Goal: Information Seeking & Learning: Learn about a topic

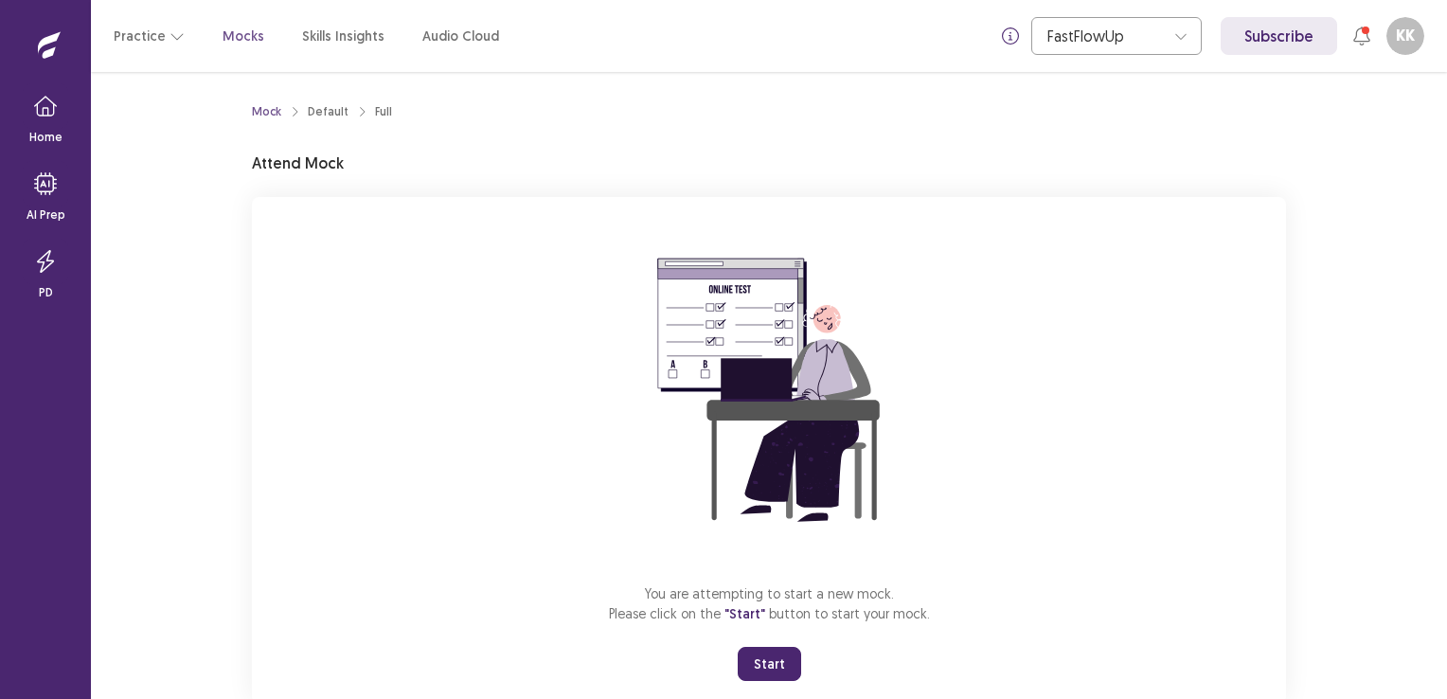
click at [768, 659] on button "Start" at bounding box center [769, 664] width 63 height 34
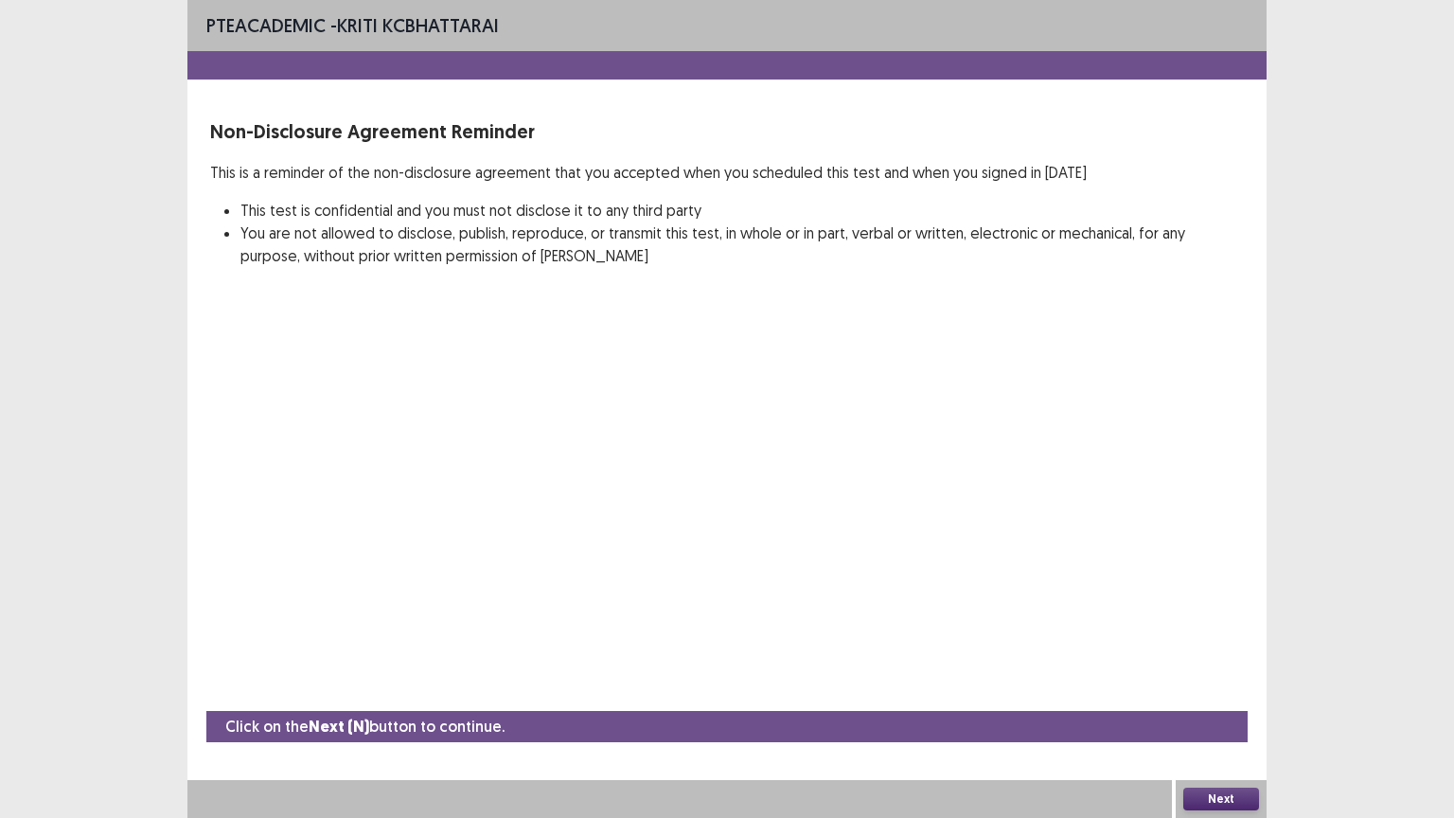
click at [1209, 698] on button "Next" at bounding box center [1221, 799] width 76 height 23
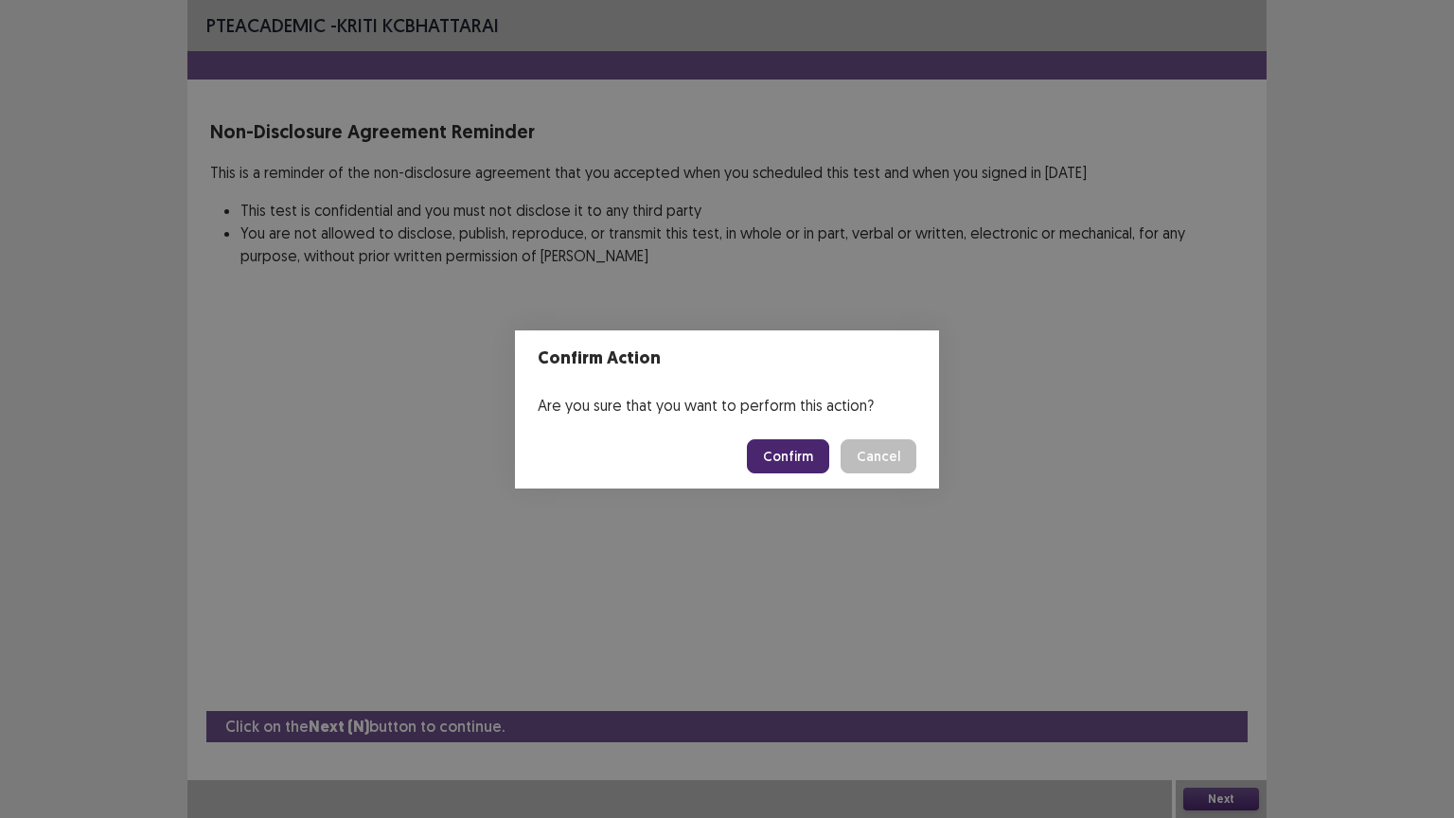
click at [792, 454] on button "Confirm" at bounding box center [788, 456] width 82 height 34
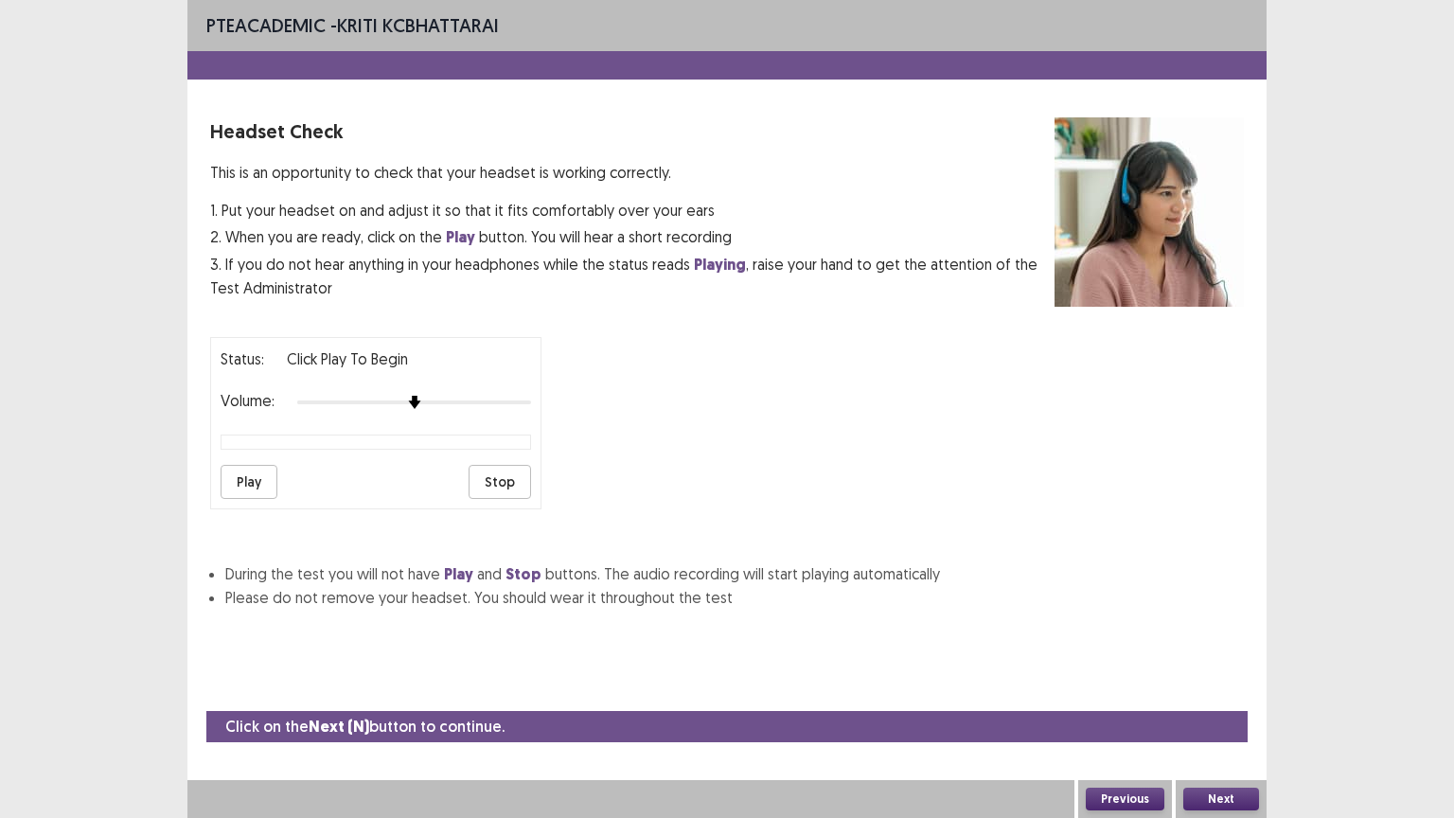
click at [255, 479] on button "Play" at bounding box center [249, 482] width 57 height 34
click at [240, 475] on button "Play" at bounding box center [249, 482] width 57 height 34
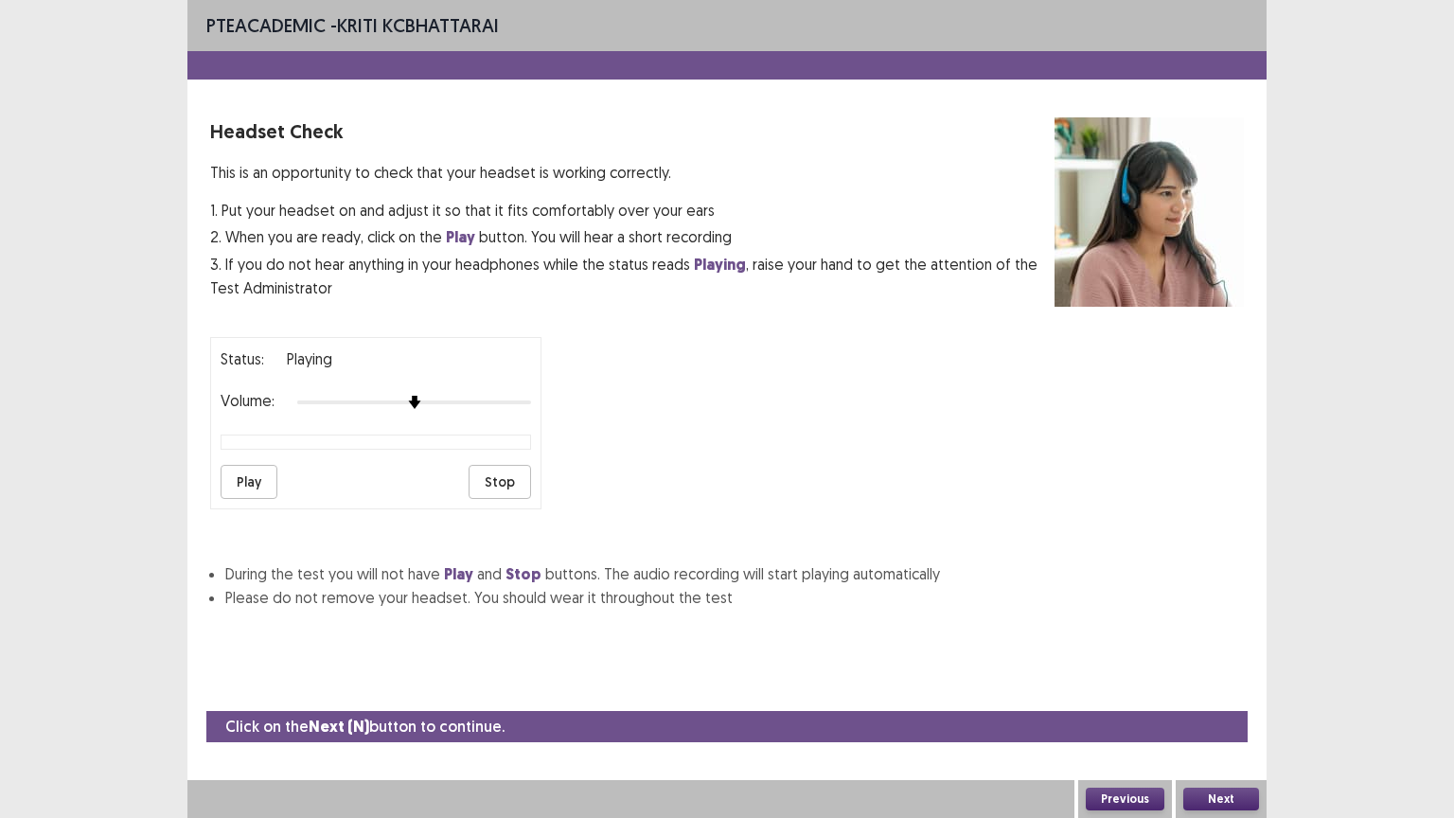
click at [240, 475] on button "Play" at bounding box center [249, 482] width 57 height 34
click at [319, 395] on div at bounding box center [414, 402] width 234 height 15
click at [299, 395] on div at bounding box center [414, 402] width 234 height 15
click at [257, 472] on button "Play" at bounding box center [249, 482] width 57 height 34
click at [250, 479] on button "Play" at bounding box center [249, 482] width 57 height 34
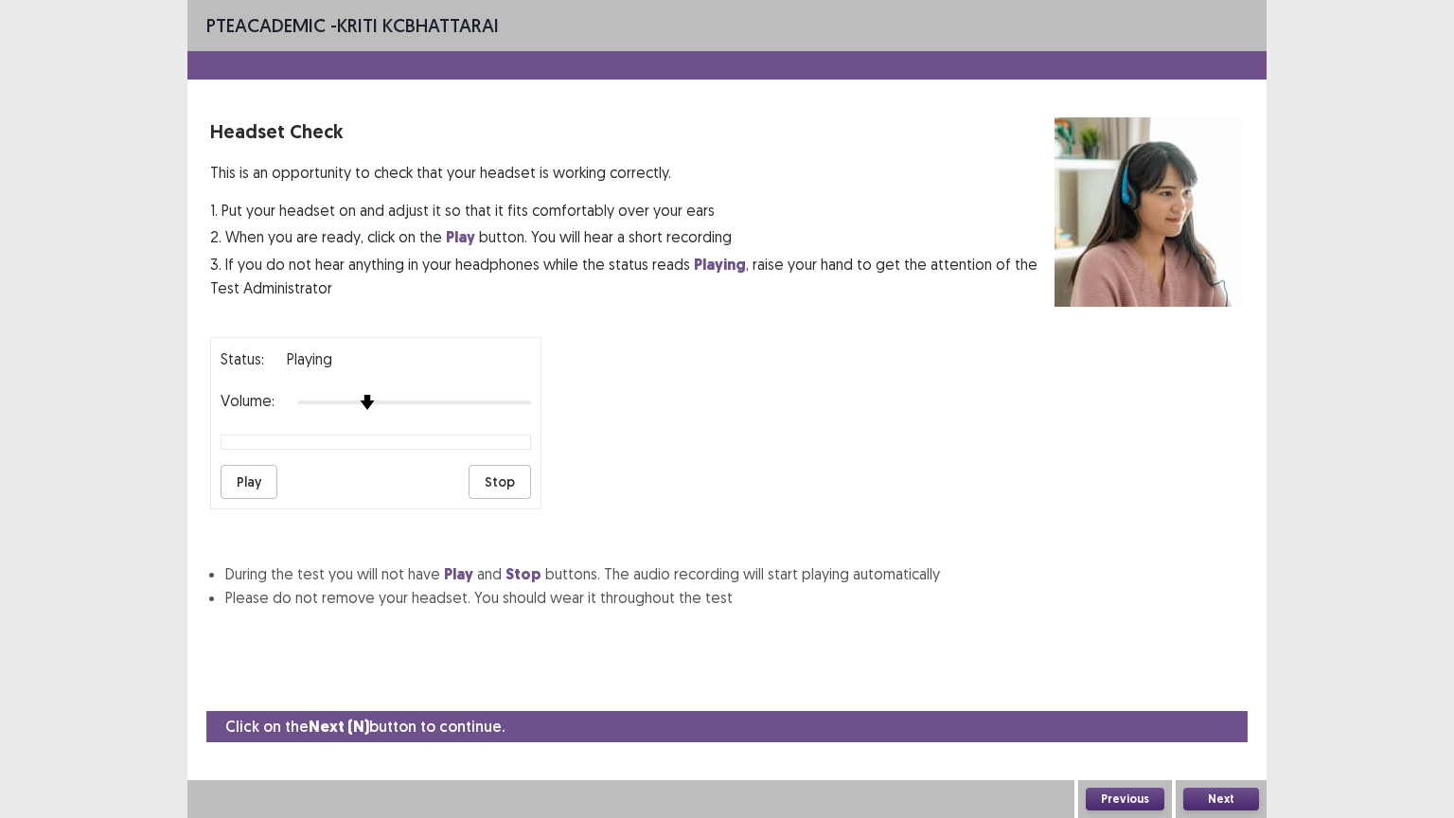
click at [364, 395] on div at bounding box center [414, 402] width 234 height 15
click at [438, 395] on div at bounding box center [414, 402] width 234 height 15
click at [485, 395] on div at bounding box center [414, 402] width 234 height 15
click at [520, 400] on div at bounding box center [414, 402] width 234 height 4
click at [520, 395] on div at bounding box center [414, 402] width 234 height 15
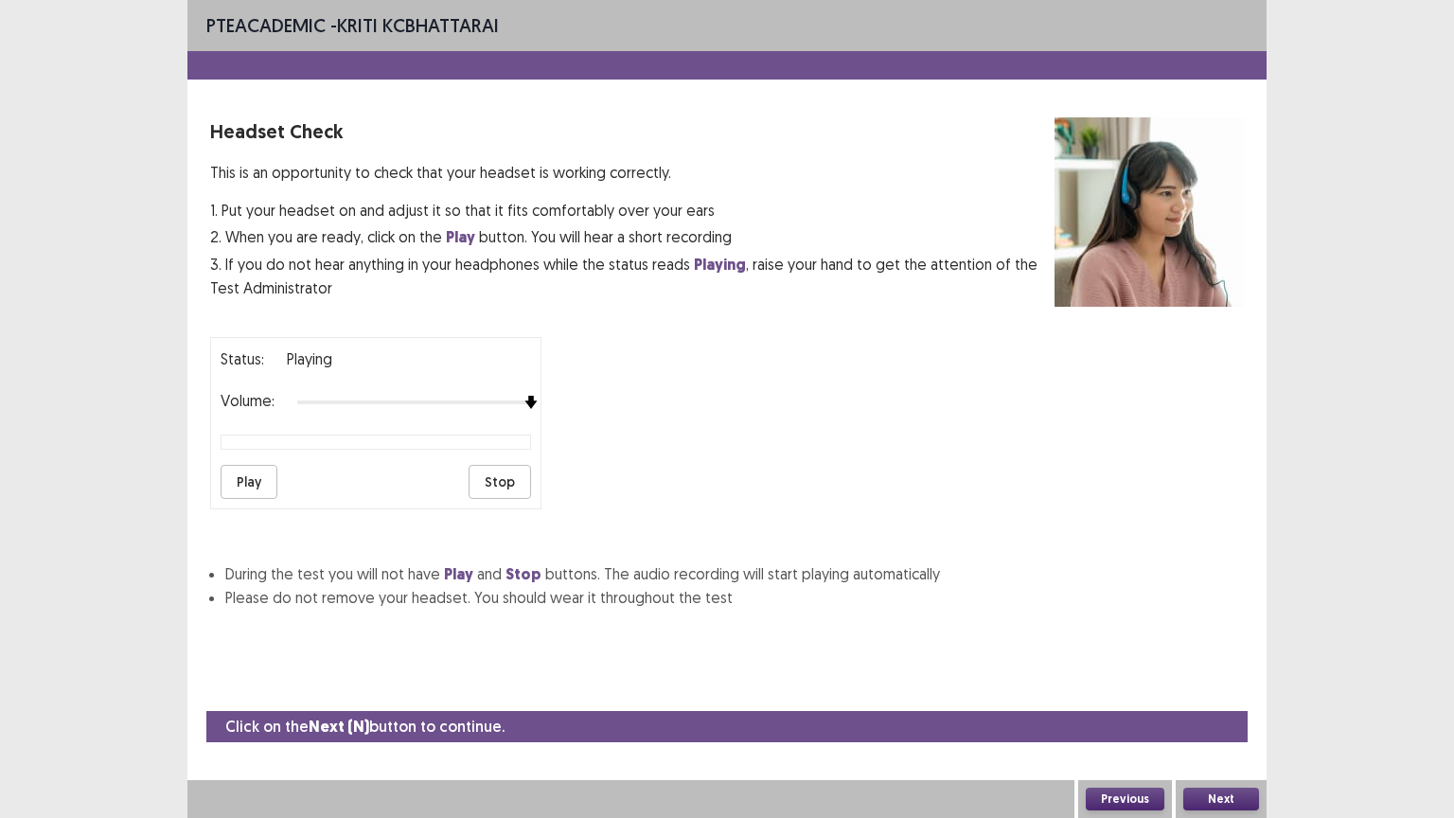
click at [258, 472] on button "Play" at bounding box center [249, 482] width 57 height 34
click at [252, 472] on button "Play" at bounding box center [249, 482] width 57 height 34
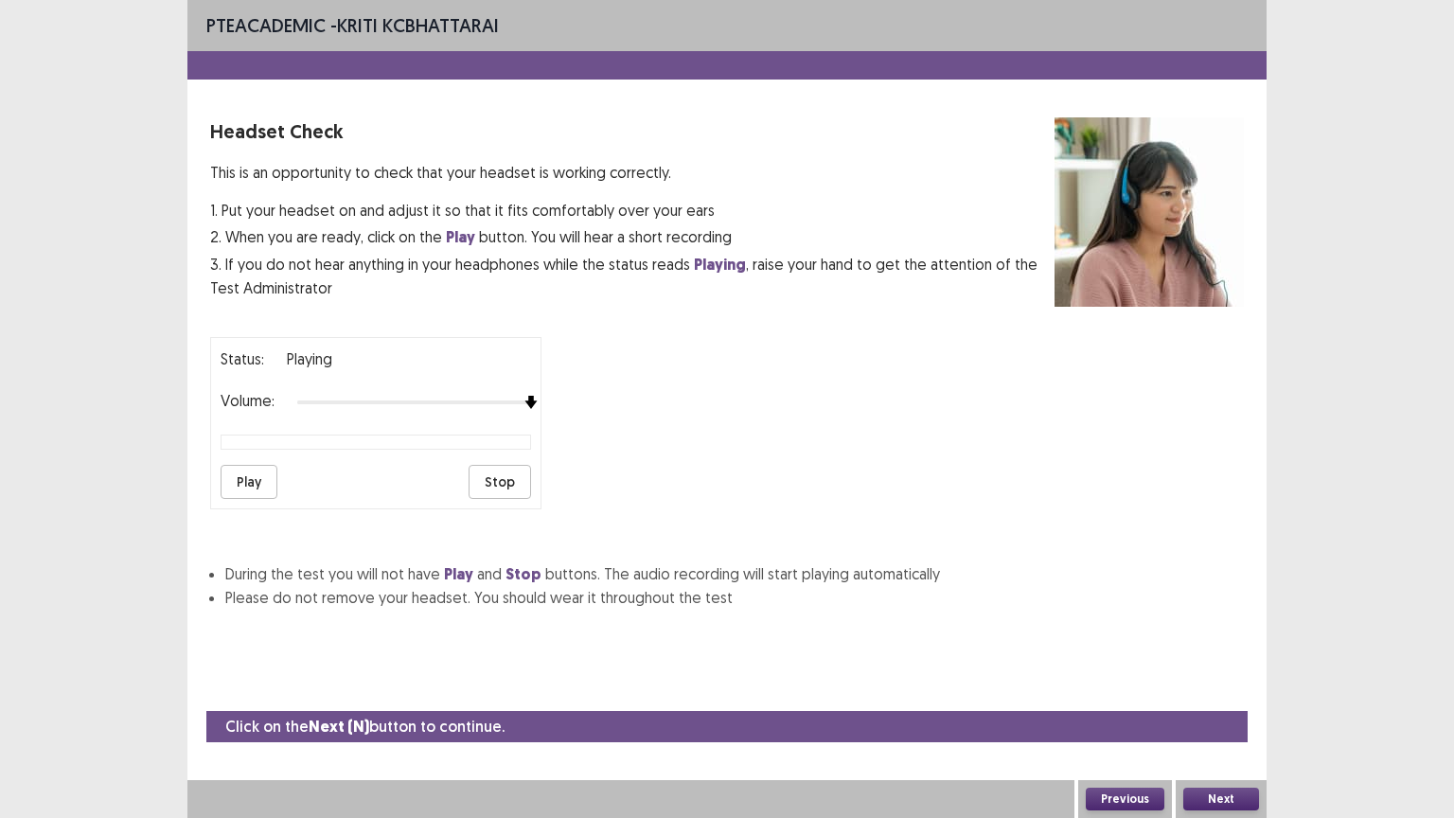
click at [252, 472] on button "Play" at bounding box center [249, 482] width 57 height 34
click at [241, 467] on button "Play" at bounding box center [249, 482] width 57 height 34
click at [240, 467] on button "Play" at bounding box center [249, 482] width 57 height 34
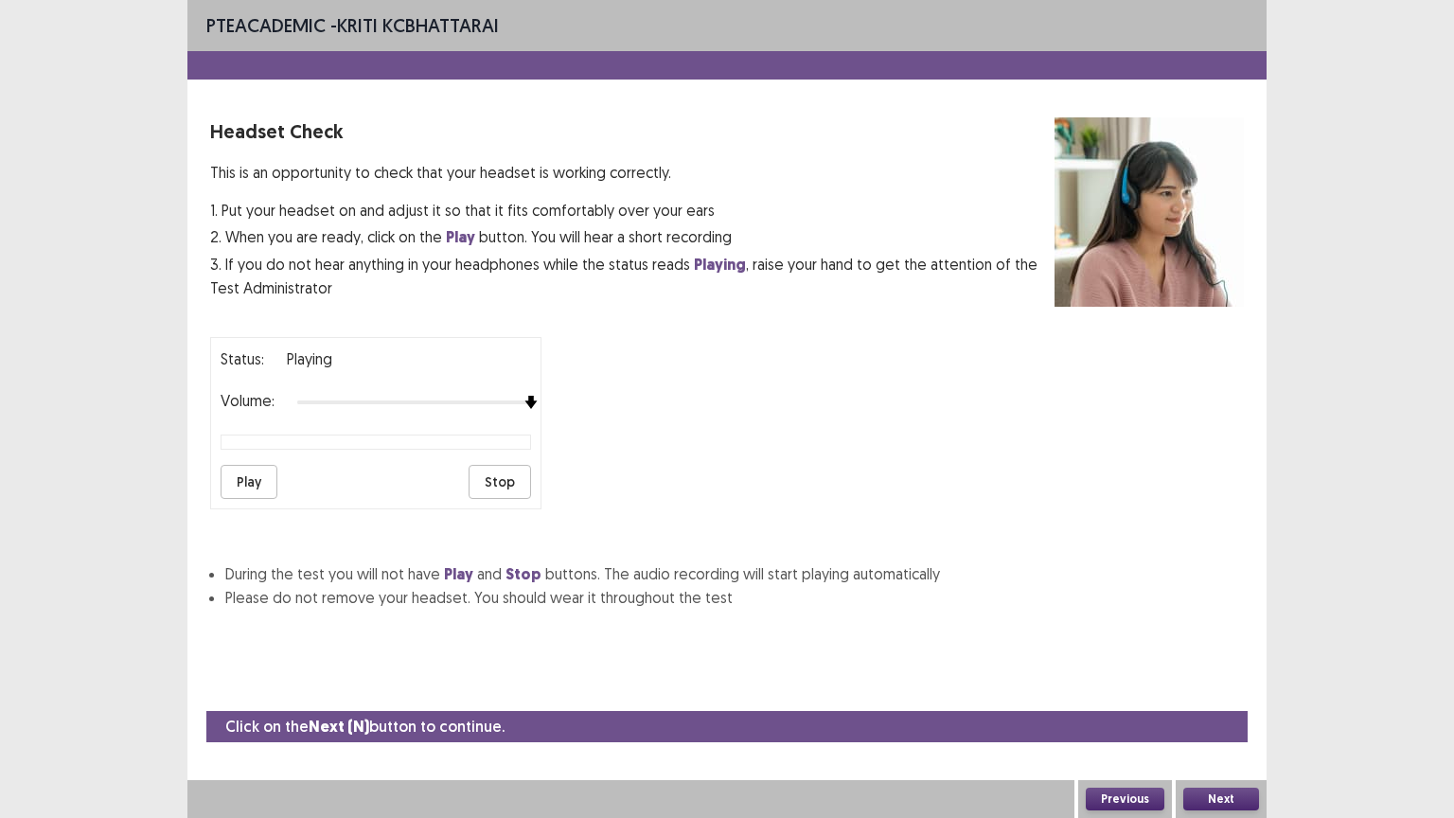
click at [240, 467] on button "Play" at bounding box center [249, 482] width 57 height 34
click at [255, 473] on button "Play" at bounding box center [249, 482] width 57 height 34
click at [256, 472] on button "Play" at bounding box center [249, 482] width 57 height 34
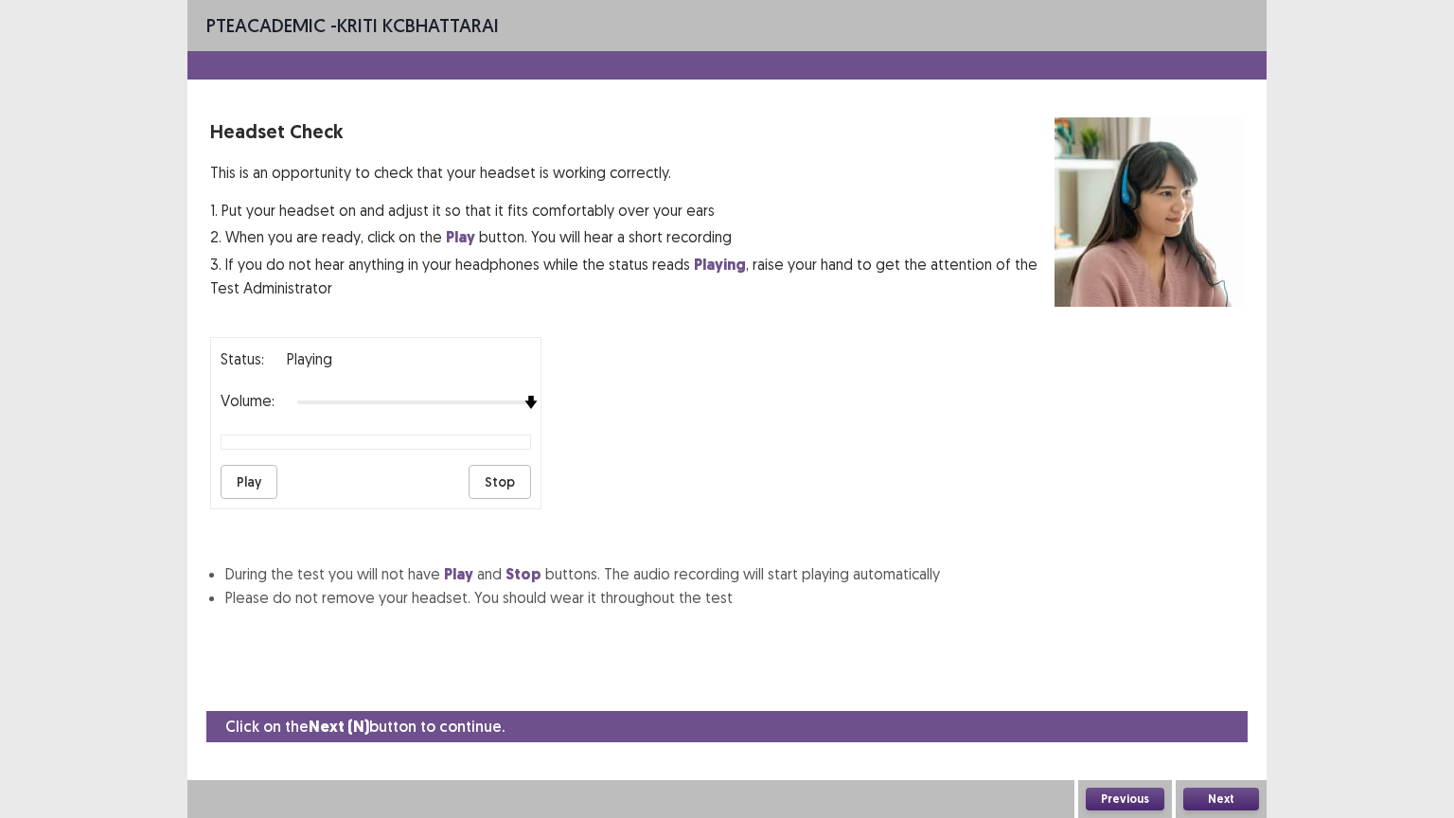
click at [246, 474] on button "Play" at bounding box center [249, 482] width 57 height 34
click at [255, 475] on button "Play" at bounding box center [249, 482] width 57 height 34
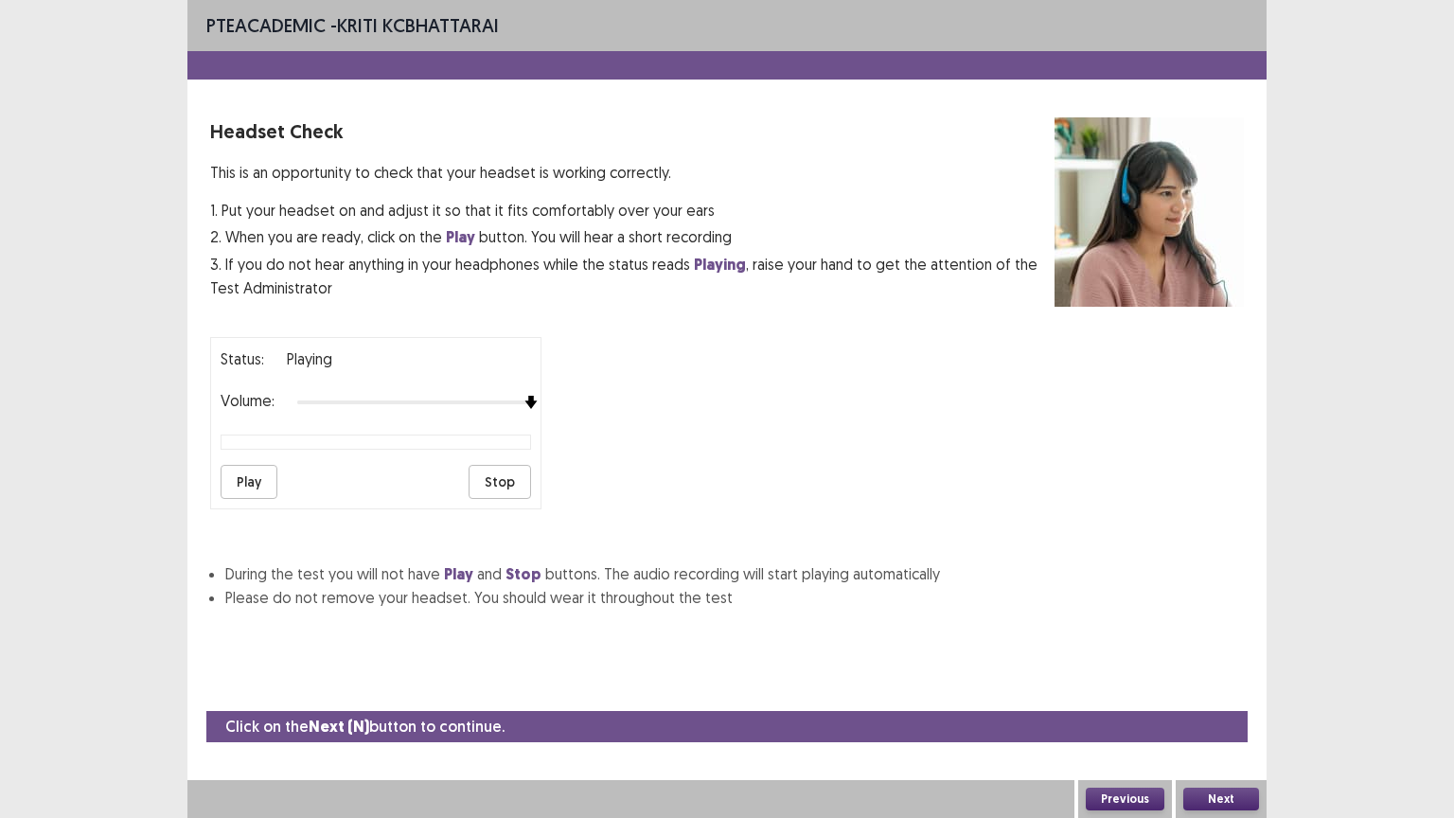
click at [237, 470] on button "Play" at bounding box center [249, 482] width 57 height 34
click at [254, 473] on button "Play" at bounding box center [249, 482] width 57 height 34
click at [251, 403] on div "Status: playing Volume: Play Stop" at bounding box center [375, 423] width 331 height 172
click at [422, 416] on div "Status: playing Volume: Play Stop" at bounding box center [375, 423] width 331 height 172
click at [249, 473] on button "Play" at bounding box center [249, 482] width 57 height 34
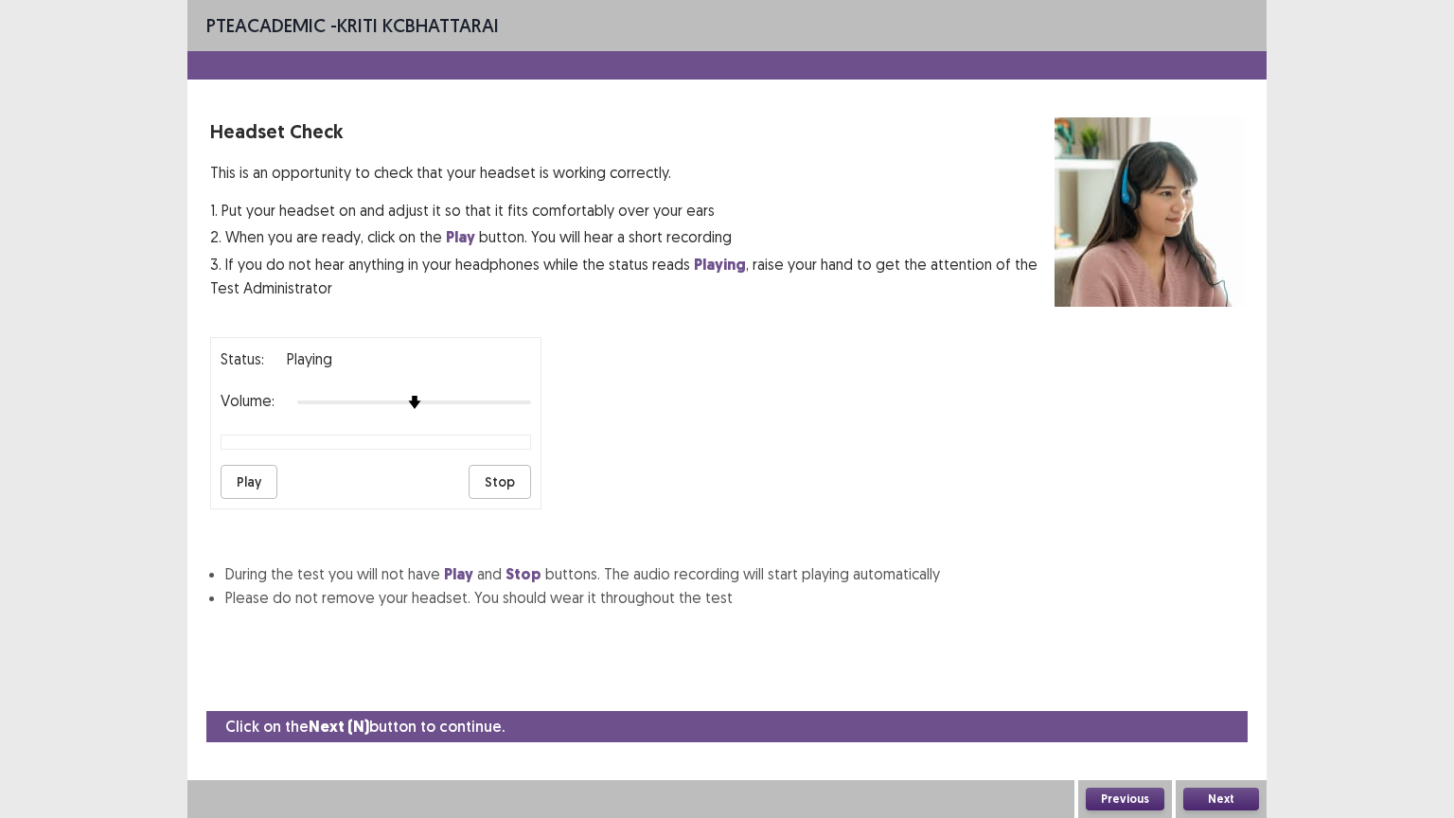
click at [249, 473] on button "Play" at bounding box center [249, 482] width 57 height 34
click at [1136, 698] on button "Previous" at bounding box center [1125, 799] width 79 height 23
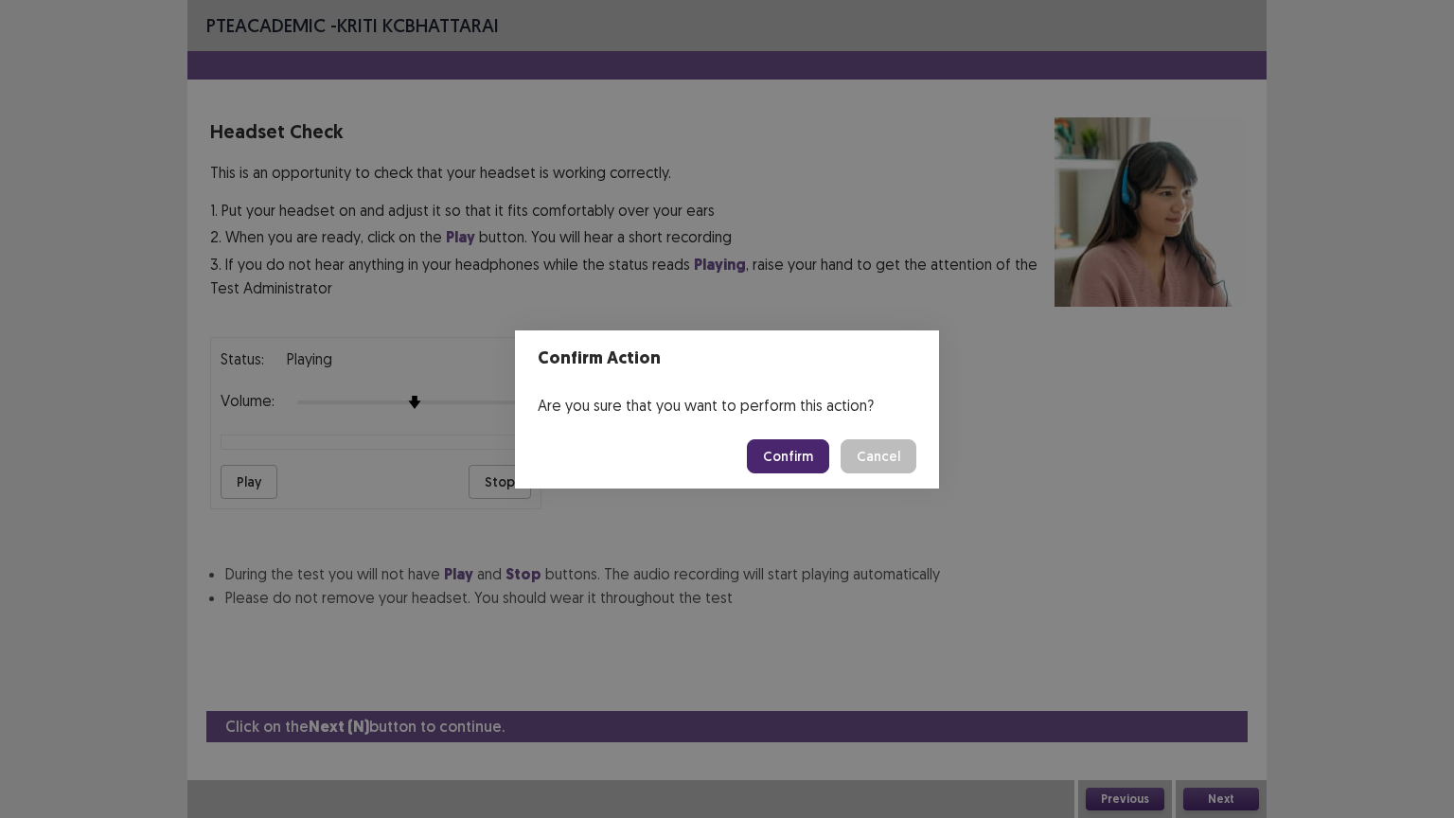
click at [803, 458] on button "Confirm" at bounding box center [788, 456] width 82 height 34
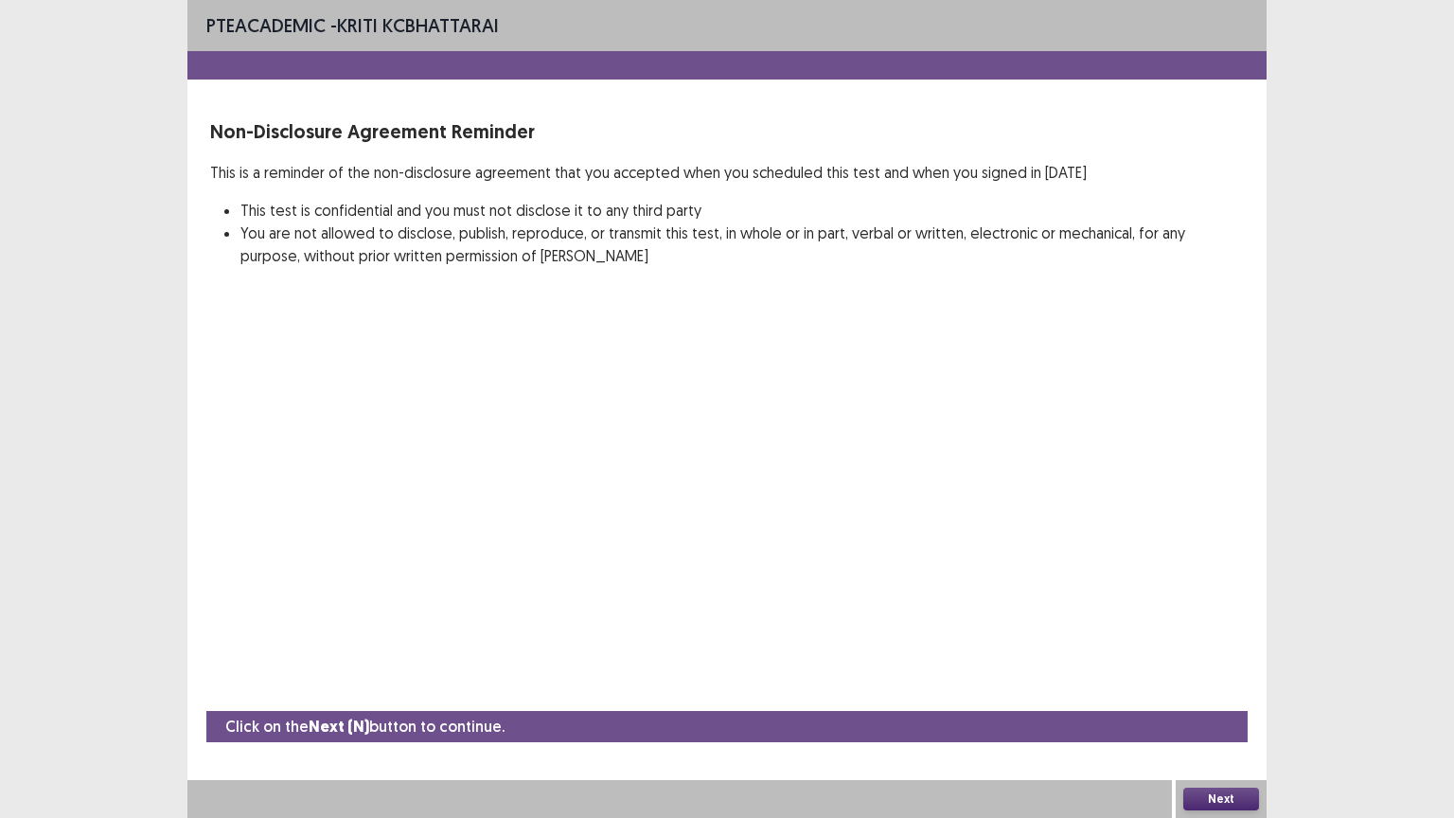
click at [1212, 698] on button "Next" at bounding box center [1221, 799] width 76 height 23
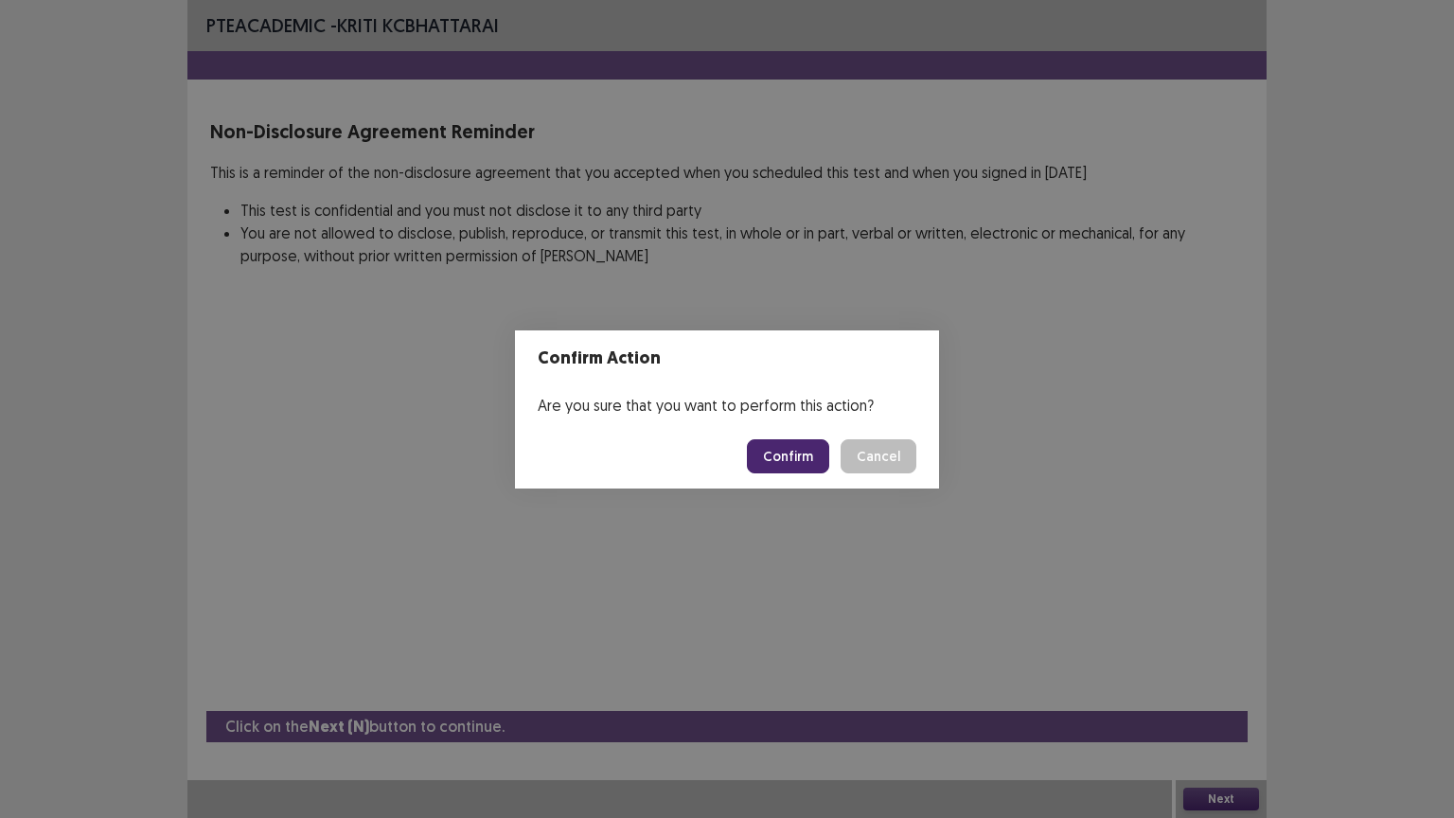
click at [780, 451] on button "Confirm" at bounding box center [788, 456] width 82 height 34
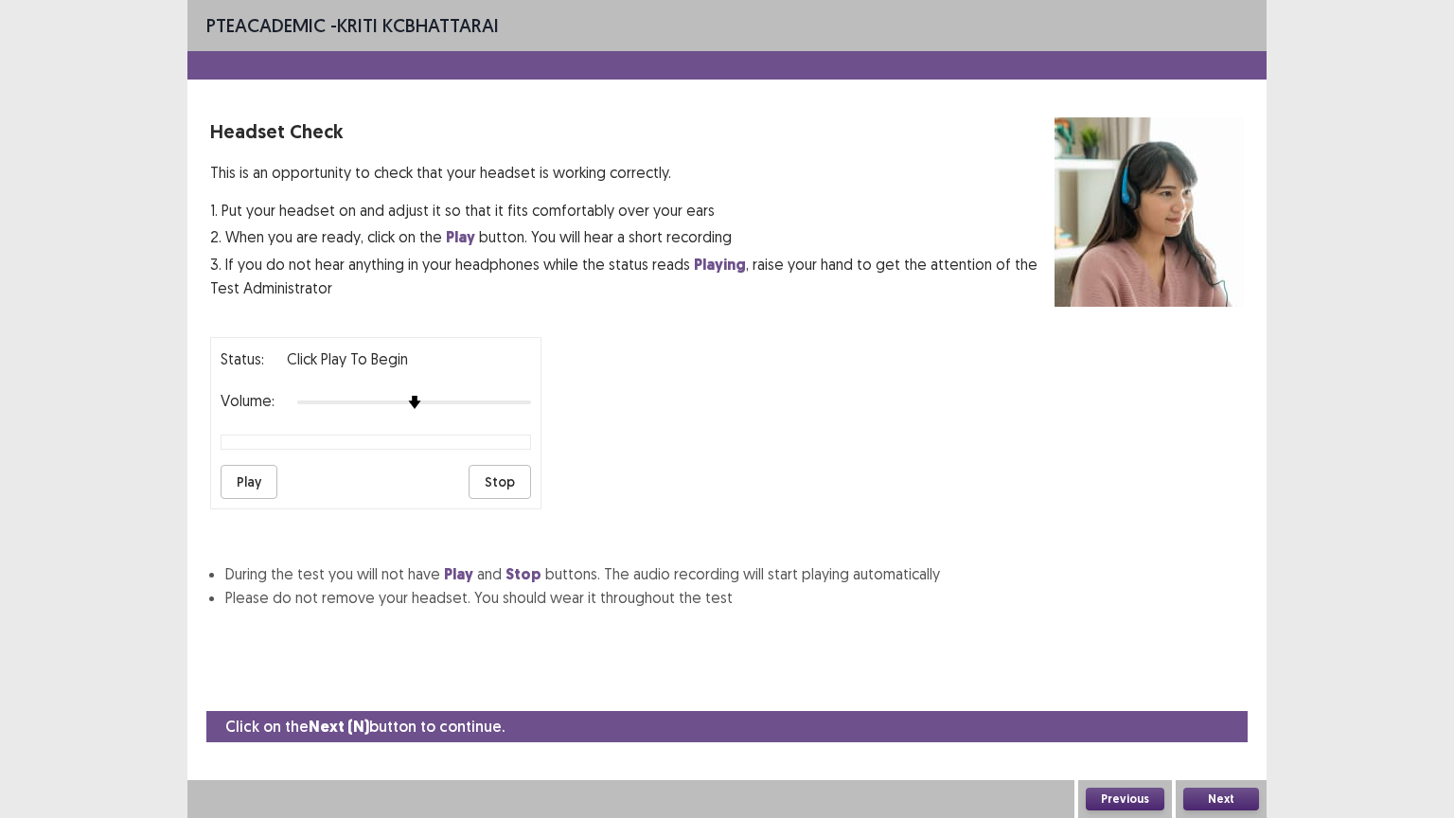
click at [263, 472] on button "Play" at bounding box center [249, 482] width 57 height 34
click at [1215, 698] on button "Next" at bounding box center [1221, 799] width 76 height 23
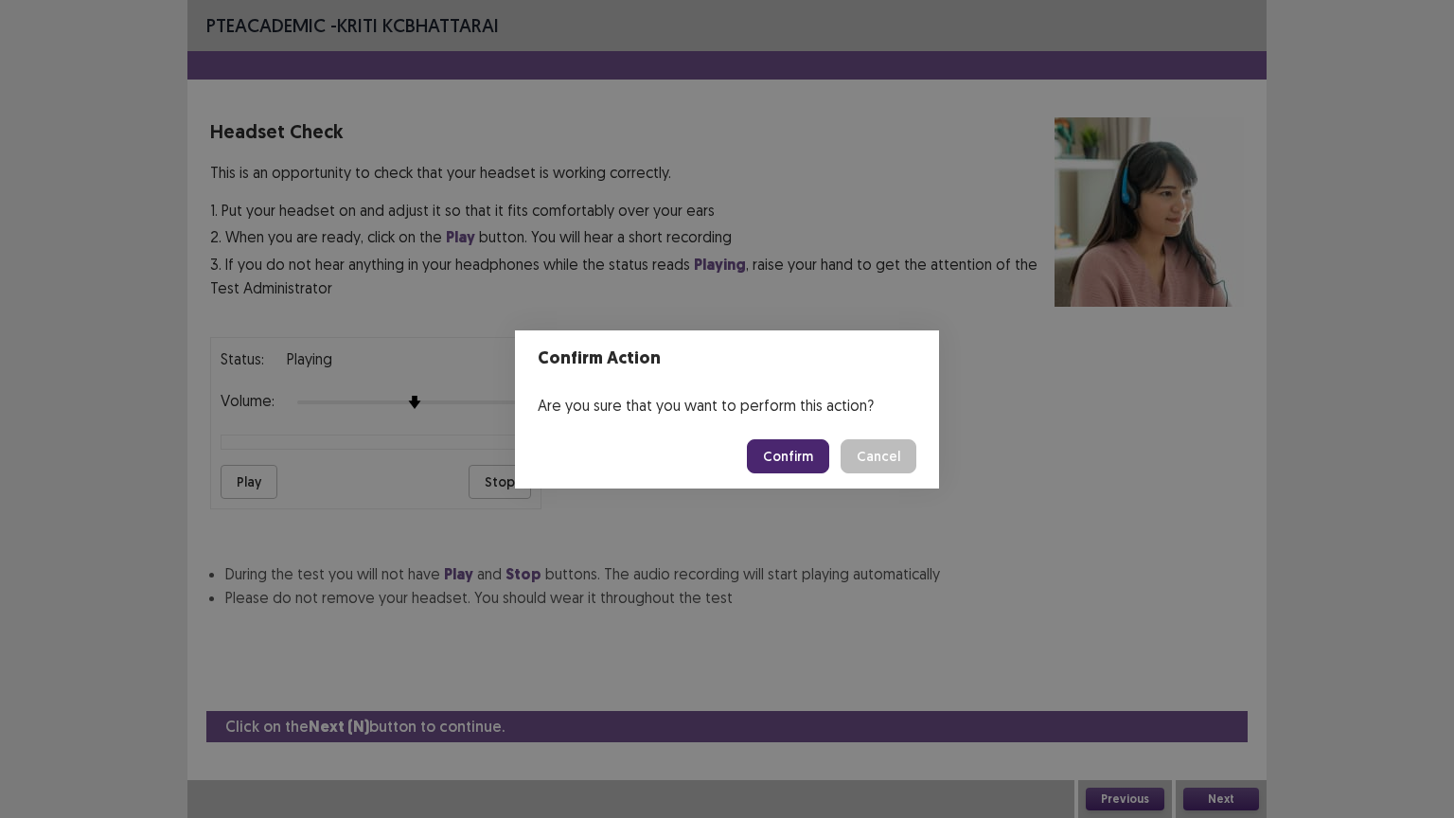
click at [804, 458] on button "Confirm" at bounding box center [788, 456] width 82 height 34
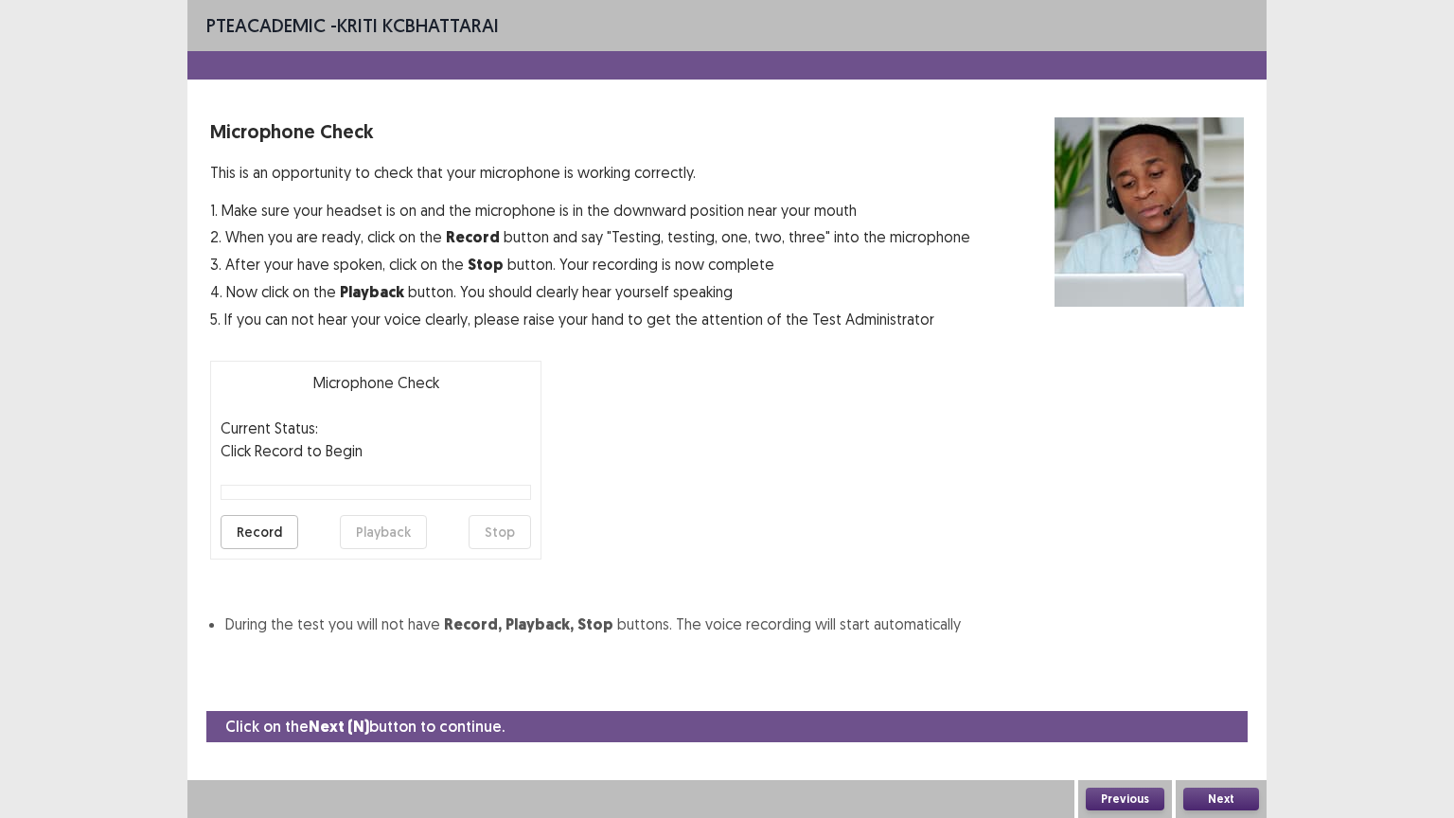
click at [263, 525] on button "Record" at bounding box center [260, 532] width 78 height 34
click at [511, 534] on button "Stop" at bounding box center [500, 532] width 62 height 34
click at [386, 528] on button "Playback" at bounding box center [383, 532] width 87 height 34
click at [1232, 698] on button "Next" at bounding box center [1221, 799] width 76 height 23
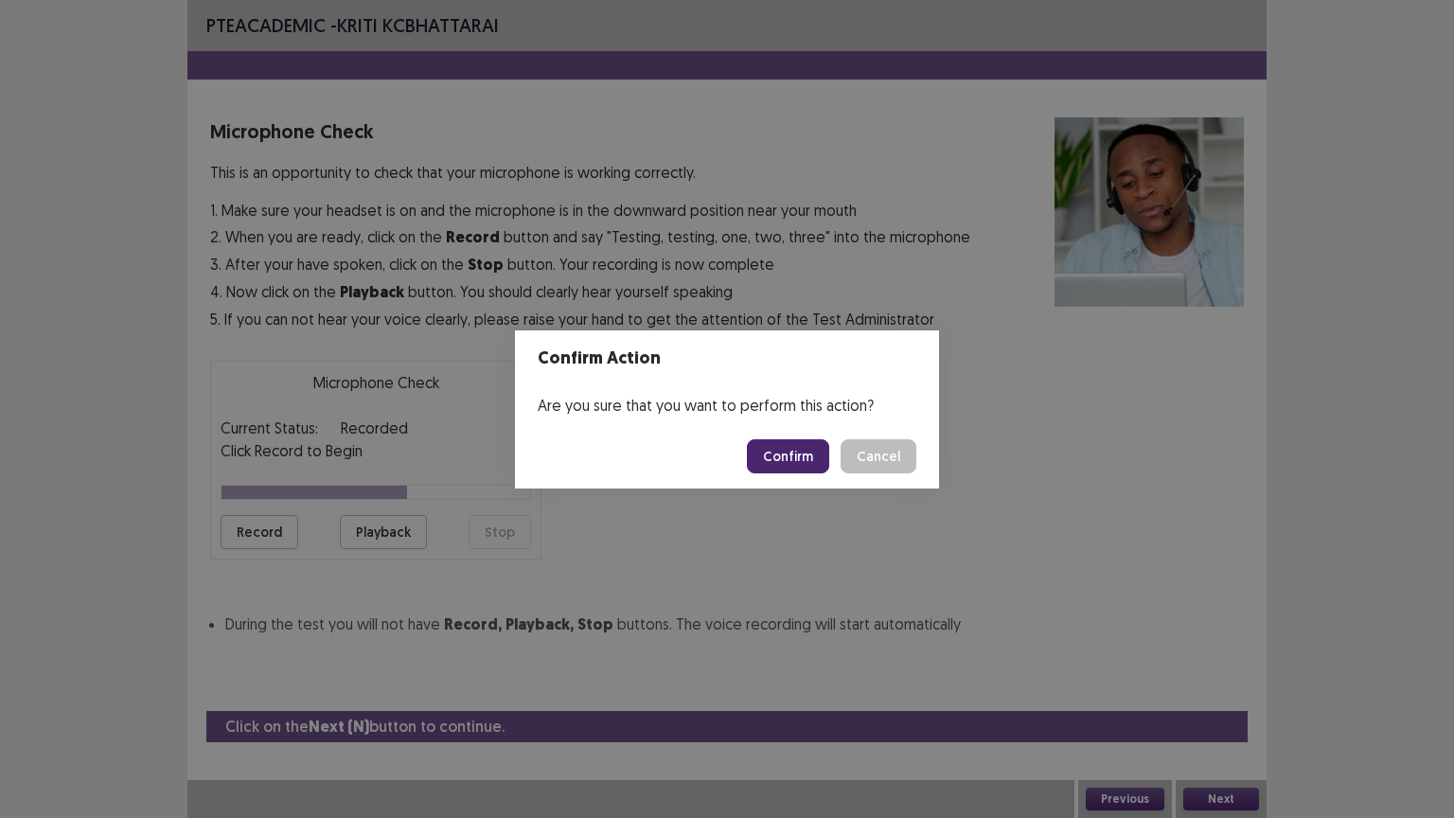
click at [791, 451] on button "Confirm" at bounding box center [788, 456] width 82 height 34
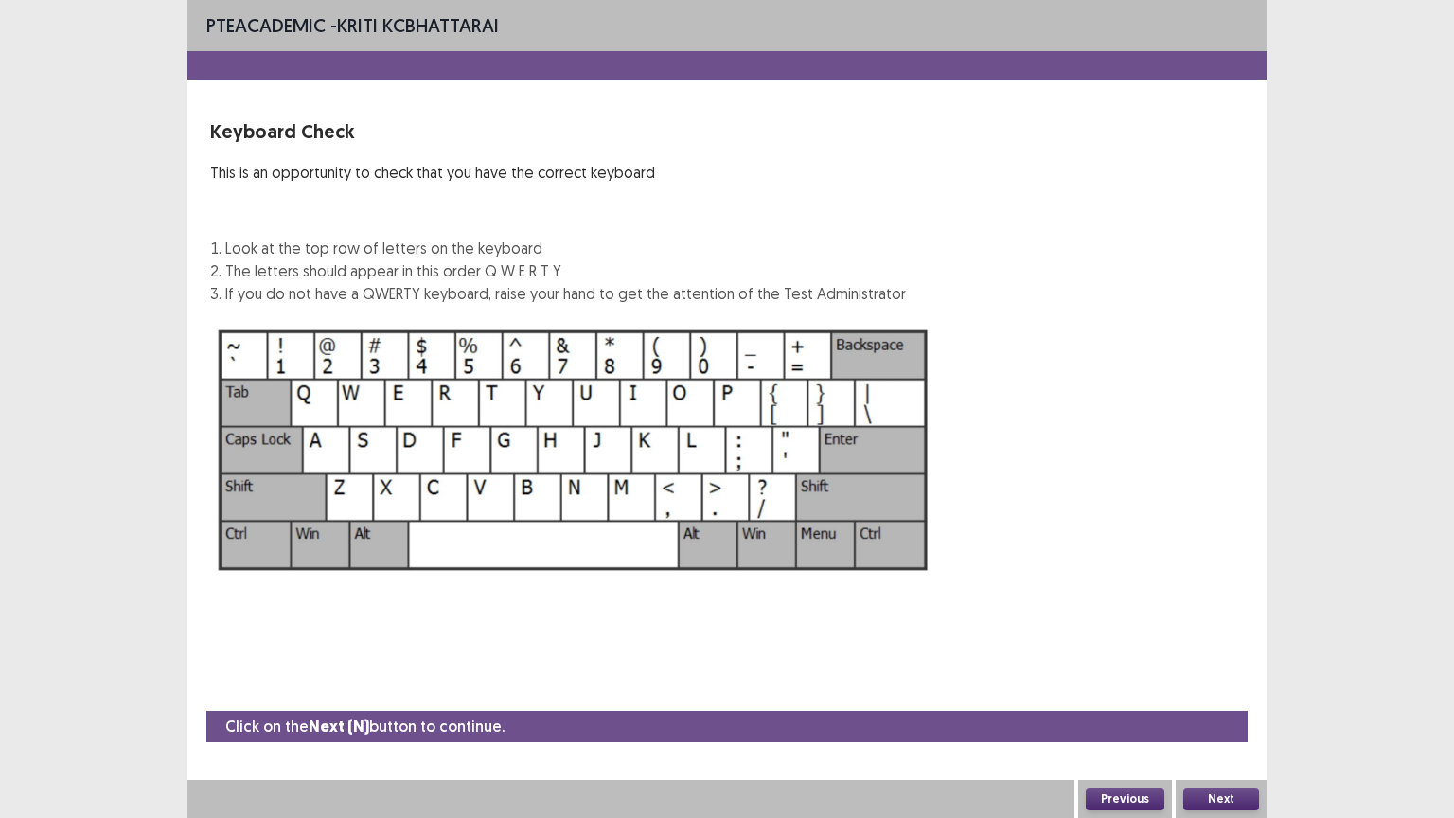
click at [1225, 698] on button "Next" at bounding box center [1221, 799] width 76 height 23
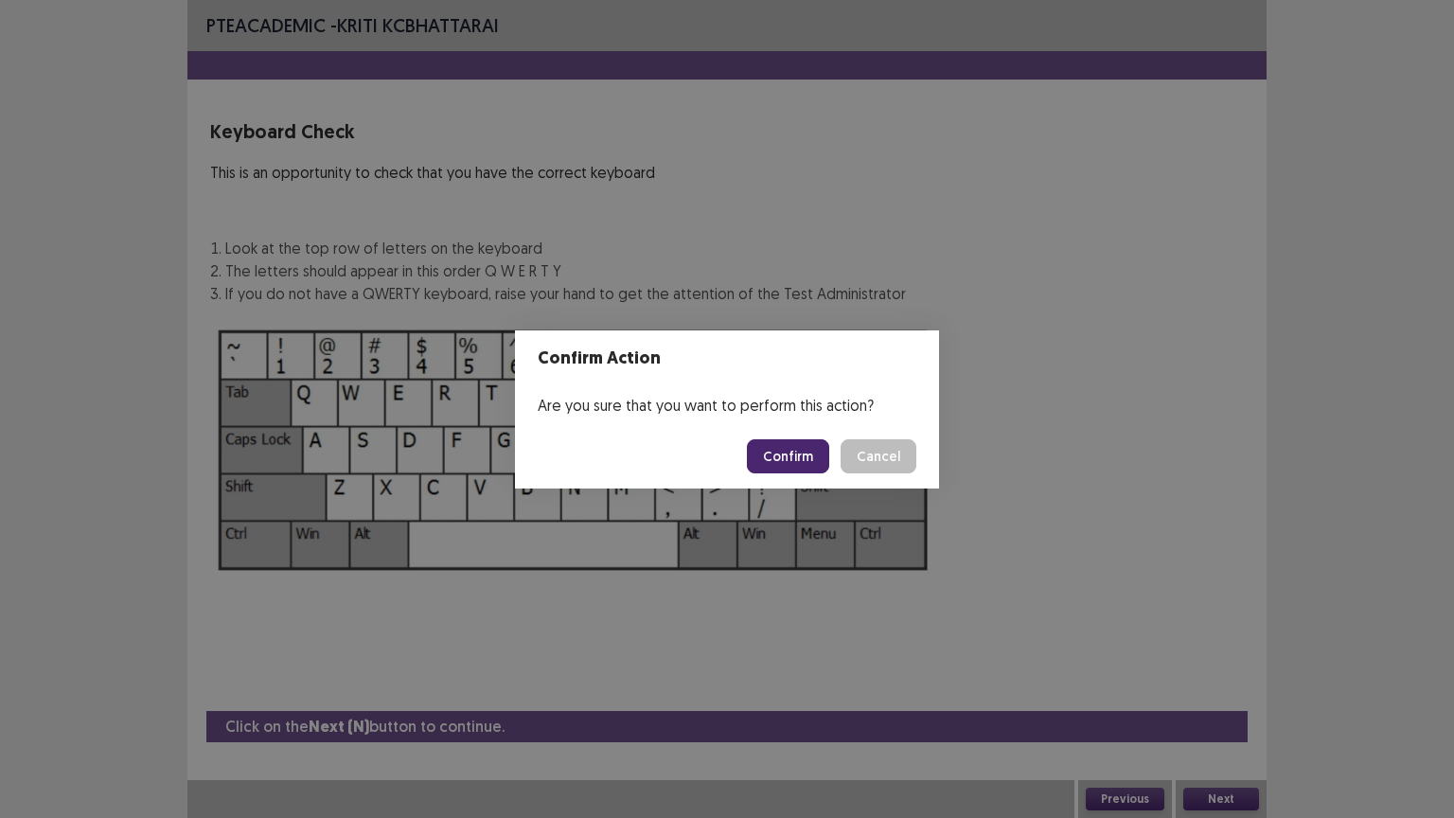
click at [802, 450] on button "Confirm" at bounding box center [788, 456] width 82 height 34
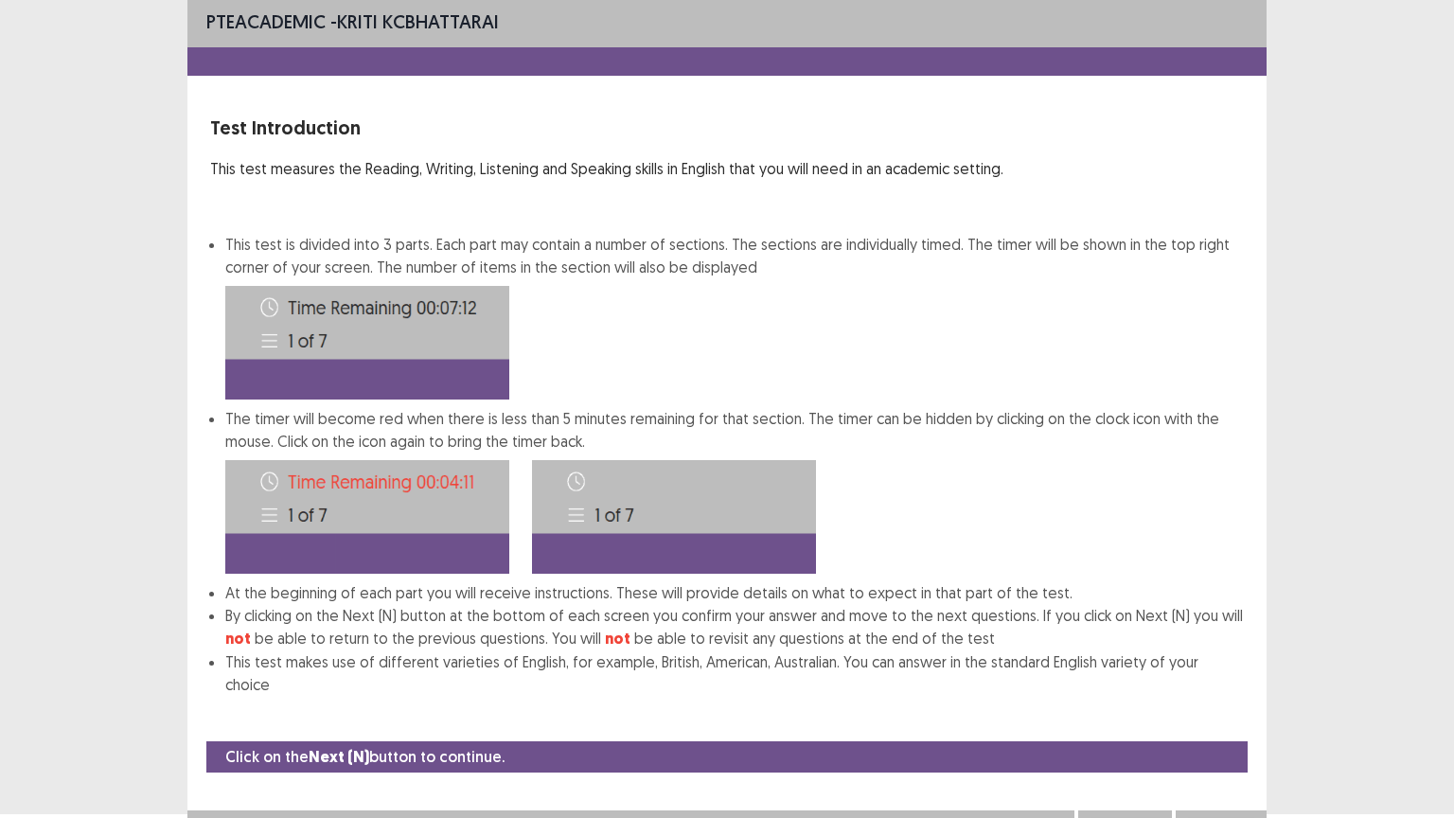
scroll to position [9, 0]
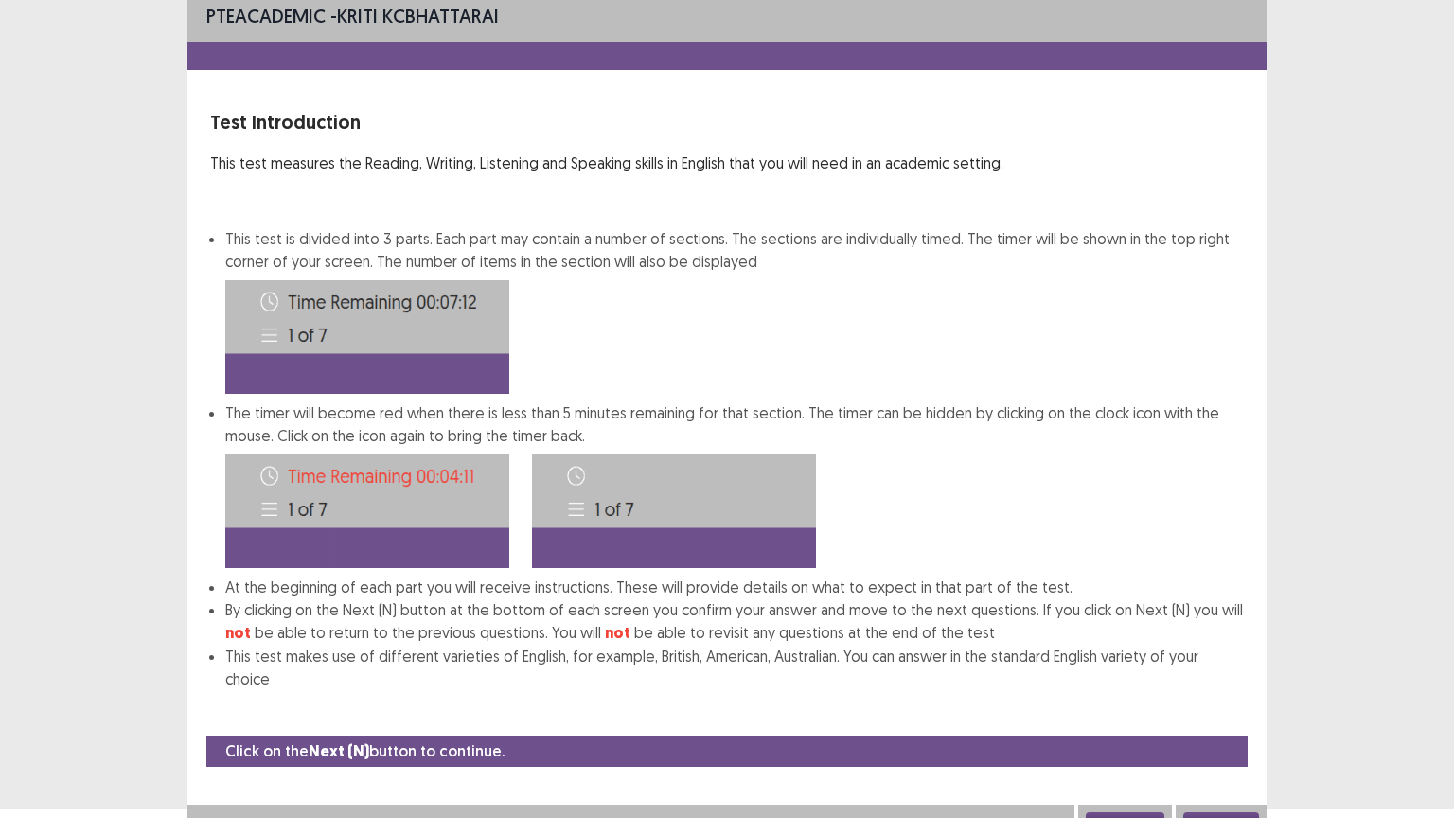
click at [1238, 698] on button "Next" at bounding box center [1221, 823] width 76 height 23
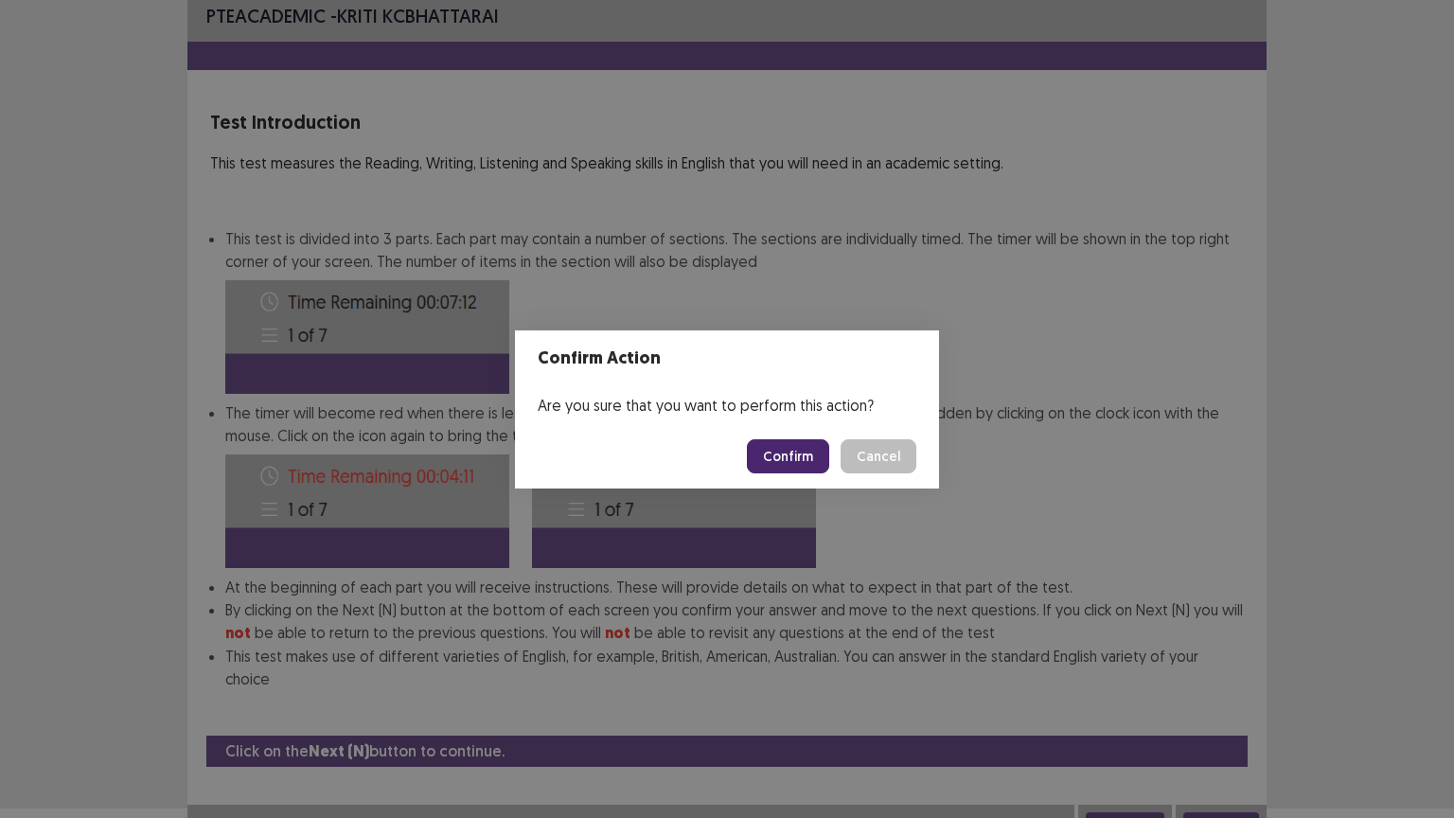
click at [780, 452] on button "Confirm" at bounding box center [788, 456] width 82 height 34
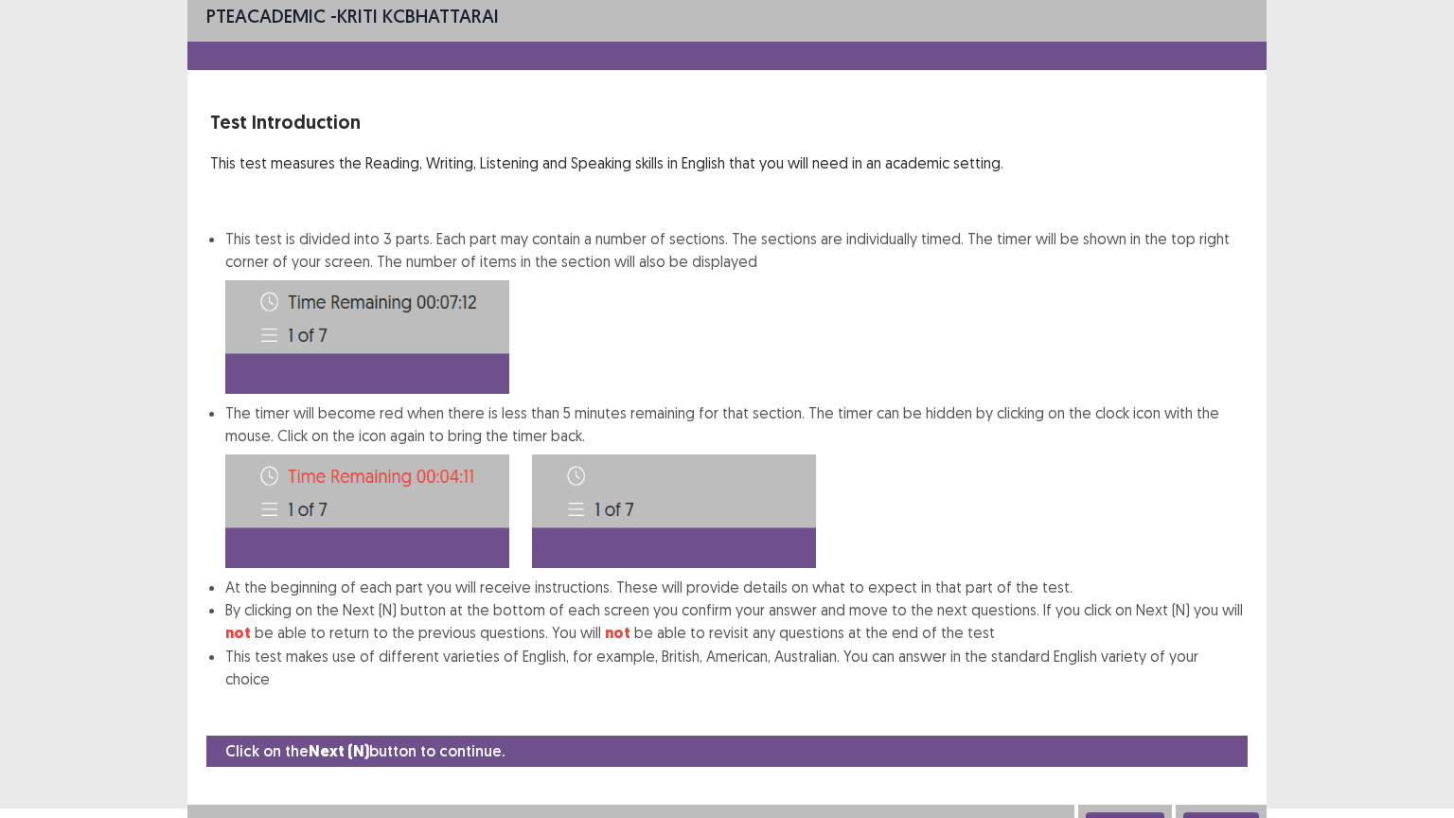
scroll to position [0, 0]
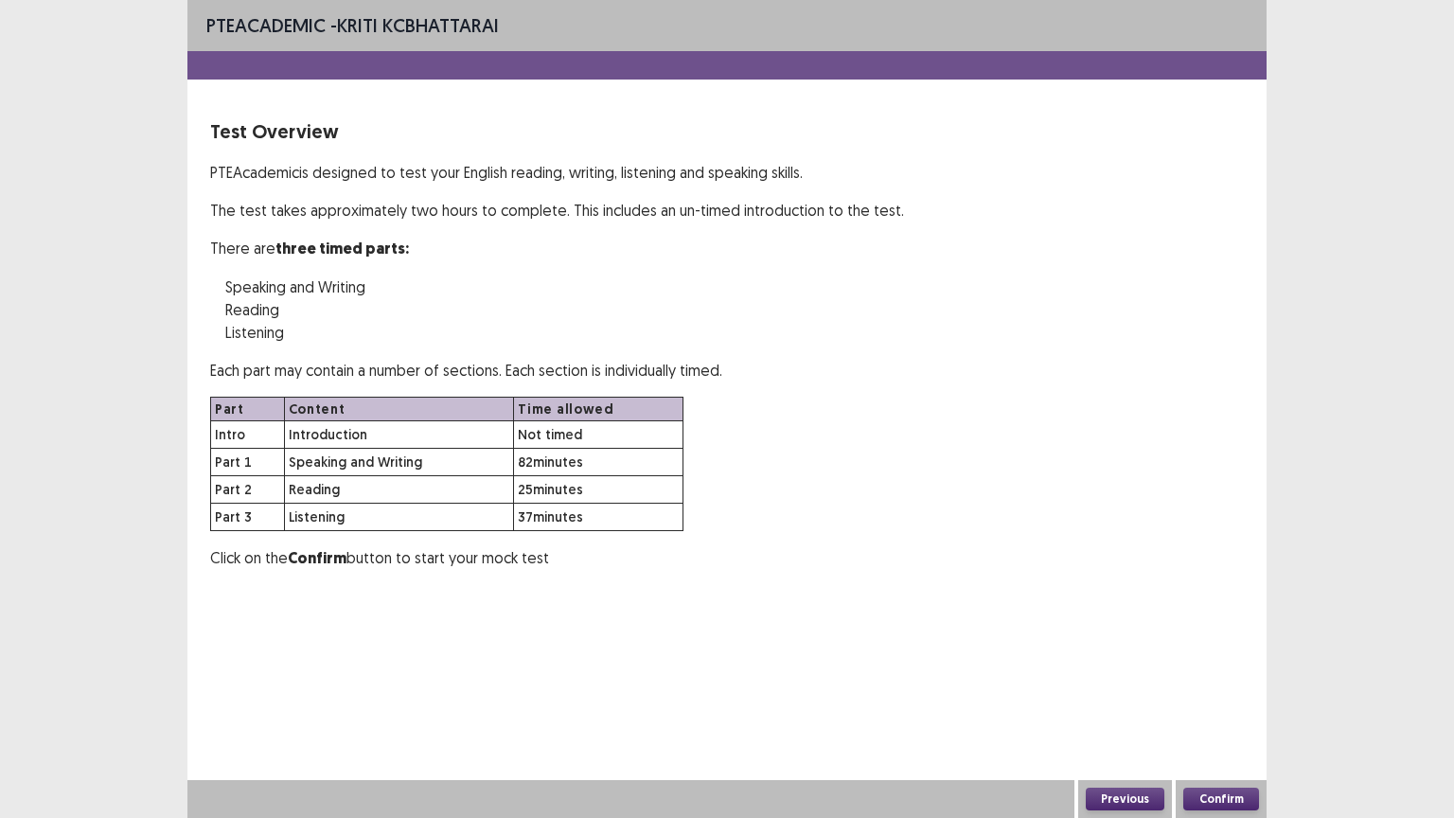
click at [1210, 698] on button "Confirm" at bounding box center [1221, 799] width 76 height 23
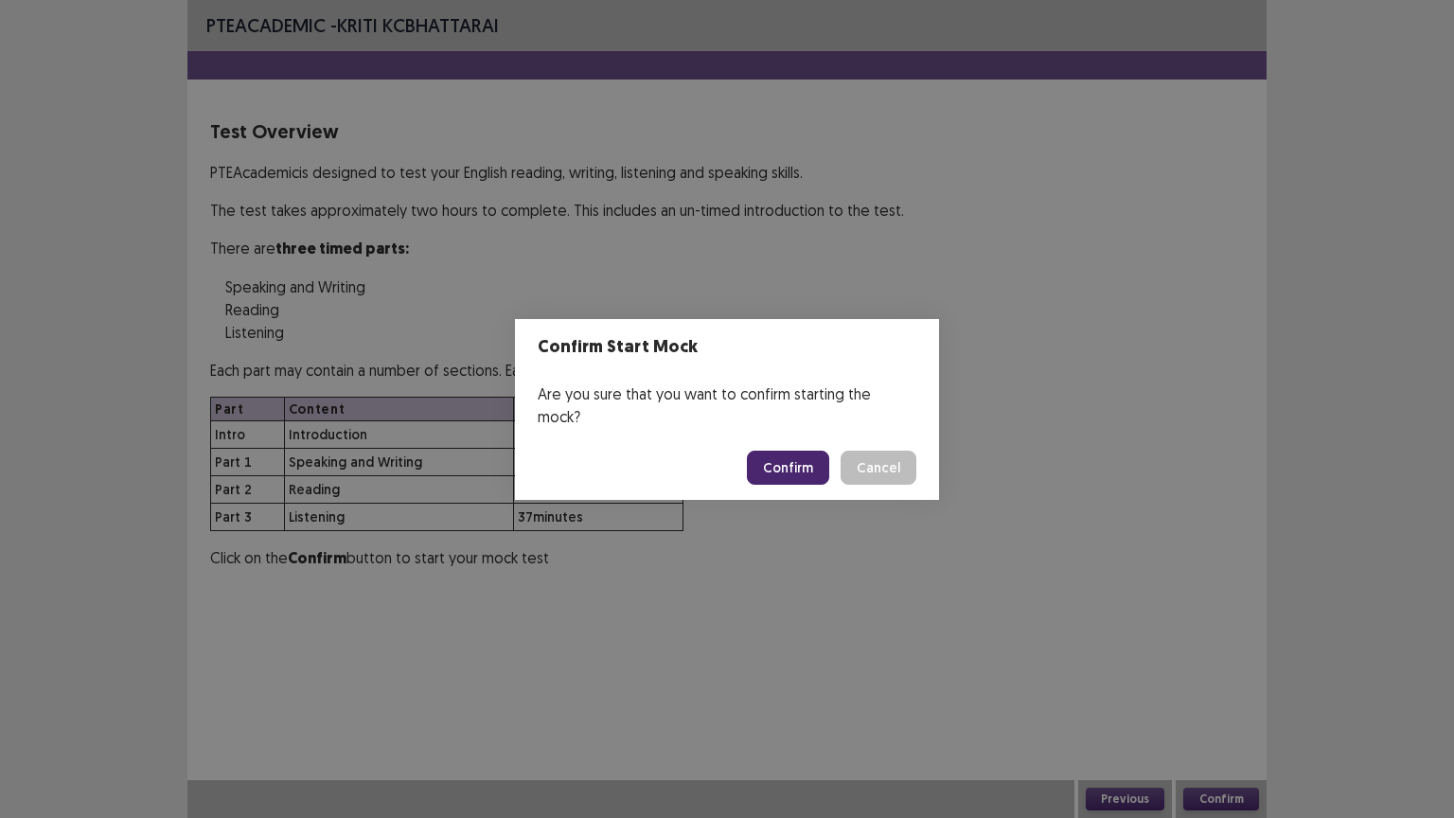
click at [790, 455] on button "Confirm" at bounding box center [788, 468] width 82 height 34
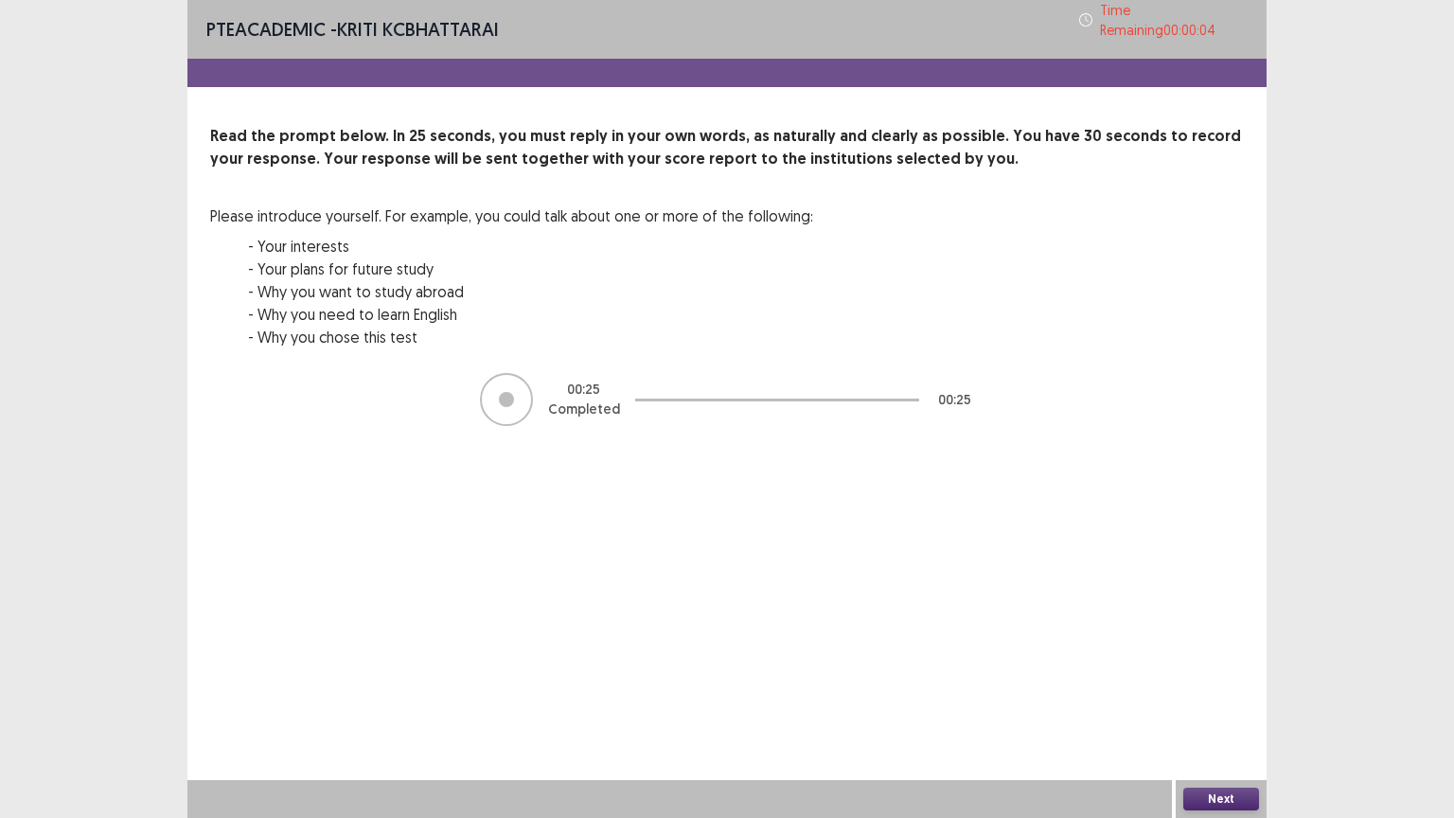
click at [1218, 698] on button "Next" at bounding box center [1221, 799] width 76 height 23
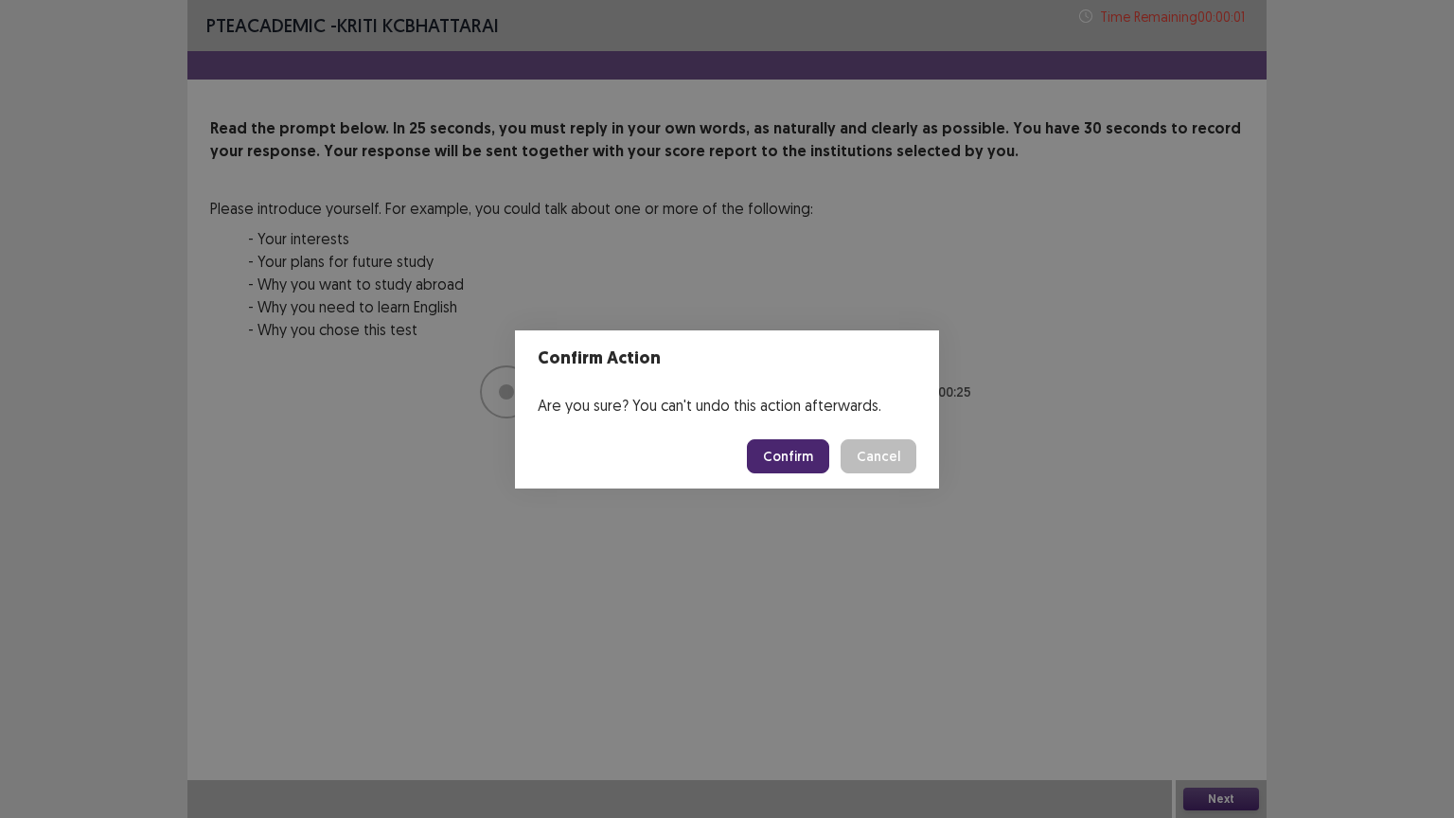
click at [792, 452] on button "Confirm" at bounding box center [788, 456] width 82 height 34
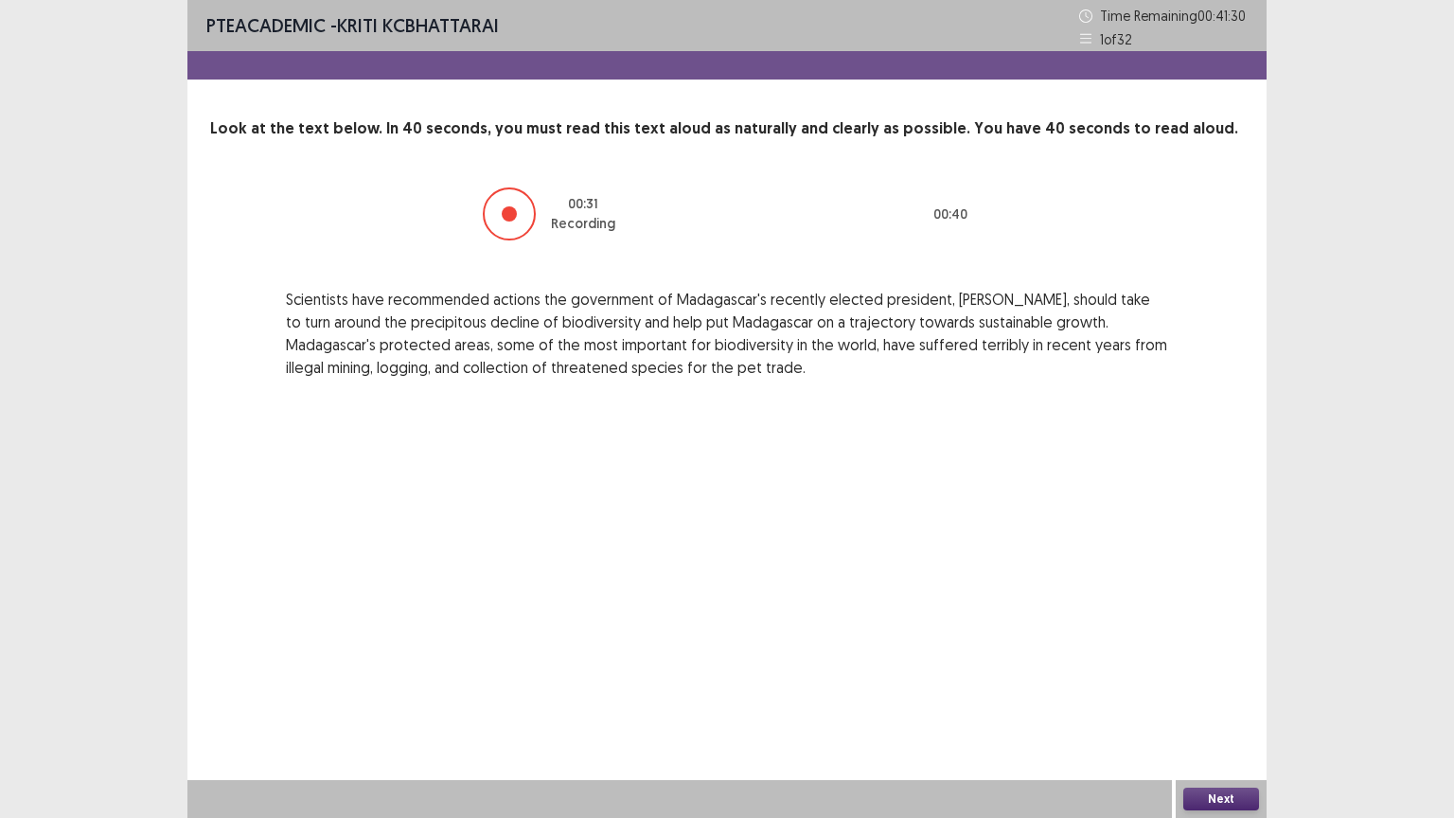
click at [1229, 698] on button "Next" at bounding box center [1221, 799] width 76 height 23
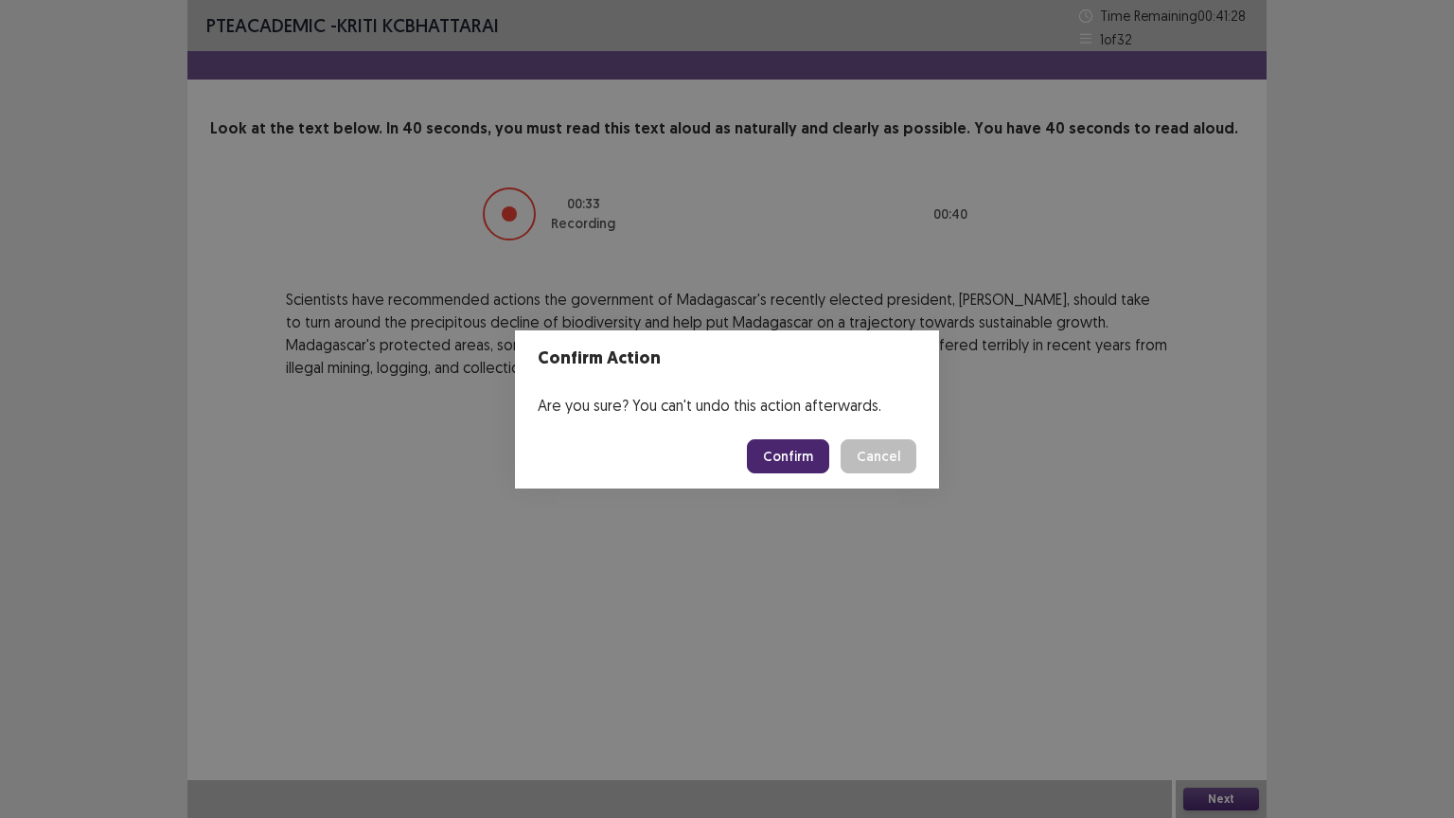
click at [792, 452] on button "Confirm" at bounding box center [788, 456] width 82 height 34
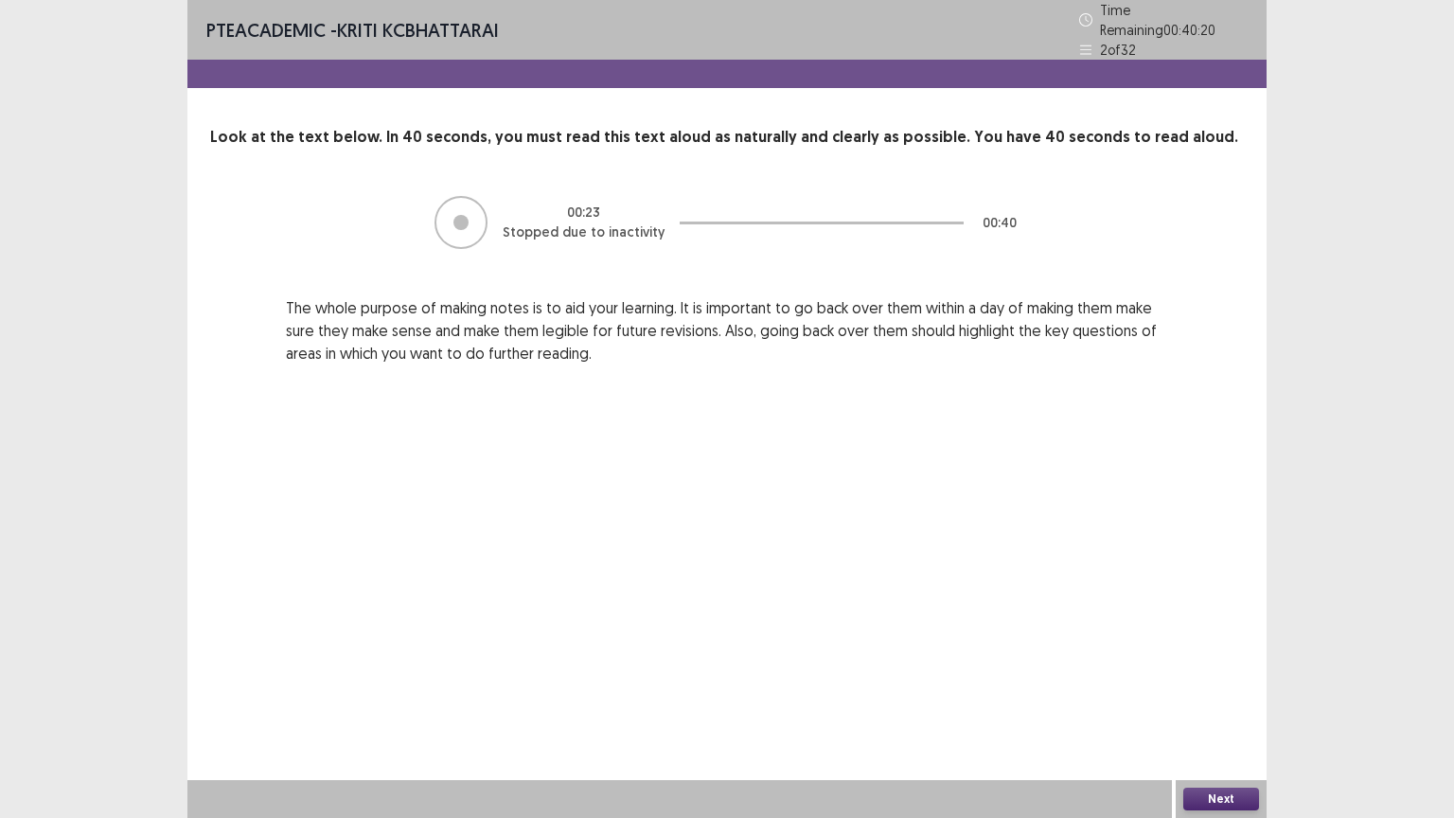
click at [1237, 698] on button "Next" at bounding box center [1221, 799] width 76 height 23
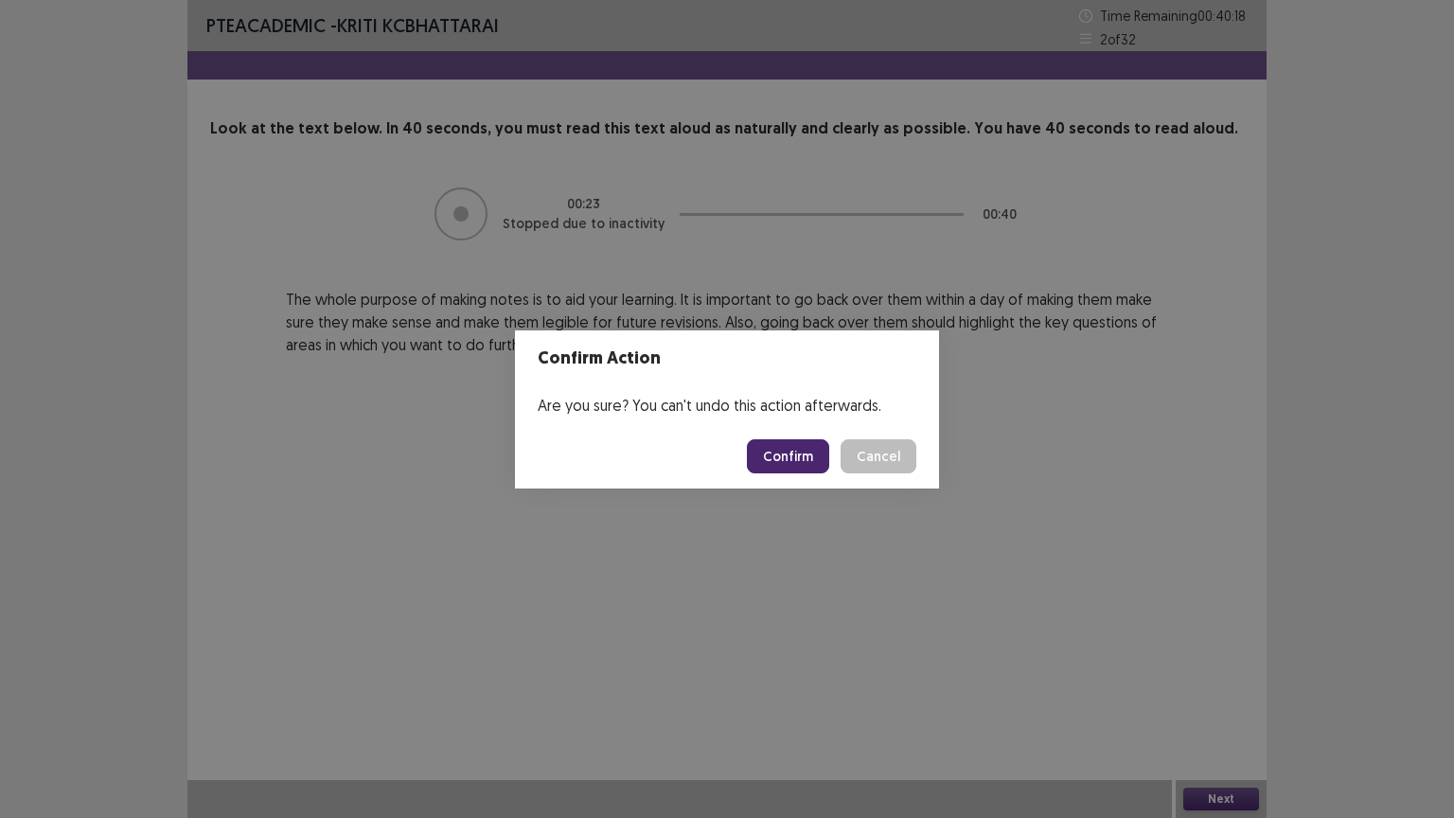
click at [806, 454] on button "Confirm" at bounding box center [788, 456] width 82 height 34
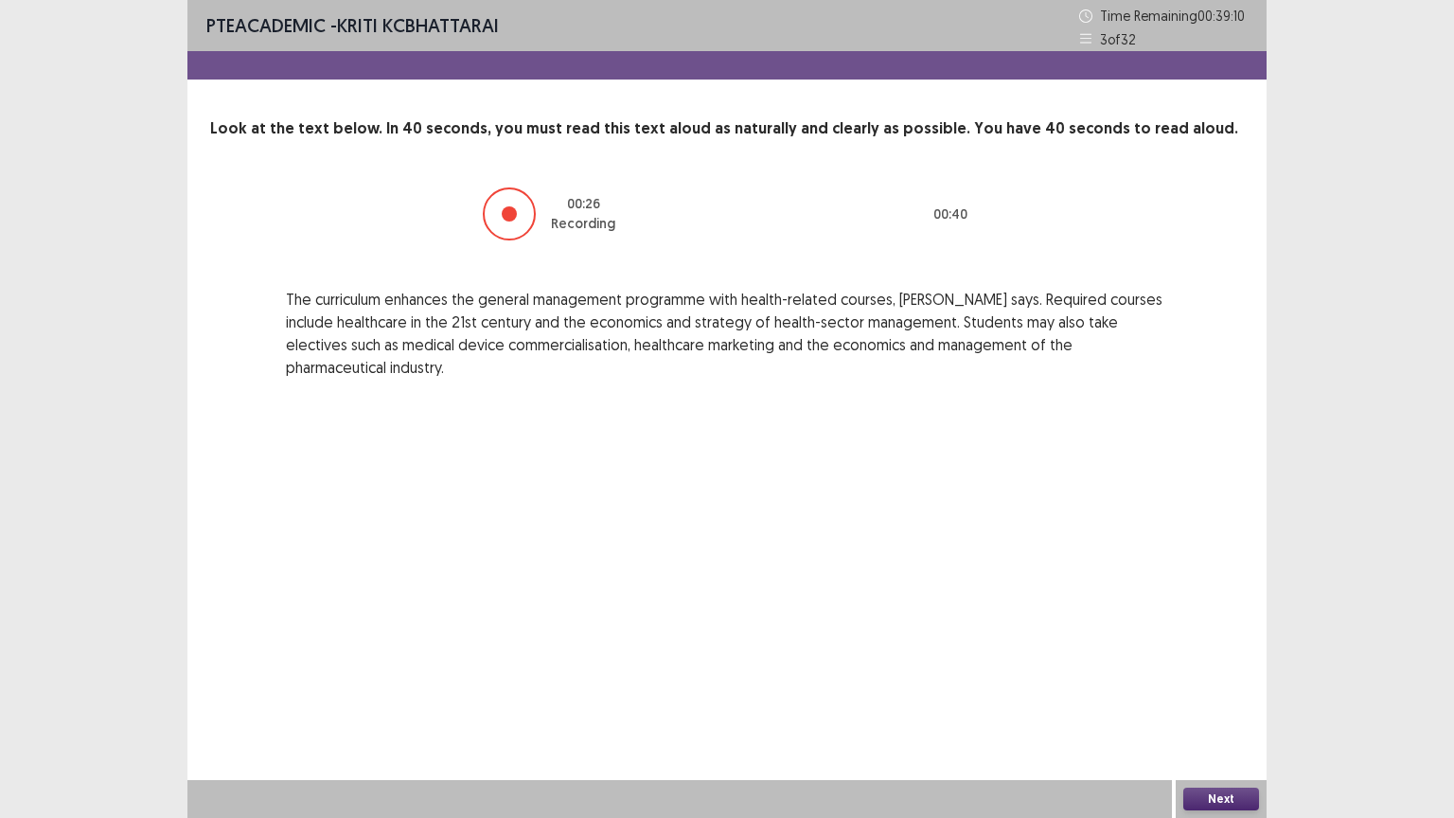
click at [1218, 698] on button "Next" at bounding box center [1221, 799] width 76 height 23
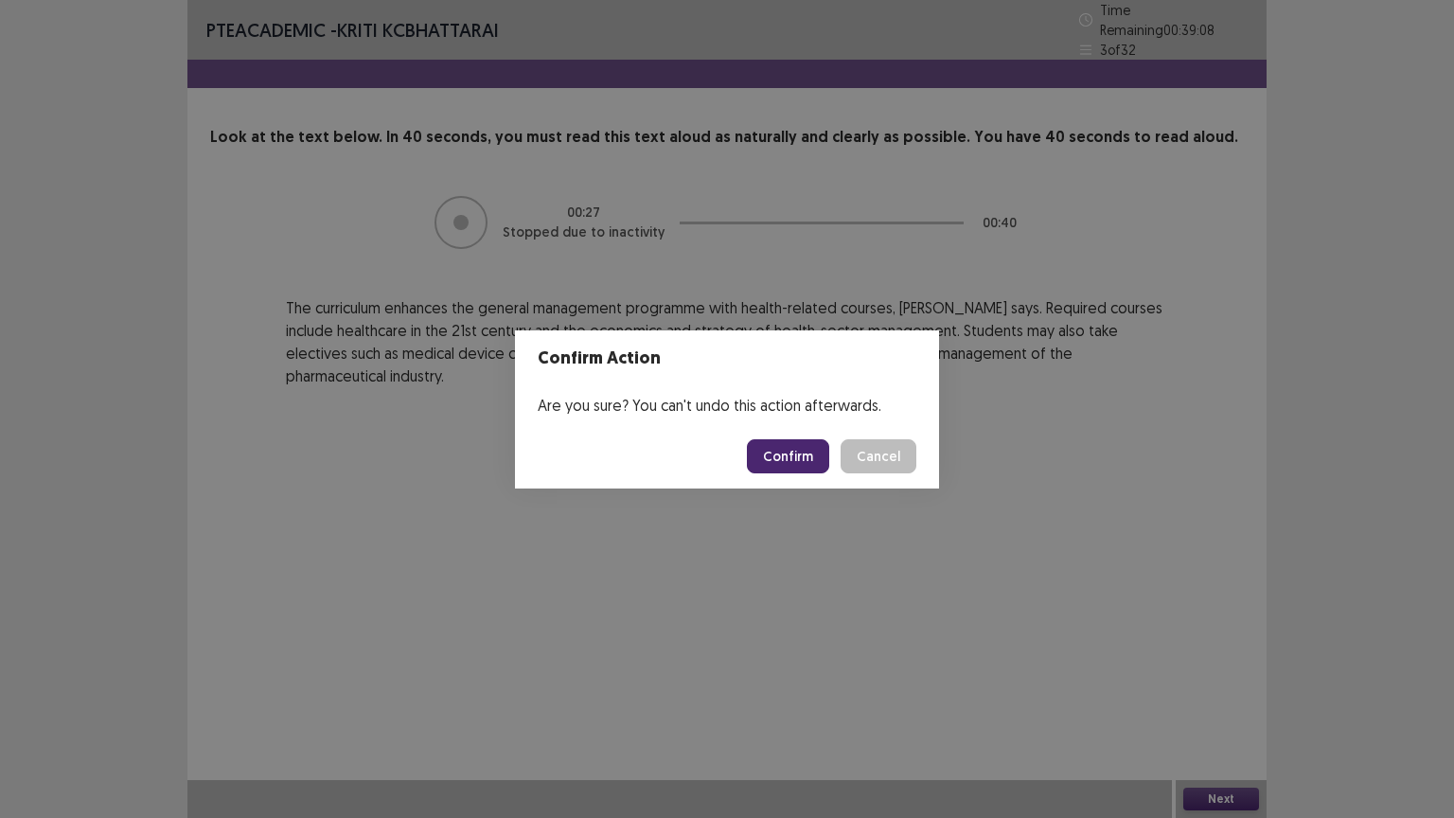
click at [780, 448] on button "Confirm" at bounding box center [788, 456] width 82 height 34
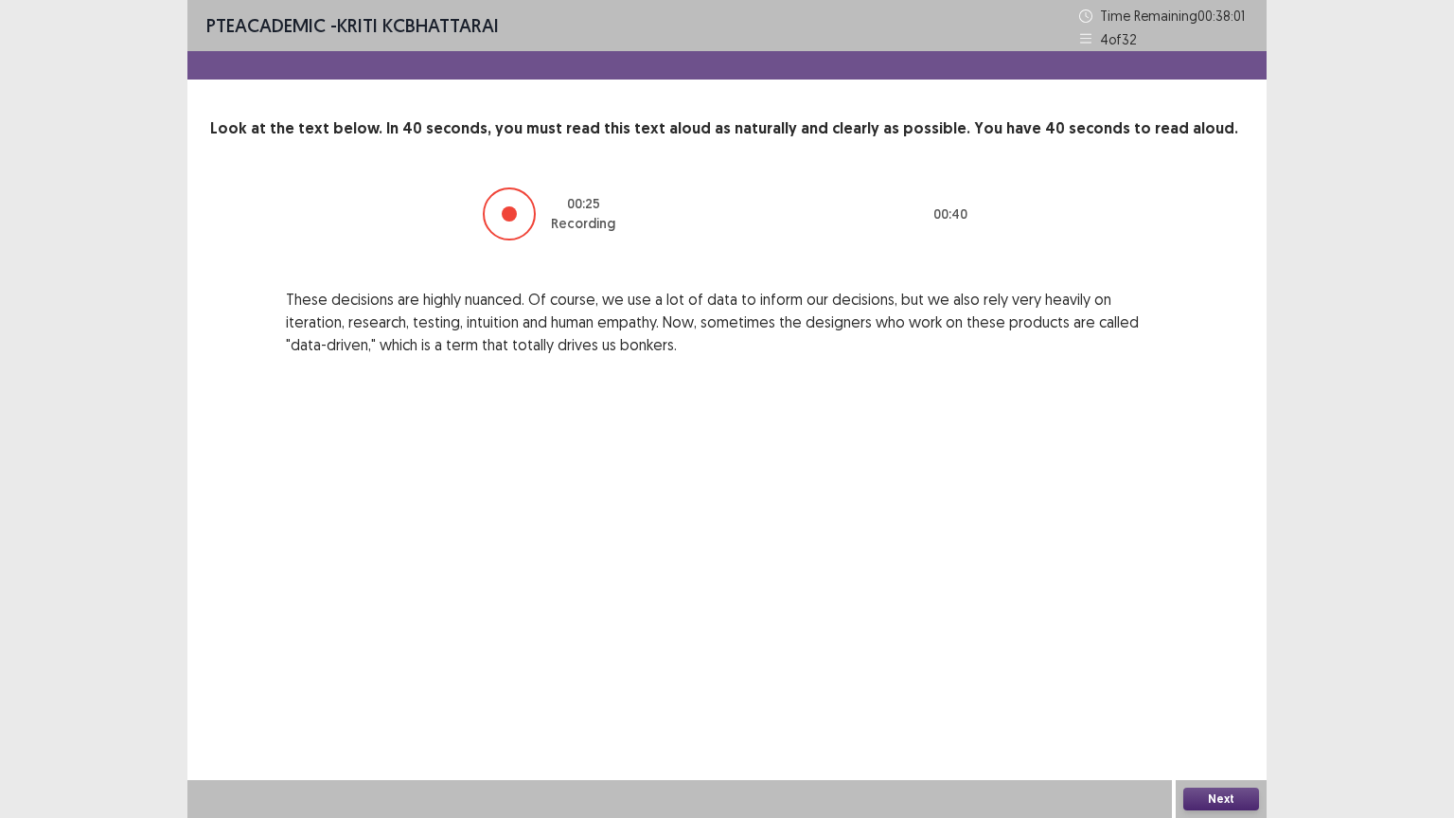
click at [1219, 698] on button "Next" at bounding box center [1221, 799] width 76 height 23
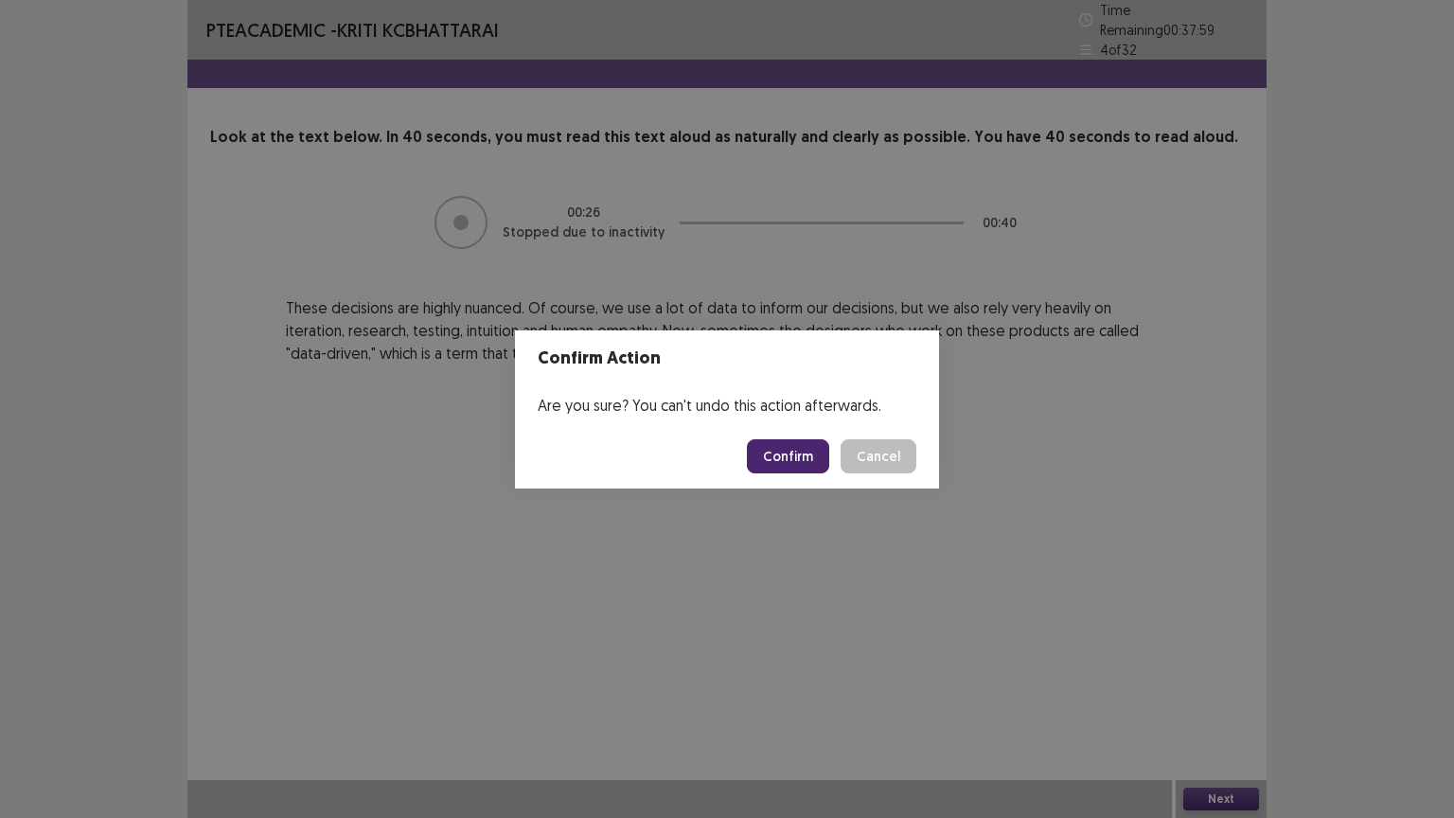
click at [782, 453] on button "Confirm" at bounding box center [788, 456] width 82 height 34
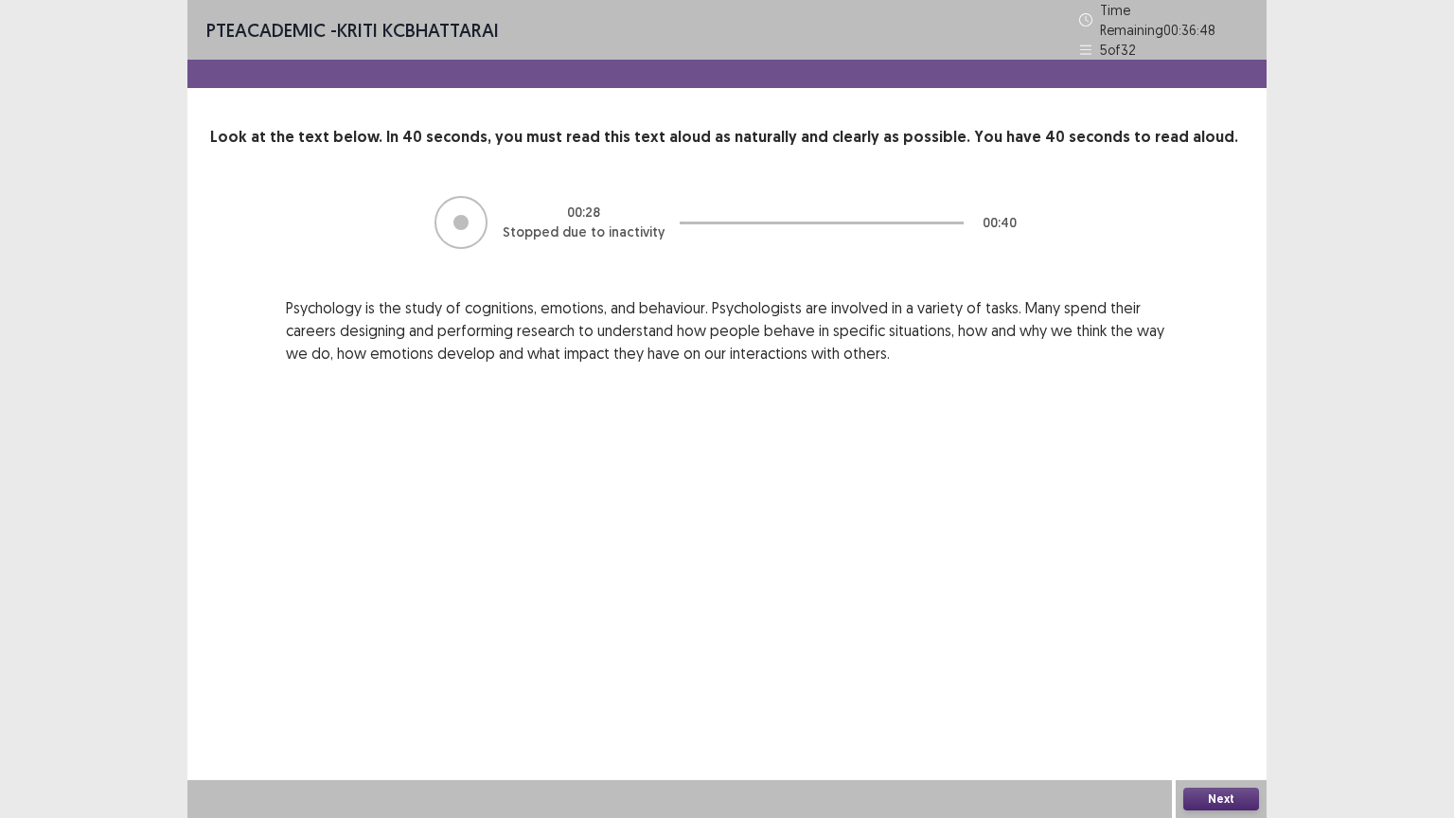
click at [1215, 698] on button "Next" at bounding box center [1221, 799] width 76 height 23
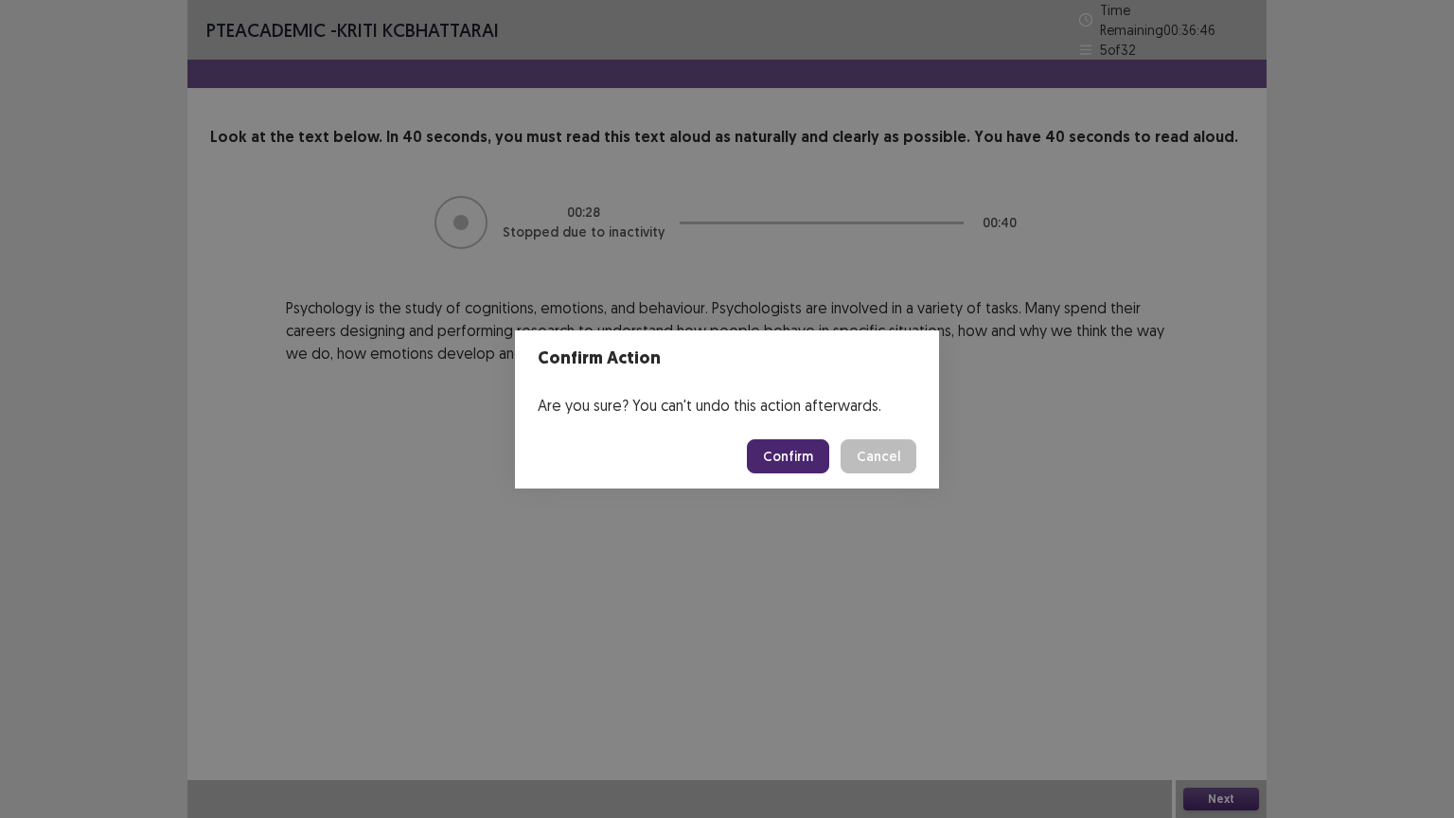
click at [791, 451] on button "Confirm" at bounding box center [788, 456] width 82 height 34
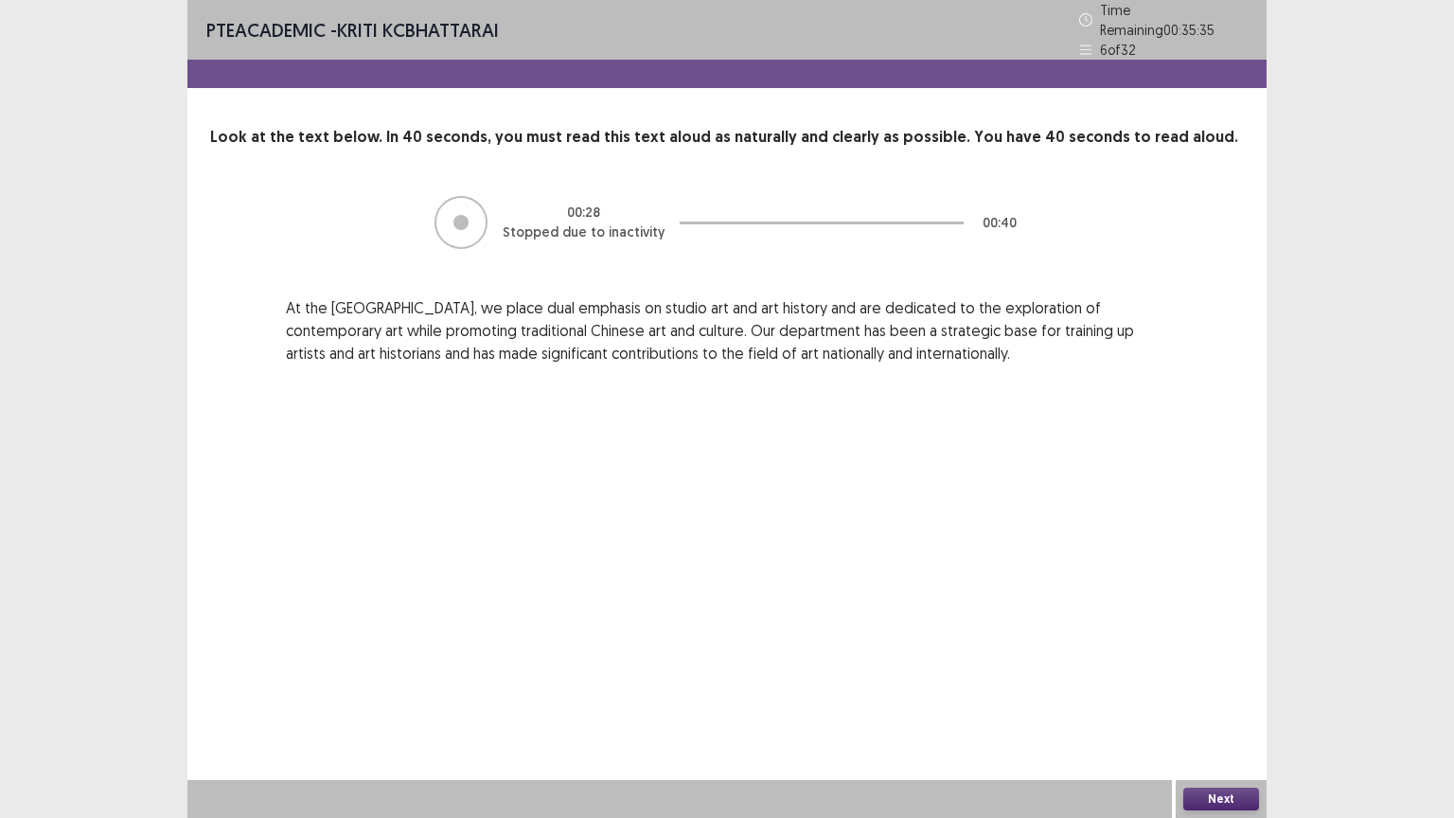
click at [1227, 698] on button "Next" at bounding box center [1221, 799] width 76 height 23
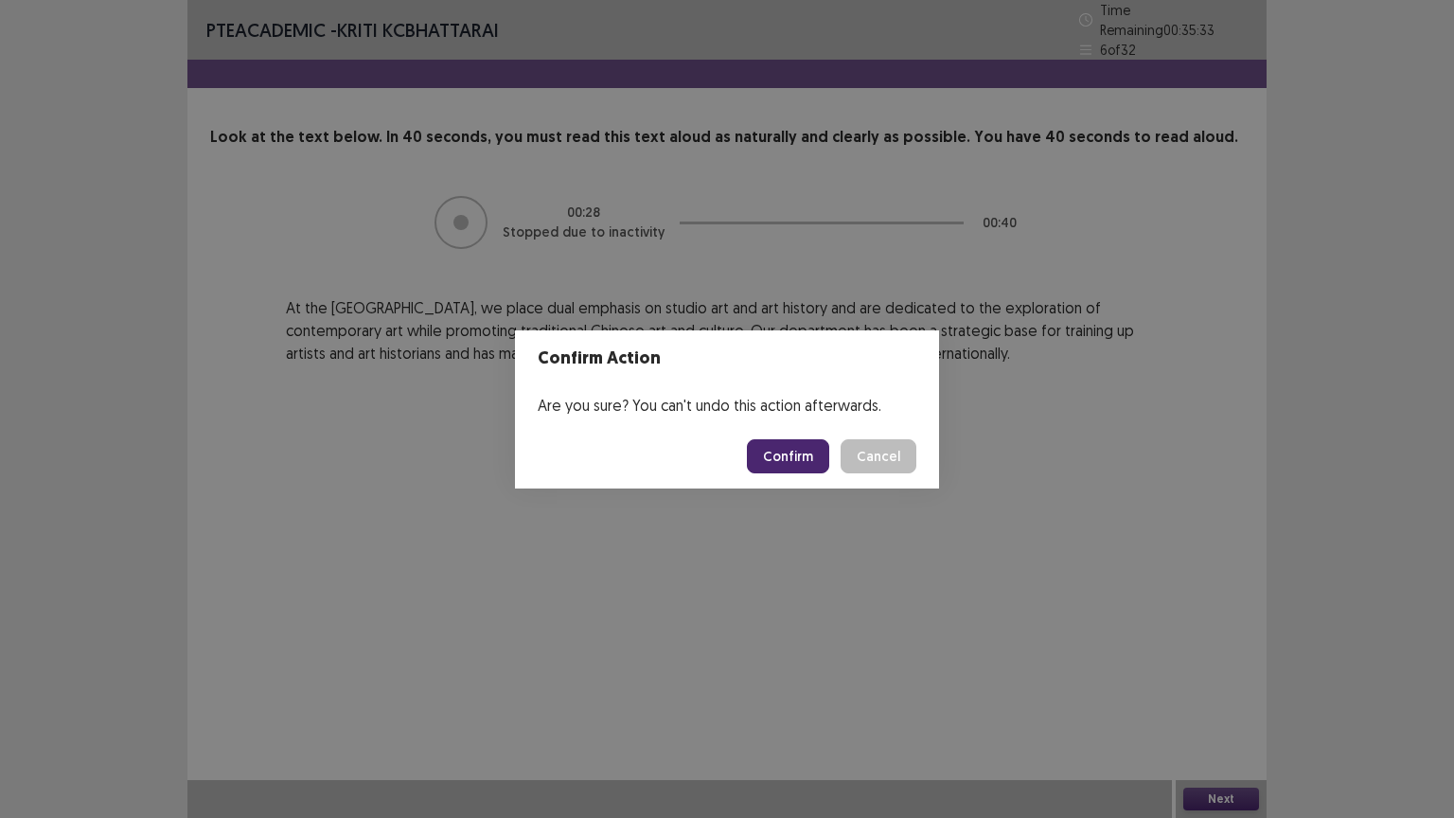
click at [812, 452] on button "Confirm" at bounding box center [788, 456] width 82 height 34
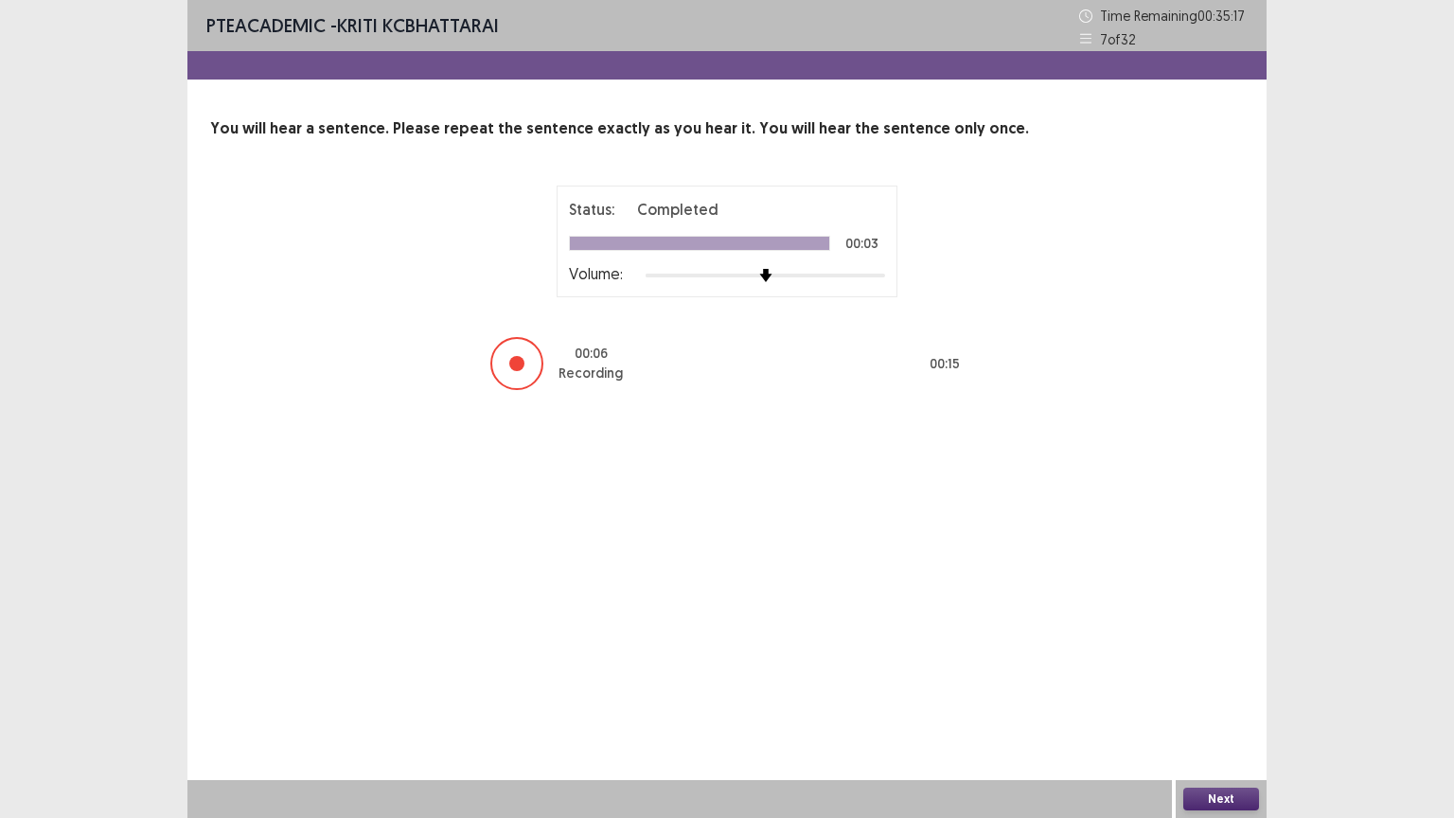
click at [1227, 698] on button "Next" at bounding box center [1221, 799] width 76 height 23
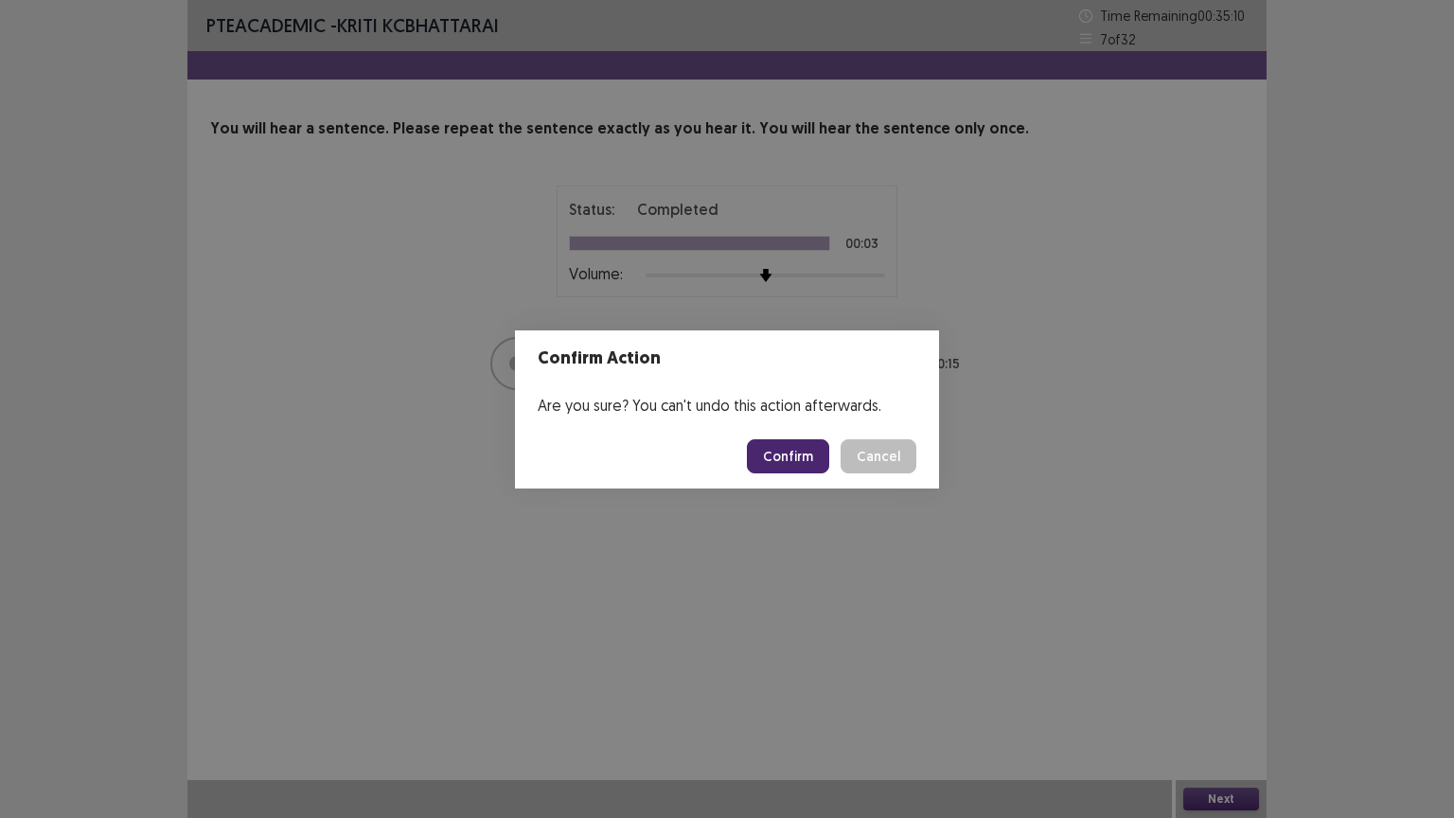
click at [805, 453] on button "Confirm" at bounding box center [788, 456] width 82 height 34
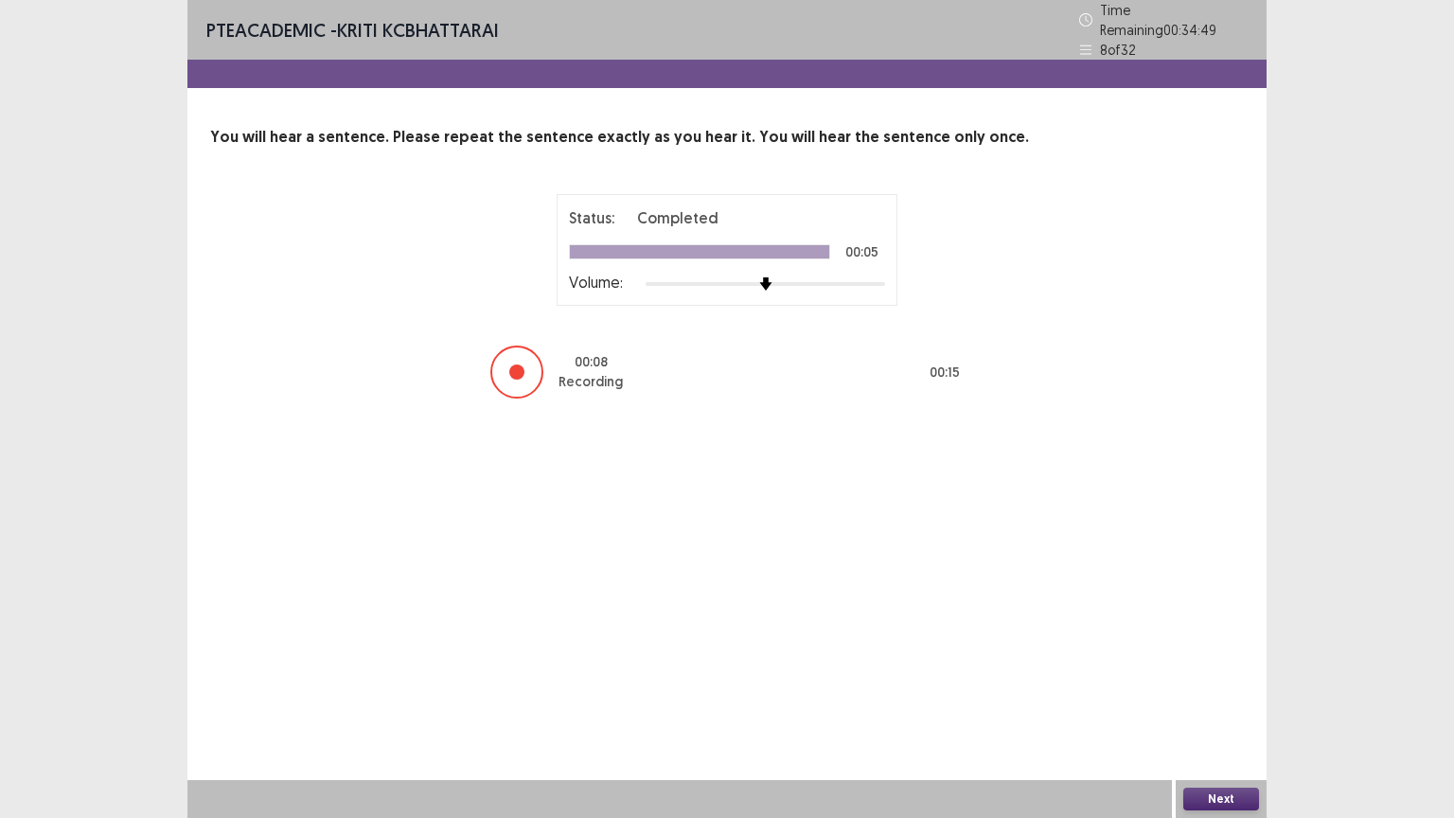
click at [1223, 698] on button "Next" at bounding box center [1221, 799] width 76 height 23
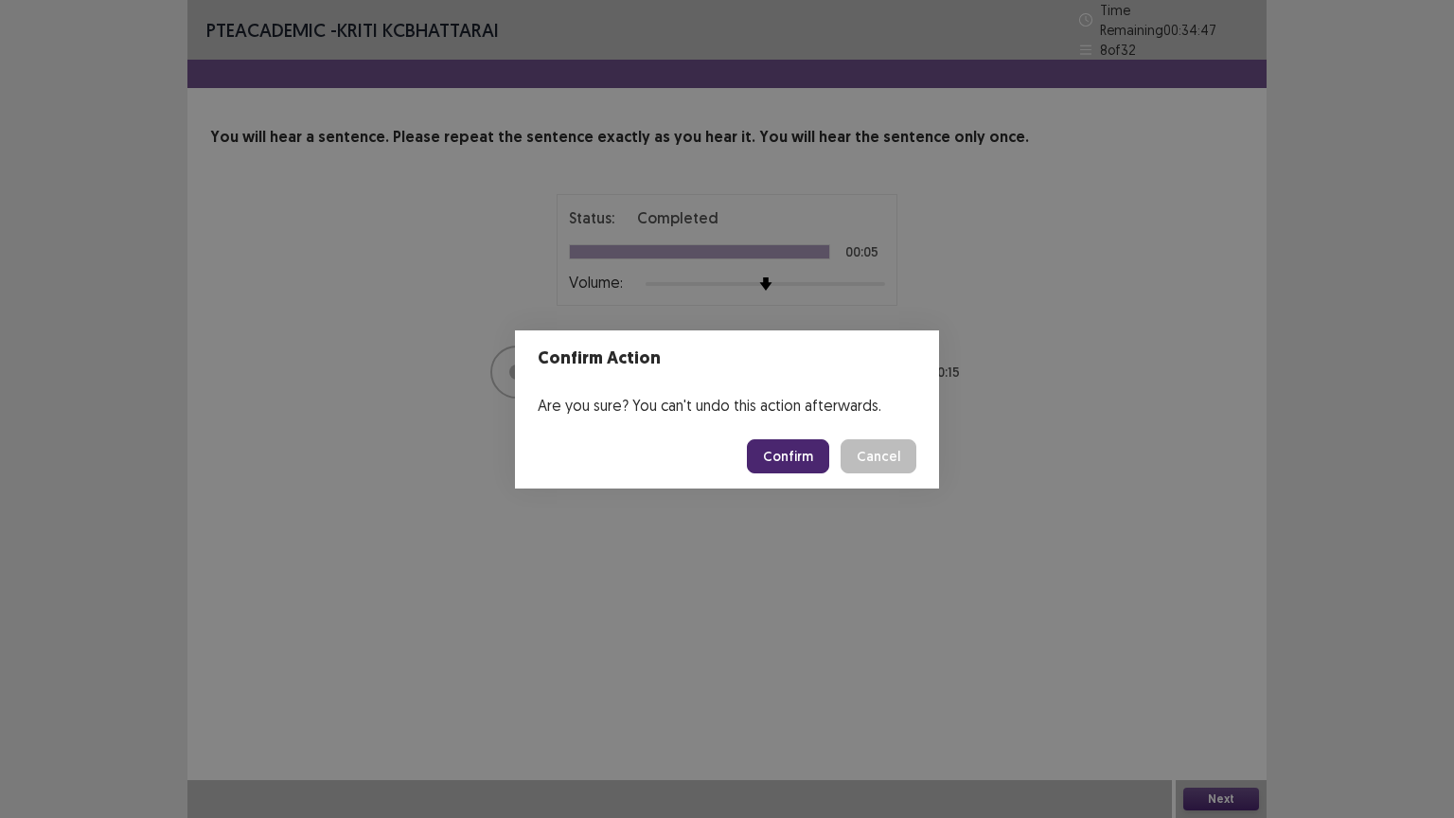
click at [803, 457] on button "Confirm" at bounding box center [788, 456] width 82 height 34
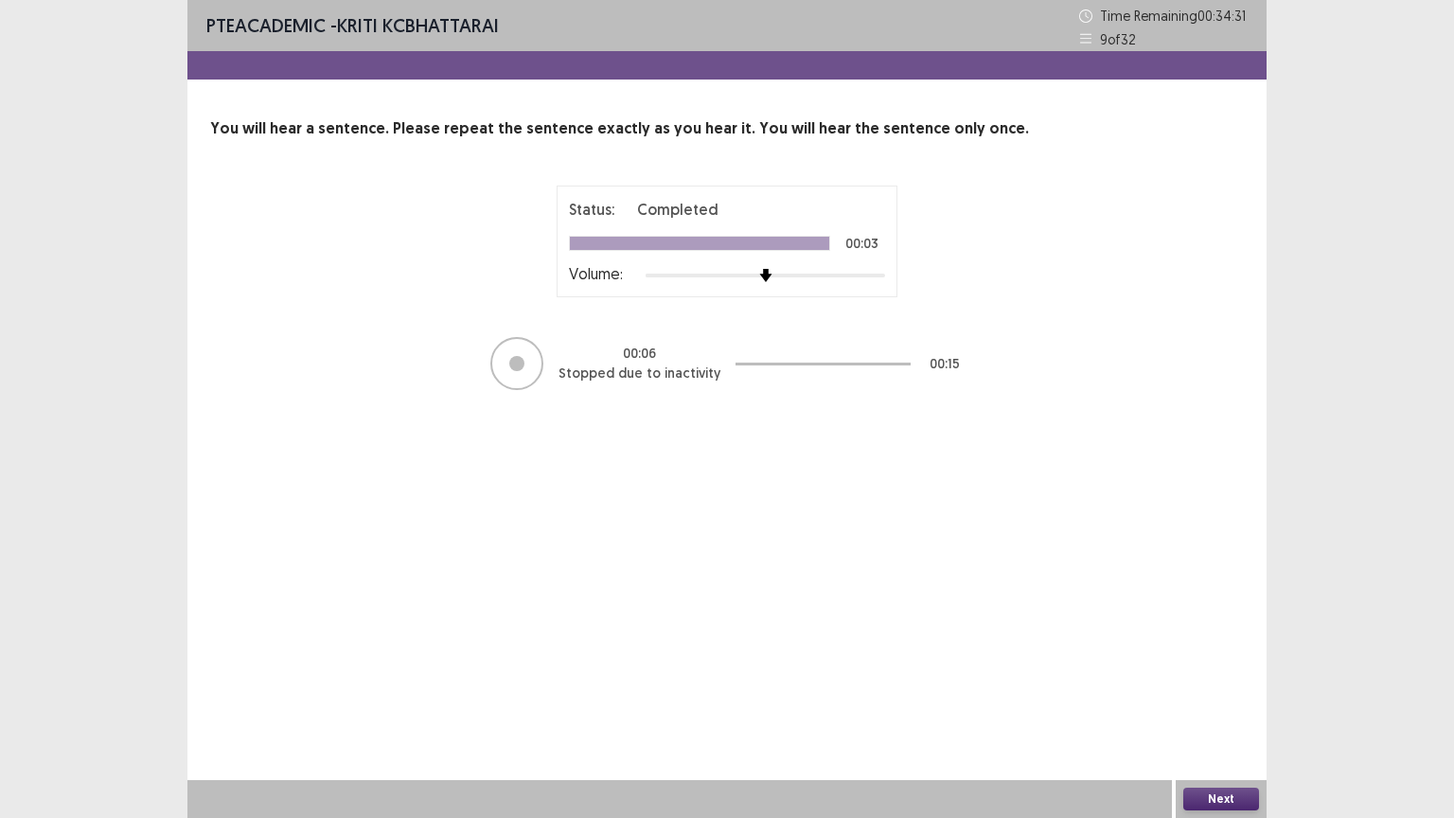
click at [1223, 698] on button "Next" at bounding box center [1221, 799] width 76 height 23
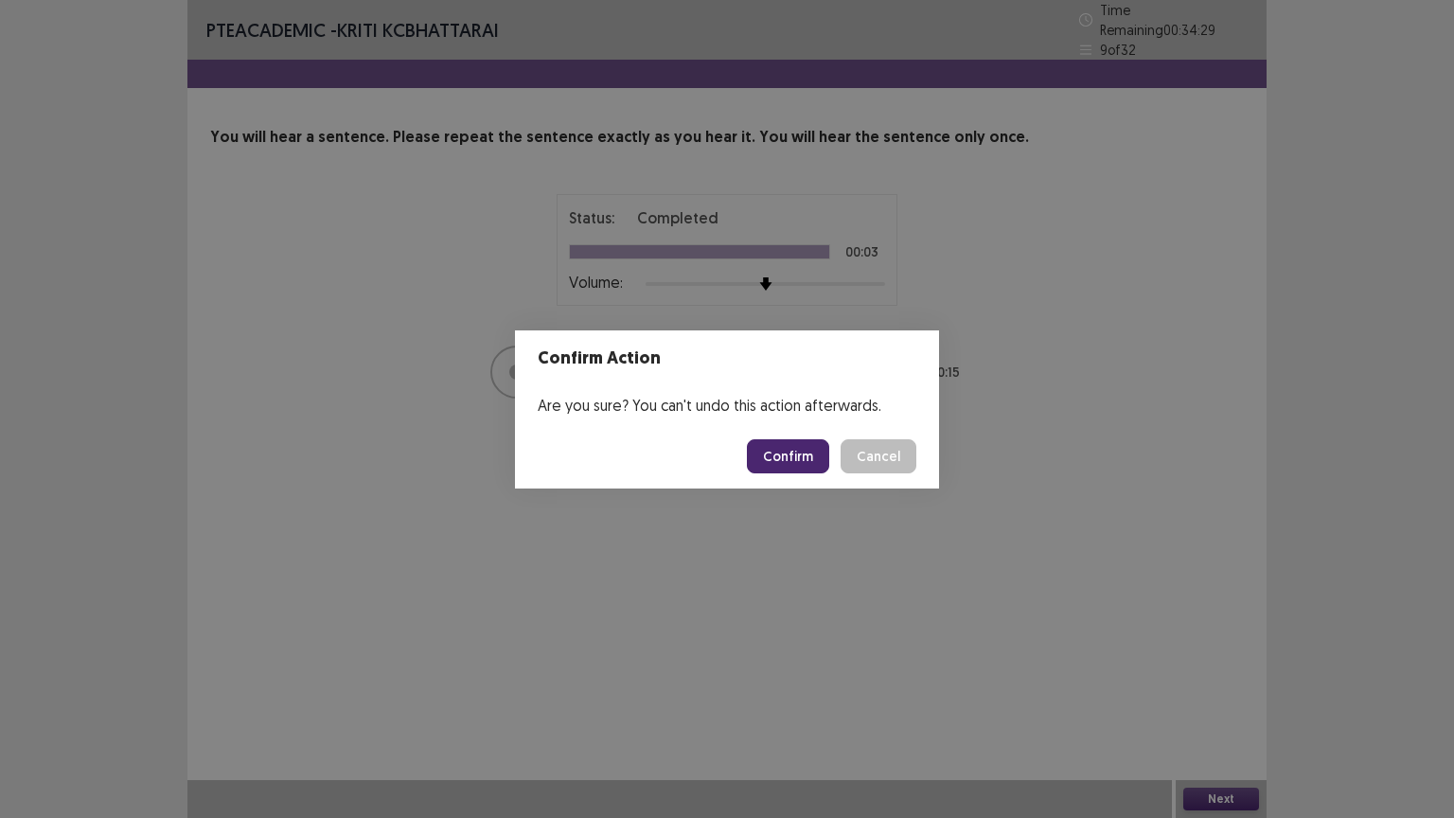
click at [778, 454] on button "Confirm" at bounding box center [788, 456] width 82 height 34
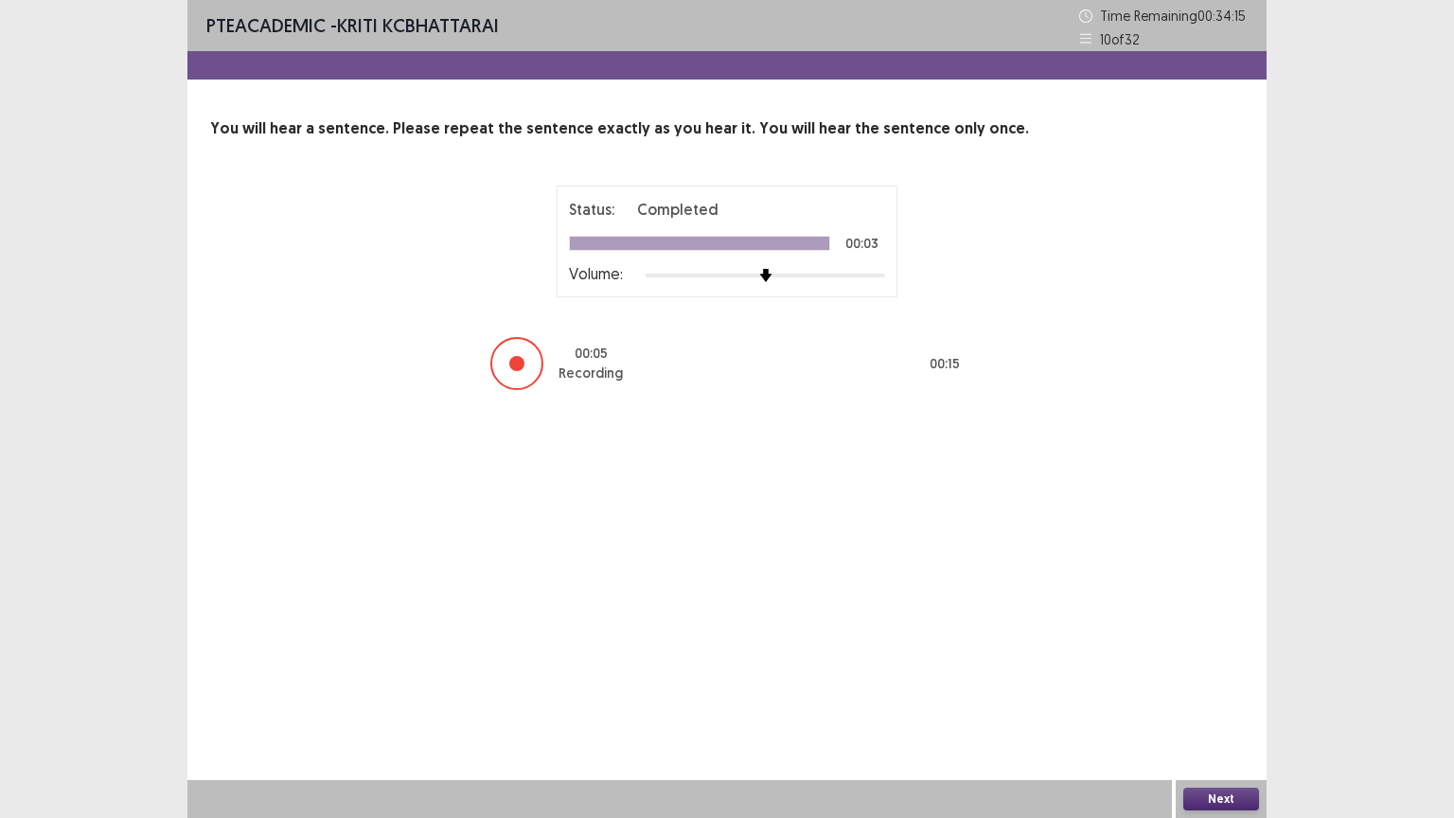
click at [1225, 698] on button "Next" at bounding box center [1221, 799] width 76 height 23
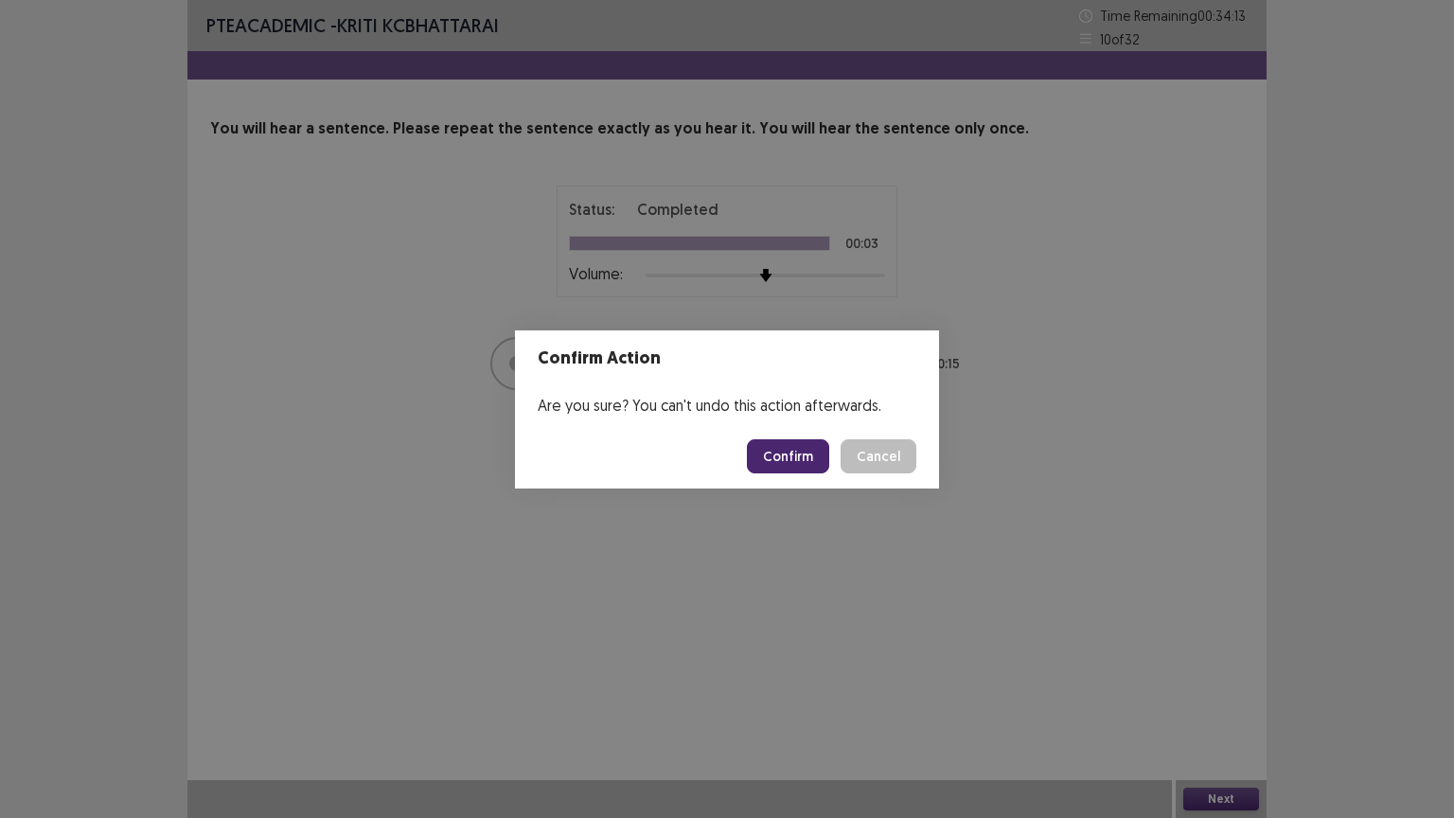
click at [780, 460] on button "Confirm" at bounding box center [788, 456] width 82 height 34
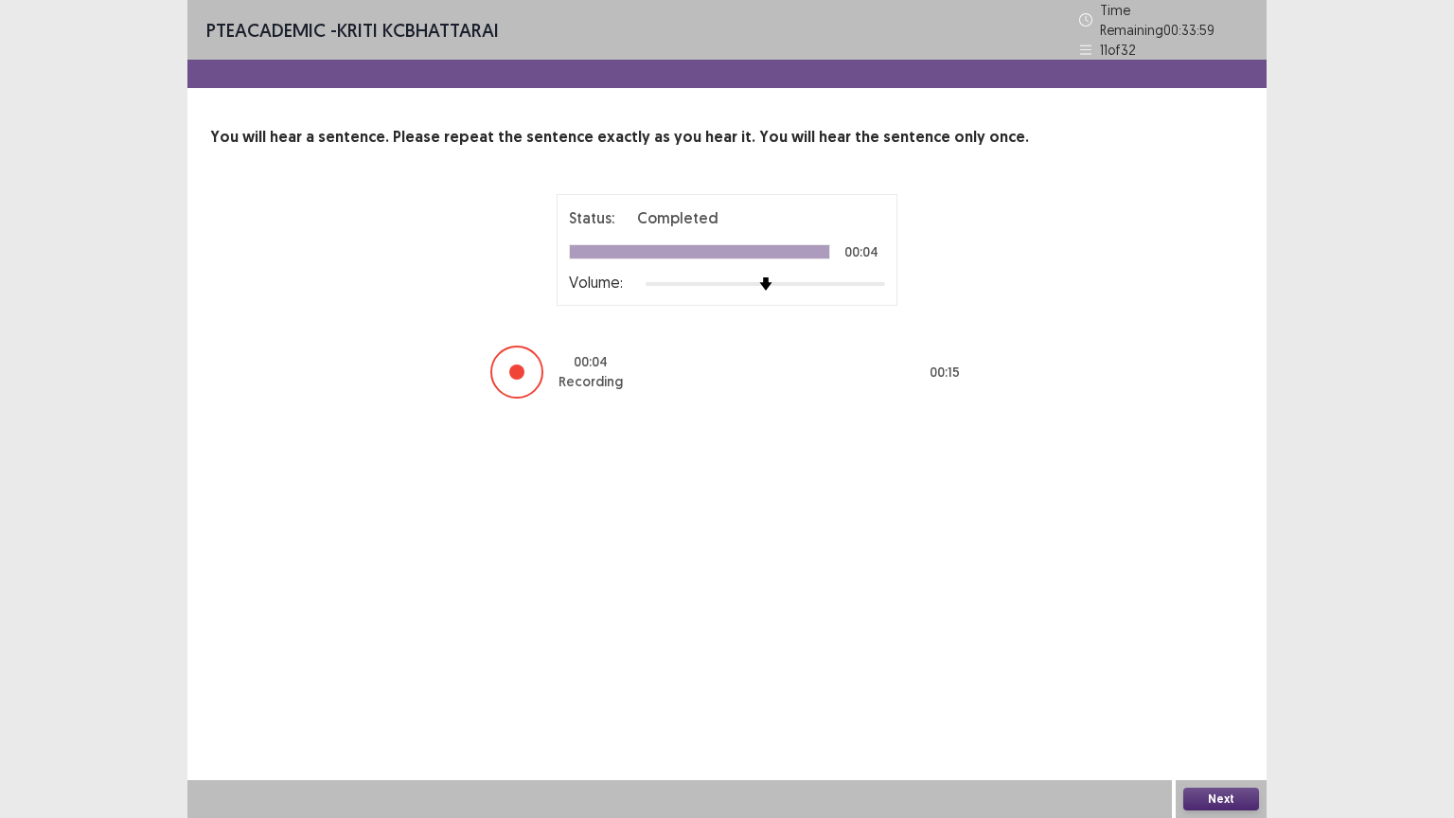
click at [1234, 698] on button "Next" at bounding box center [1221, 799] width 76 height 23
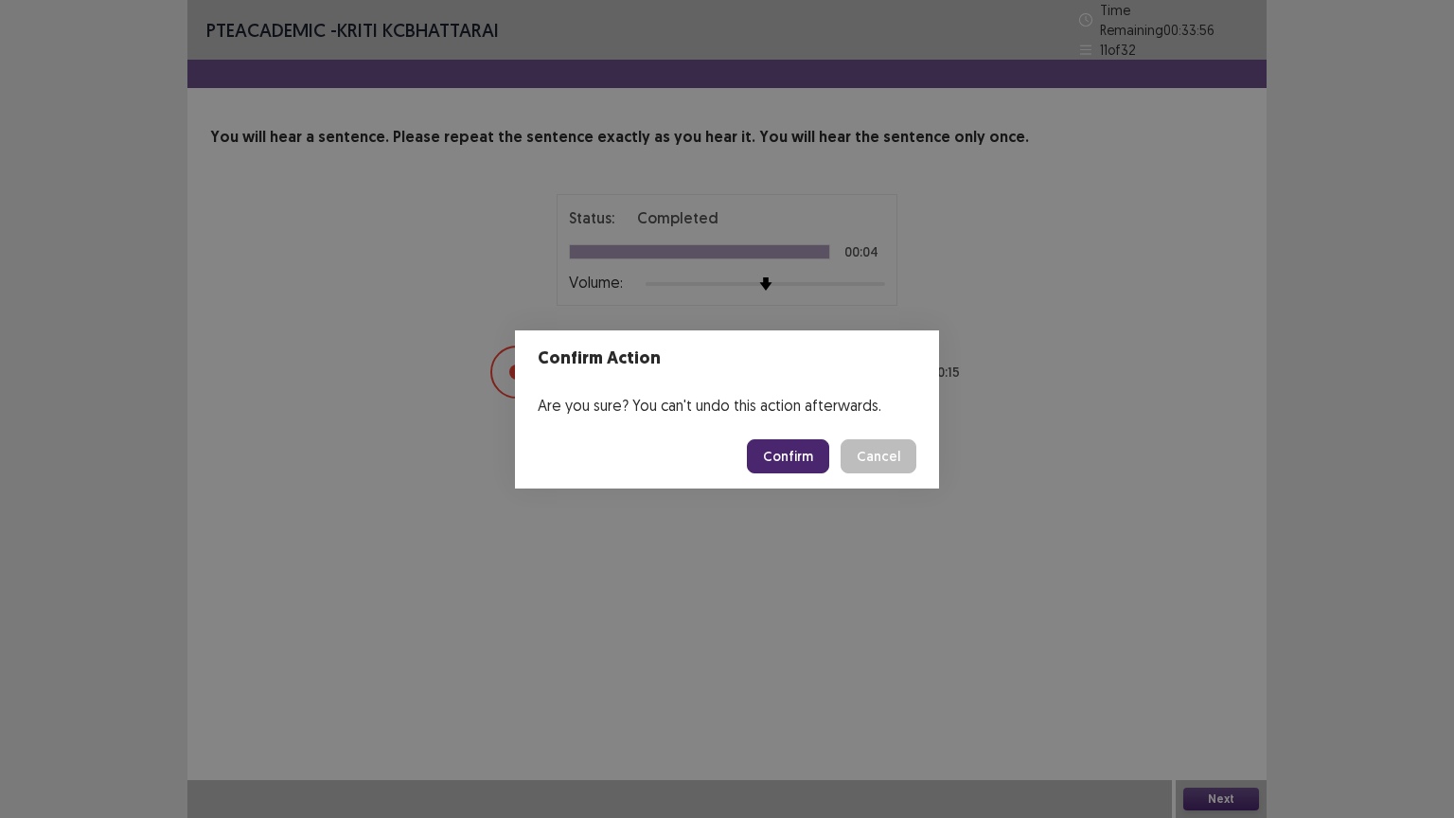
click at [790, 455] on button "Confirm" at bounding box center [788, 456] width 82 height 34
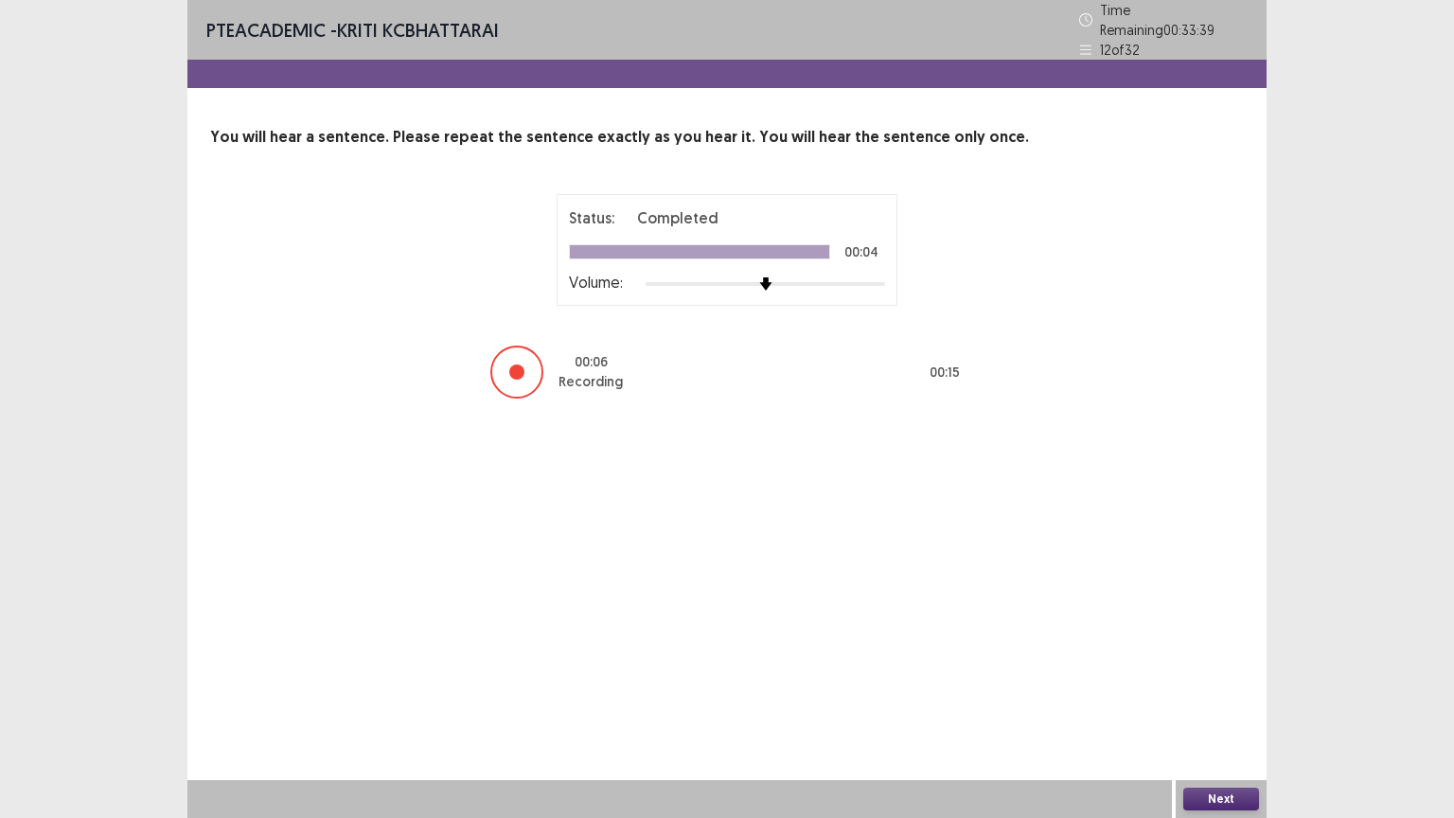
click at [1228, 698] on button "Next" at bounding box center [1221, 799] width 76 height 23
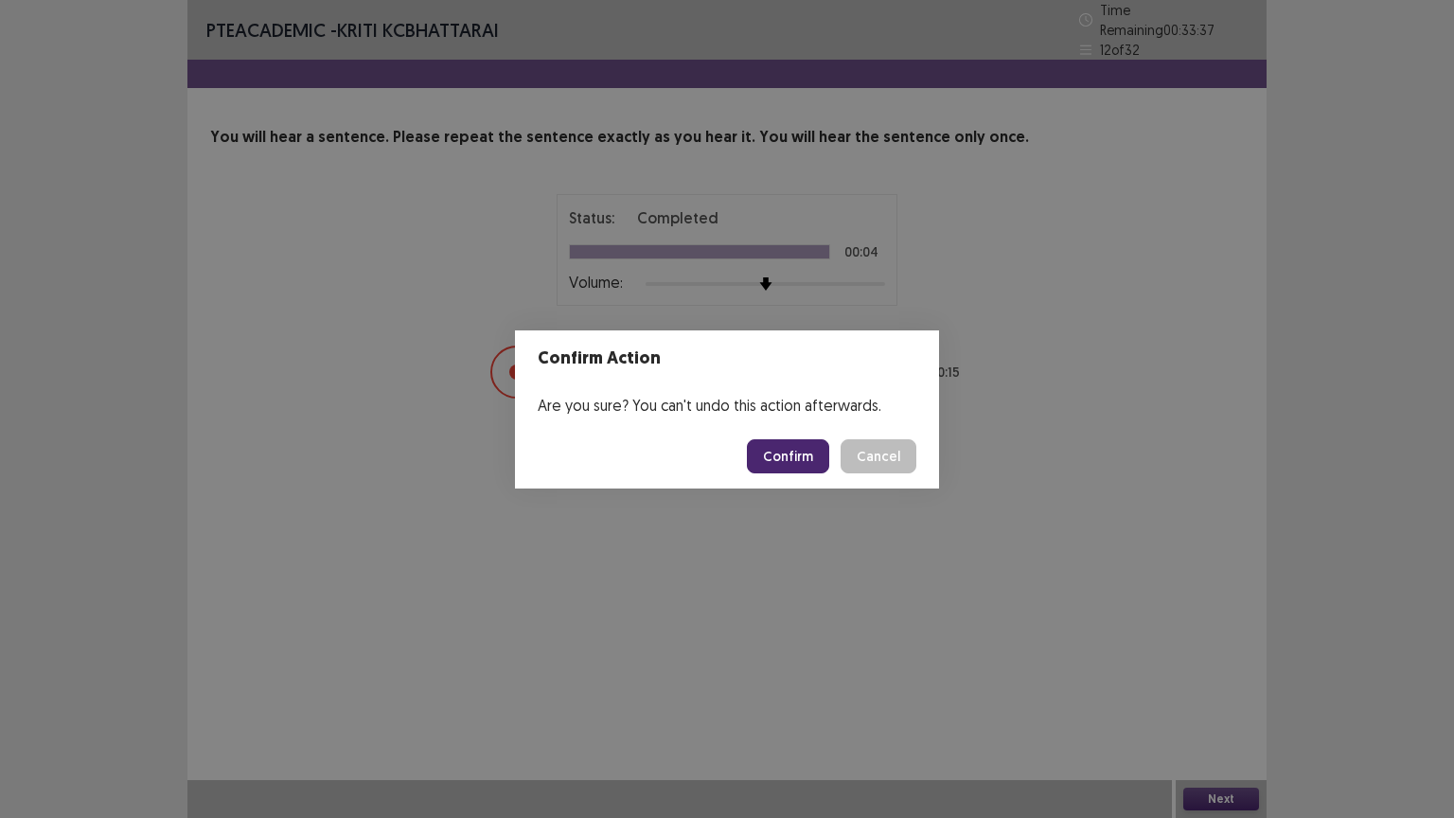
click at [803, 456] on button "Confirm" at bounding box center [788, 456] width 82 height 34
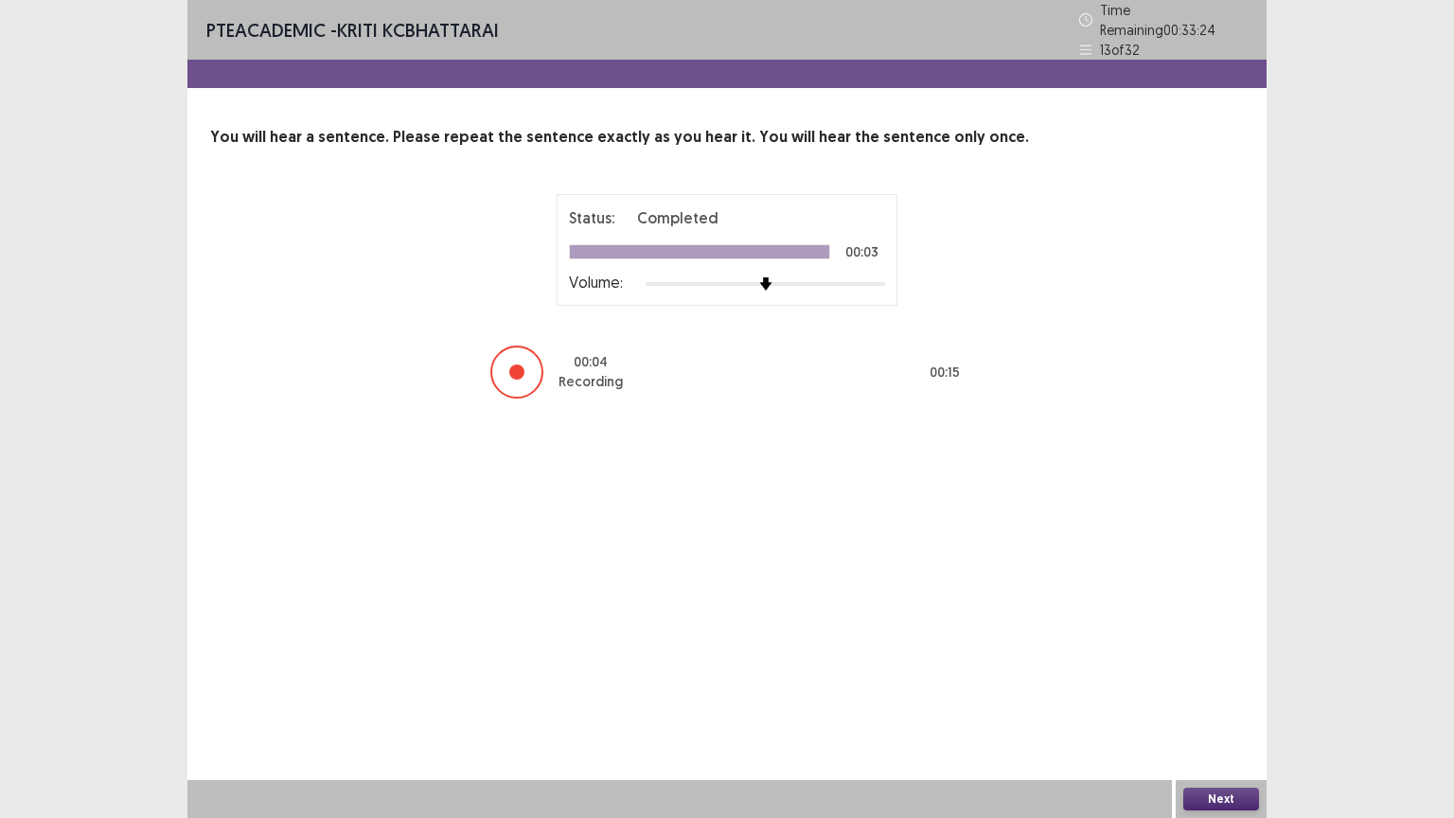
click at [1219, 698] on button "Next" at bounding box center [1221, 799] width 76 height 23
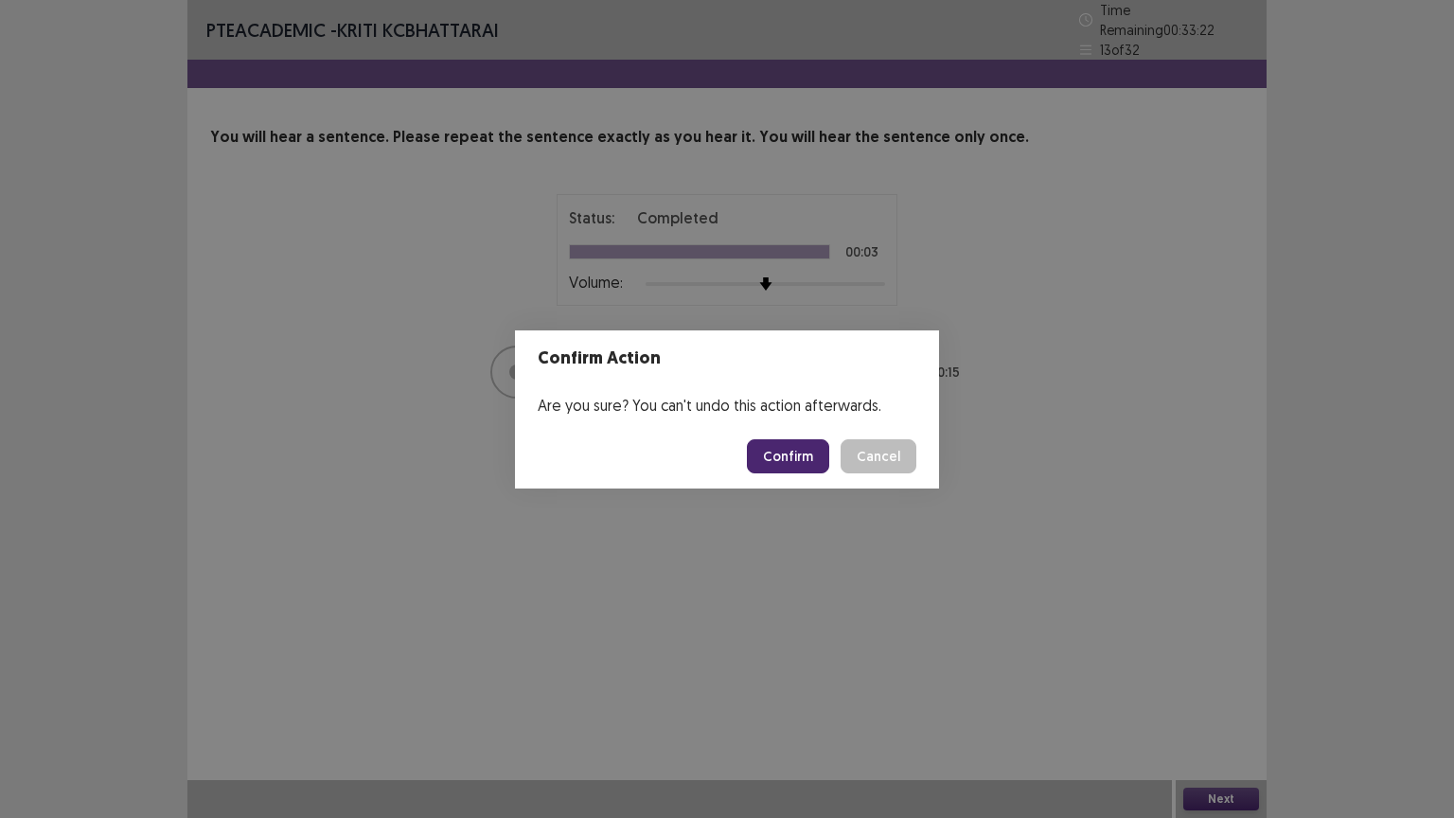
click at [796, 456] on button "Confirm" at bounding box center [788, 456] width 82 height 34
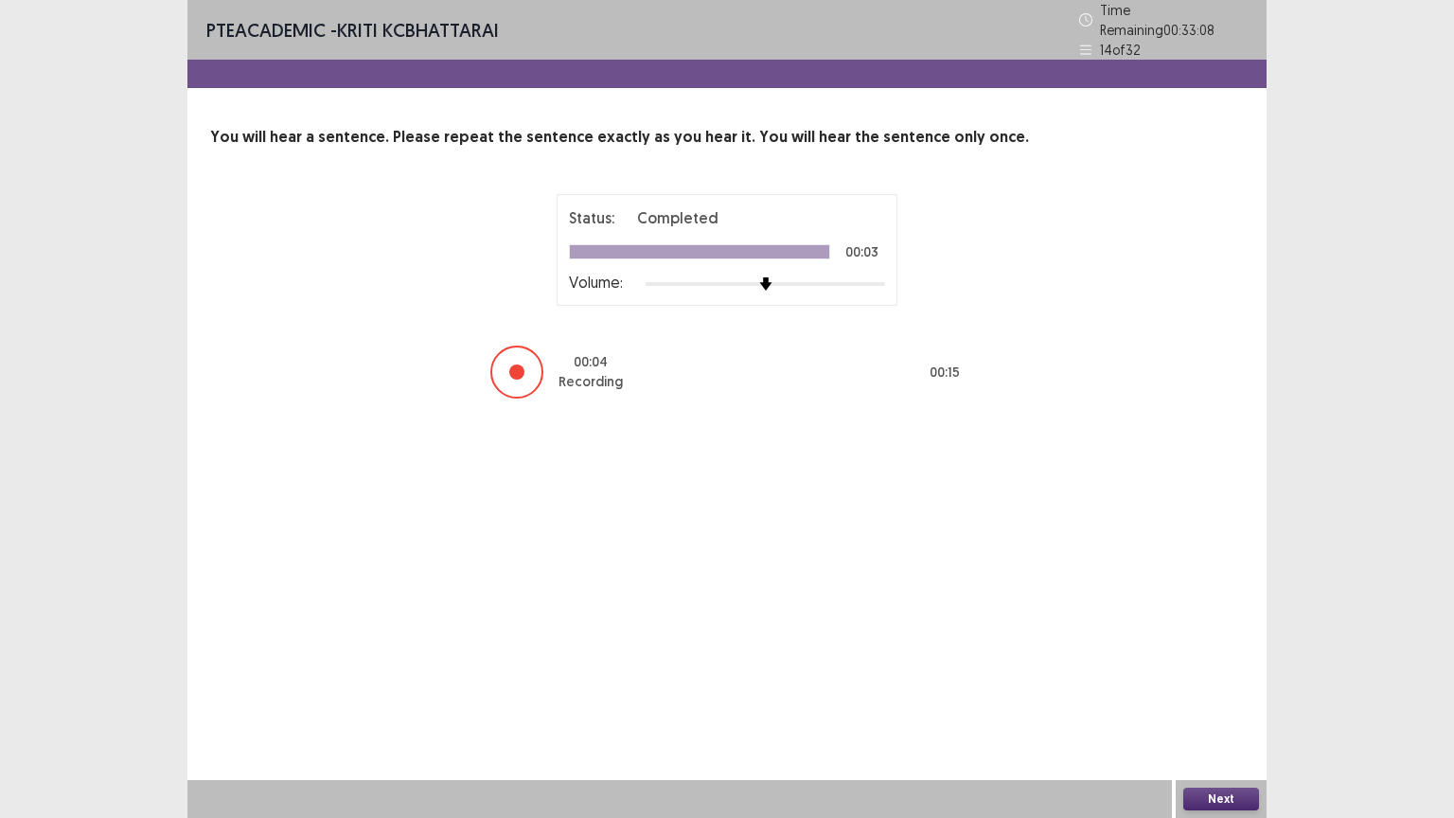
click at [1191, 698] on button "Next" at bounding box center [1221, 799] width 76 height 23
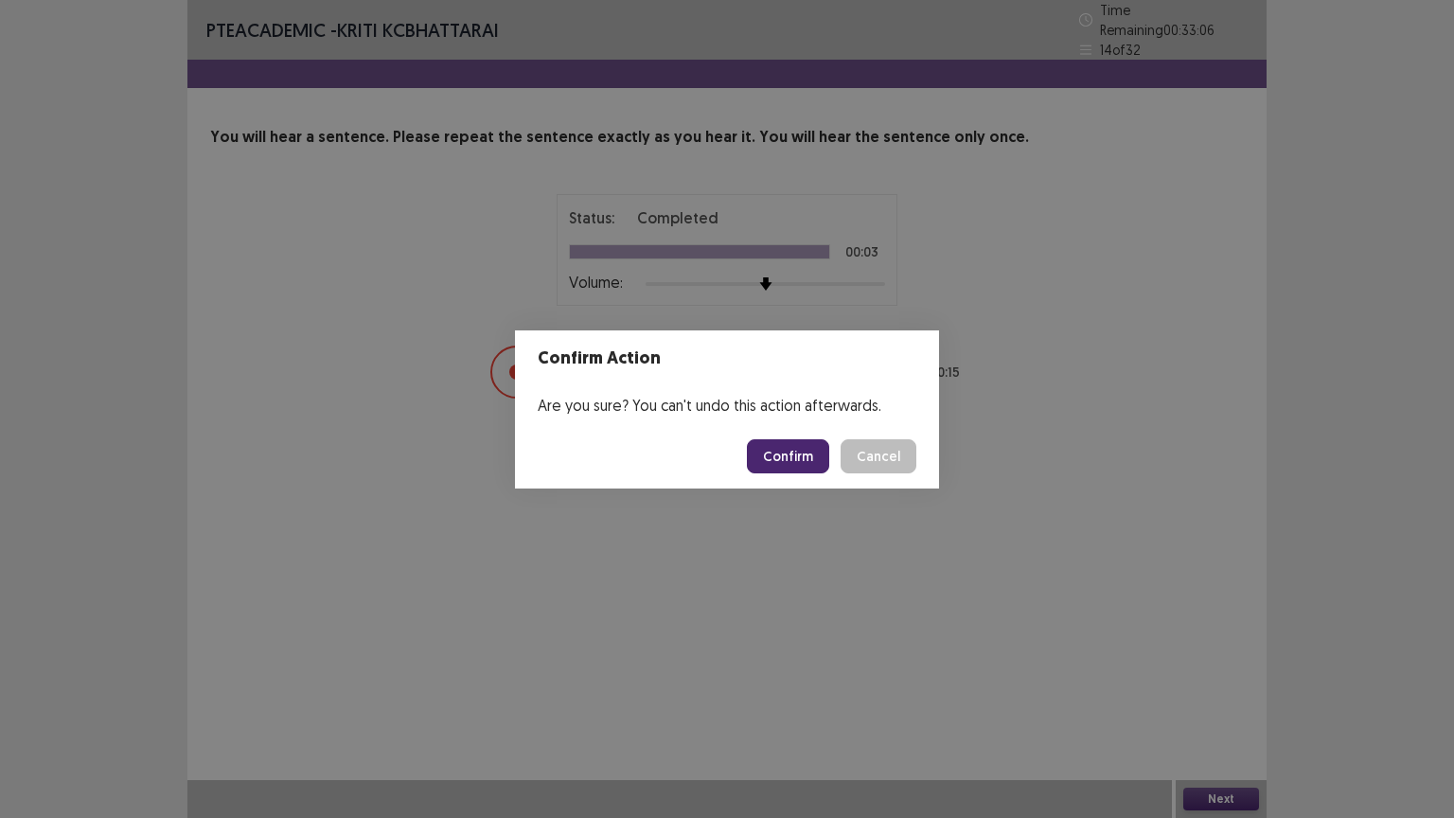
click at [796, 462] on button "Confirm" at bounding box center [788, 456] width 82 height 34
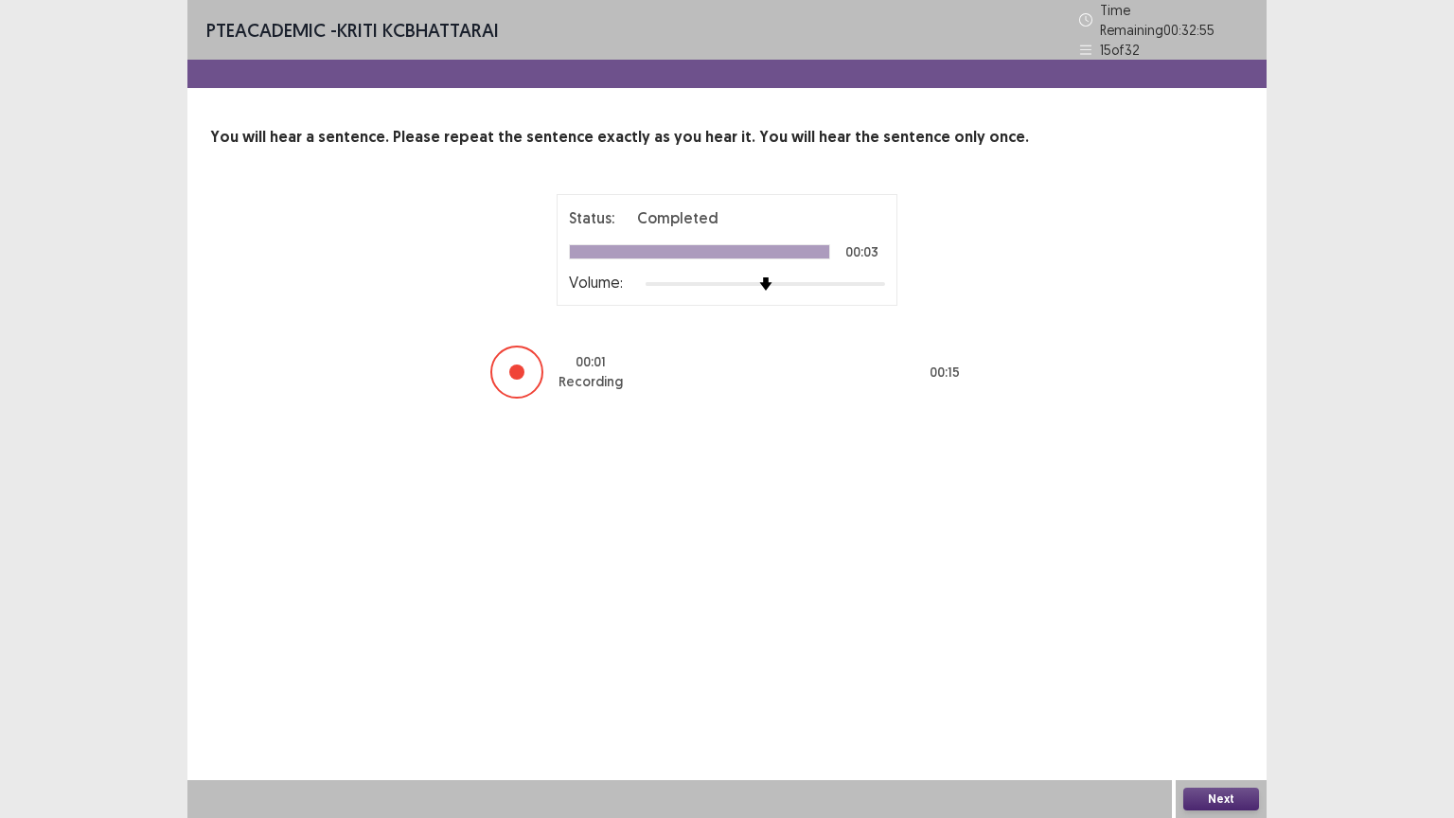
click at [1232, 698] on button "Next" at bounding box center [1221, 799] width 76 height 23
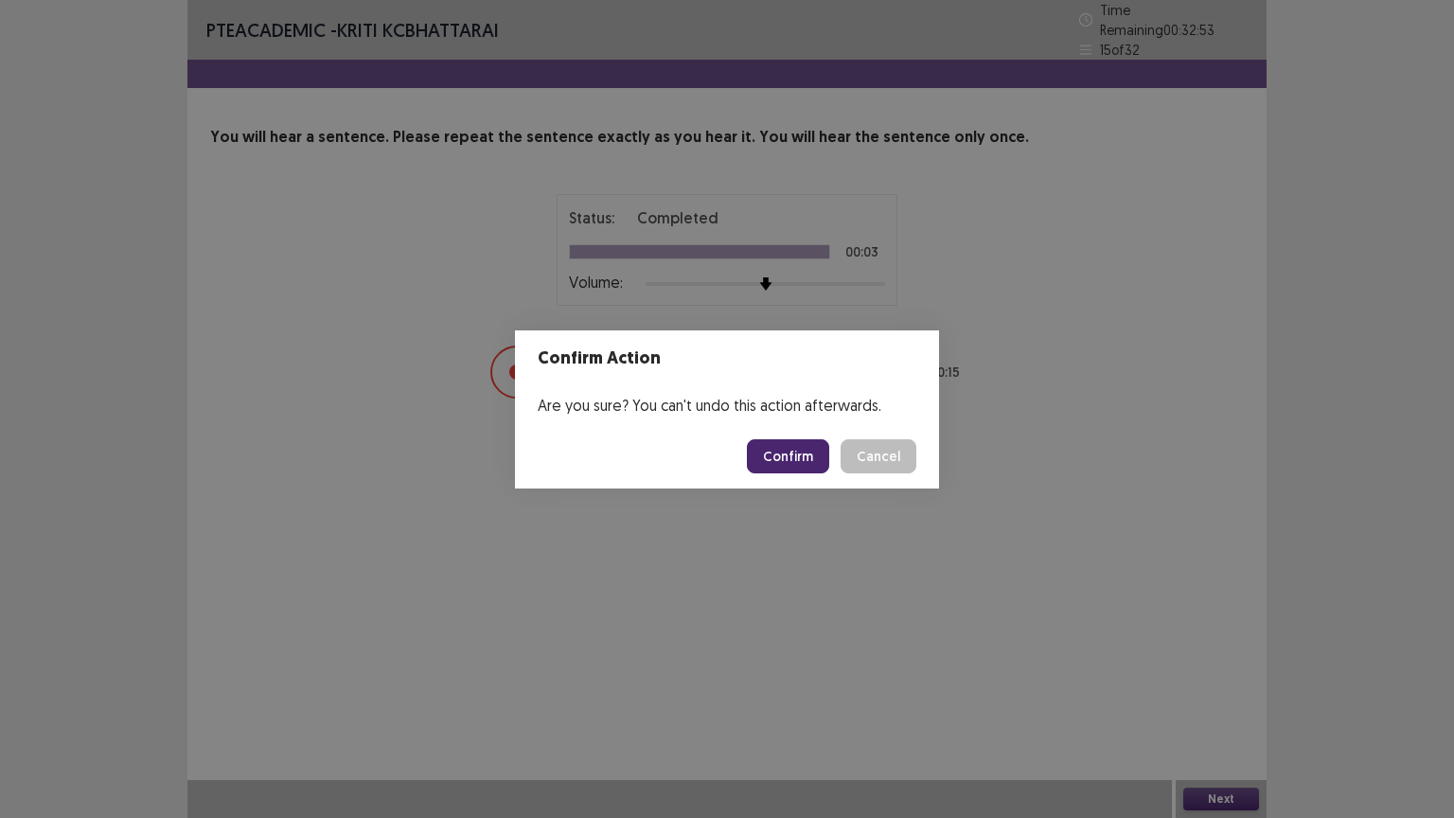
click at [793, 460] on button "Confirm" at bounding box center [788, 456] width 82 height 34
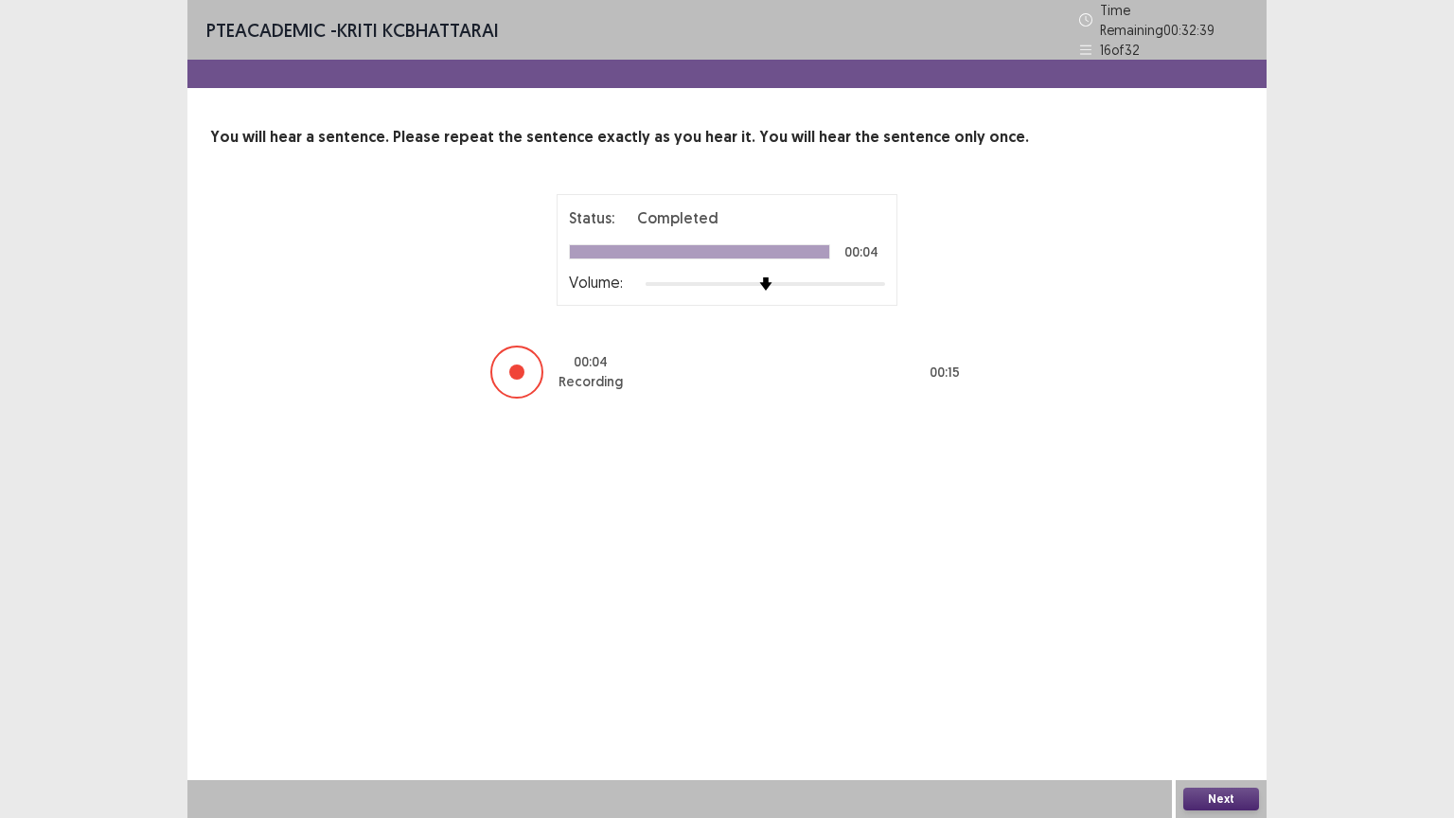
click at [1207, 698] on button "Next" at bounding box center [1221, 799] width 76 height 23
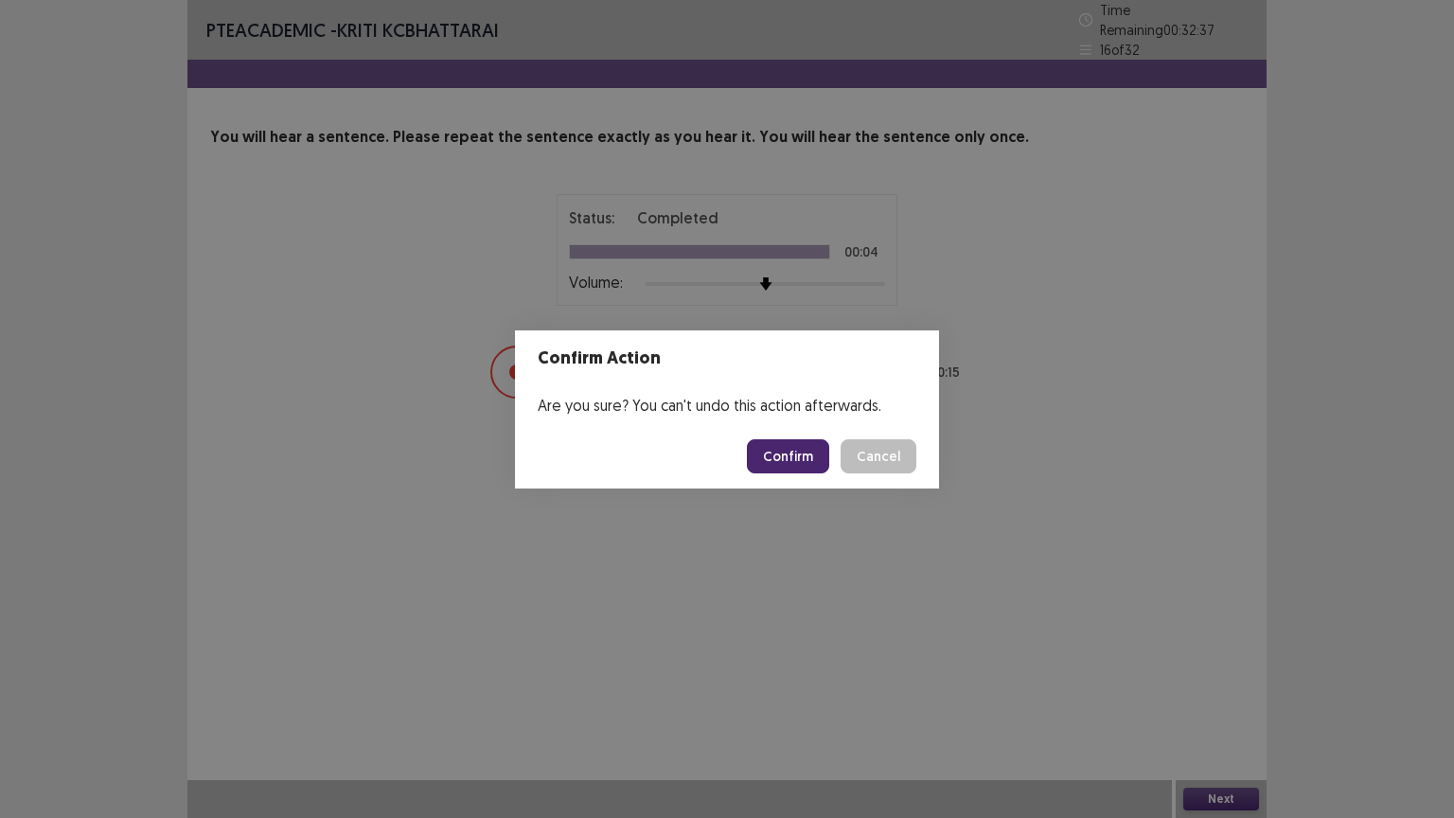
click at [776, 459] on button "Confirm" at bounding box center [788, 456] width 82 height 34
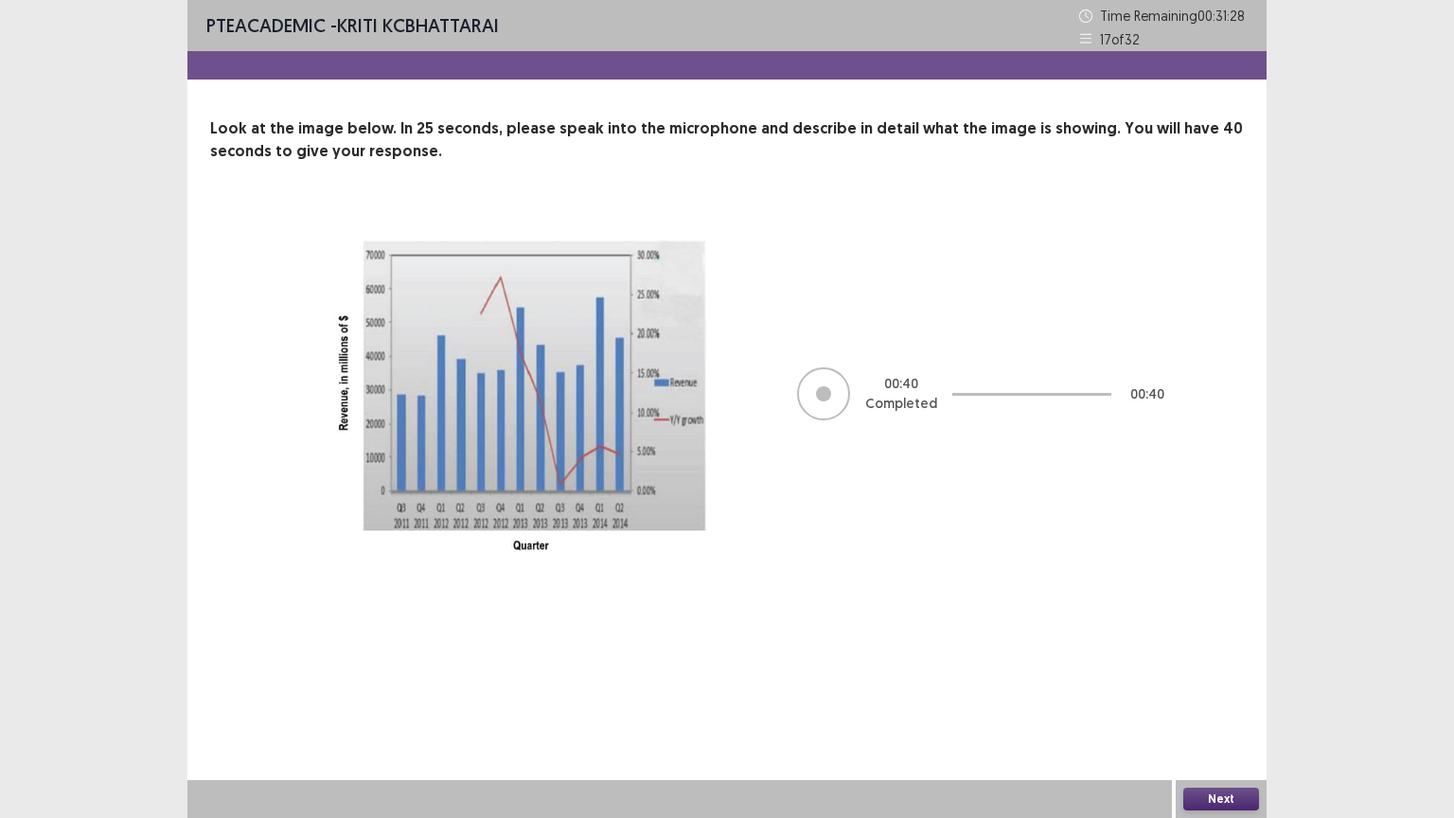
click at [1237, 698] on button "Next" at bounding box center [1221, 799] width 76 height 23
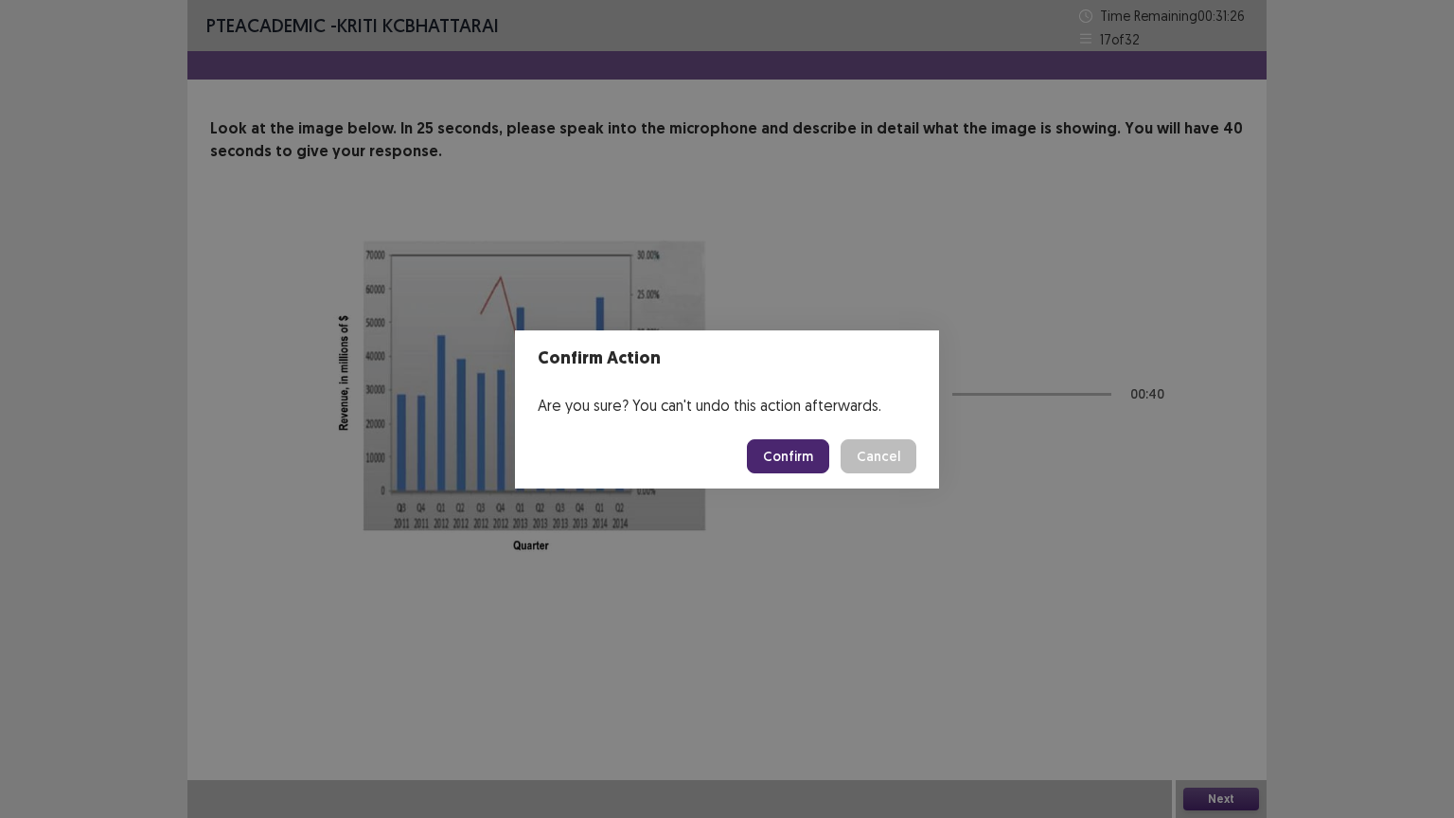
click at [804, 456] on button "Confirm" at bounding box center [788, 456] width 82 height 34
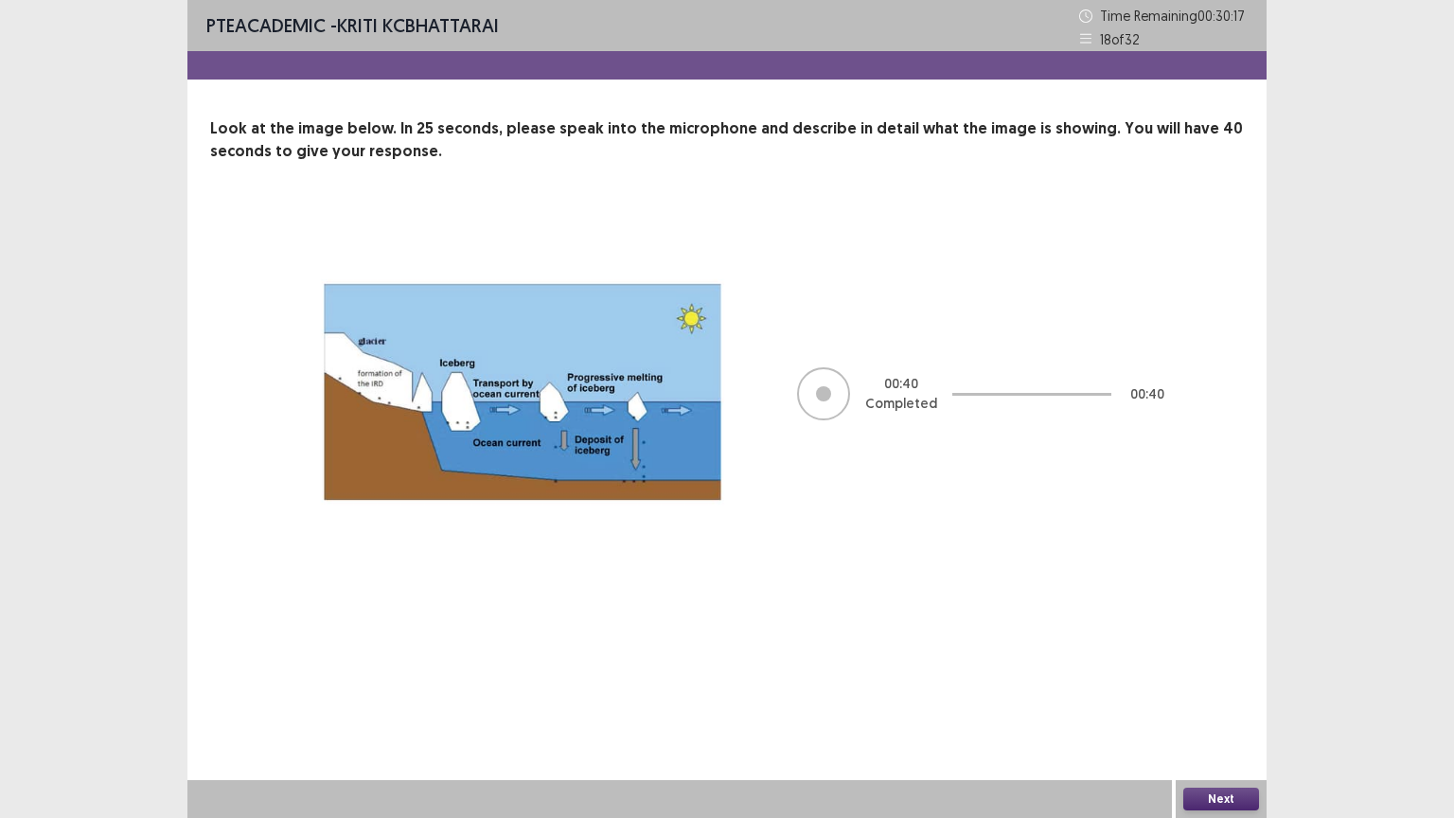
click at [1216, 698] on button "Next" at bounding box center [1221, 799] width 76 height 23
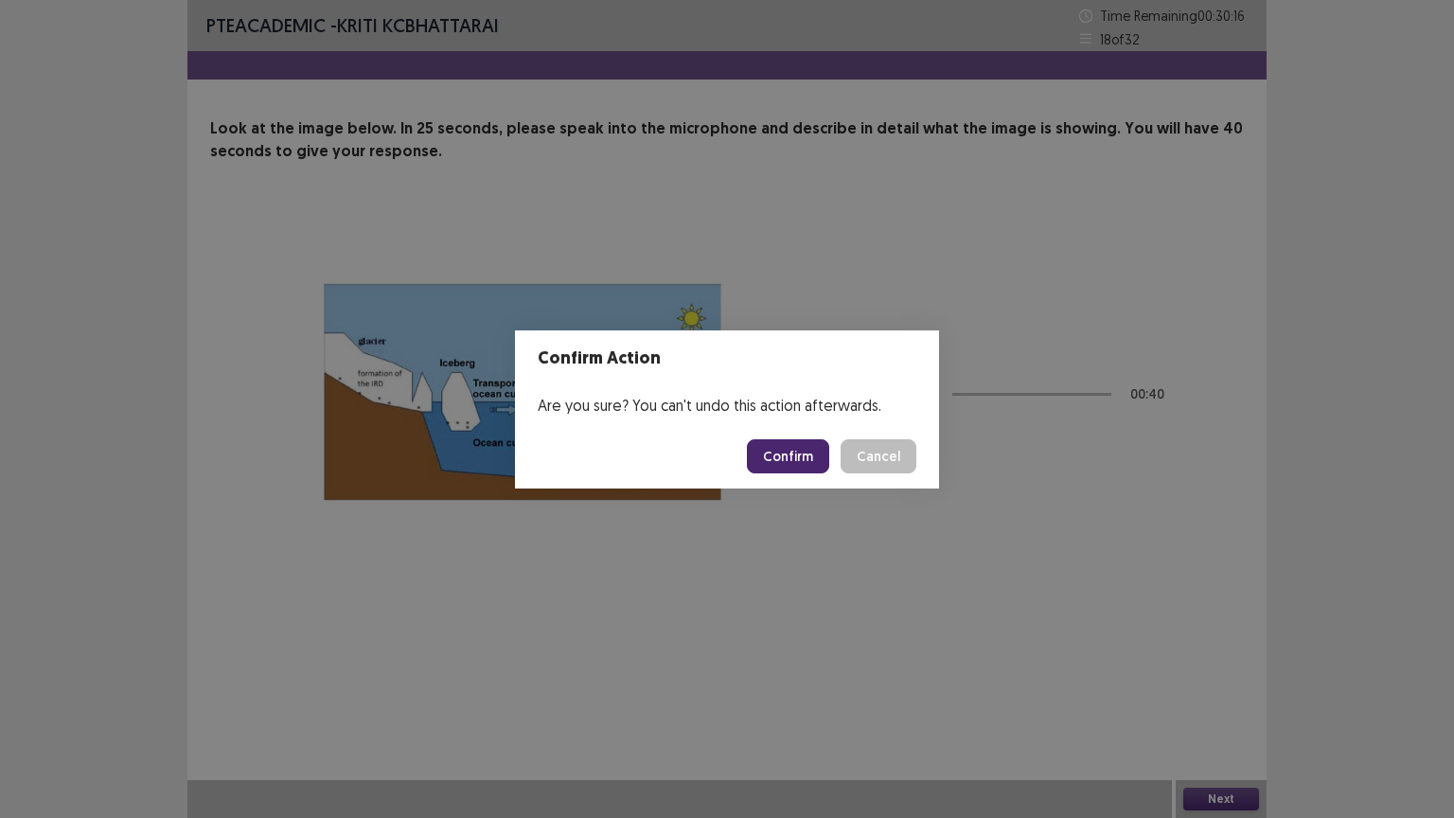
click at [783, 460] on button "Confirm" at bounding box center [788, 456] width 82 height 34
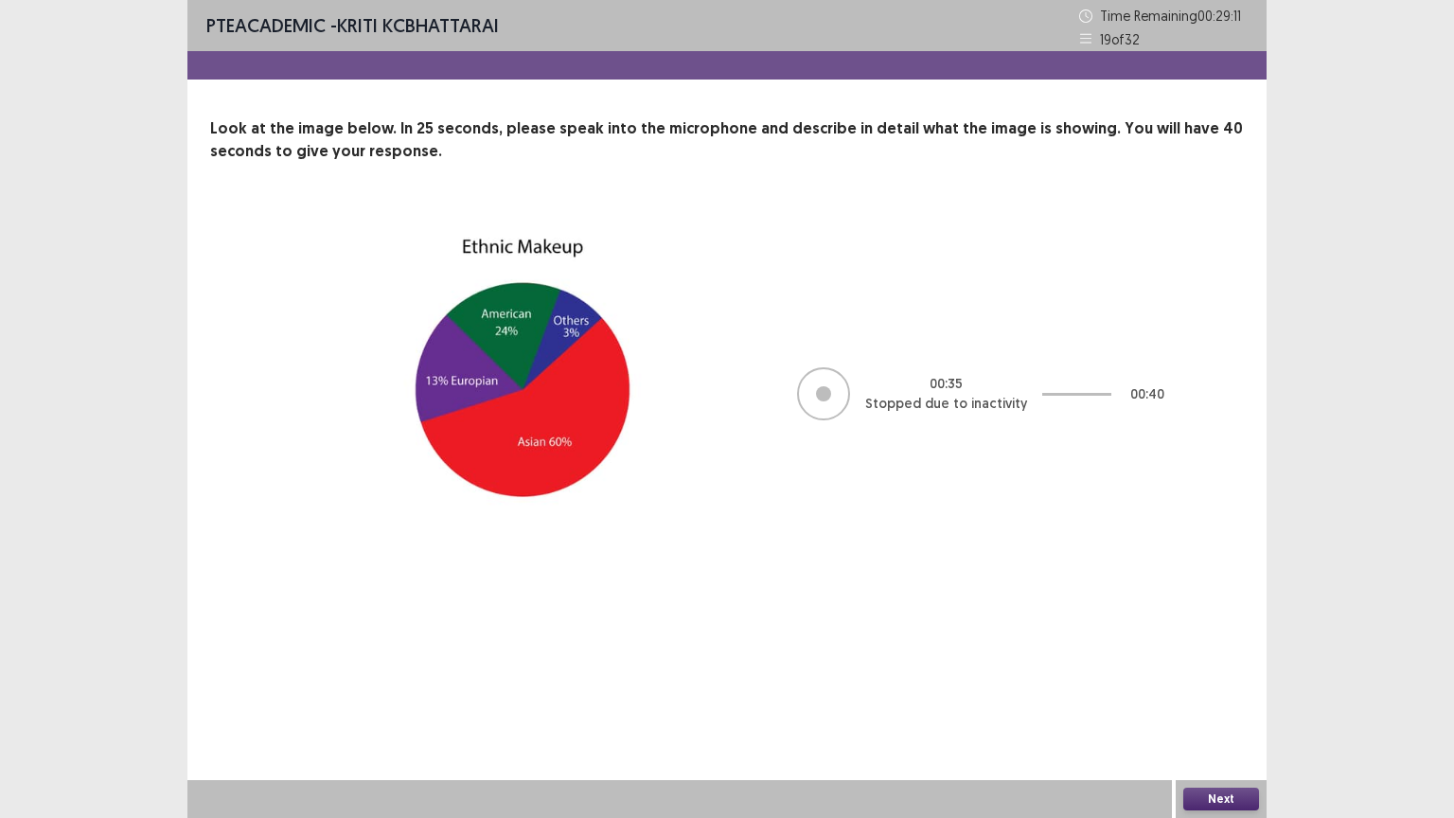
click at [1217, 698] on button "Next" at bounding box center [1221, 799] width 76 height 23
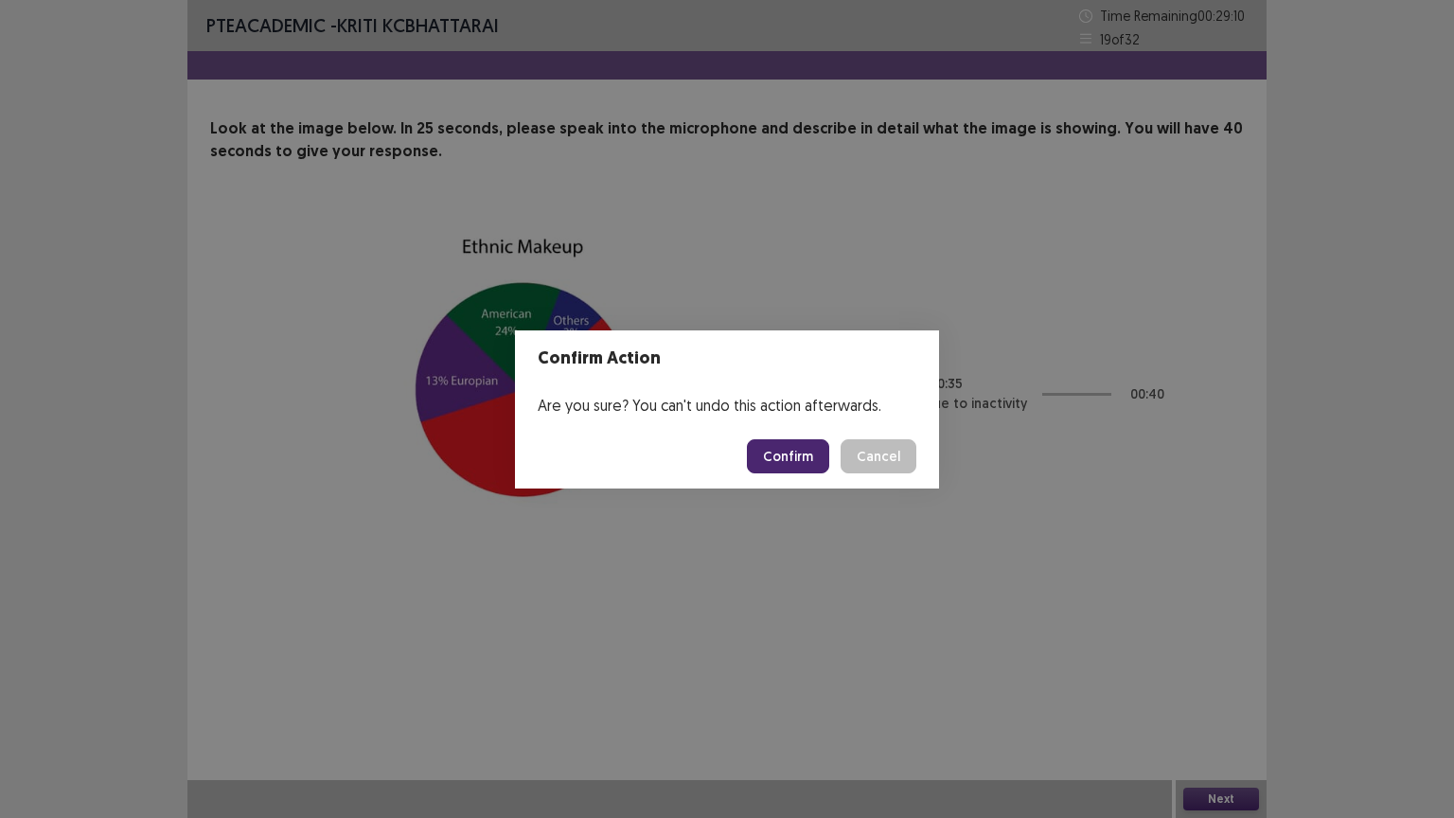
click at [769, 454] on button "Confirm" at bounding box center [788, 456] width 82 height 34
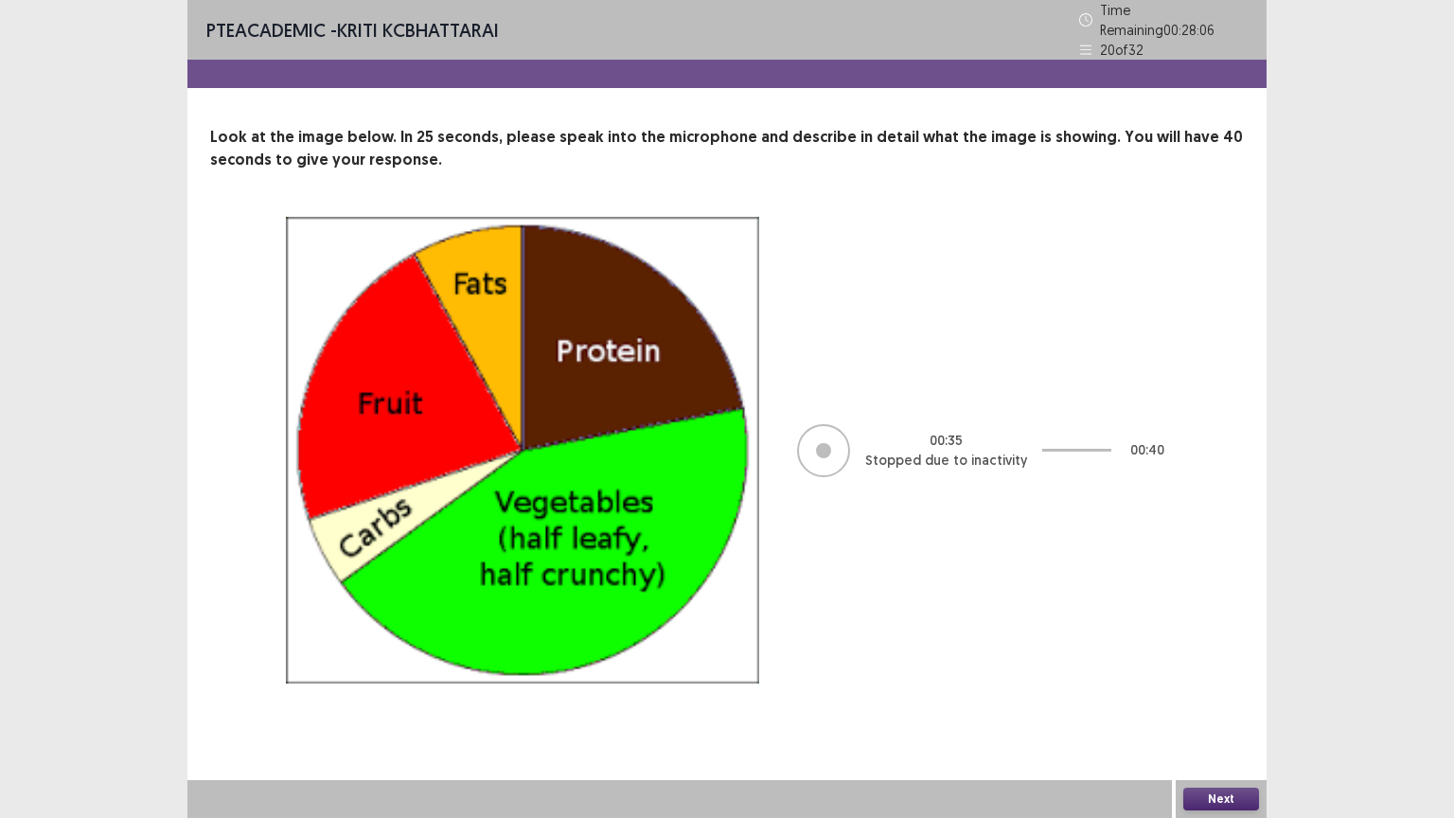
click at [1201, 698] on button "Next" at bounding box center [1221, 799] width 76 height 23
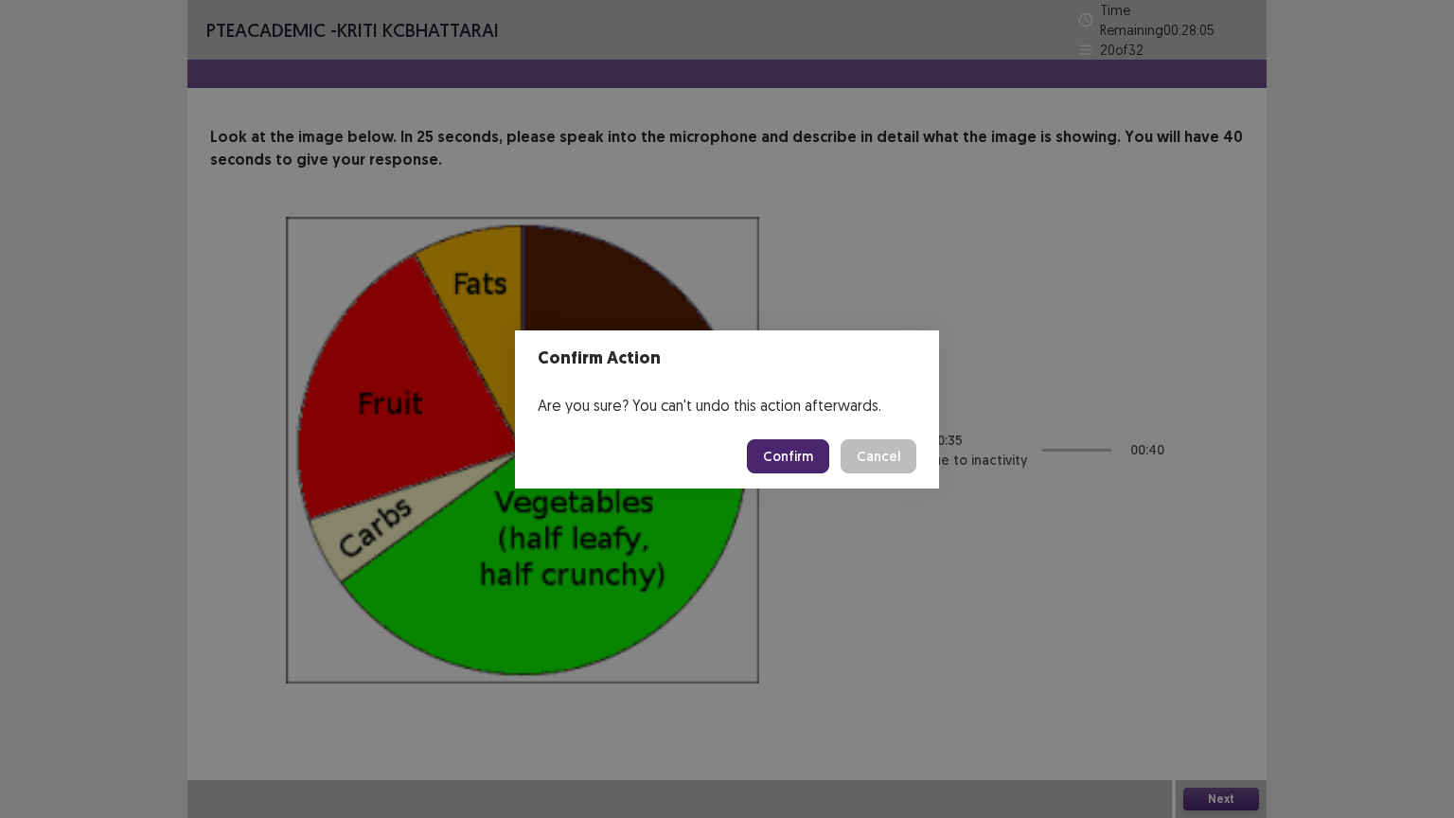
click at [771, 454] on button "Confirm" at bounding box center [788, 456] width 82 height 34
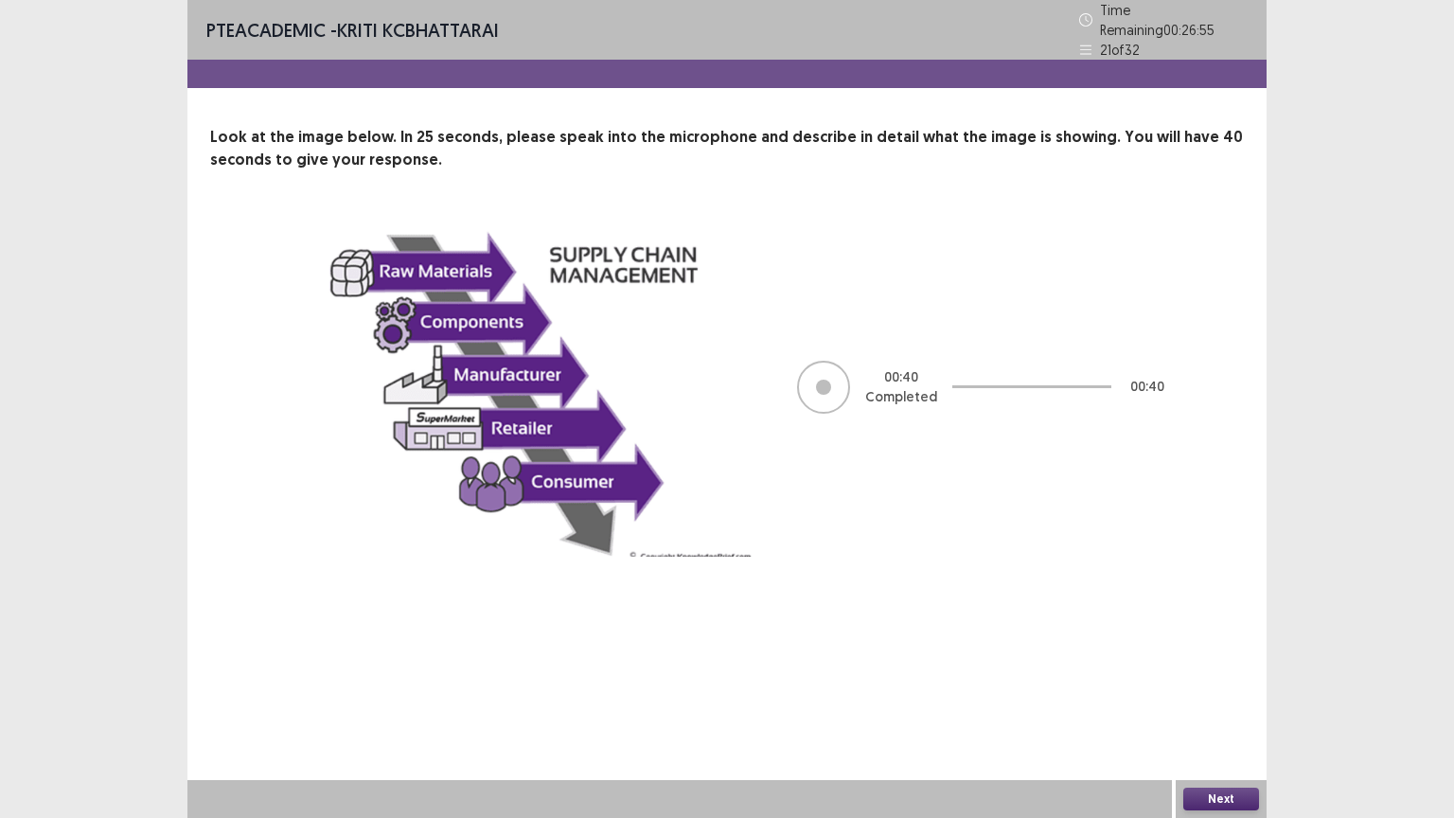
click at [1215, 698] on button "Next" at bounding box center [1221, 799] width 76 height 23
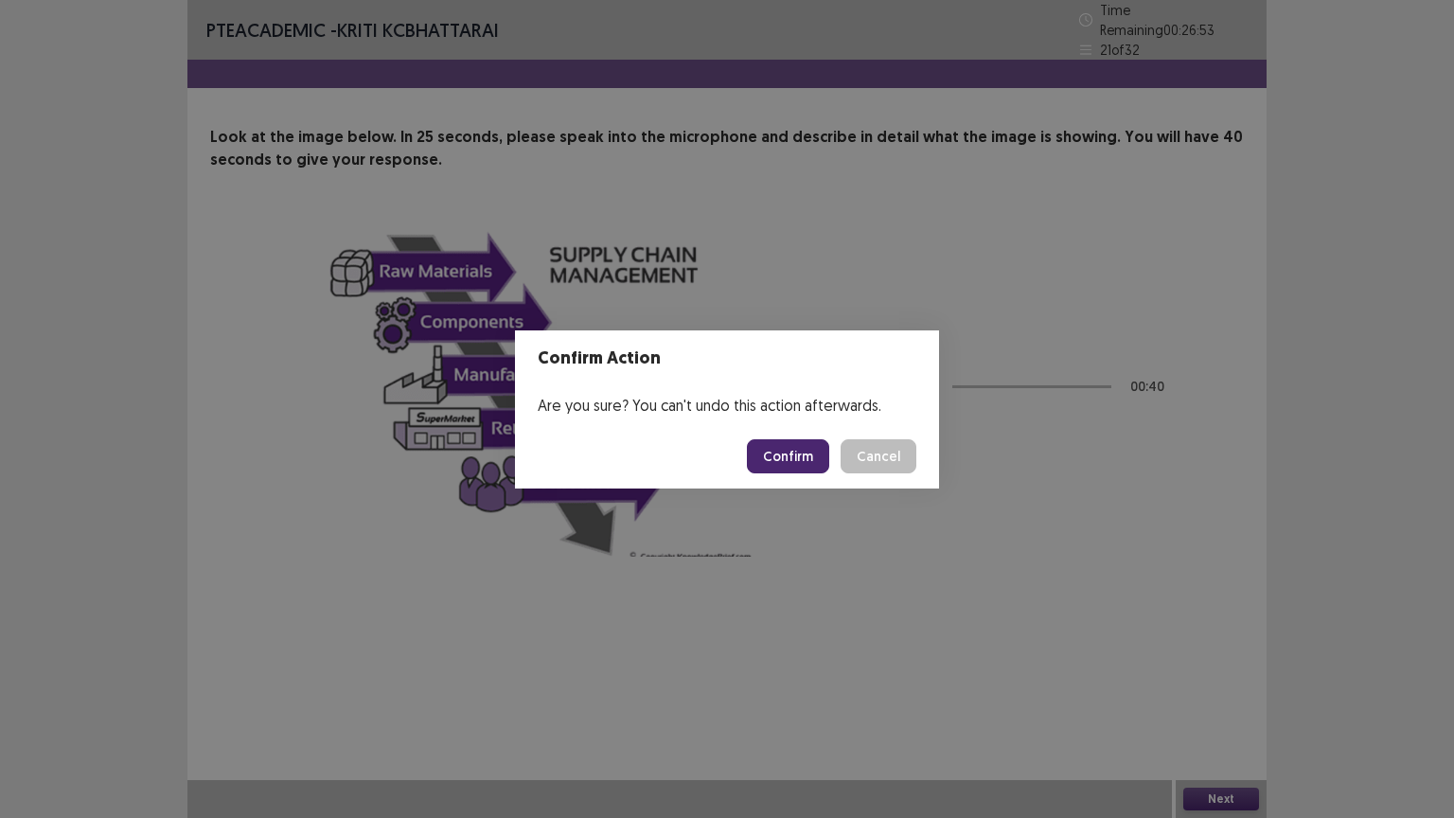
click at [796, 458] on button "Confirm" at bounding box center [788, 456] width 82 height 34
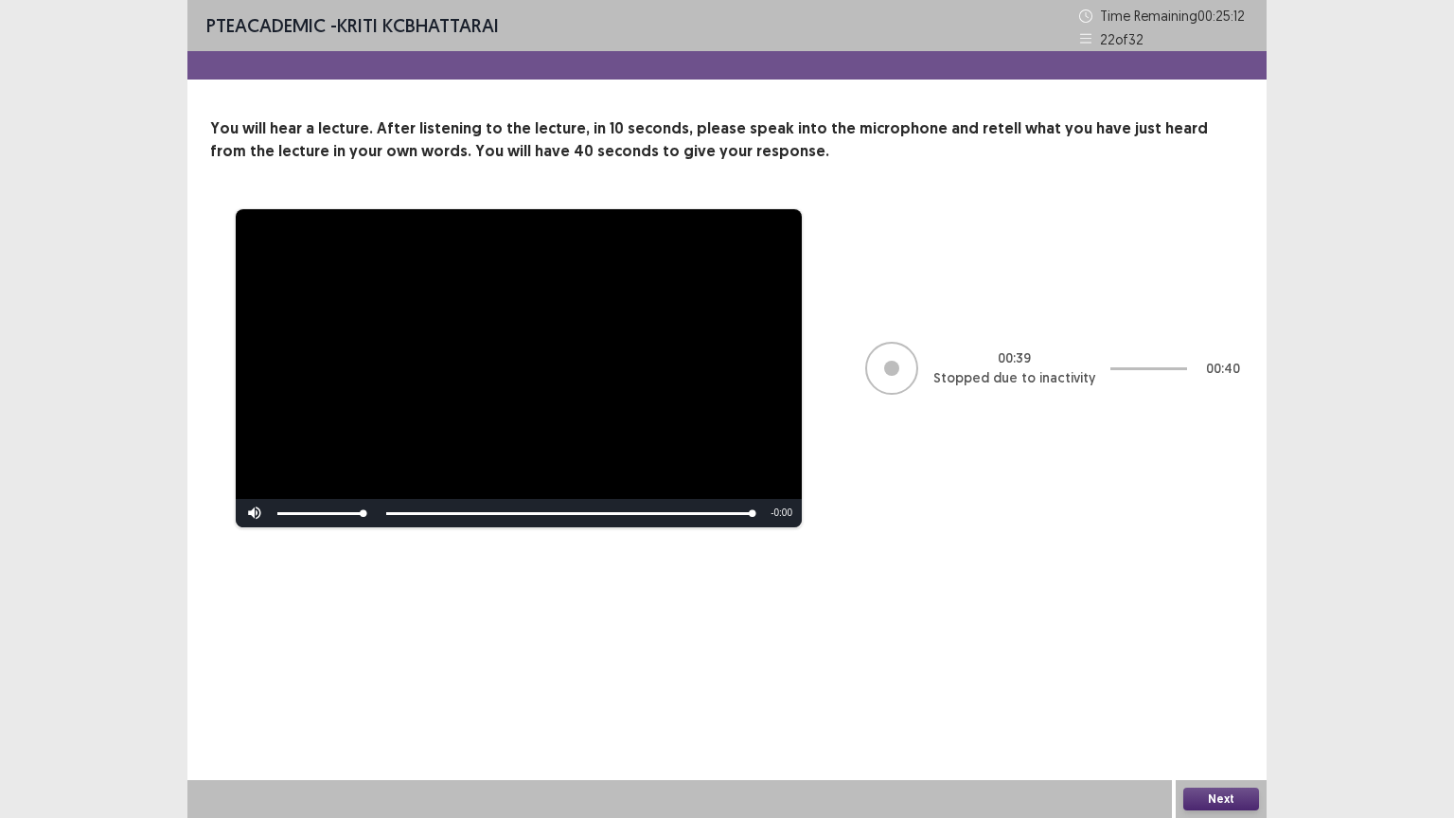
click at [1224, 698] on button "Next" at bounding box center [1221, 799] width 76 height 23
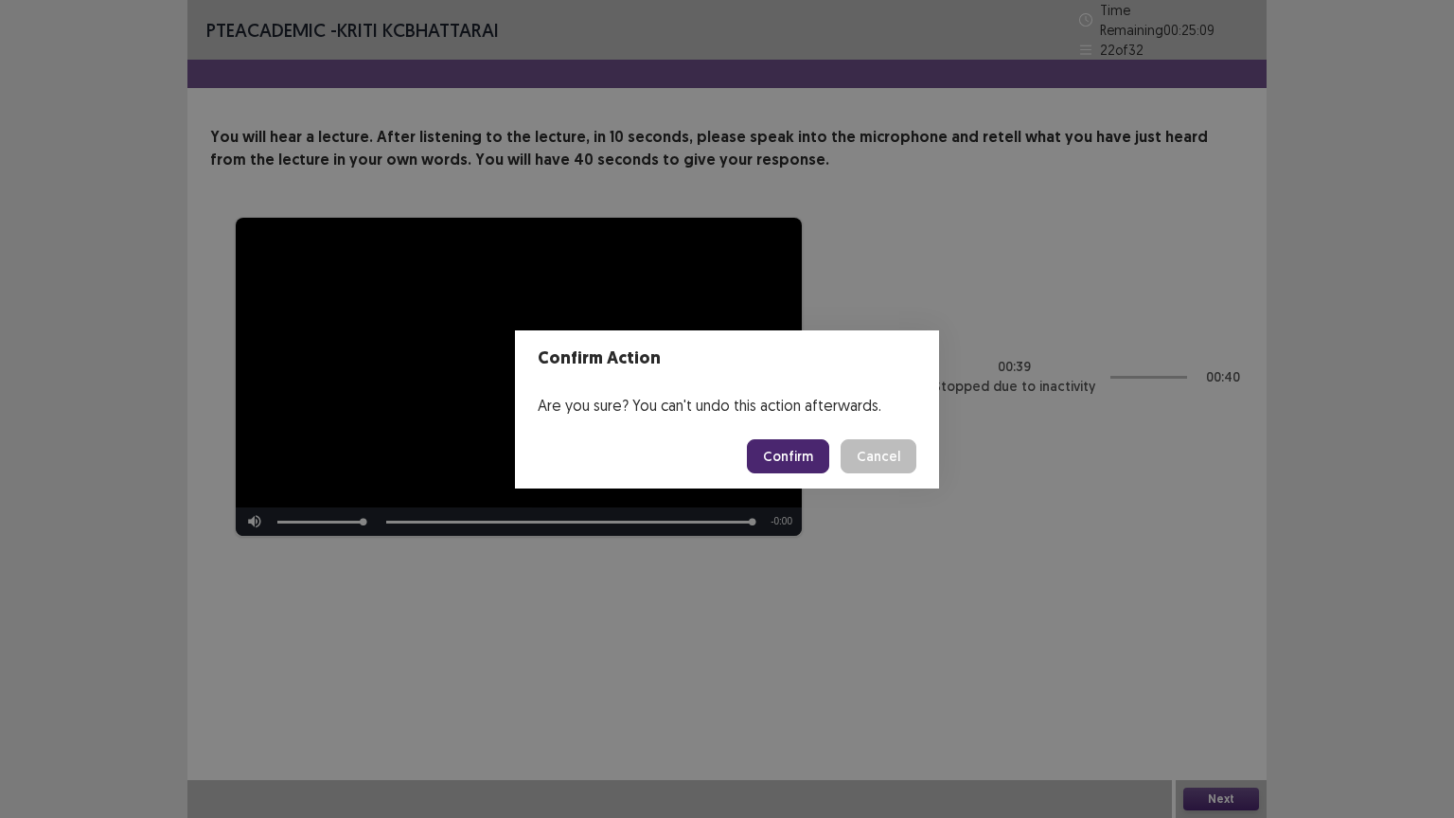
click at [777, 454] on button "Confirm" at bounding box center [788, 456] width 82 height 34
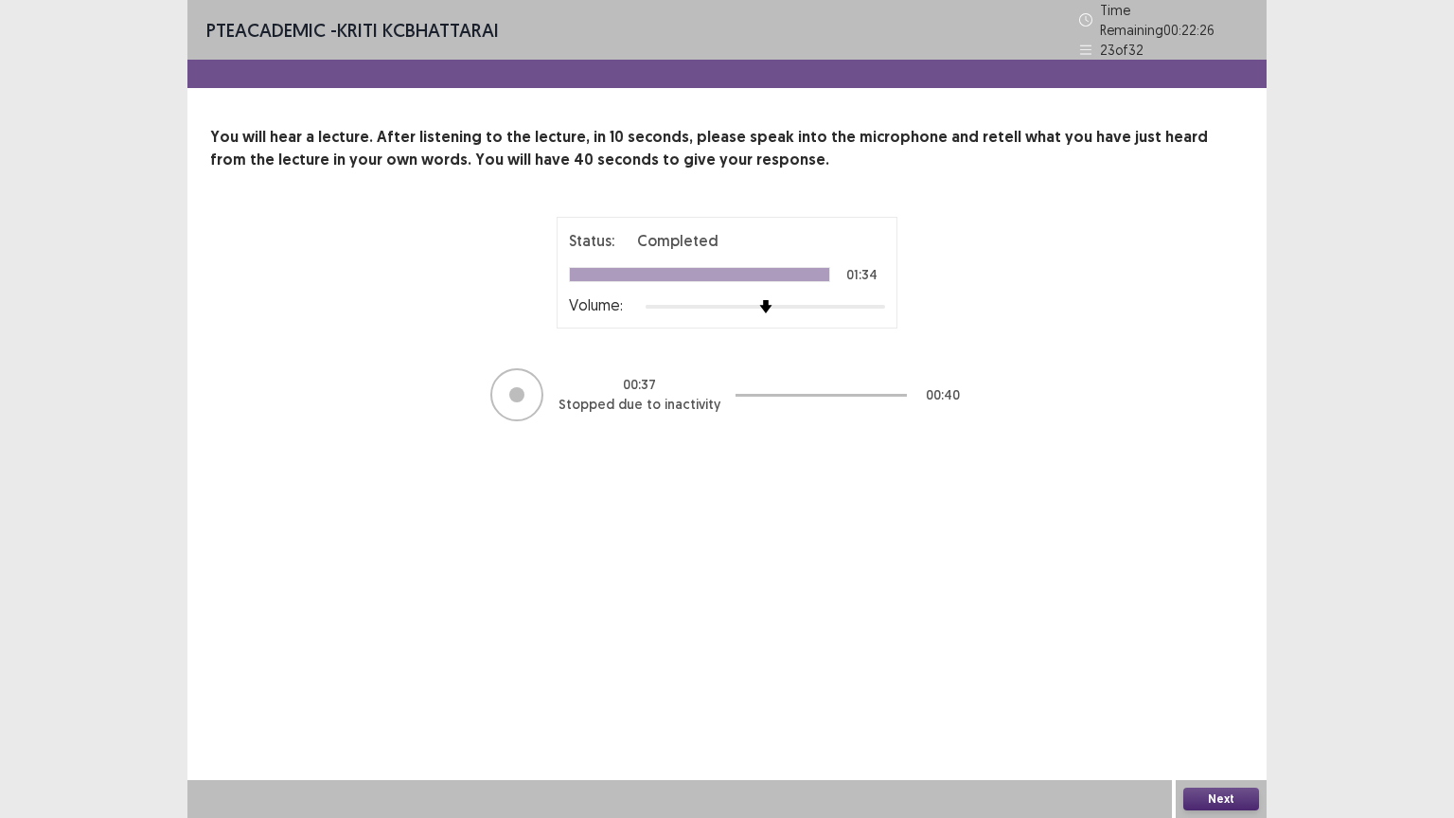
click at [1219, 698] on button "Next" at bounding box center [1221, 799] width 76 height 23
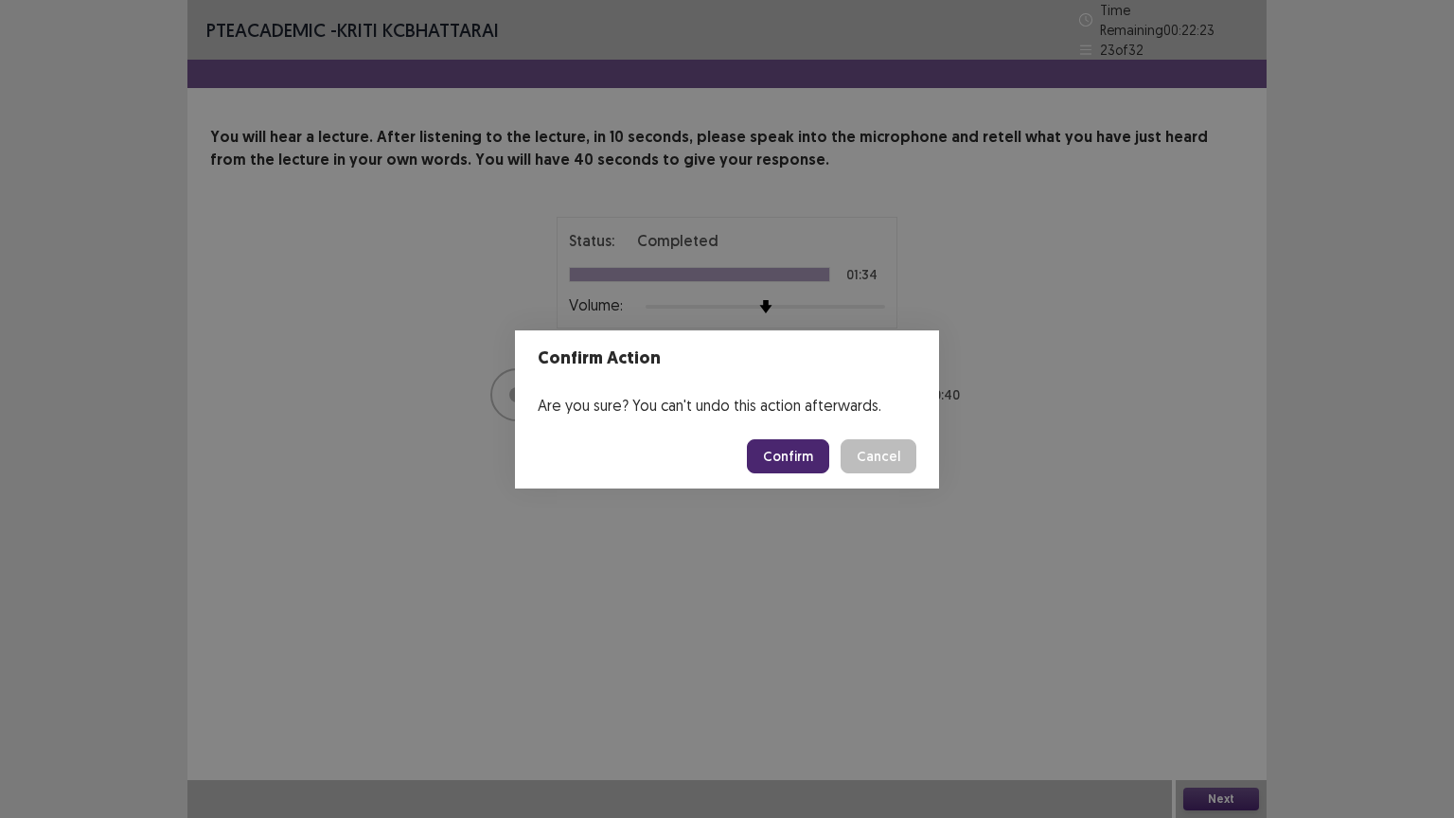
click at [810, 454] on button "Confirm" at bounding box center [788, 456] width 82 height 34
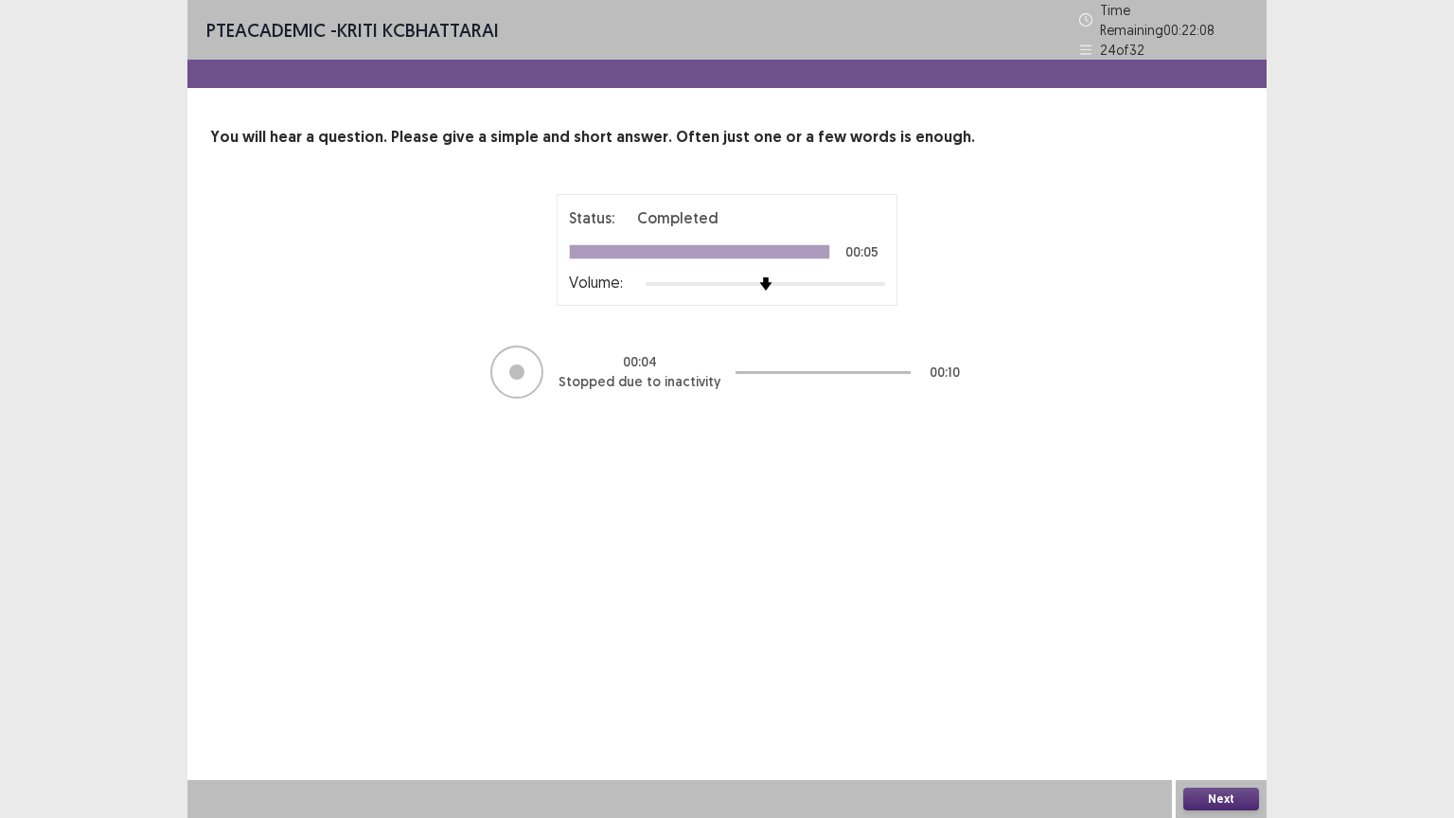
click at [1233, 698] on button "Next" at bounding box center [1221, 799] width 76 height 23
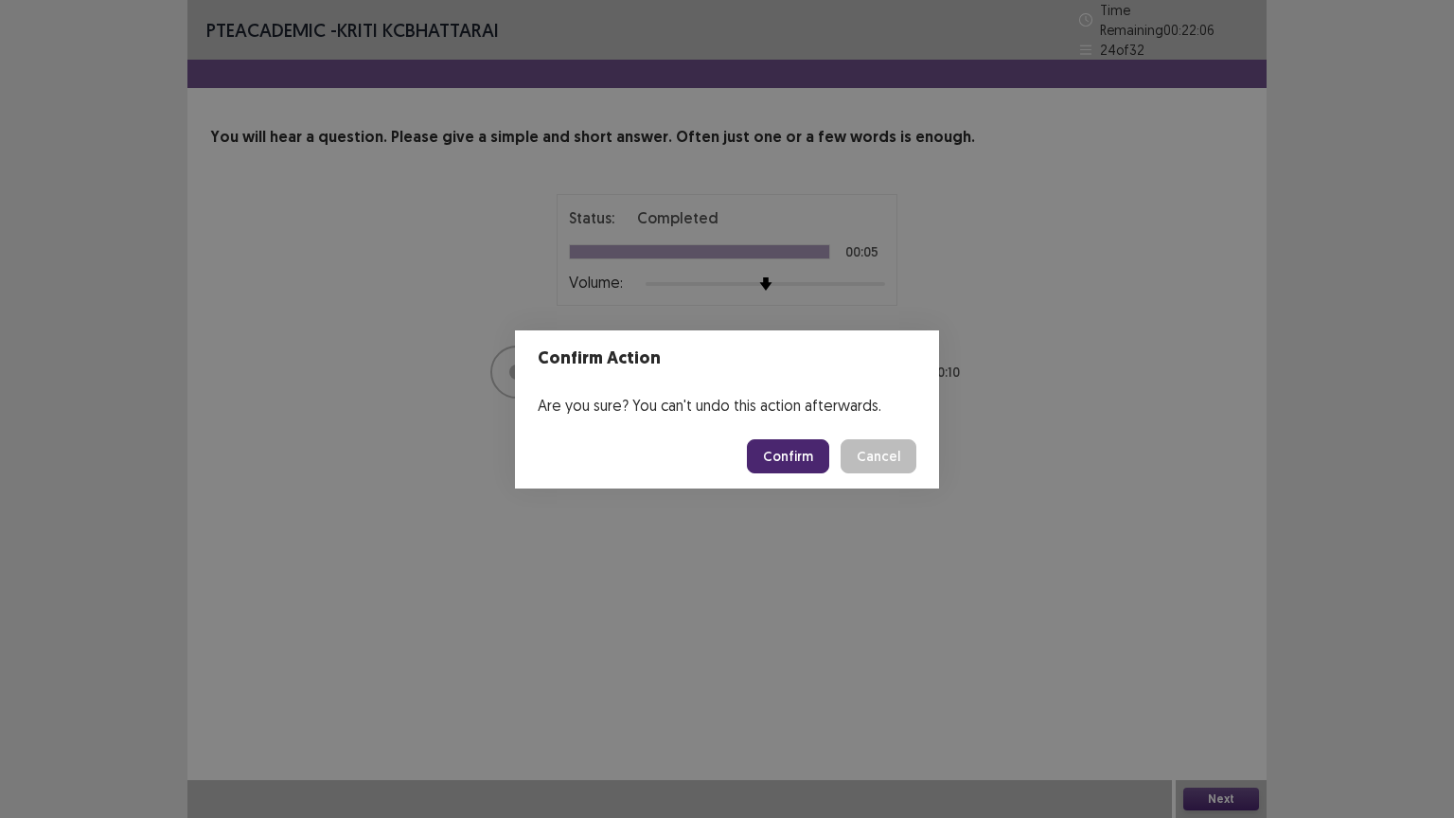
click at [803, 462] on button "Confirm" at bounding box center [788, 456] width 82 height 34
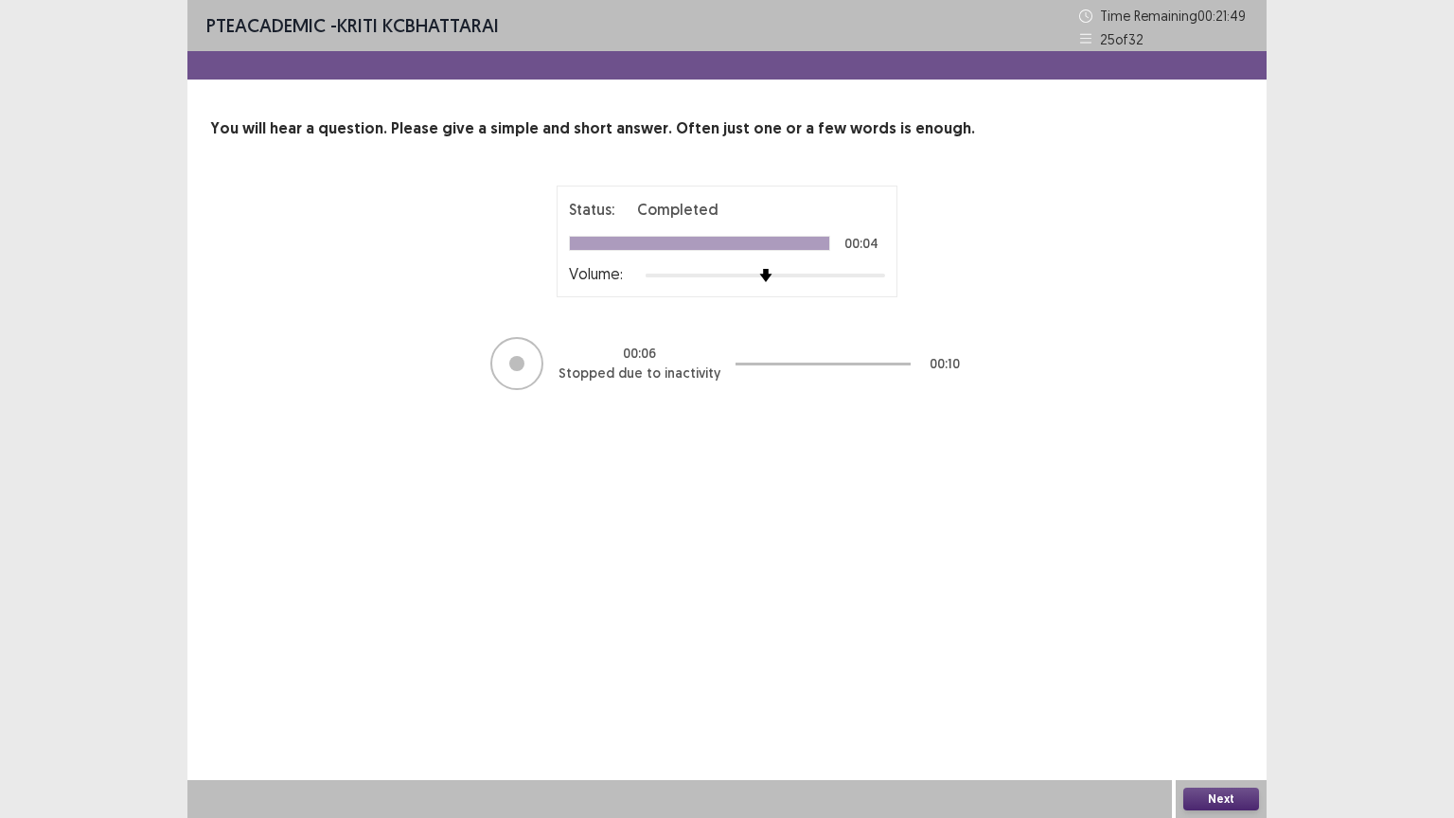
click at [1208, 698] on button "Next" at bounding box center [1221, 799] width 76 height 23
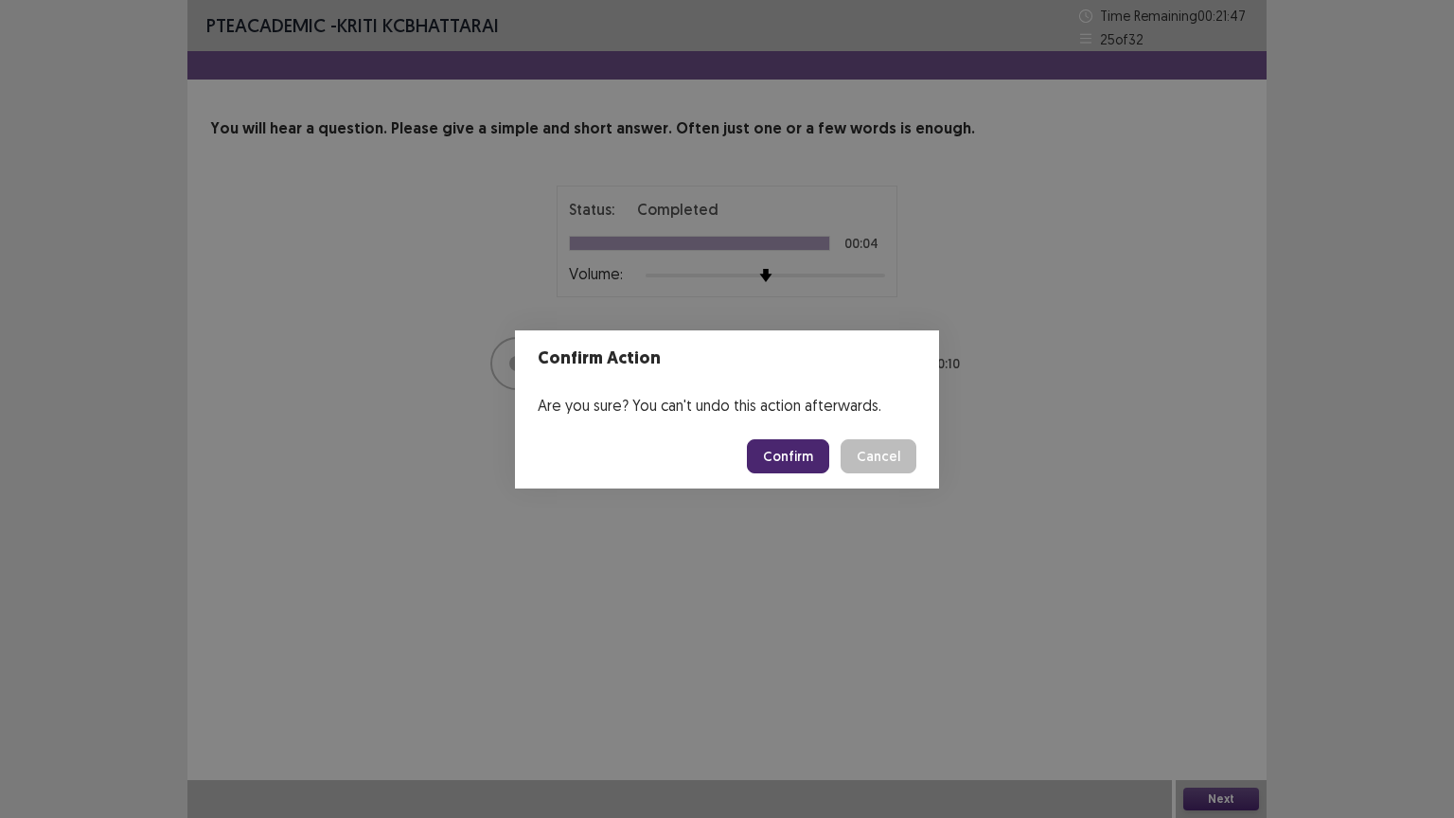
click at [790, 462] on button "Confirm" at bounding box center [788, 456] width 82 height 34
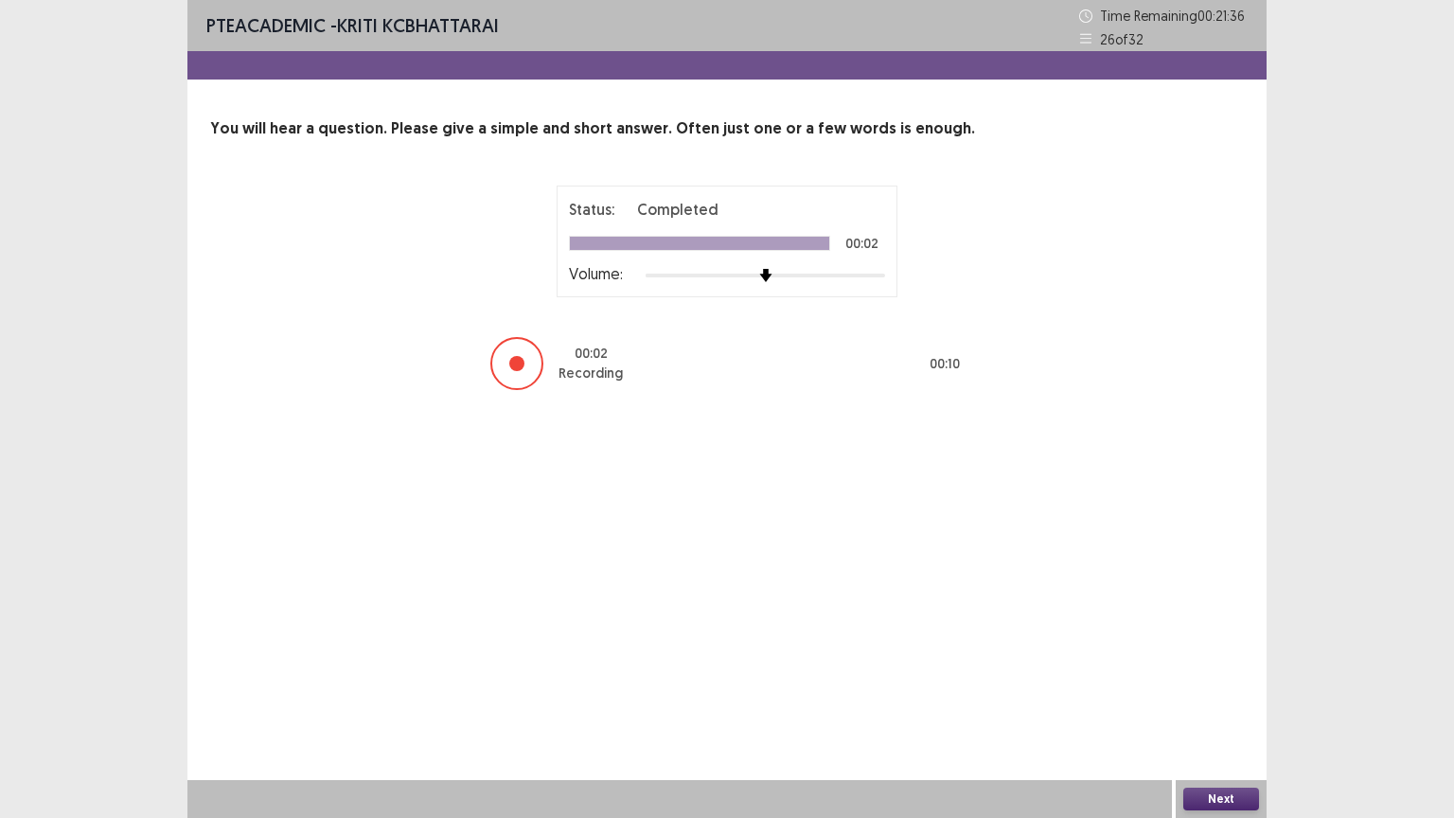
click at [1223, 698] on button "Next" at bounding box center [1221, 799] width 76 height 23
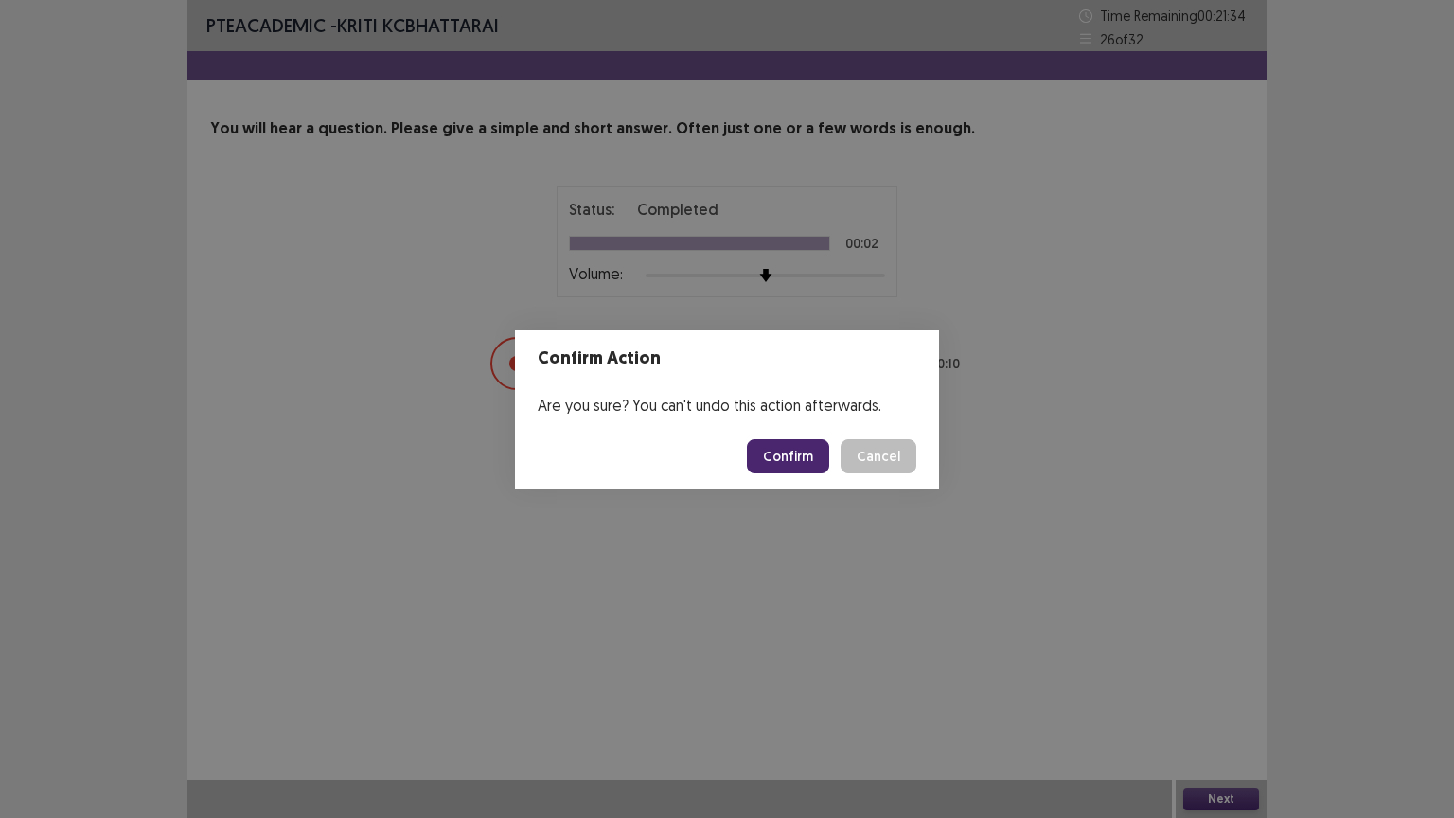
click at [795, 454] on button "Confirm" at bounding box center [788, 456] width 82 height 34
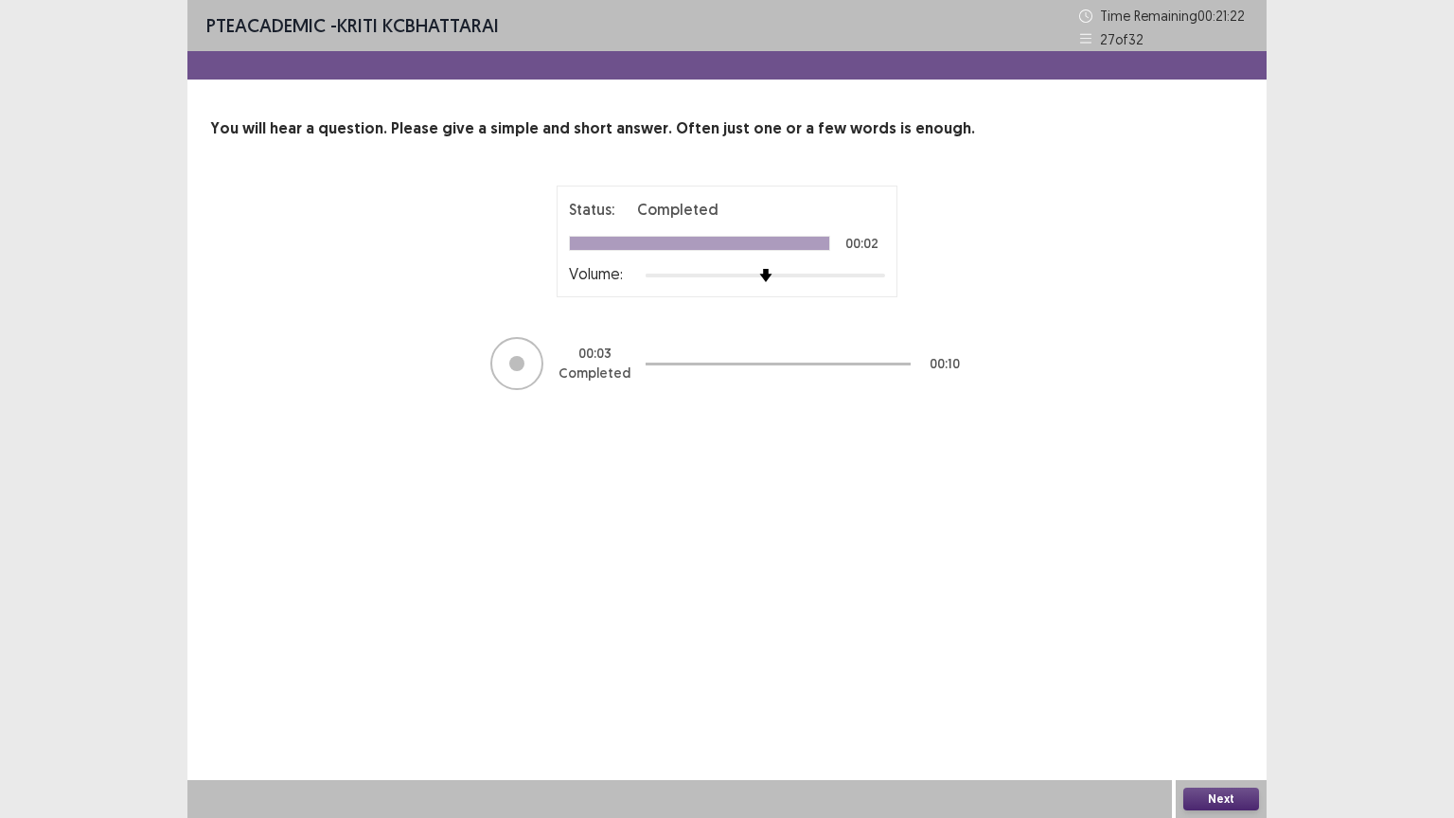
click at [1217, 698] on button "Next" at bounding box center [1221, 799] width 76 height 23
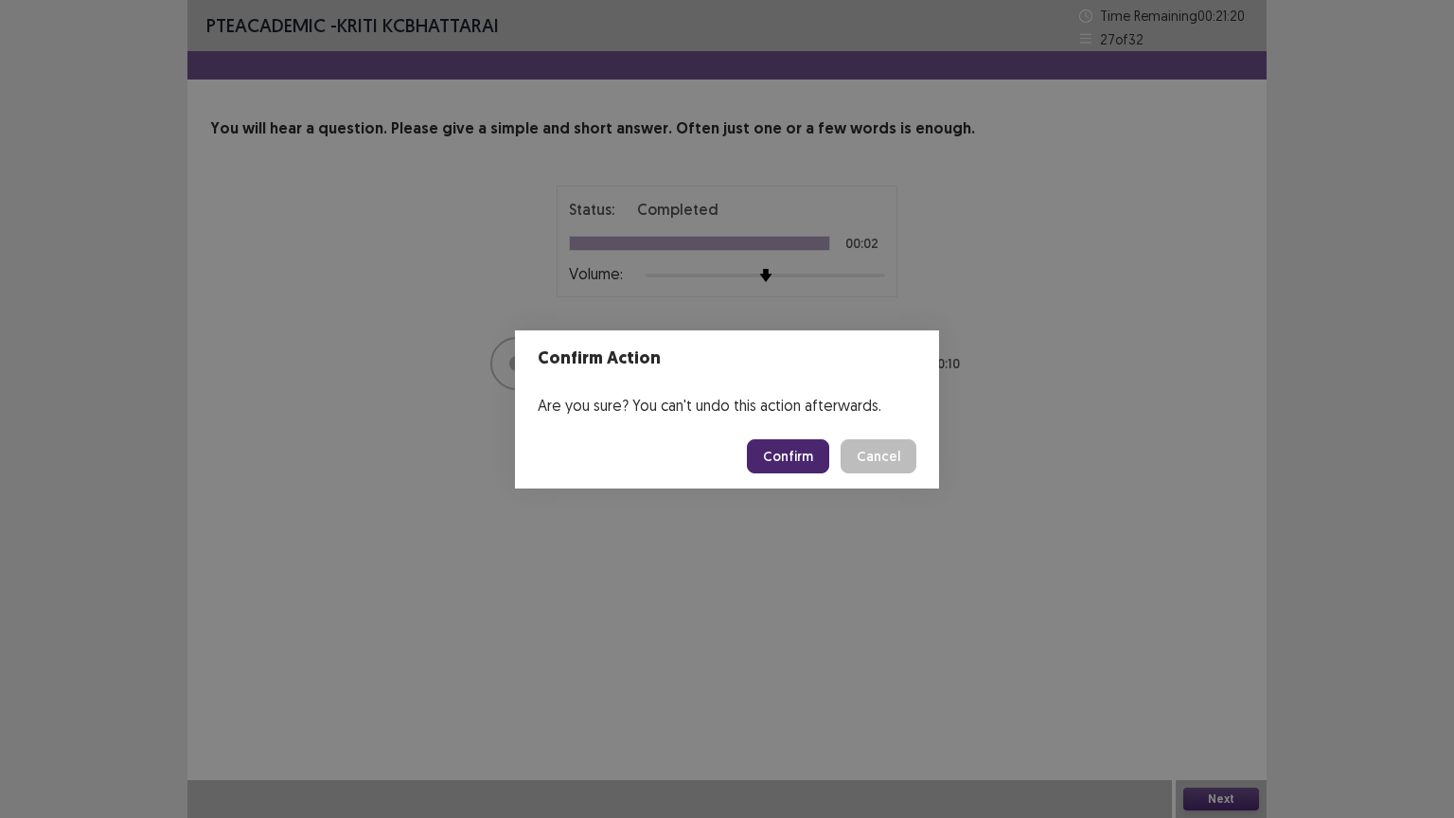
click at [799, 463] on button "Confirm" at bounding box center [788, 456] width 82 height 34
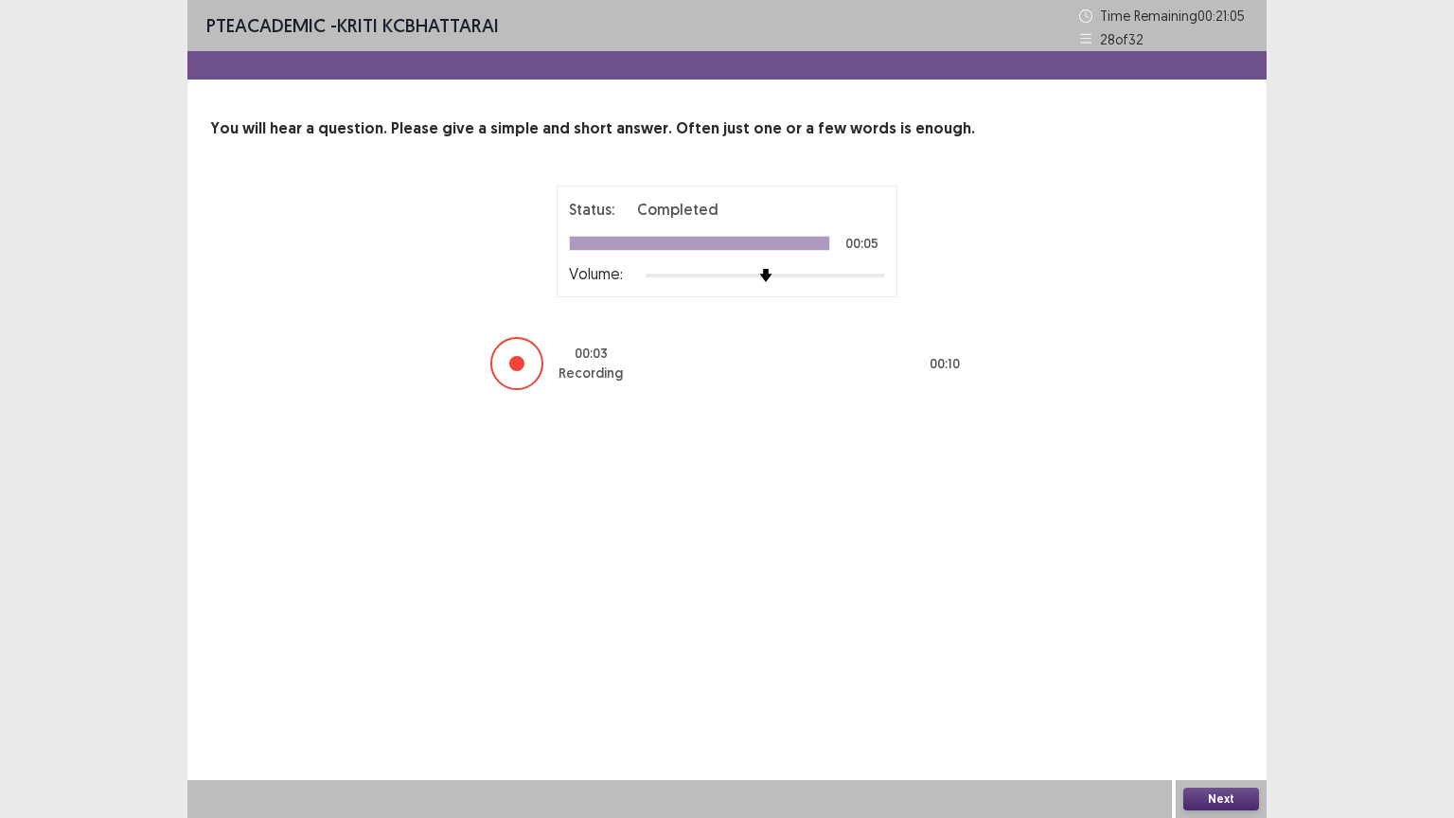
click at [1212, 698] on button "Next" at bounding box center [1221, 799] width 76 height 23
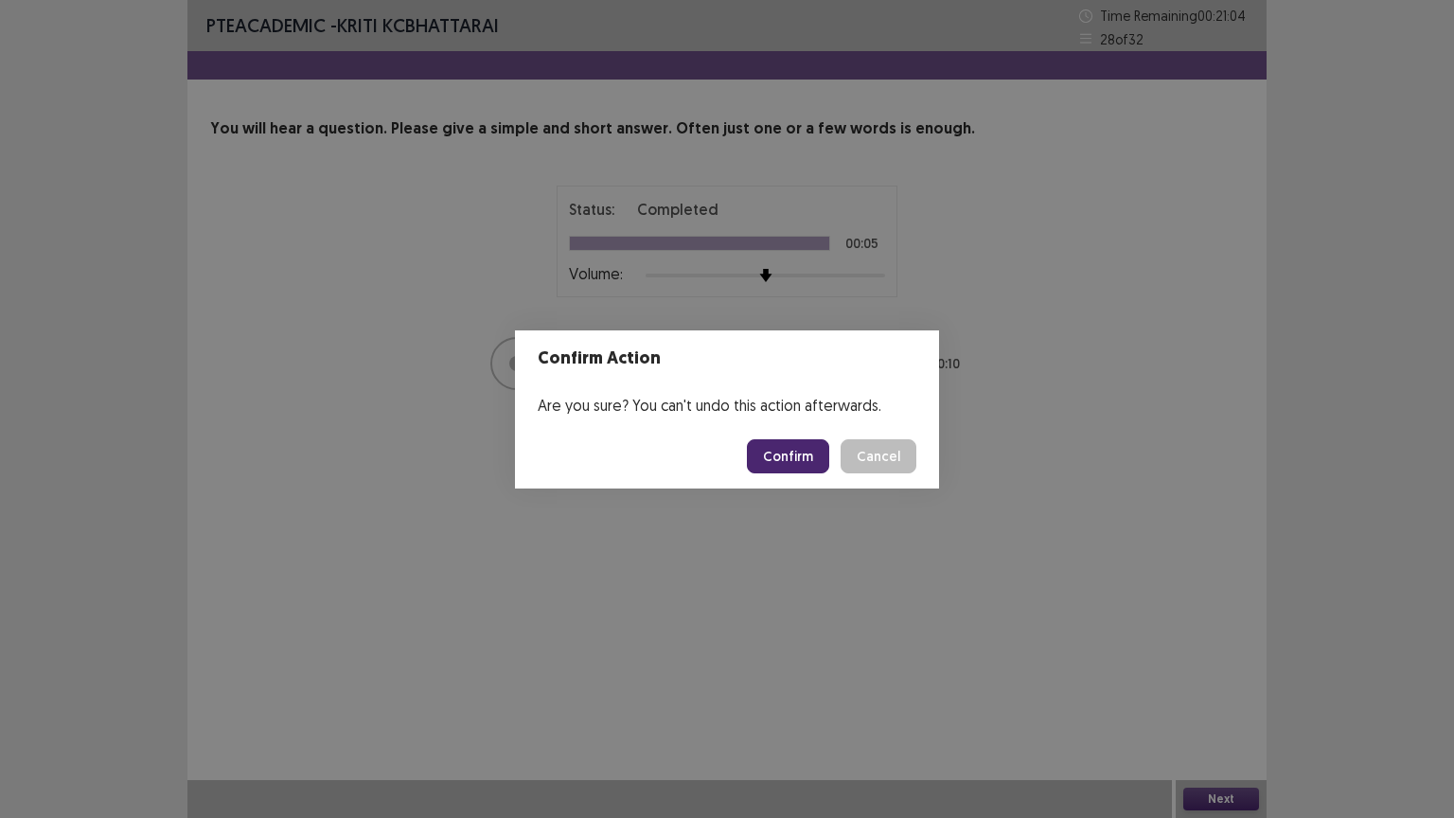
click at [800, 462] on button "Confirm" at bounding box center [788, 456] width 82 height 34
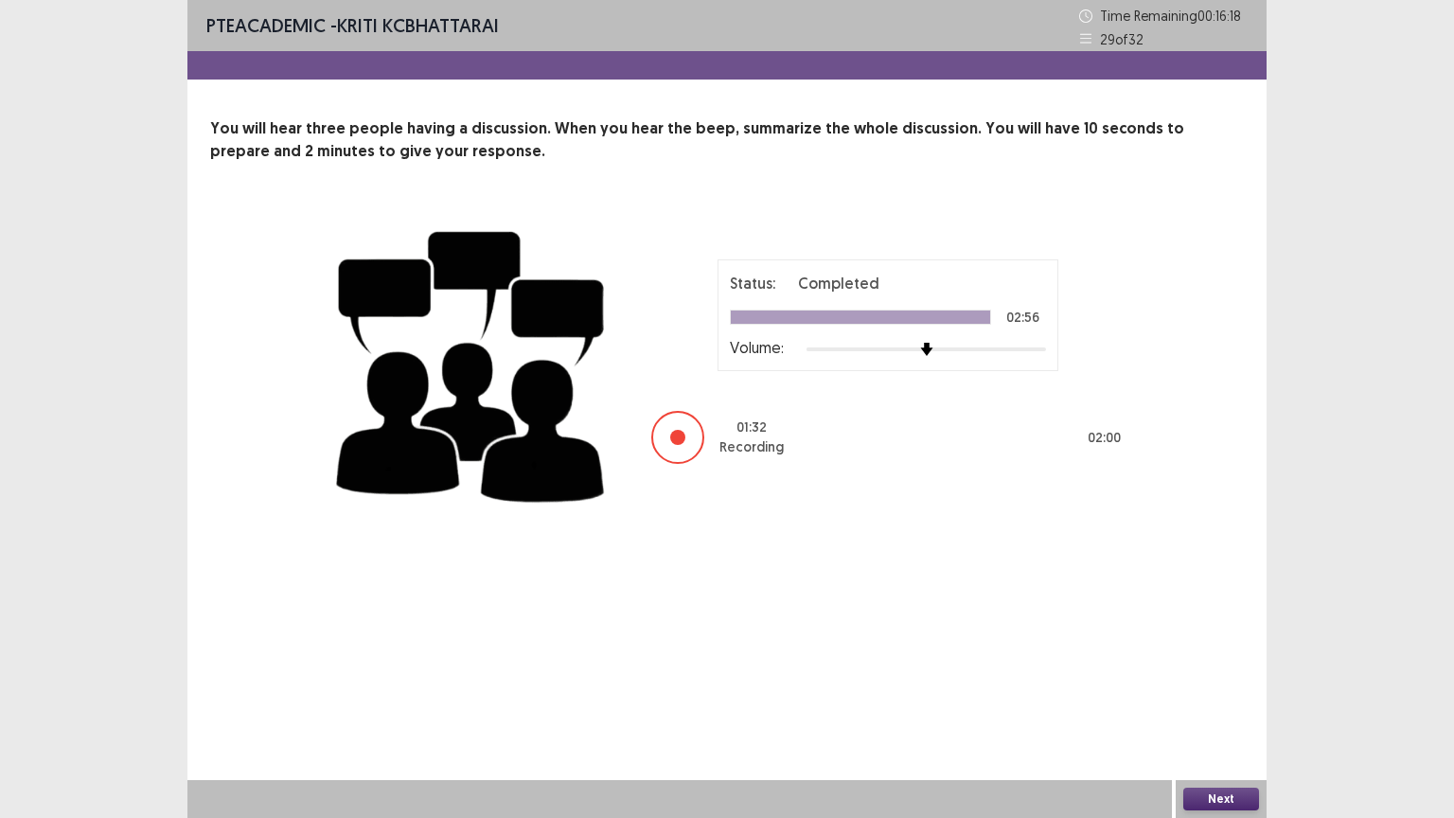
click at [1226, 698] on button "Next" at bounding box center [1221, 799] width 76 height 23
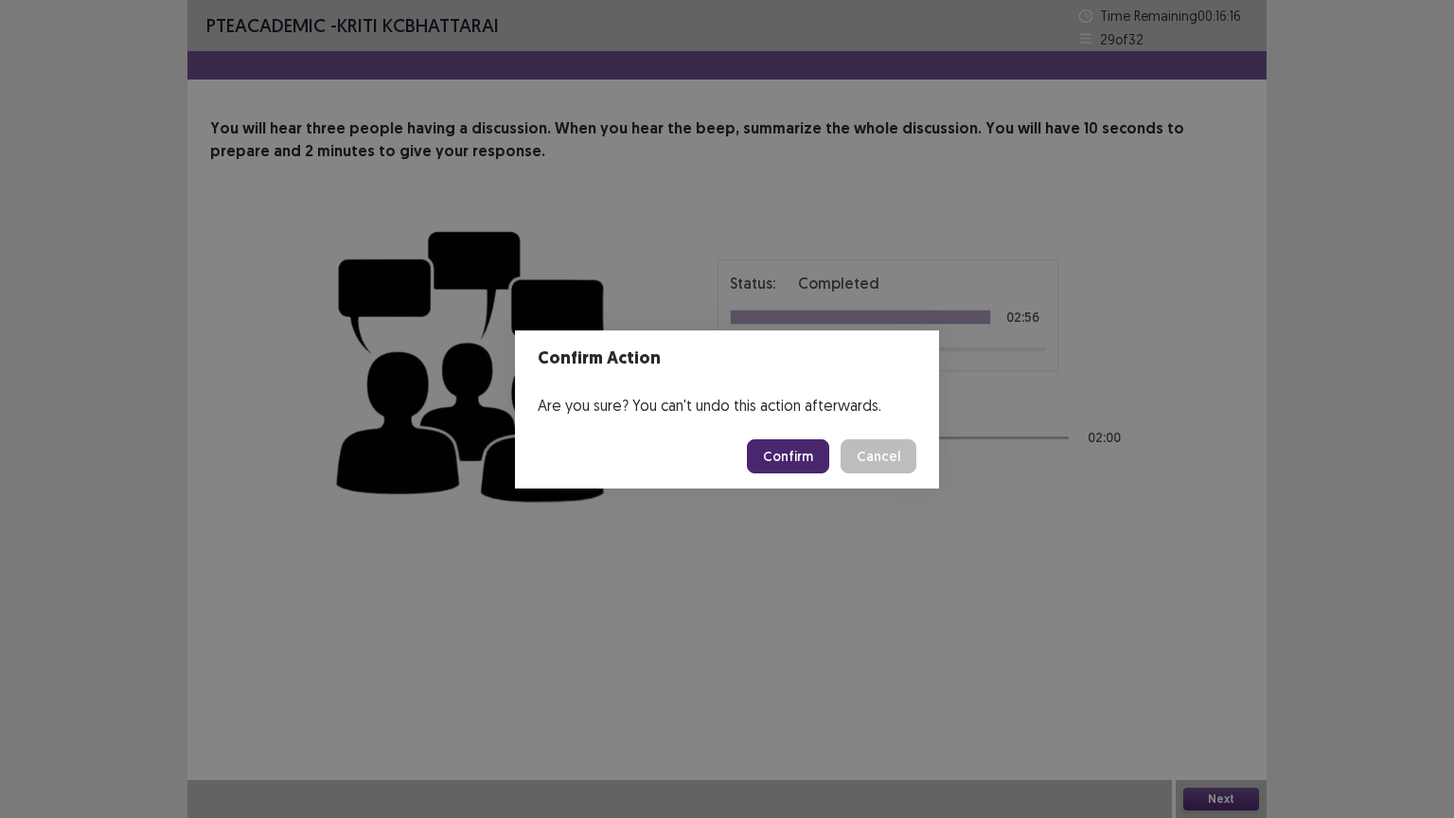
drag, startPoint x: 785, startPoint y: 459, endPoint x: 827, endPoint y: 467, distance: 42.3
click at [784, 461] on button "Confirm" at bounding box center [788, 456] width 82 height 34
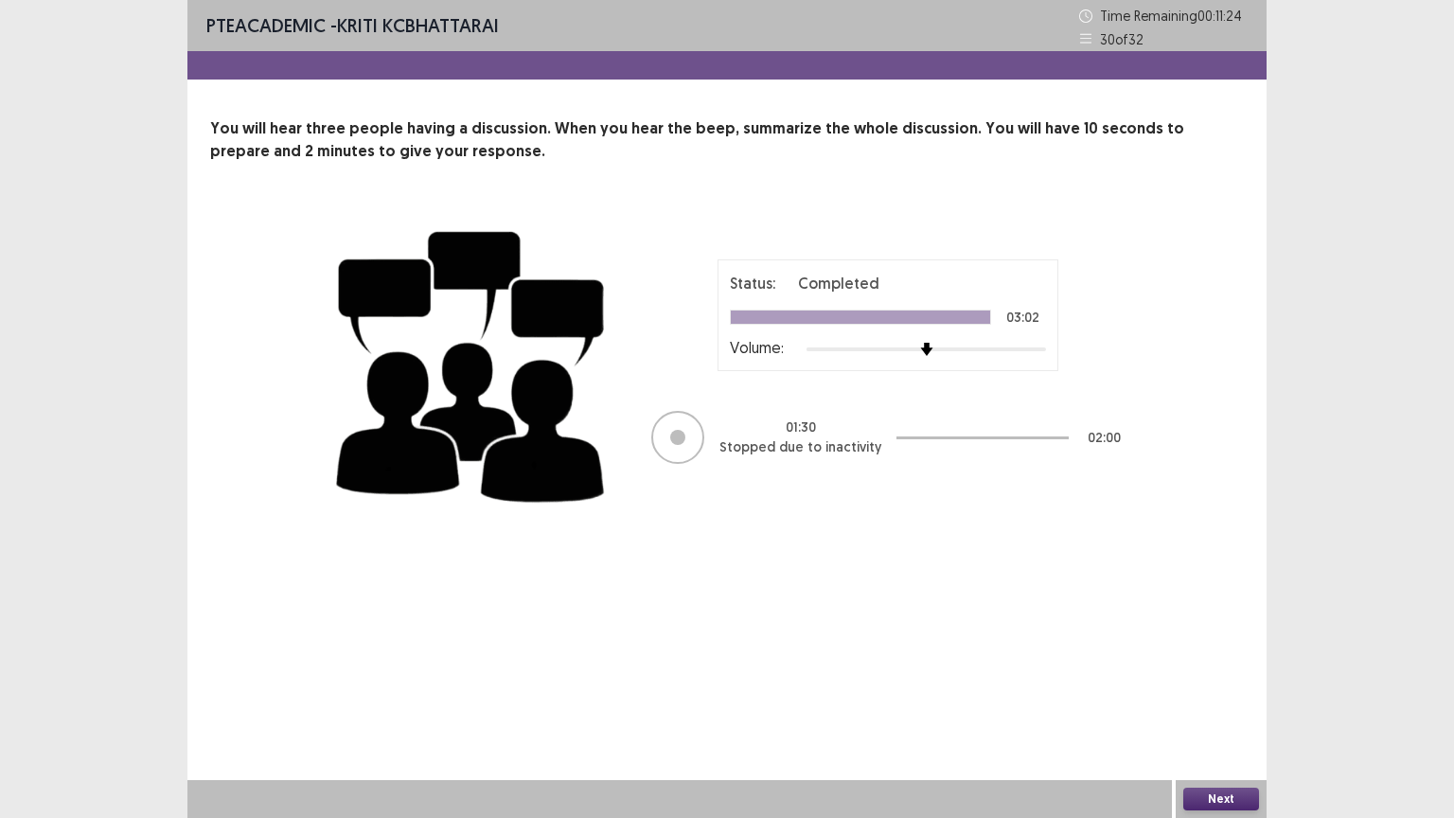
click at [1223, 698] on button "Next" at bounding box center [1221, 799] width 76 height 23
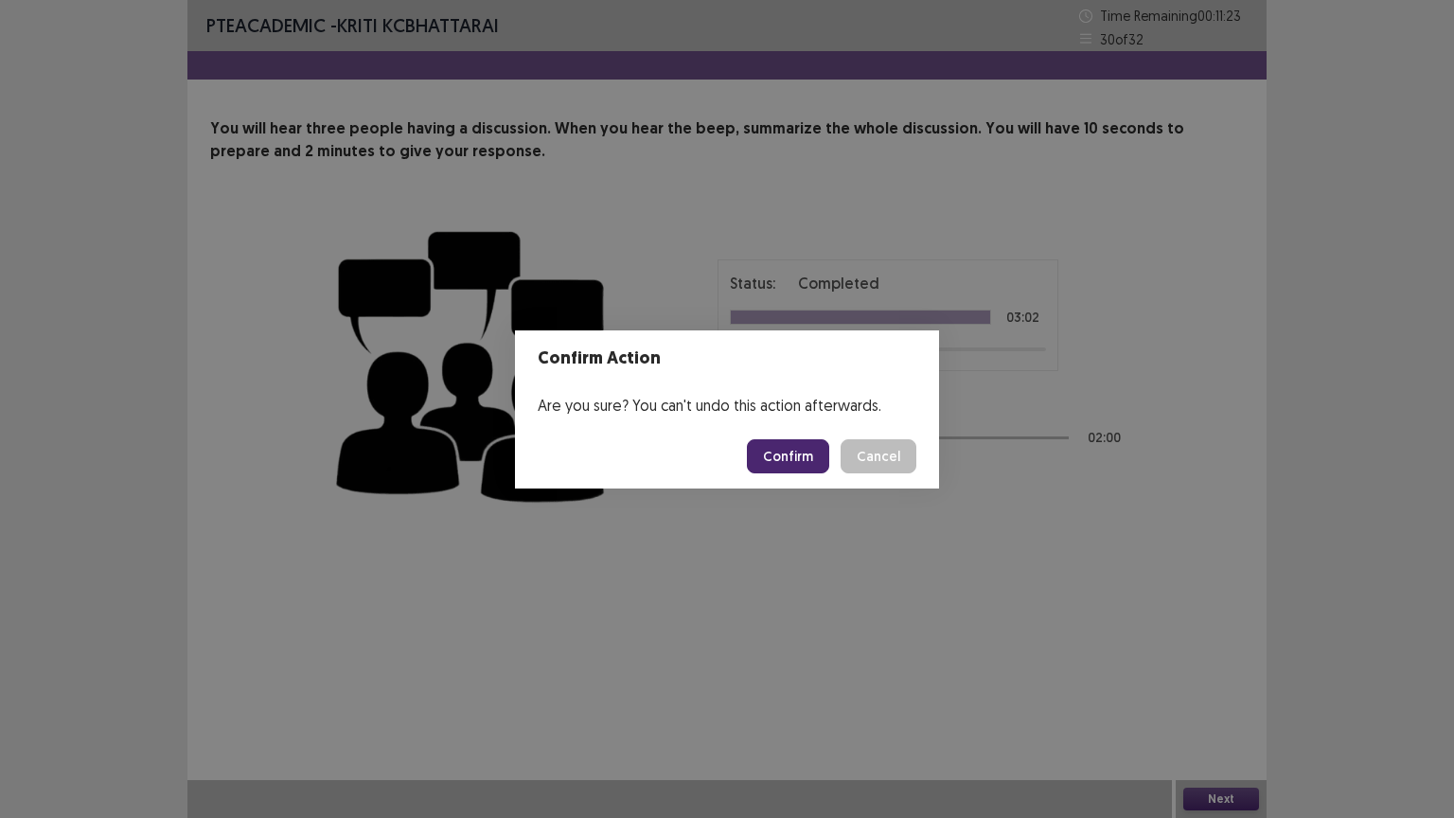
click at [788, 456] on button "Confirm" at bounding box center [788, 456] width 82 height 34
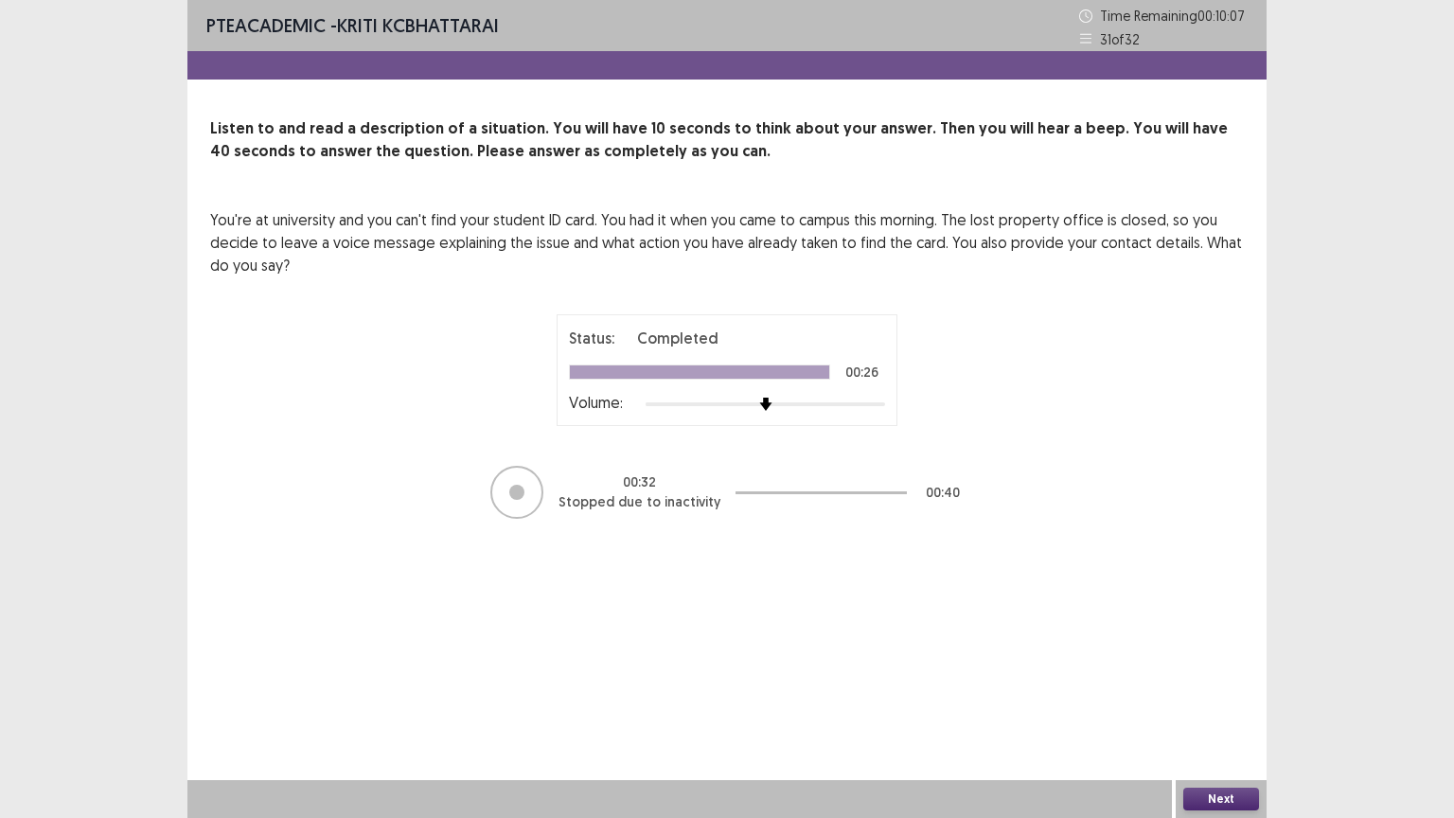
click at [1213, 698] on button "Next" at bounding box center [1221, 799] width 76 height 23
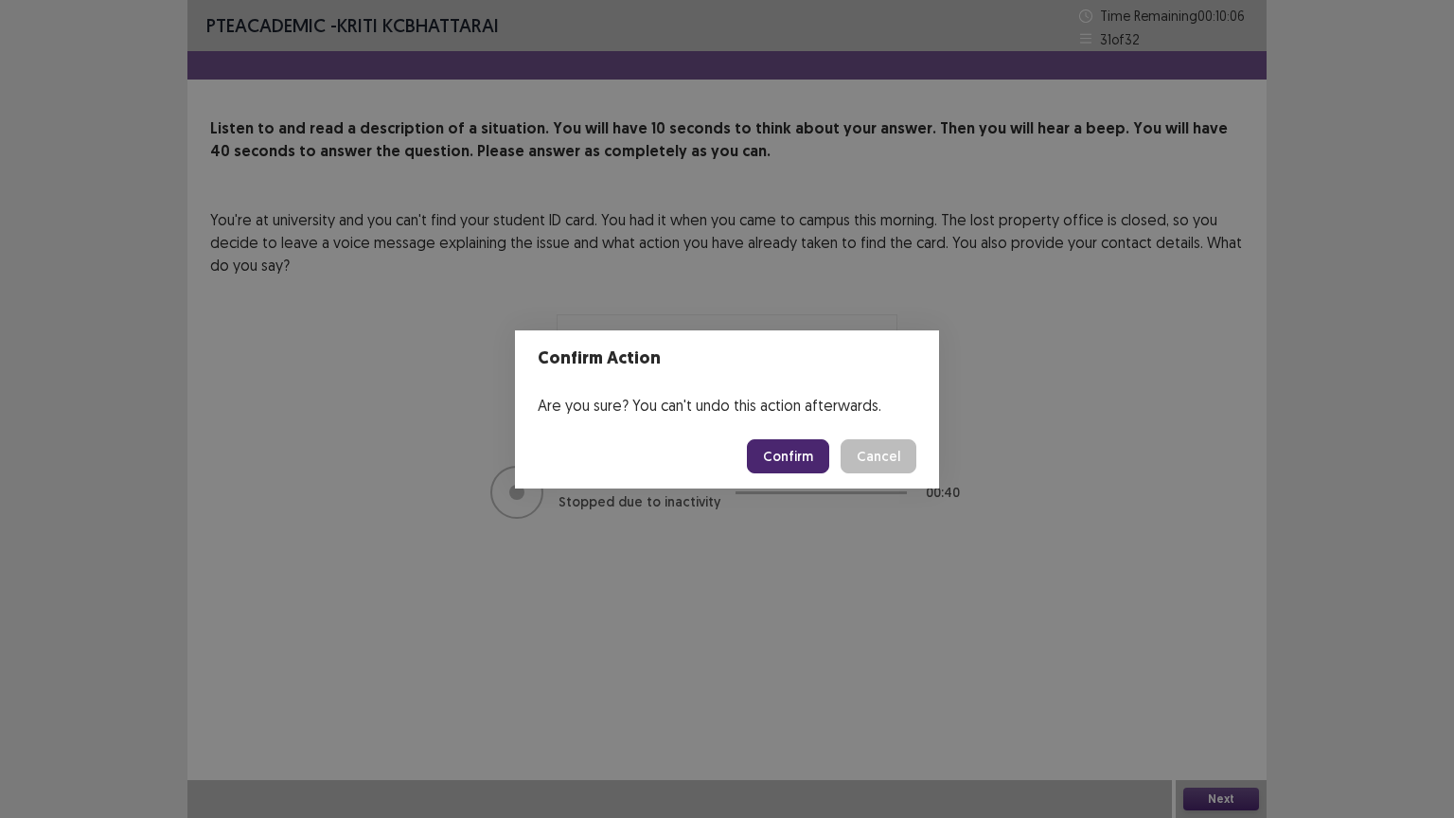
click at [783, 467] on button "Confirm" at bounding box center [788, 456] width 82 height 34
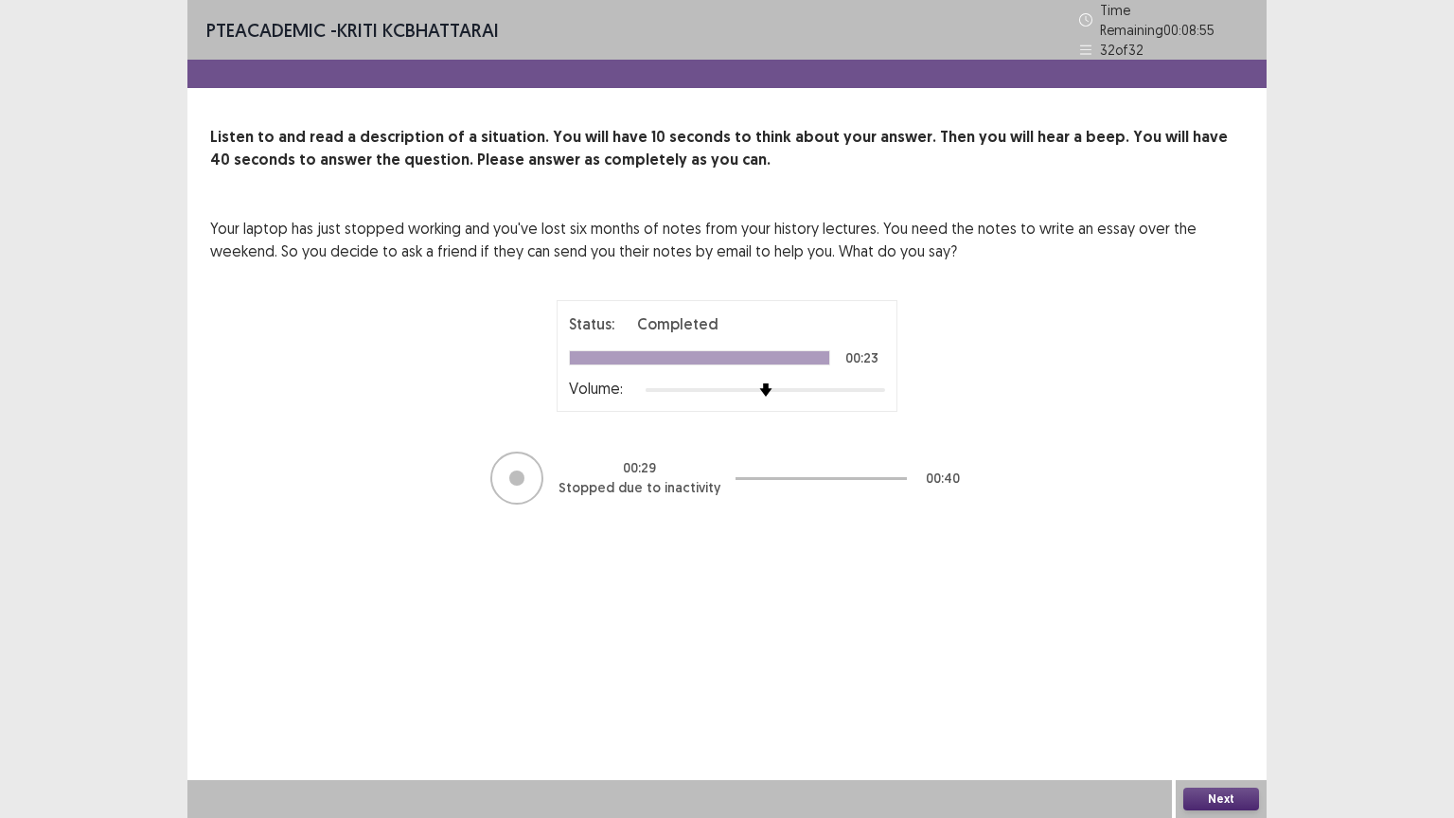
click at [1199, 698] on button "Next" at bounding box center [1221, 799] width 76 height 23
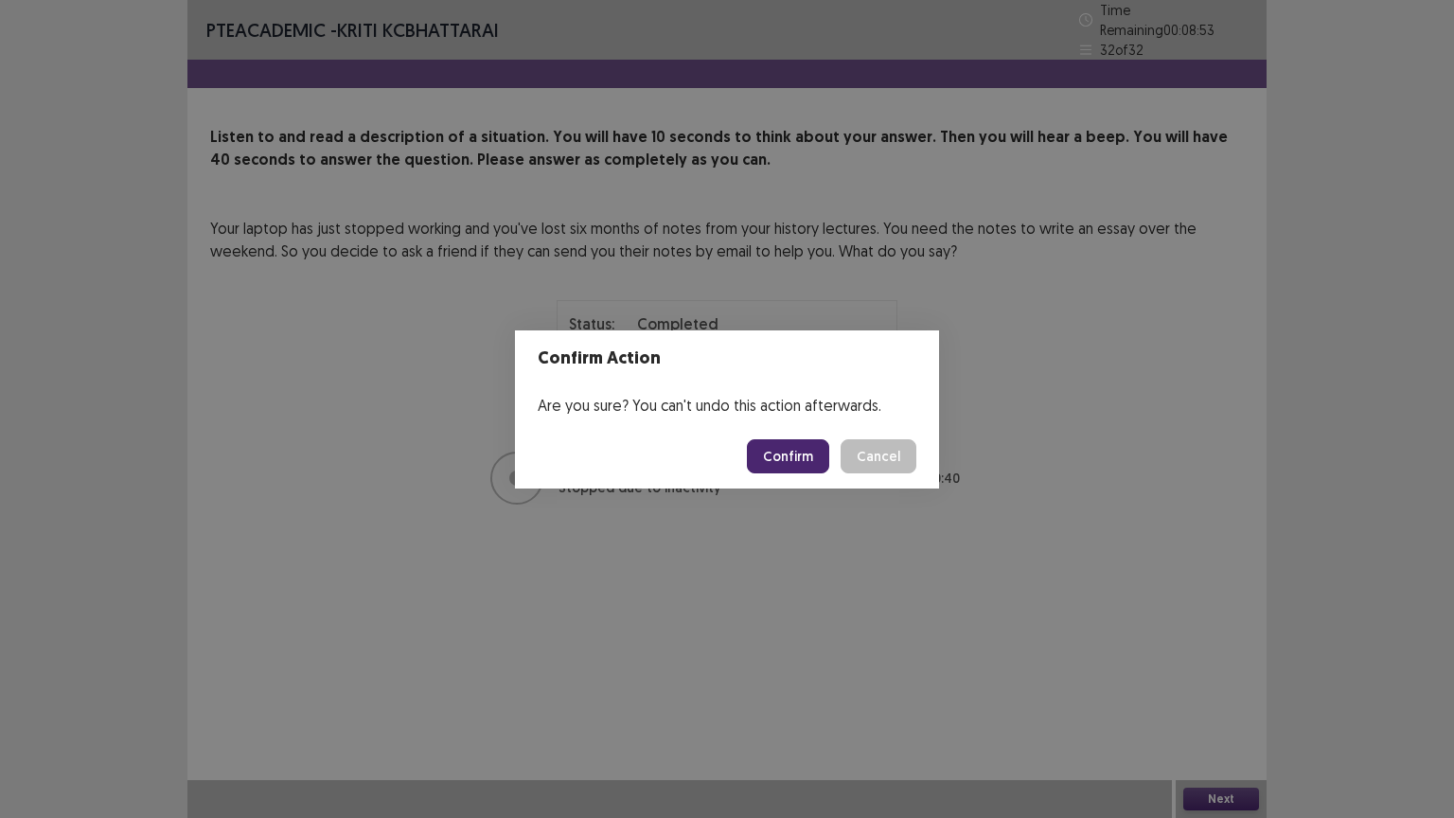
click at [805, 454] on button "Confirm" at bounding box center [788, 456] width 82 height 34
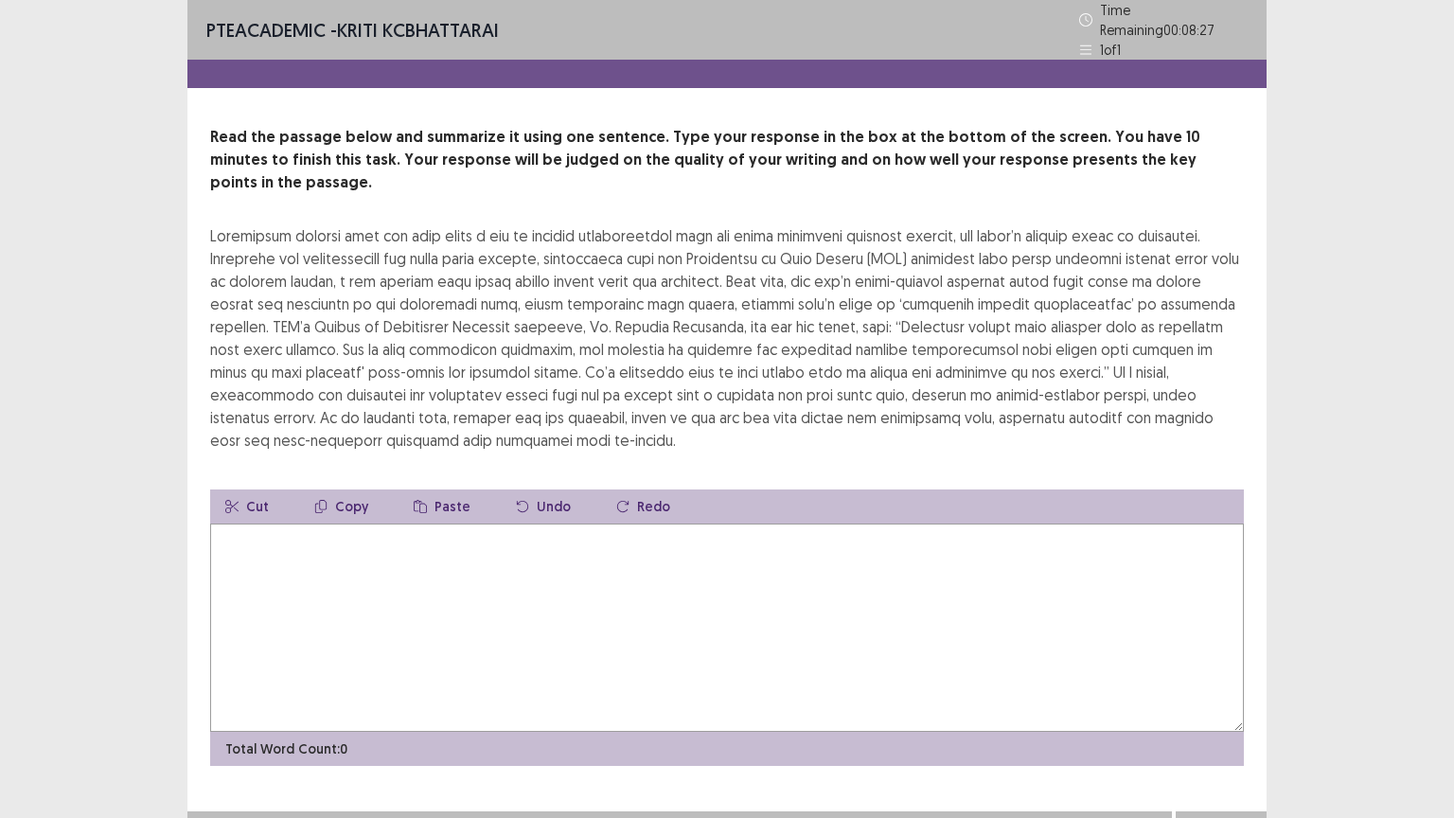
click at [1113, 698] on div "Total Word Count: 0" at bounding box center [727, 749] width 1034 height 34
click at [251, 698] on div "PTE academic - KRITI KCBHATTARAI Time Remaining 00 : 08 : 25 1 of 1 Read the pa…" at bounding box center [726, 424] width 1079 height 849
click at [219, 524] on textarea at bounding box center [727, 628] width 1034 height 208
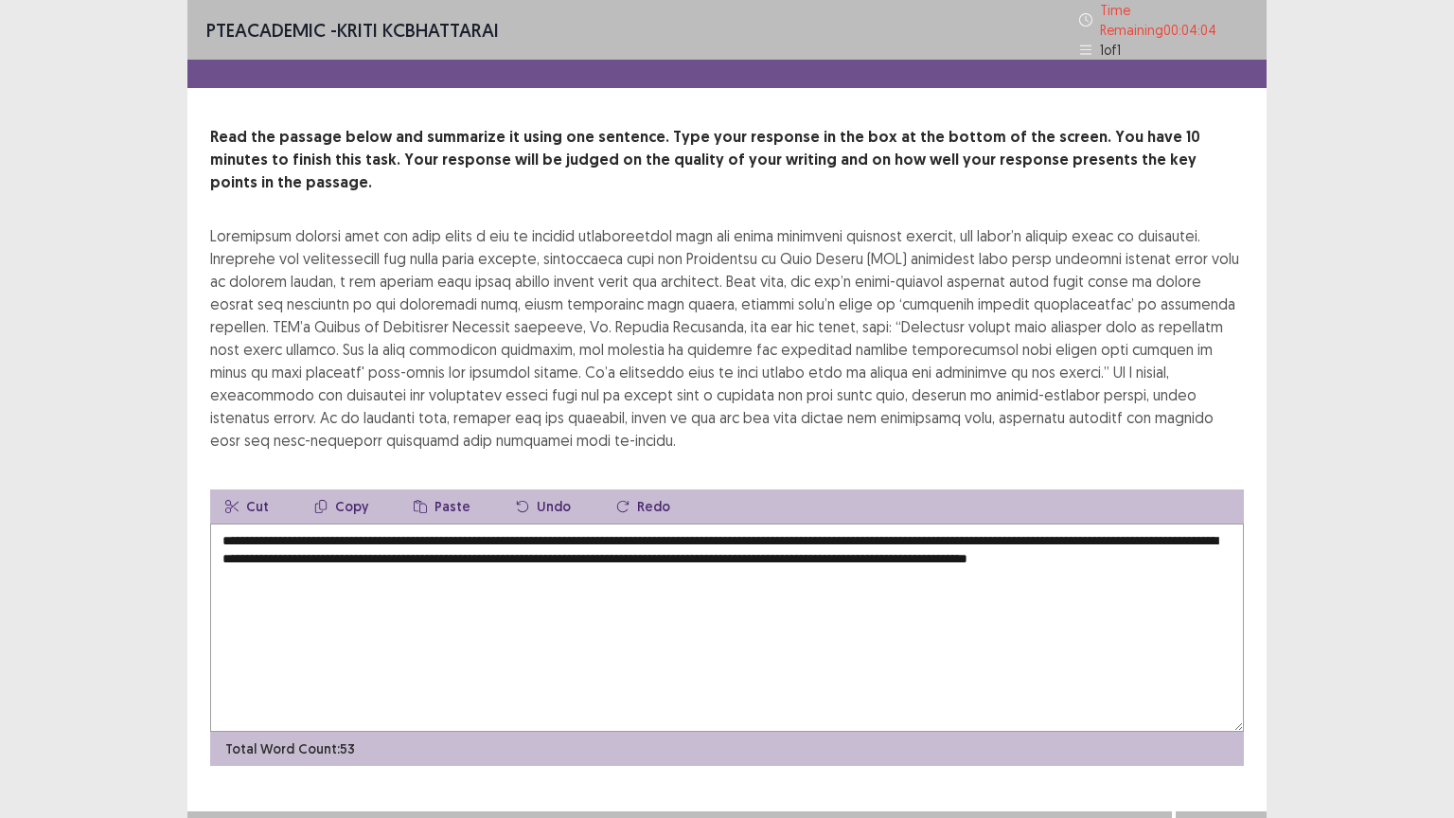
type textarea "**********"
click at [1223, 698] on button "Next" at bounding box center [1221, 830] width 76 height 23
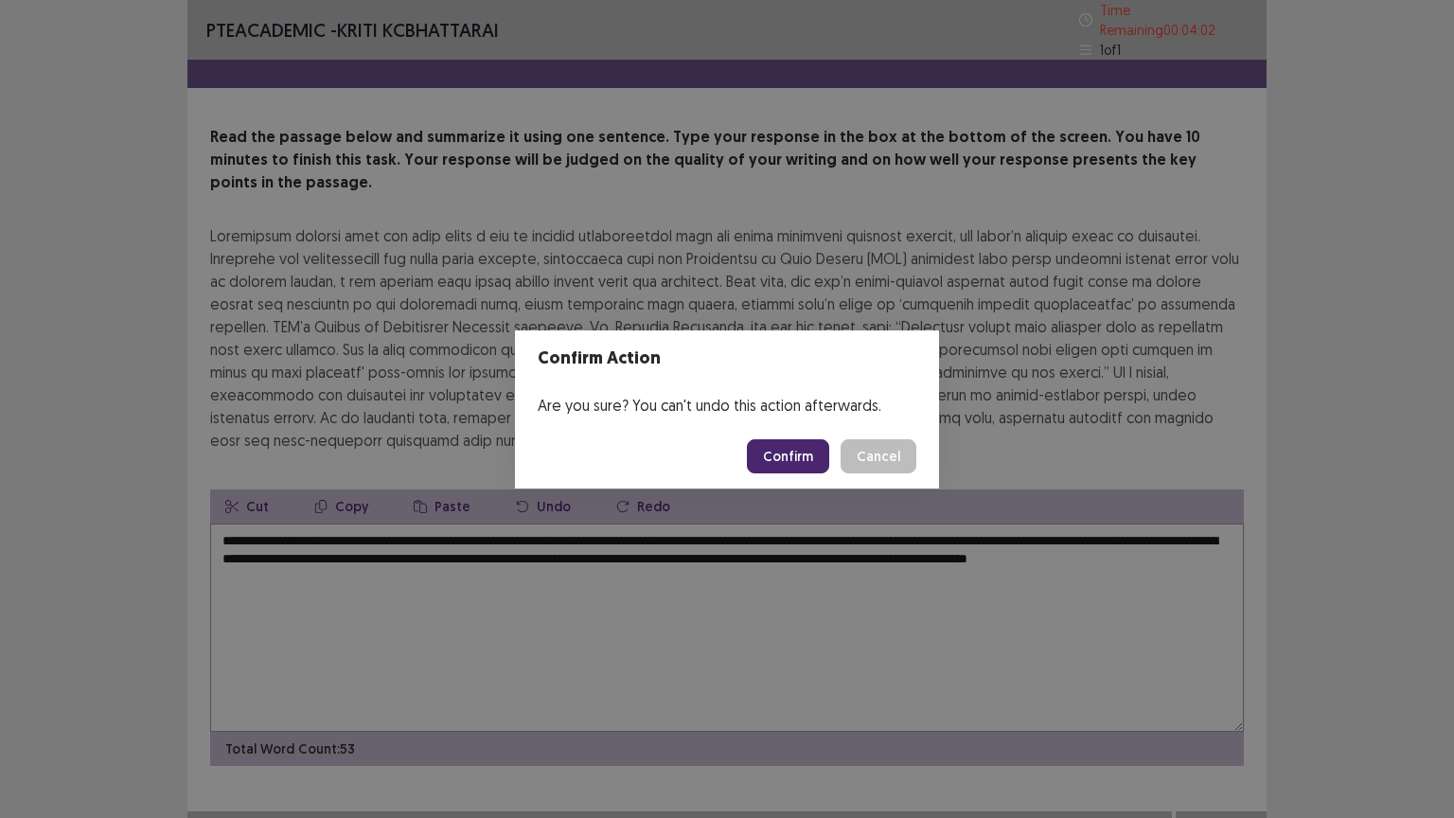
click at [781, 458] on button "Confirm" at bounding box center [788, 456] width 82 height 34
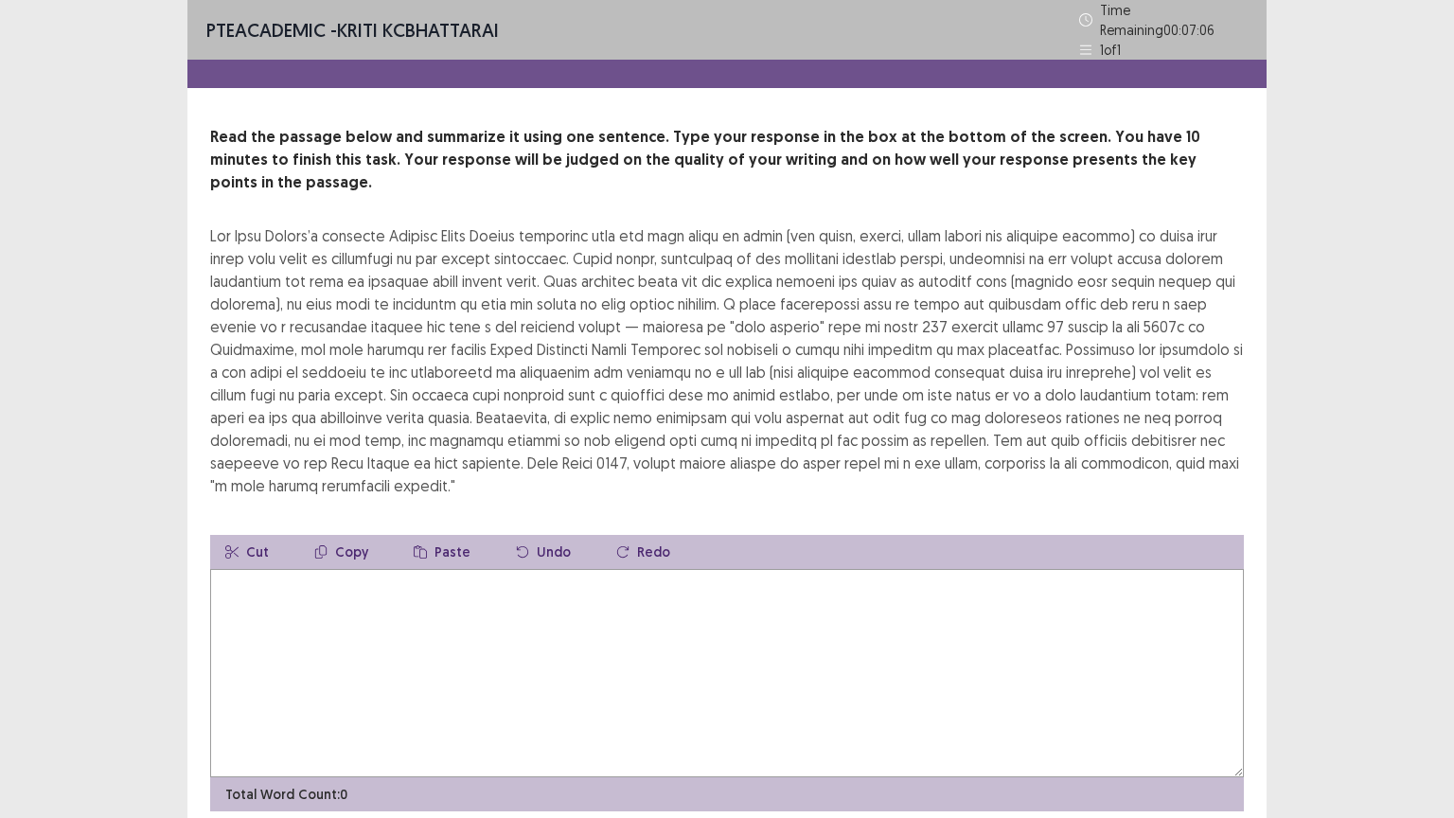
click at [353, 597] on textarea at bounding box center [727, 673] width 1034 height 208
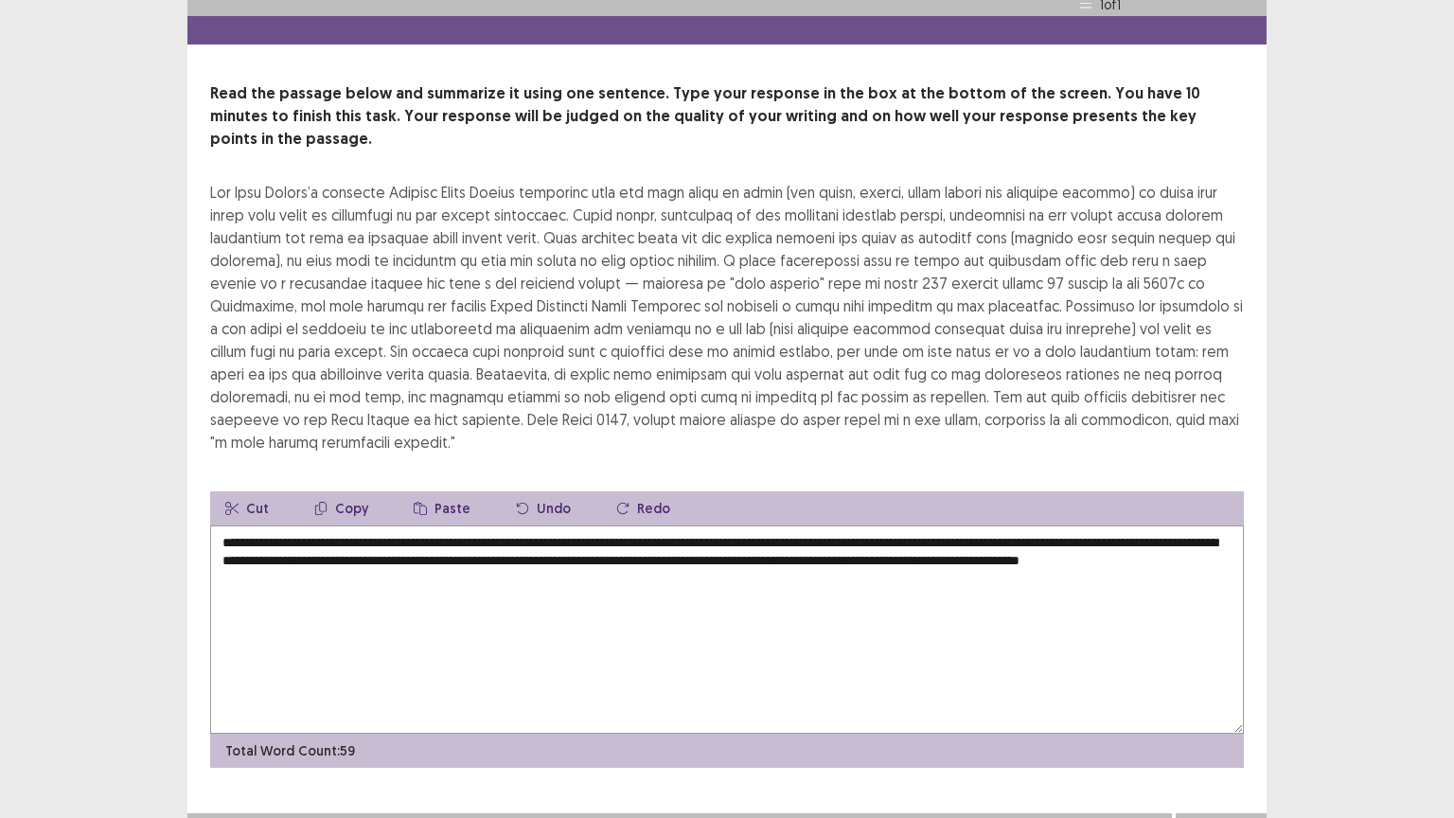
scroll to position [45, 0]
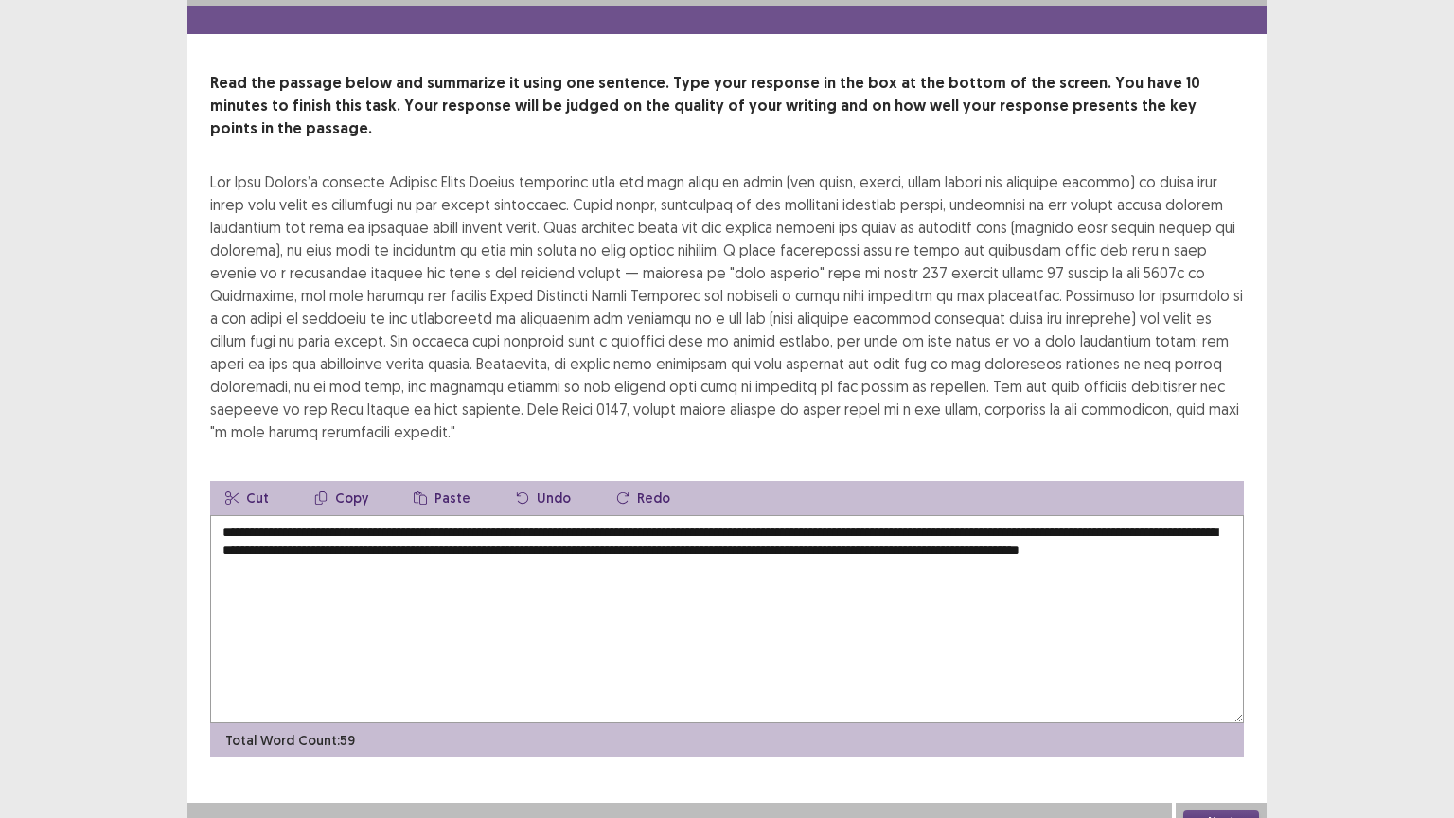
type textarea "**********"
click at [1211, 698] on button "Next" at bounding box center [1221, 821] width 76 height 23
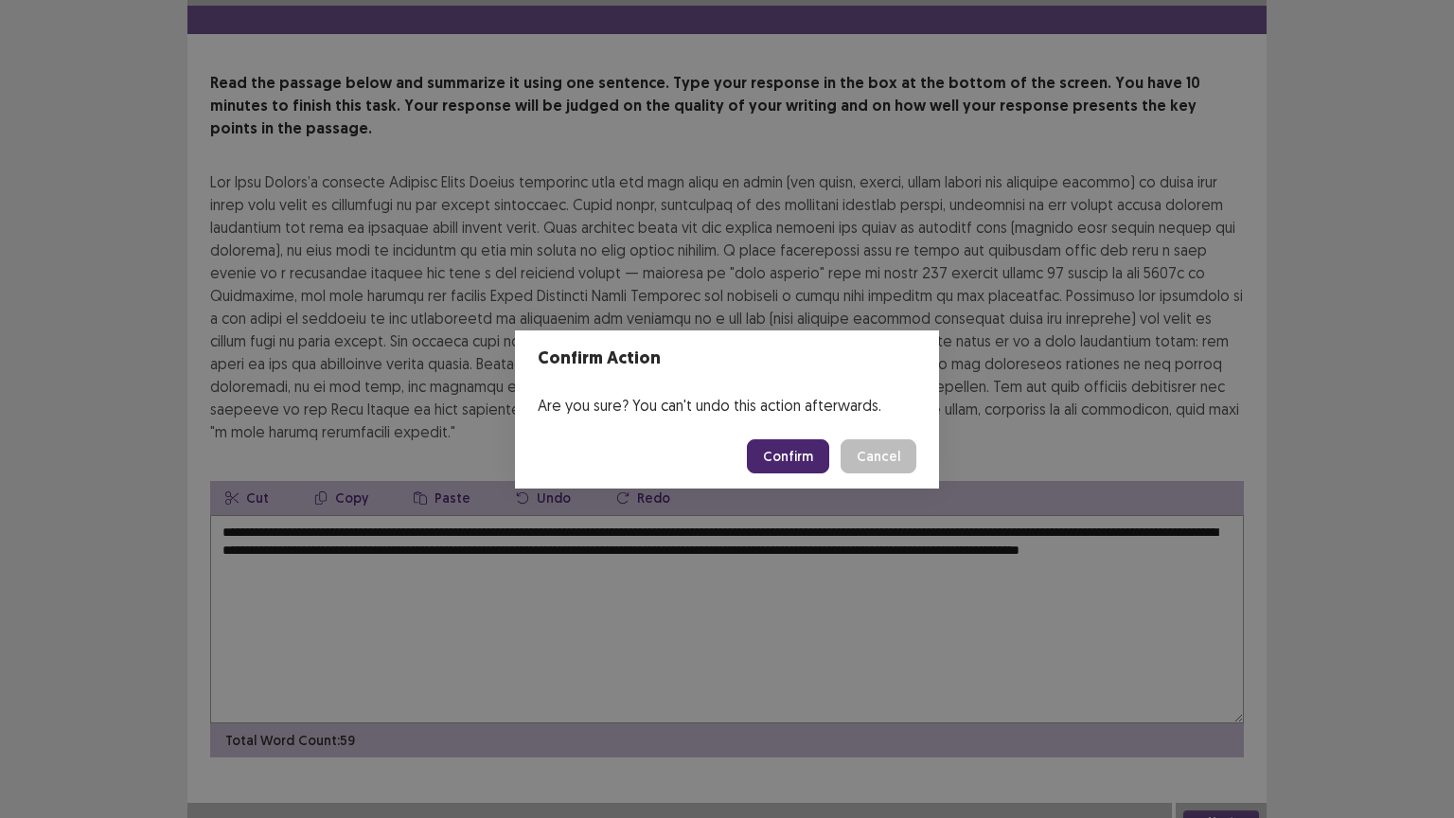
click at [797, 456] on button "Confirm" at bounding box center [788, 456] width 82 height 34
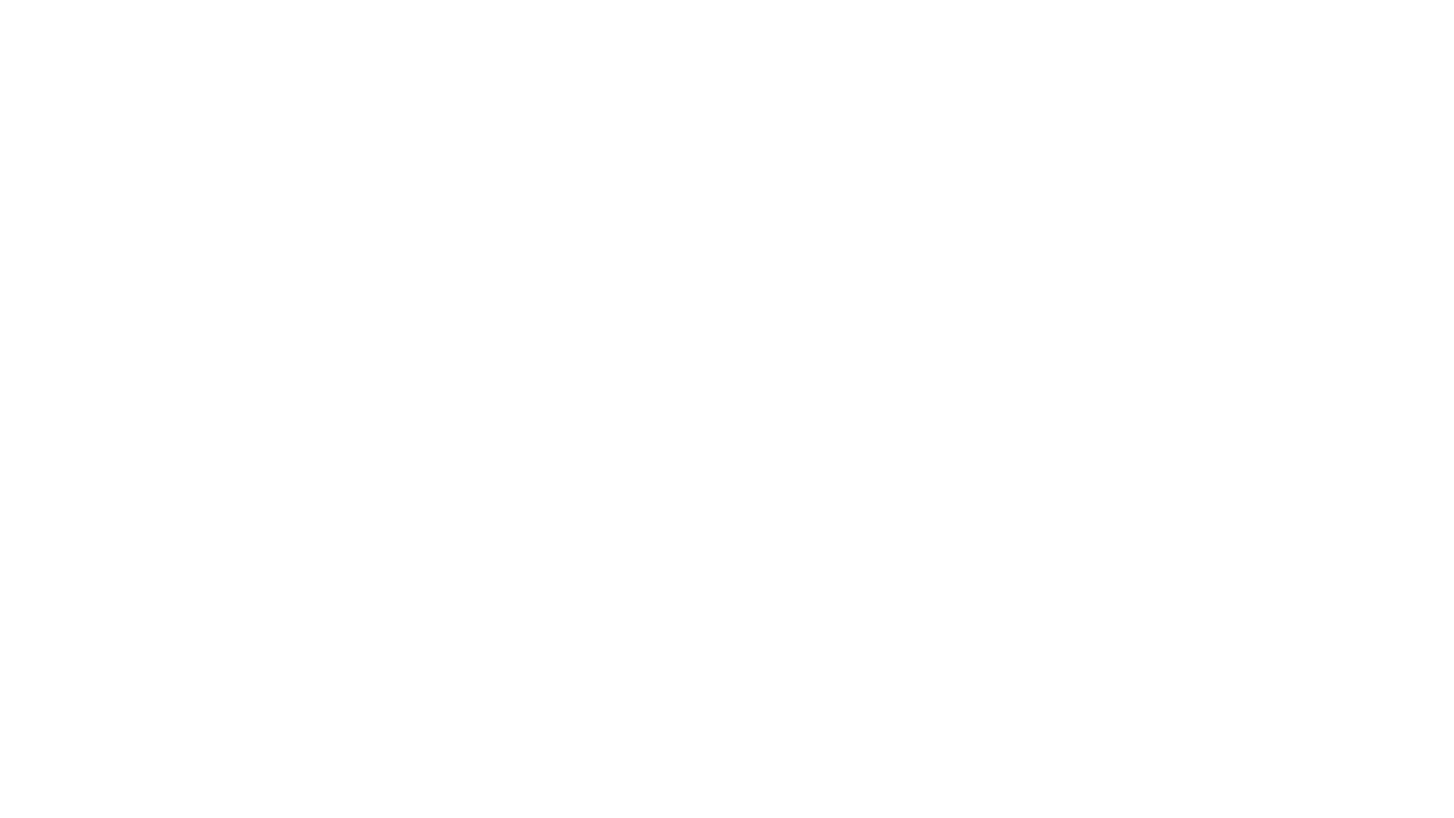
scroll to position [0, 0]
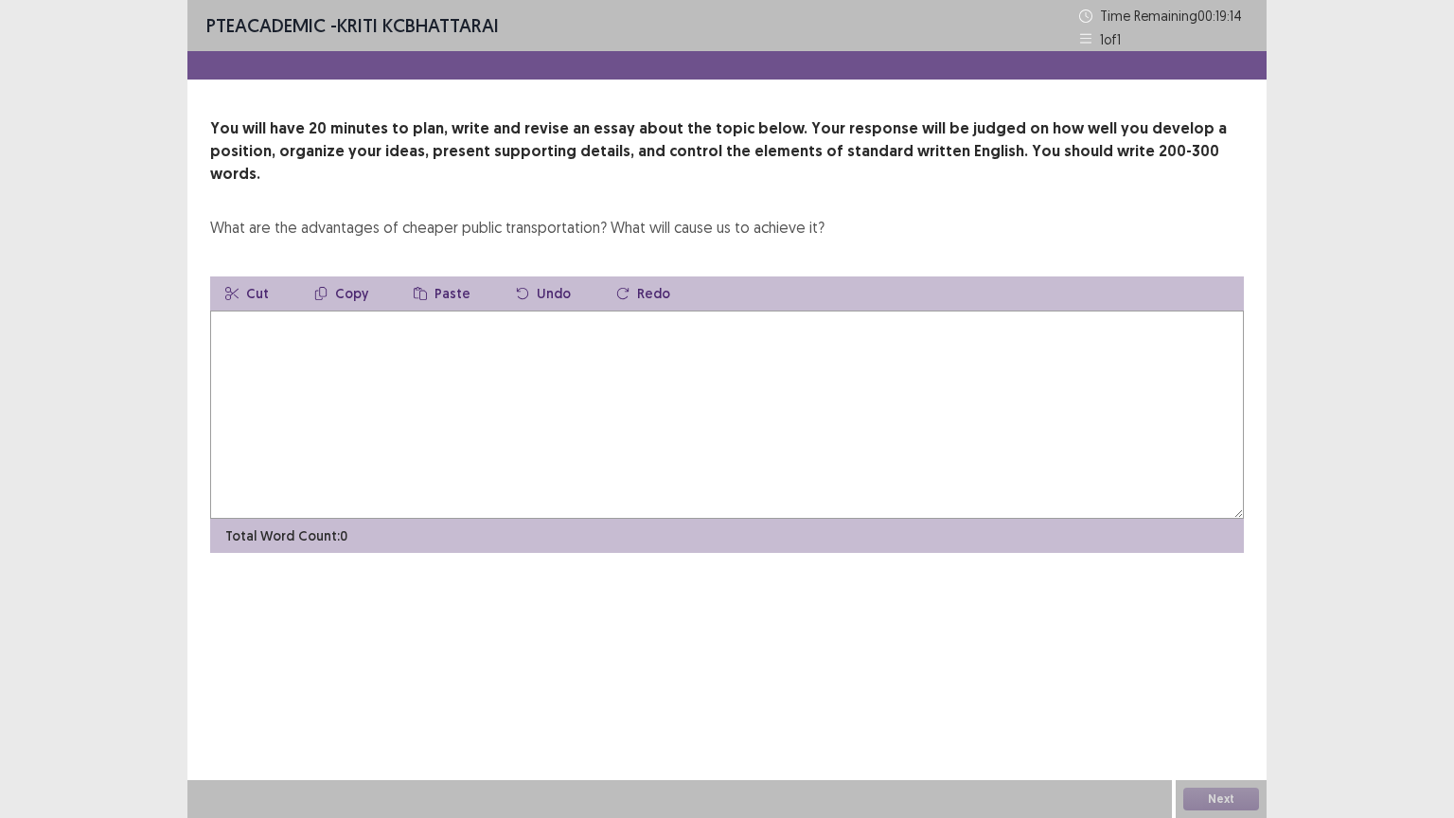
click at [339, 386] on textarea at bounding box center [727, 415] width 1034 height 208
click at [452, 311] on textarea "**********" at bounding box center [727, 415] width 1034 height 208
click at [699, 311] on textarea "**********" at bounding box center [727, 415] width 1034 height 208
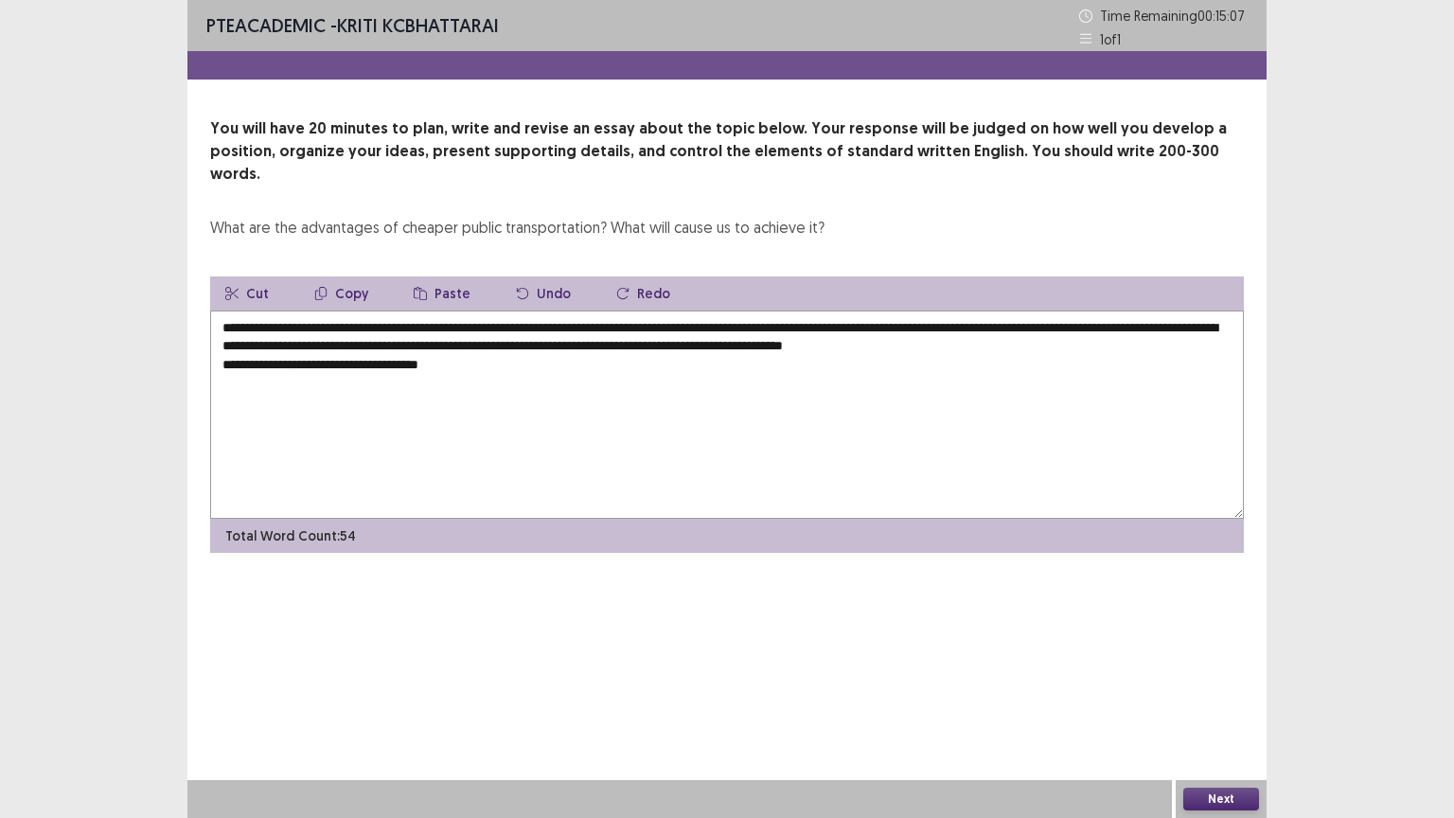
click at [221, 342] on textarea "**********" at bounding box center [727, 415] width 1034 height 208
click at [555, 347] on textarea "**********" at bounding box center [727, 415] width 1034 height 208
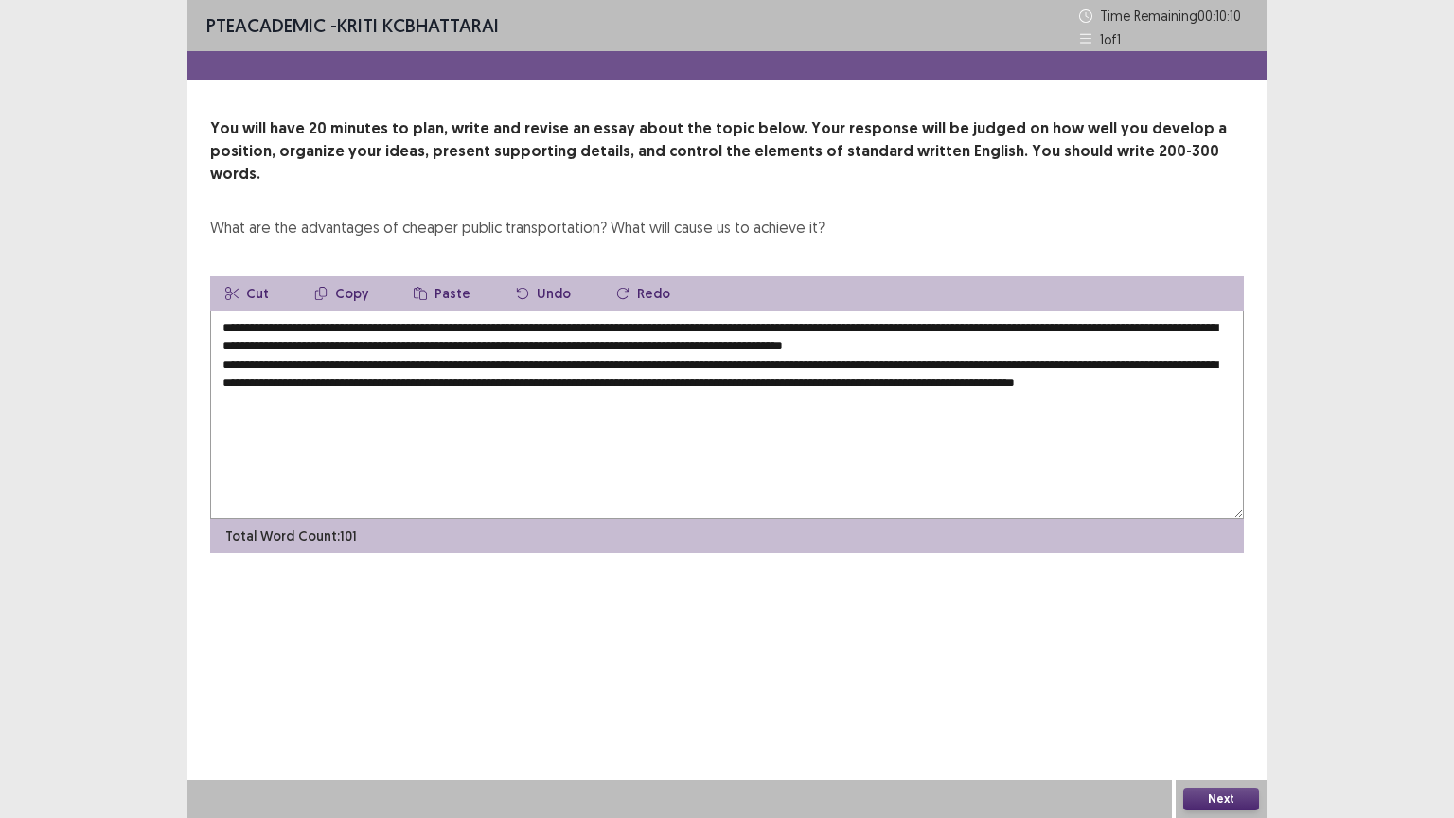
click at [347, 436] on textarea "**********" at bounding box center [727, 415] width 1034 height 208
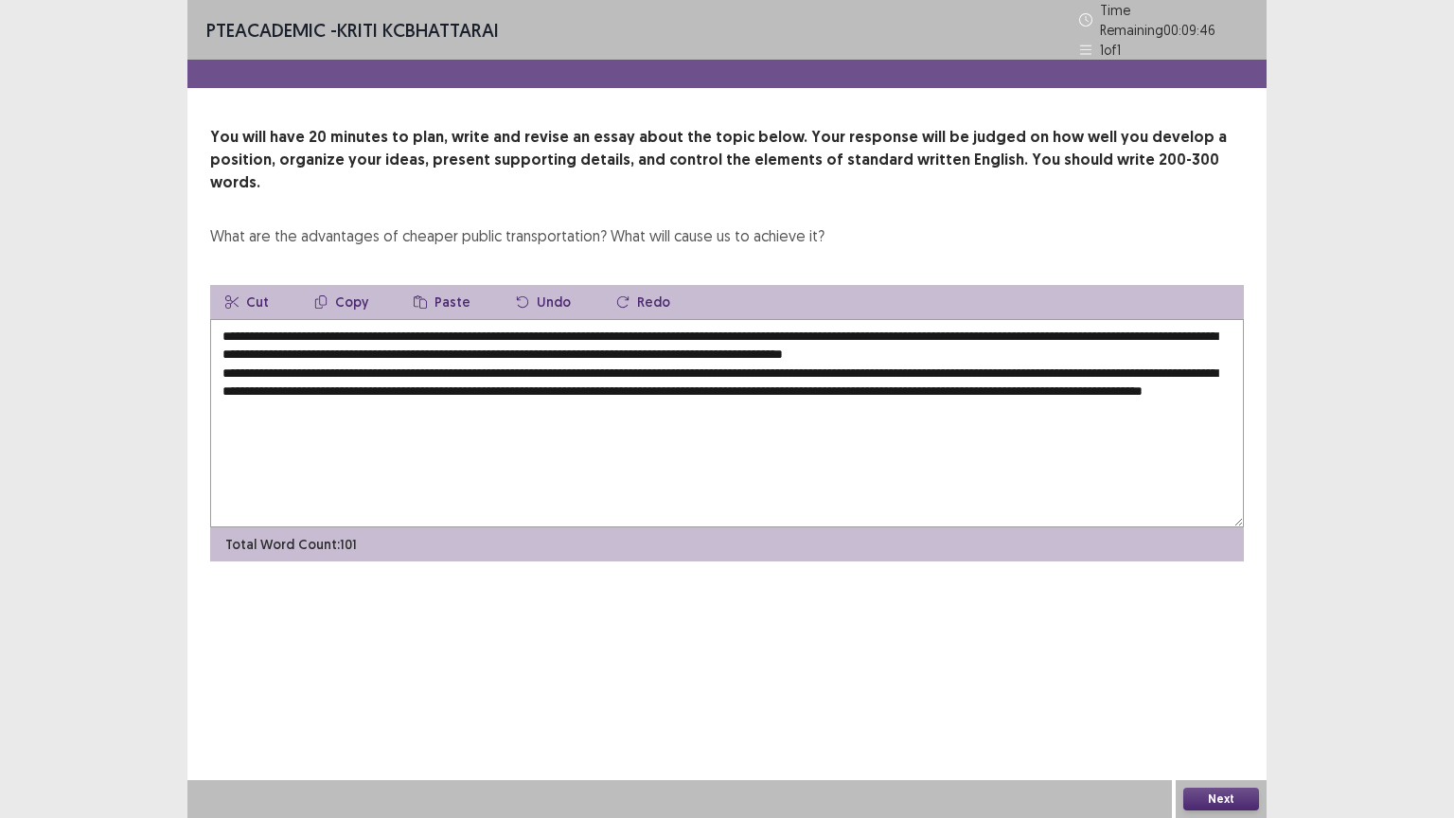
click at [264, 374] on textarea "**********" at bounding box center [727, 423] width 1034 height 208
click at [345, 396] on textarea "**********" at bounding box center [727, 423] width 1034 height 208
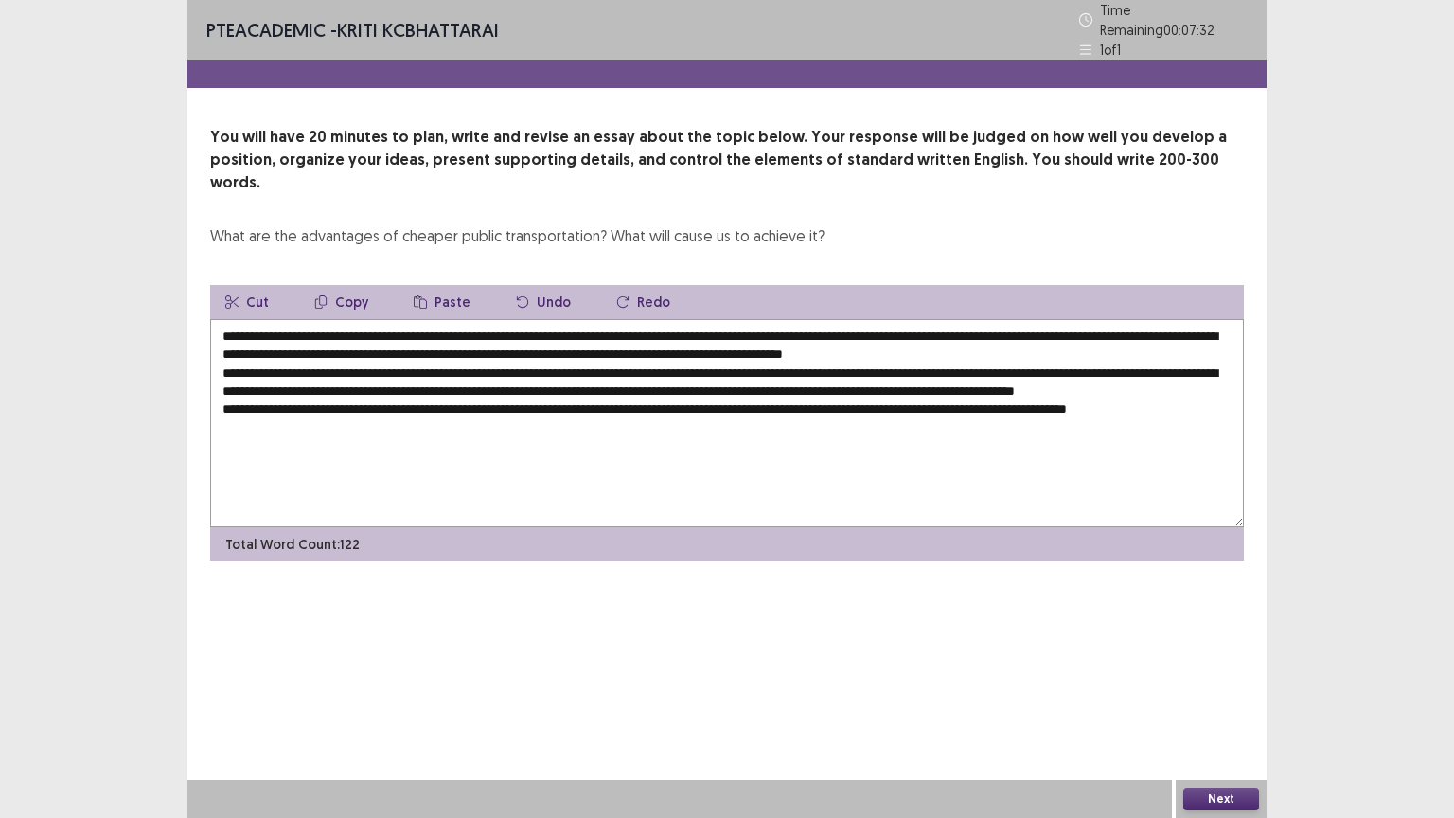
click at [1087, 394] on textarea "**********" at bounding box center [727, 423] width 1034 height 208
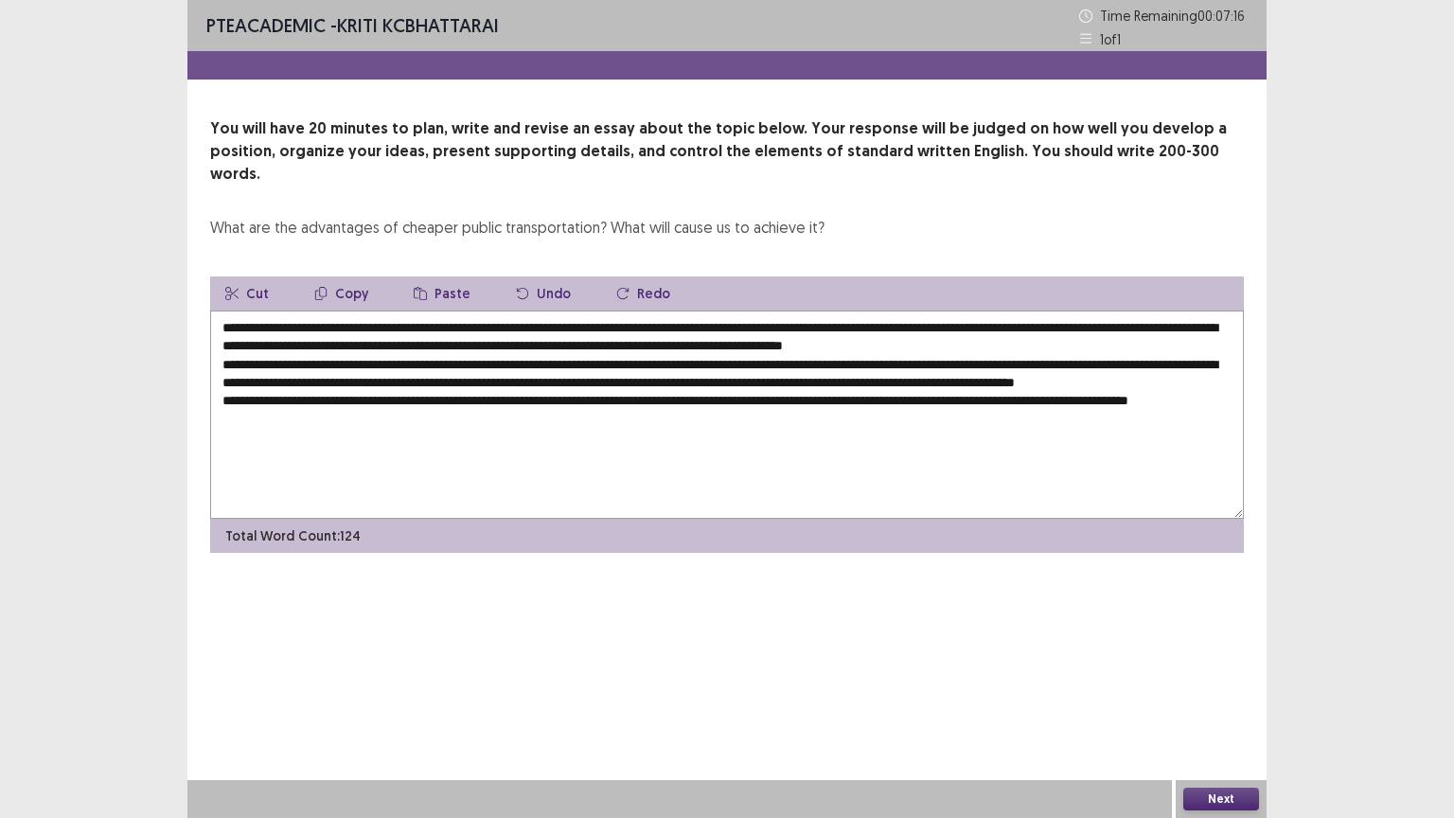
click at [1223, 401] on textarea "**********" at bounding box center [727, 415] width 1034 height 208
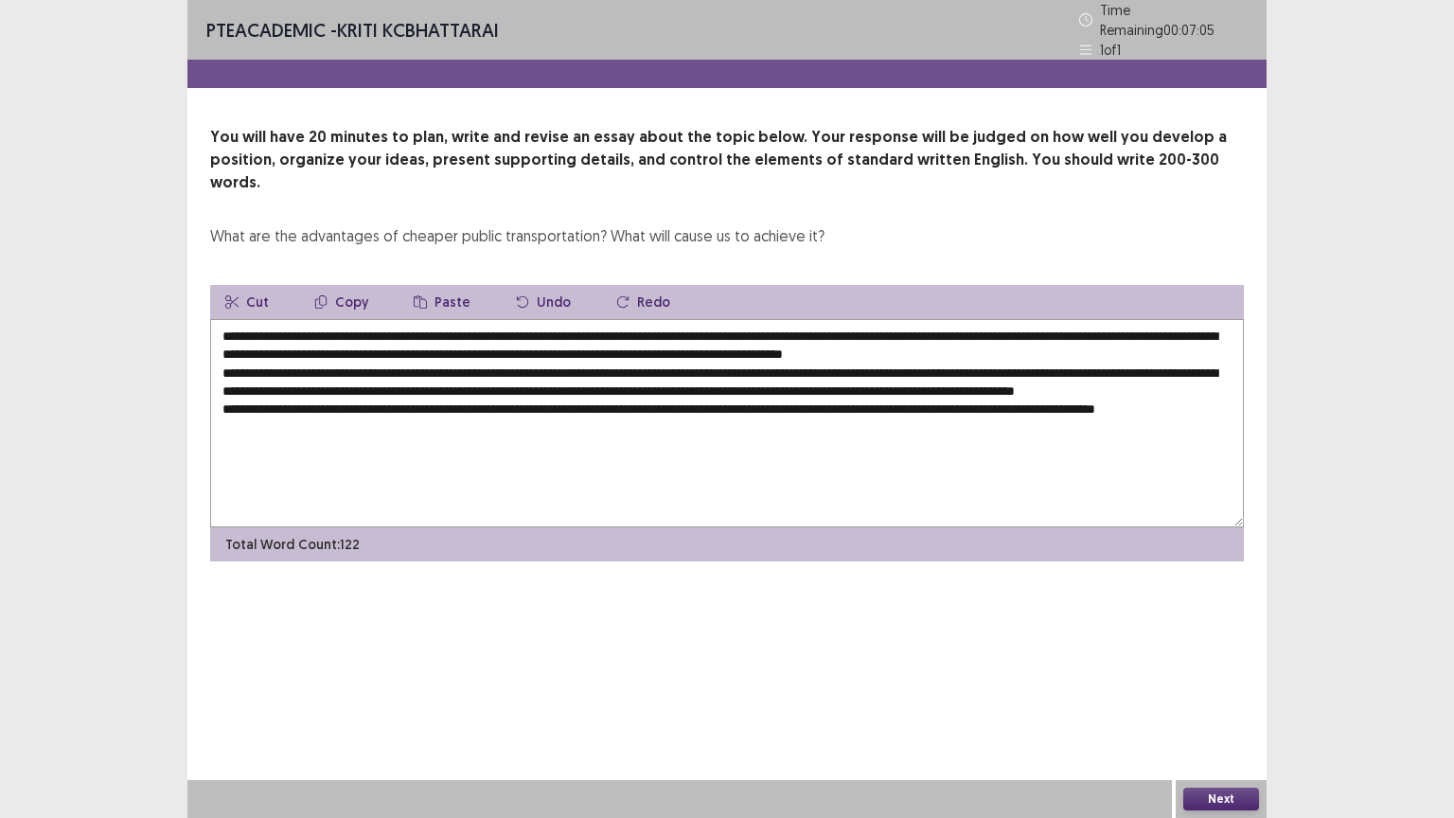
click at [331, 425] on textarea "**********" at bounding box center [727, 423] width 1034 height 208
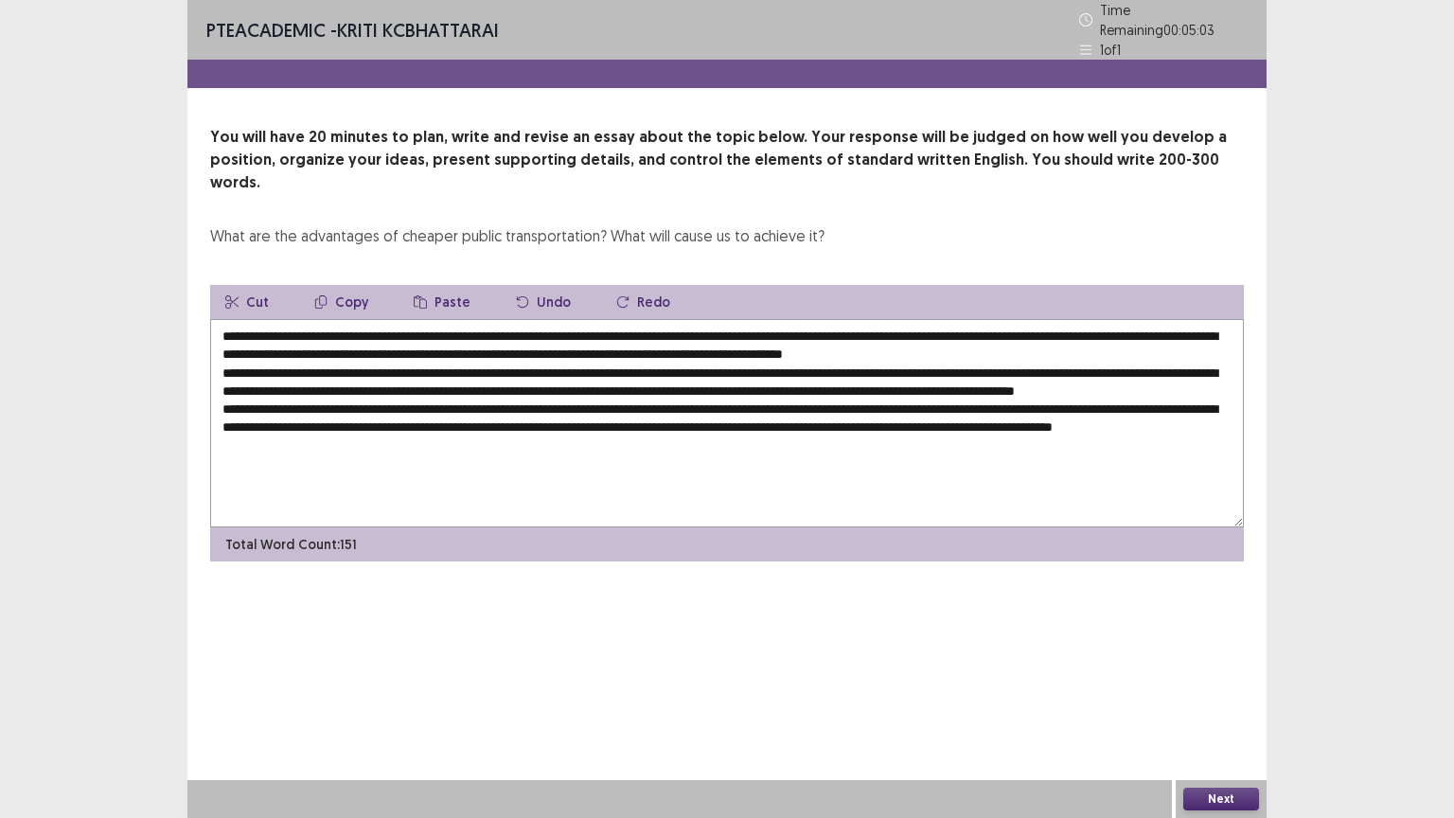
click at [525, 469] on textarea at bounding box center [727, 423] width 1034 height 208
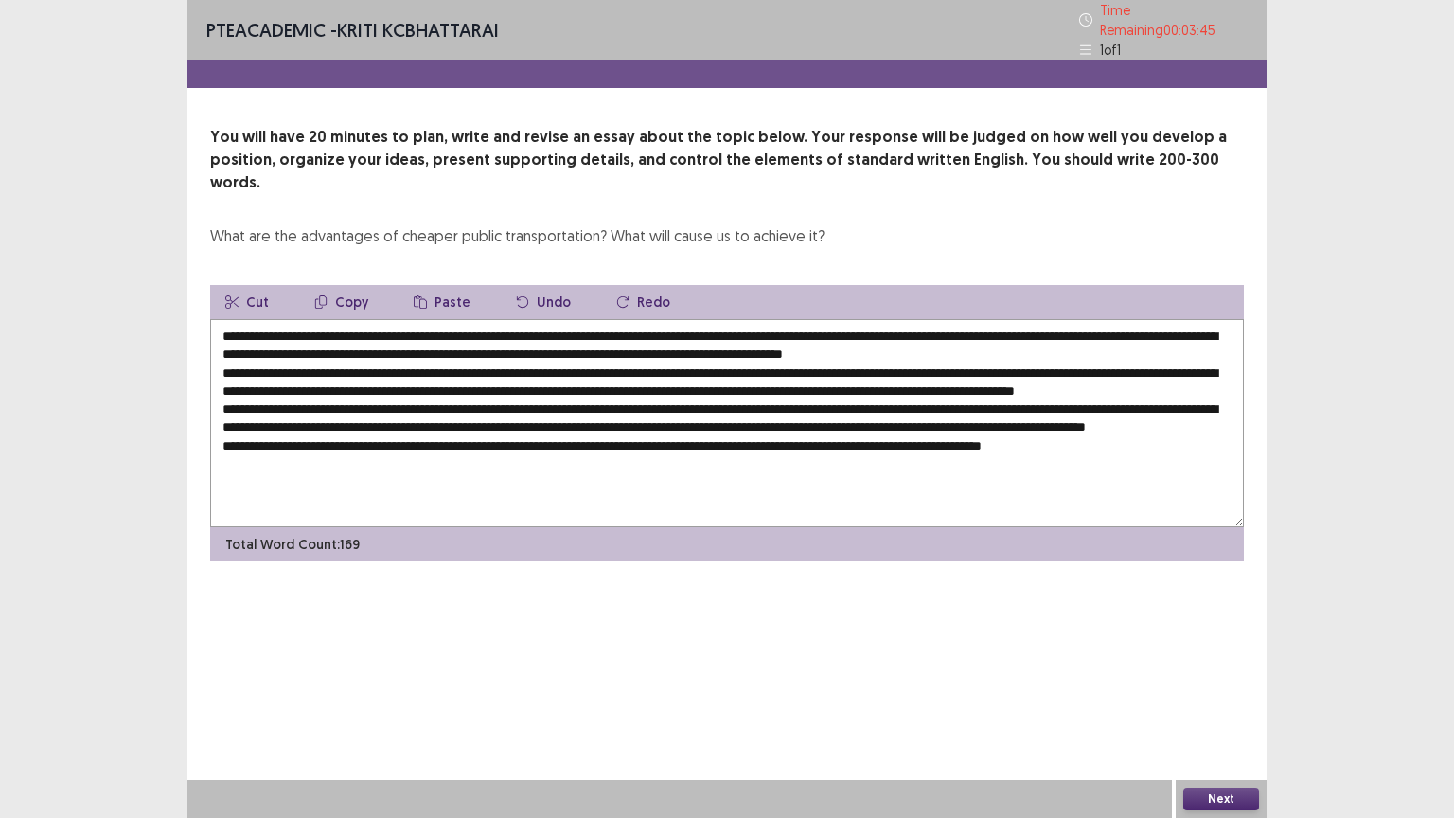
type textarea "**********"
click at [1200, 698] on button "Next" at bounding box center [1221, 799] width 76 height 23
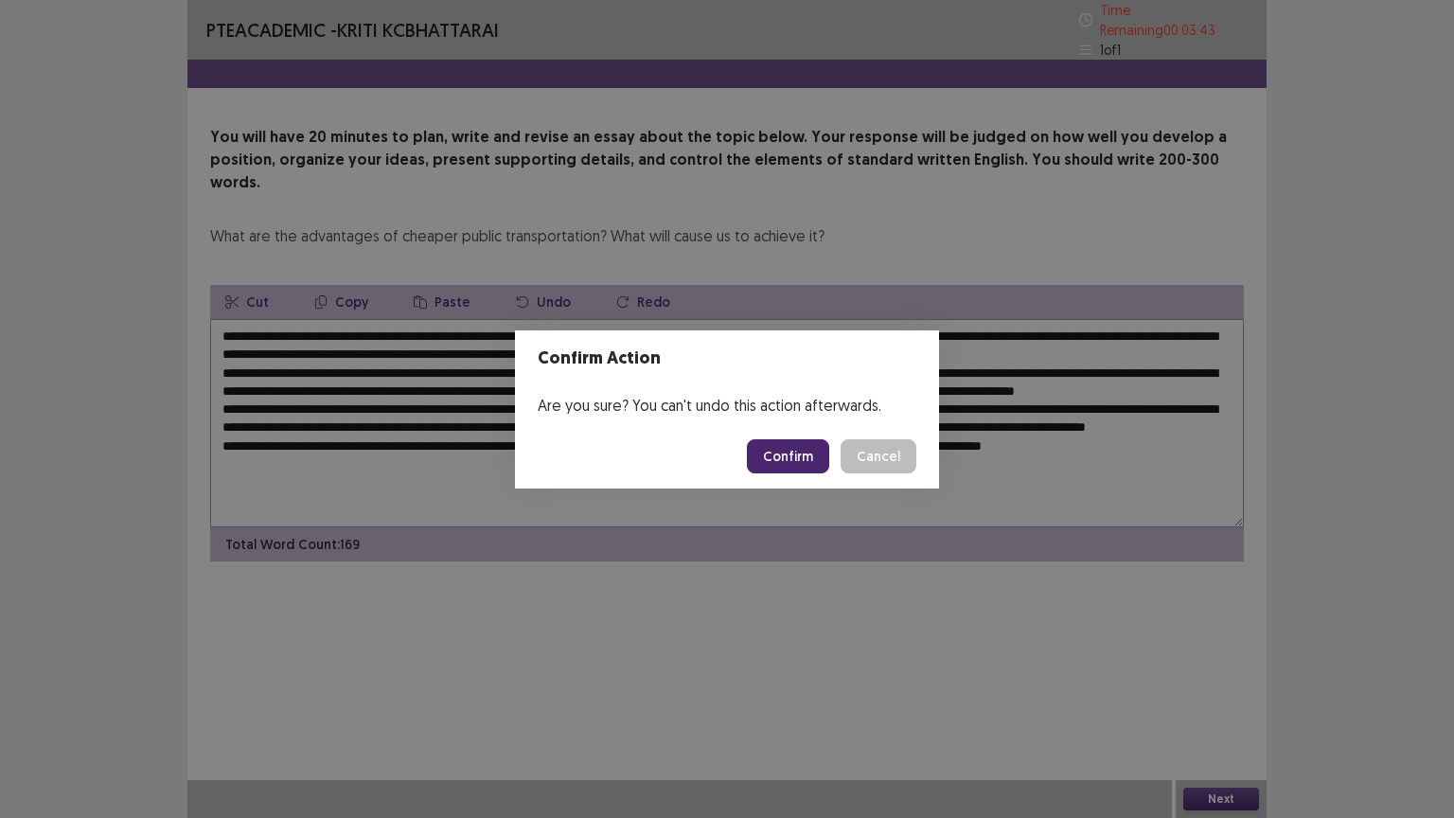
click at [795, 459] on button "Confirm" at bounding box center [788, 456] width 82 height 34
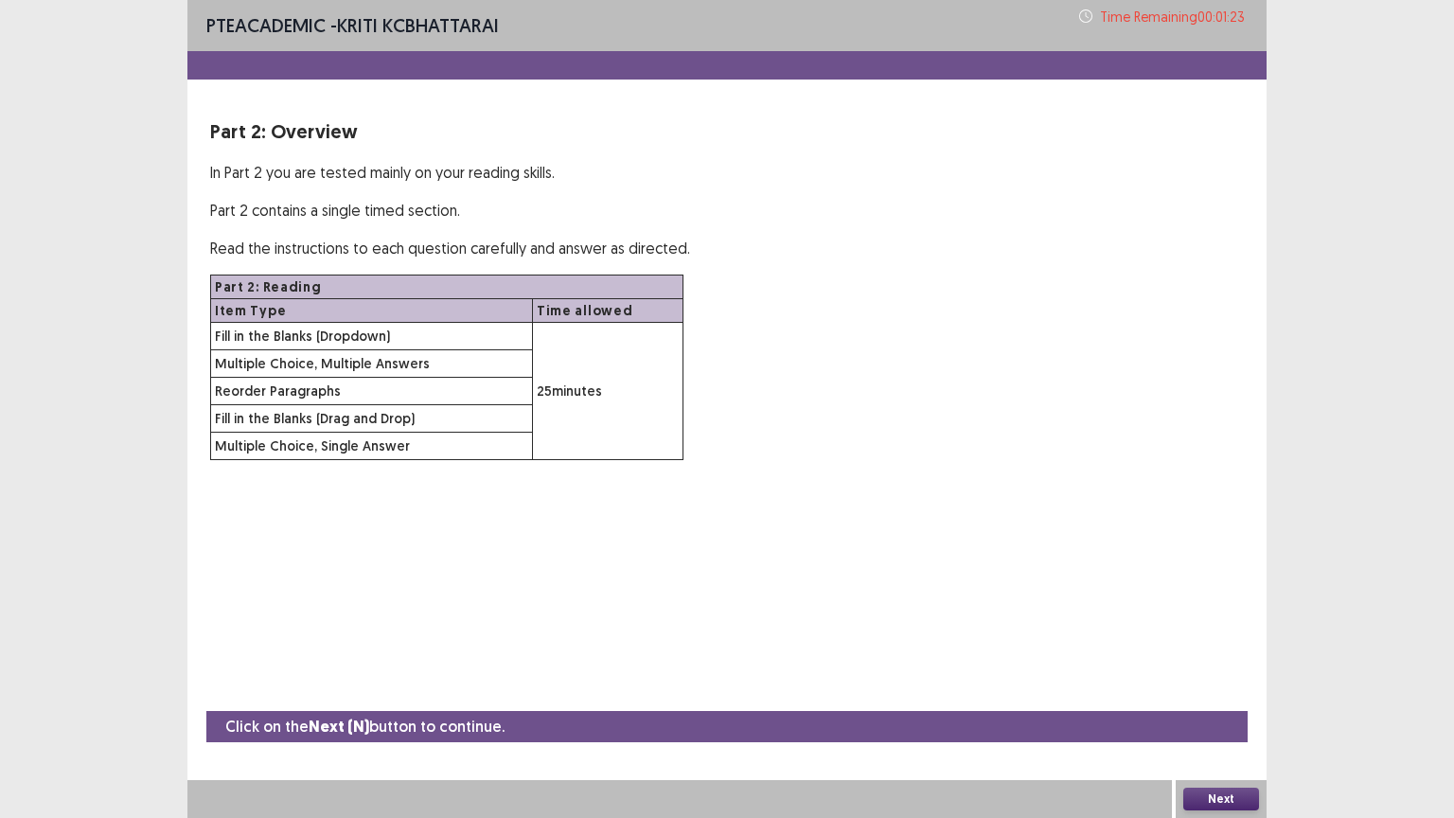
click at [1219, 698] on button "Next" at bounding box center [1221, 799] width 76 height 23
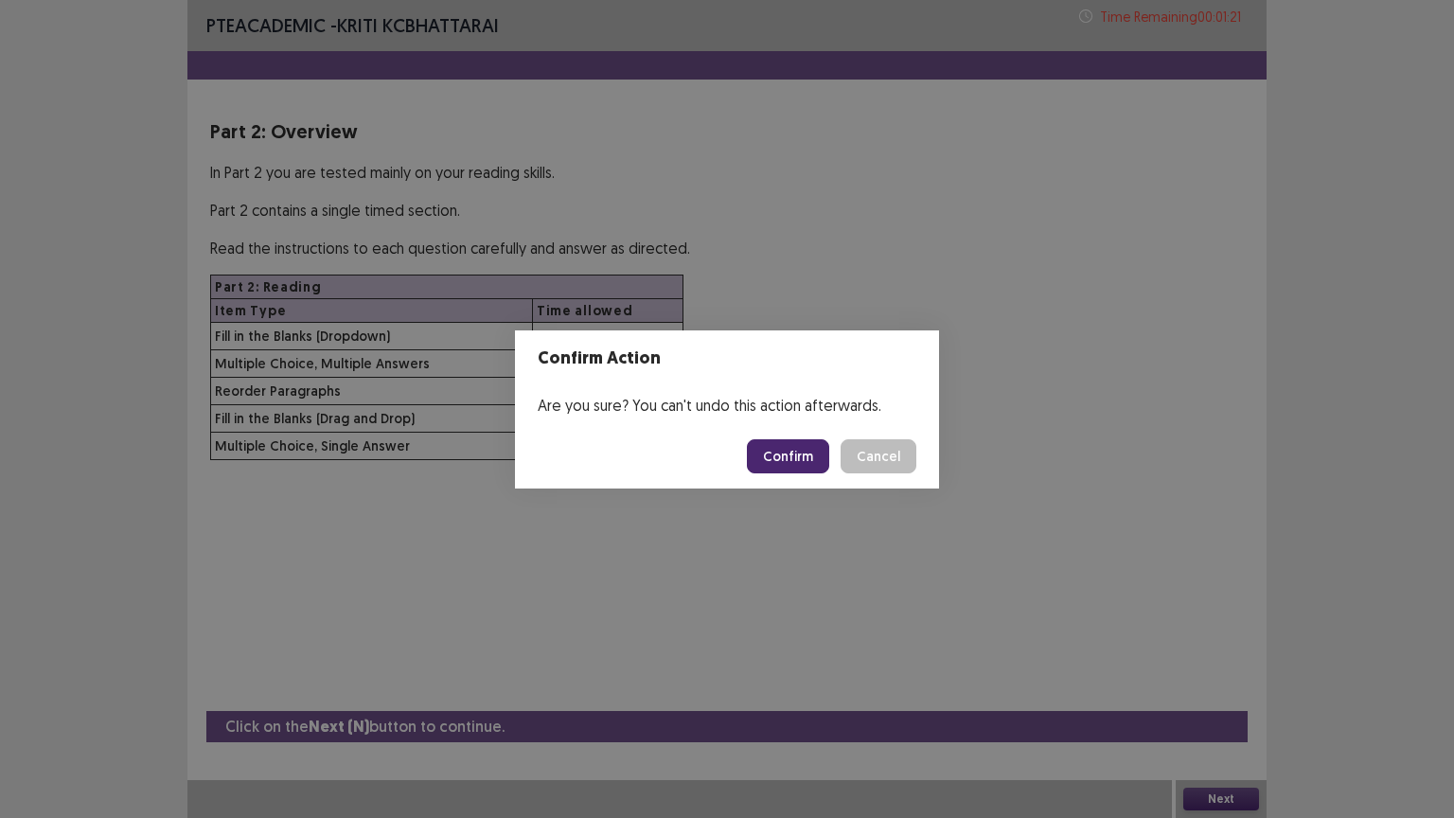
click at [784, 458] on button "Confirm" at bounding box center [788, 456] width 82 height 34
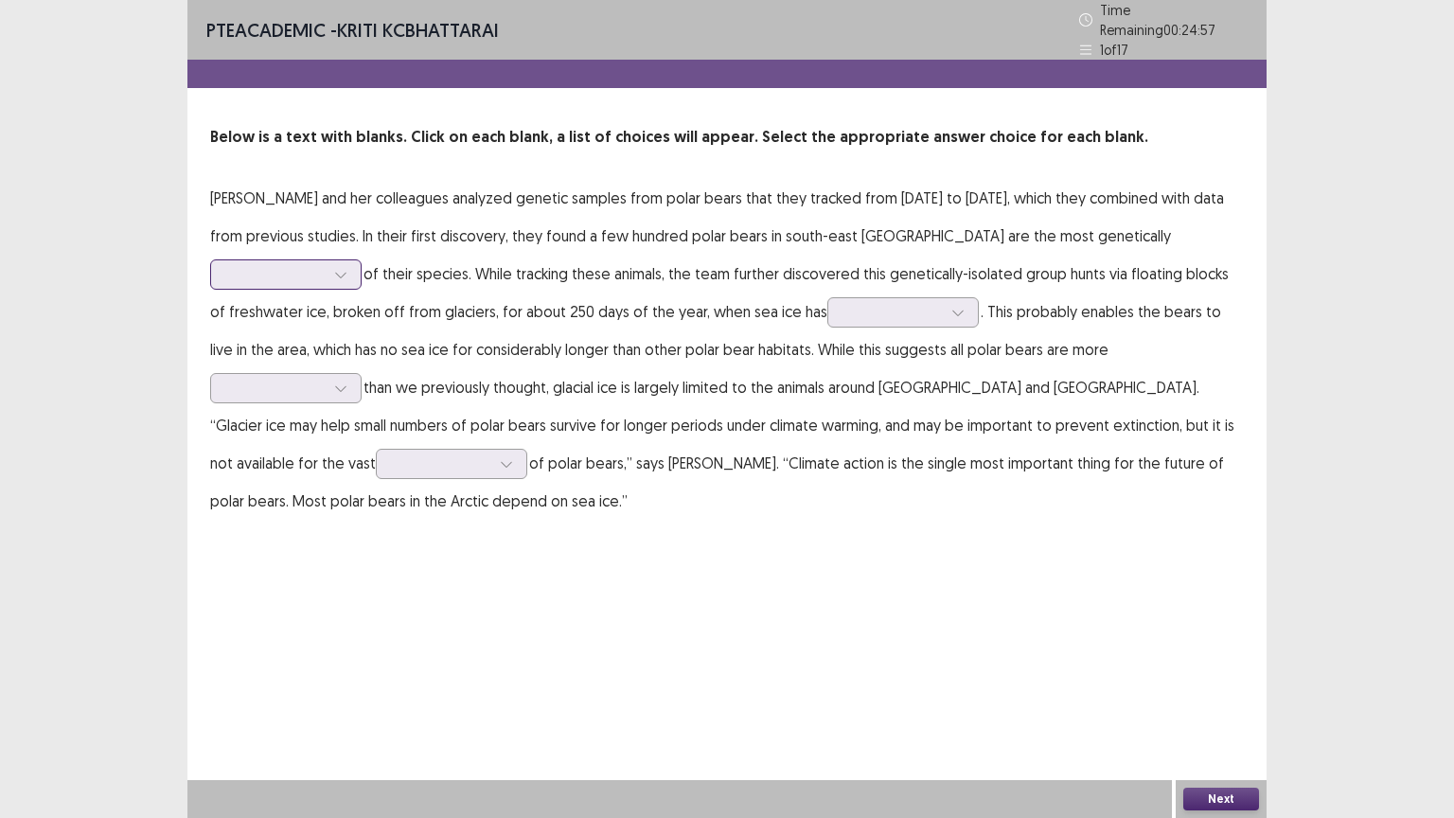
click at [325, 265] on div at bounding box center [275, 274] width 98 height 18
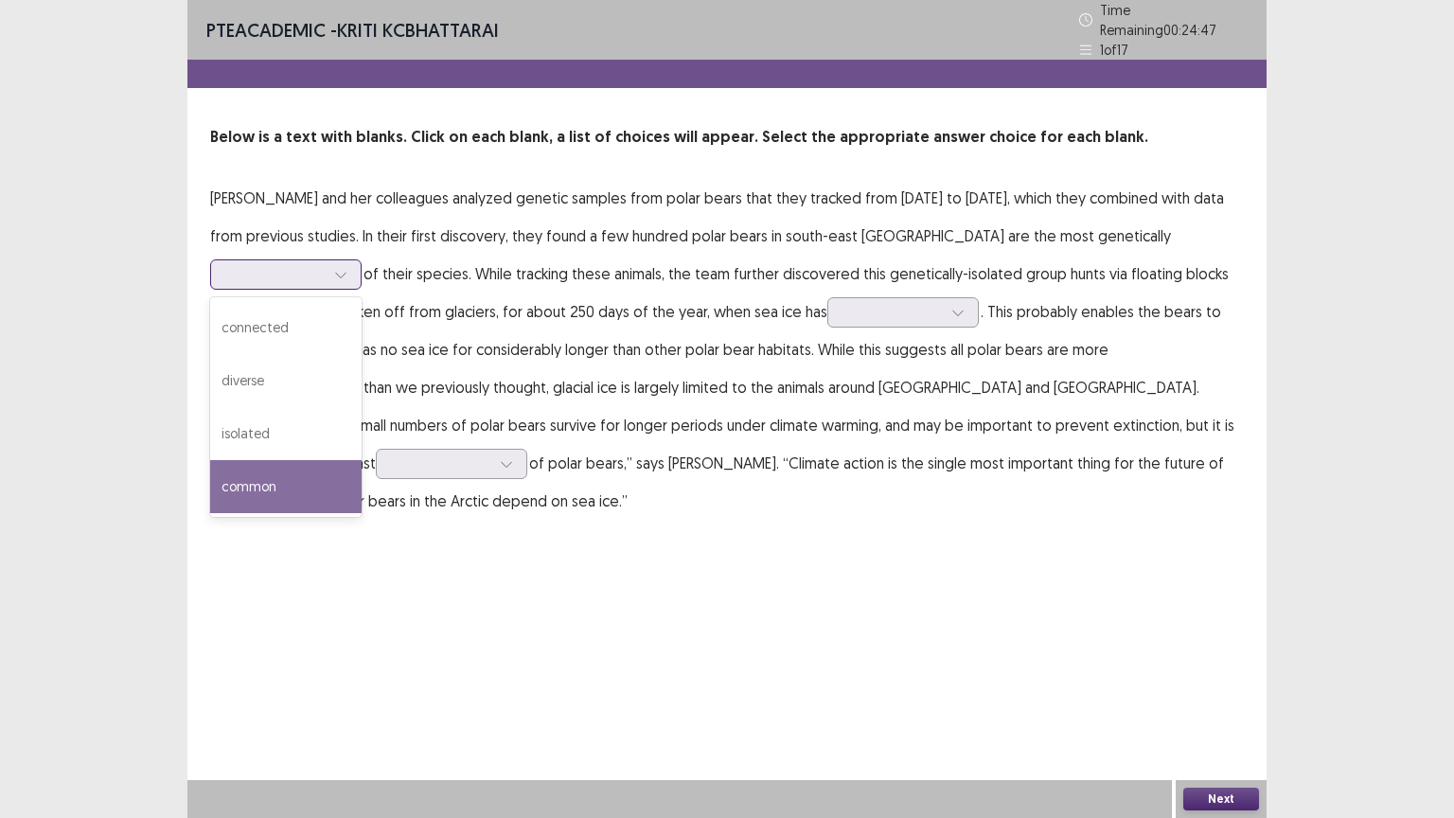
click at [362, 460] on div "common" at bounding box center [285, 486] width 151 height 53
click at [347, 268] on icon at bounding box center [340, 274] width 13 height 13
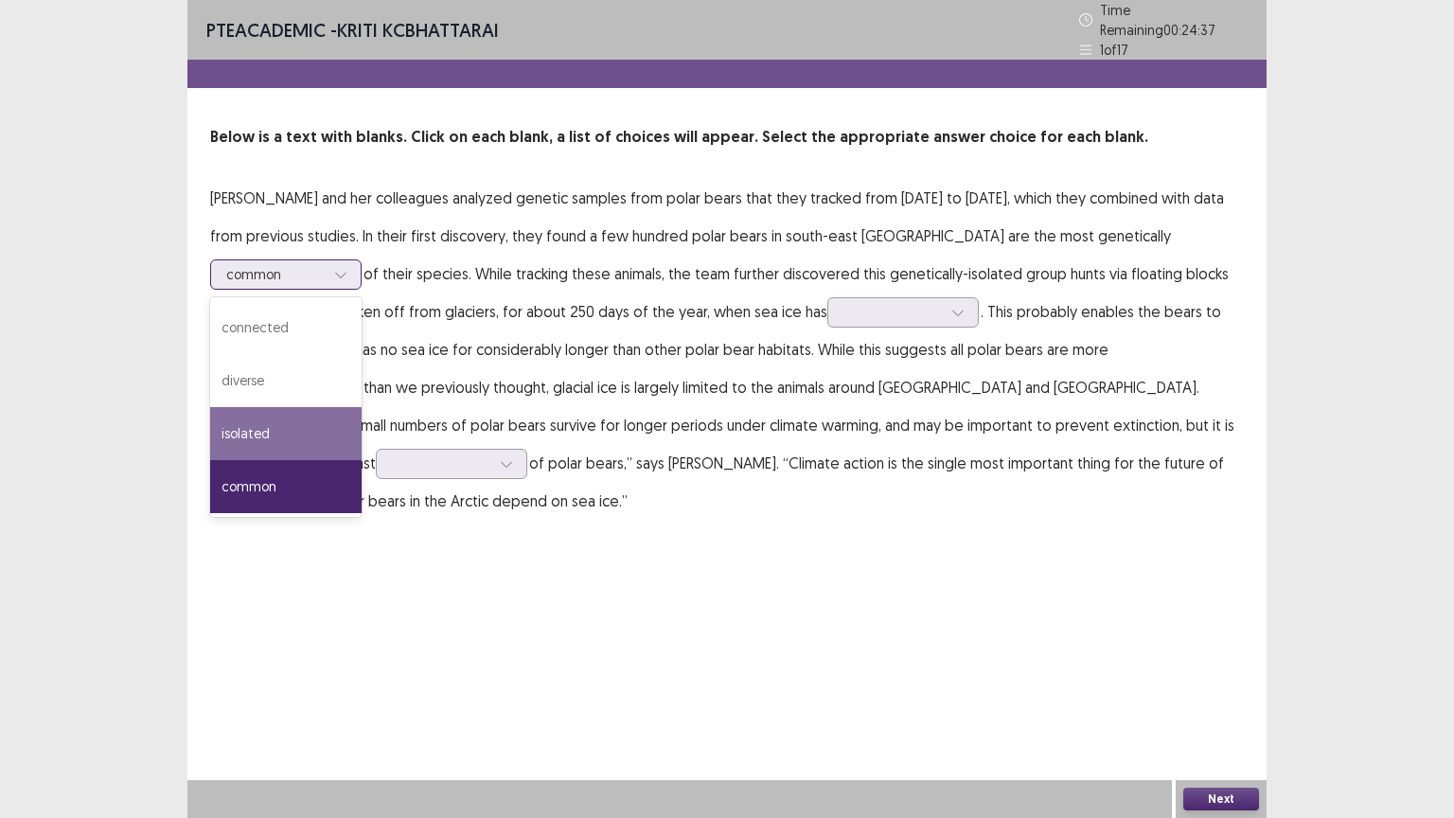
click at [362, 407] on div "isolated" at bounding box center [285, 433] width 151 height 53
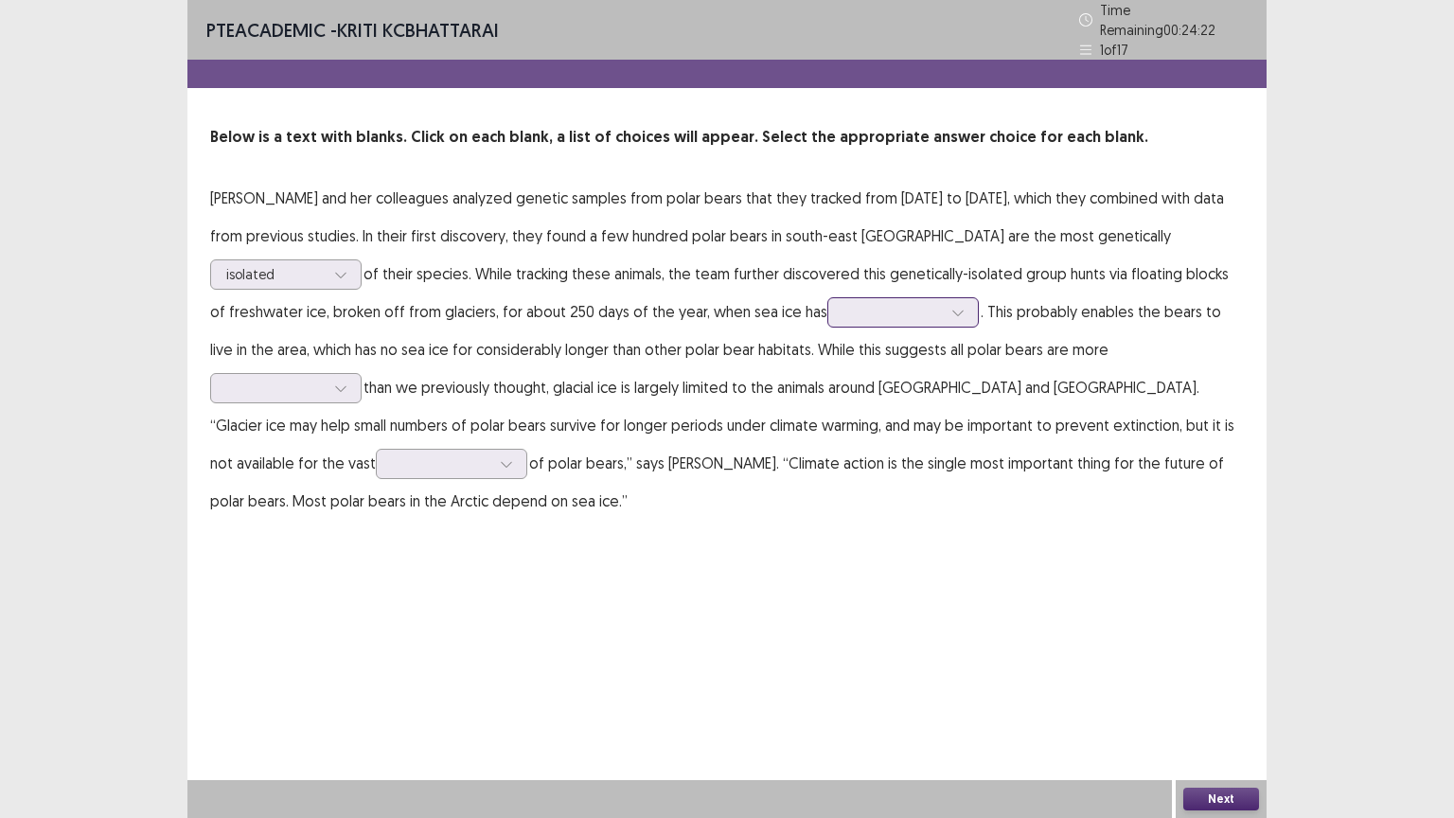
click at [944, 306] on div at bounding box center [958, 312] width 28 height 28
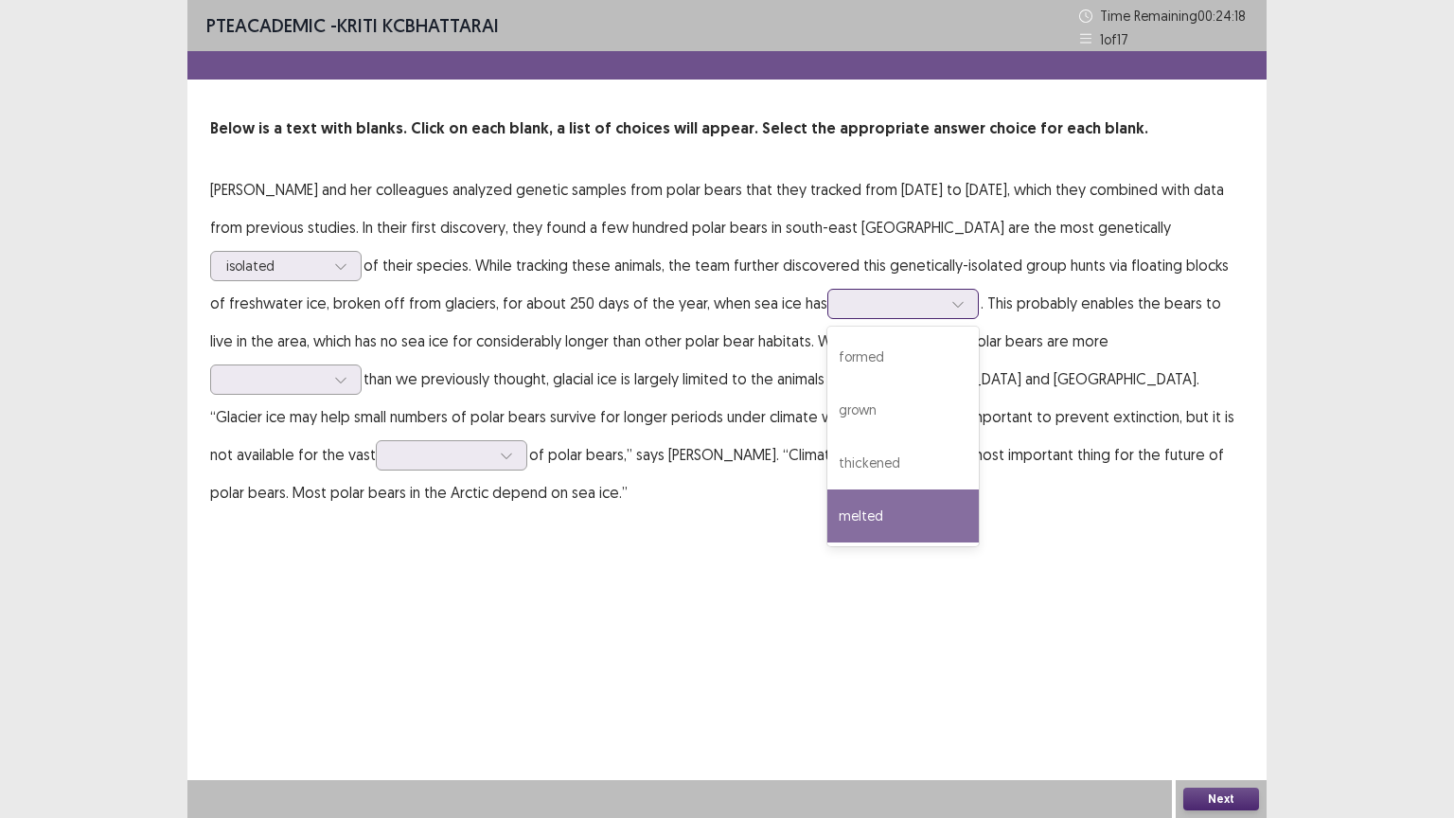
click at [828, 517] on div "melted" at bounding box center [903, 515] width 151 height 53
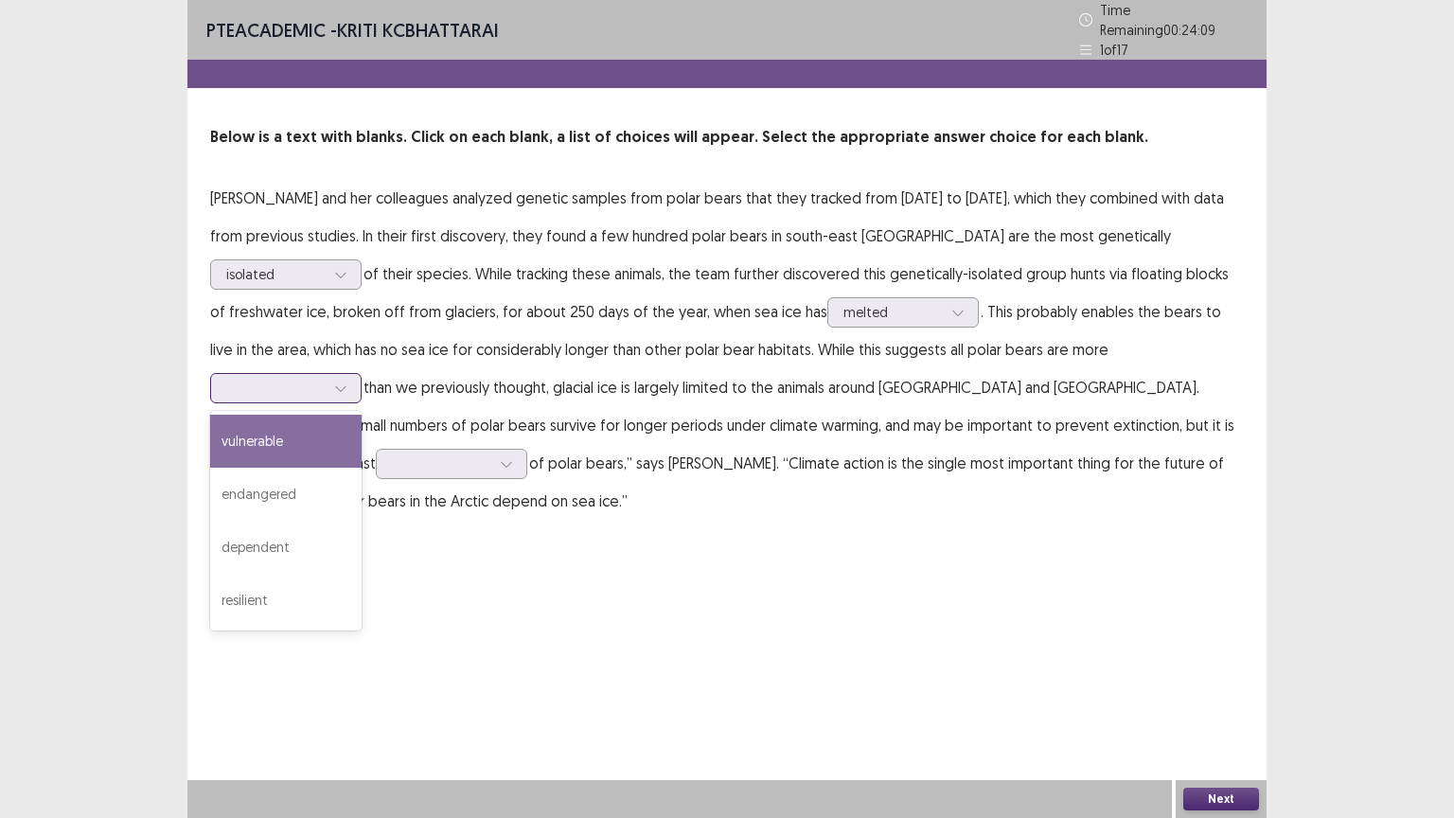
click at [325, 379] on div at bounding box center [275, 388] width 98 height 18
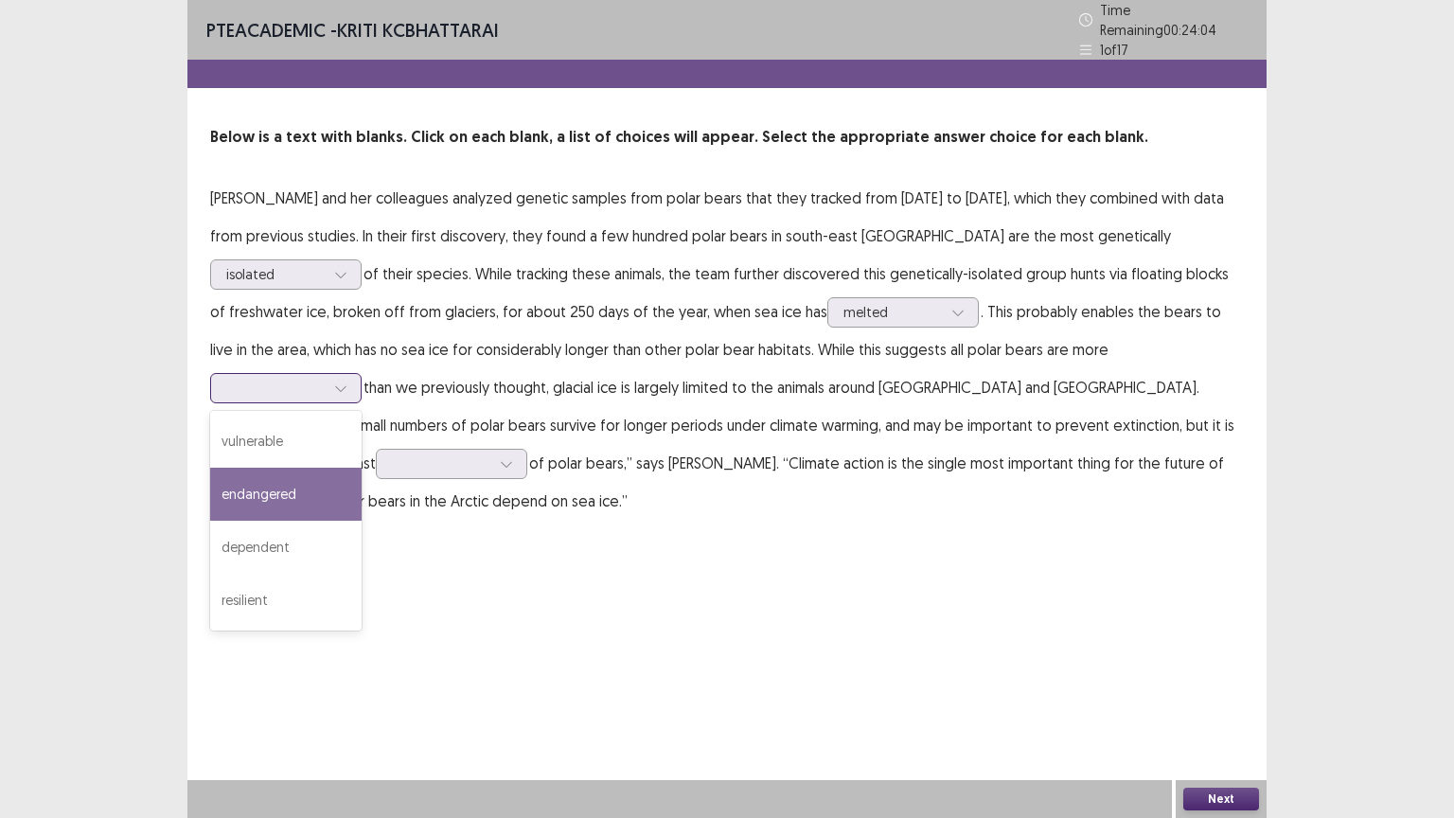
click at [362, 468] on div "endangered" at bounding box center [285, 494] width 151 height 53
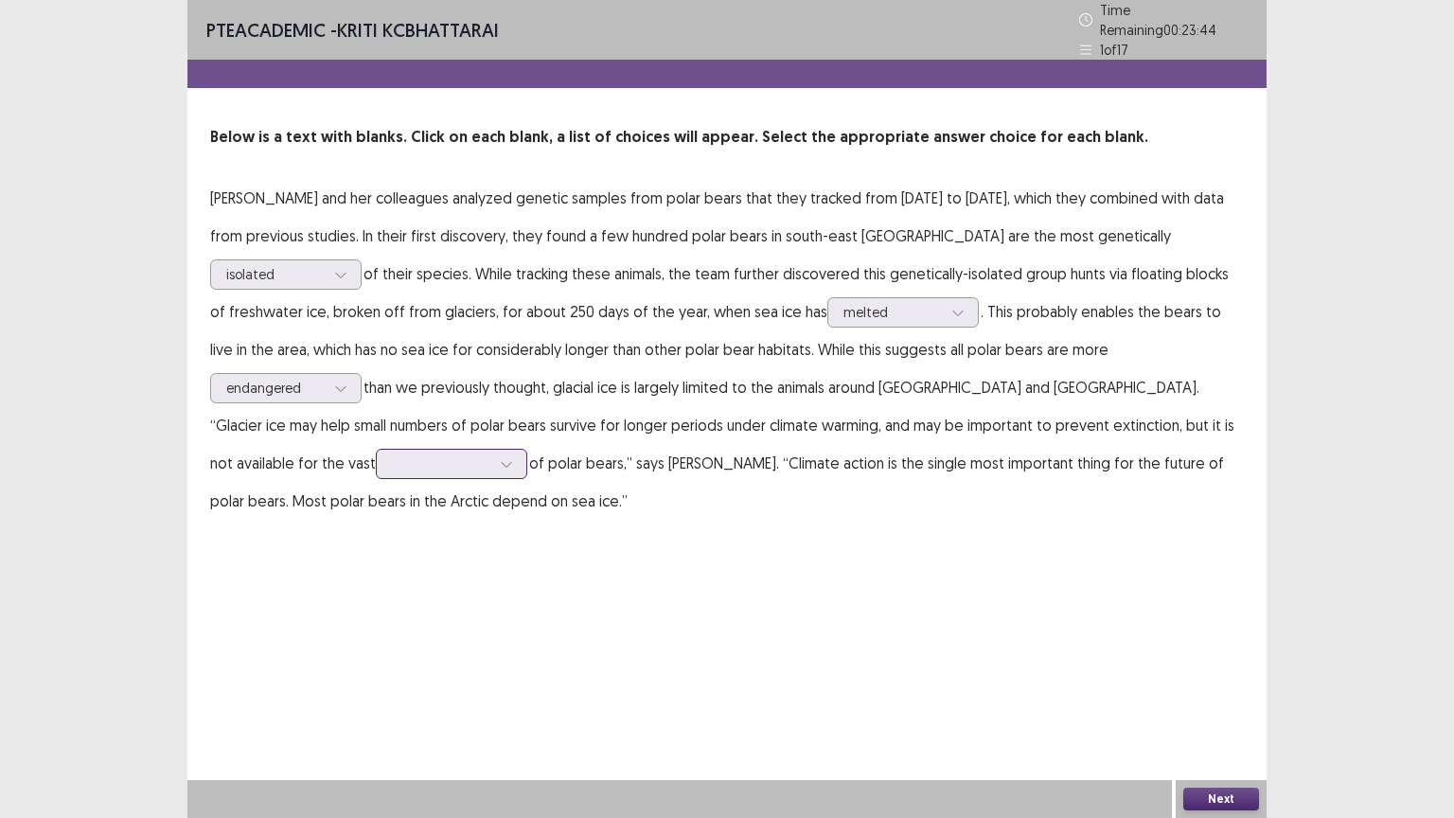
click at [492, 453] on div at bounding box center [441, 464] width 102 height 22
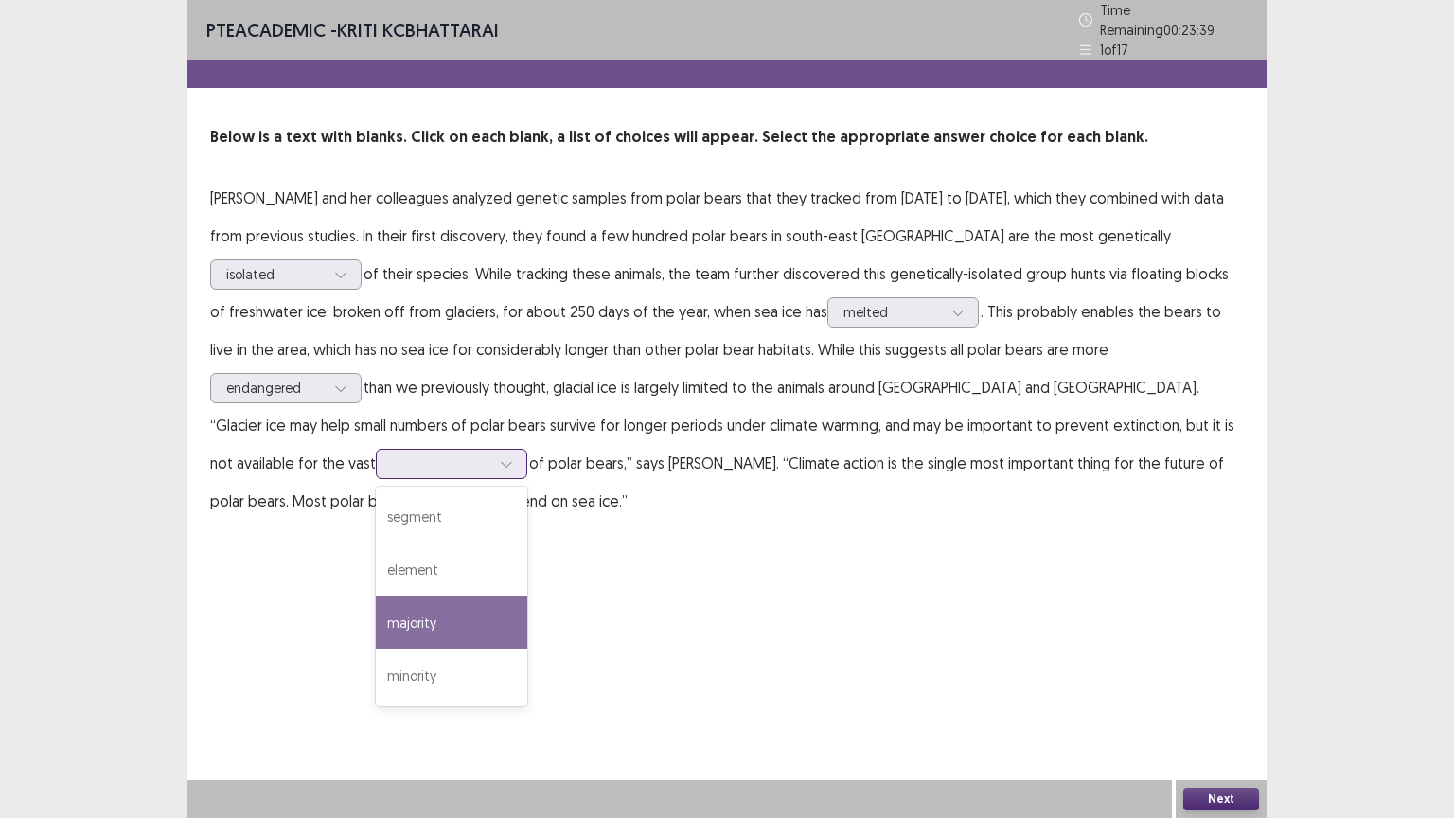
click at [527, 596] on div "majority" at bounding box center [451, 622] width 151 height 53
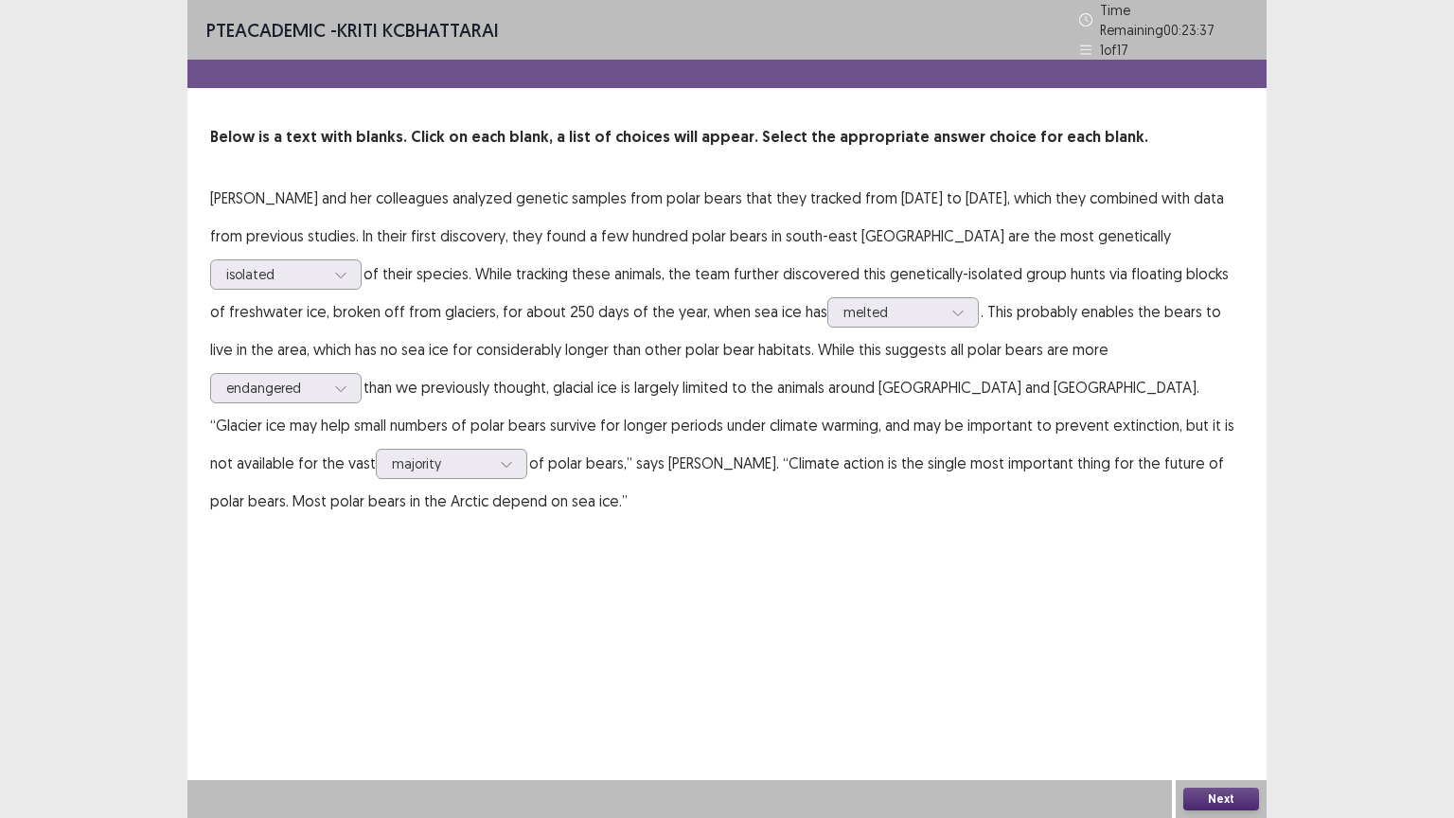
click at [1204, 698] on button "Next" at bounding box center [1221, 799] width 76 height 23
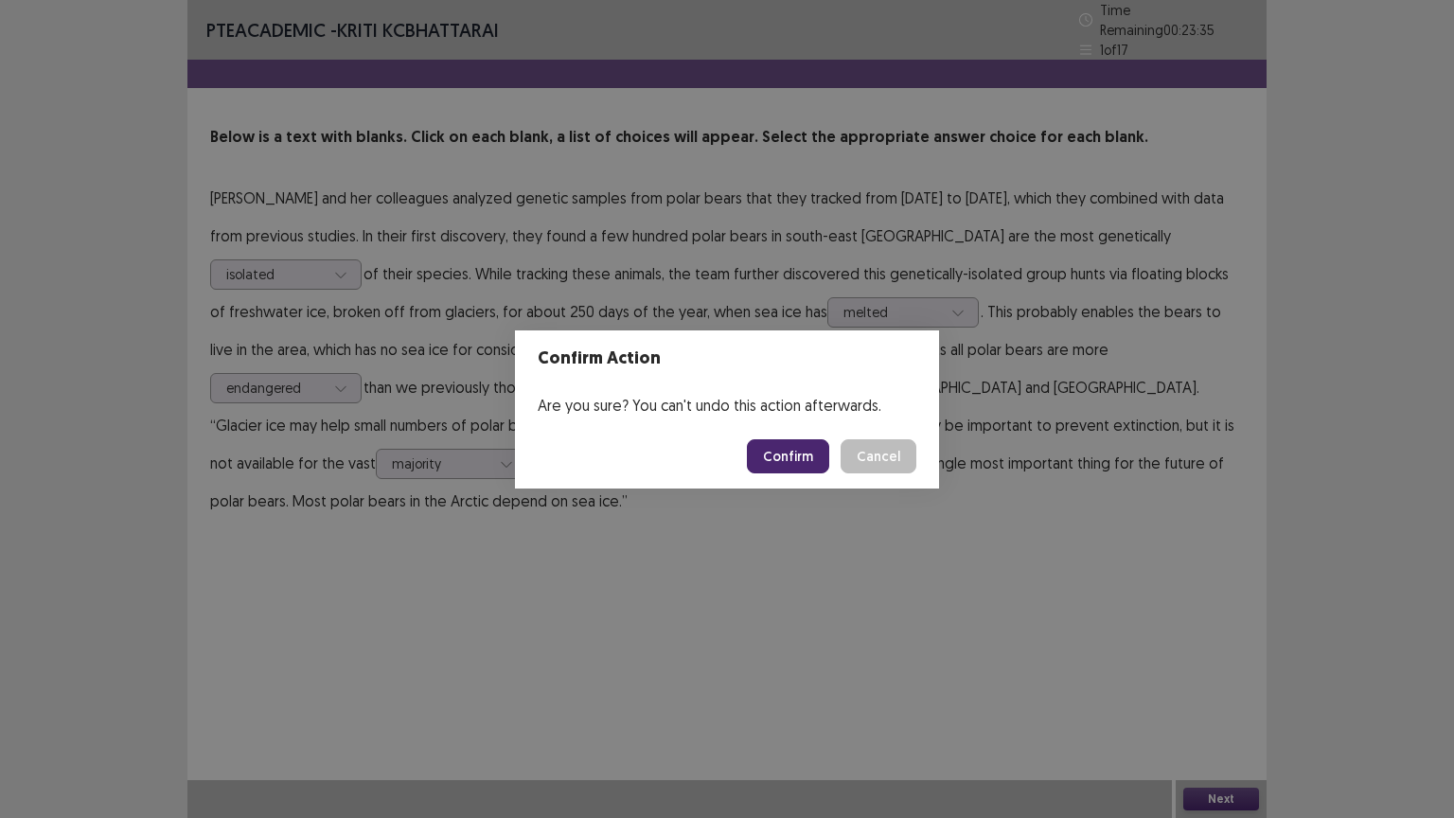
click at [803, 455] on button "Confirm" at bounding box center [788, 456] width 82 height 34
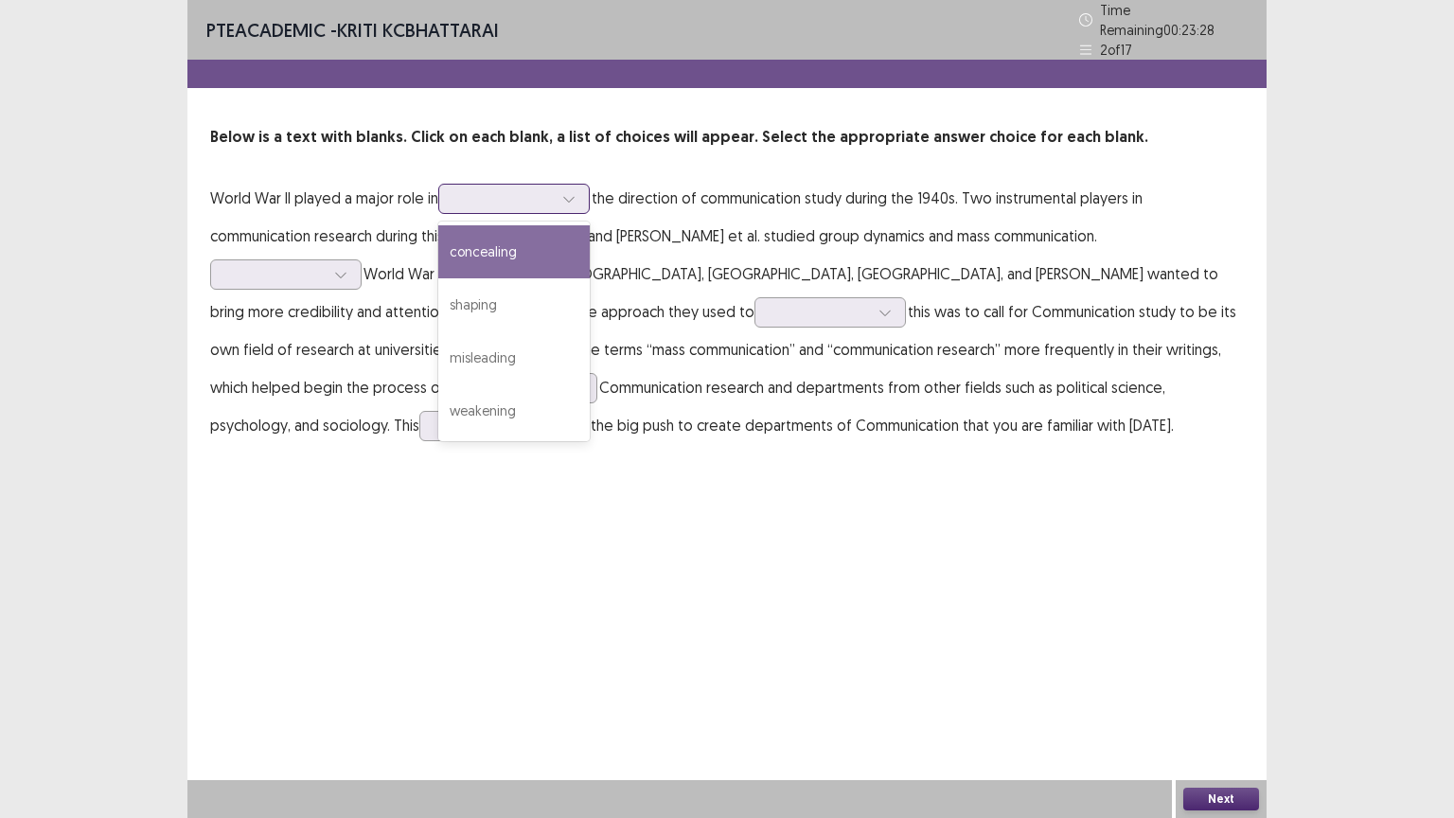
click at [550, 189] on div at bounding box center [503, 198] width 98 height 18
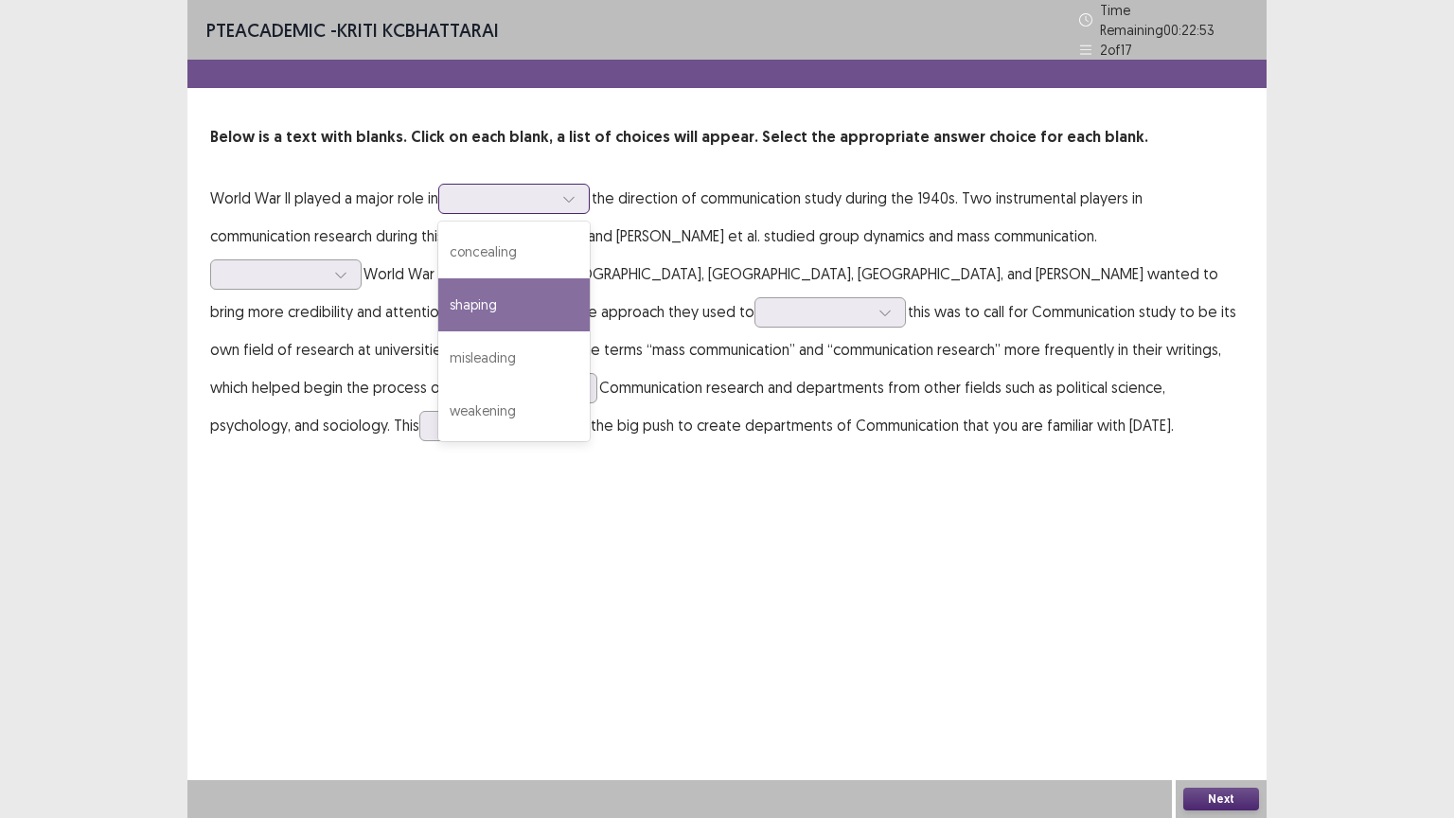
click at [507, 306] on div "shaping" at bounding box center [513, 304] width 151 height 53
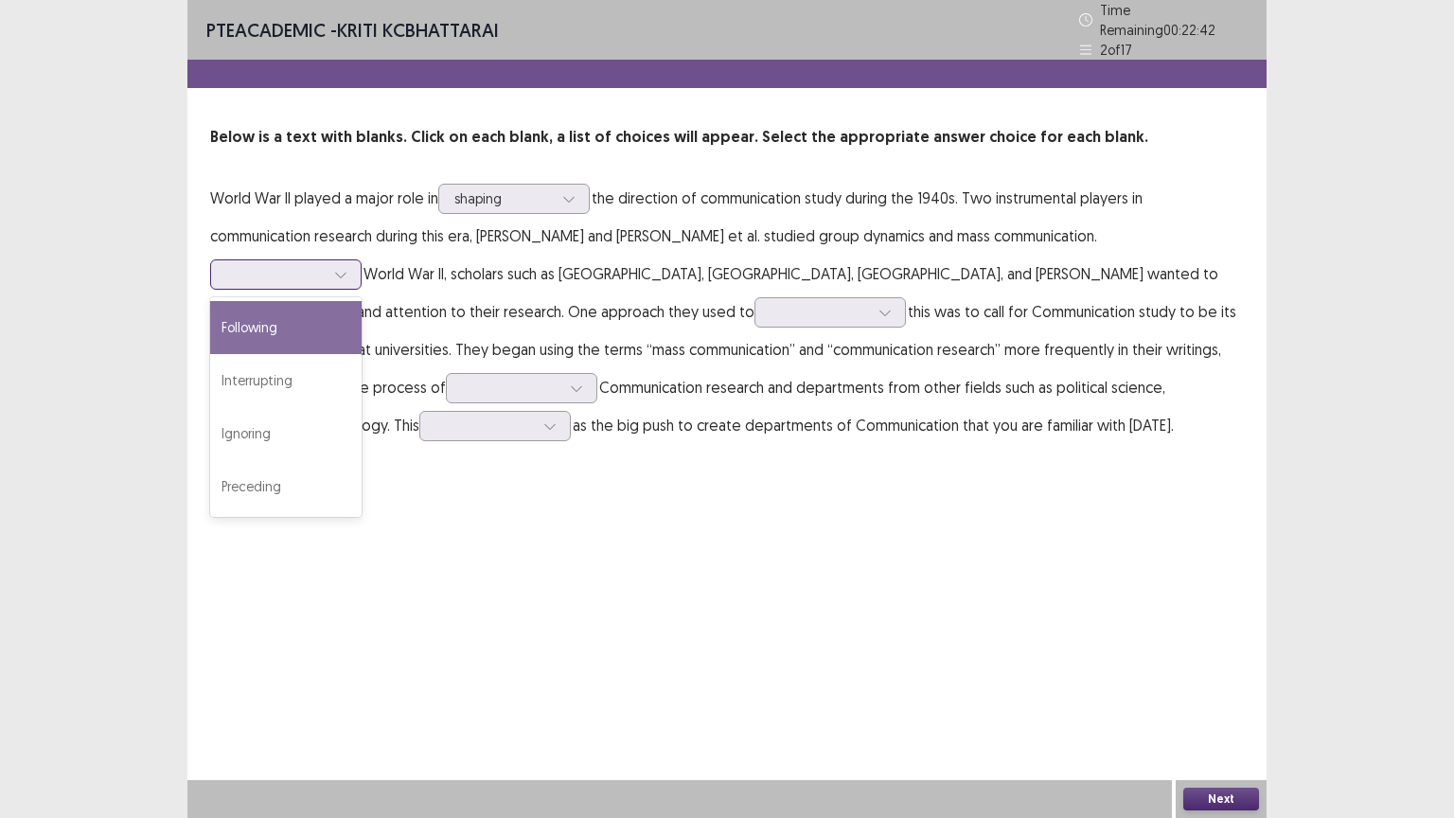
click at [325, 265] on div at bounding box center [275, 274] width 98 height 18
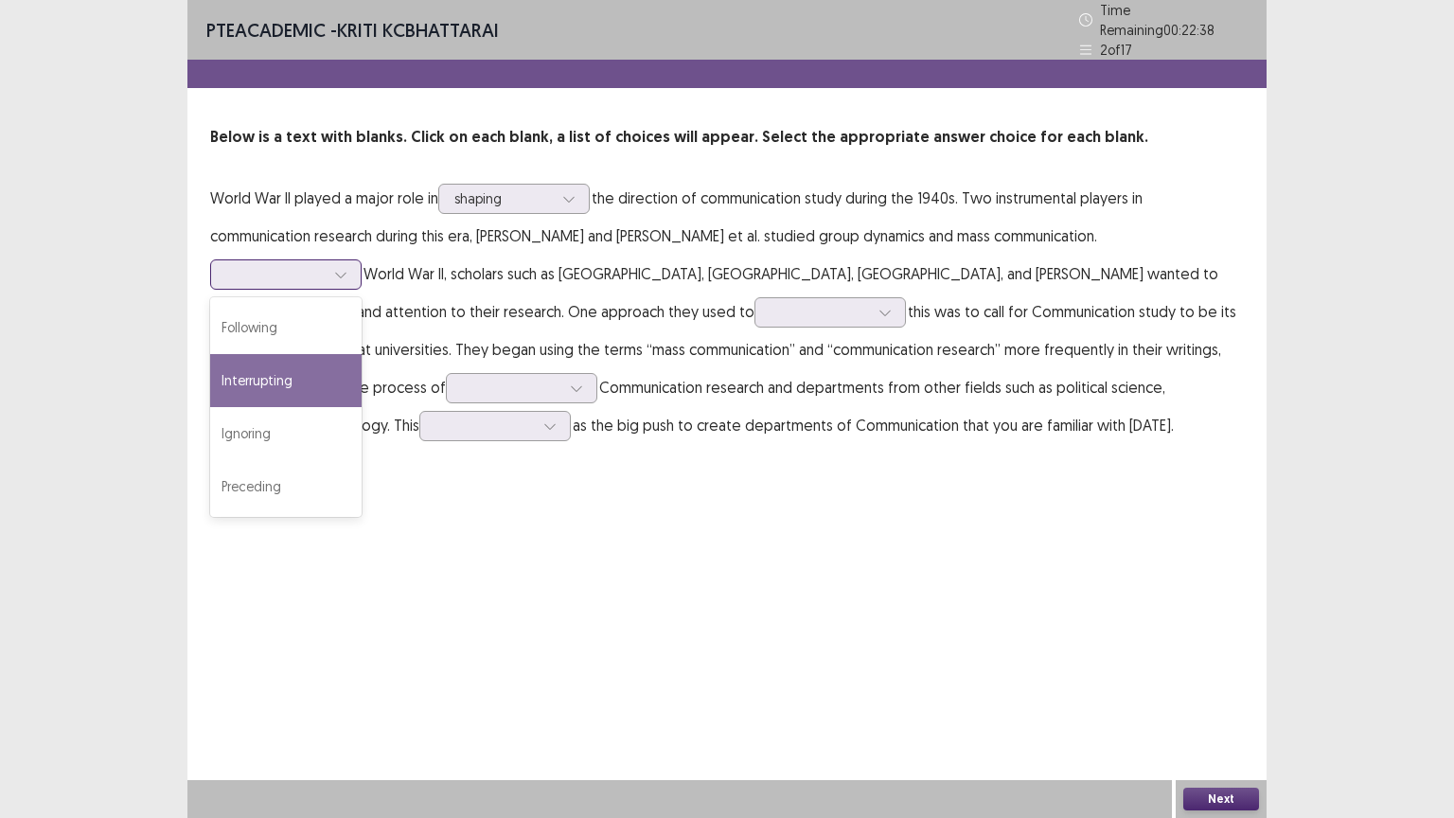
click at [362, 354] on div "Interrupting" at bounding box center [285, 380] width 151 height 53
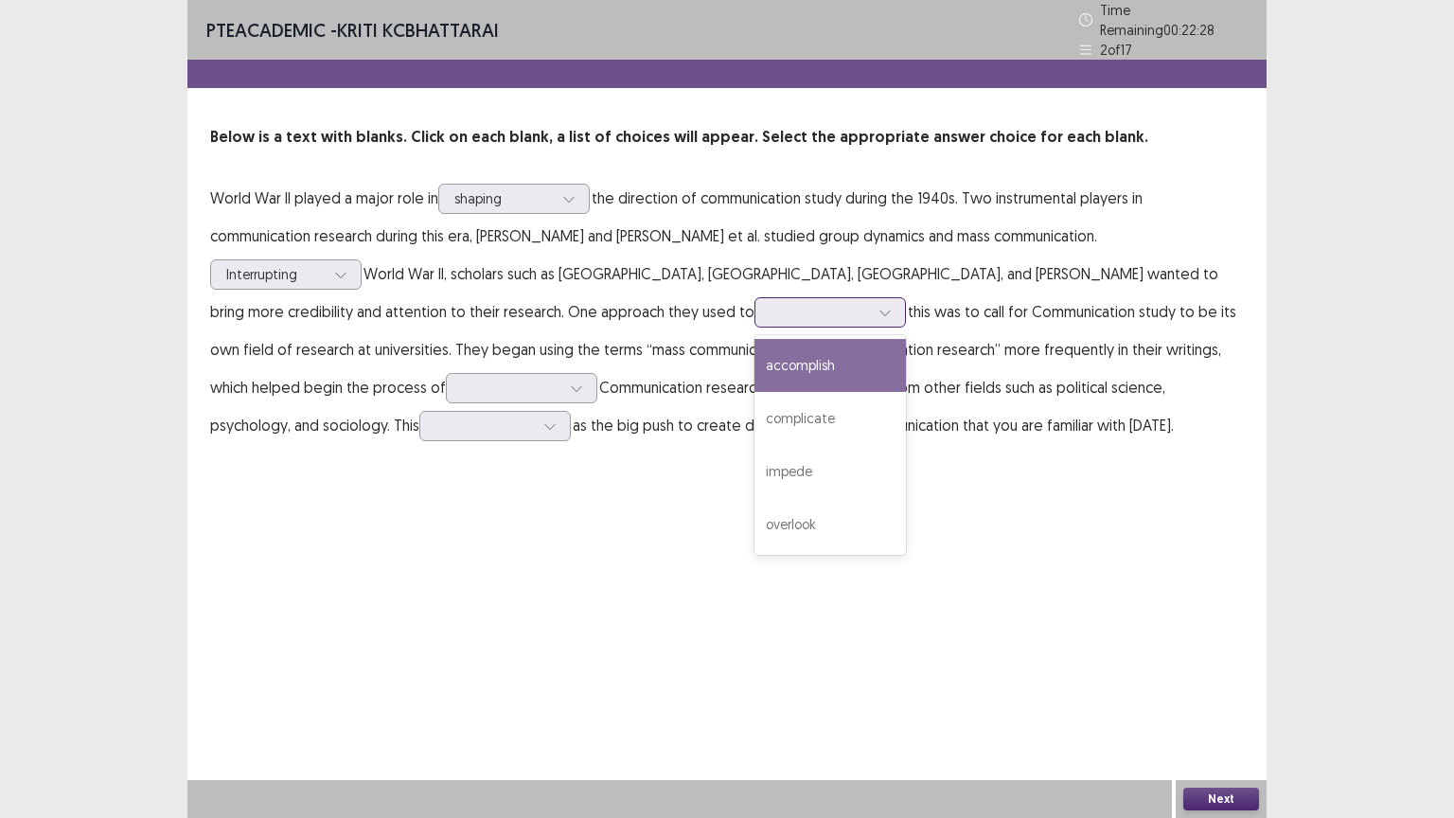
click at [771, 303] on div at bounding box center [820, 312] width 98 height 18
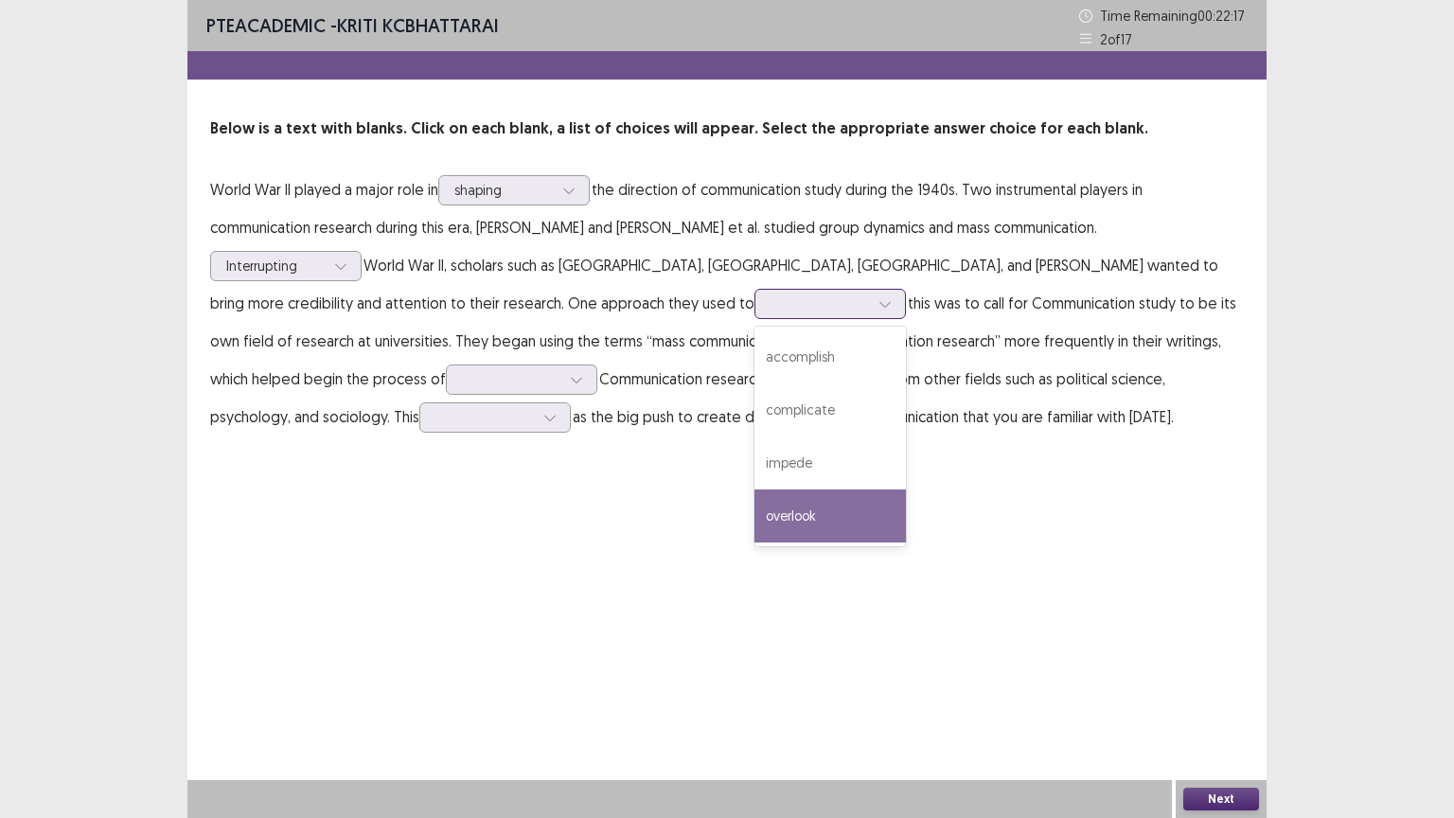
click at [755, 520] on div "overlook" at bounding box center [830, 515] width 151 height 53
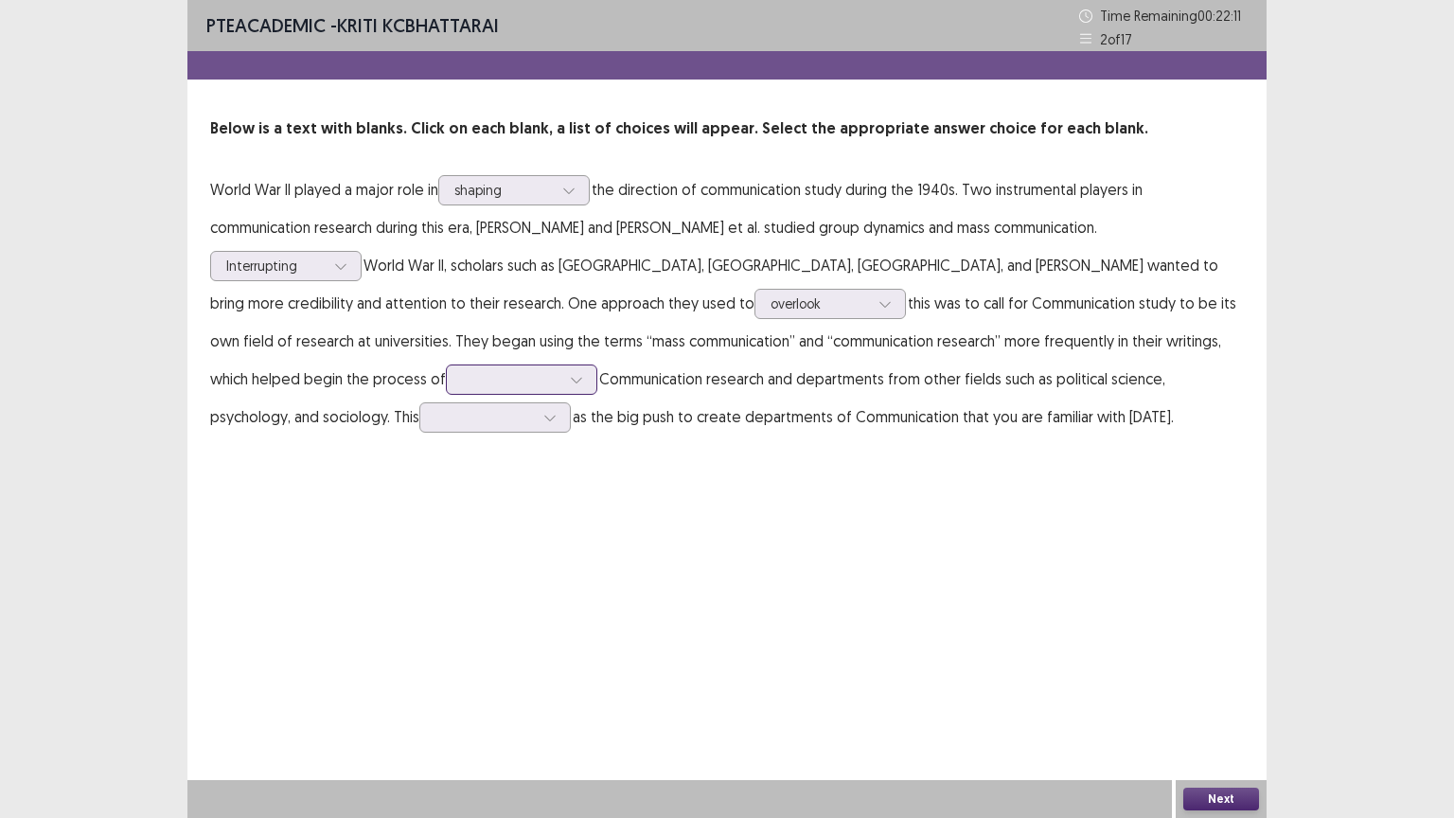
click at [561, 370] on div at bounding box center [511, 379] width 98 height 18
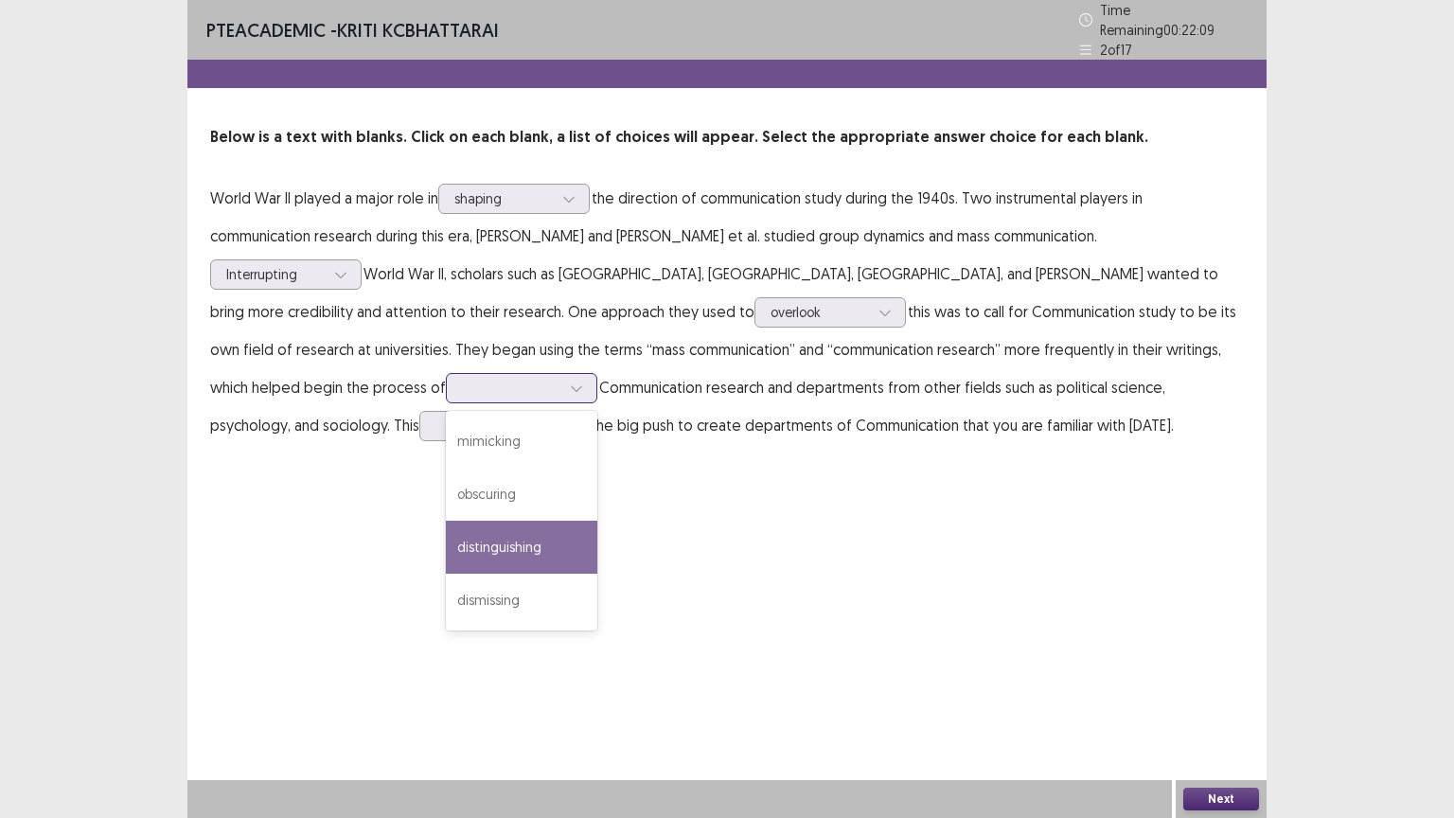
click at [597, 521] on div "distinguishing" at bounding box center [521, 547] width 151 height 53
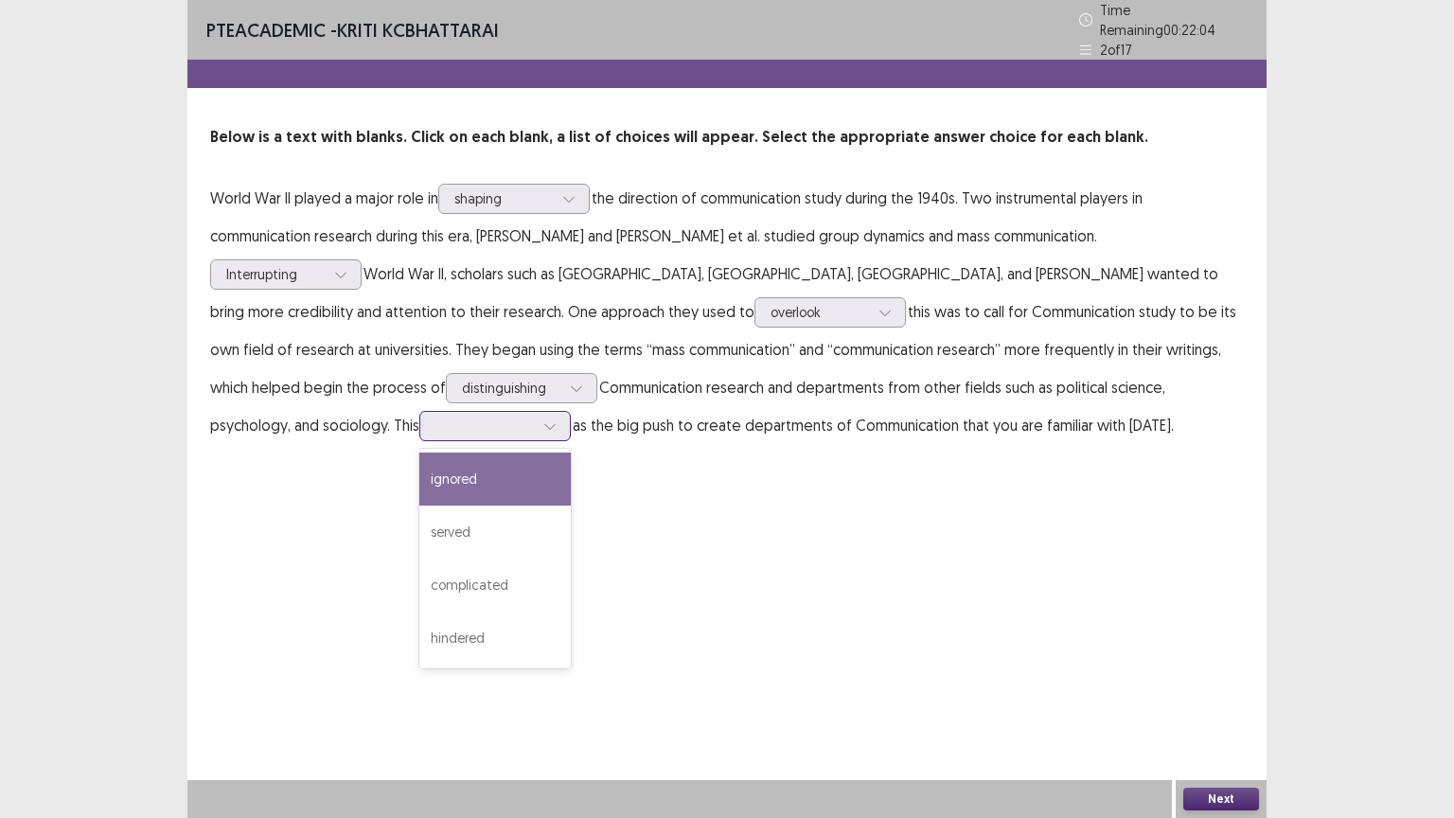
click at [571, 411] on div at bounding box center [494, 426] width 151 height 30
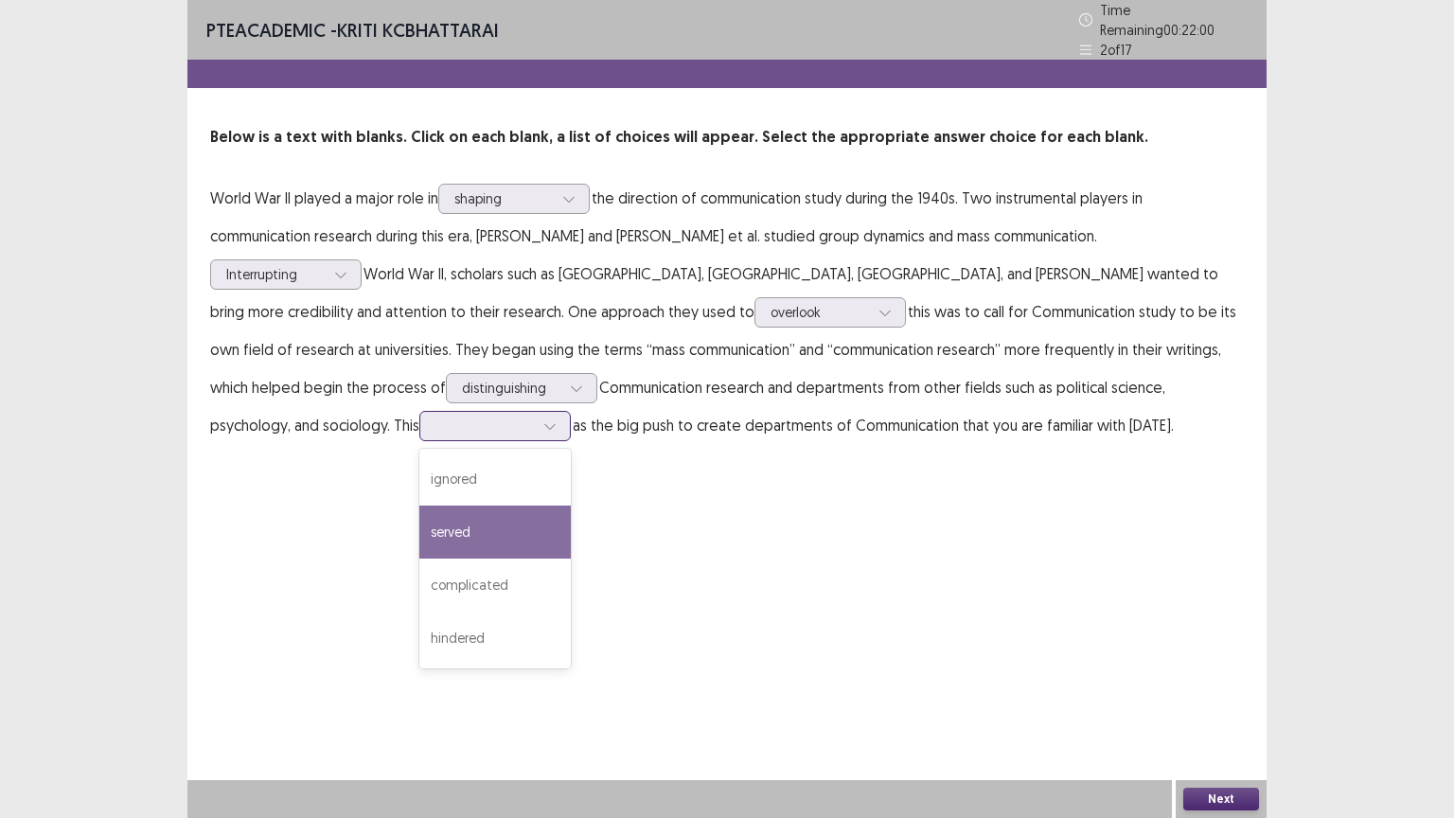
click at [571, 506] on div "served" at bounding box center [494, 532] width 151 height 53
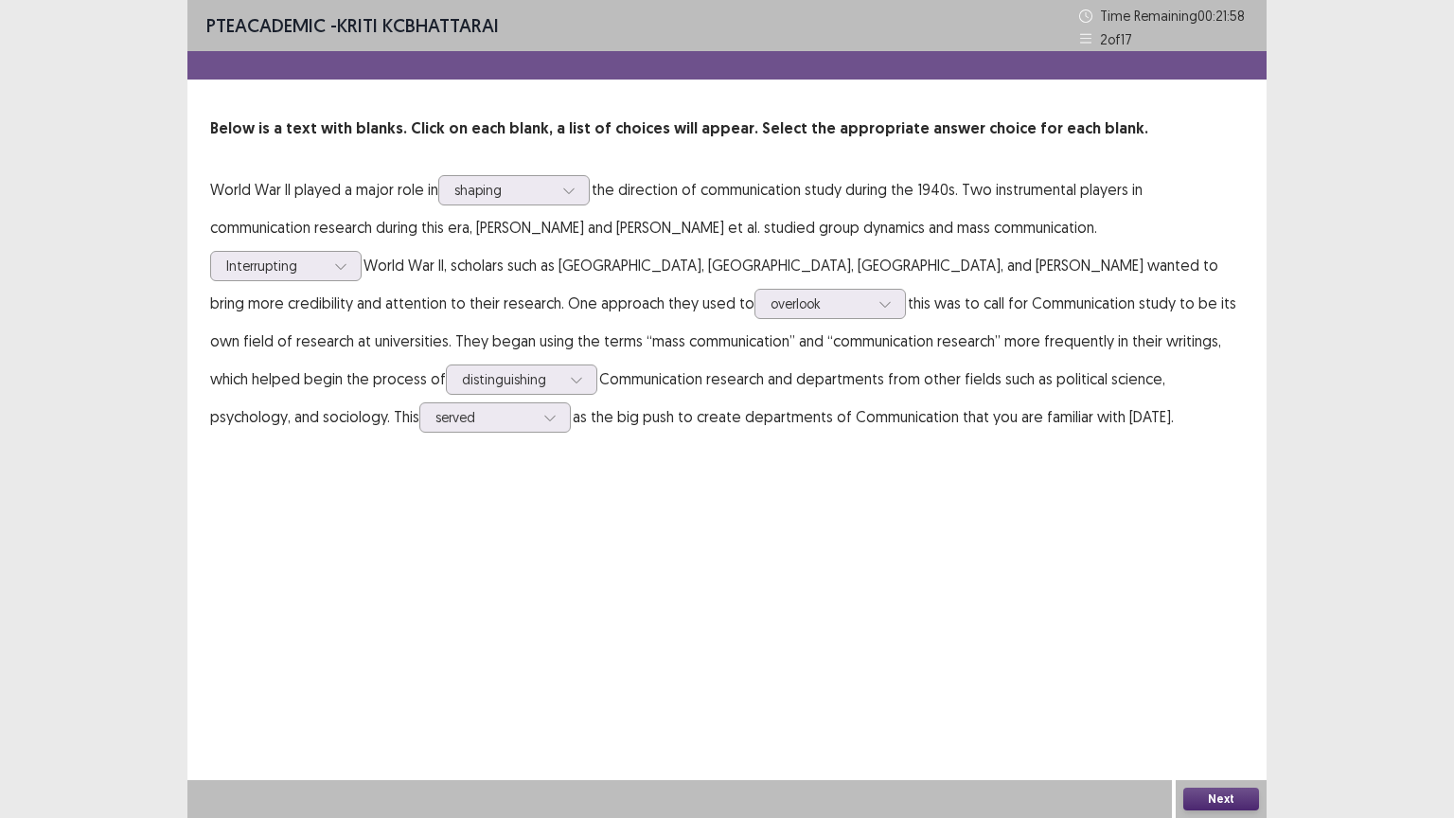
drag, startPoint x: 1222, startPoint y: 796, endPoint x: 1174, endPoint y: 763, distance: 58.6
click at [1204, 698] on div "PTE academic - KRITI KCBHATTARAI Time Remaining 00 : 21 : 58 2 of 17 Below is a…" at bounding box center [726, 409] width 1079 height 818
click at [1208, 698] on button "Next" at bounding box center [1221, 799] width 76 height 23
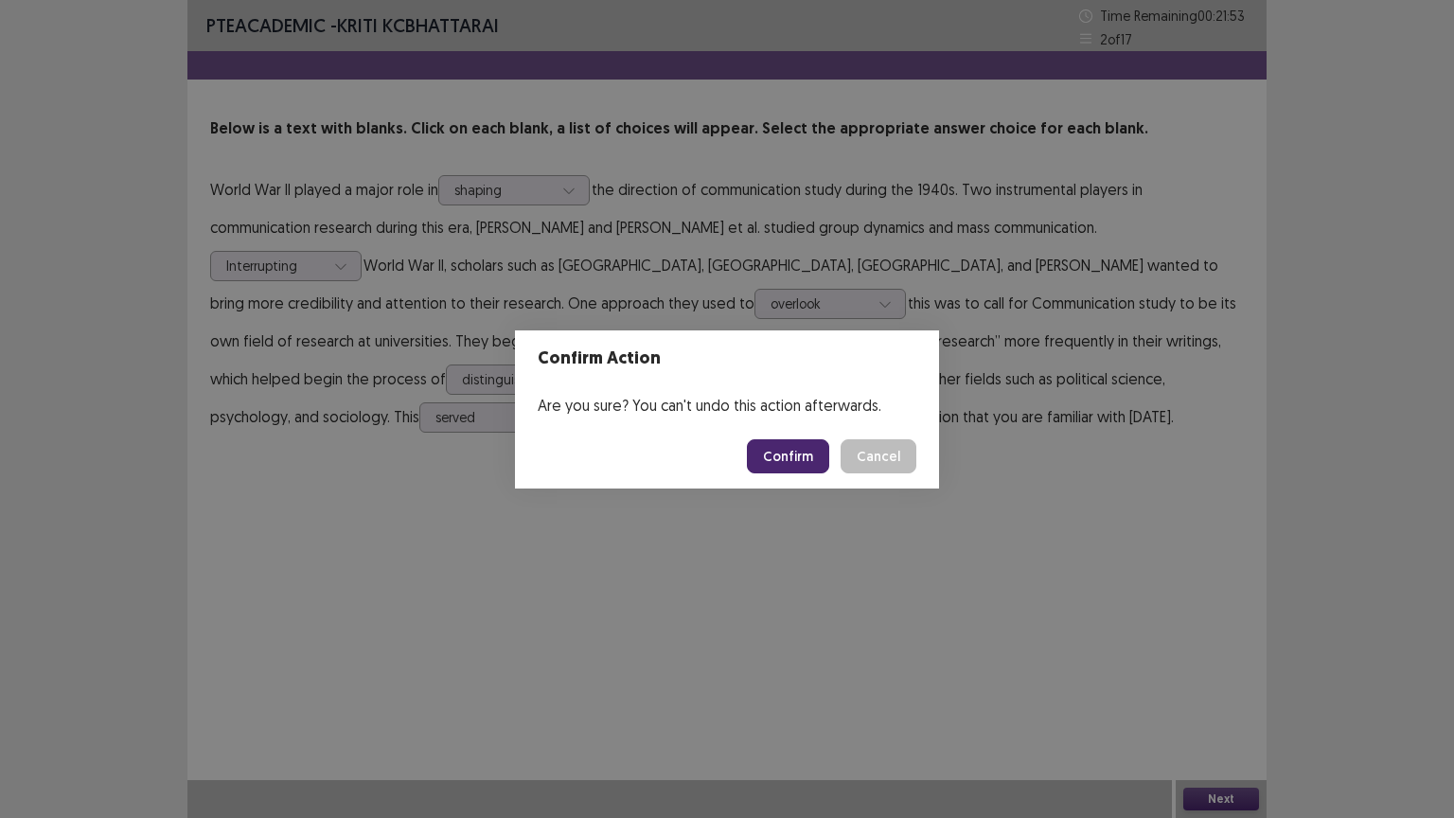
click at [770, 458] on button "Confirm" at bounding box center [788, 456] width 82 height 34
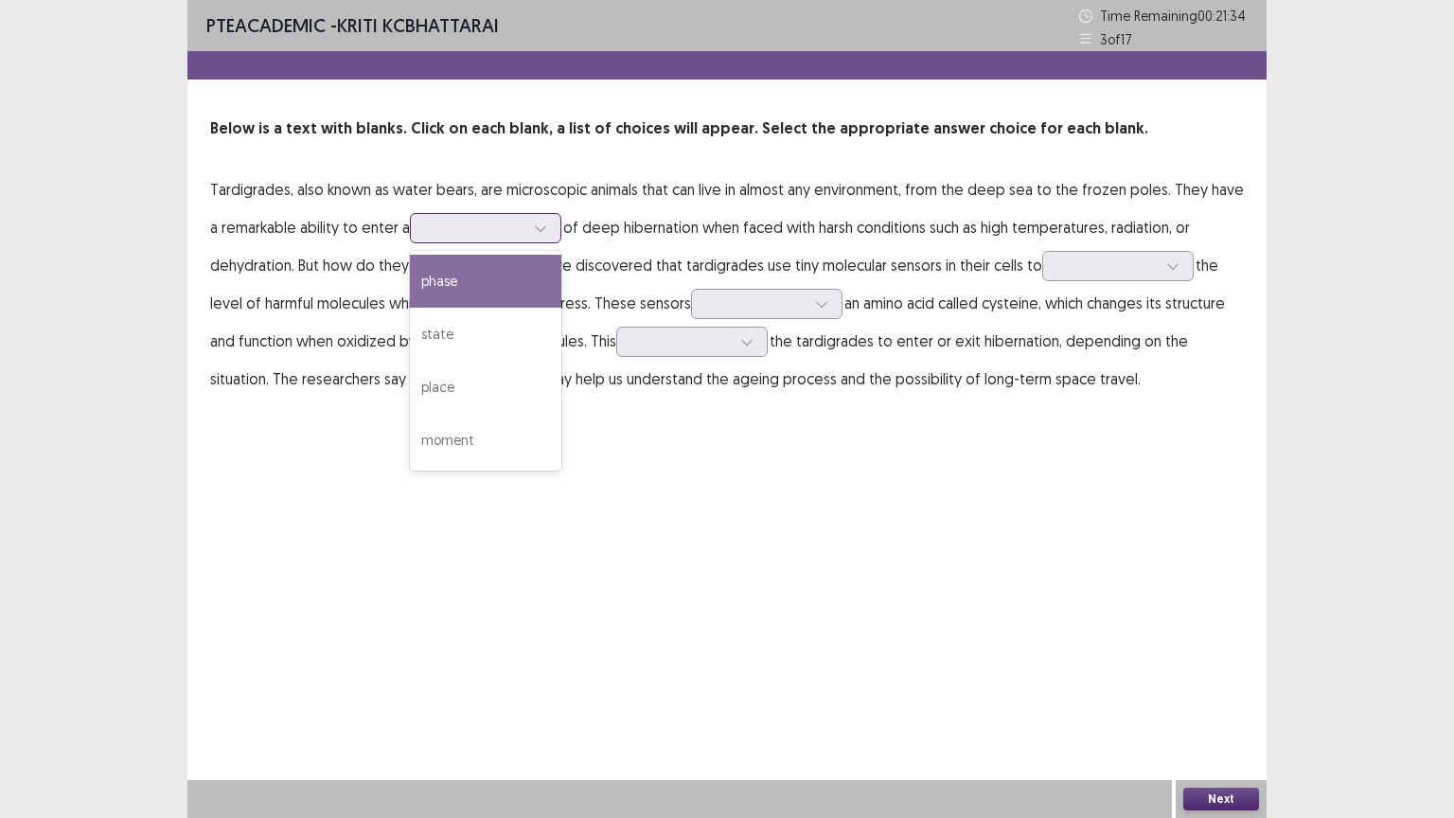
click at [507, 231] on div at bounding box center [475, 228] width 98 height 18
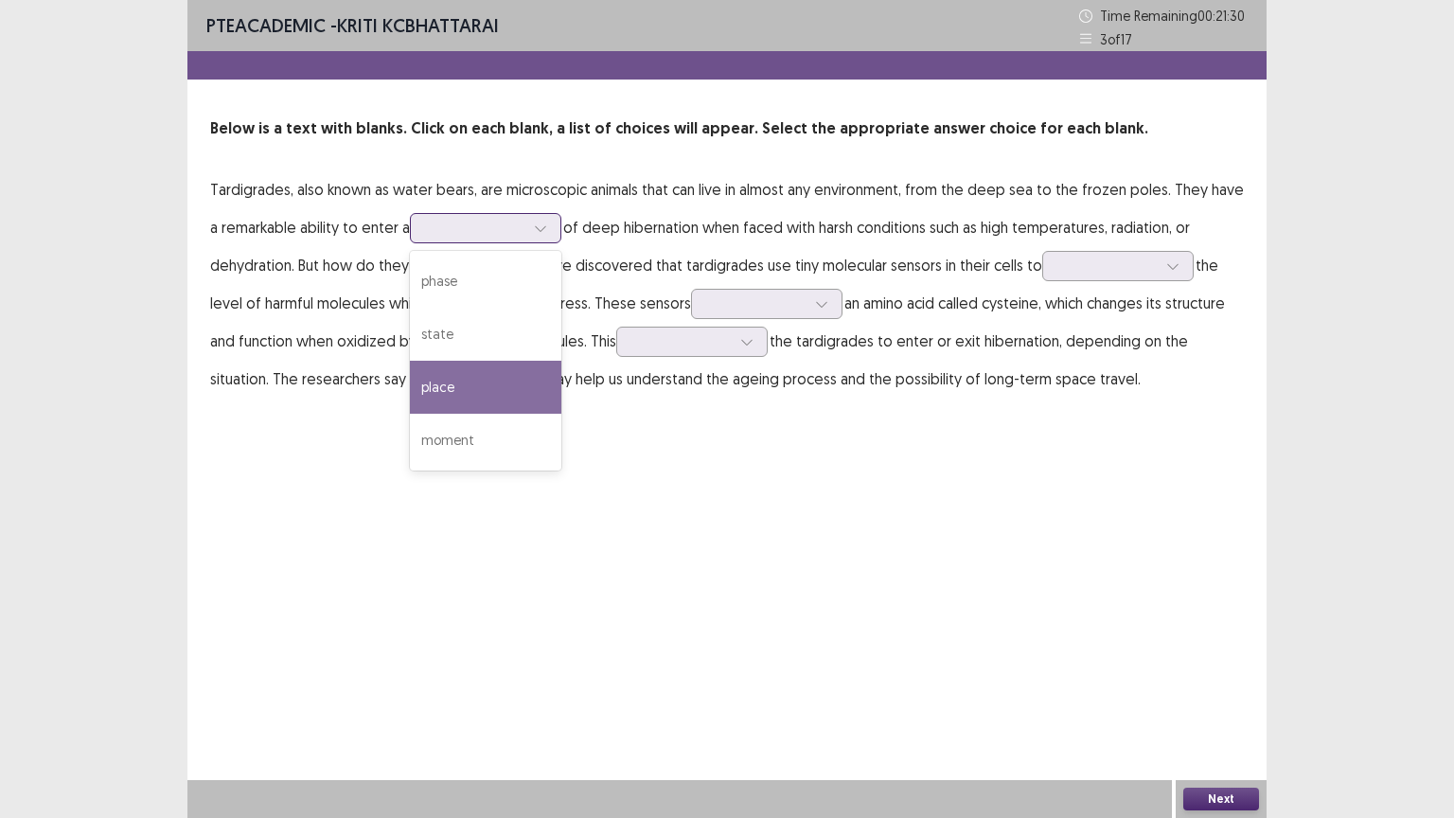
click at [464, 383] on div "place" at bounding box center [485, 387] width 151 height 53
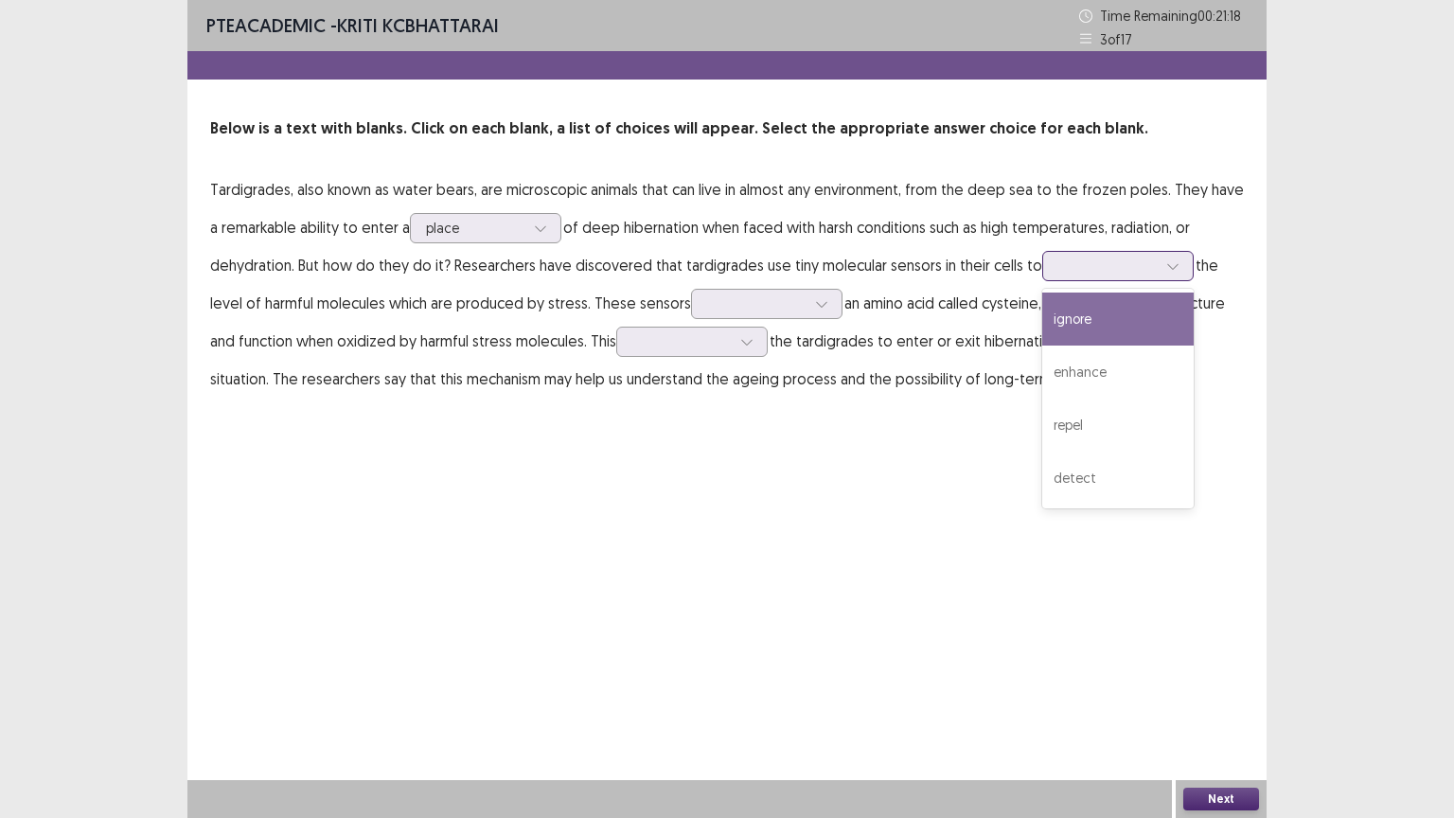
click at [1073, 272] on div at bounding box center [1108, 266] width 98 height 18
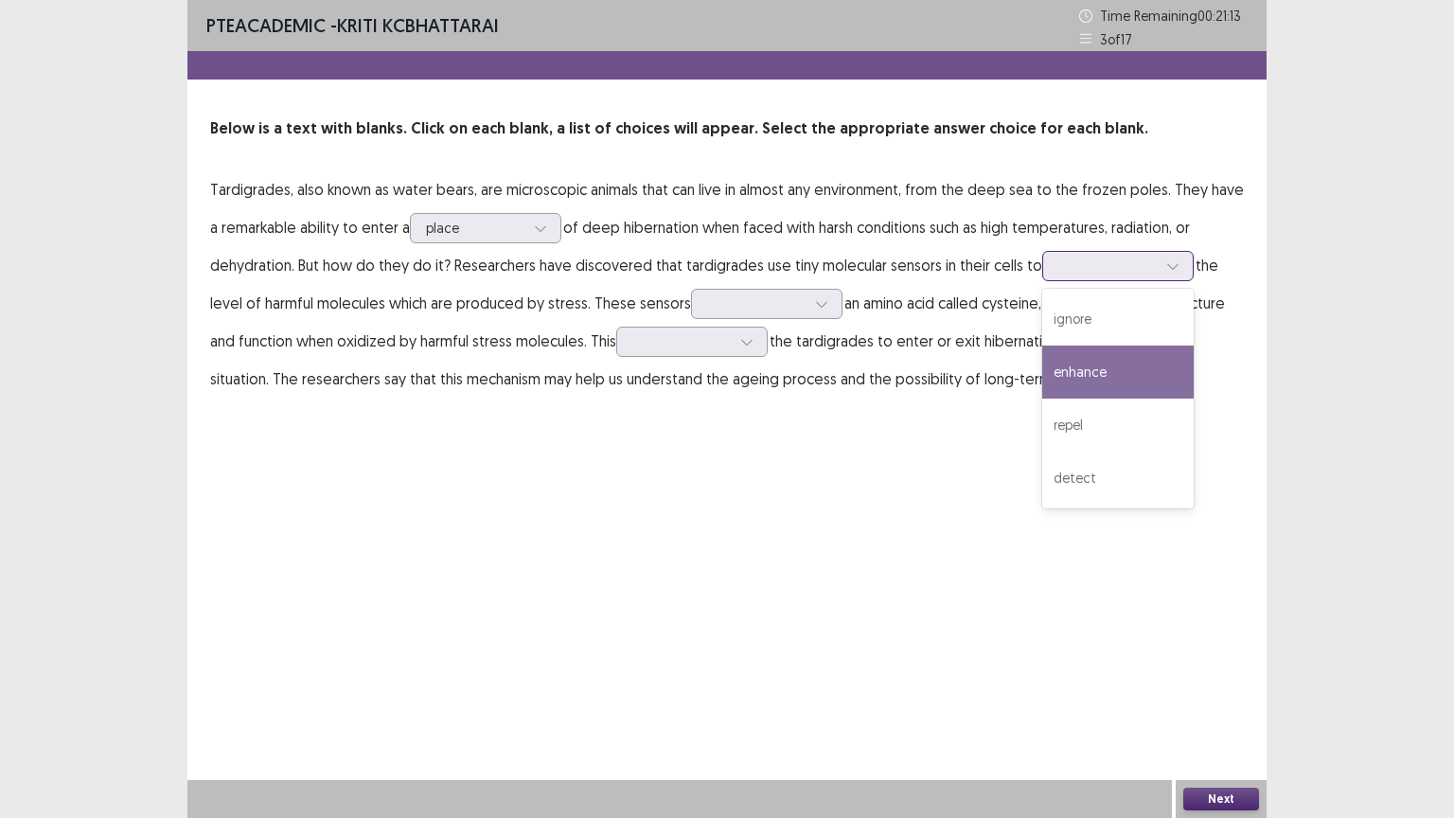
click at [1077, 370] on div "enhance" at bounding box center [1117, 372] width 151 height 53
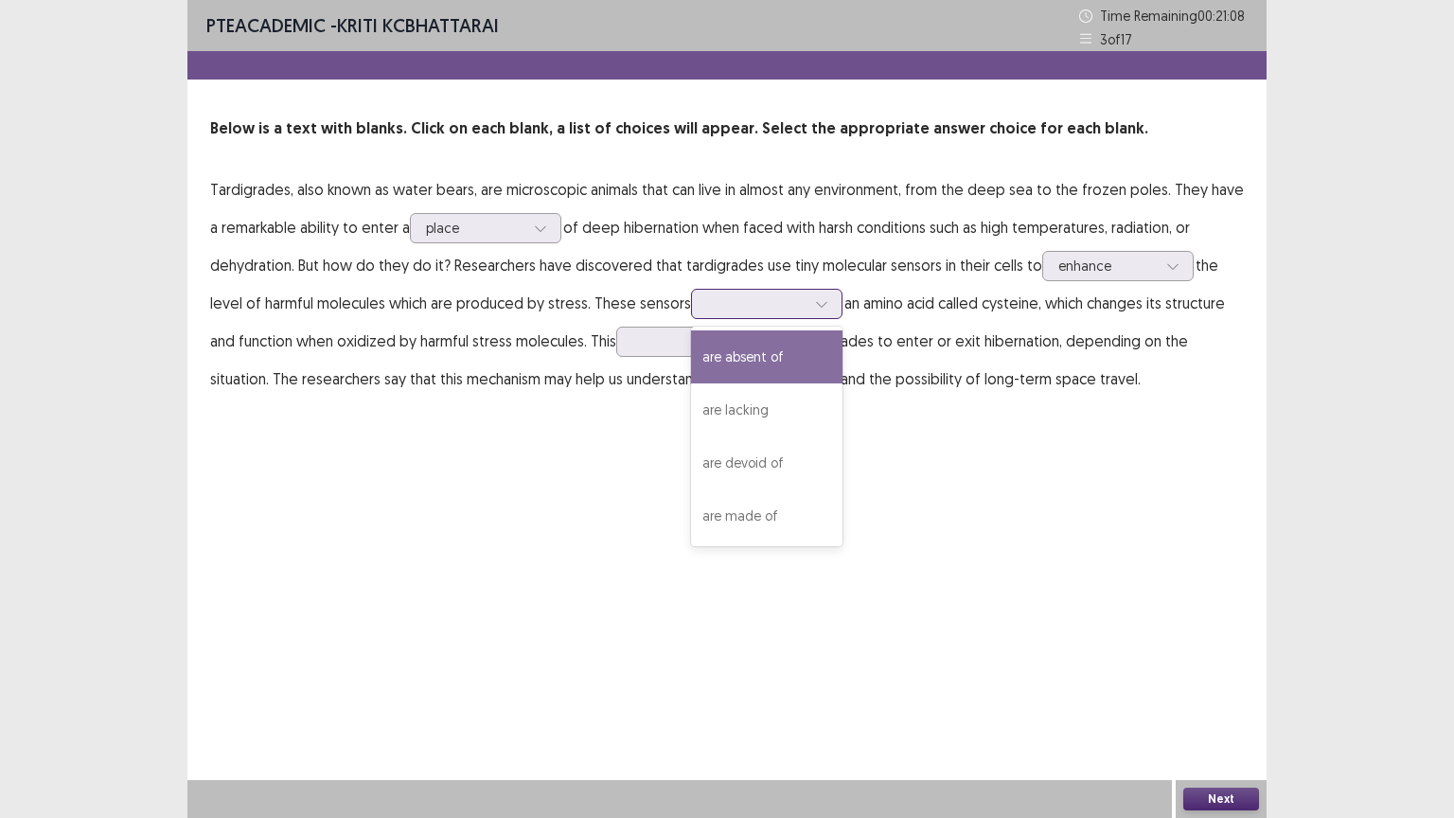
click at [775, 307] on div at bounding box center [756, 303] width 98 height 18
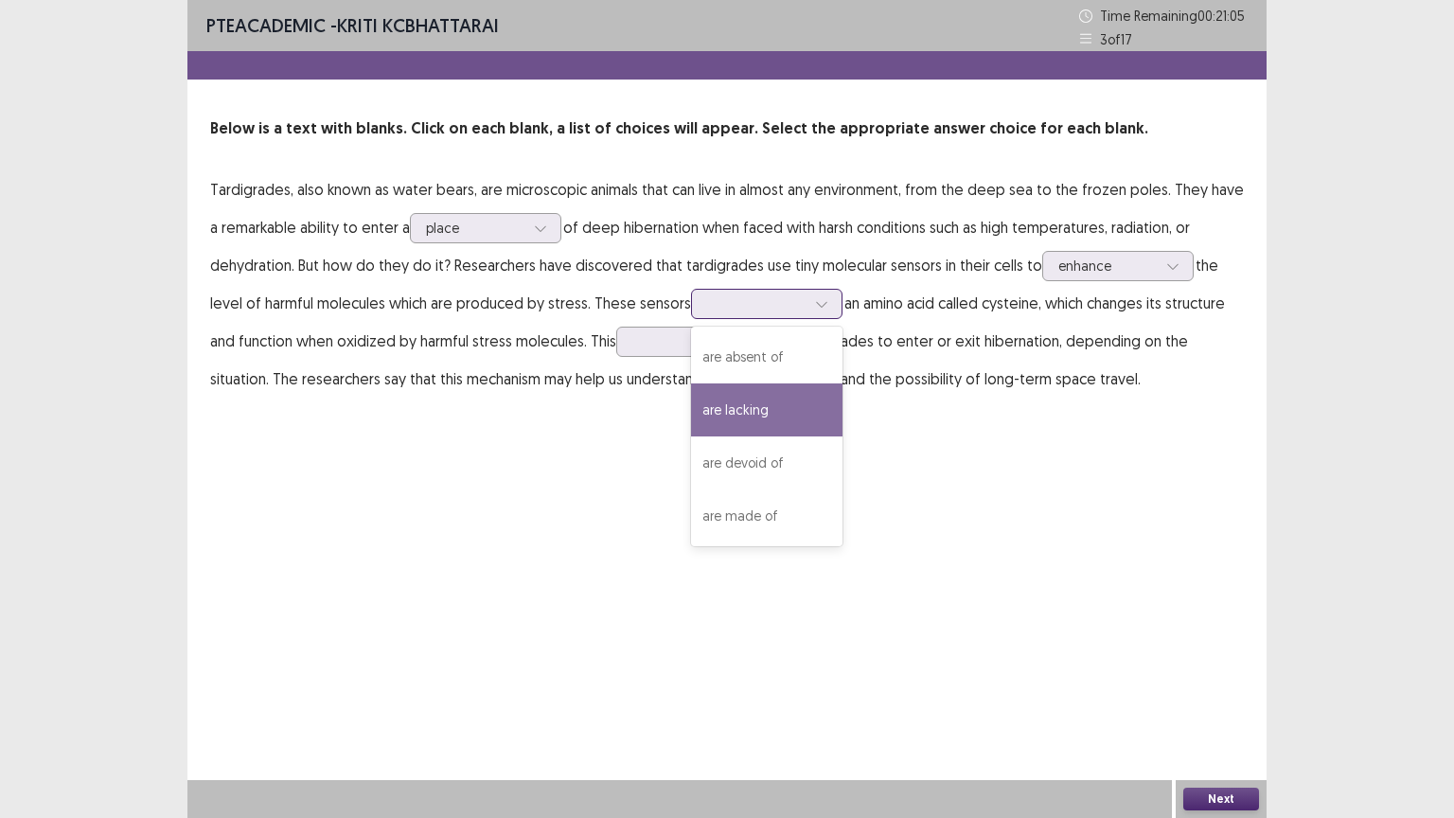
click at [743, 410] on div "are lacking" at bounding box center [766, 409] width 151 height 53
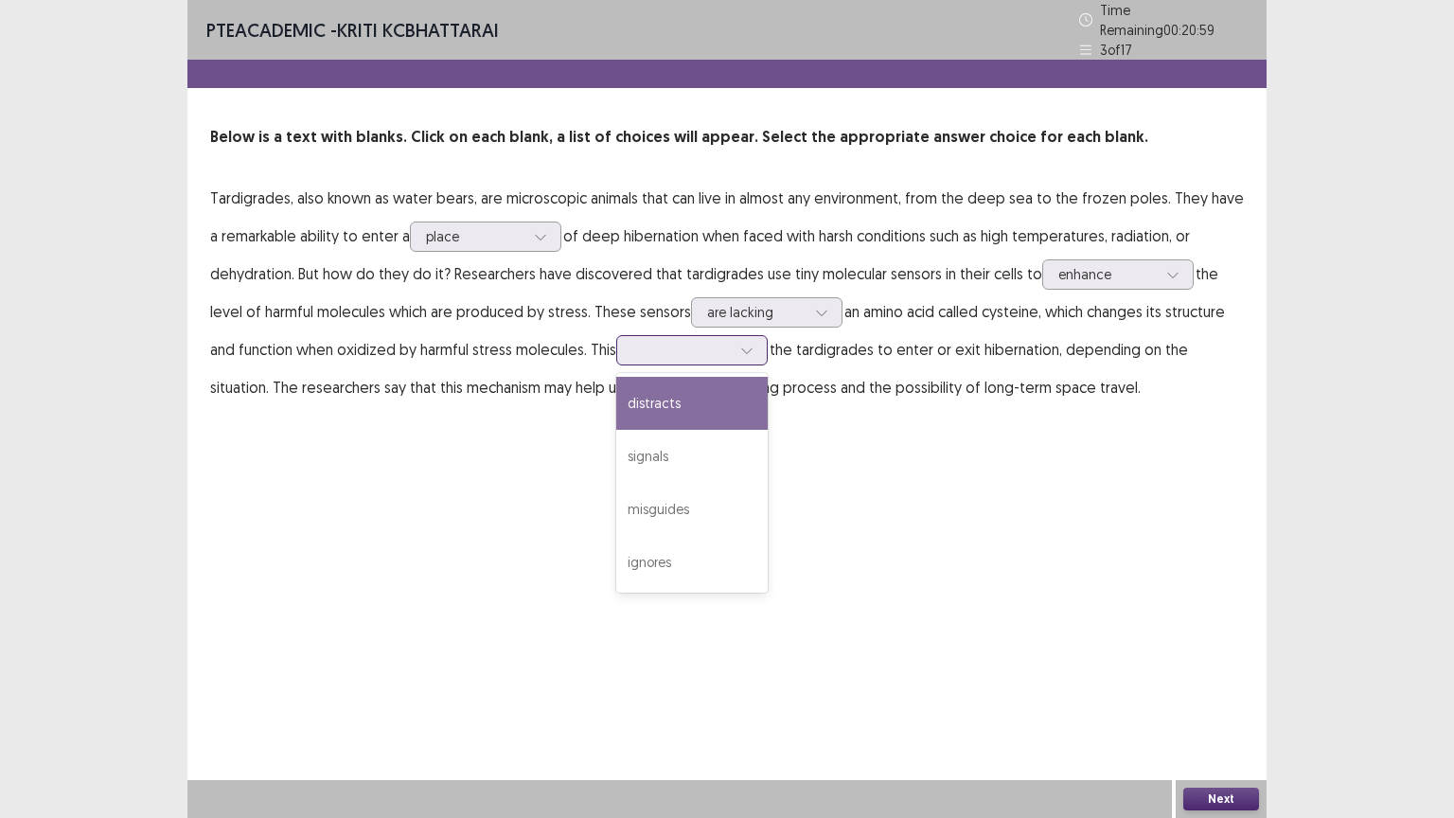
click at [669, 349] on div at bounding box center [681, 350] width 98 height 18
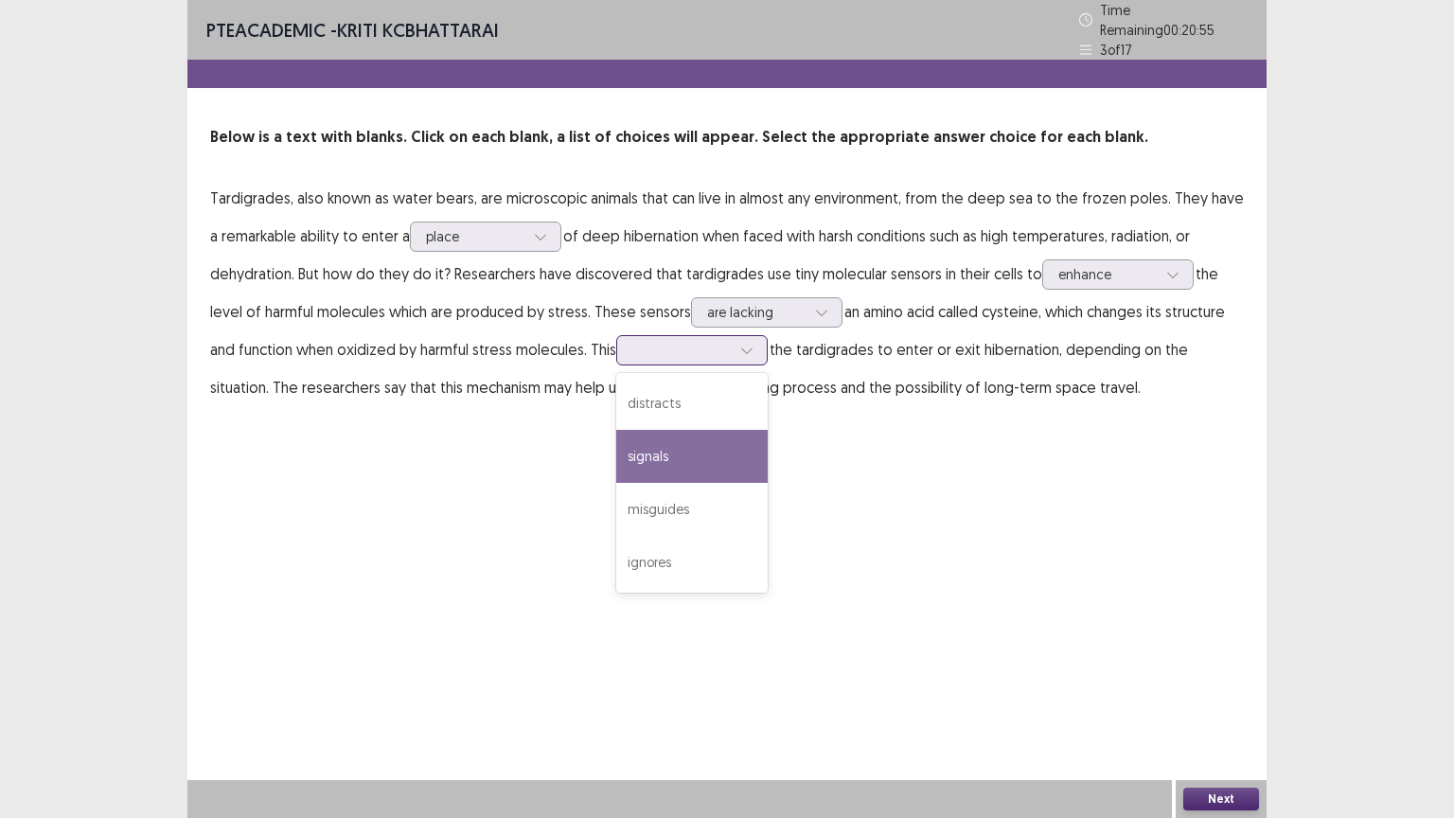
click at [668, 460] on div "signals" at bounding box center [691, 456] width 151 height 53
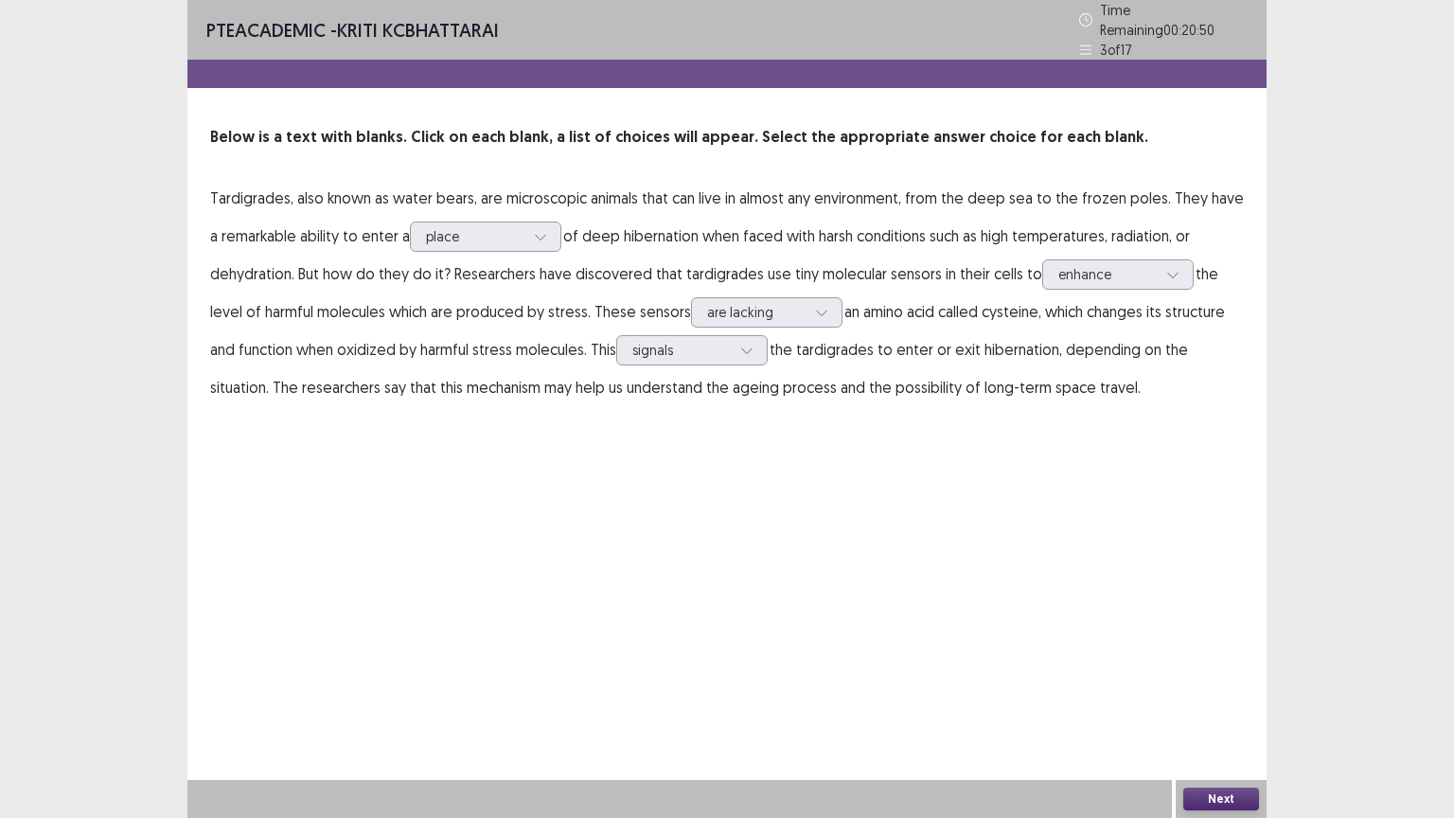
click at [1201, 698] on button "Next" at bounding box center [1221, 799] width 76 height 23
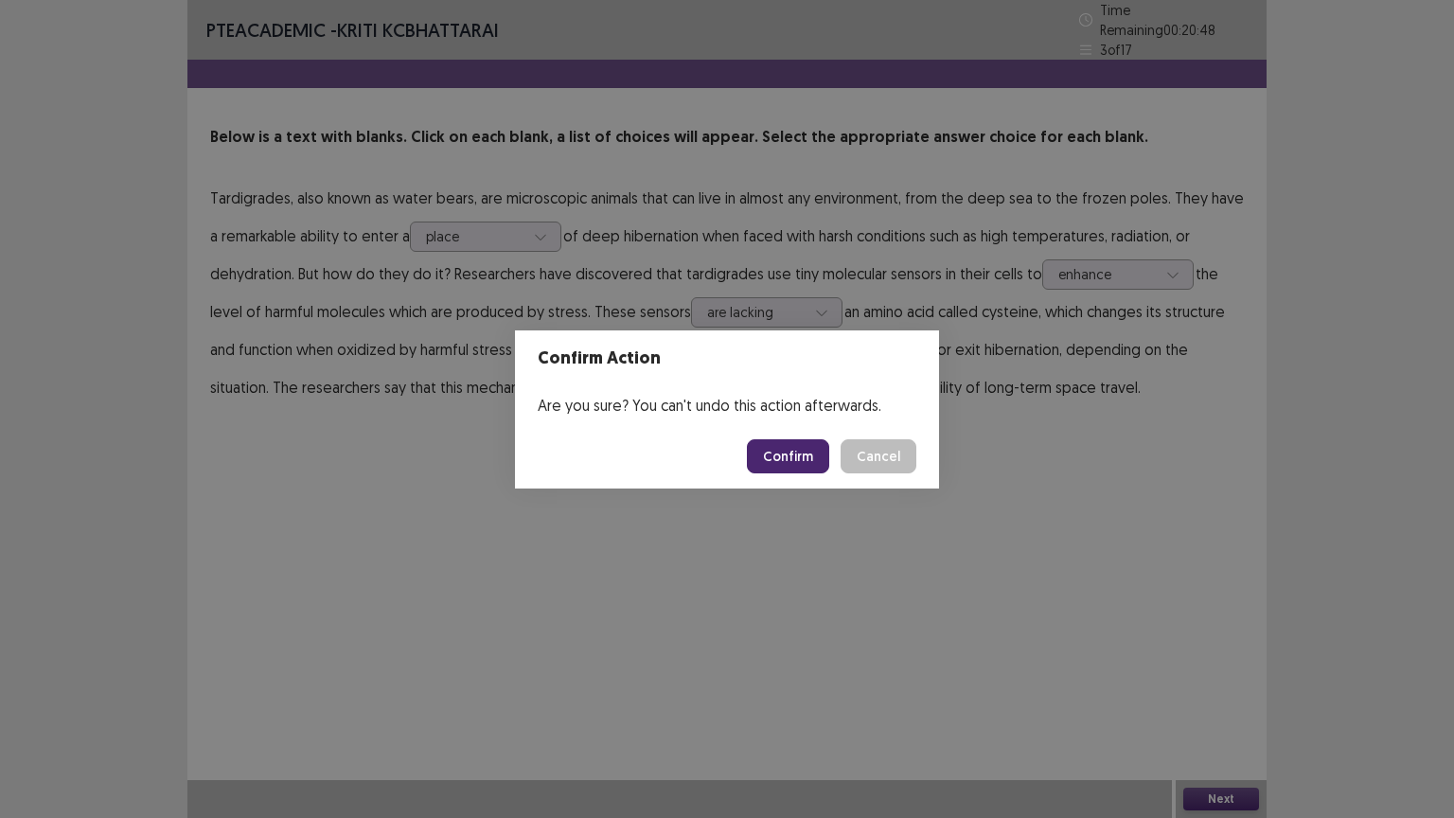
click at [785, 456] on button "Confirm" at bounding box center [788, 456] width 82 height 34
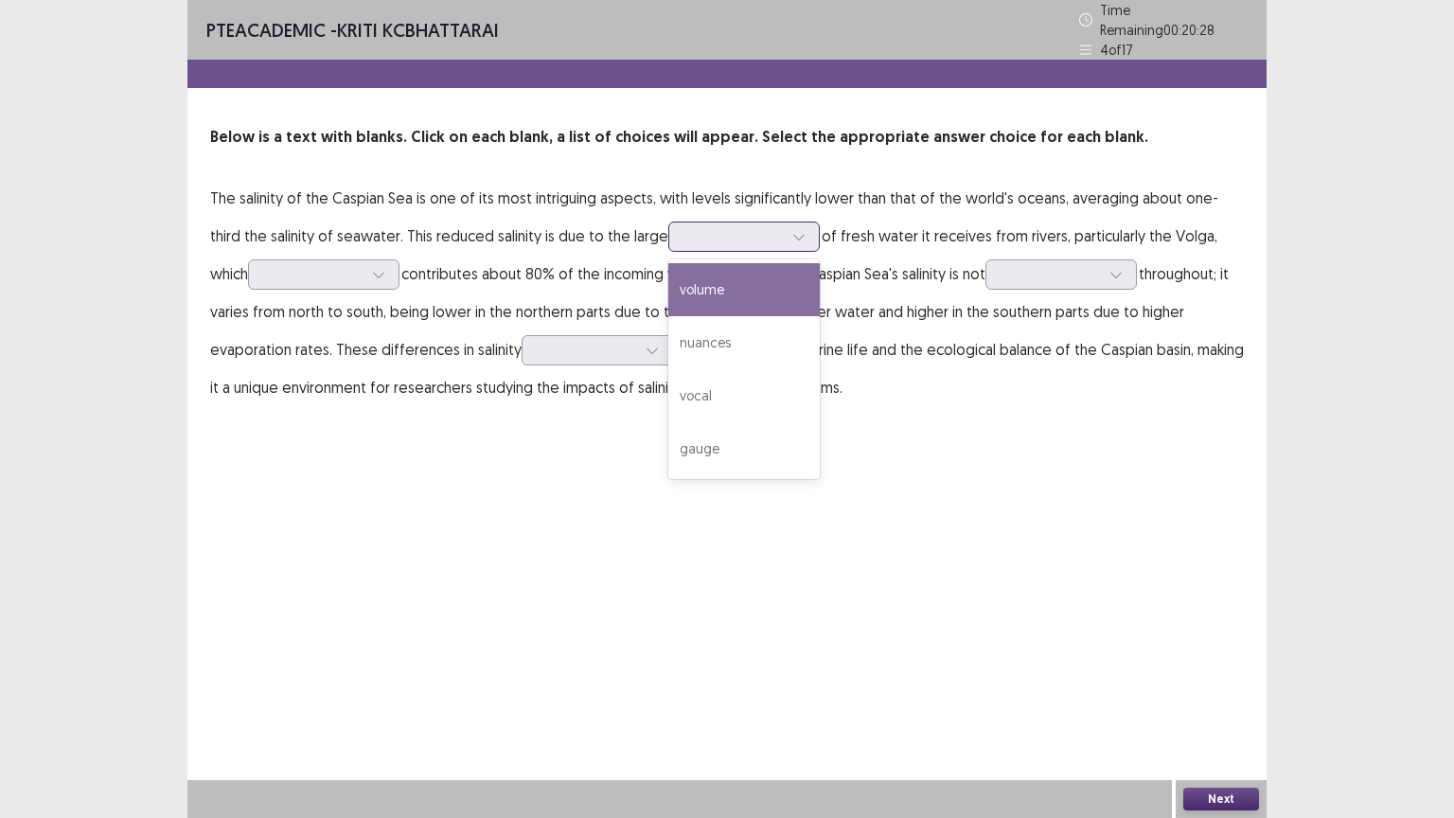
click at [685, 230] on div at bounding box center [734, 236] width 98 height 18
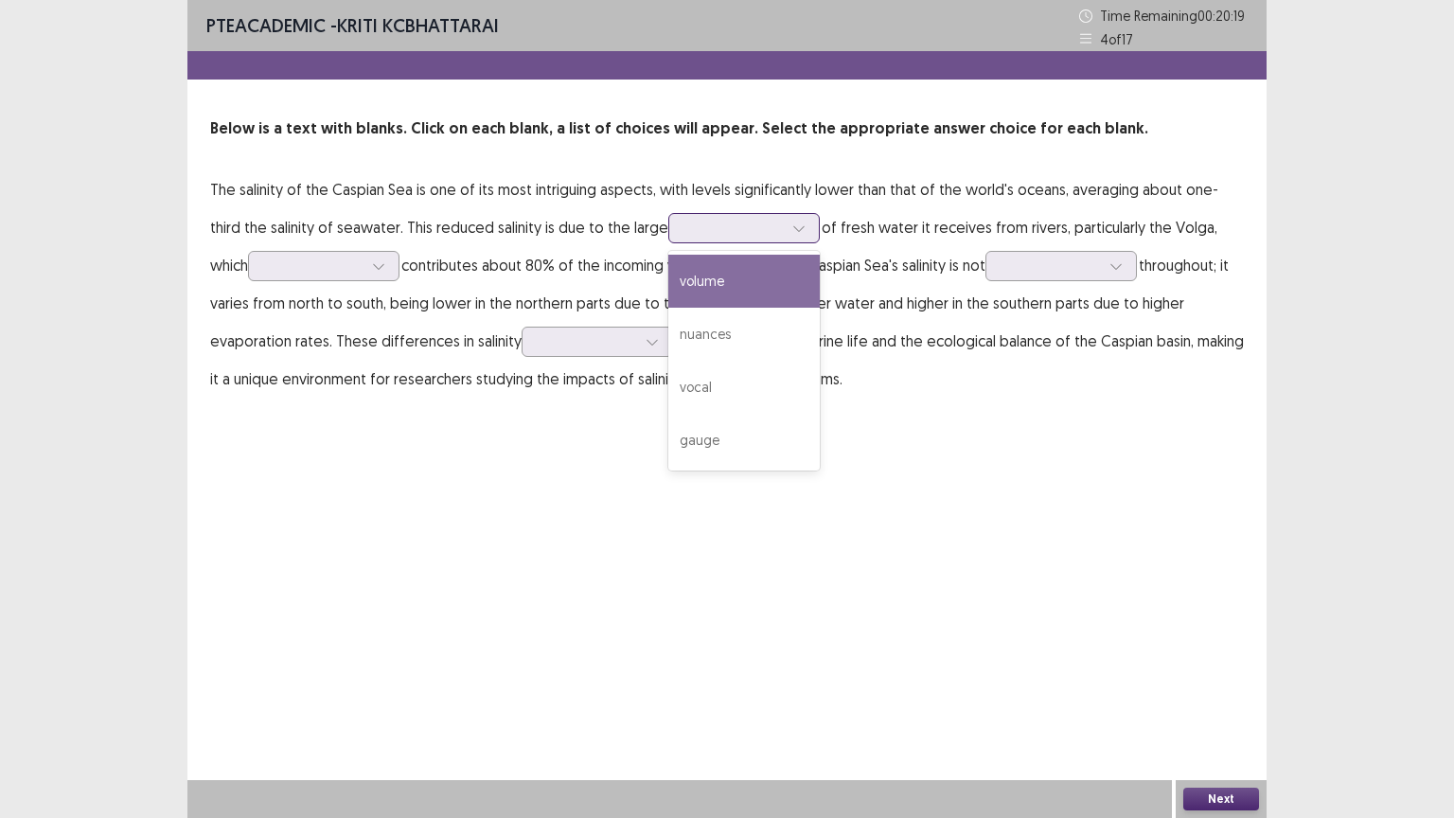
click at [668, 279] on div "volume" at bounding box center [743, 281] width 151 height 53
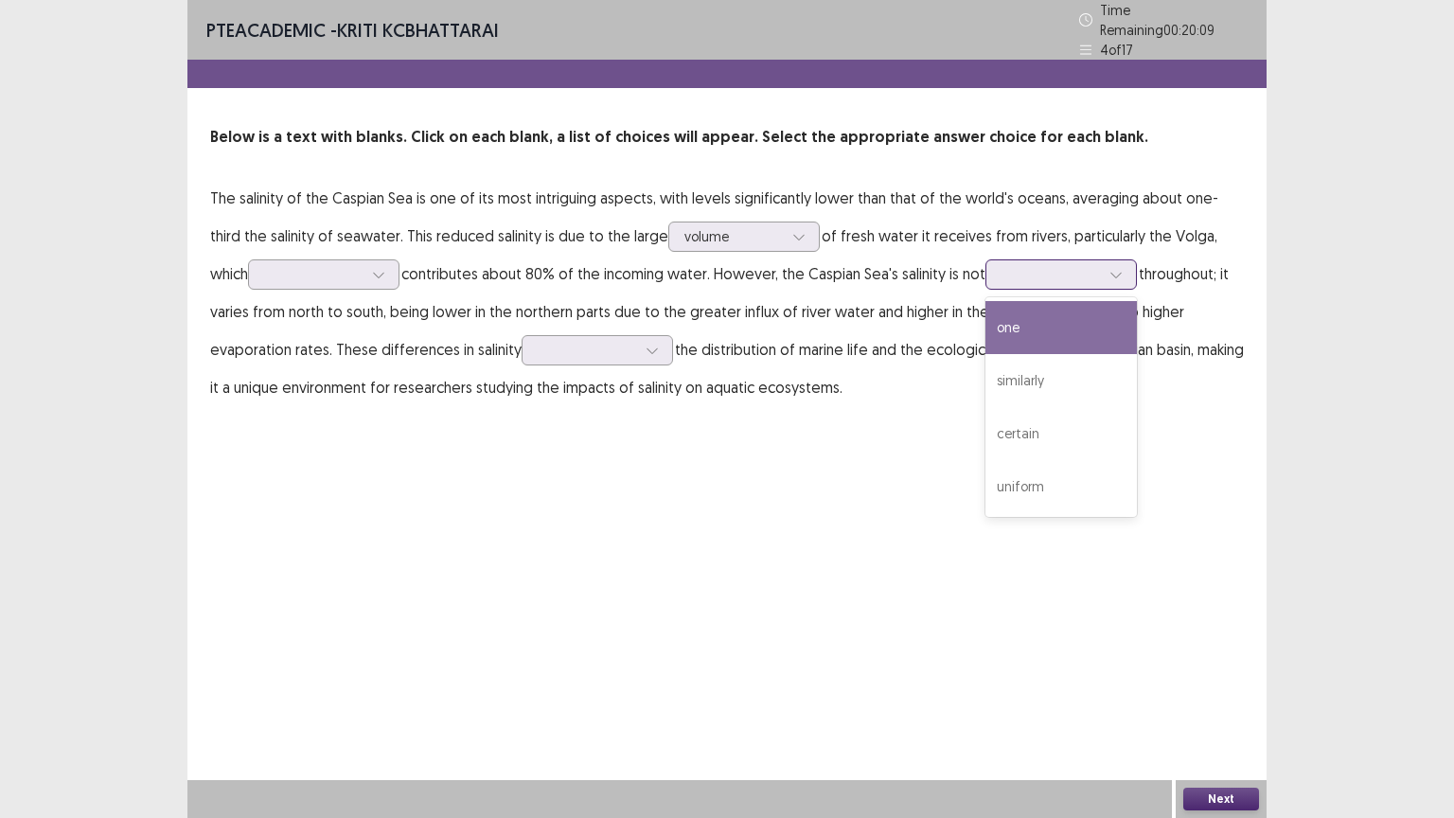
click at [1053, 276] on div at bounding box center [1051, 274] width 102 height 22
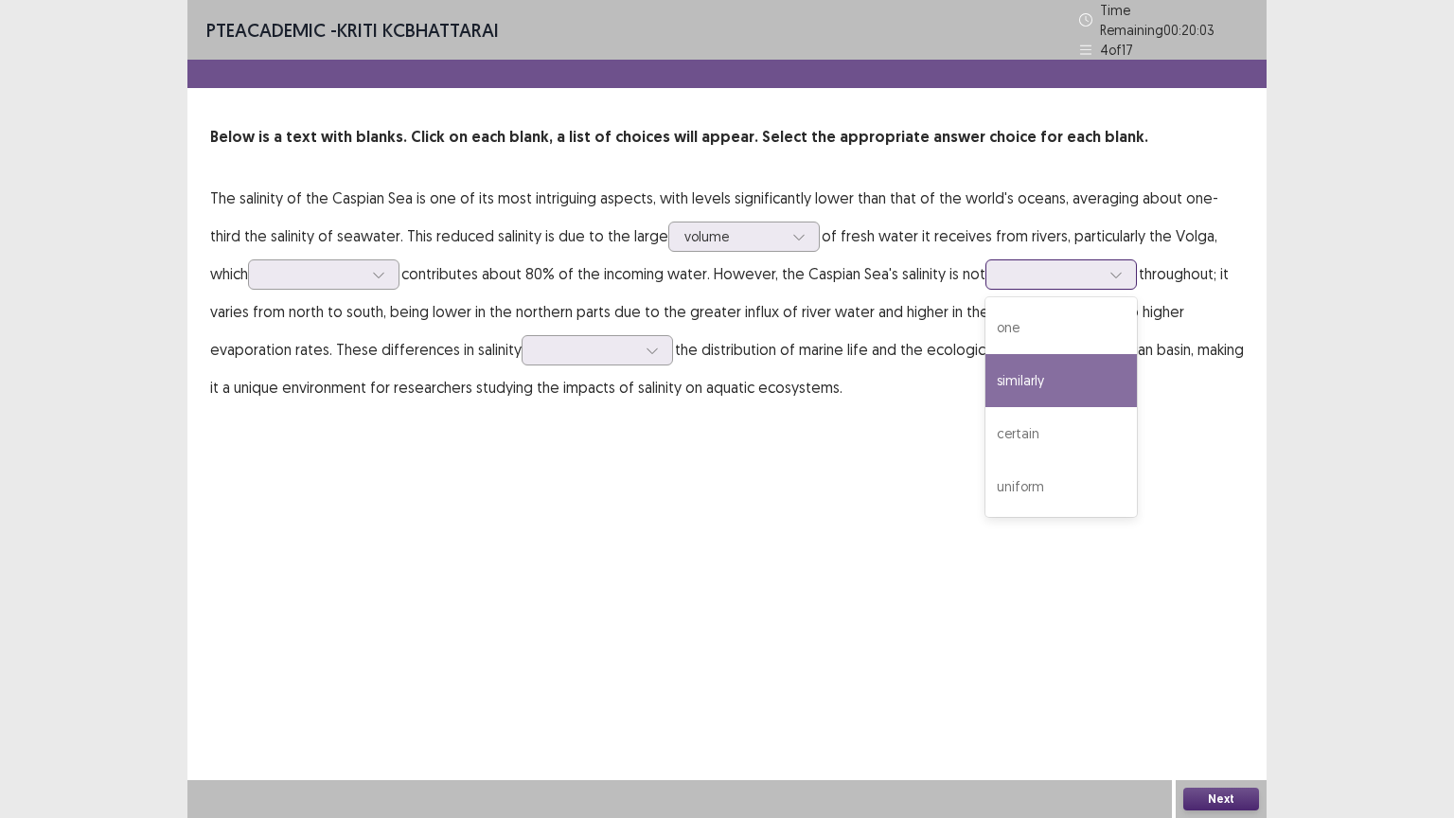
click at [988, 371] on div "similarly" at bounding box center [1061, 380] width 151 height 53
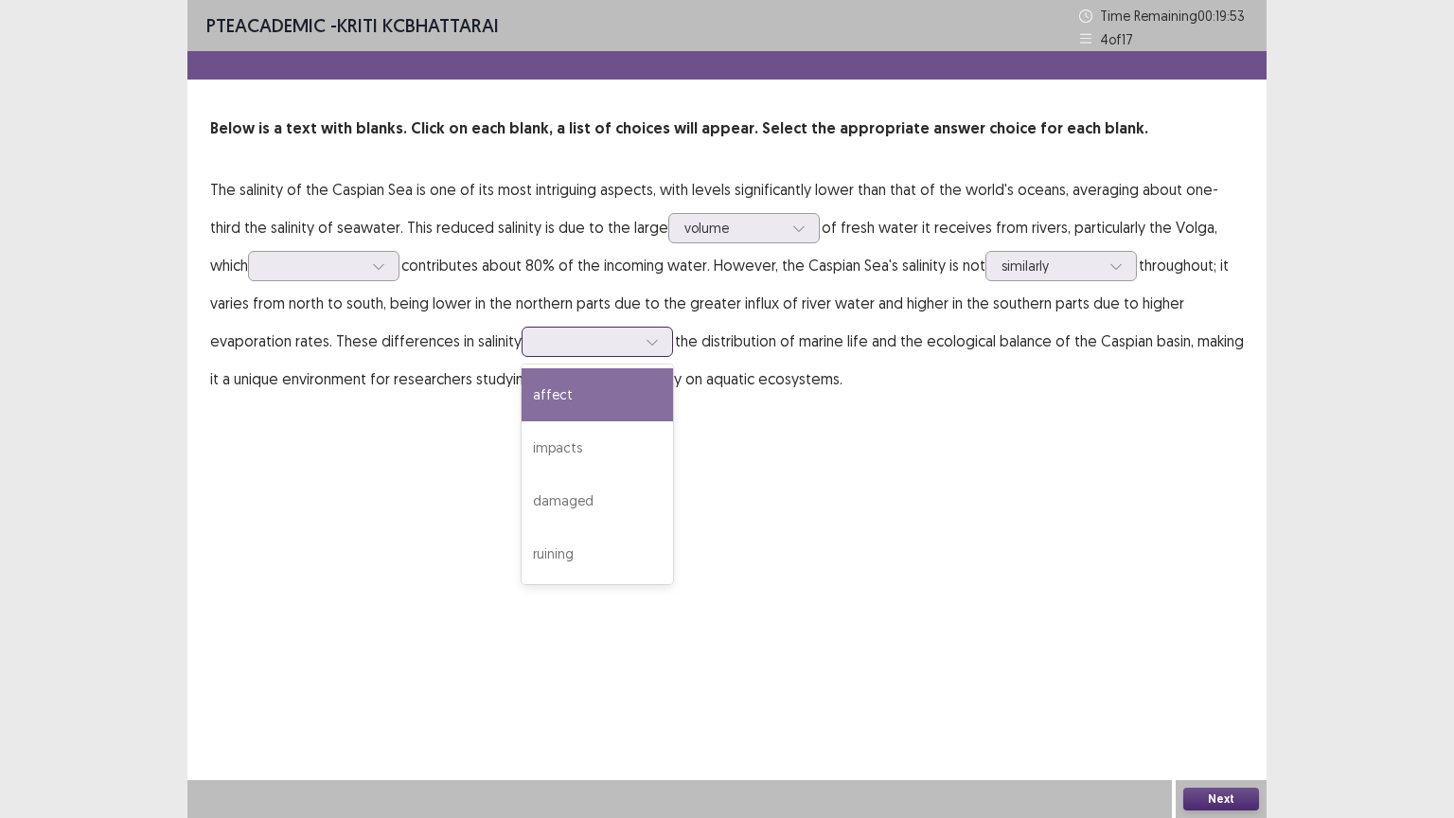
click at [538, 347] on div at bounding box center [587, 341] width 98 height 18
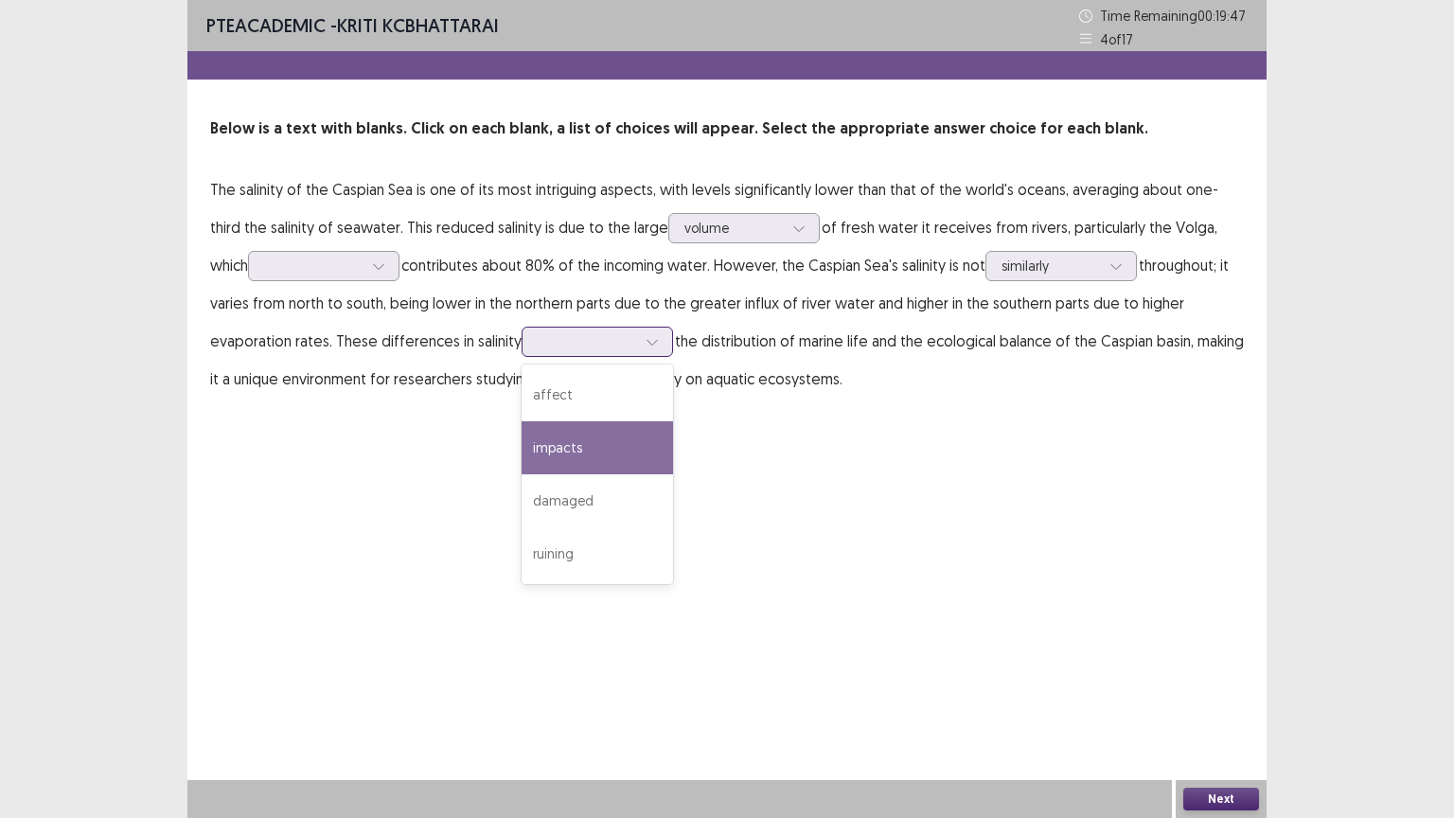
click at [522, 454] on div "impacts" at bounding box center [597, 447] width 151 height 53
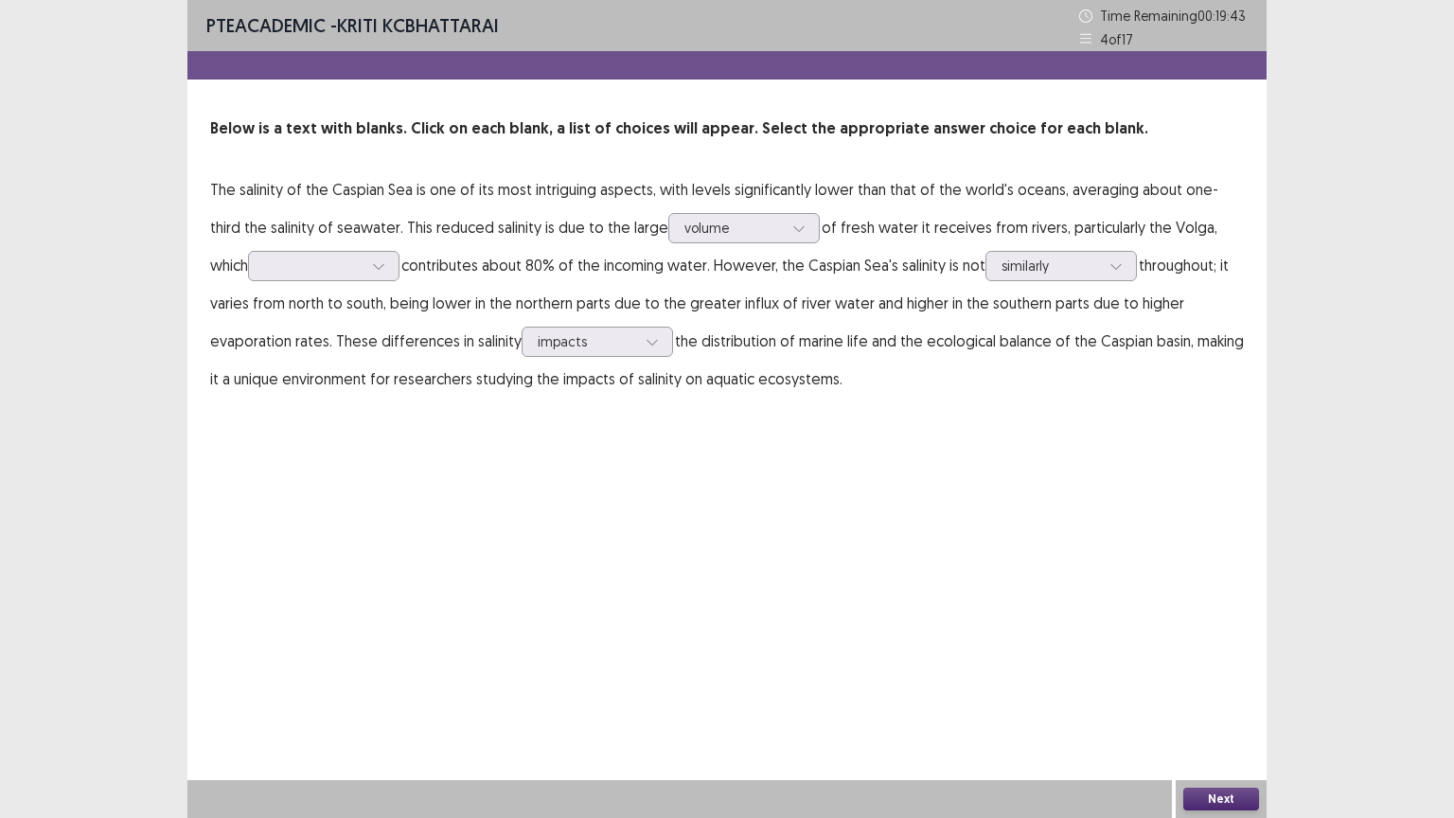
click at [1219, 698] on button "Next" at bounding box center [1221, 799] width 76 height 23
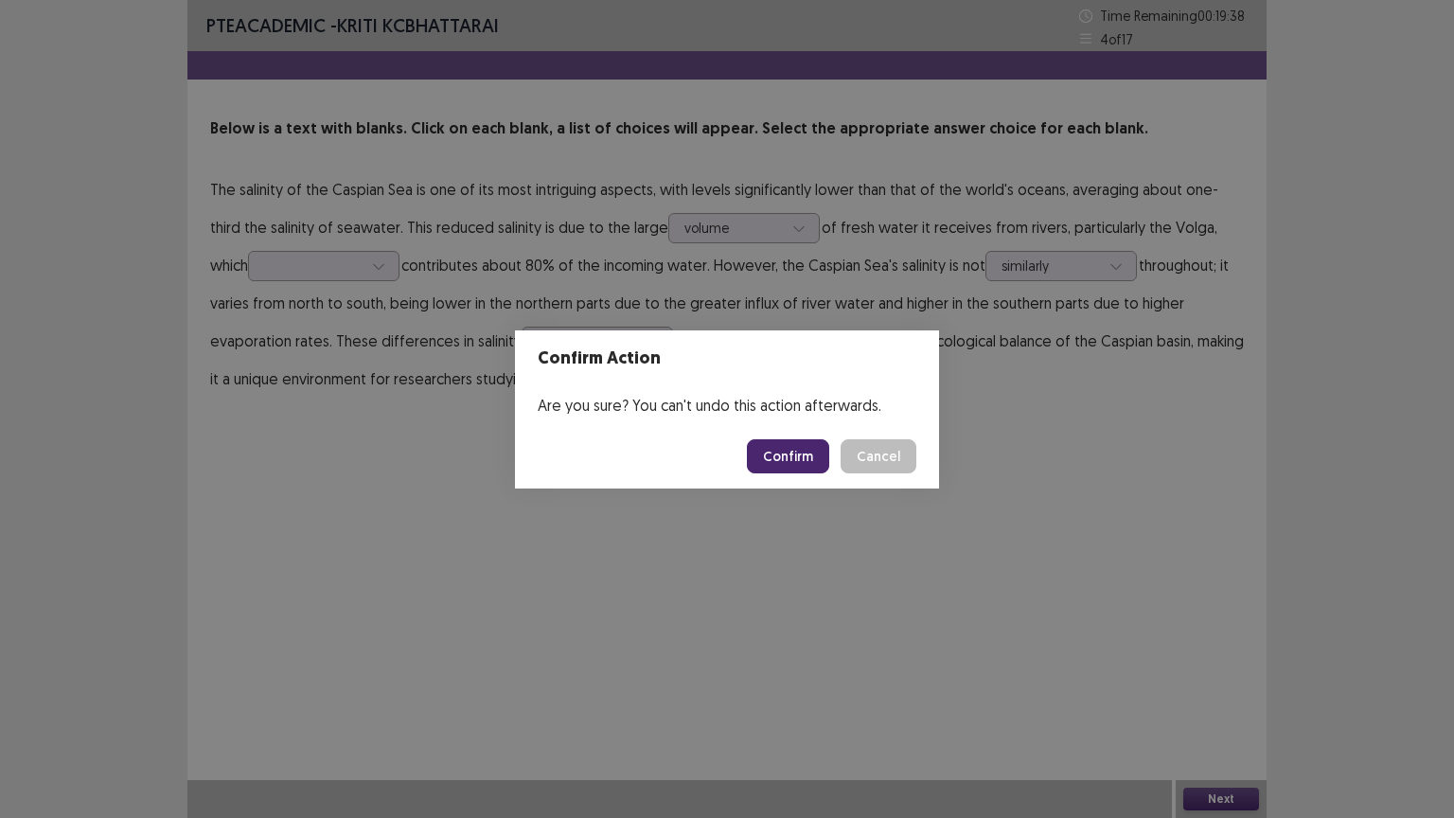
click at [286, 267] on div "Confirm Action Are you sure? You can't undo this action afterwards. Confirm Can…" at bounding box center [727, 409] width 1454 height 818
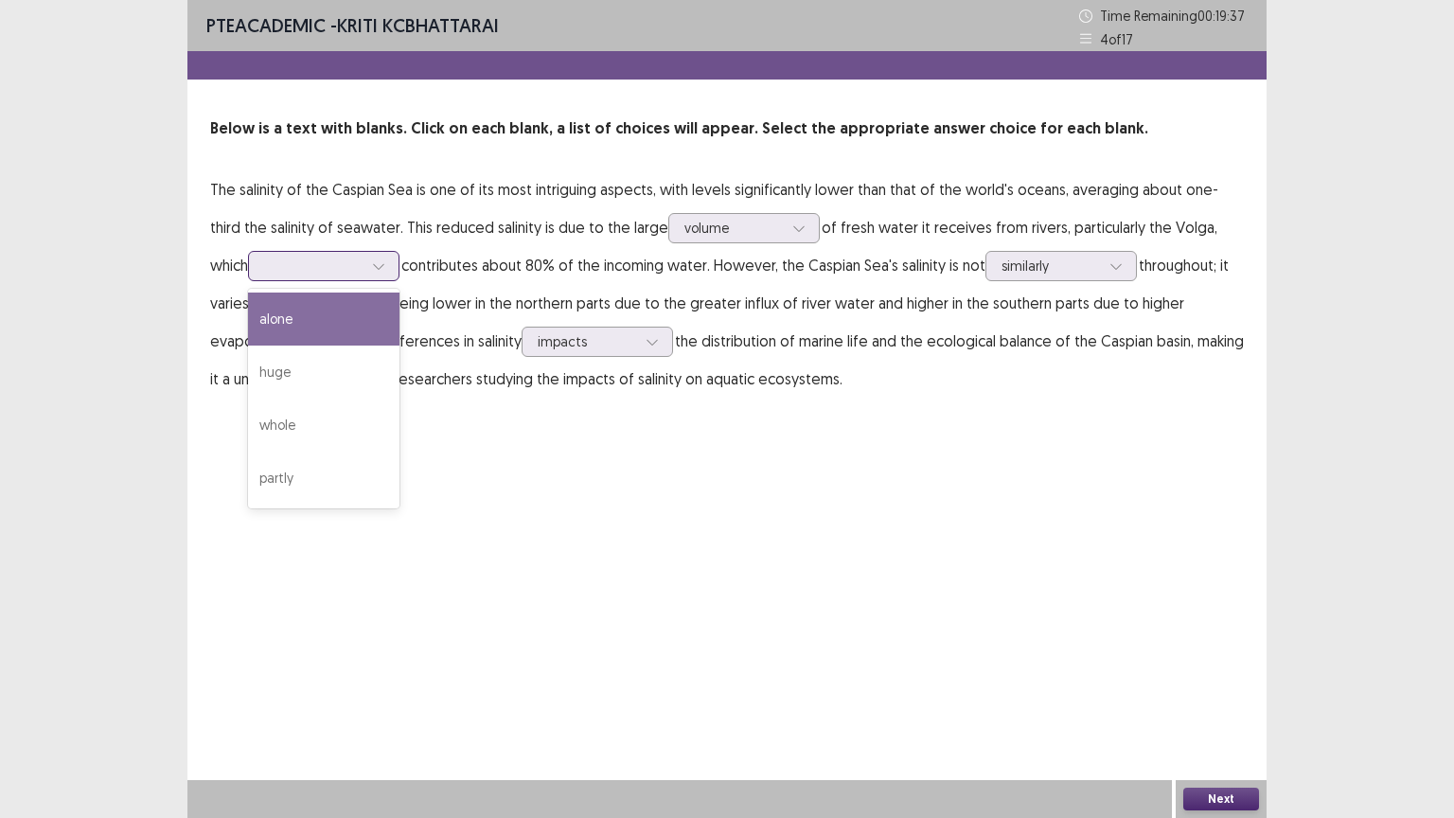
click at [288, 268] on div at bounding box center [313, 266] width 98 height 18
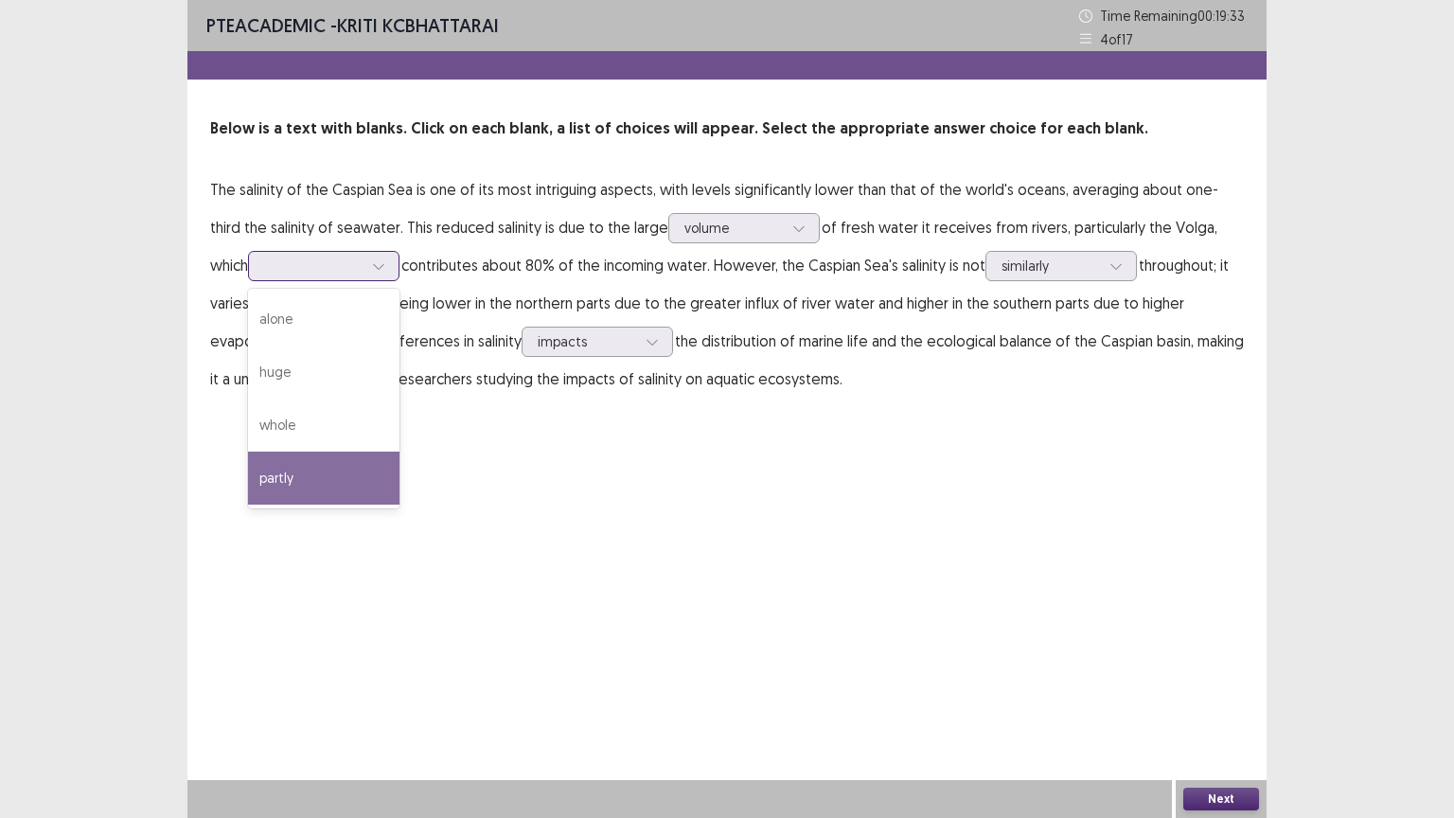
click at [258, 477] on div "partly" at bounding box center [323, 478] width 151 height 53
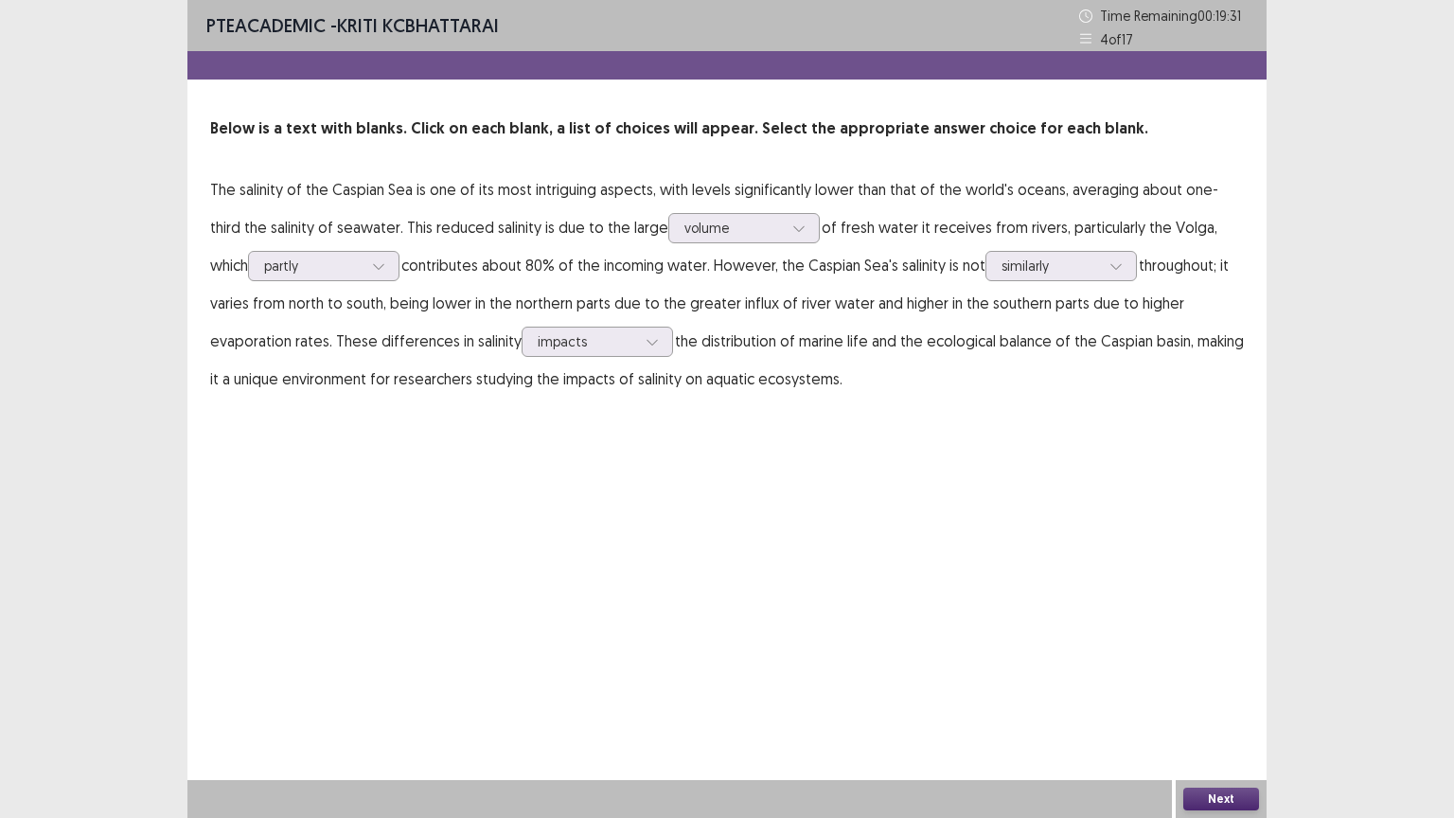
click at [1198, 698] on button "Next" at bounding box center [1221, 799] width 76 height 23
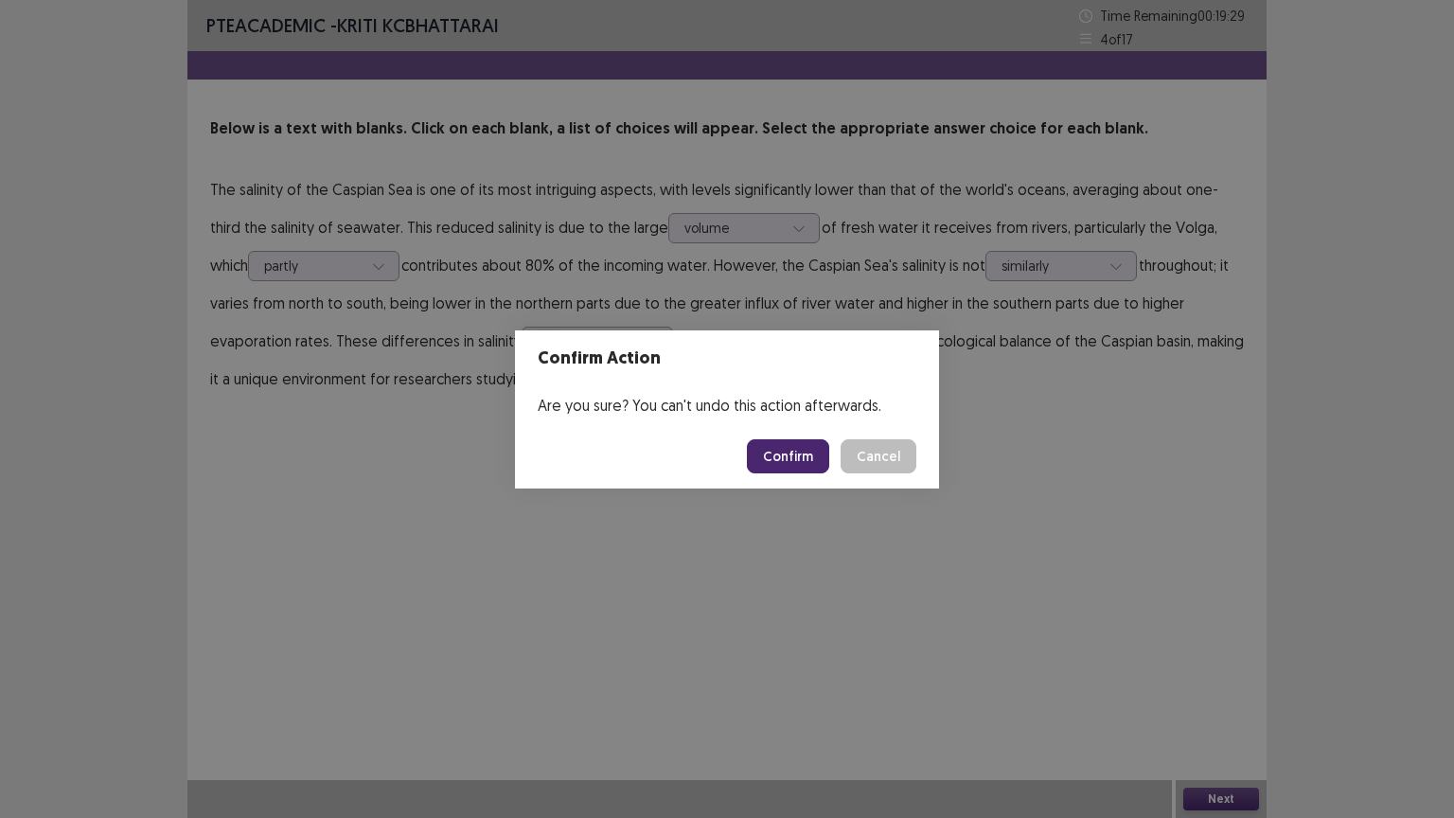
click at [792, 457] on button "Confirm" at bounding box center [788, 456] width 82 height 34
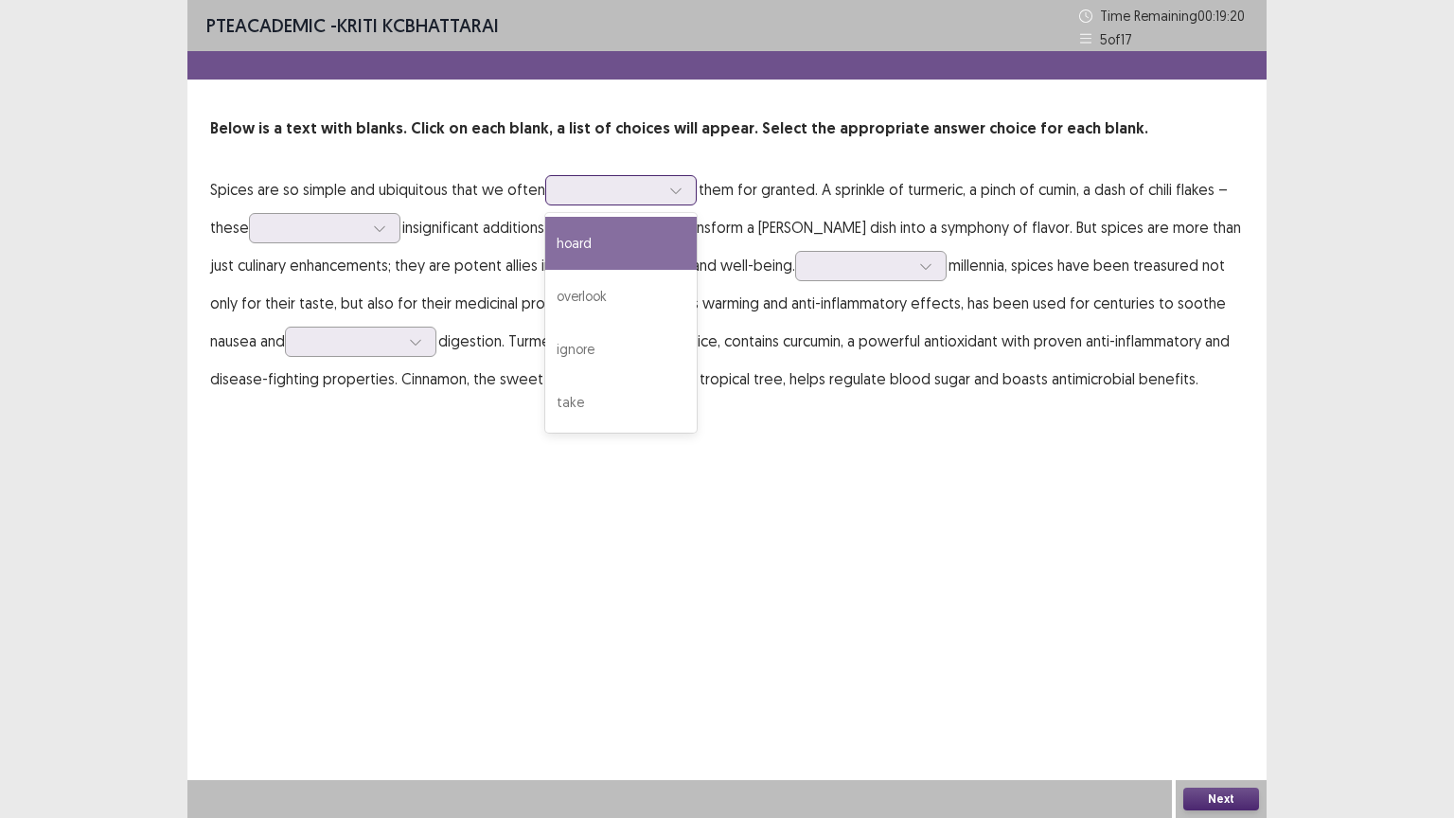
click at [606, 204] on div at bounding box center [620, 190] width 151 height 30
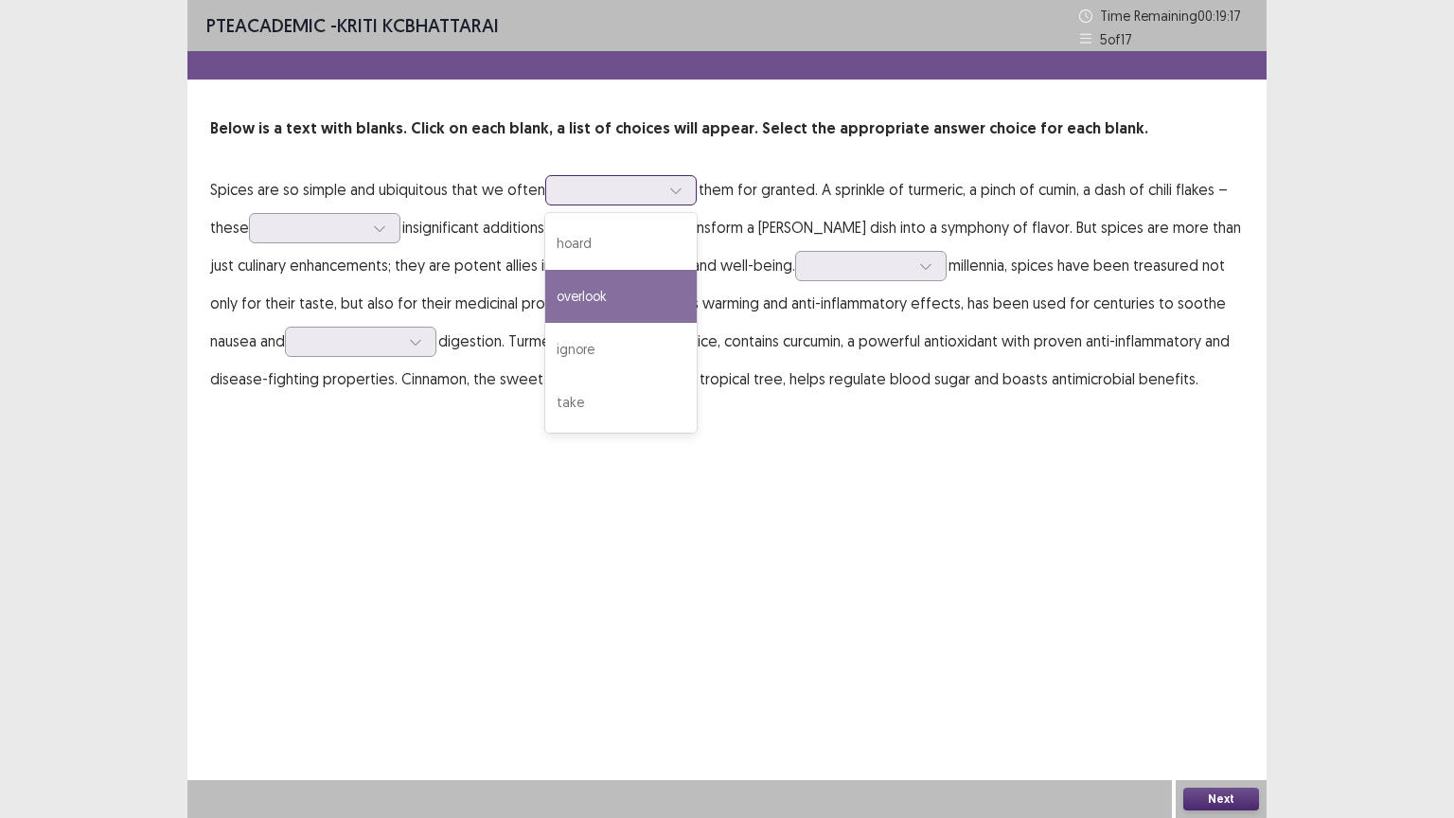
click at [597, 295] on div "overlook" at bounding box center [620, 296] width 151 height 53
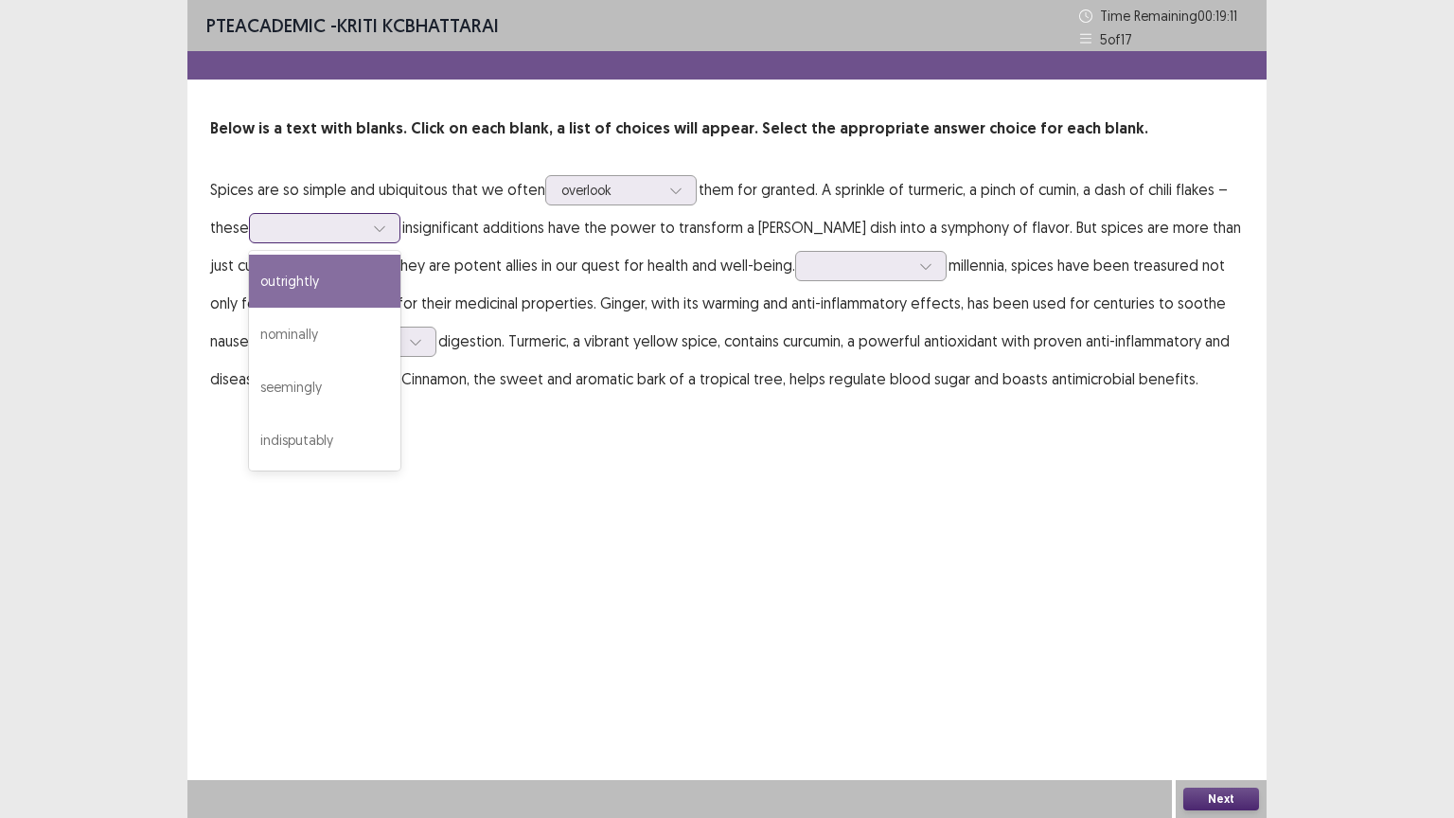
click at [326, 227] on div at bounding box center [314, 228] width 98 height 18
click at [303, 282] on div "outrightly" at bounding box center [324, 281] width 151 height 53
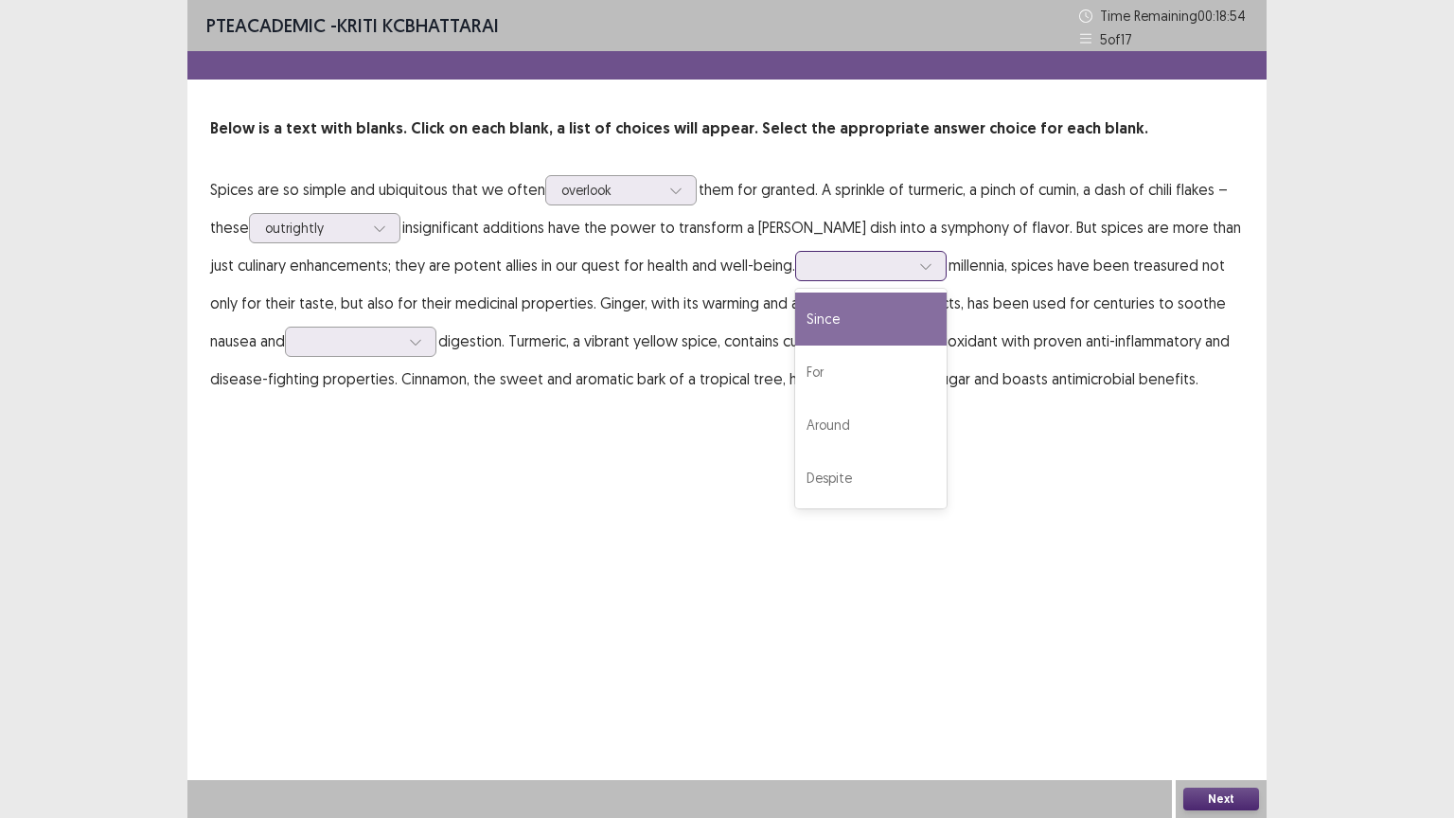
click at [822, 262] on div at bounding box center [860, 266] width 98 height 18
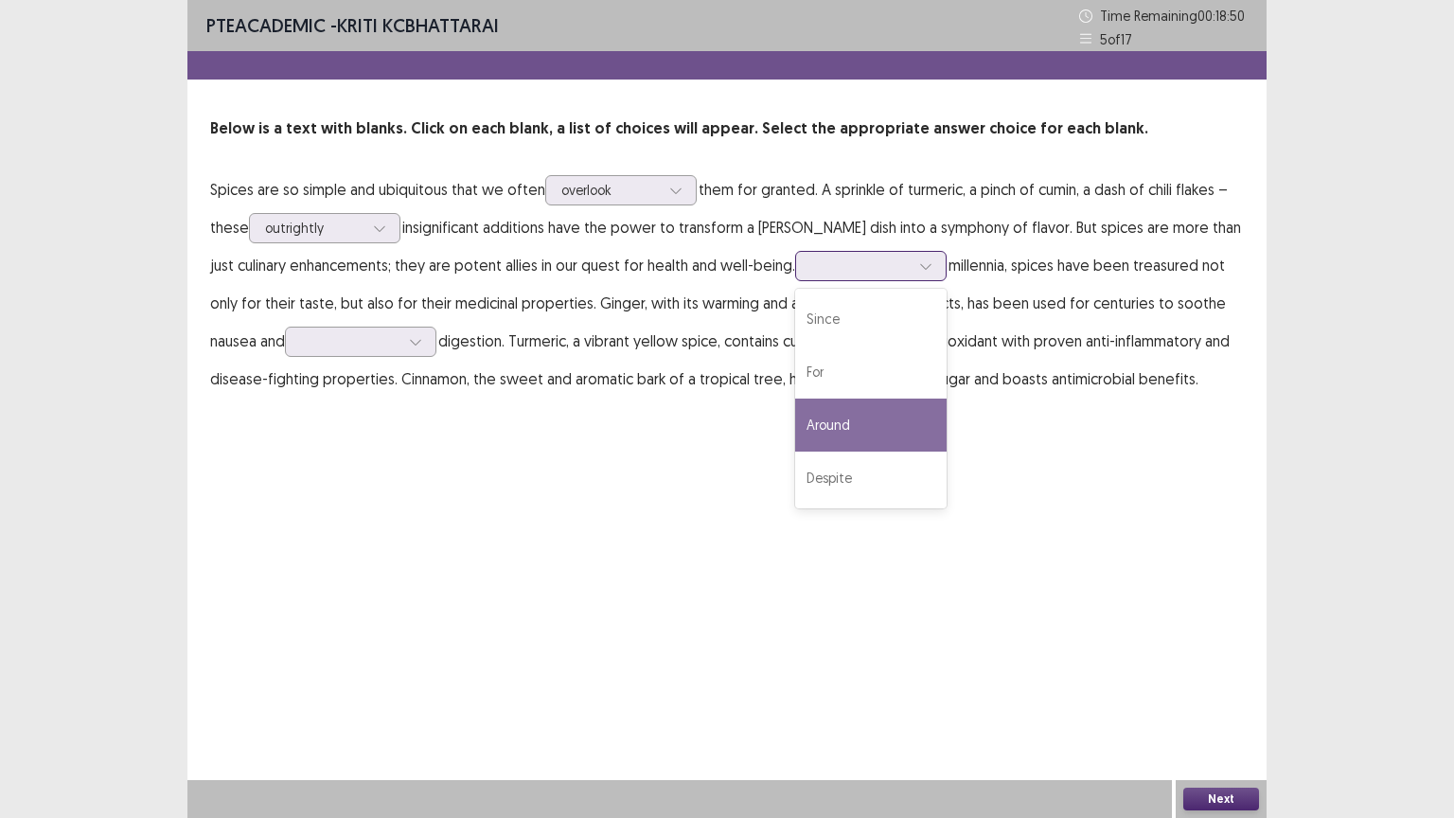
click at [810, 434] on div "Around" at bounding box center [870, 425] width 151 height 53
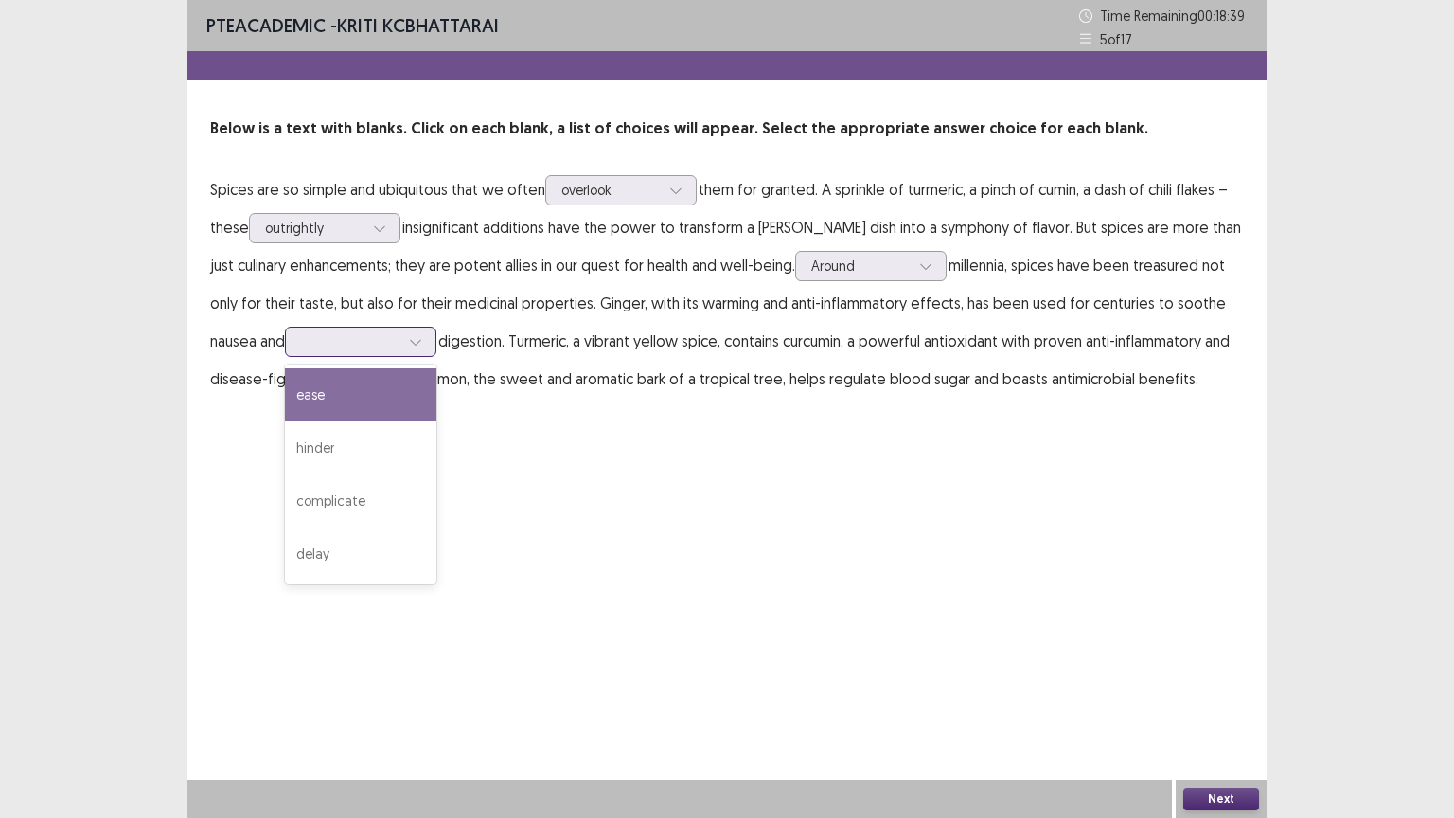
click at [349, 343] on div at bounding box center [350, 341] width 98 height 18
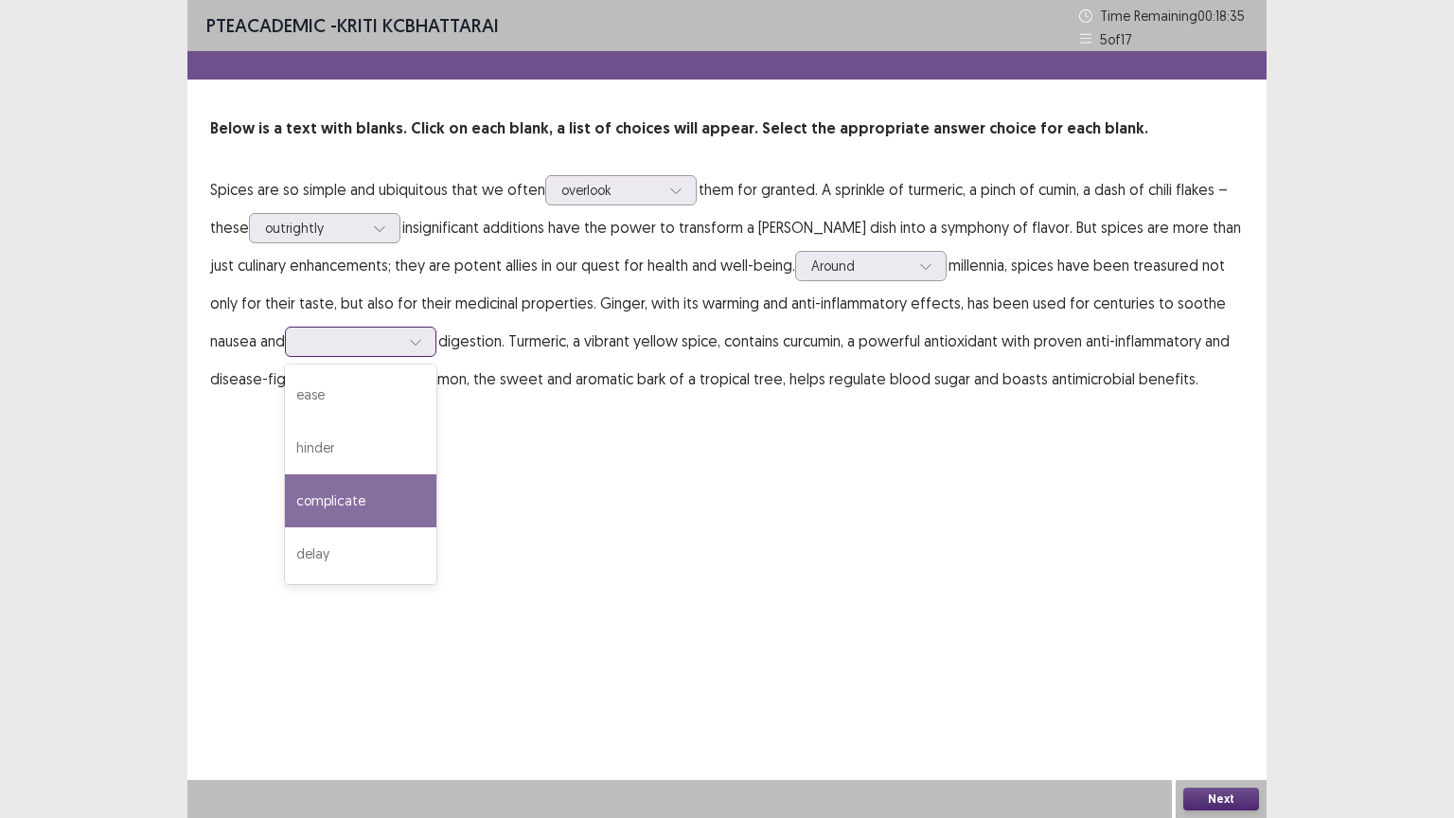
click at [314, 505] on div "complicate" at bounding box center [360, 500] width 151 height 53
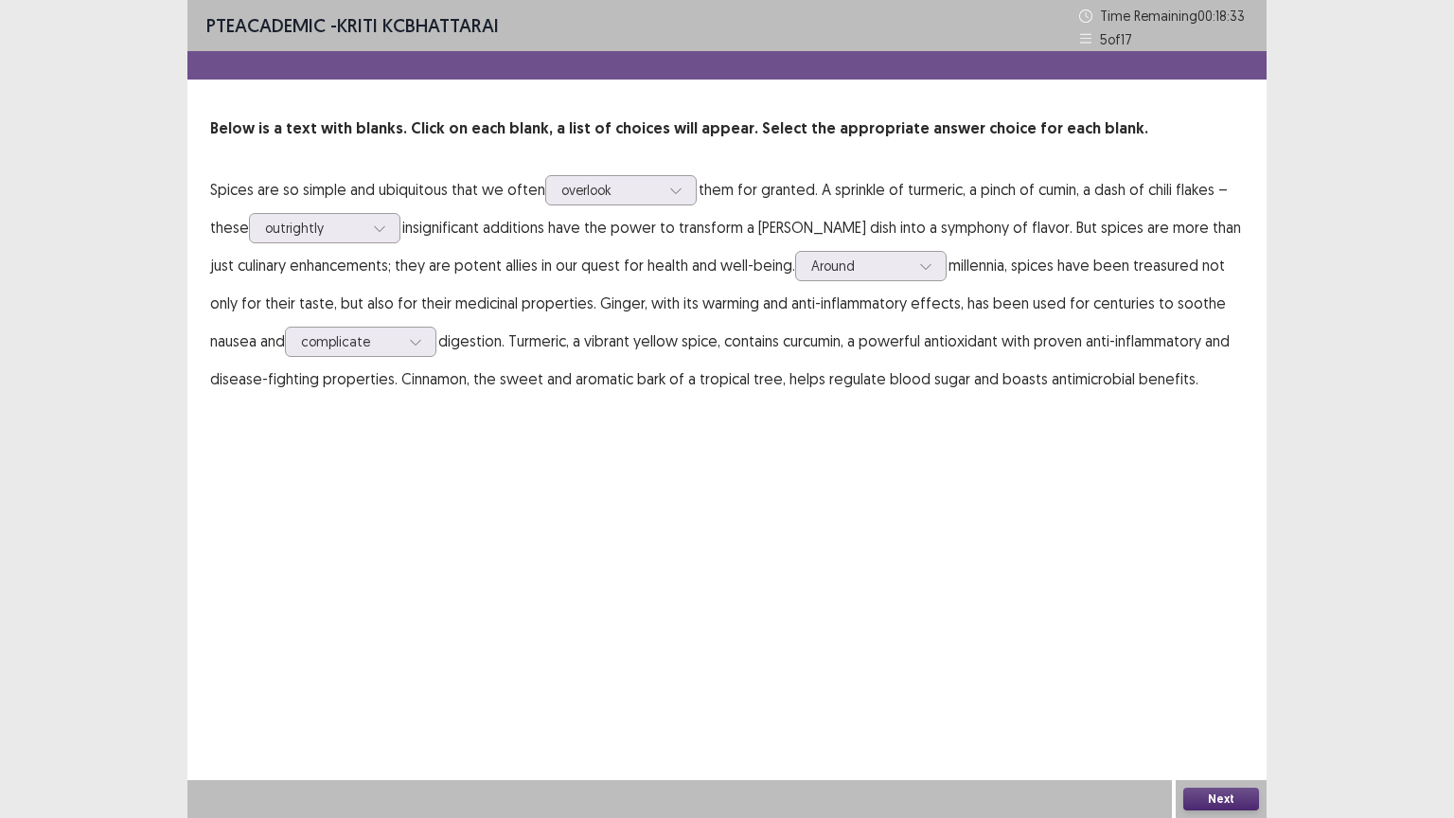
click at [1220, 698] on button "Next" at bounding box center [1221, 799] width 76 height 23
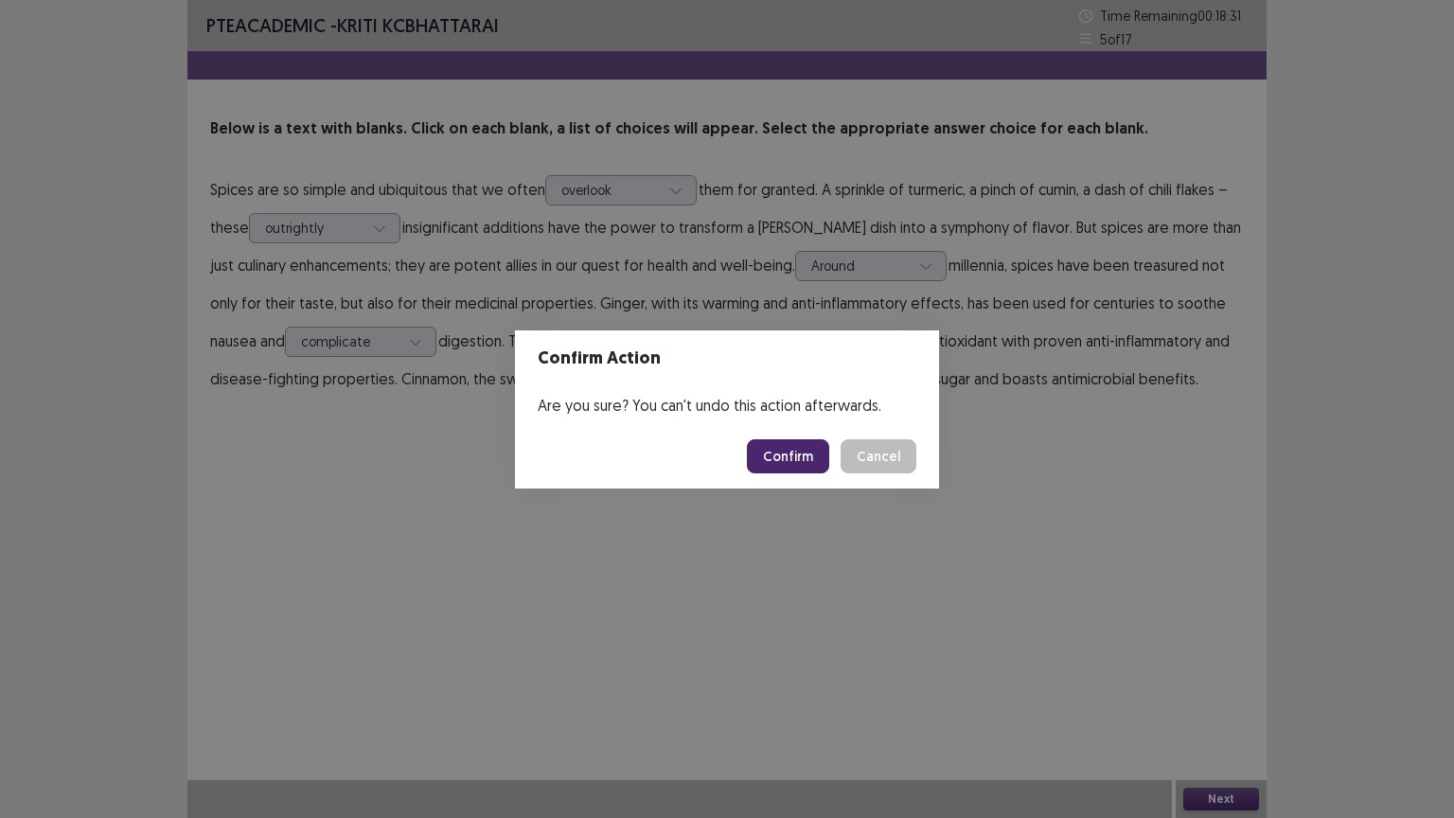
click at [798, 464] on button "Confirm" at bounding box center [788, 456] width 82 height 34
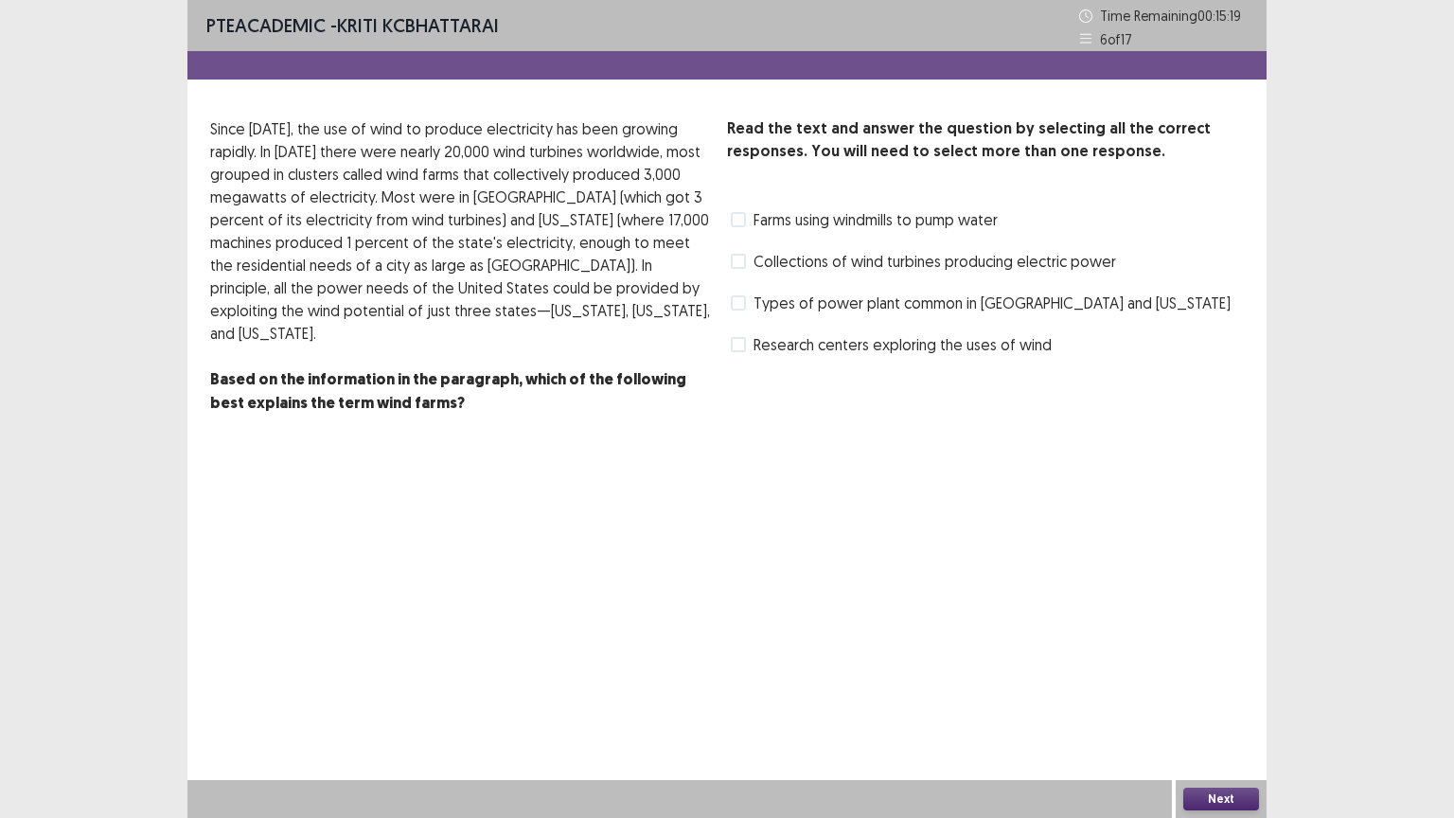
click at [742, 259] on span at bounding box center [738, 261] width 15 height 15
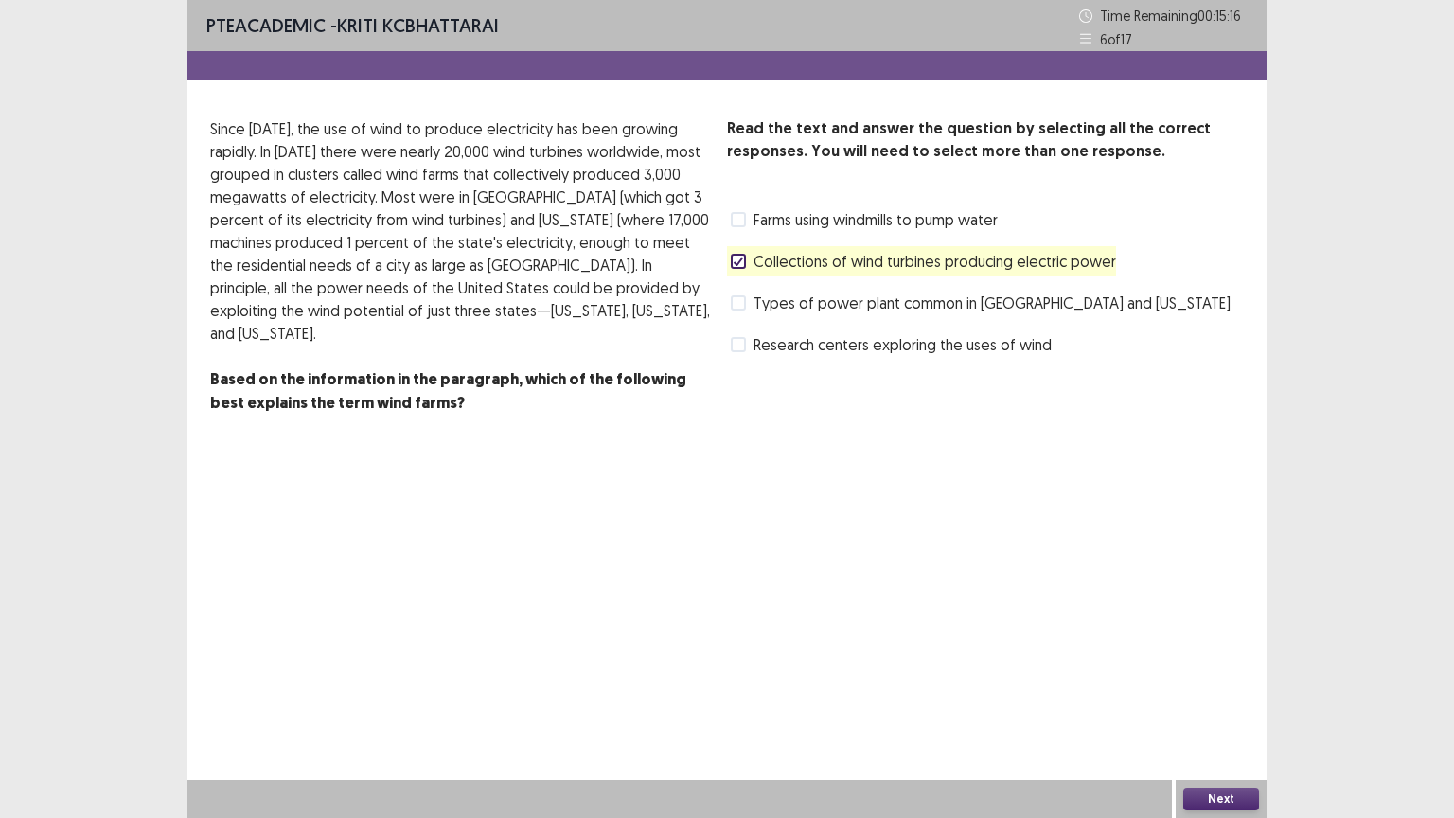
click at [1198, 698] on button "Next" at bounding box center [1221, 799] width 76 height 23
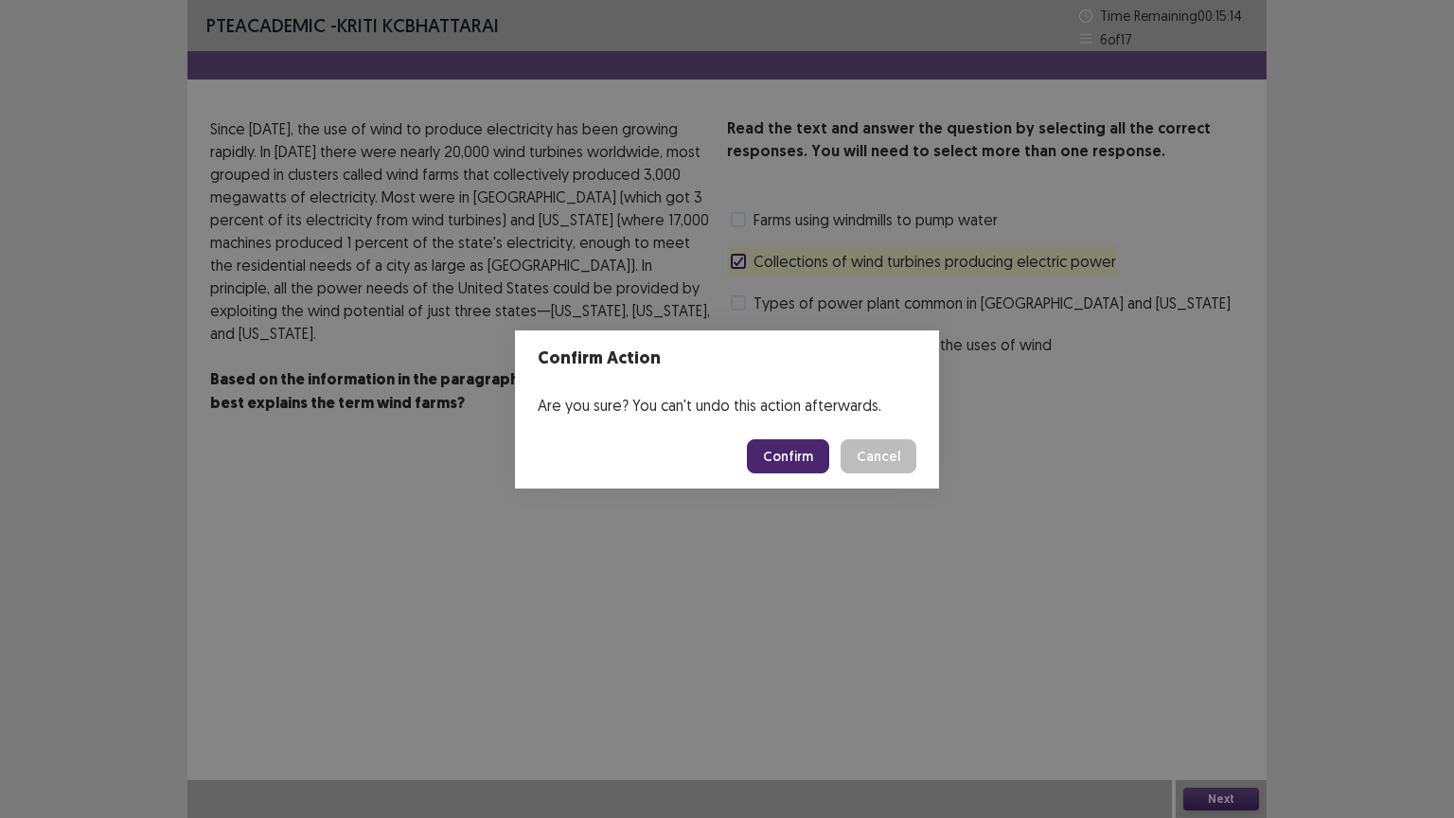
click at [772, 457] on button "Confirm" at bounding box center [788, 456] width 82 height 34
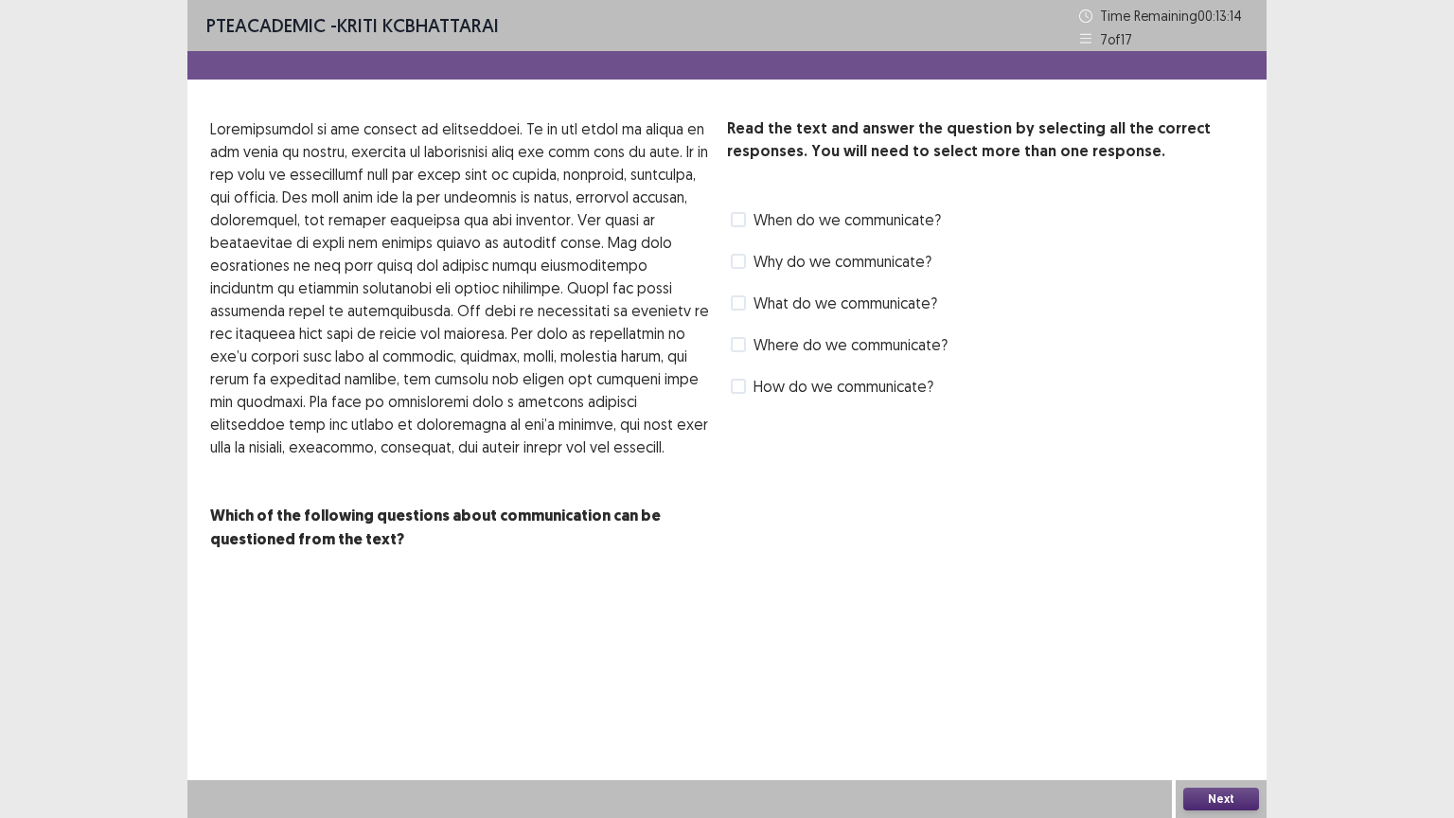
click at [741, 260] on span at bounding box center [738, 261] width 15 height 15
click at [740, 393] on span at bounding box center [738, 386] width 15 height 15
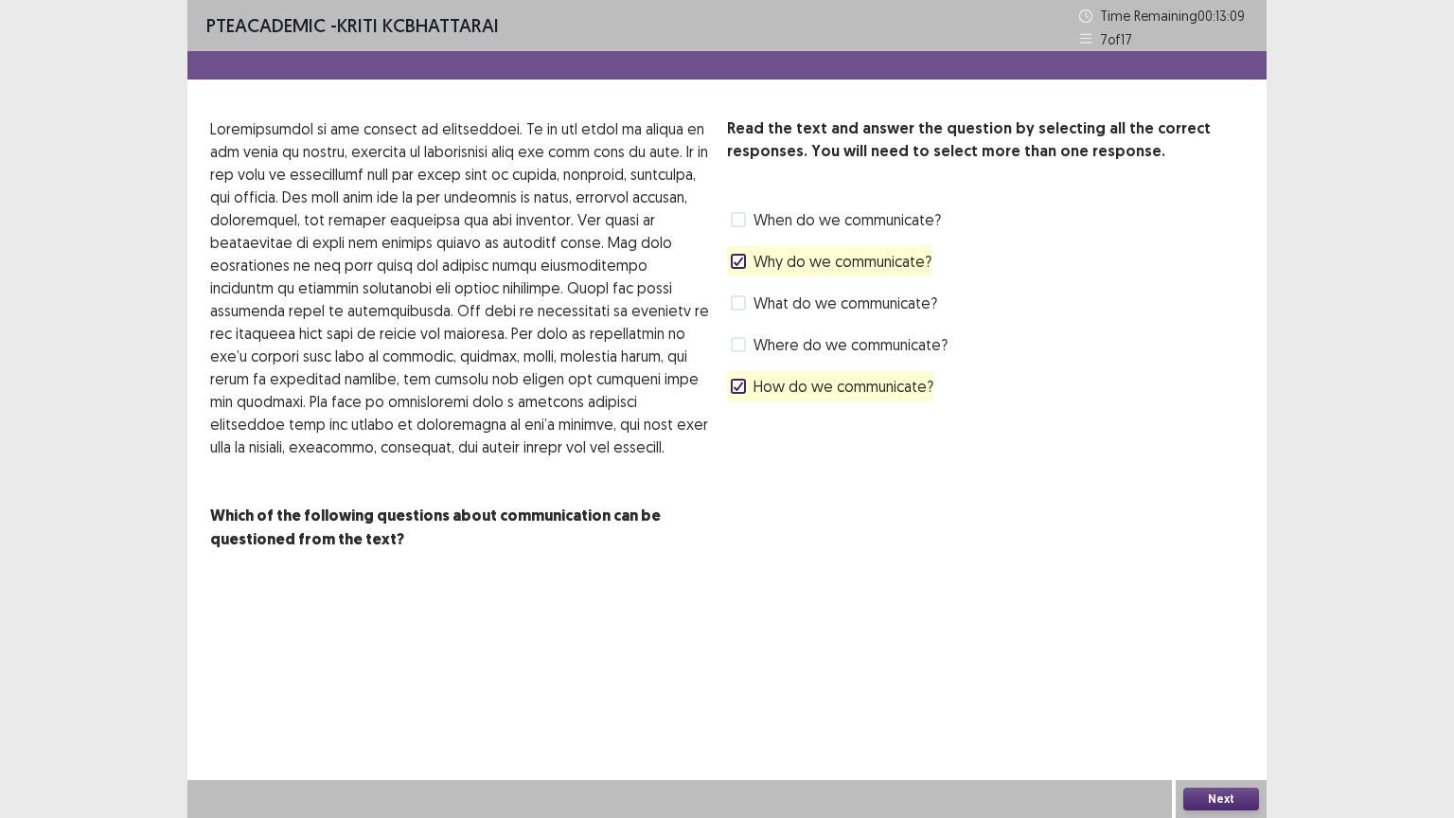
click at [1227, 698] on button "Next" at bounding box center [1221, 799] width 76 height 23
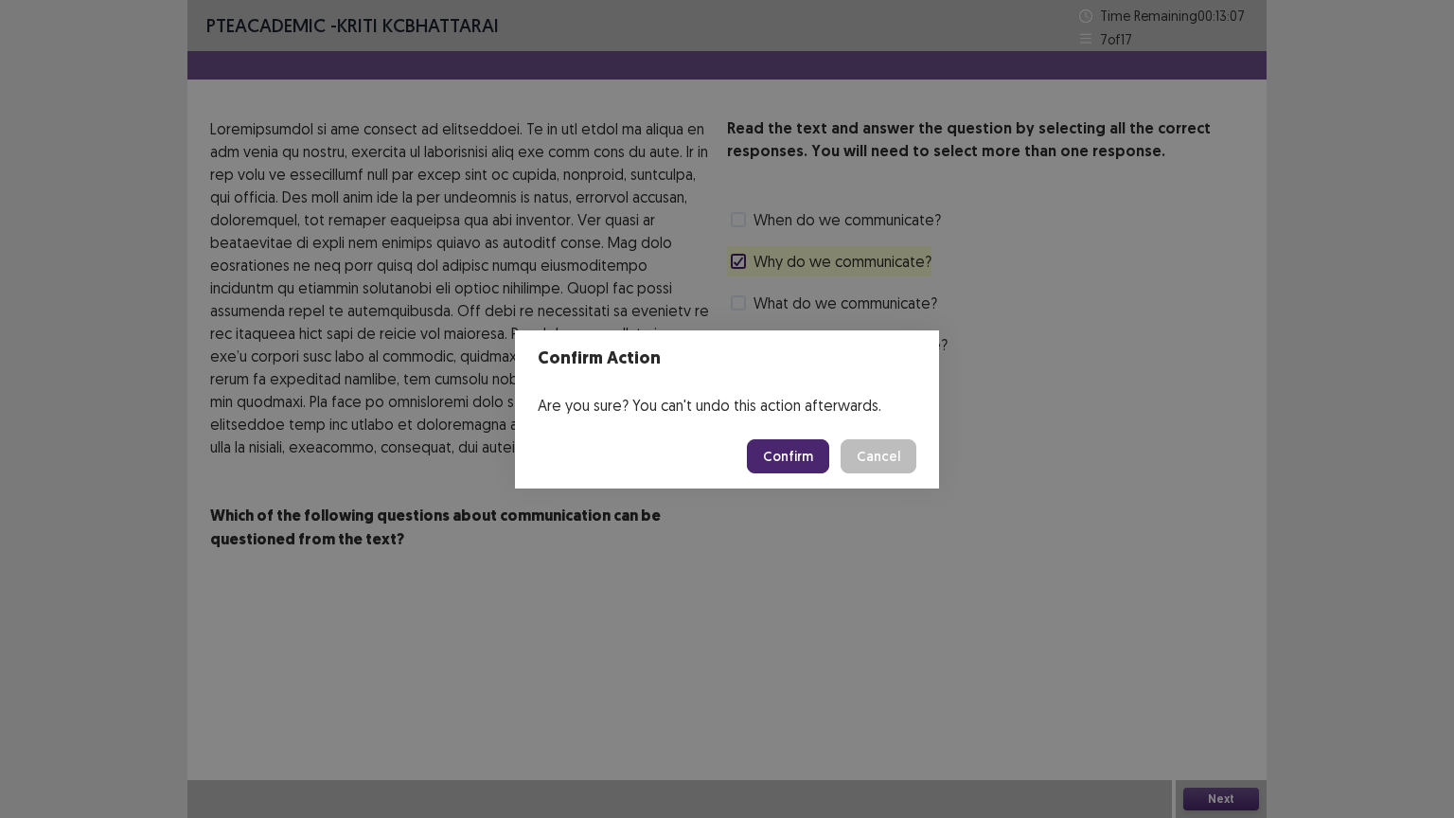
click at [769, 461] on button "Confirm" at bounding box center [788, 456] width 82 height 34
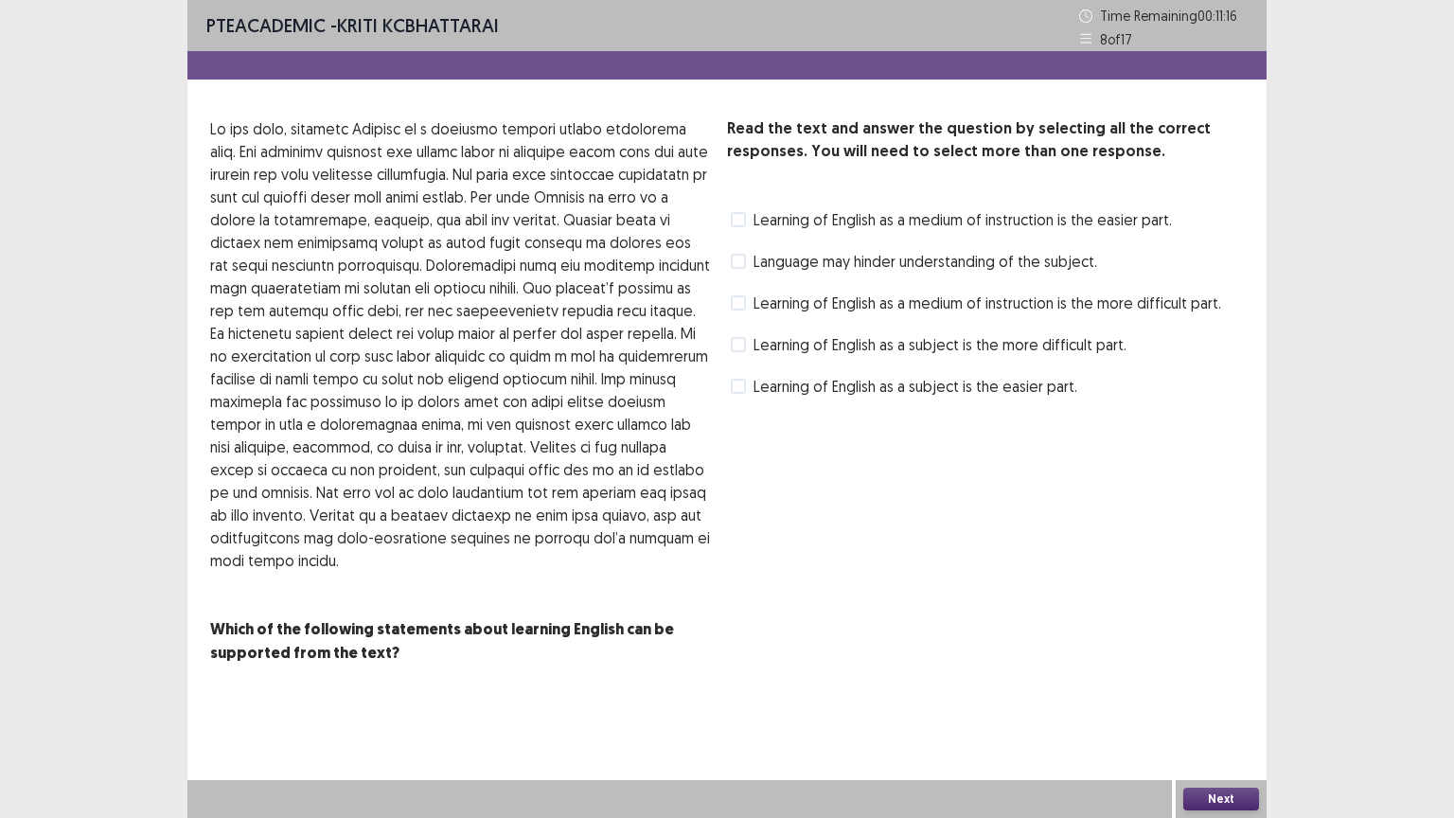
click at [739, 389] on span at bounding box center [738, 386] width 15 height 15
click at [739, 303] on span at bounding box center [738, 302] width 15 height 15
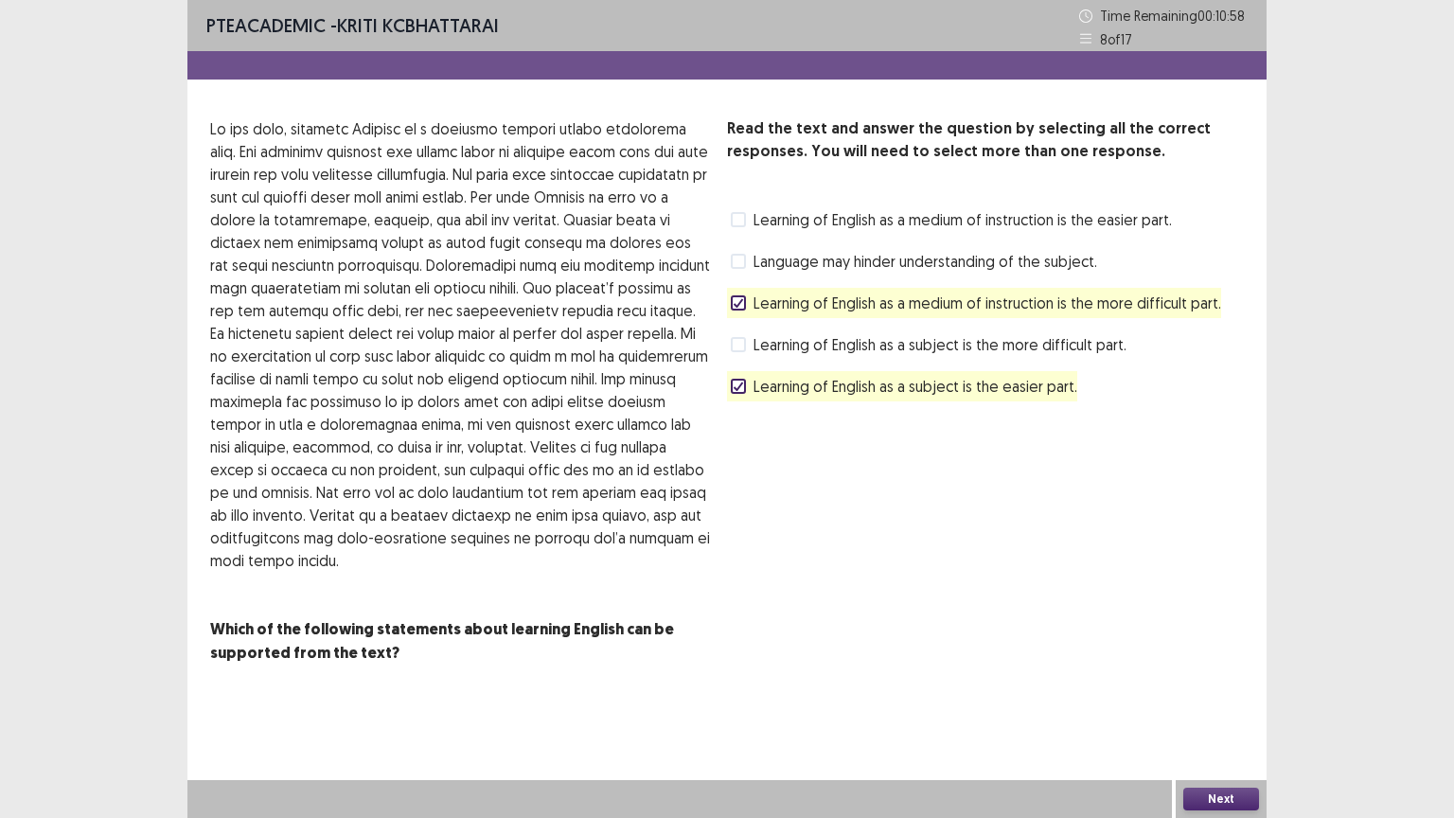
click at [1202, 698] on button "Next" at bounding box center [1221, 799] width 76 height 23
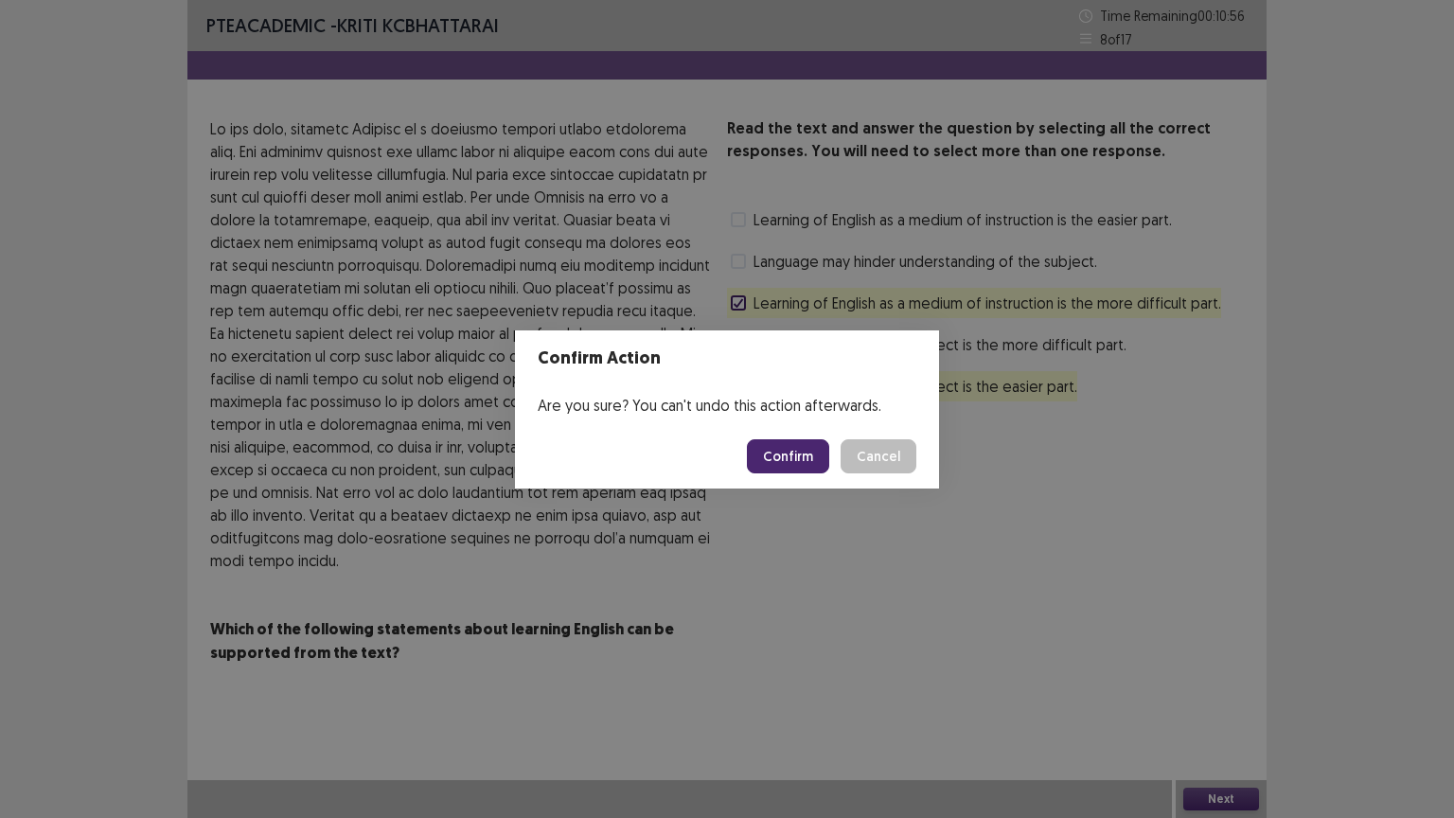
click at [786, 451] on button "Confirm" at bounding box center [788, 456] width 82 height 34
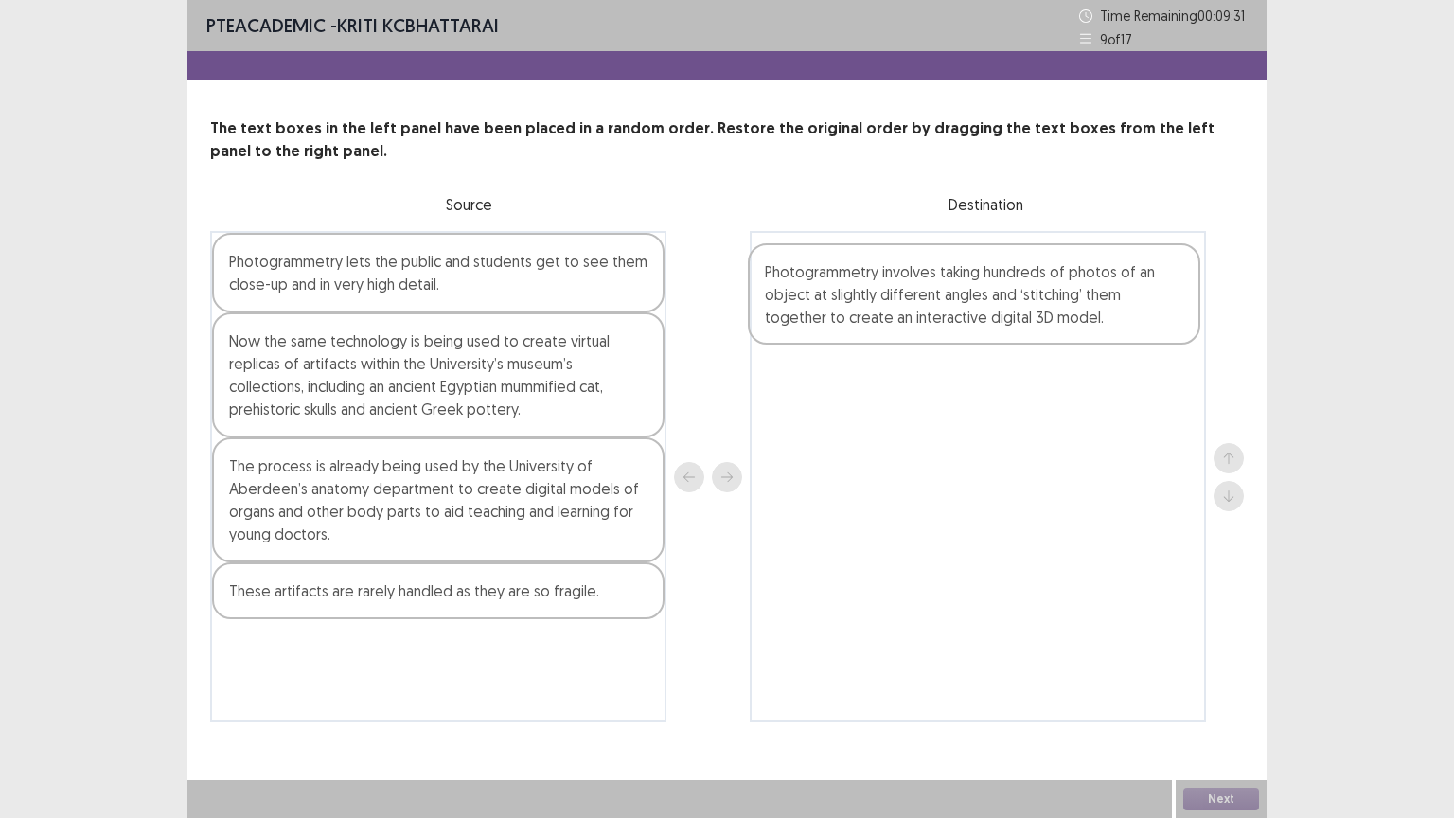
drag, startPoint x: 465, startPoint y: 506, endPoint x: 1004, endPoint y: 297, distance: 577.6
click at [1004, 299] on div "Photogrammetry lets the public and students get to see them close-up and in ver…" at bounding box center [727, 476] width 1034 height 491
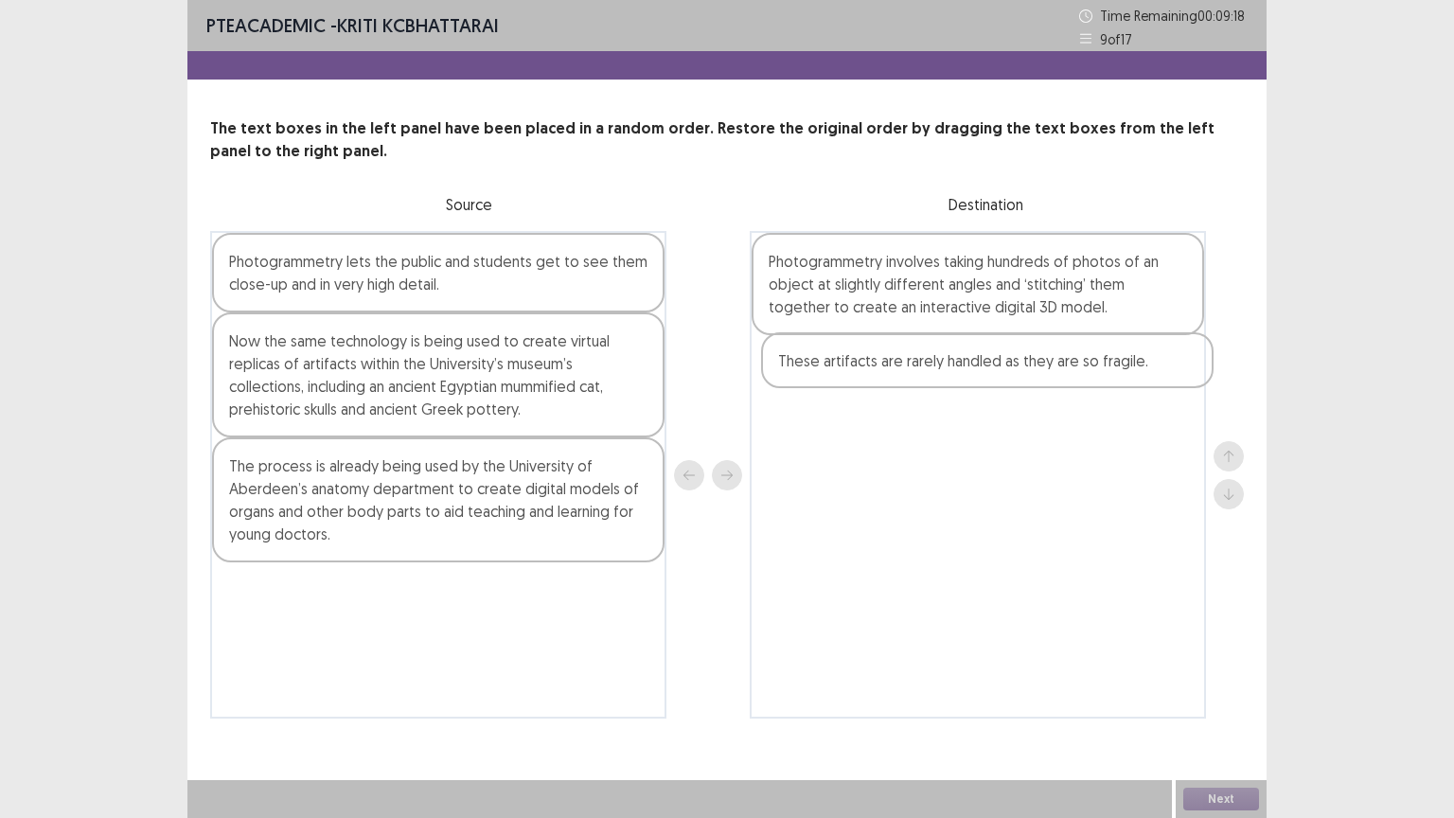
drag, startPoint x: 543, startPoint y: 602, endPoint x: 1098, endPoint y: 374, distance: 600.8
click at [1098, 374] on div "Photogrammetry lets the public and students get to see them close-up and in ver…" at bounding box center [727, 475] width 1034 height 488
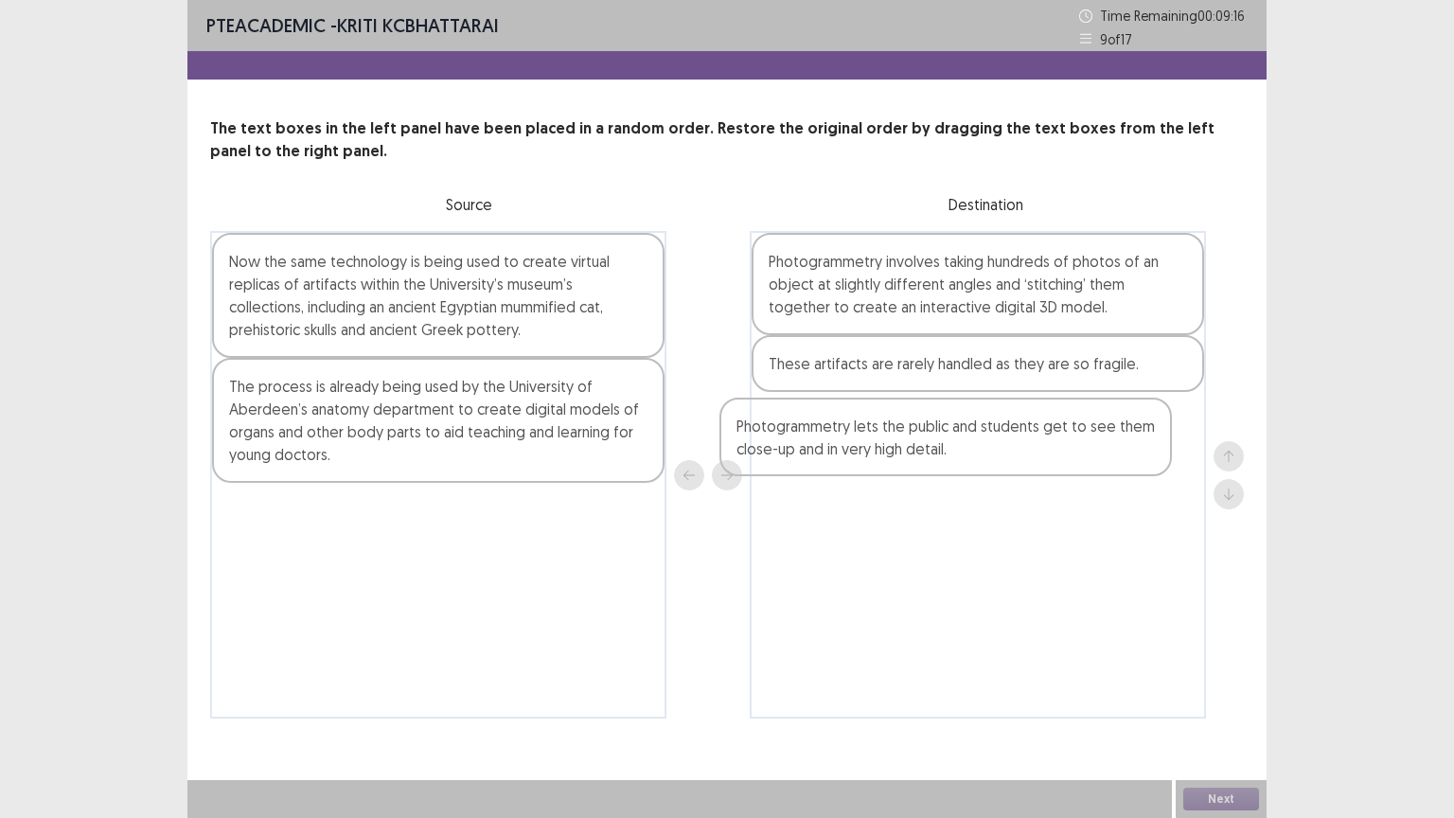
drag, startPoint x: 525, startPoint y: 280, endPoint x: 1047, endPoint y: 456, distance: 551.5
click at [1047, 456] on div "Photogrammetry lets the public and students get to see them close-up and in ver…" at bounding box center [727, 475] width 1034 height 488
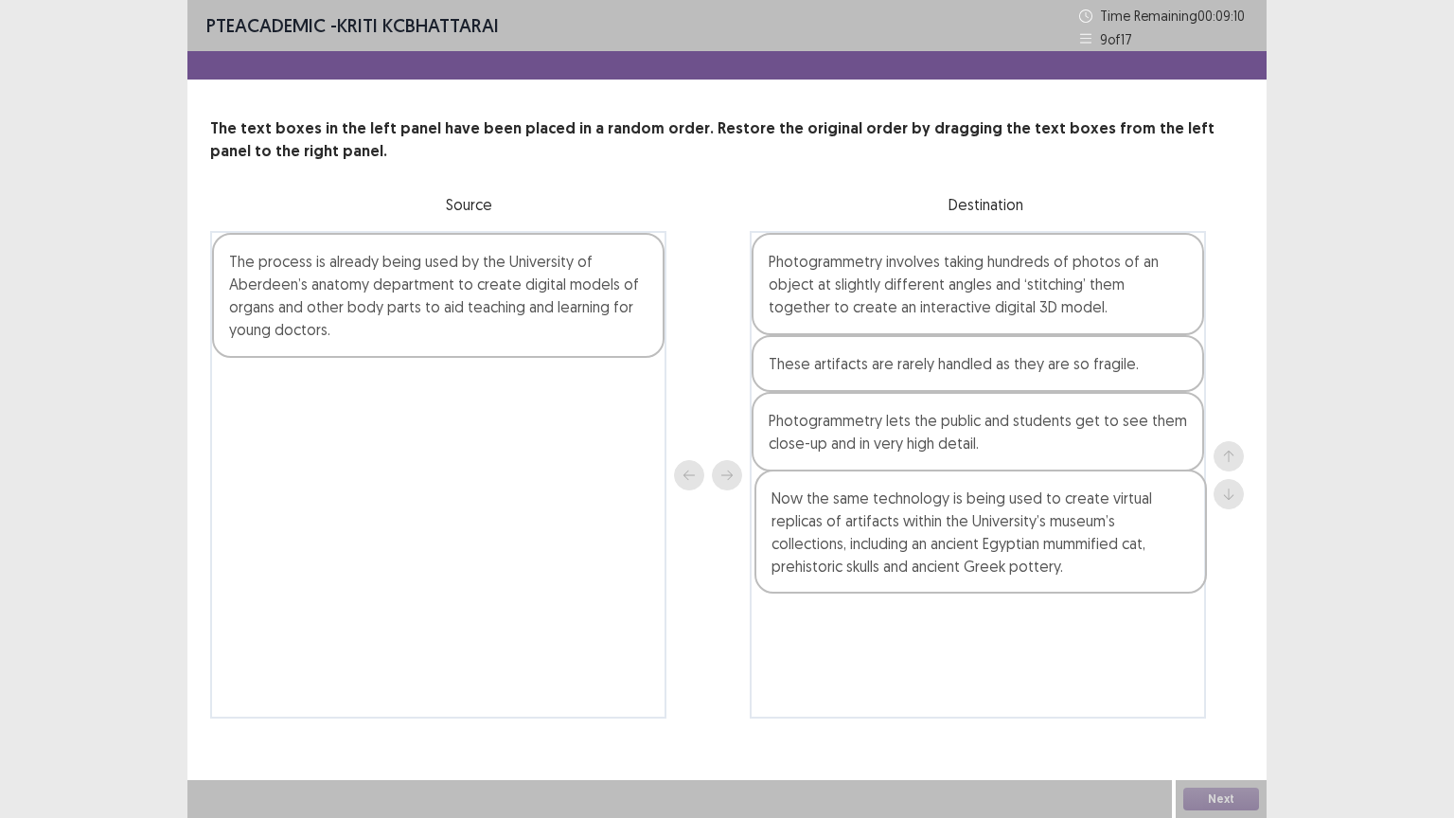
drag, startPoint x: 403, startPoint y: 333, endPoint x: 951, endPoint y: 572, distance: 597.0
click at [951, 572] on div "Now the same technology is being used to create virtual replicas of artifacts w…" at bounding box center [727, 475] width 1034 height 488
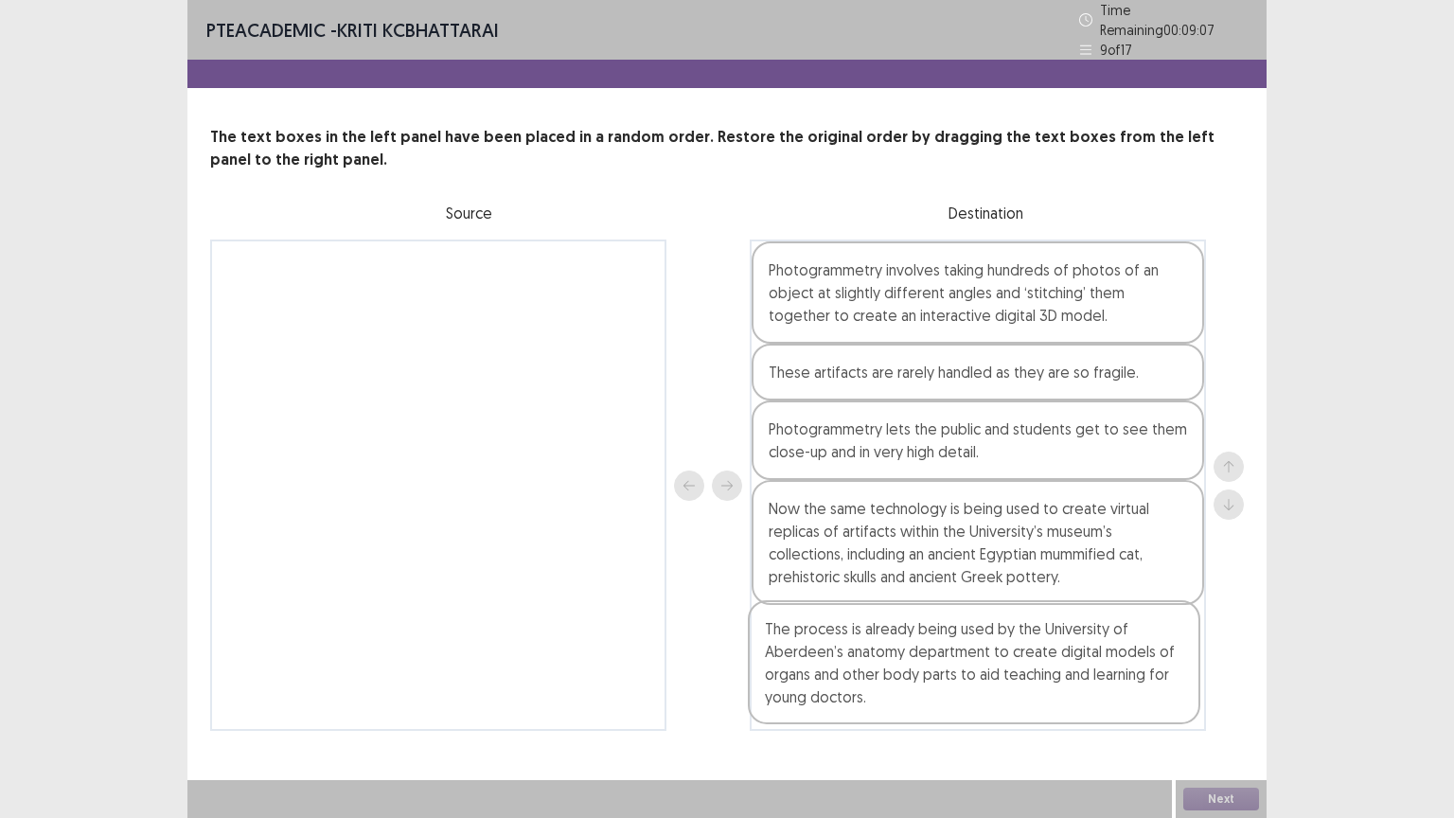
drag, startPoint x: 533, startPoint y: 337, endPoint x: 1086, endPoint y: 697, distance: 659.7
click at [1083, 698] on div "The process is already being used by the University of Aberdeen’s anatomy depar…" at bounding box center [727, 485] width 1034 height 491
click at [1196, 698] on button "Next" at bounding box center [1221, 799] width 76 height 23
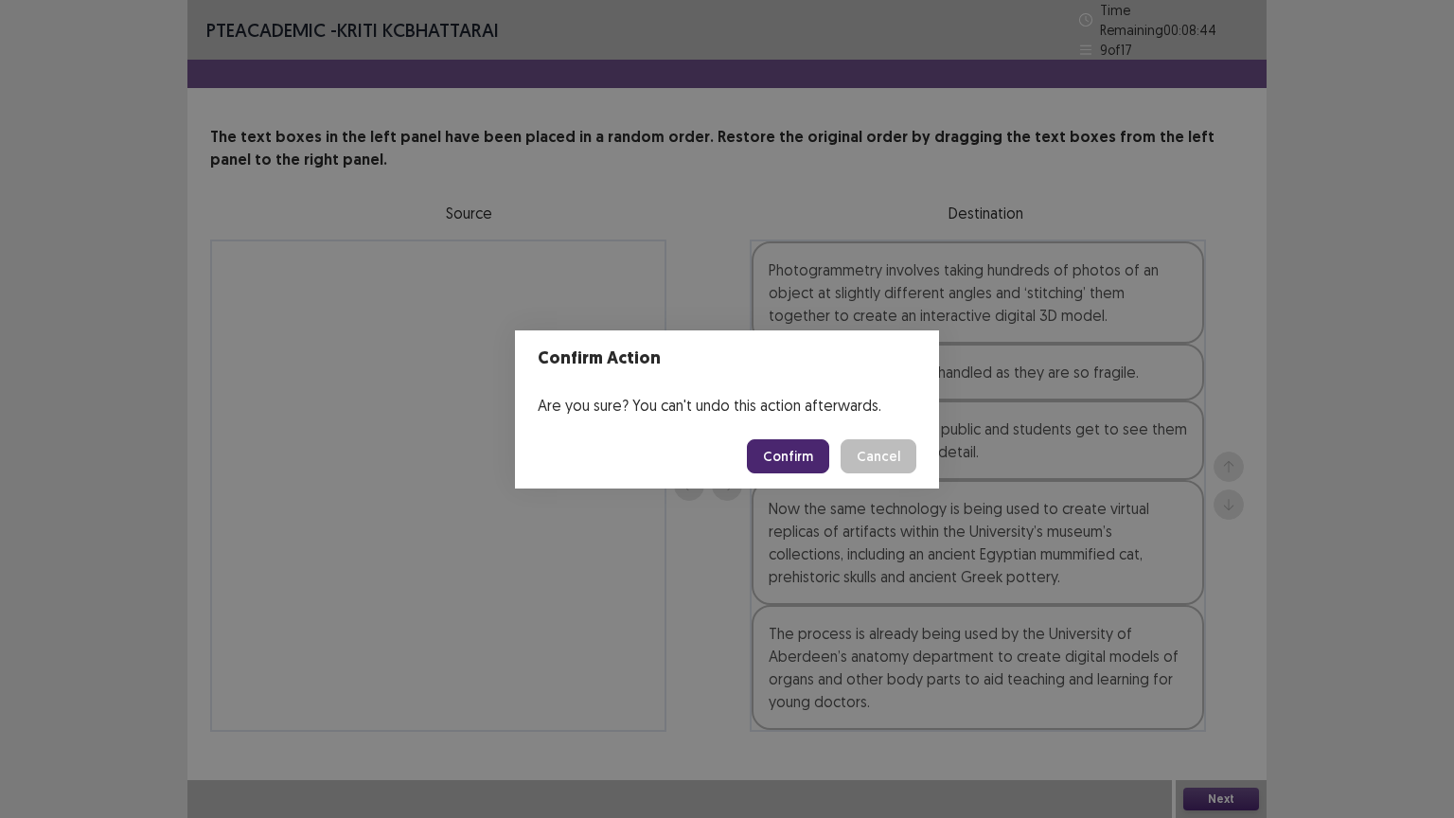
click at [780, 454] on button "Confirm" at bounding box center [788, 456] width 82 height 34
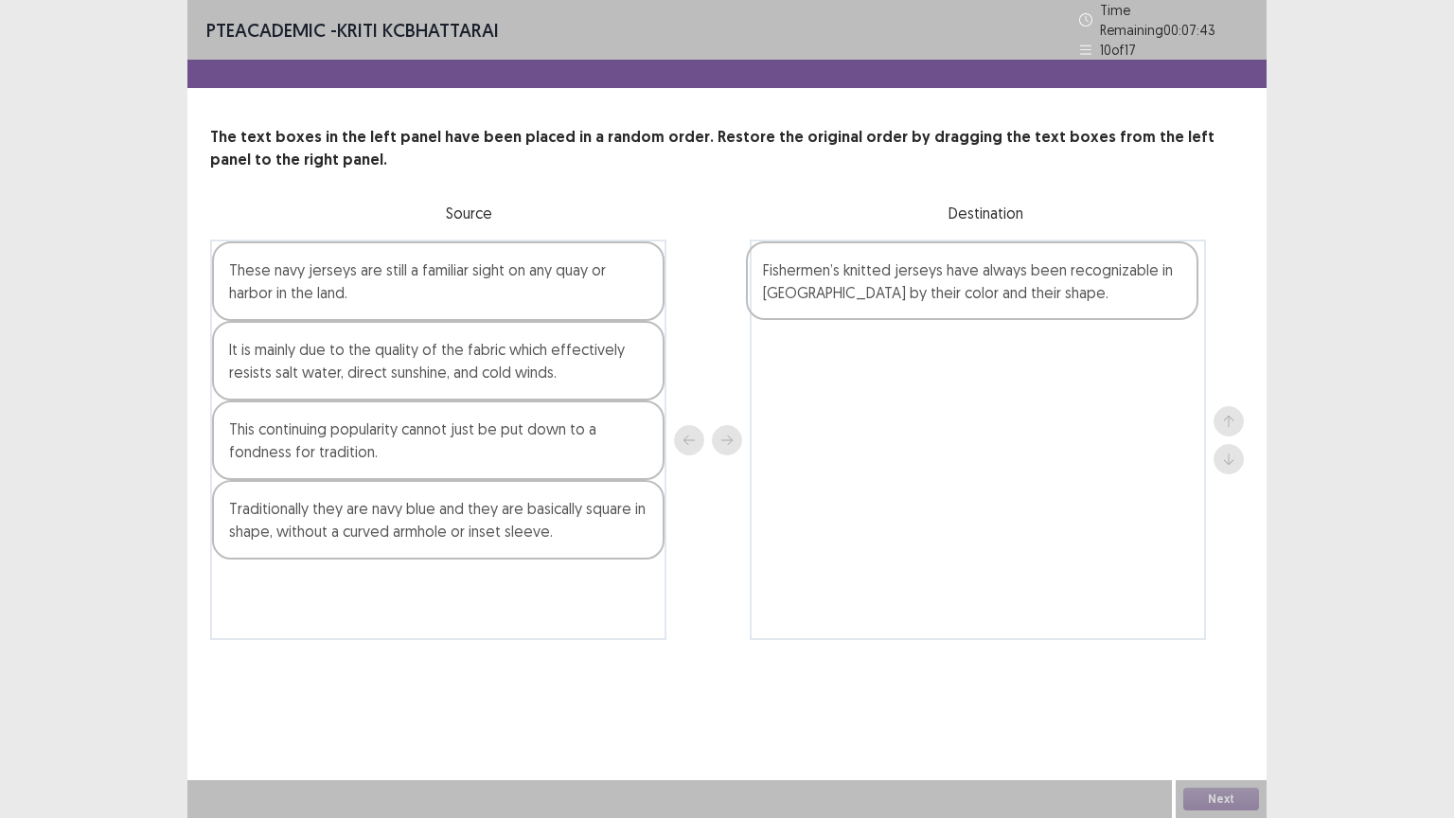
drag, startPoint x: 362, startPoint y: 530, endPoint x: 902, endPoint y: 299, distance: 587.9
click at [902, 299] on div "These navy jerseys are still a familiar sight on any quay or harbor in the land…" at bounding box center [727, 440] width 1034 height 400
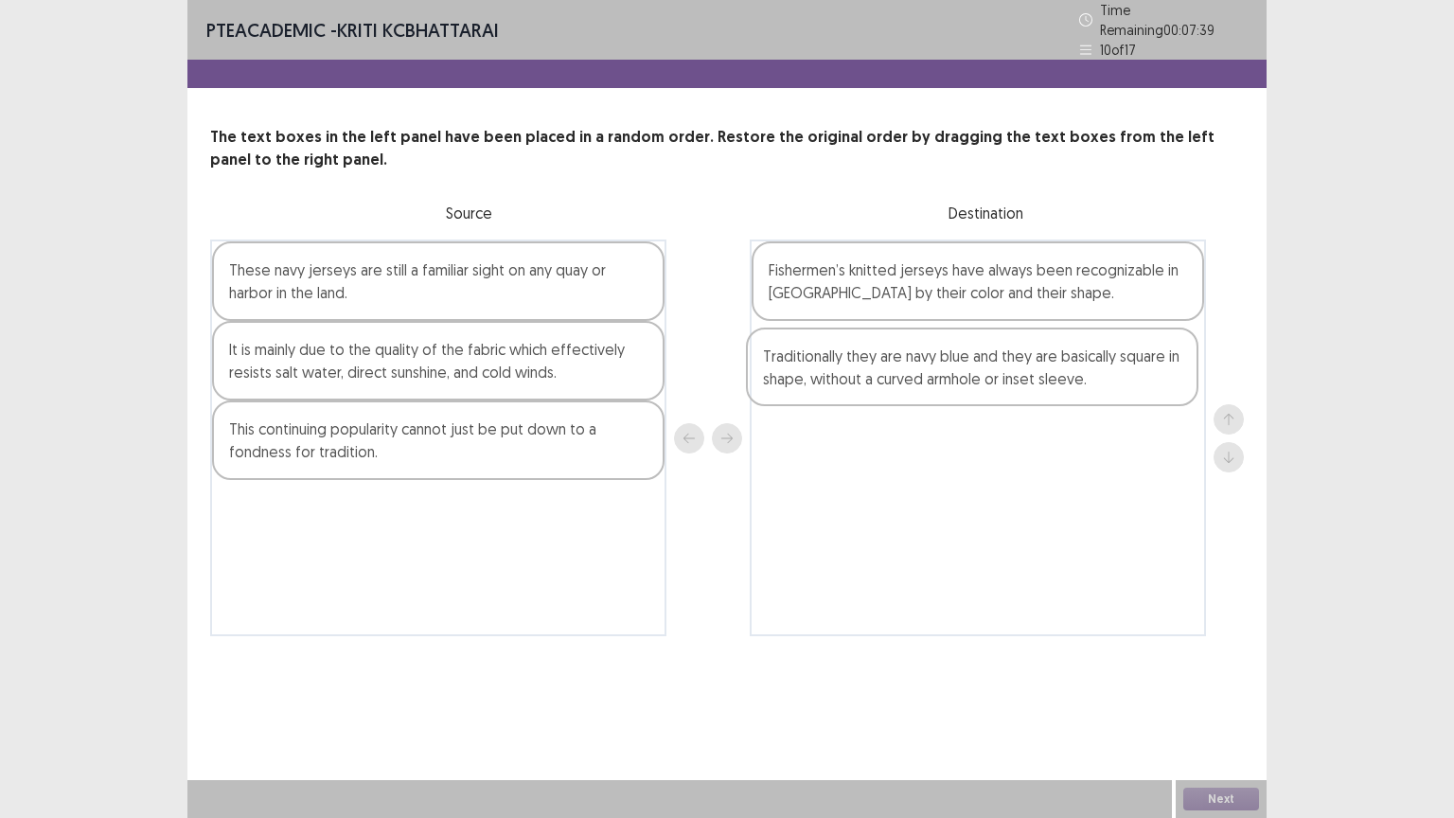
drag, startPoint x: 413, startPoint y: 523, endPoint x: 956, endPoint y: 372, distance: 563.9
click at [956, 379] on div "These navy jerseys are still a familiar sight on any quay or harbor in the land…" at bounding box center [727, 438] width 1034 height 397
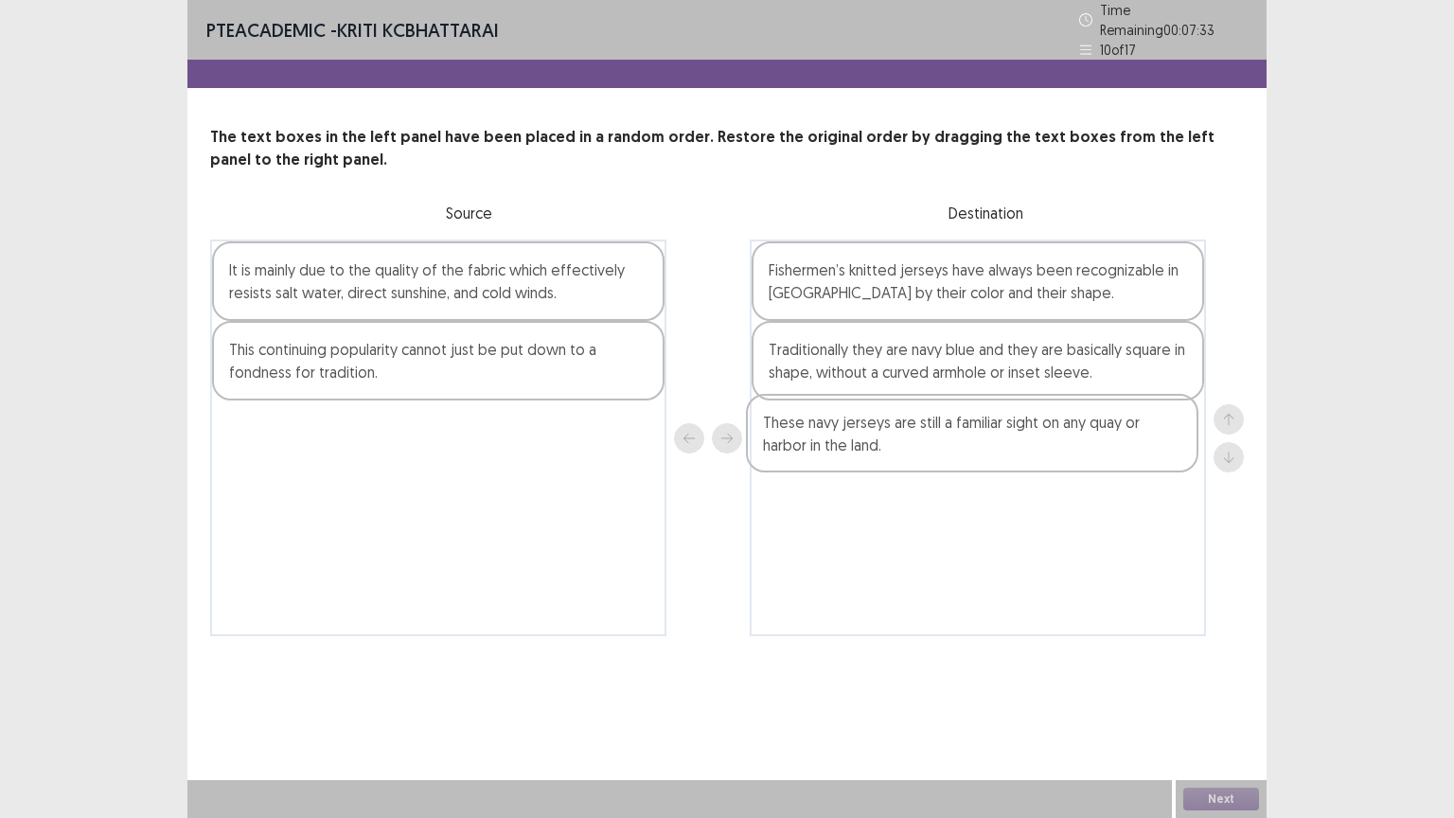
drag, startPoint x: 421, startPoint y: 287, endPoint x: 955, endPoint y: 449, distance: 558.0
click at [955, 449] on div "These navy jerseys are still a familiar sight on any quay or harbor in the land…" at bounding box center [727, 438] width 1034 height 397
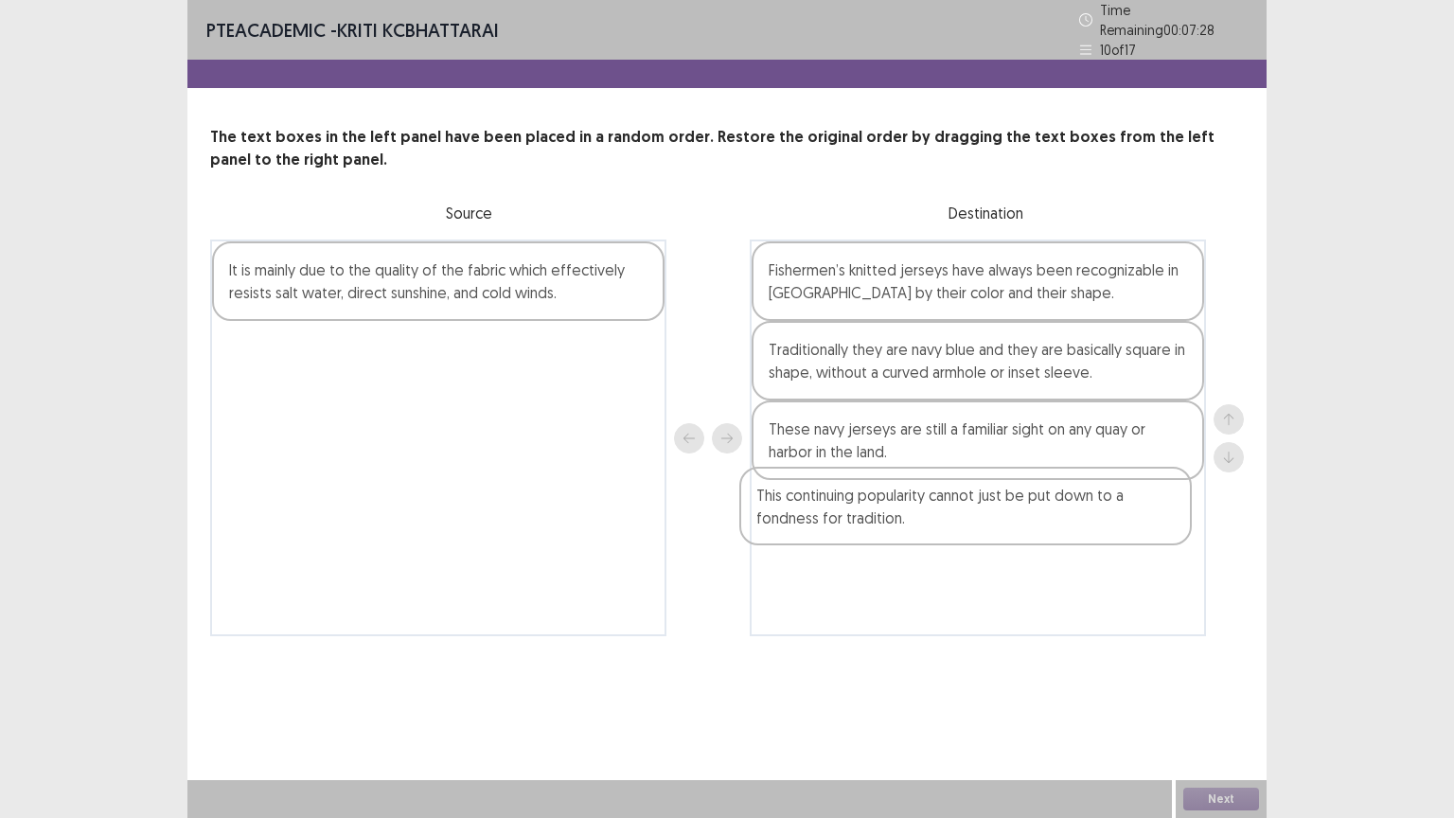
drag, startPoint x: 461, startPoint y: 370, endPoint x: 991, endPoint y: 530, distance: 553.8
click at [991, 530] on div "It is mainly due to the quality of the fabric which effectively resists salt wa…" at bounding box center [727, 438] width 1034 height 397
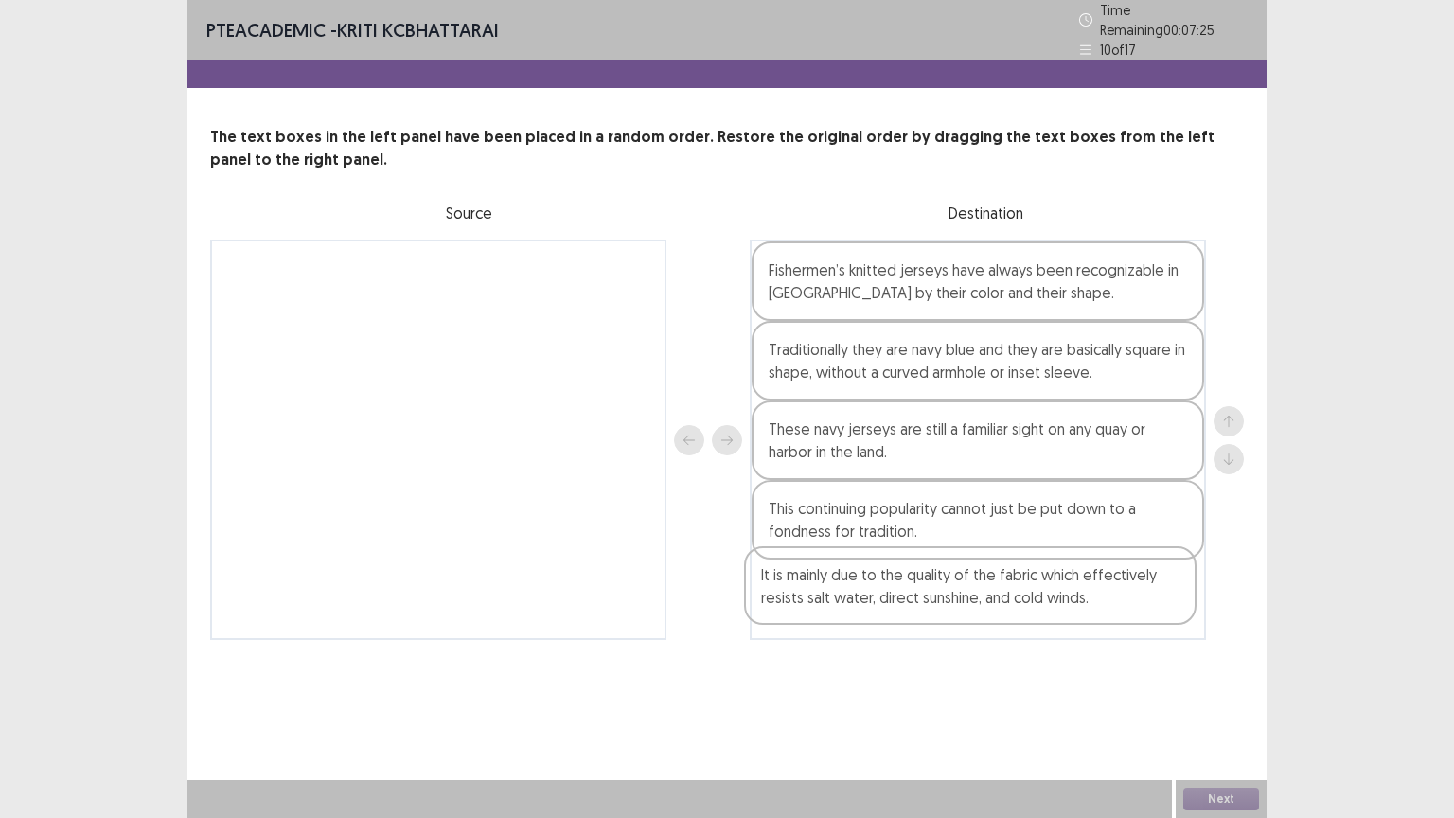
drag, startPoint x: 490, startPoint y: 286, endPoint x: 1029, endPoint y: 602, distance: 624.7
click at [1029, 602] on div "It is mainly due to the quality of the fabric which effectively resists salt wa…" at bounding box center [727, 440] width 1034 height 400
click at [1218, 698] on button "Next" at bounding box center [1221, 799] width 76 height 23
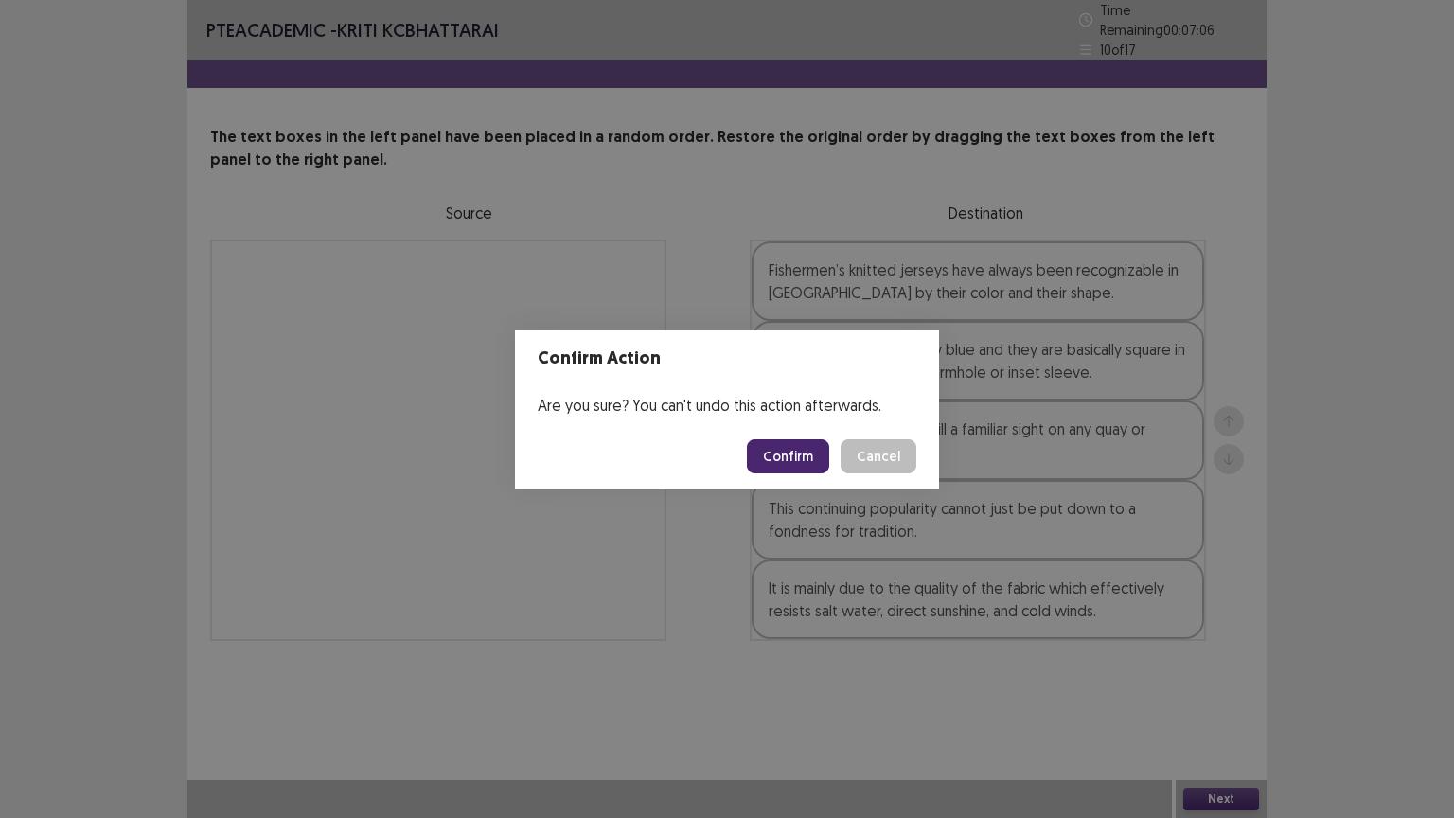
click at [804, 457] on button "Confirm" at bounding box center [788, 456] width 82 height 34
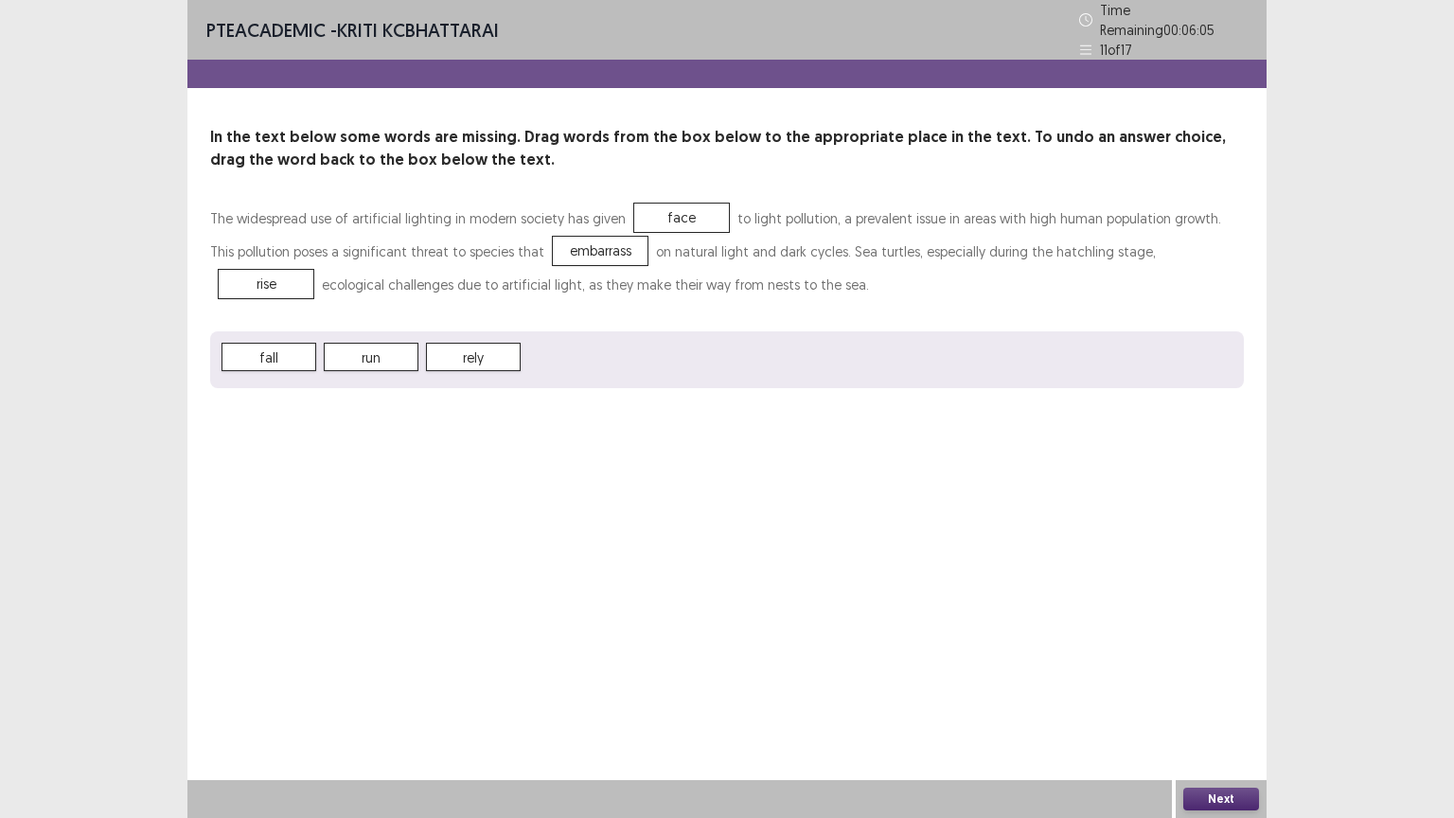
click at [1222, 698] on button "Next" at bounding box center [1221, 799] width 76 height 23
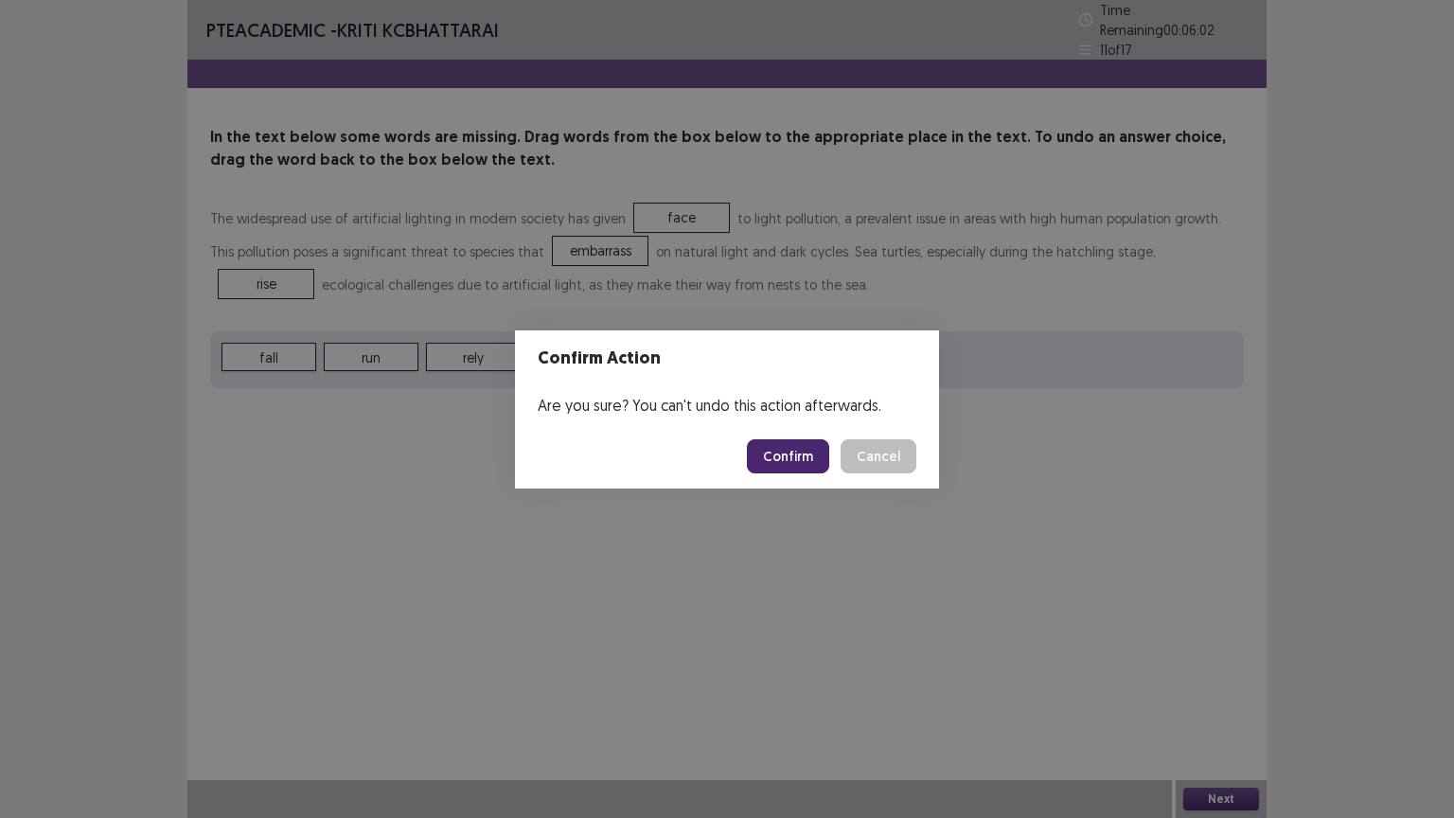
click at [786, 454] on button "Confirm" at bounding box center [788, 456] width 82 height 34
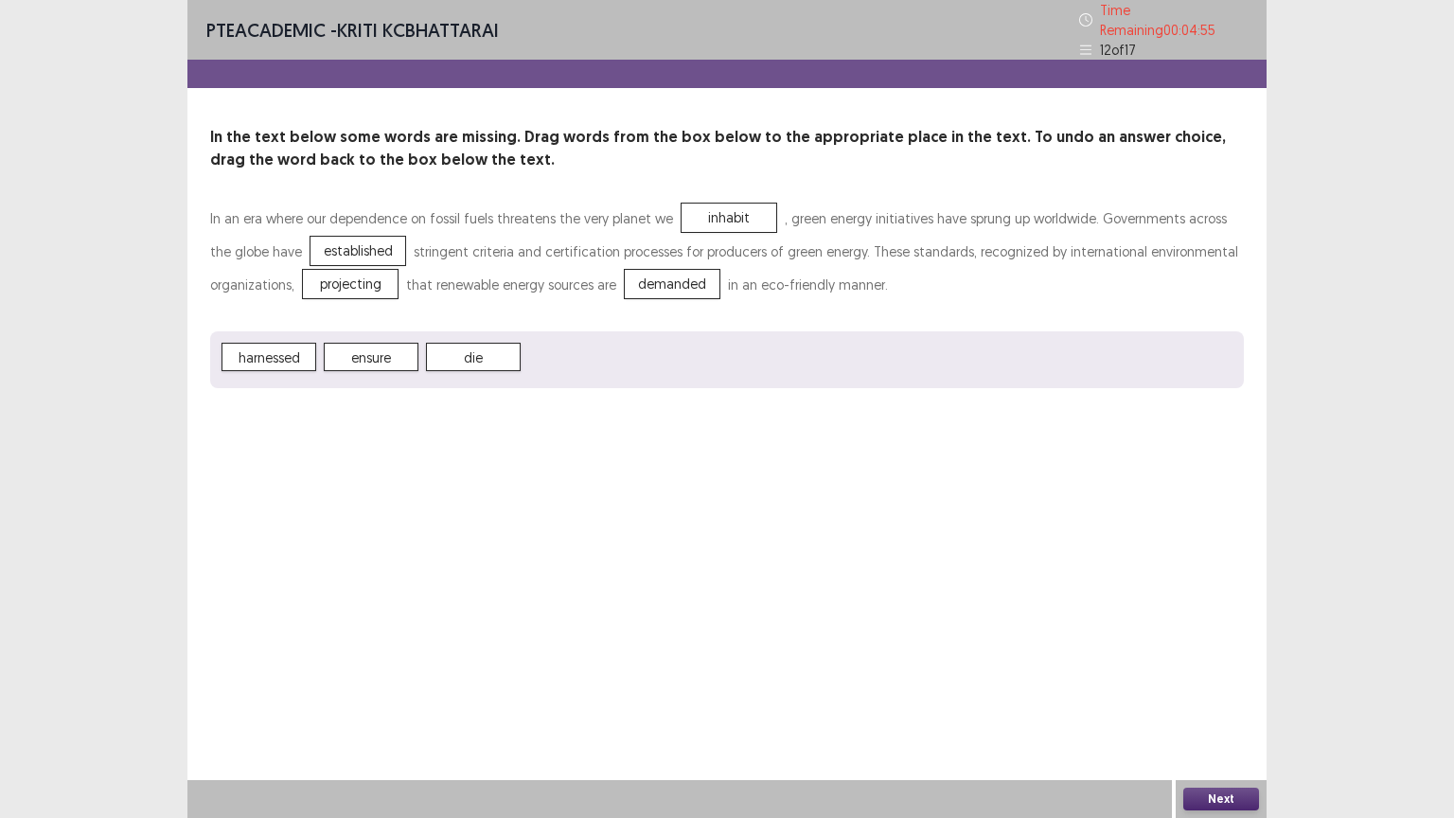
click at [1206, 698] on button "Next" at bounding box center [1221, 799] width 76 height 23
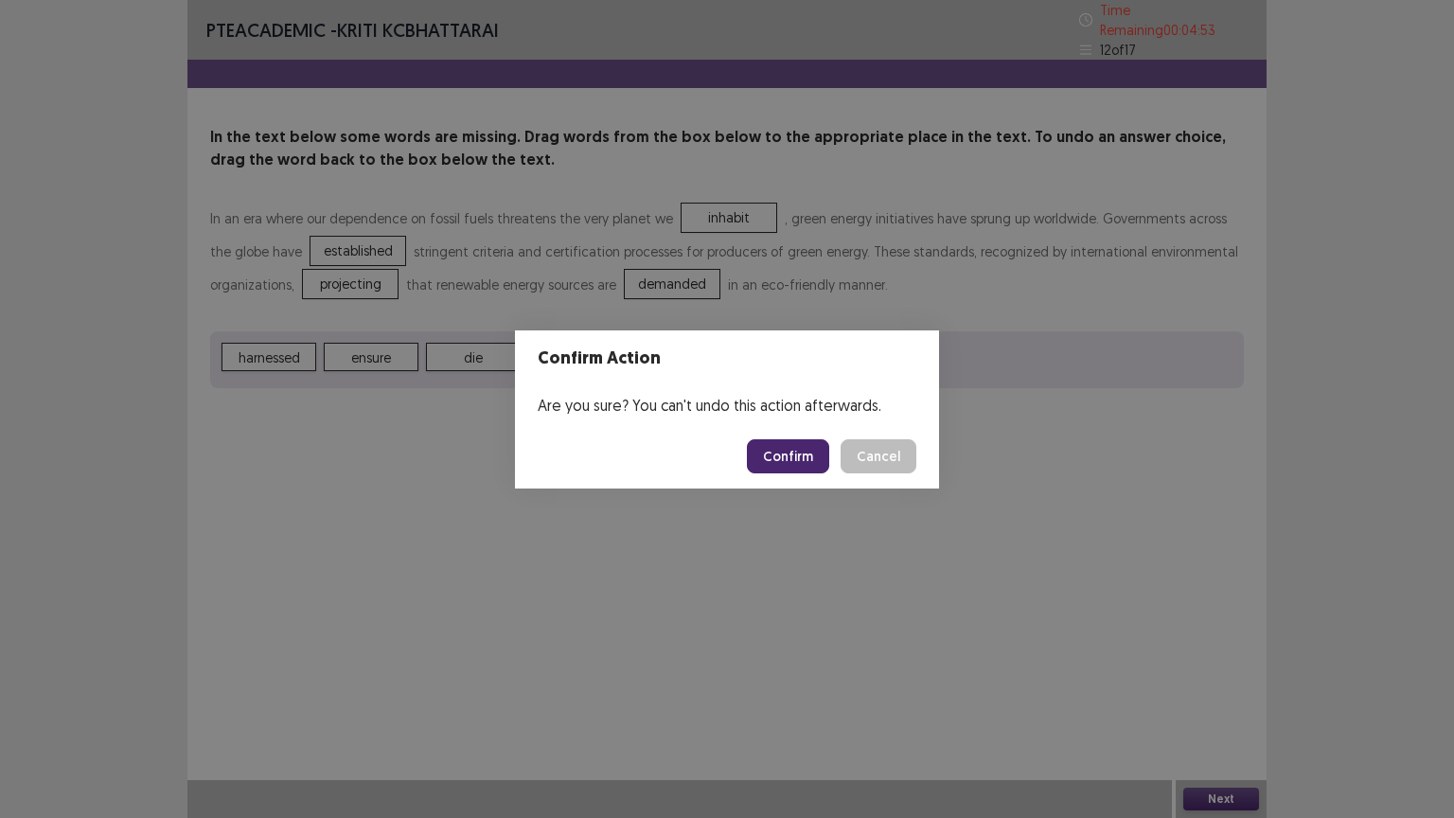
click at [799, 458] on button "Confirm" at bounding box center [788, 456] width 82 height 34
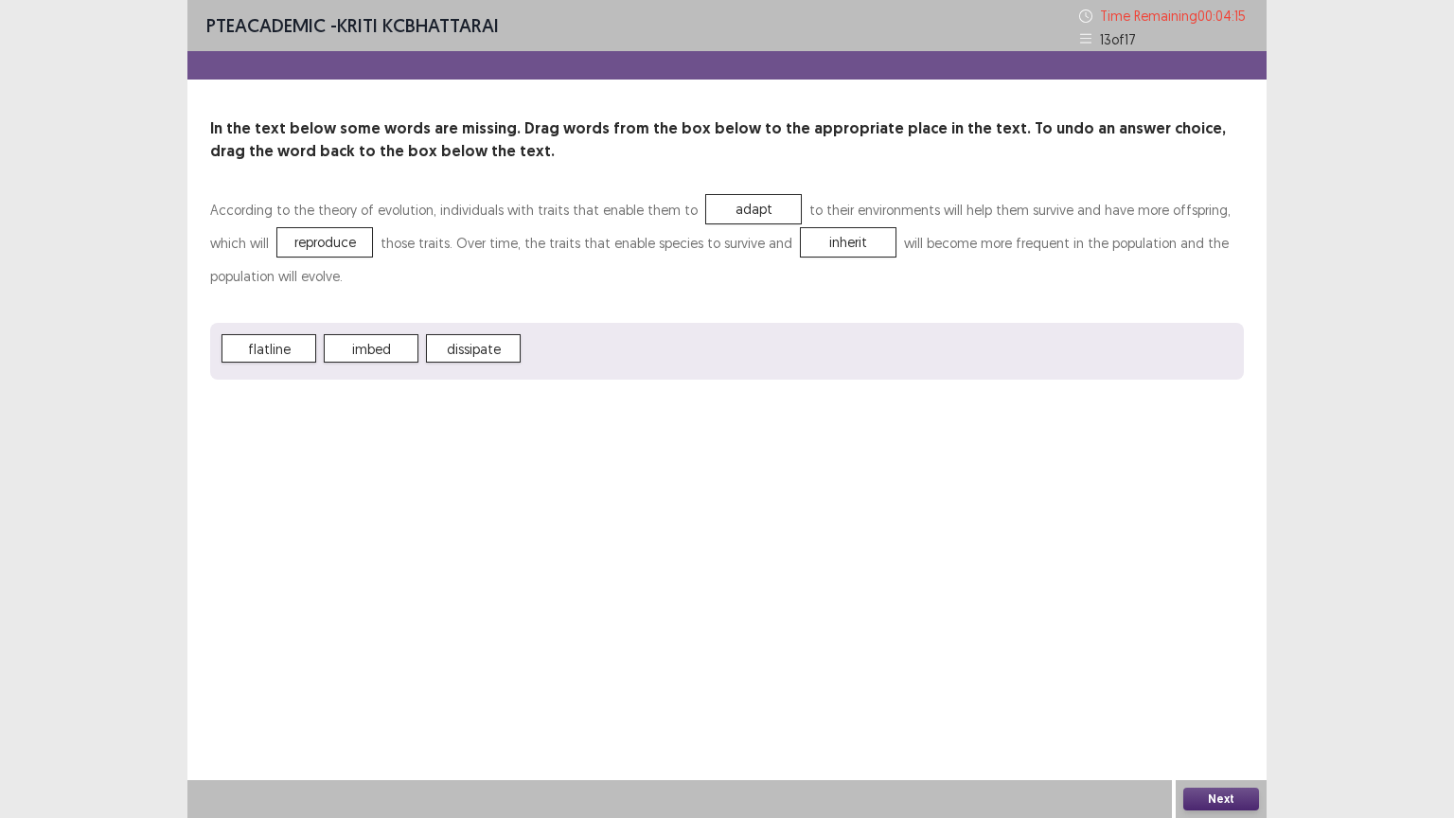
click at [1202, 698] on button "Next" at bounding box center [1221, 799] width 76 height 23
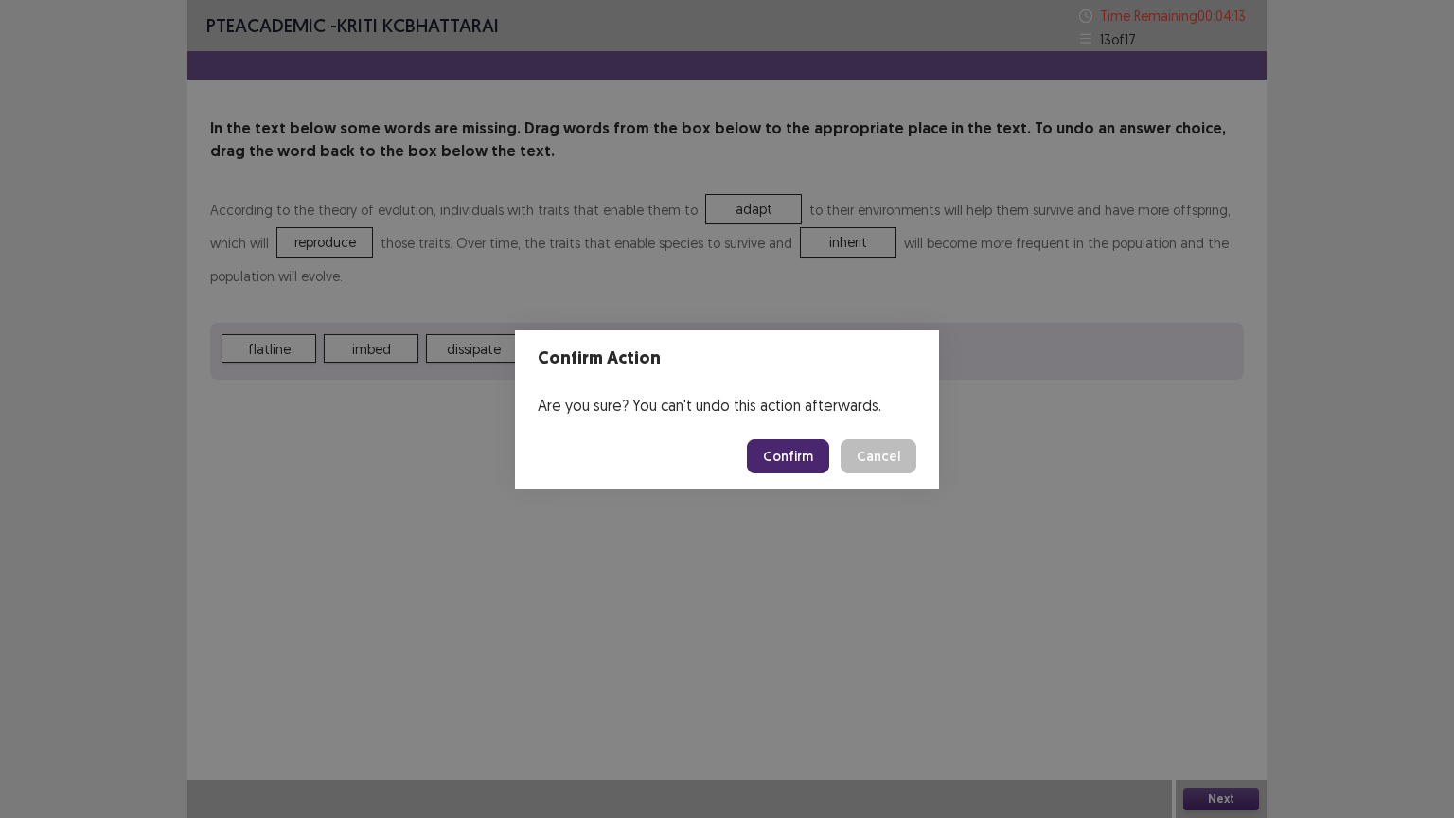
click at [799, 451] on button "Confirm" at bounding box center [788, 456] width 82 height 34
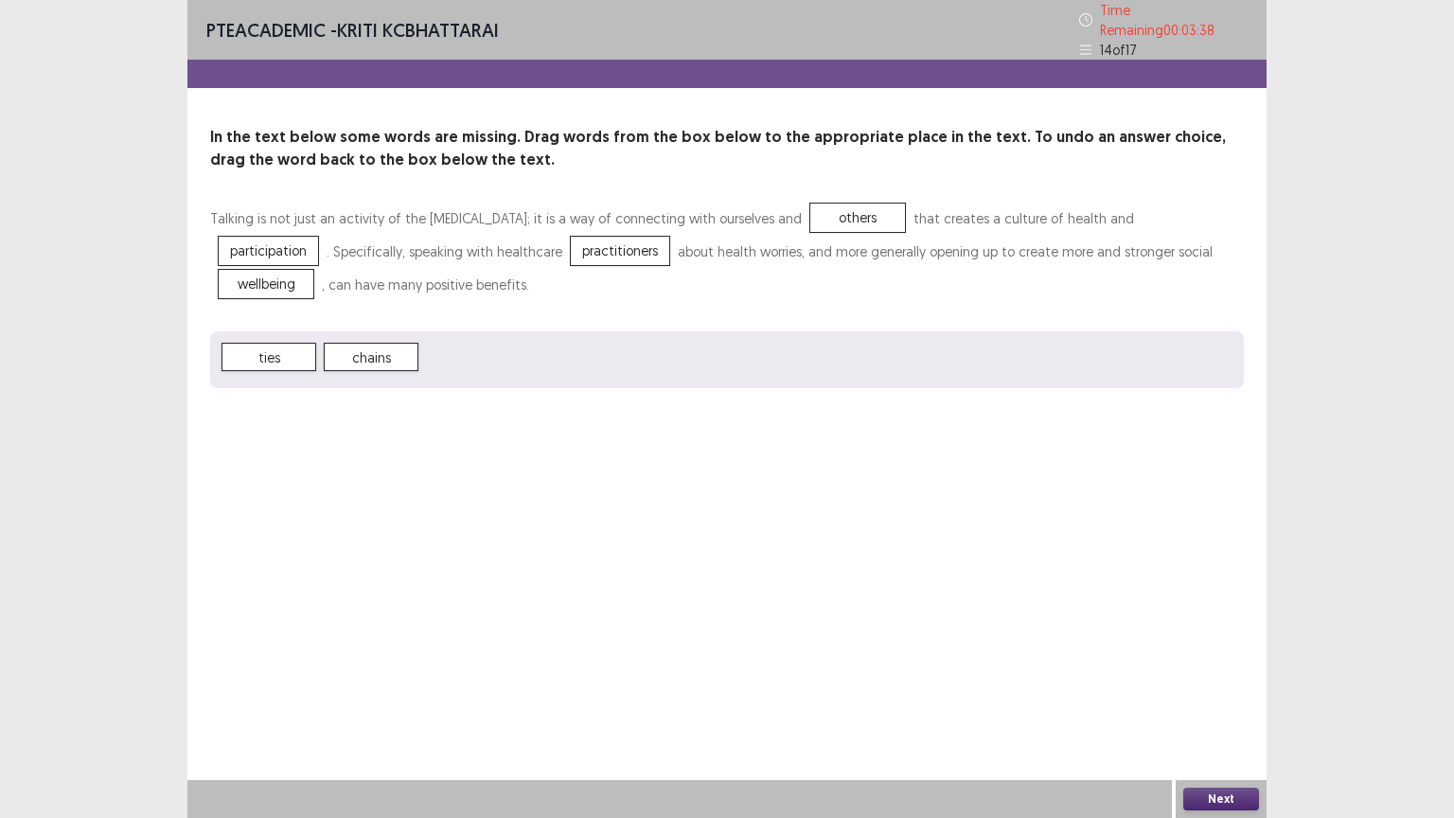
click at [1191, 698] on button "Next" at bounding box center [1221, 799] width 76 height 23
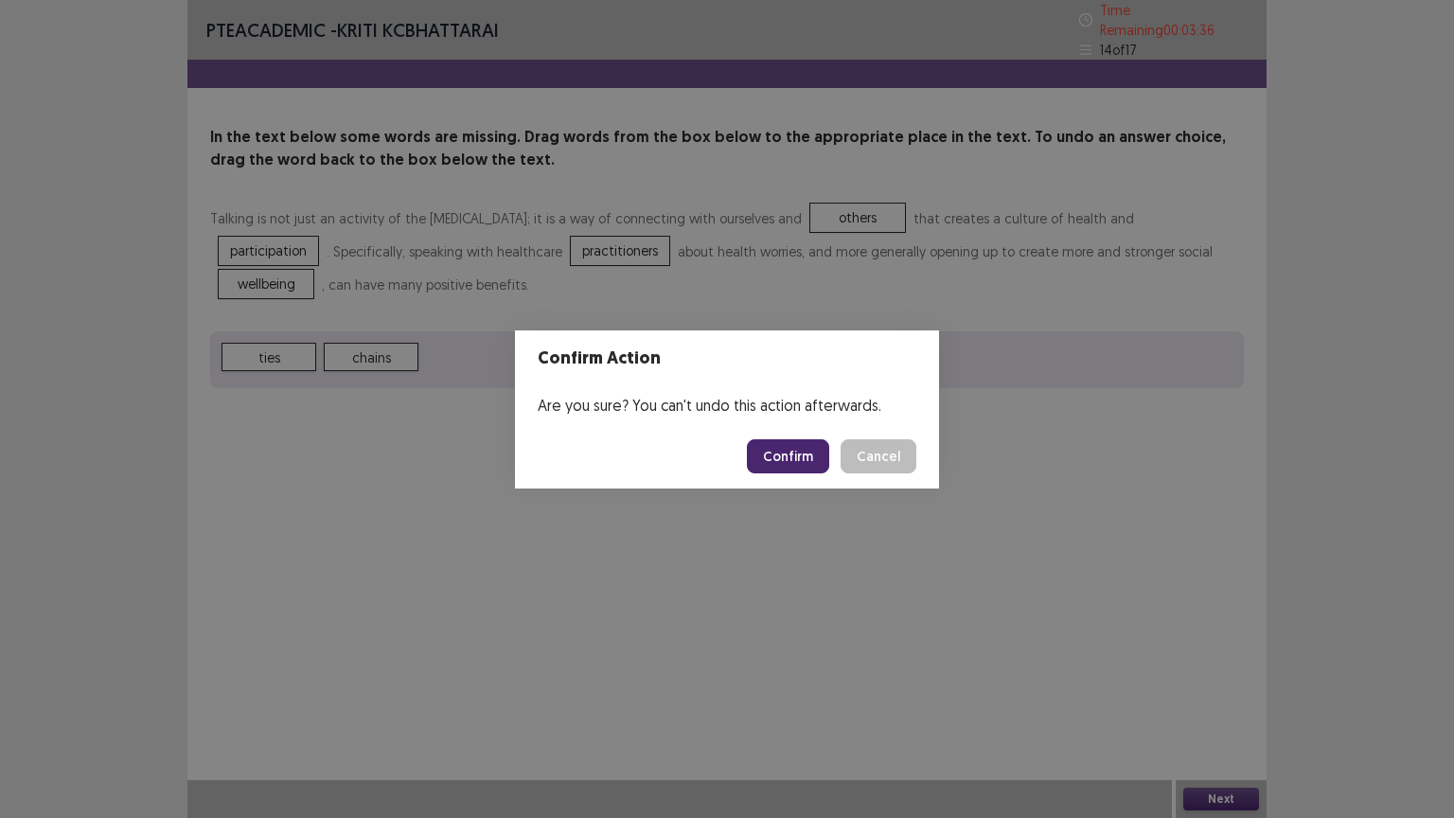
click at [776, 451] on button "Confirm" at bounding box center [788, 456] width 82 height 34
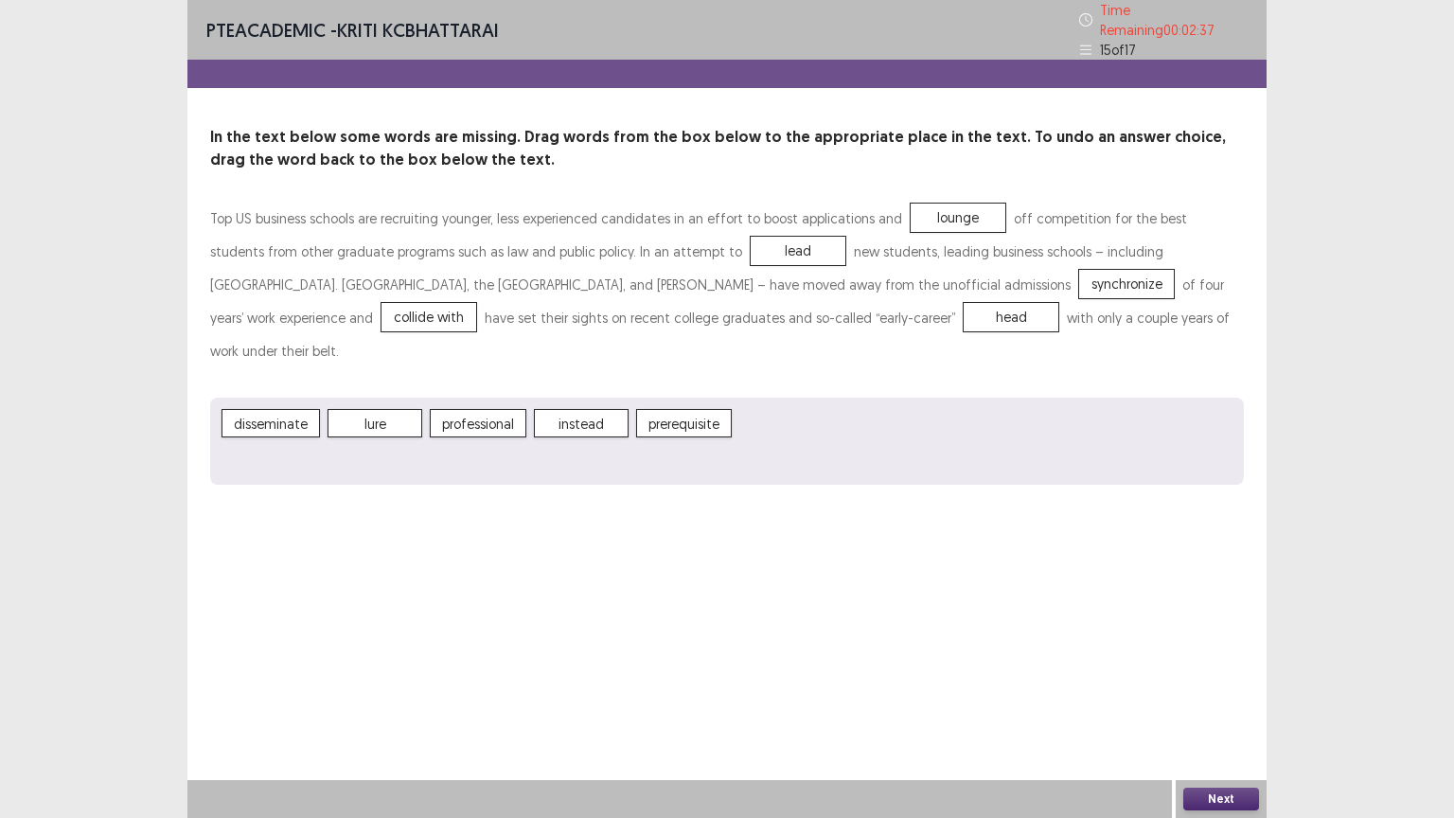
click at [1223, 698] on button "Next" at bounding box center [1221, 799] width 76 height 23
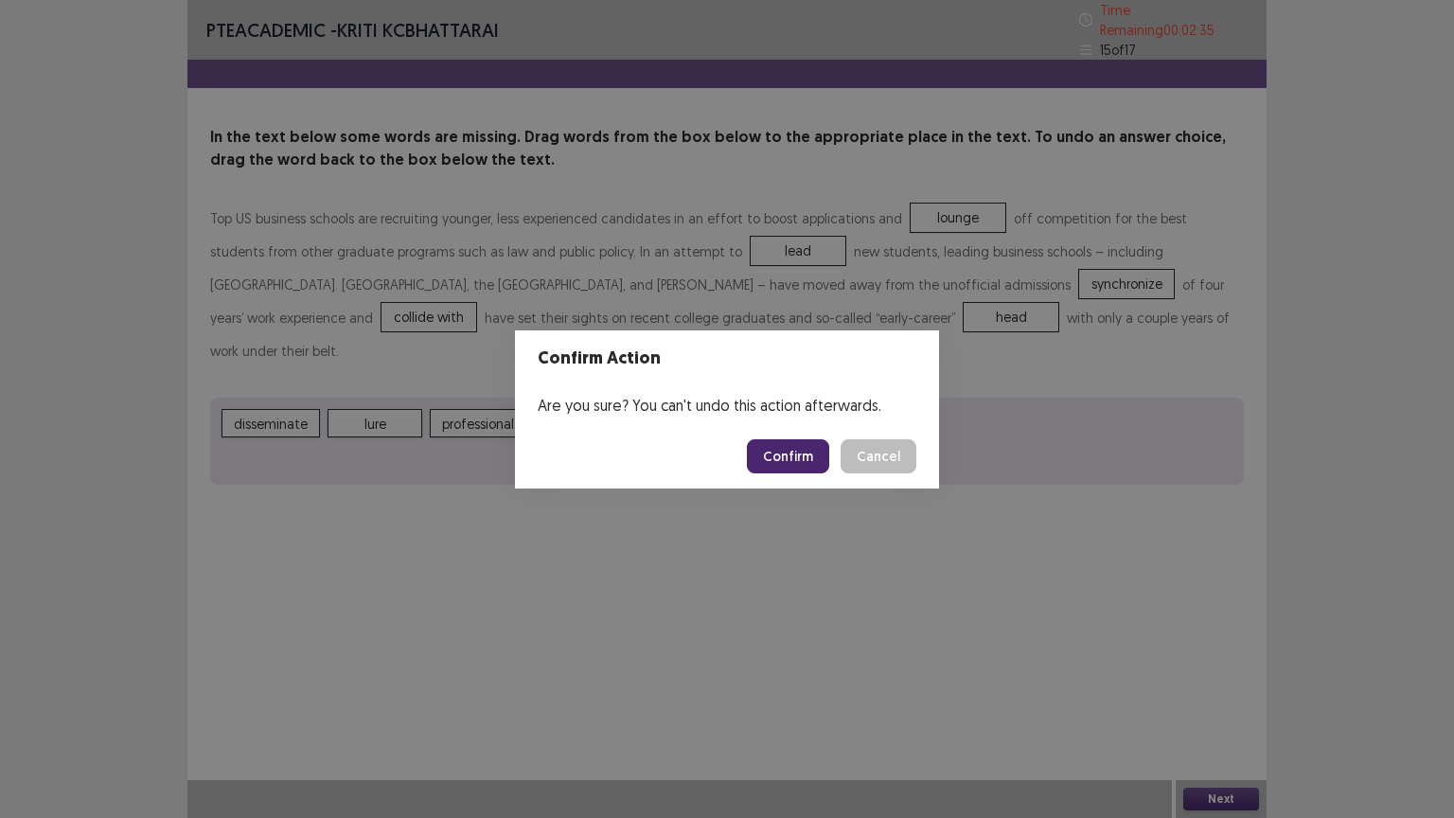
click at [799, 457] on button "Confirm" at bounding box center [788, 456] width 82 height 34
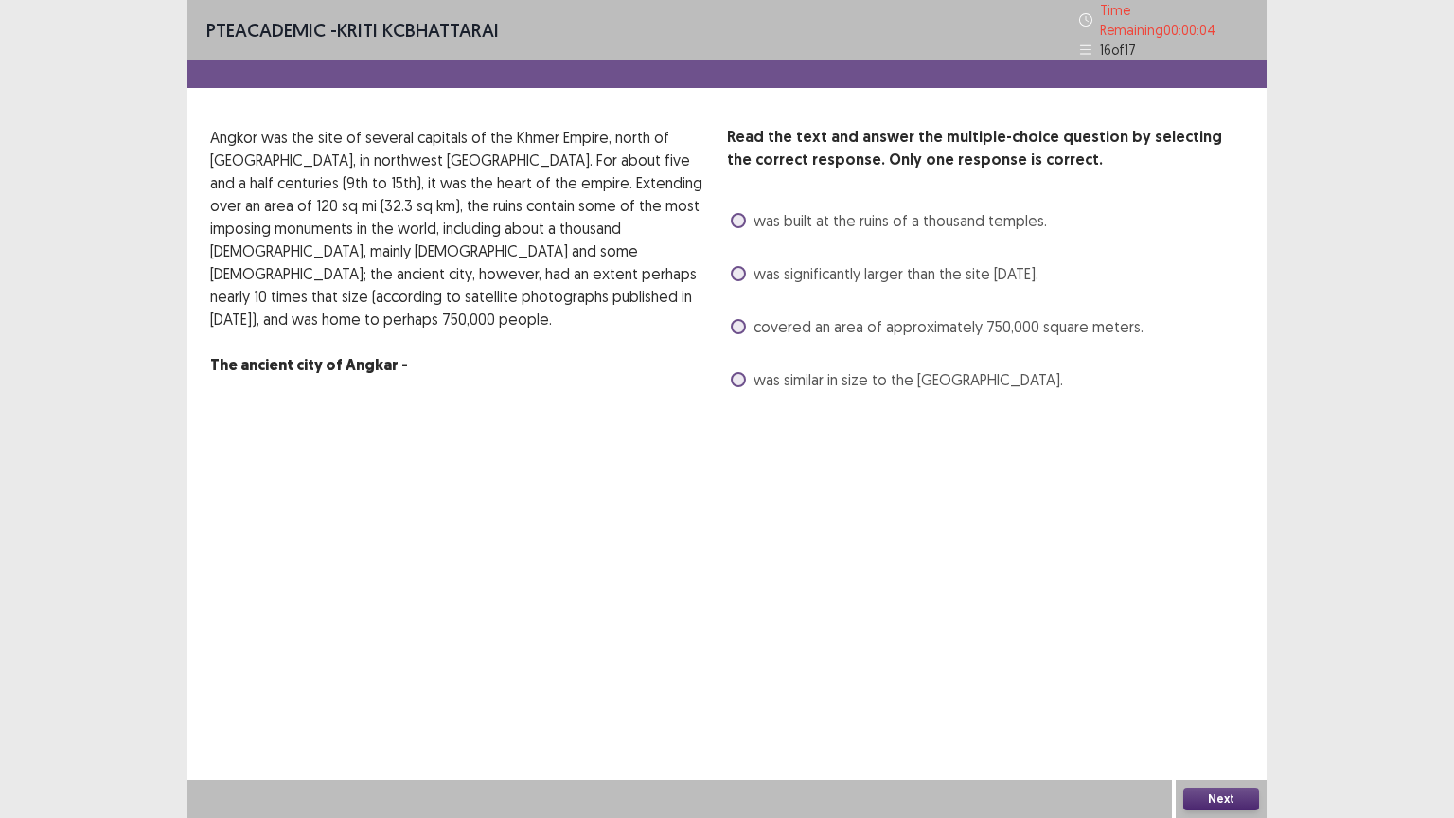
click at [741, 275] on label "was significantly larger than the site [DATE]." at bounding box center [885, 273] width 308 height 23
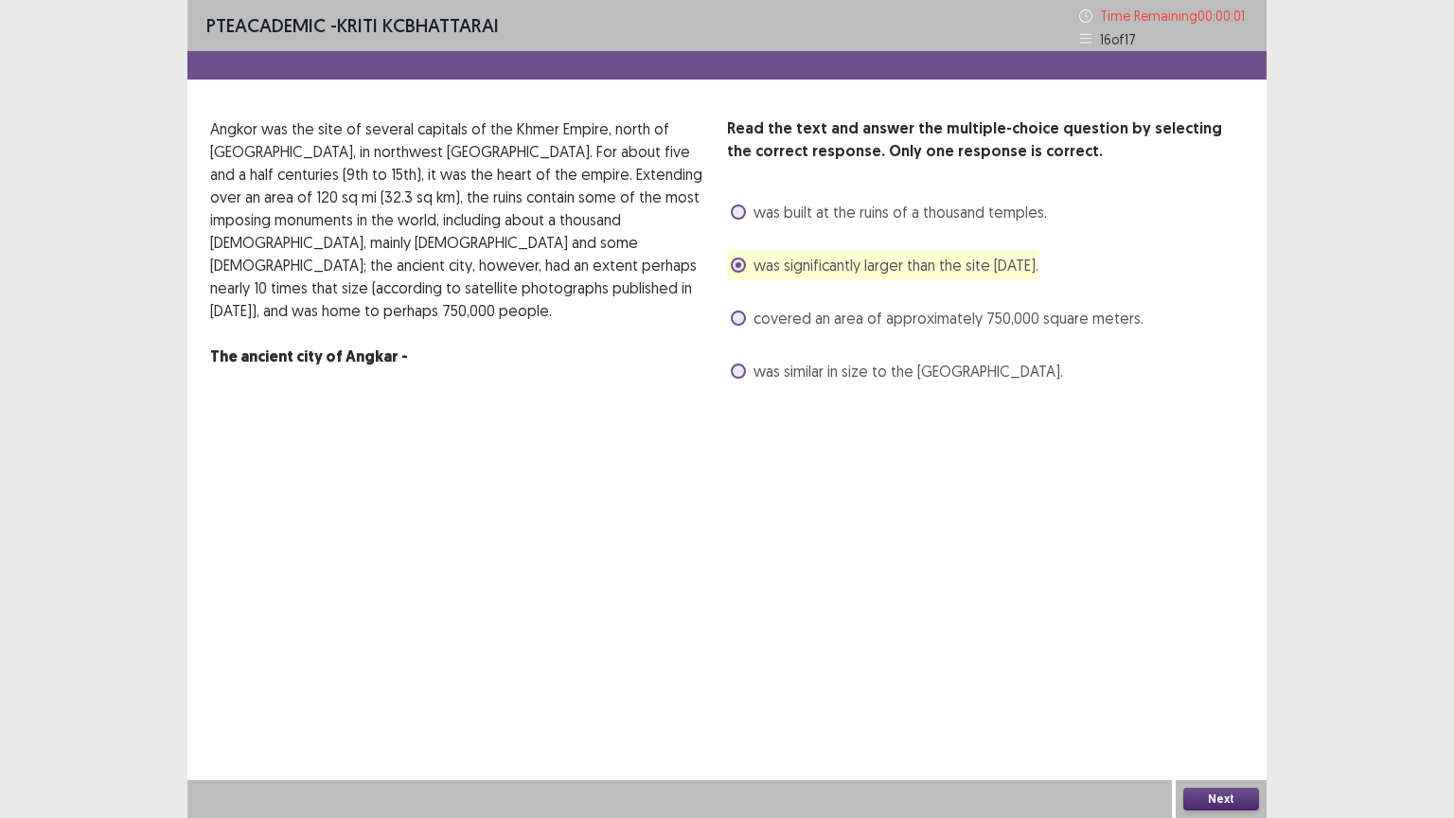
click at [1191, 698] on button "Next" at bounding box center [1221, 799] width 76 height 23
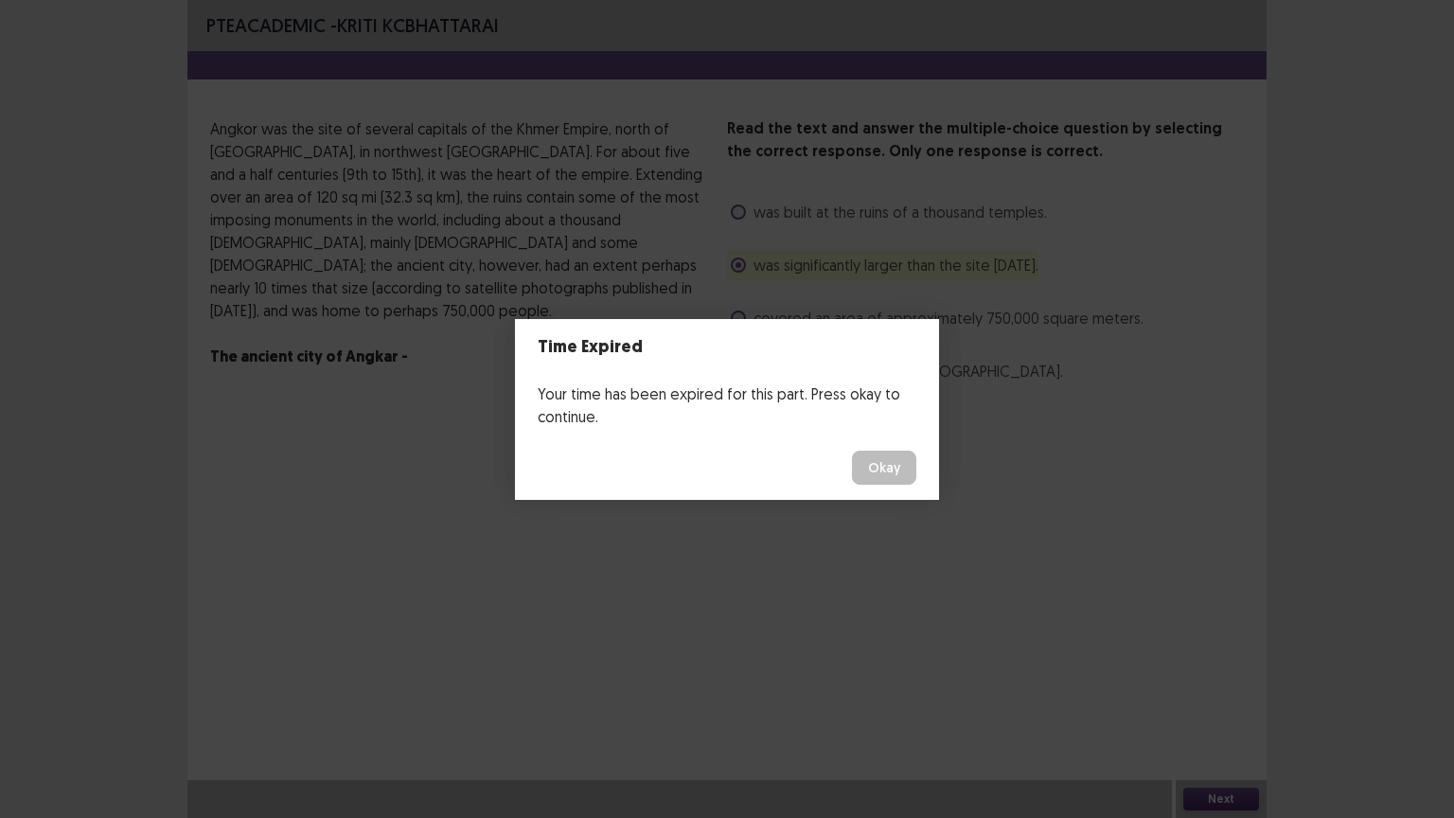
click at [881, 470] on button "Okay" at bounding box center [884, 468] width 64 height 34
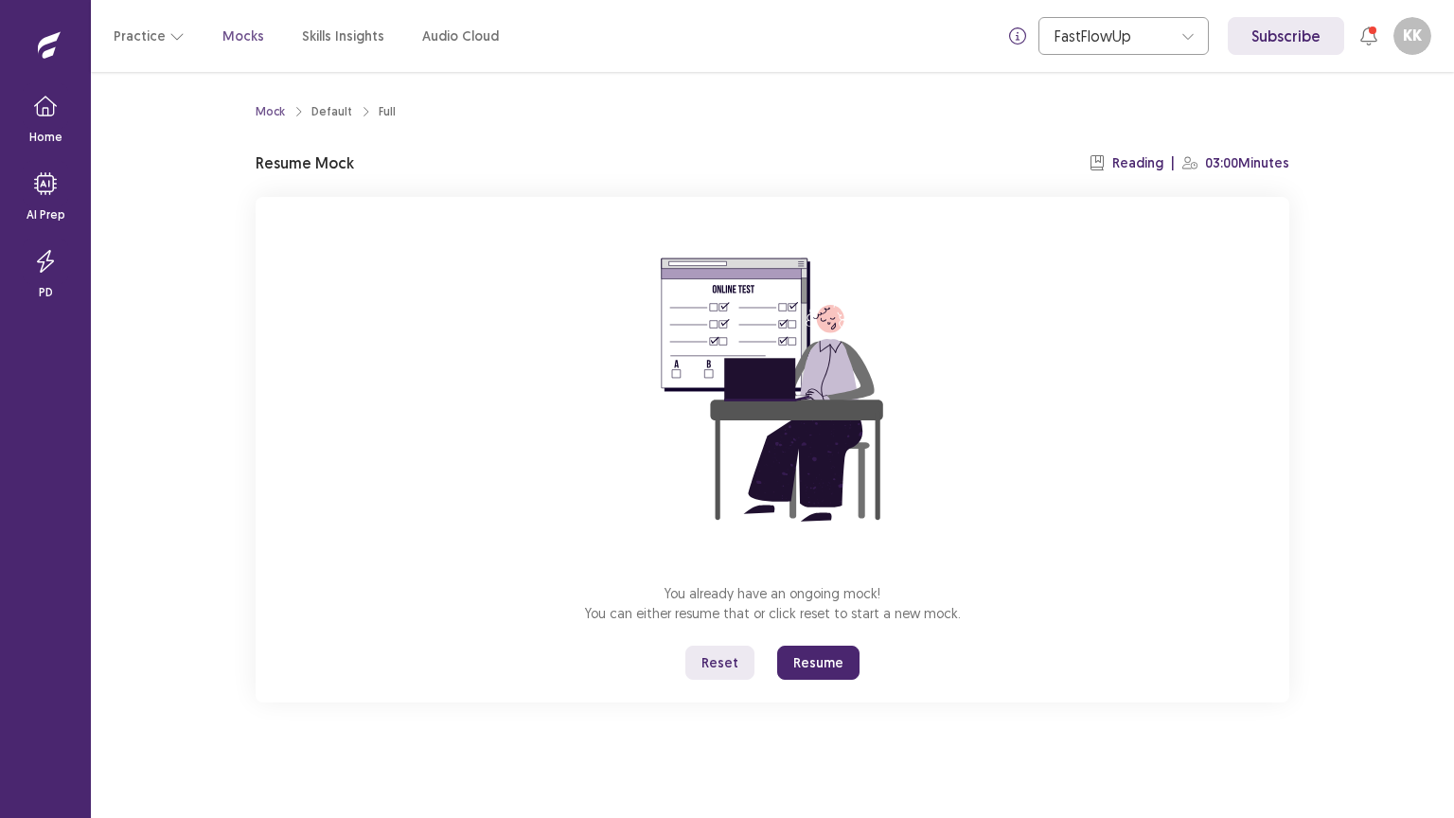
click at [800, 670] on button "Resume" at bounding box center [818, 663] width 82 height 34
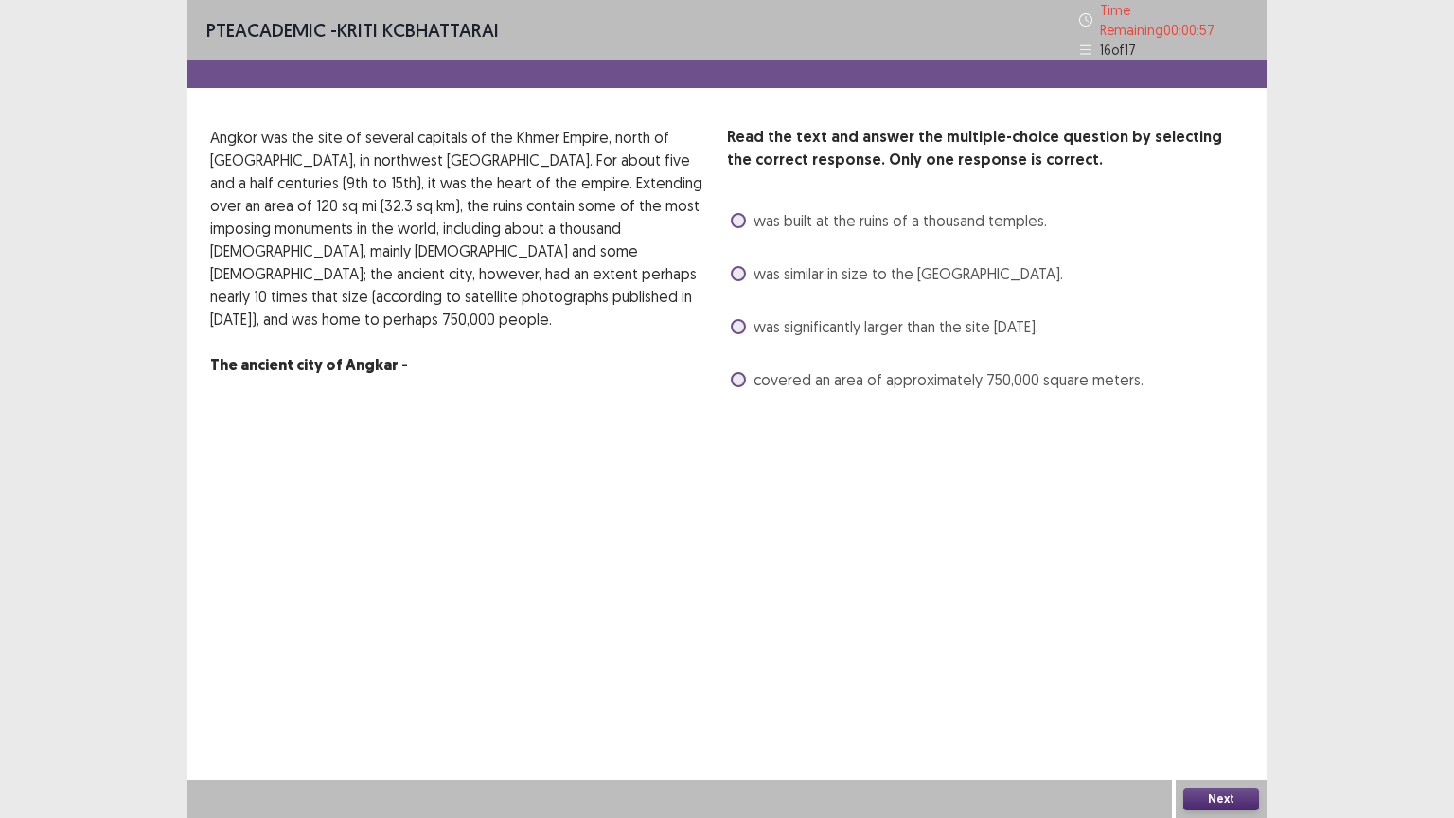
click at [737, 319] on span at bounding box center [738, 326] width 15 height 15
click at [1215, 698] on button "Next" at bounding box center [1221, 799] width 76 height 23
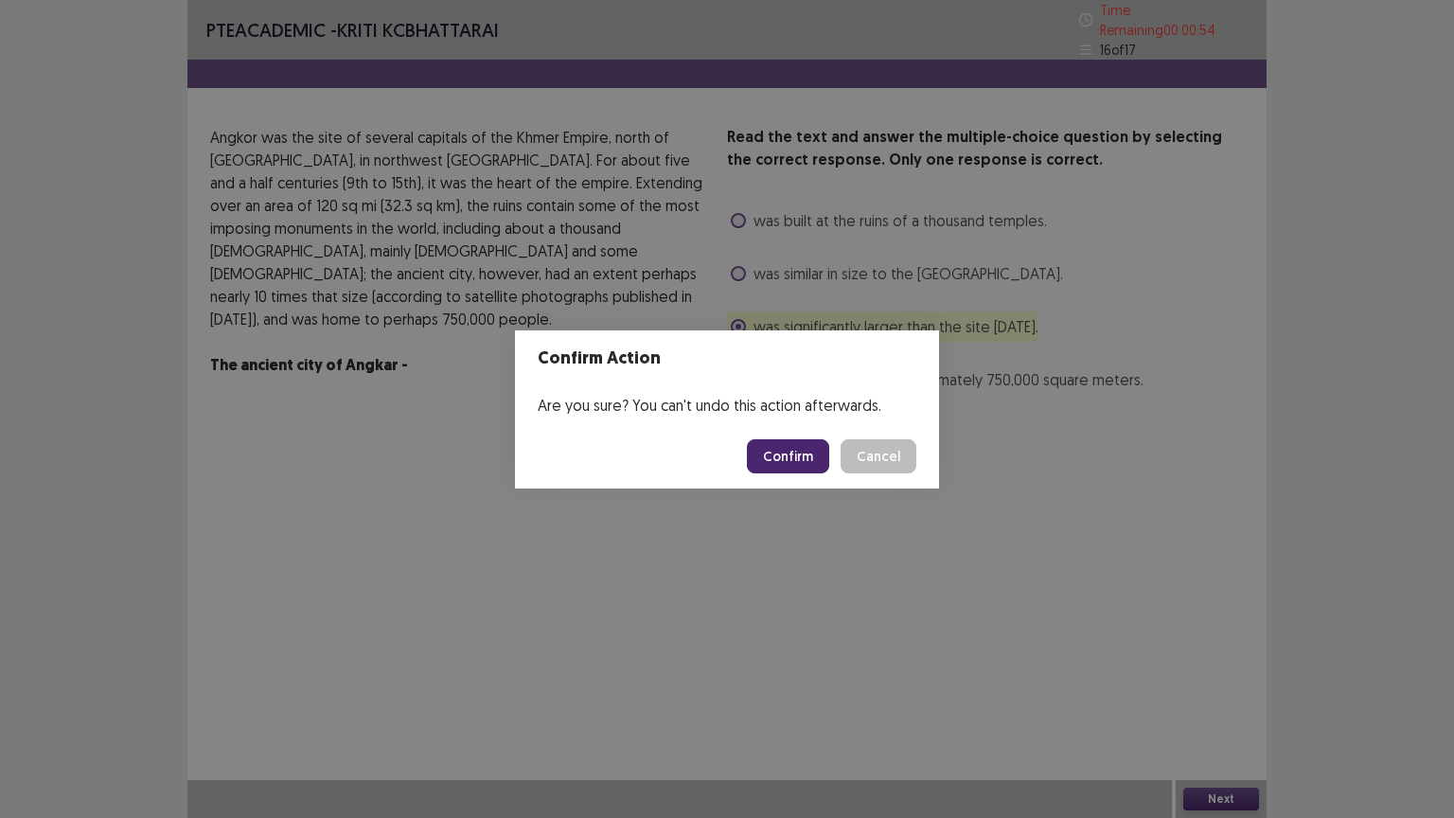
click at [800, 459] on button "Confirm" at bounding box center [788, 456] width 82 height 34
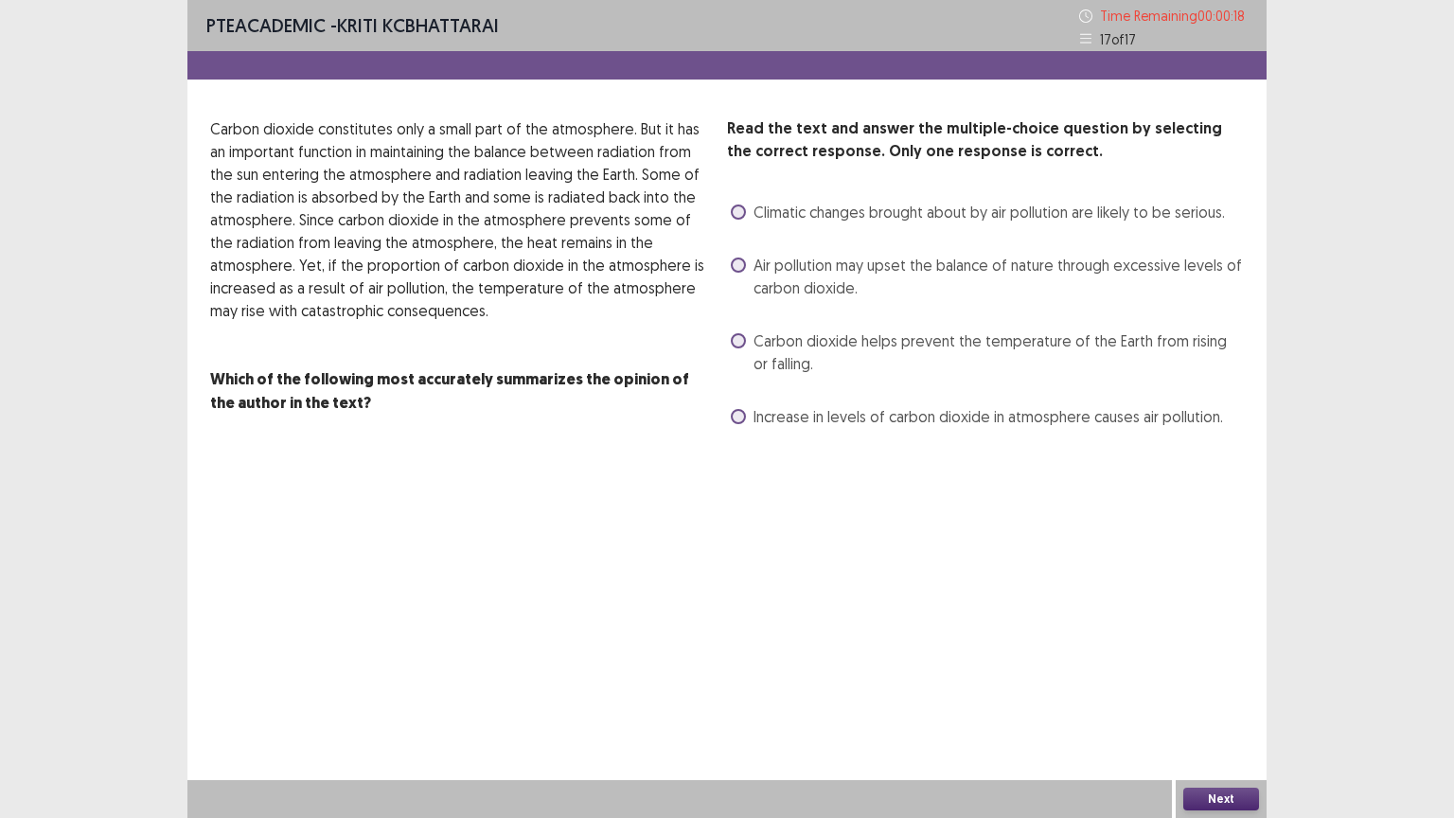
click at [748, 347] on label "Carbon dioxide helps prevent the temperature of the Earth from rising or fallin…" at bounding box center [987, 351] width 513 height 45
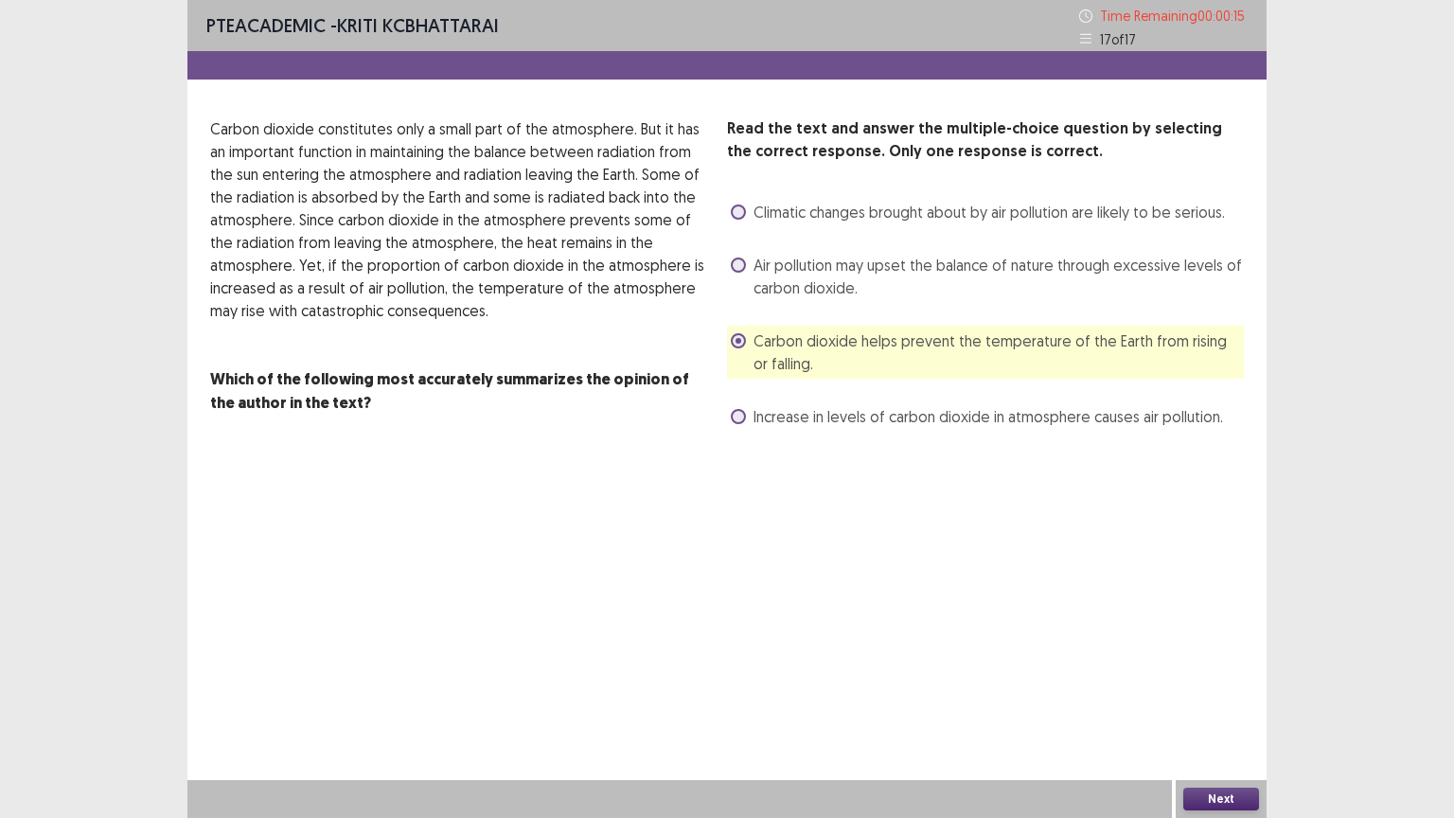
click at [1221, 698] on button "Next" at bounding box center [1221, 799] width 76 height 23
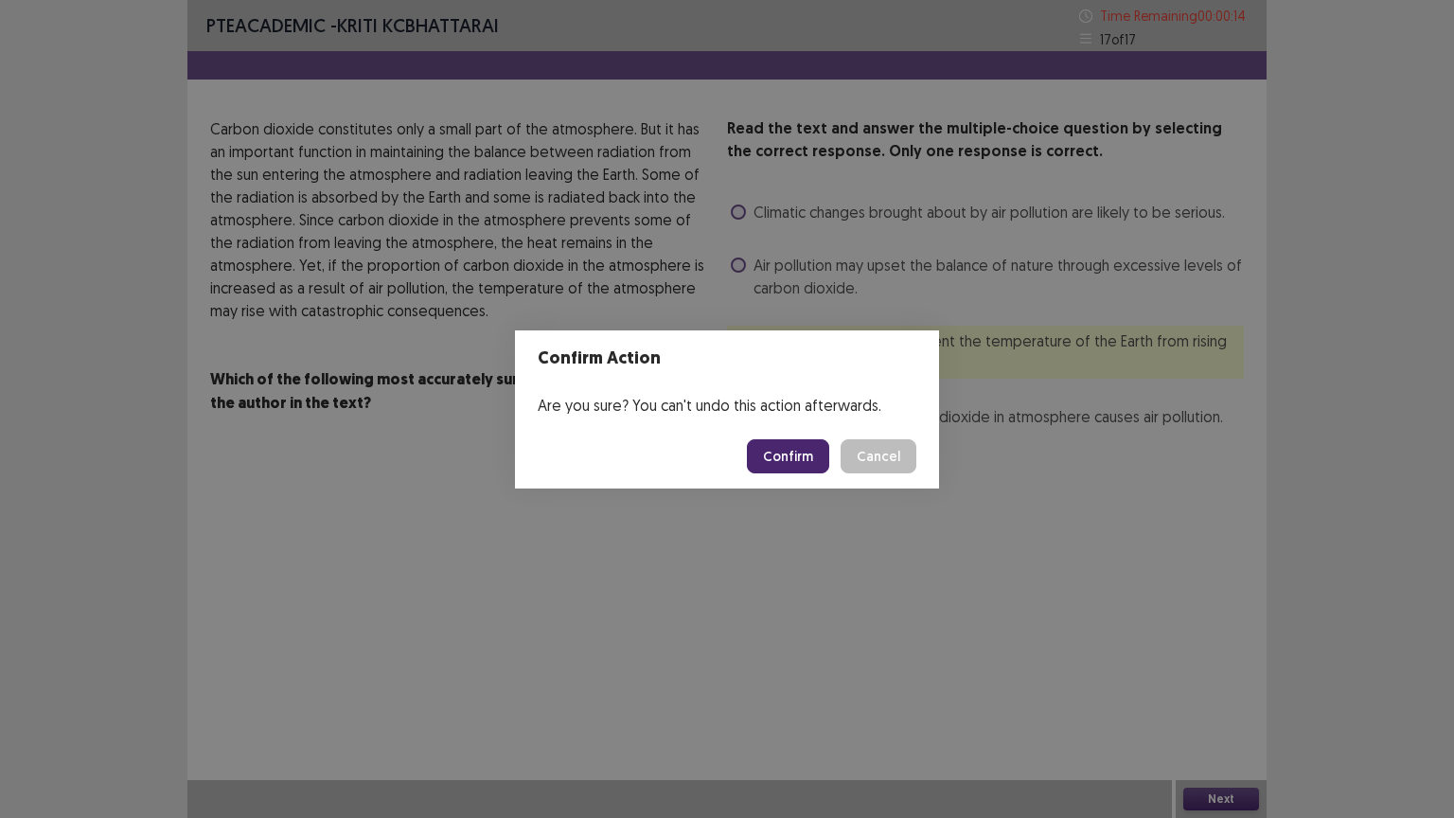
click at [782, 453] on button "Confirm" at bounding box center [788, 456] width 82 height 34
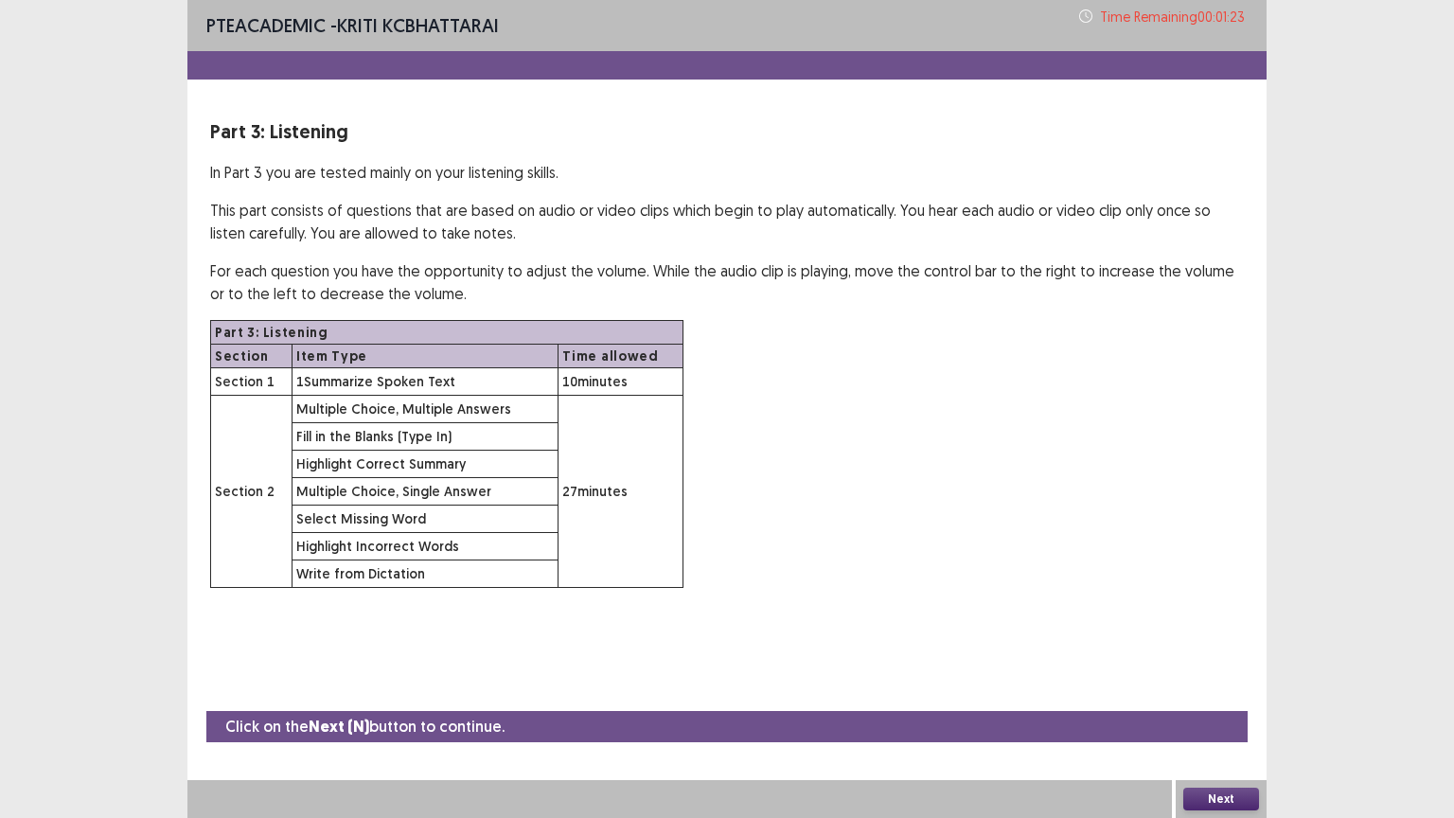
click at [1201, 698] on button "Next" at bounding box center [1221, 799] width 76 height 23
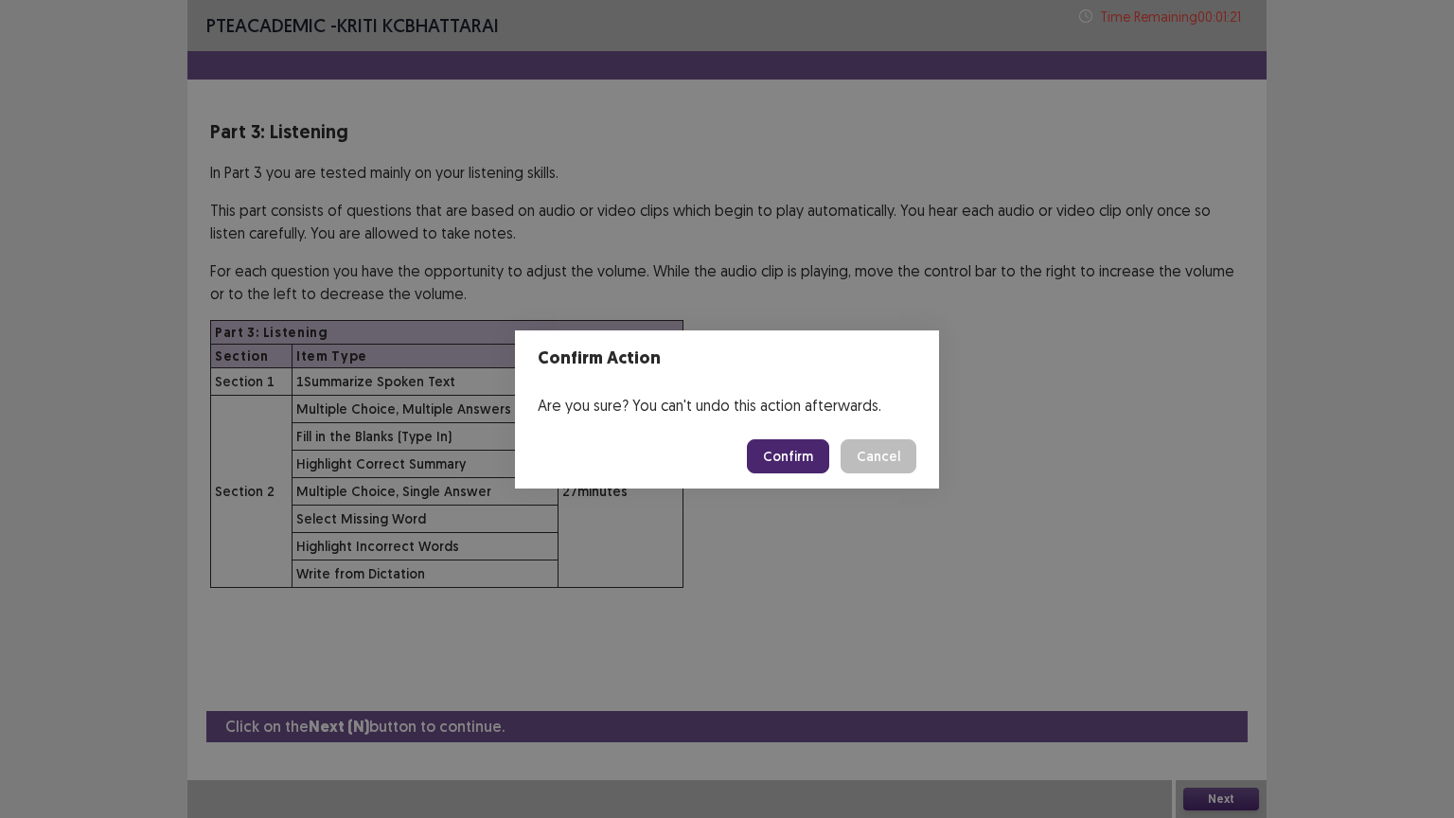
click at [772, 456] on button "Confirm" at bounding box center [788, 456] width 82 height 34
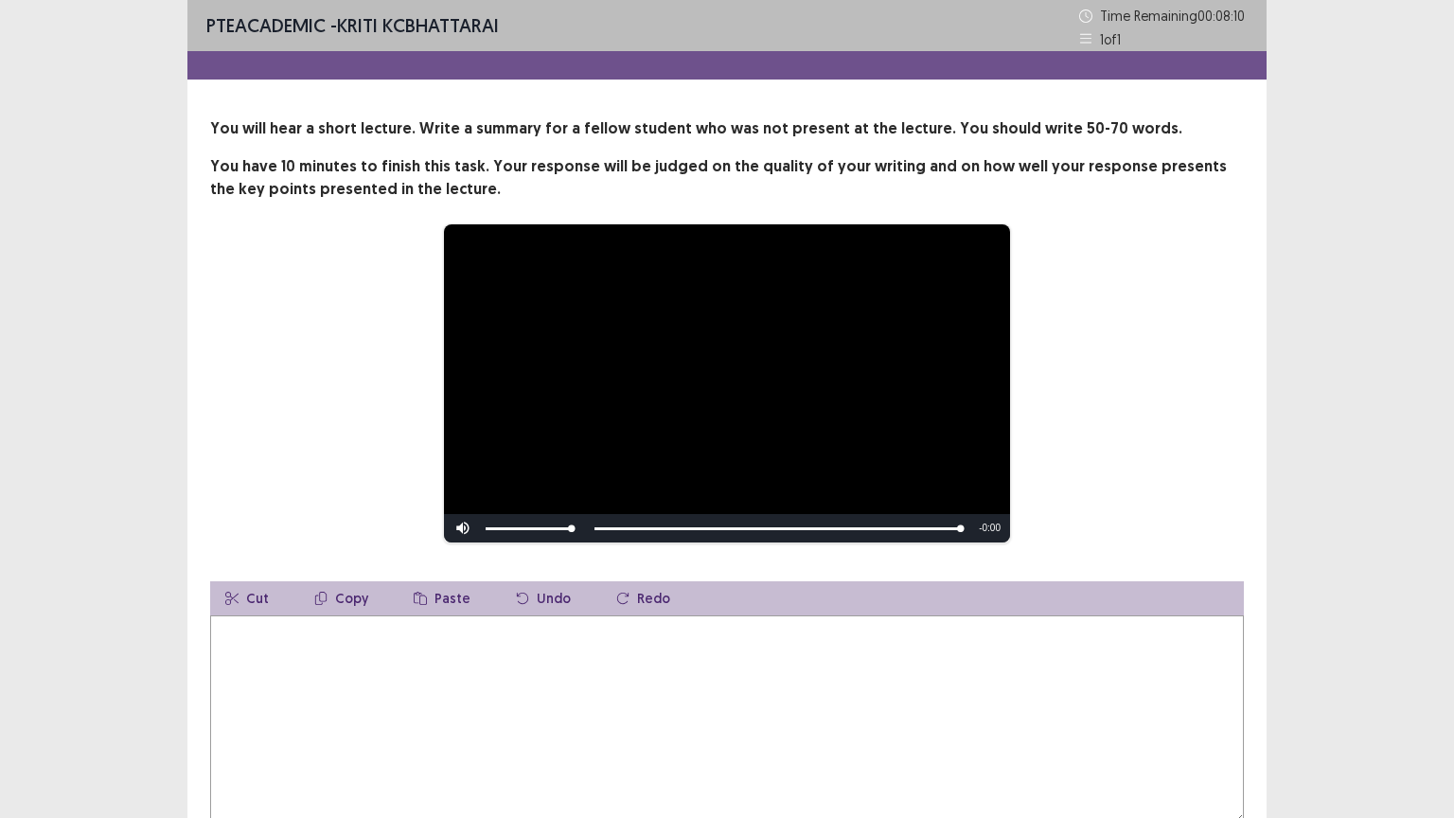
click at [257, 656] on textarea at bounding box center [727, 719] width 1034 height 208
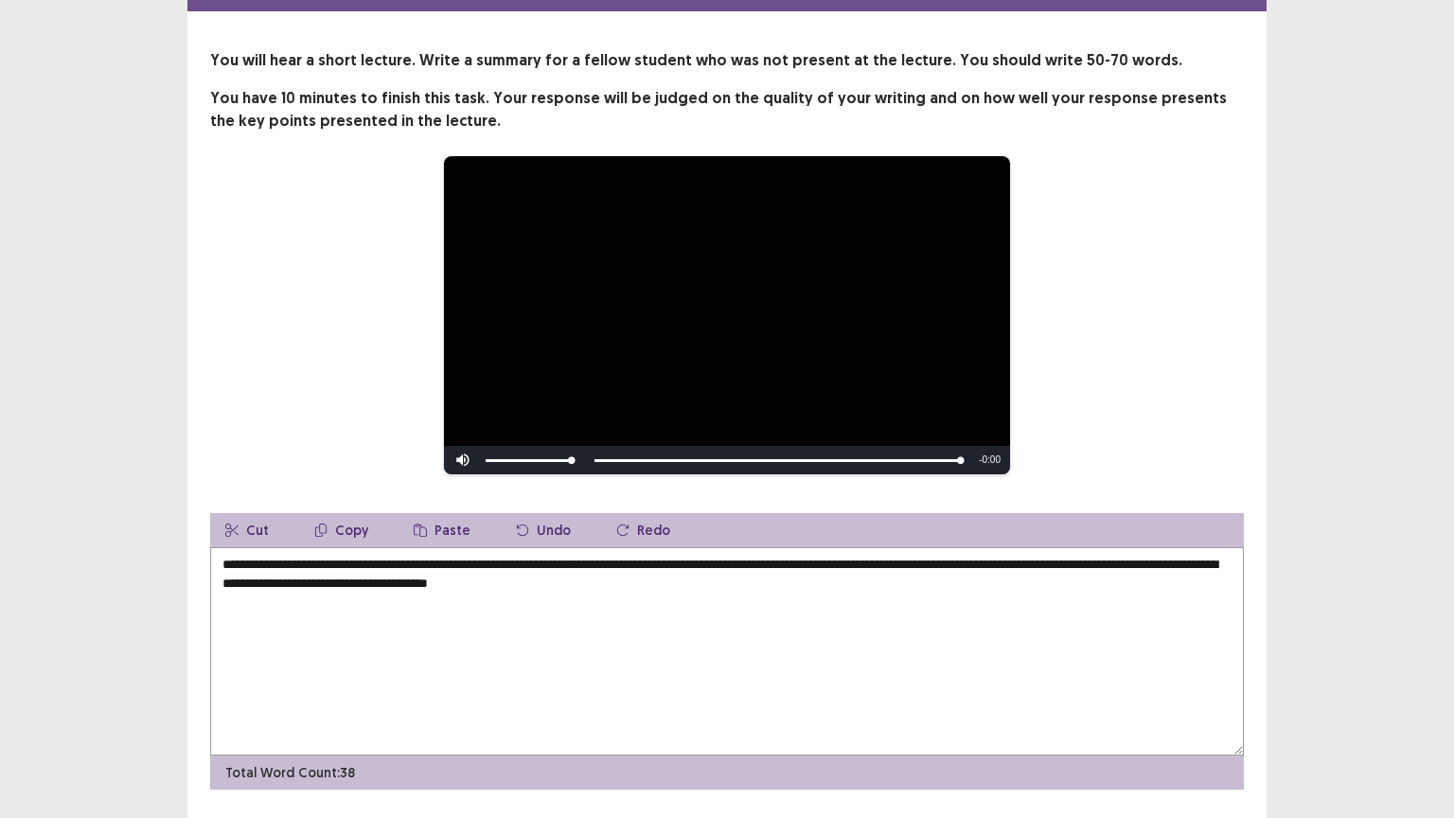
scroll to position [123, 0]
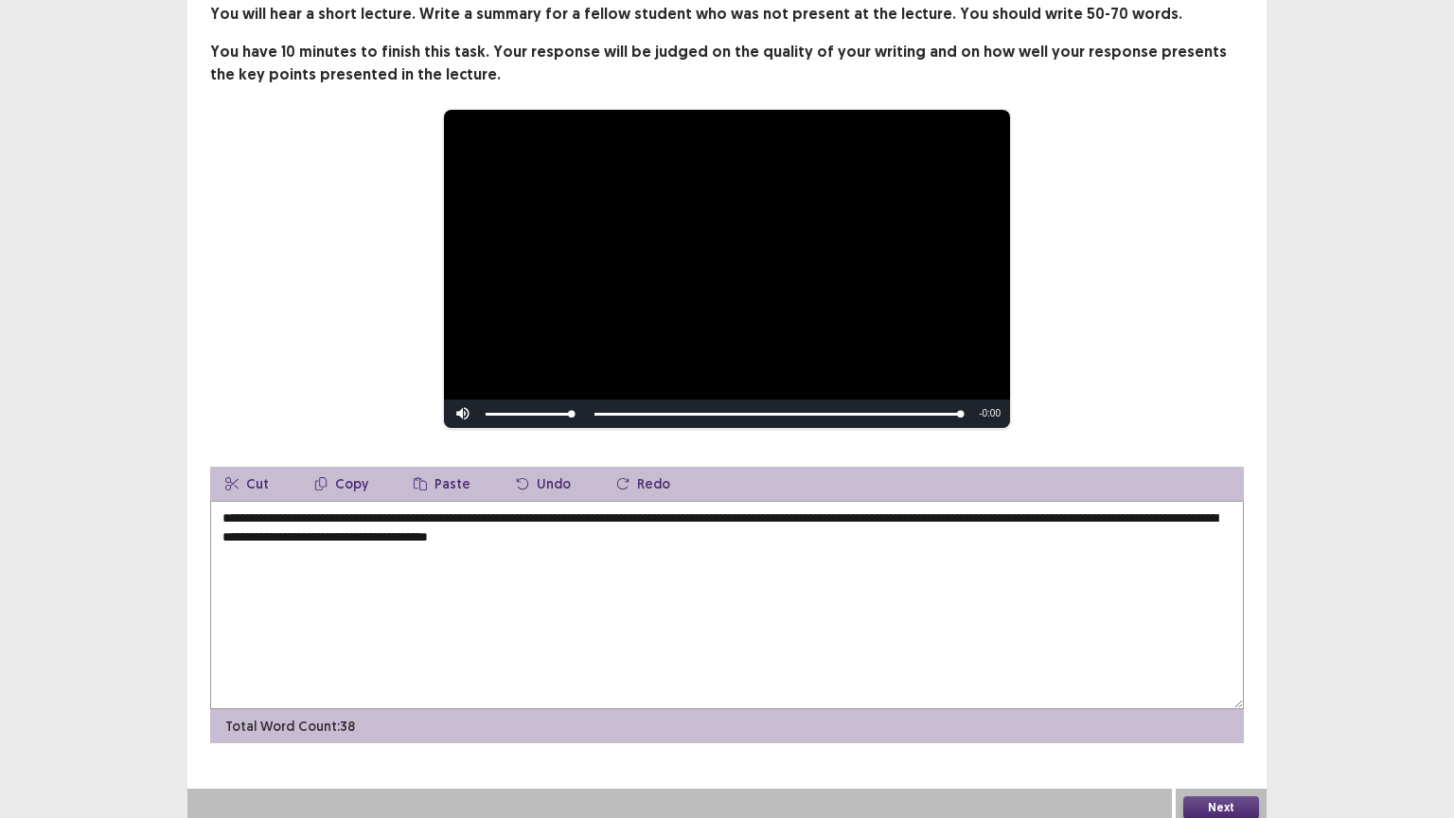
click at [1205, 698] on button "Next" at bounding box center [1221, 807] width 76 height 23
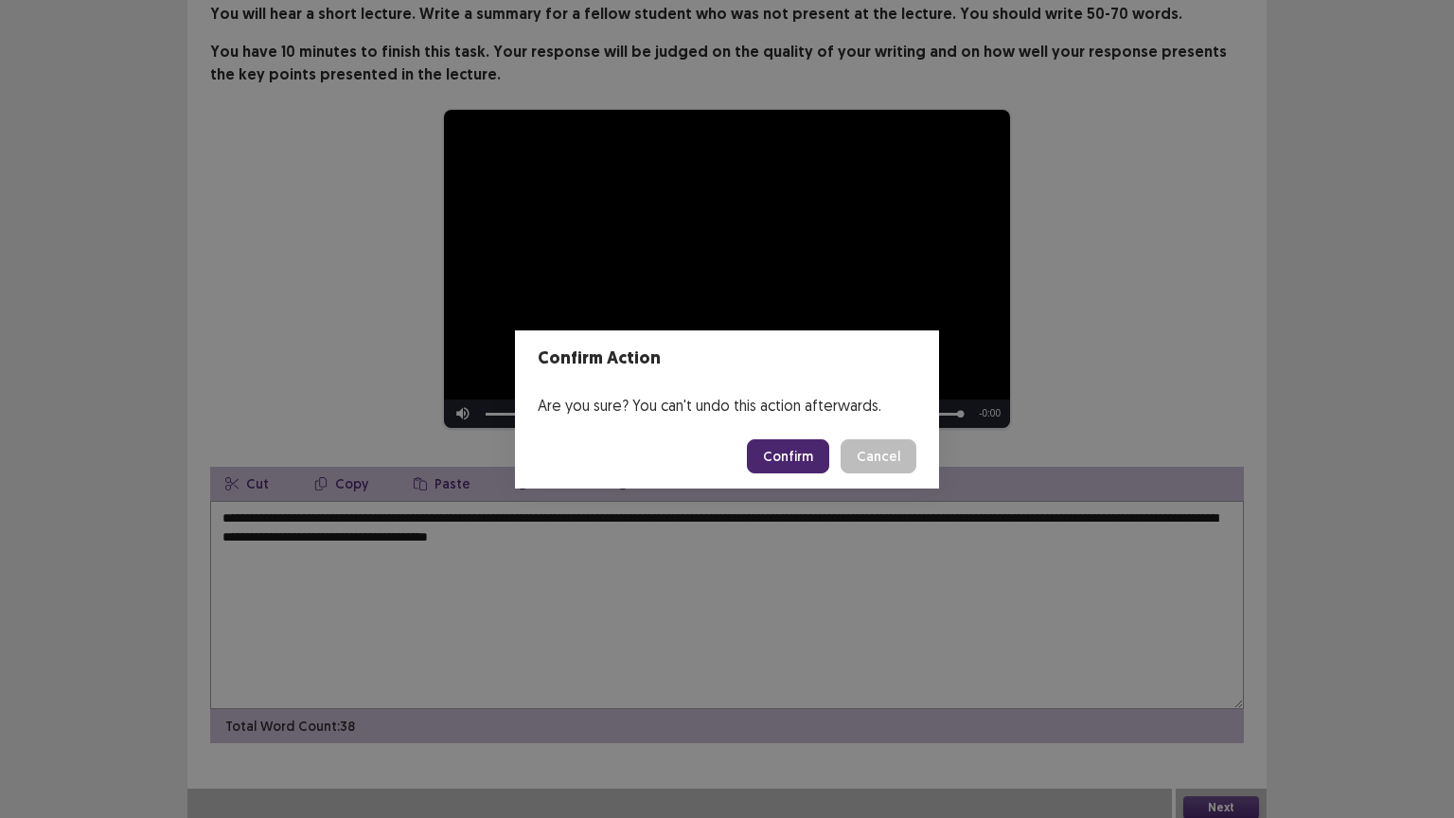
click at [867, 457] on button "Cancel" at bounding box center [879, 456] width 76 height 34
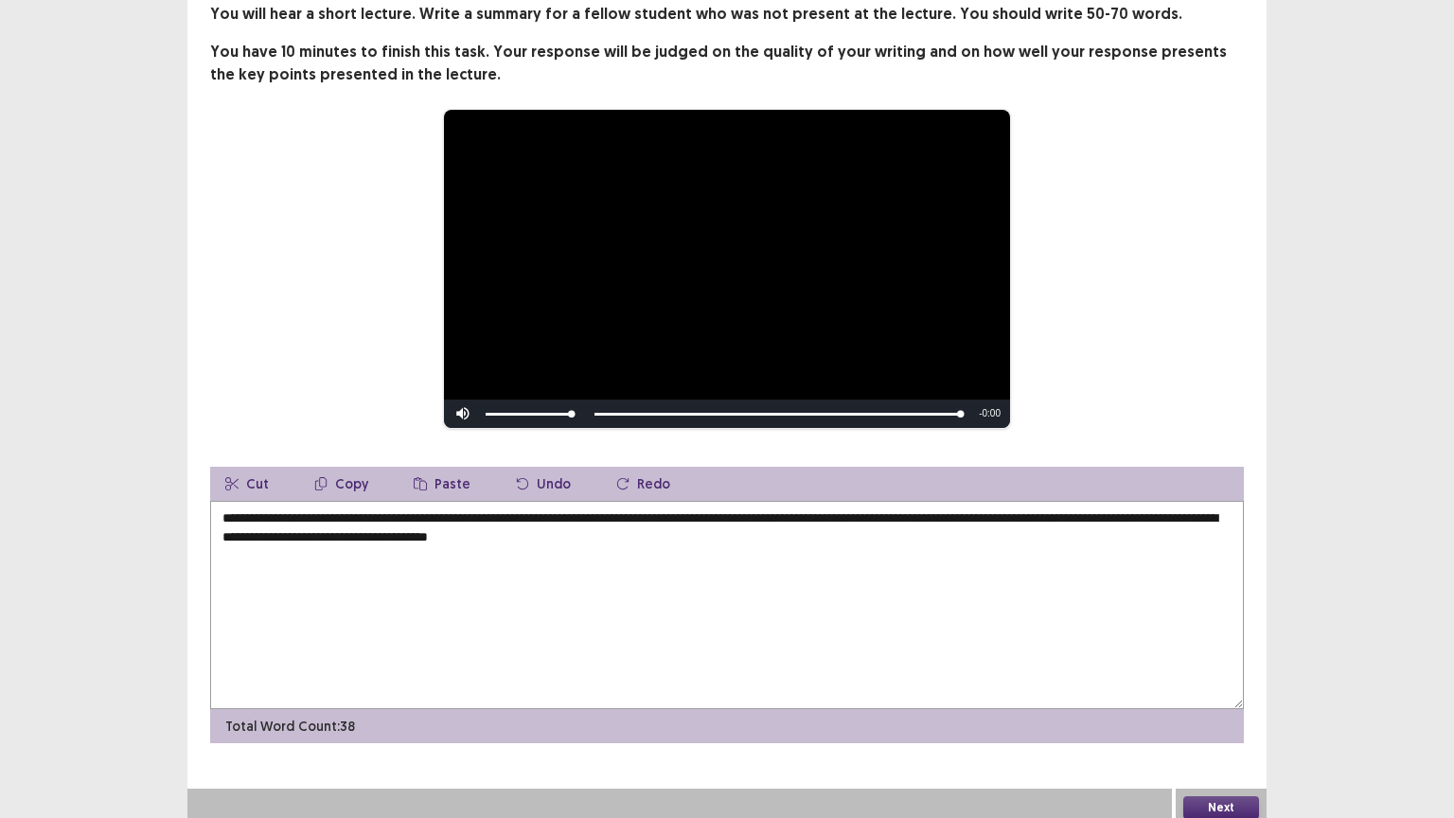
click at [689, 540] on textarea "**********" at bounding box center [727, 605] width 1034 height 208
type textarea "**********"
click at [1224, 698] on button "Next" at bounding box center [1221, 807] width 76 height 23
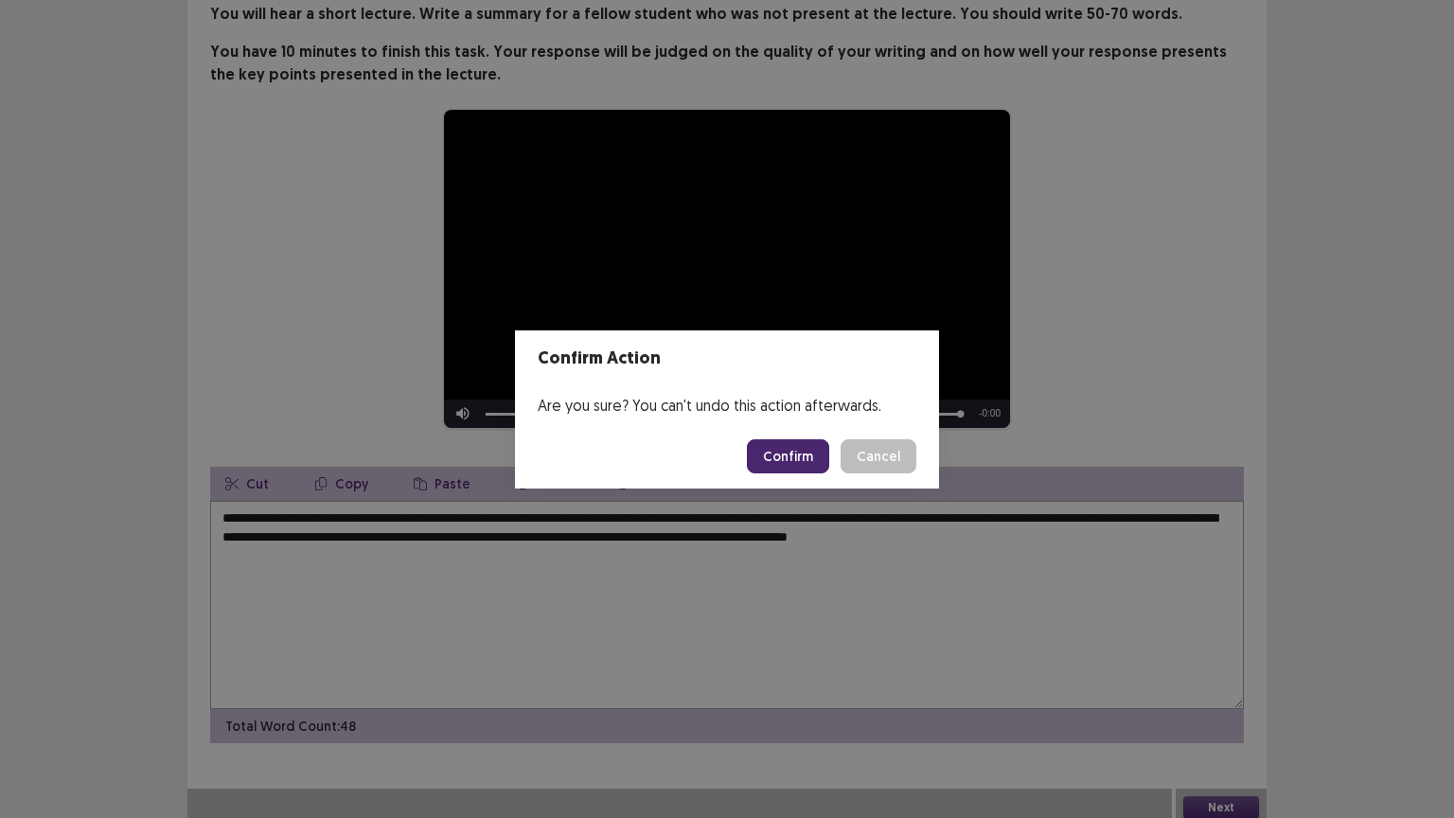
click at [801, 457] on button "Confirm" at bounding box center [788, 456] width 82 height 34
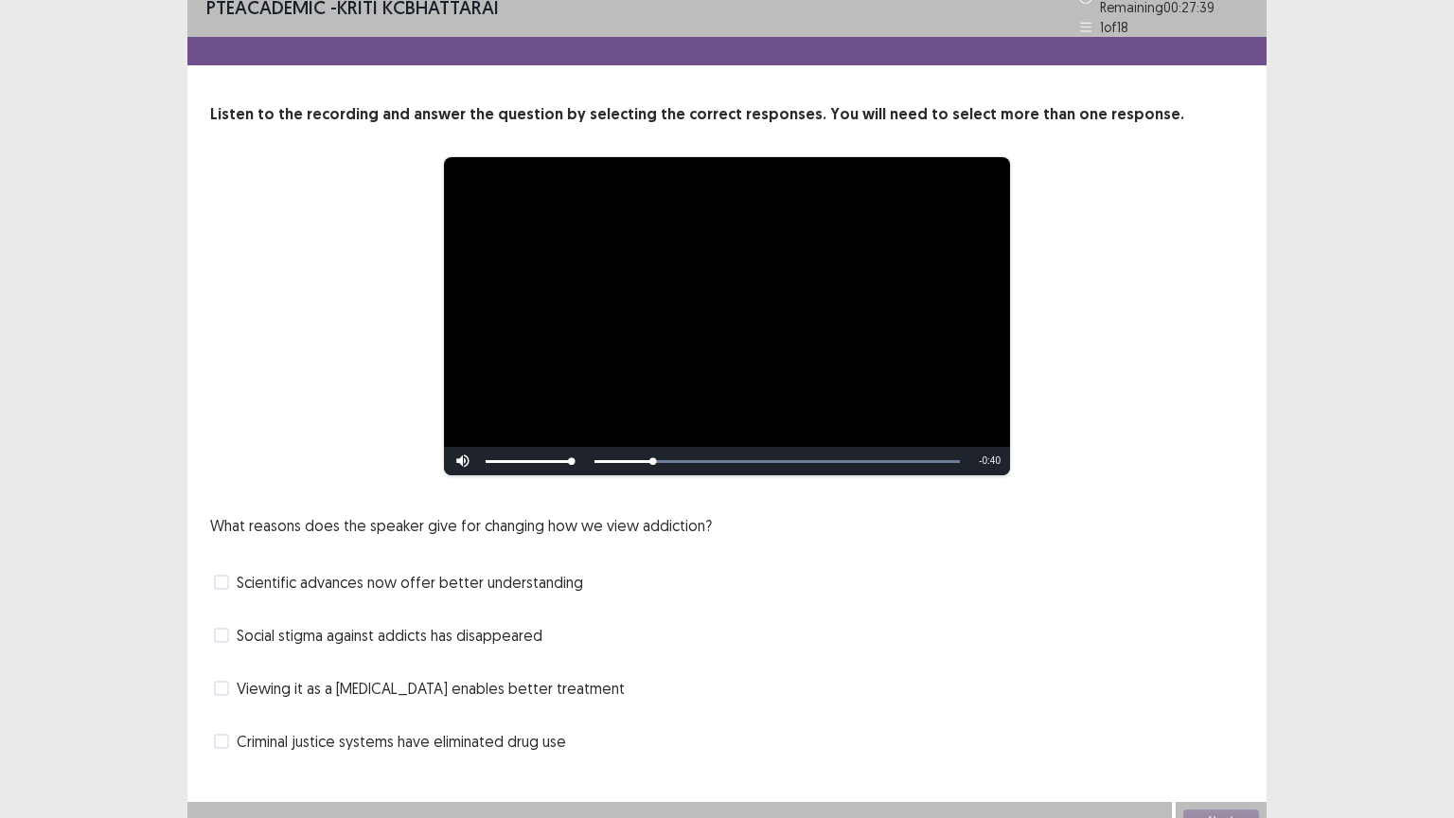
scroll to position [36, 0]
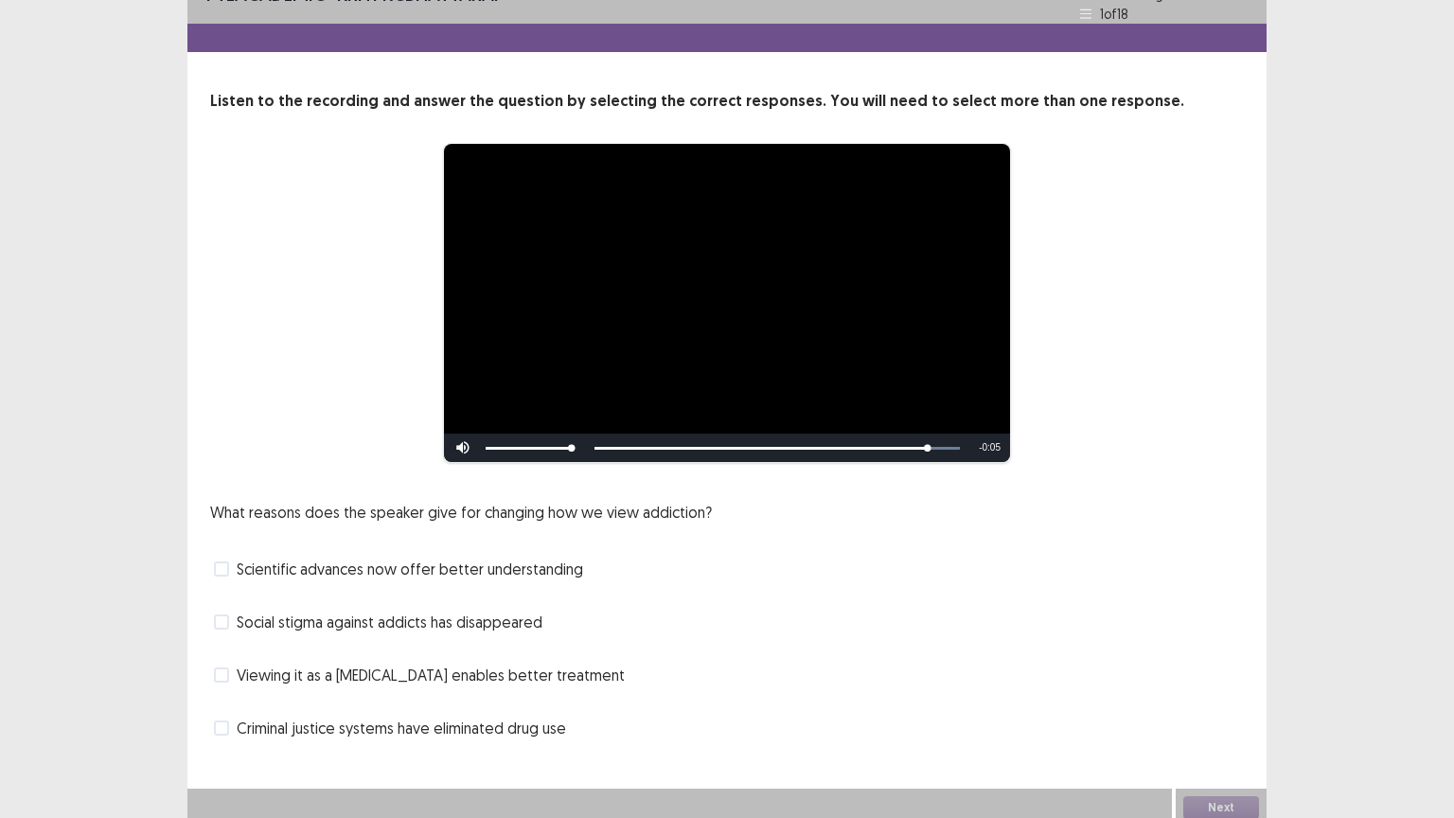
click at [222, 561] on span at bounding box center [221, 568] width 15 height 15
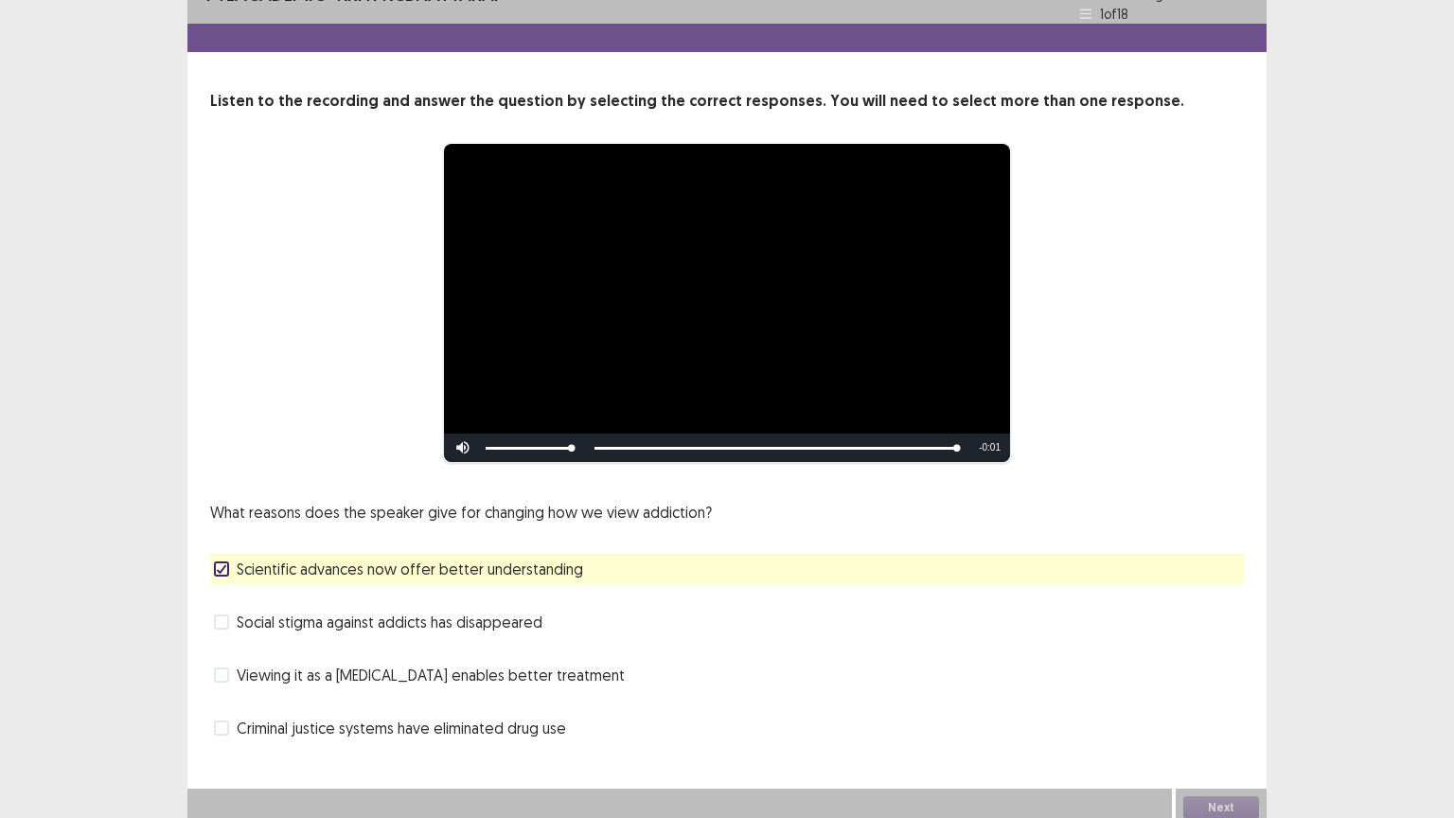
click at [215, 667] on span at bounding box center [221, 674] width 15 height 15
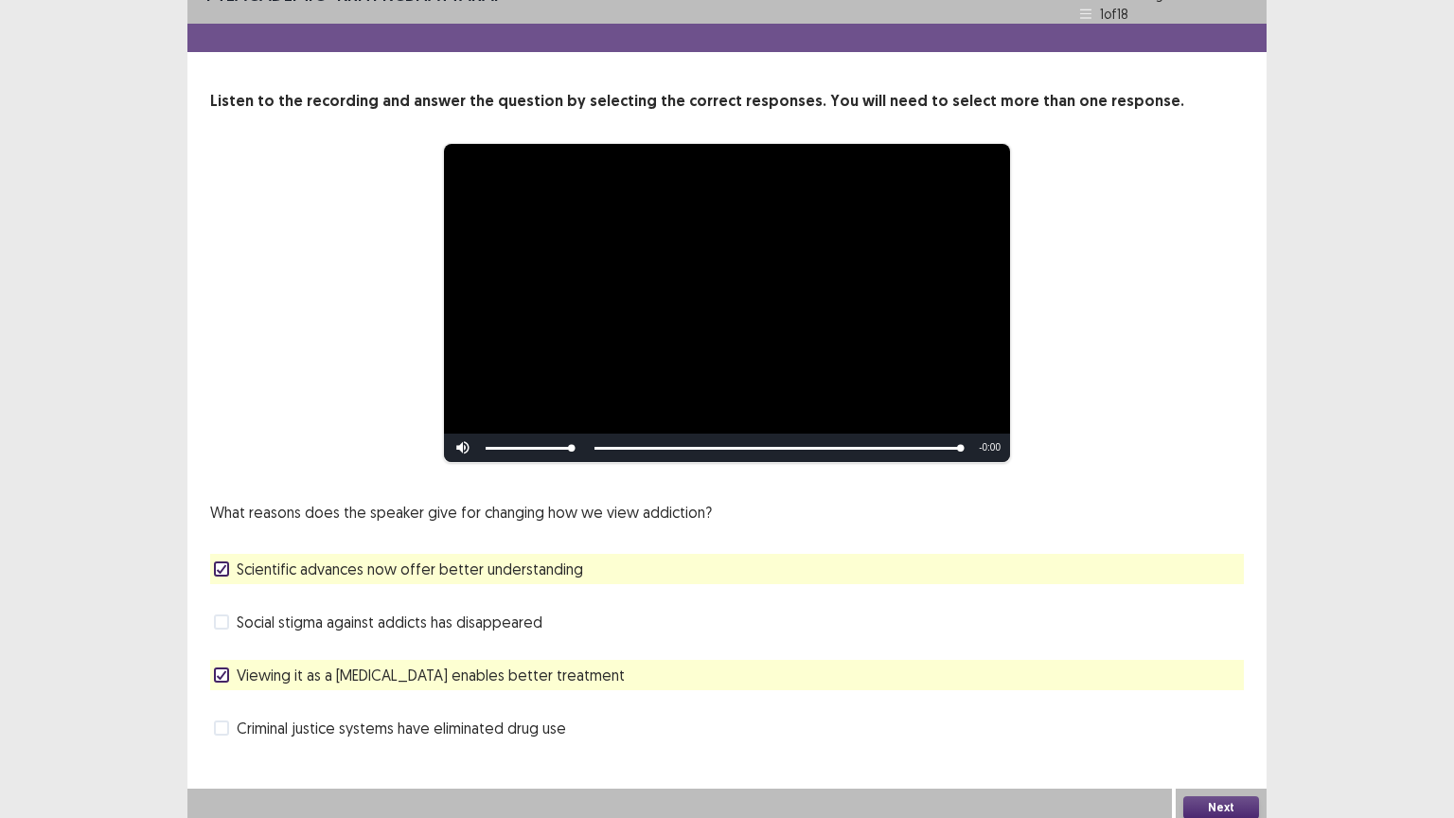
click at [1231, 698] on button "Next" at bounding box center [1221, 807] width 76 height 23
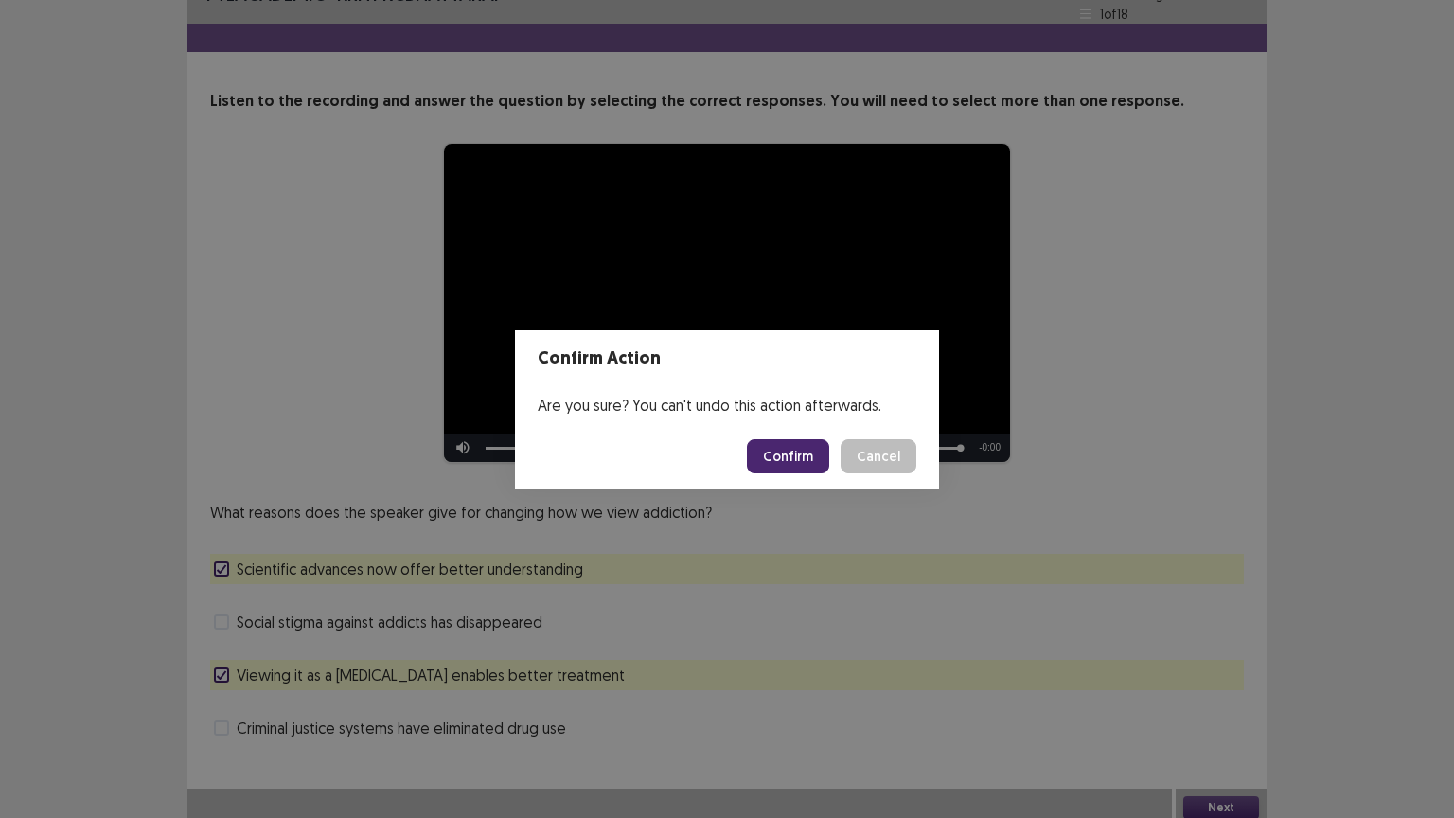
click at [795, 456] on button "Confirm" at bounding box center [788, 456] width 82 height 34
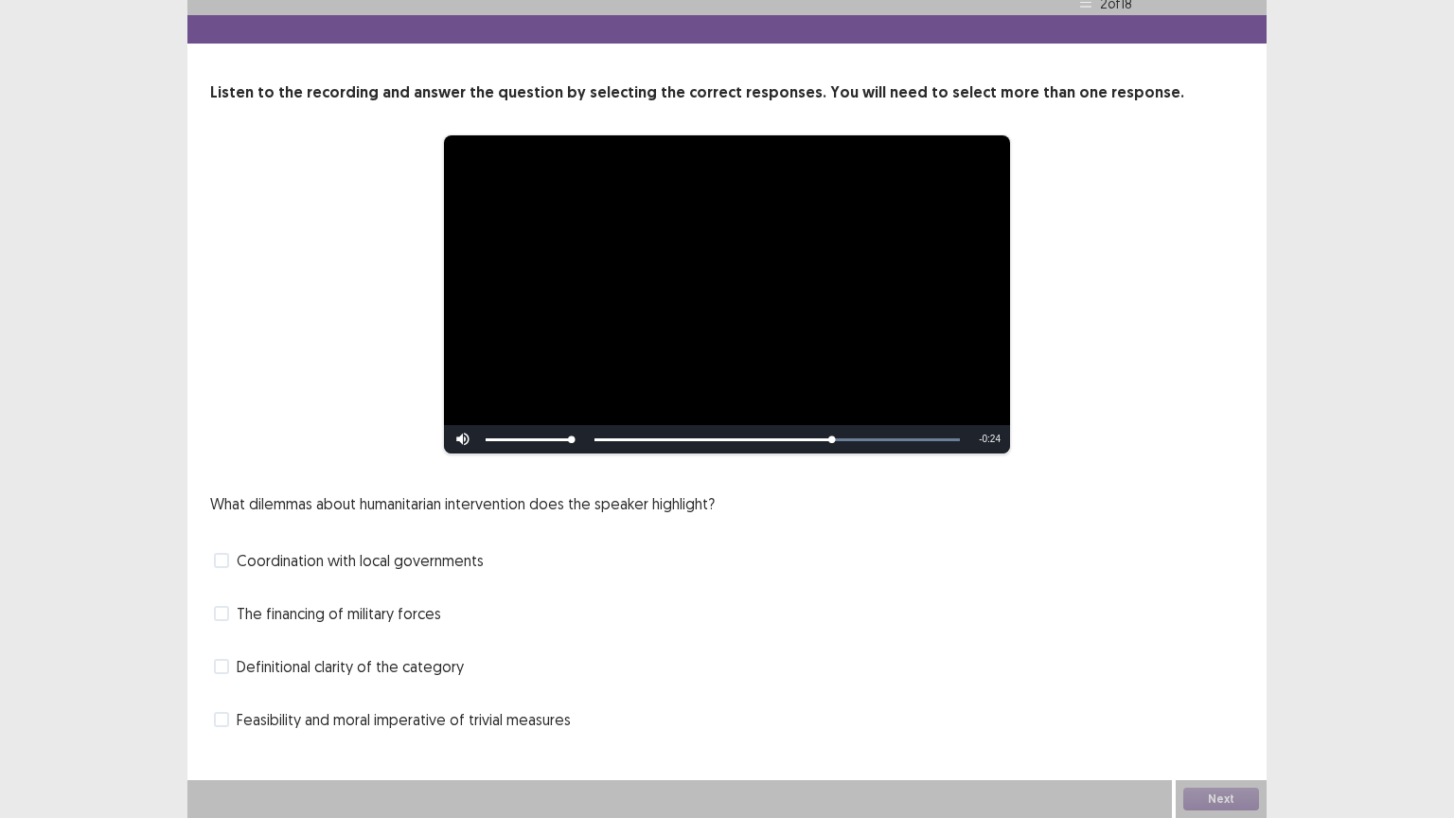
click at [216, 559] on span at bounding box center [221, 560] width 15 height 15
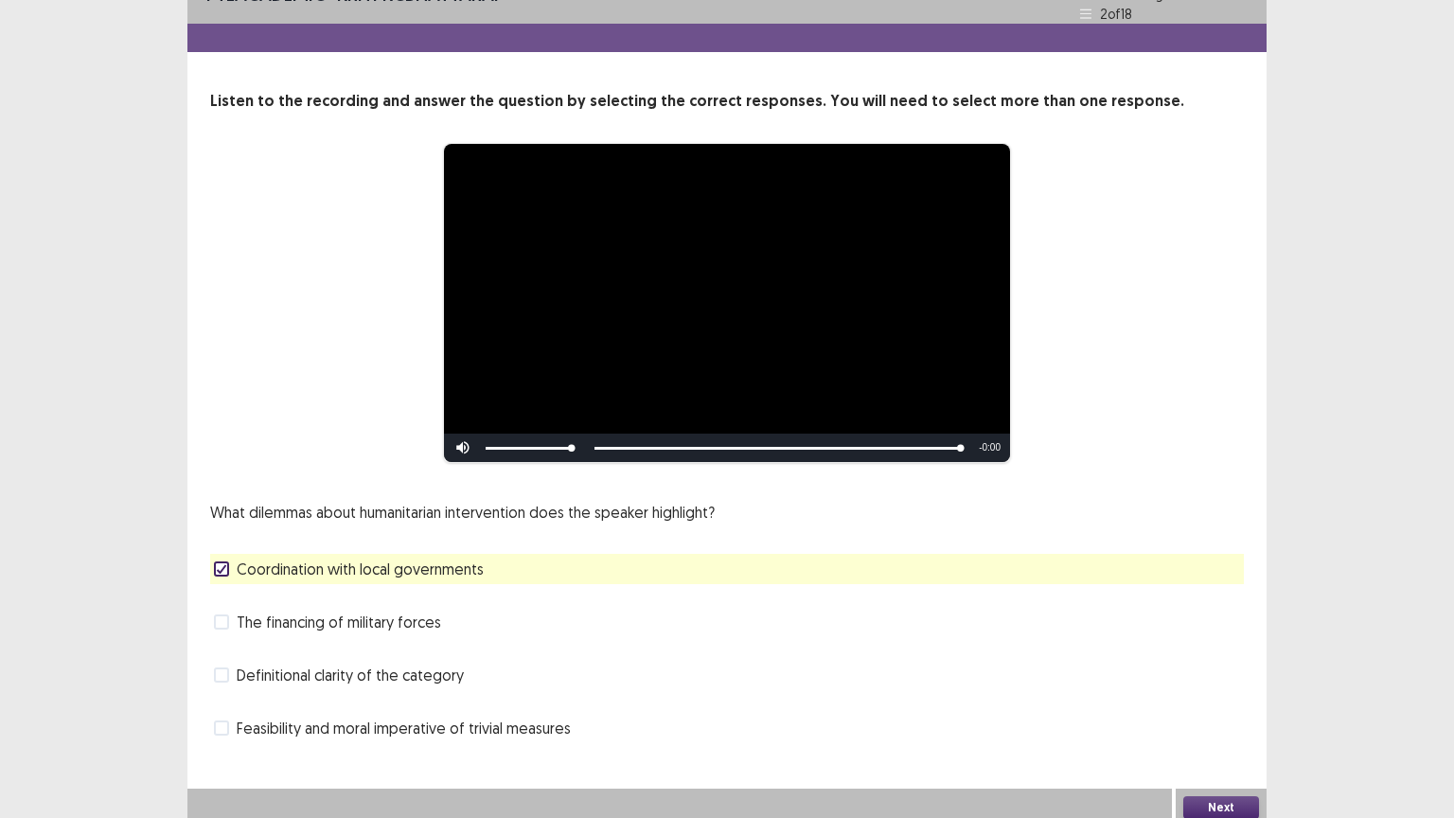
click at [225, 667] on span at bounding box center [221, 674] width 15 height 15
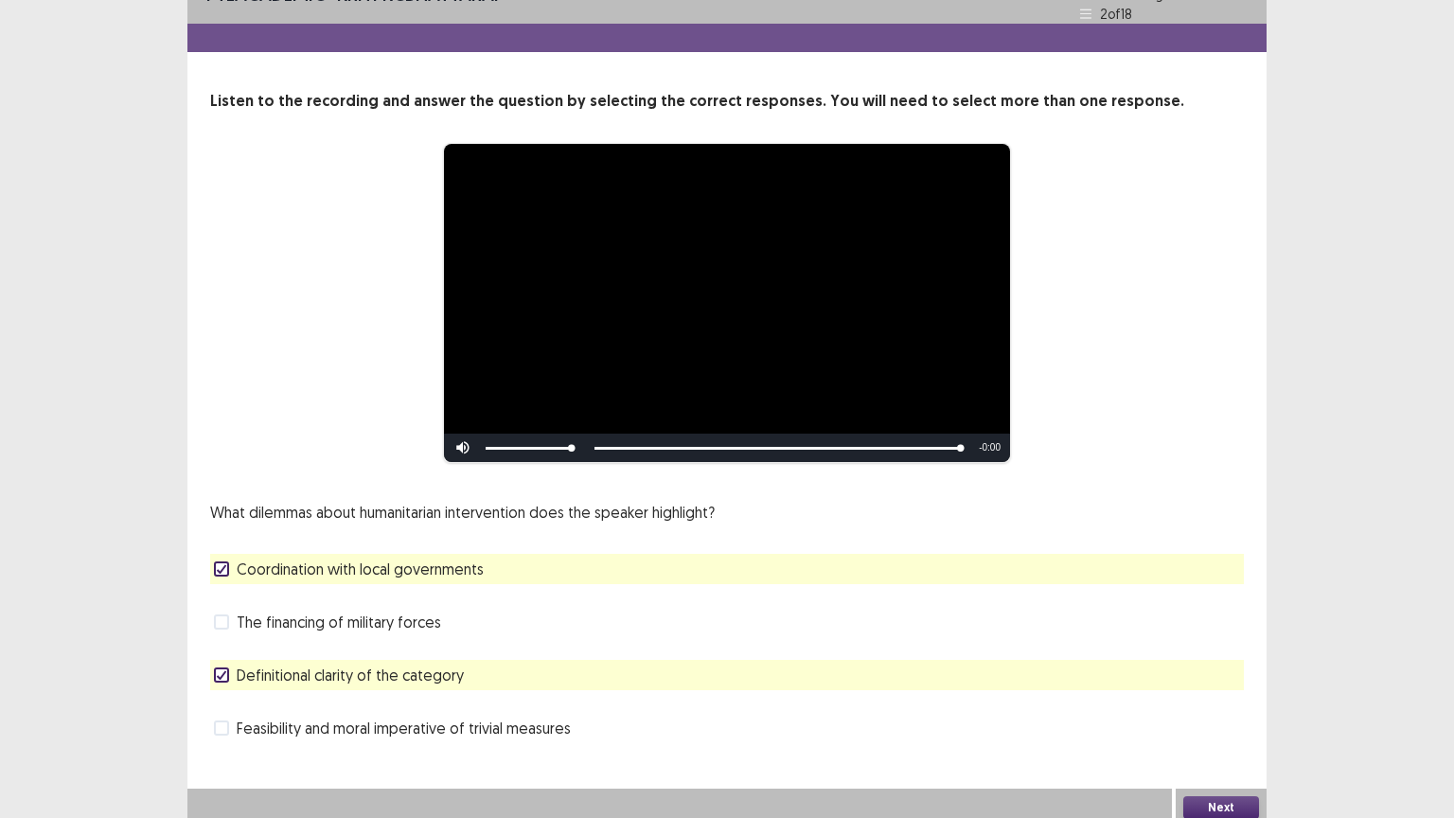
click at [1231, 698] on button "Next" at bounding box center [1221, 807] width 76 height 23
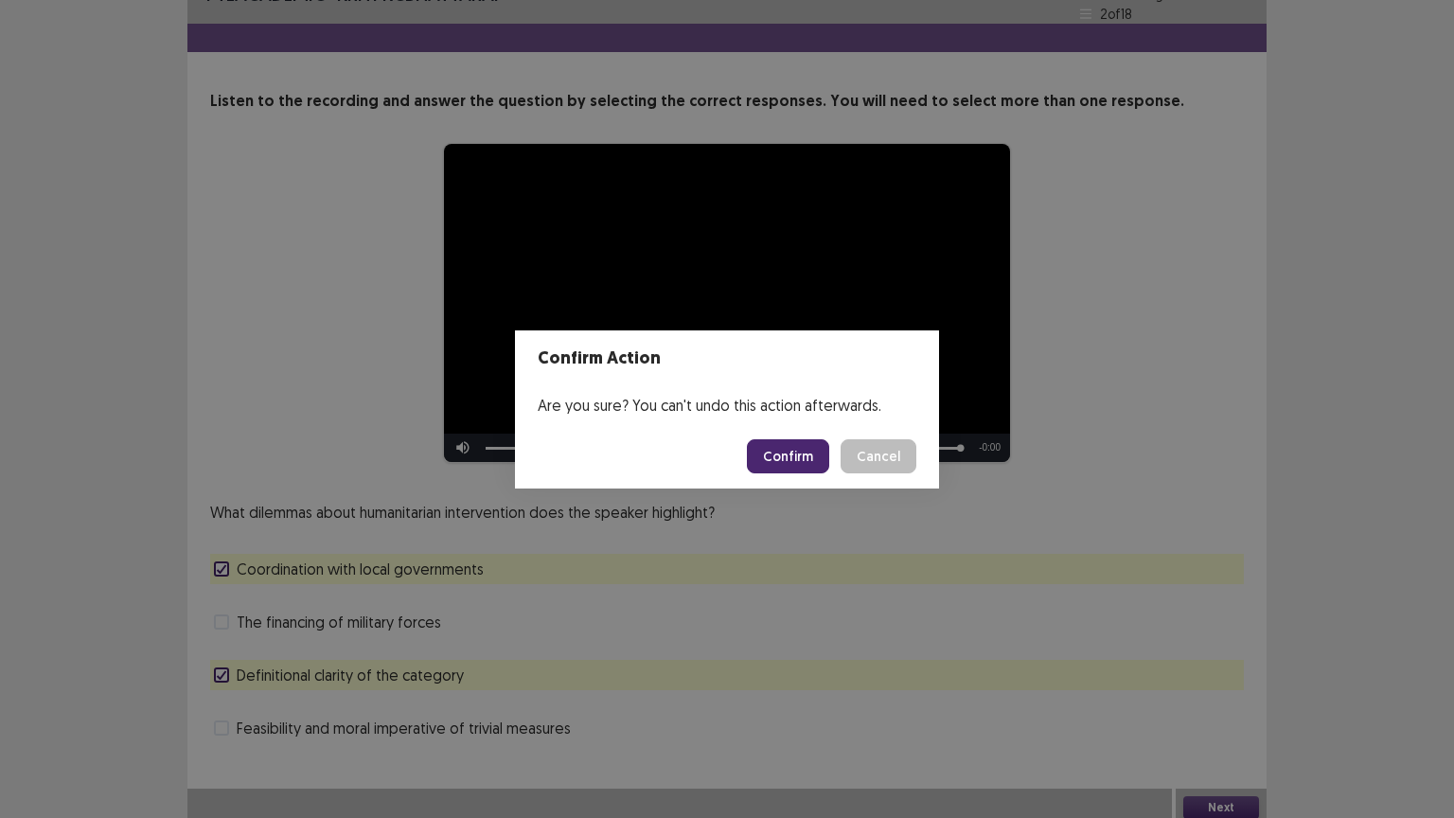
click at [793, 454] on button "Confirm" at bounding box center [788, 456] width 82 height 34
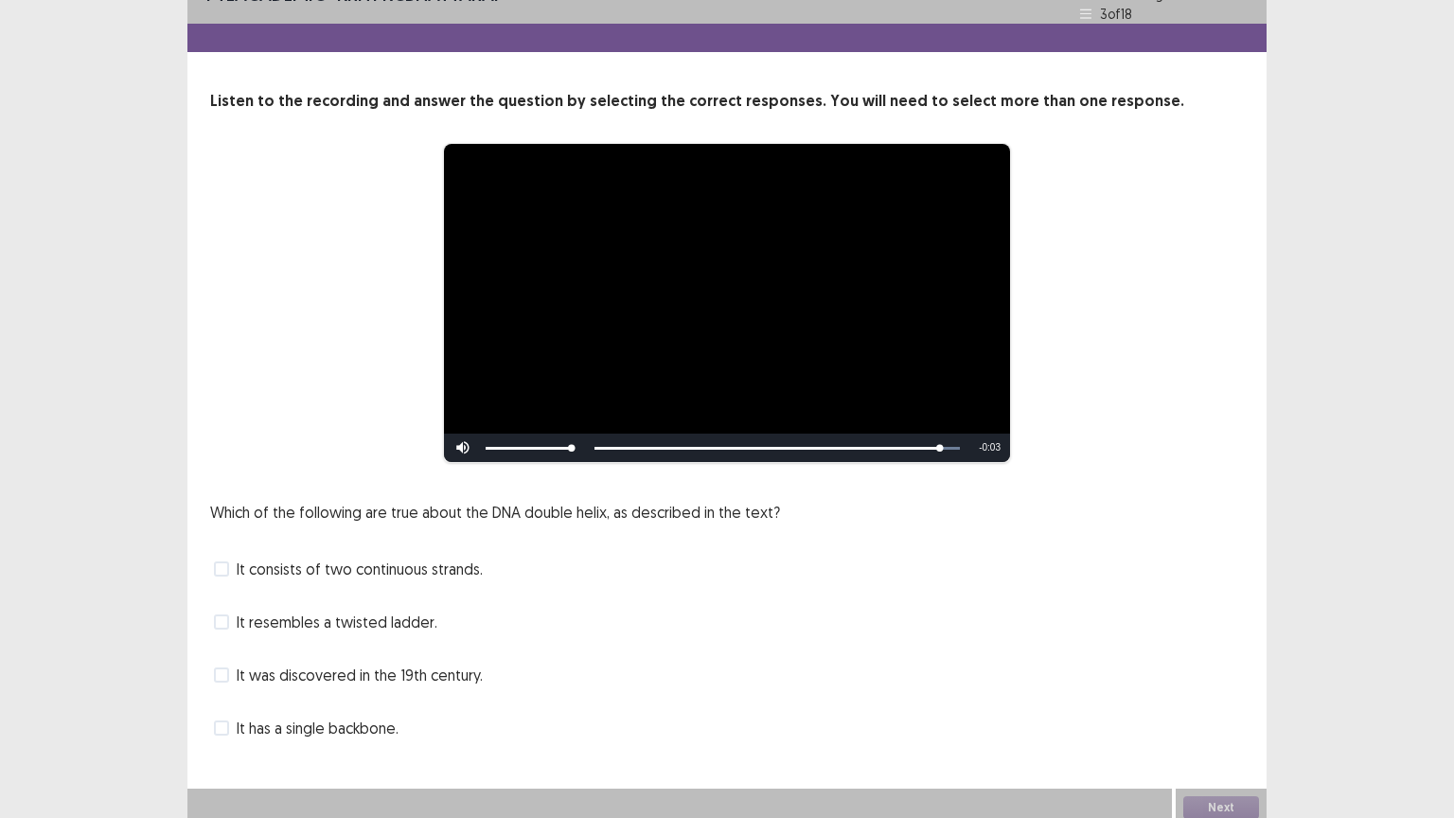
click at [221, 614] on span at bounding box center [221, 621] width 15 height 15
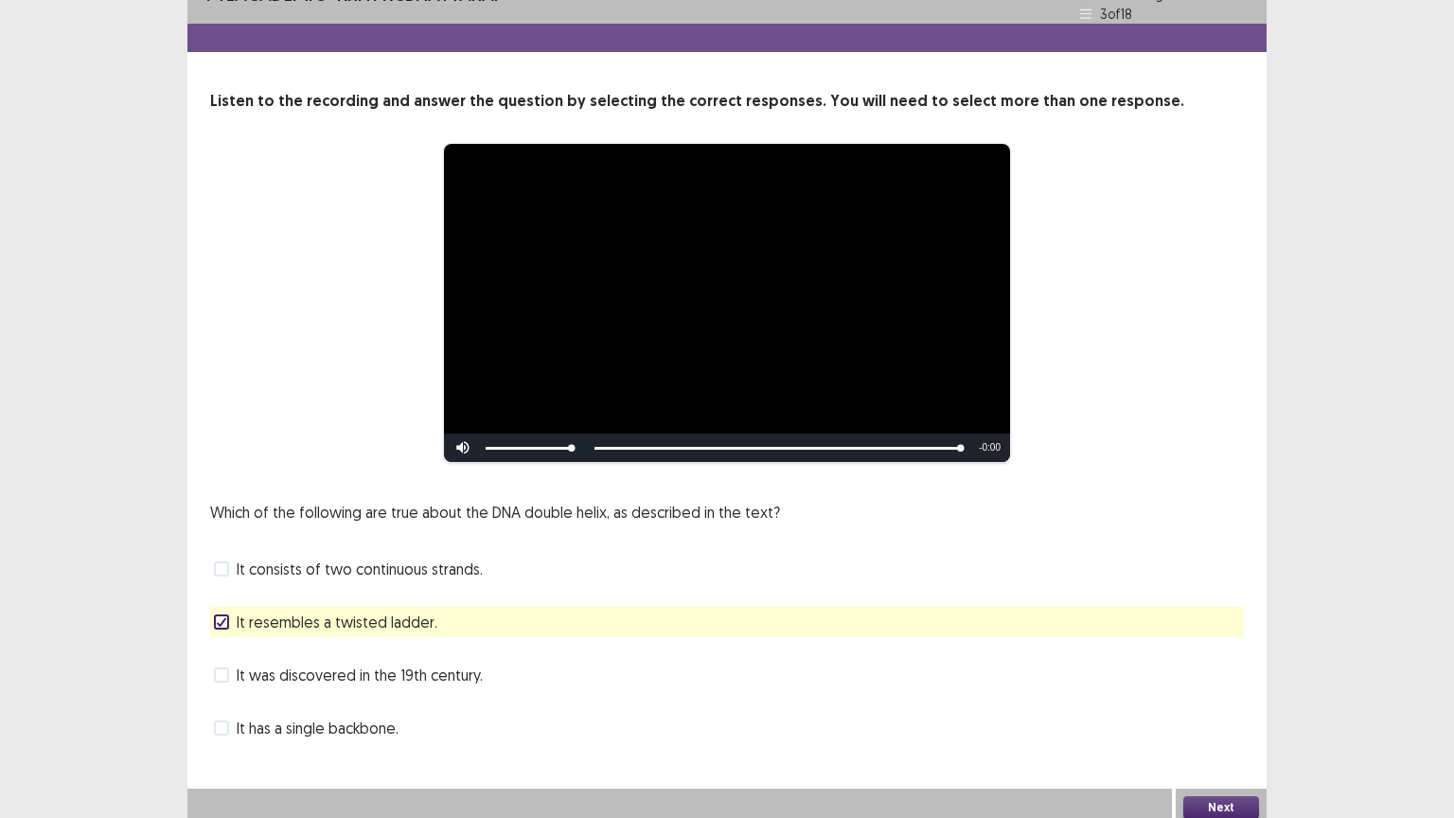
click at [225, 561] on span at bounding box center [221, 568] width 15 height 15
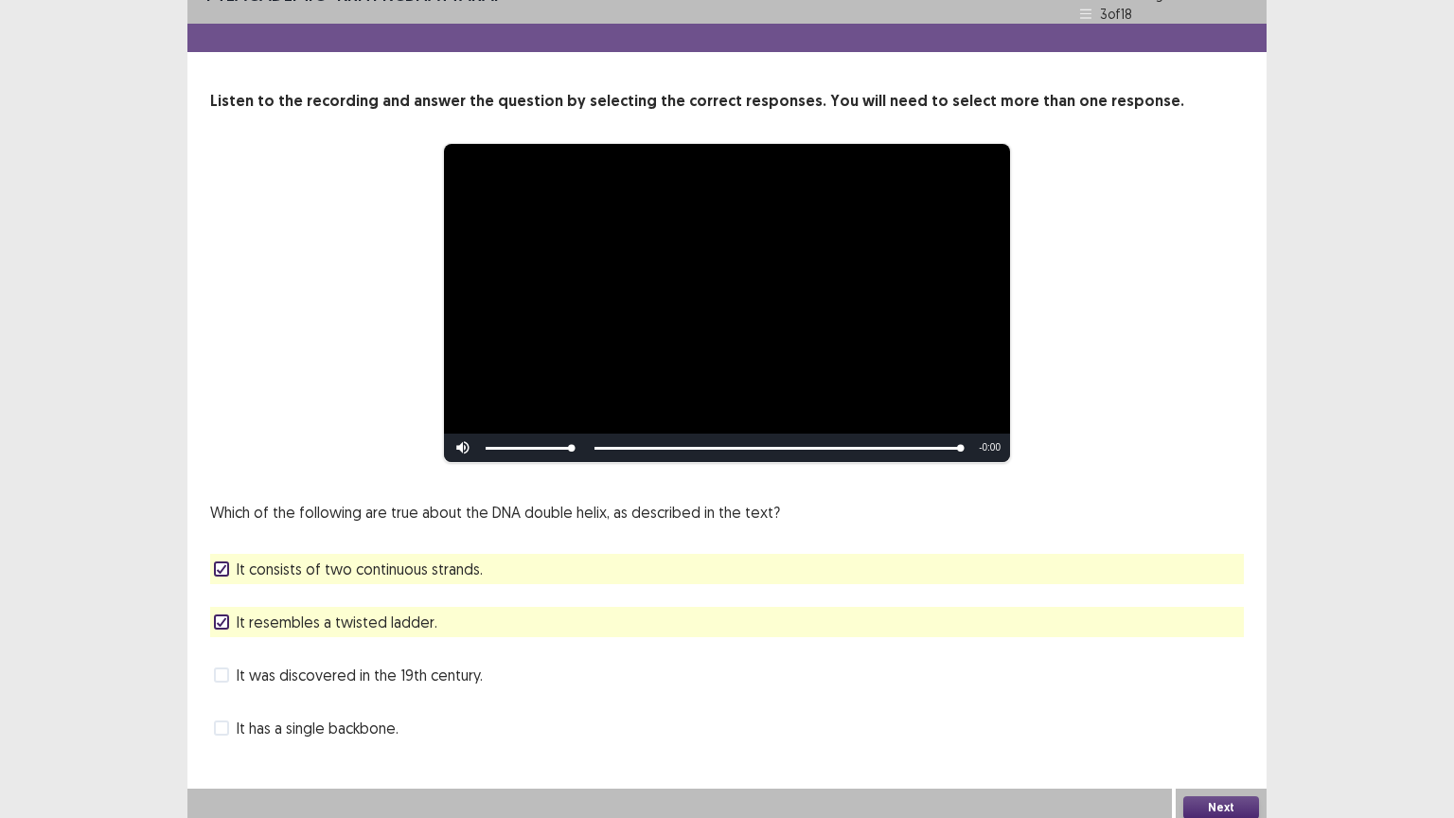
click at [1230, 698] on button "Next" at bounding box center [1221, 807] width 76 height 23
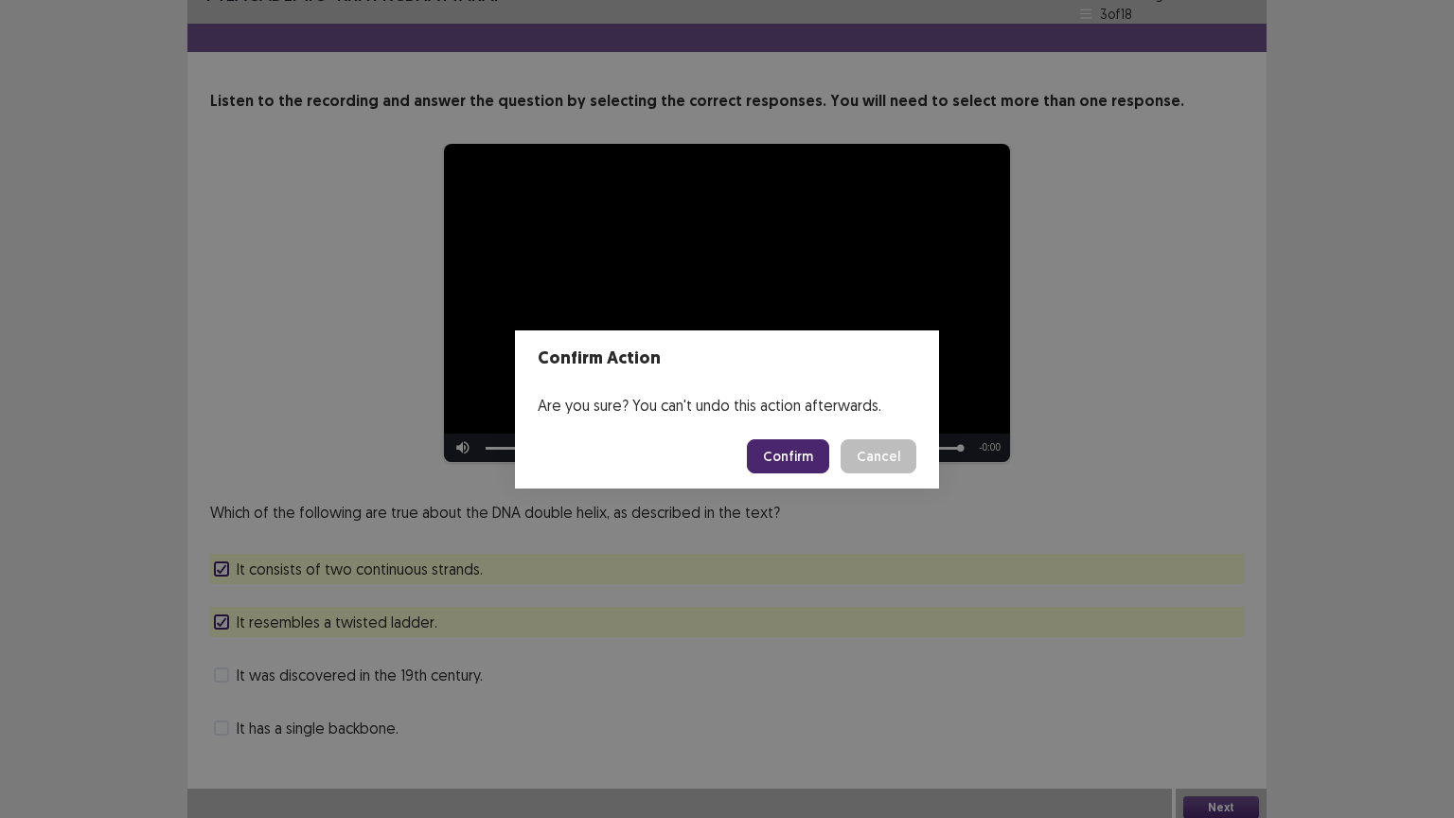
click at [796, 458] on button "Confirm" at bounding box center [788, 456] width 82 height 34
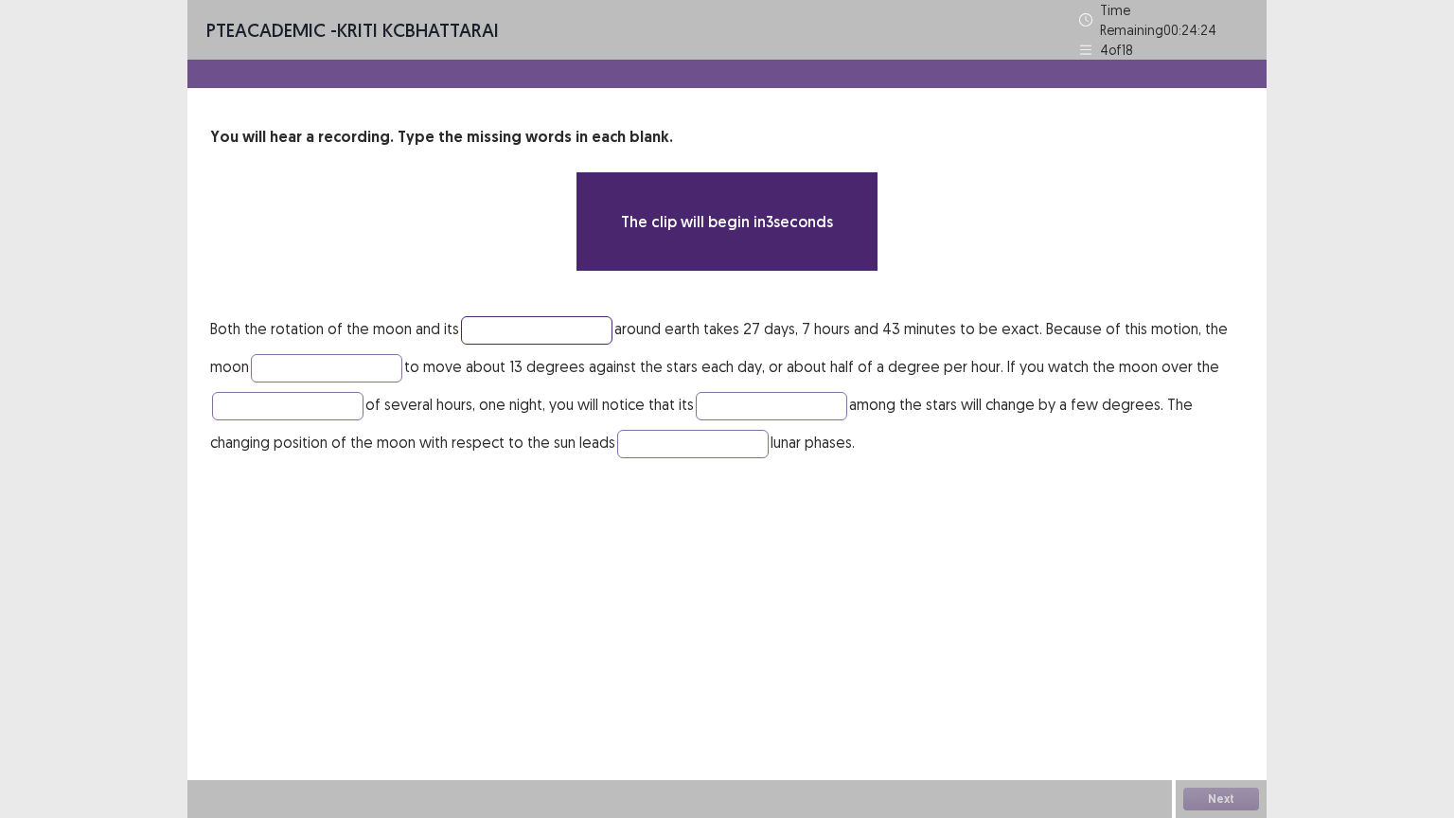
click at [491, 322] on input "text" at bounding box center [536, 330] width 151 height 28
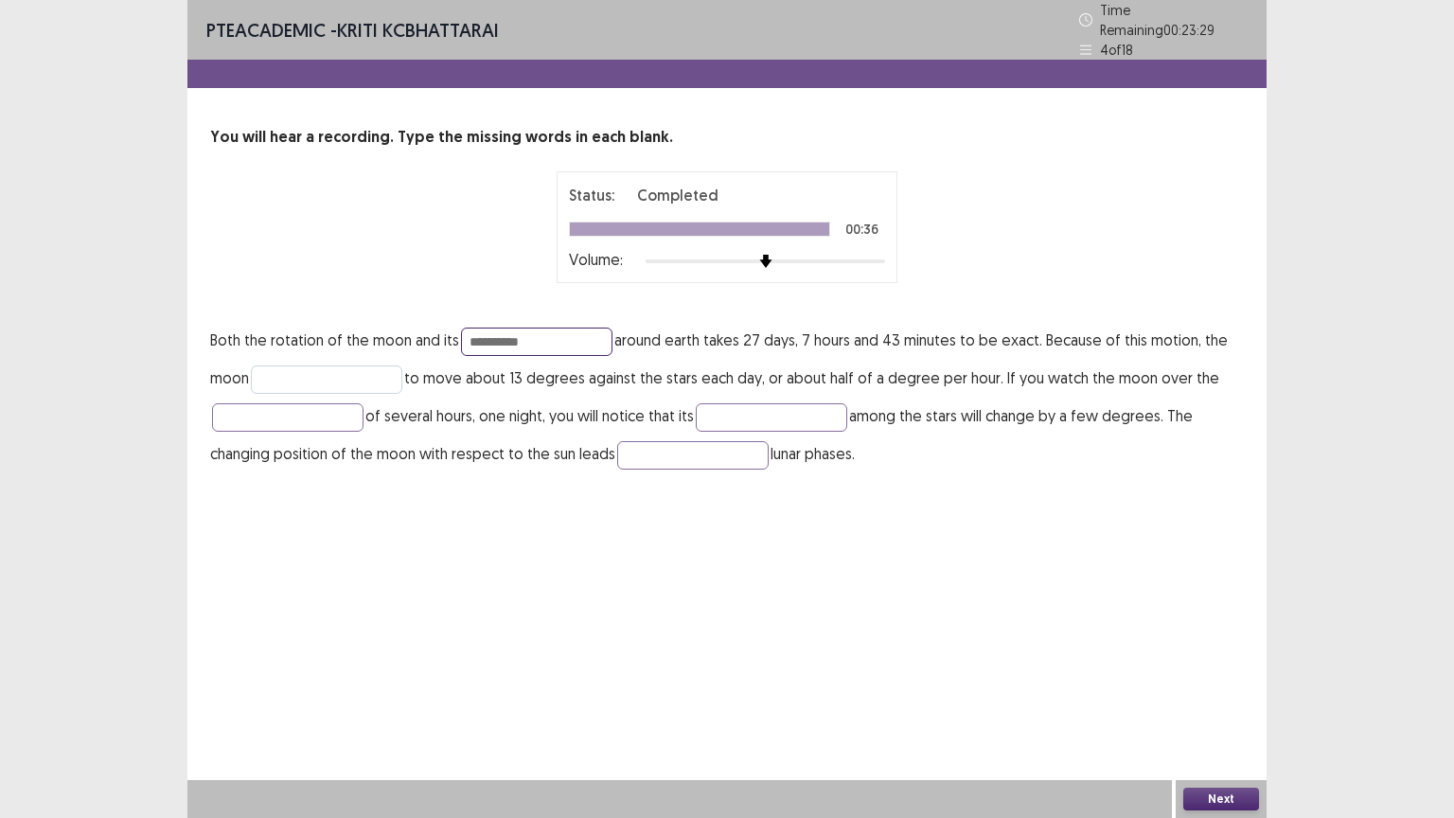
type input "**********"
click at [269, 369] on input "text" at bounding box center [326, 379] width 151 height 28
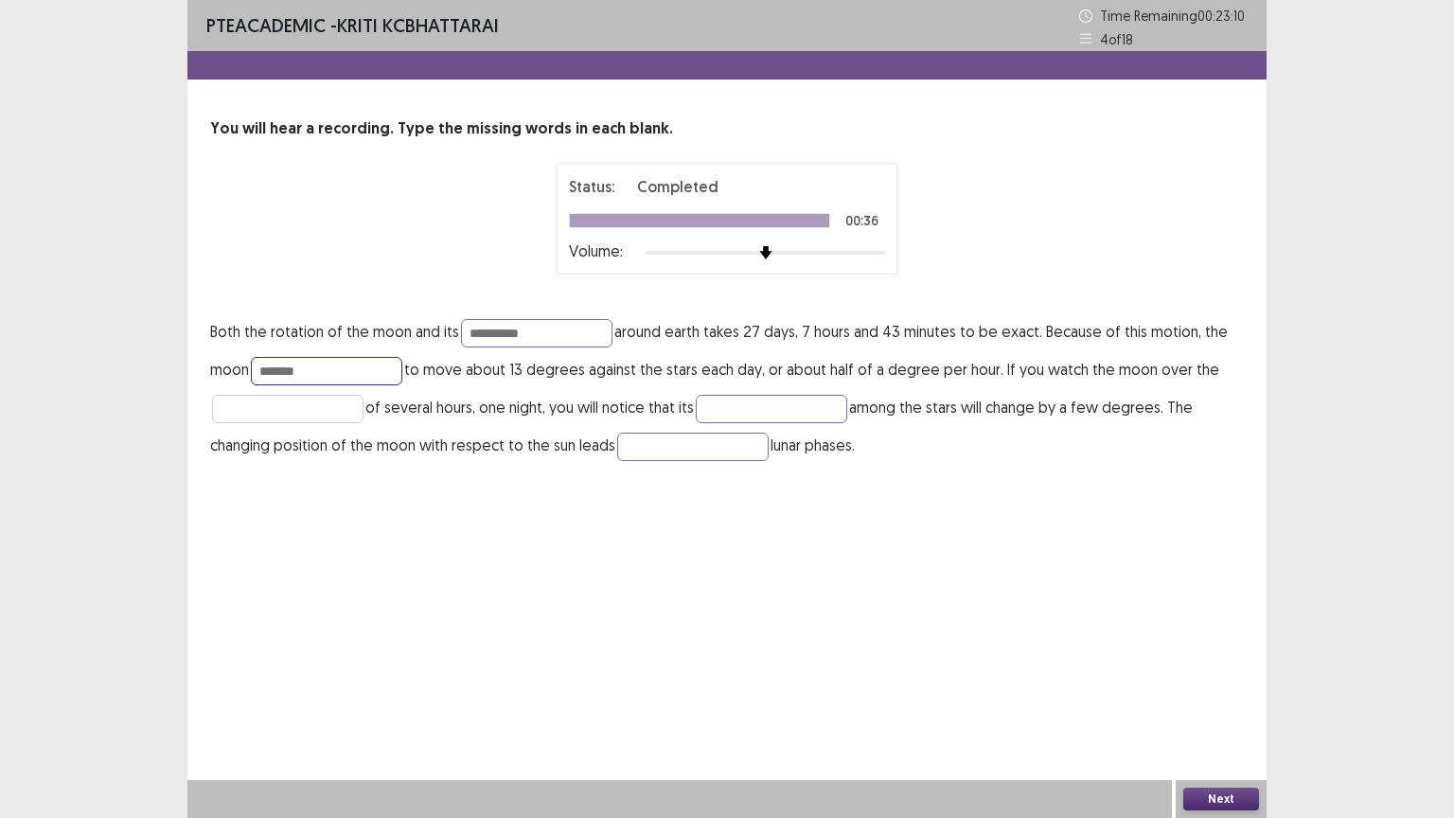
type input "*******"
click at [295, 404] on input "text" at bounding box center [287, 409] width 151 height 28
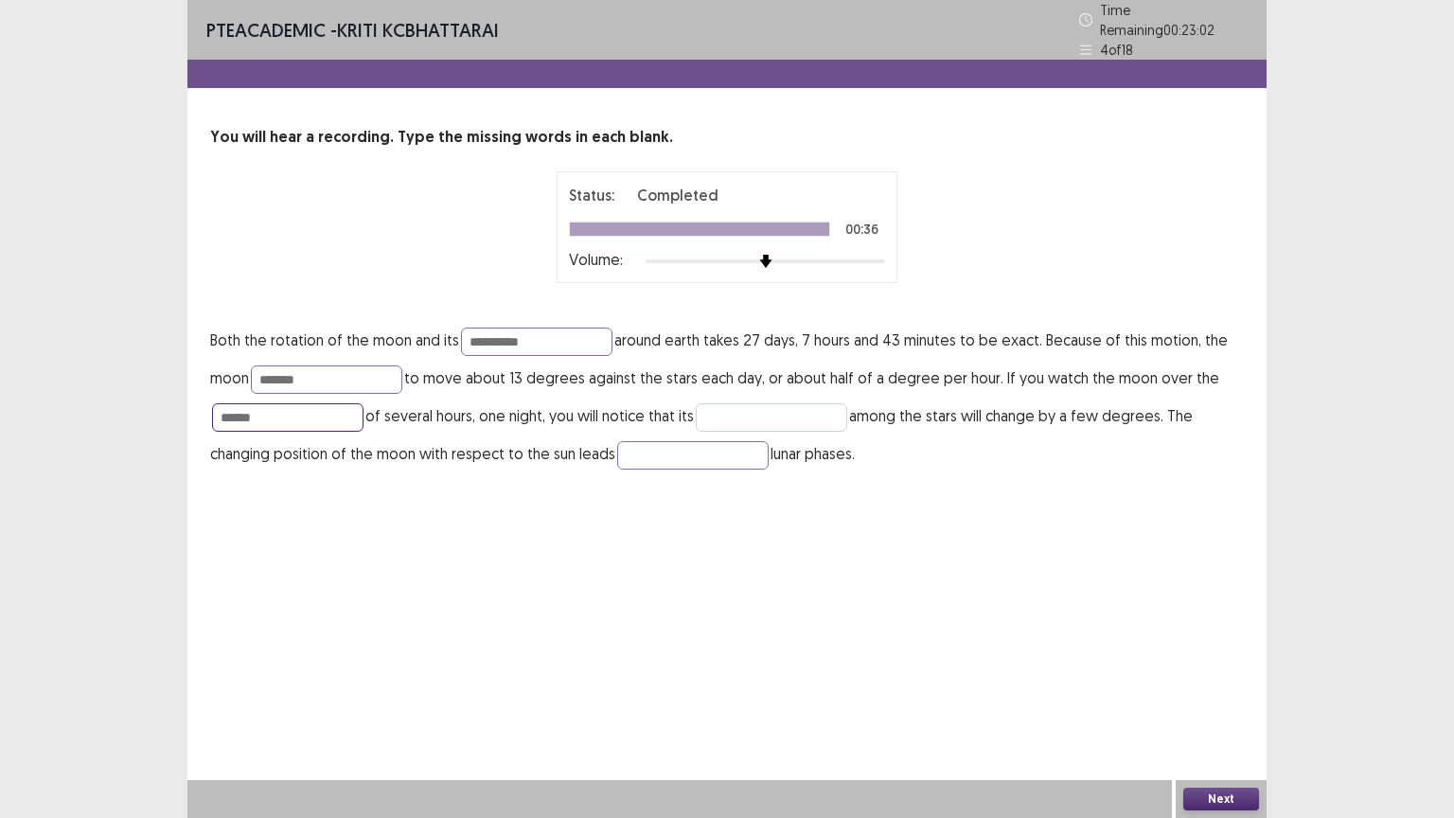
type input "******"
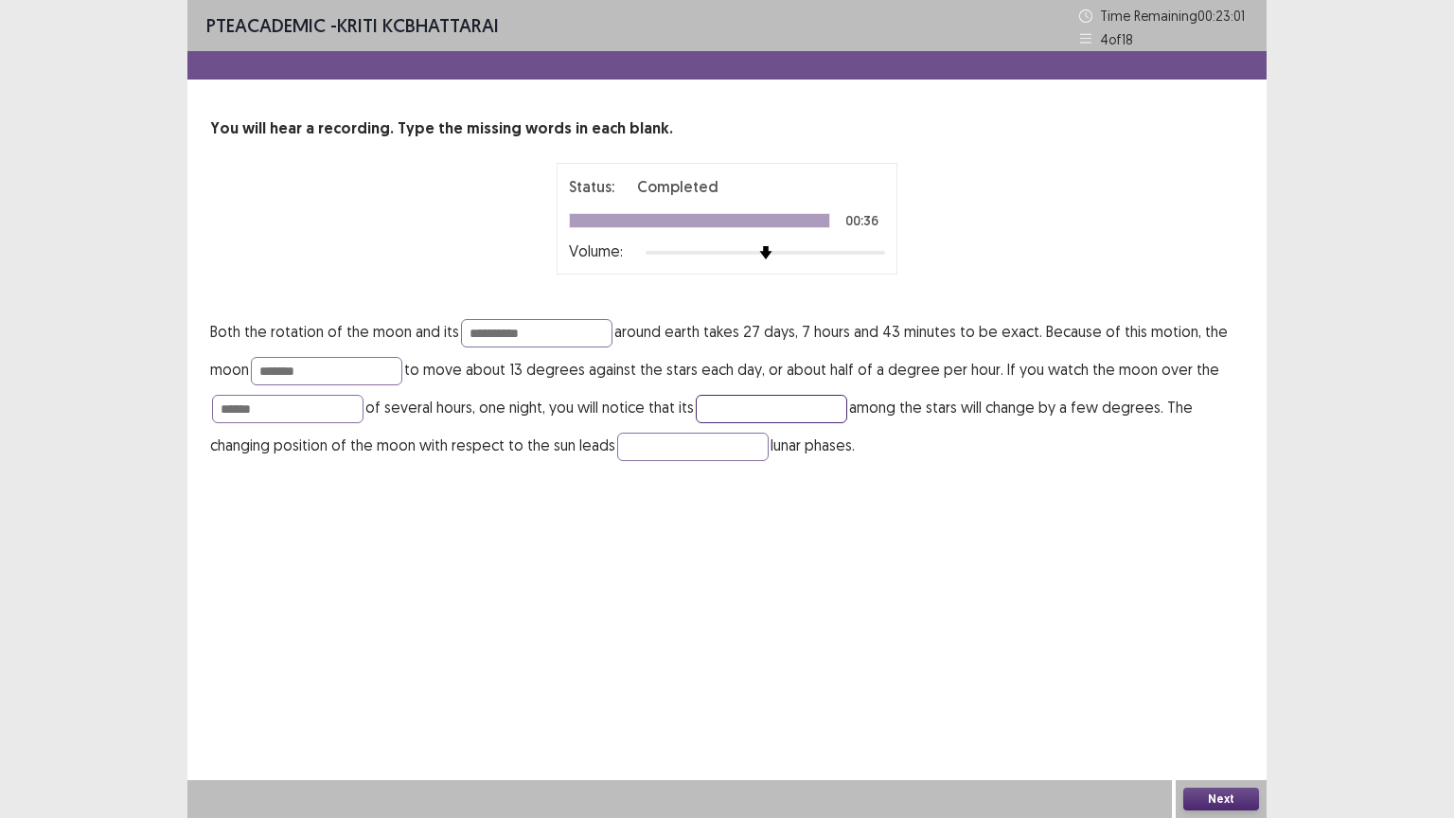
click at [738, 417] on input "text" at bounding box center [771, 409] width 151 height 28
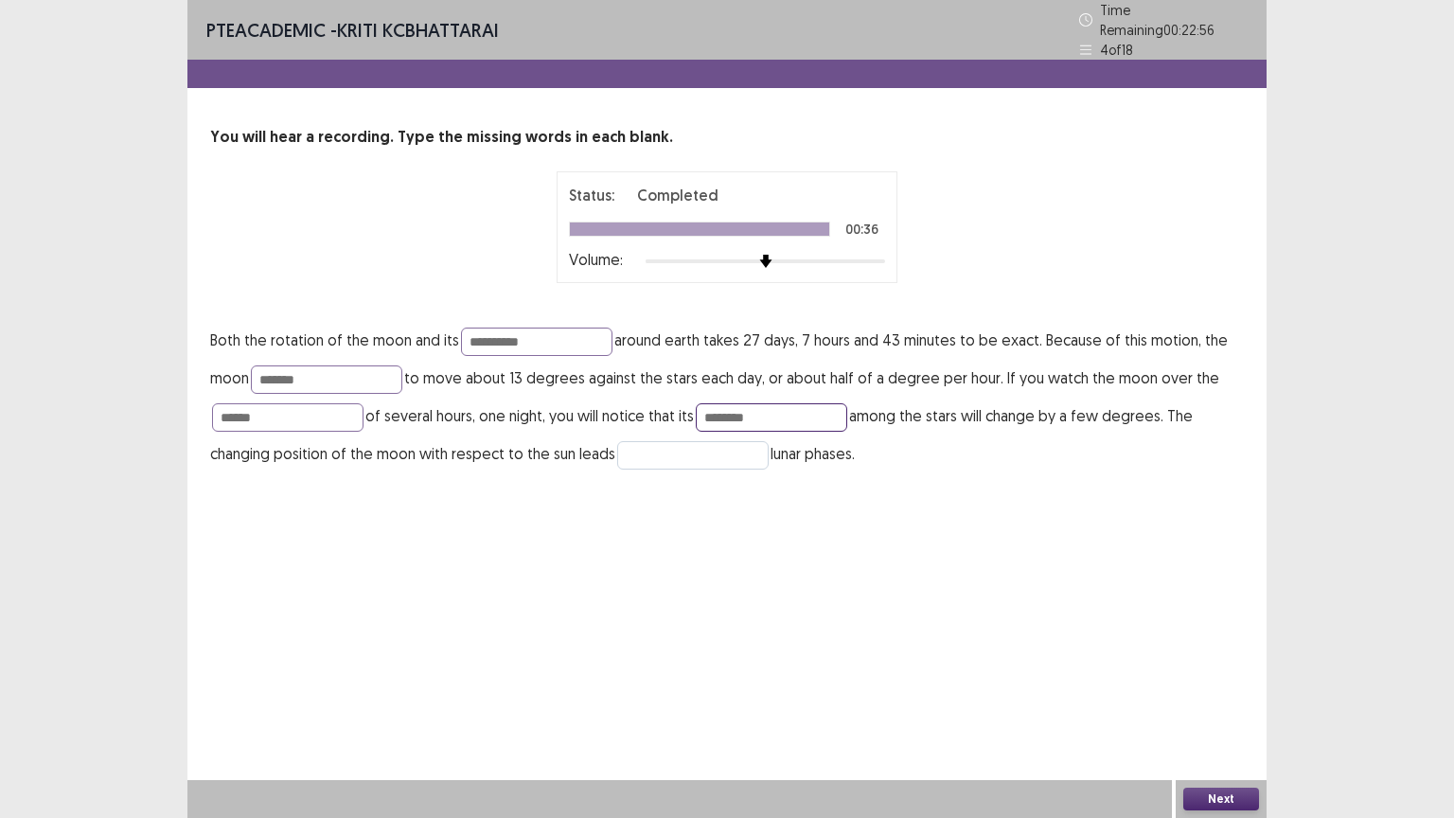
type input "********"
click at [709, 455] on input "text" at bounding box center [692, 455] width 151 height 28
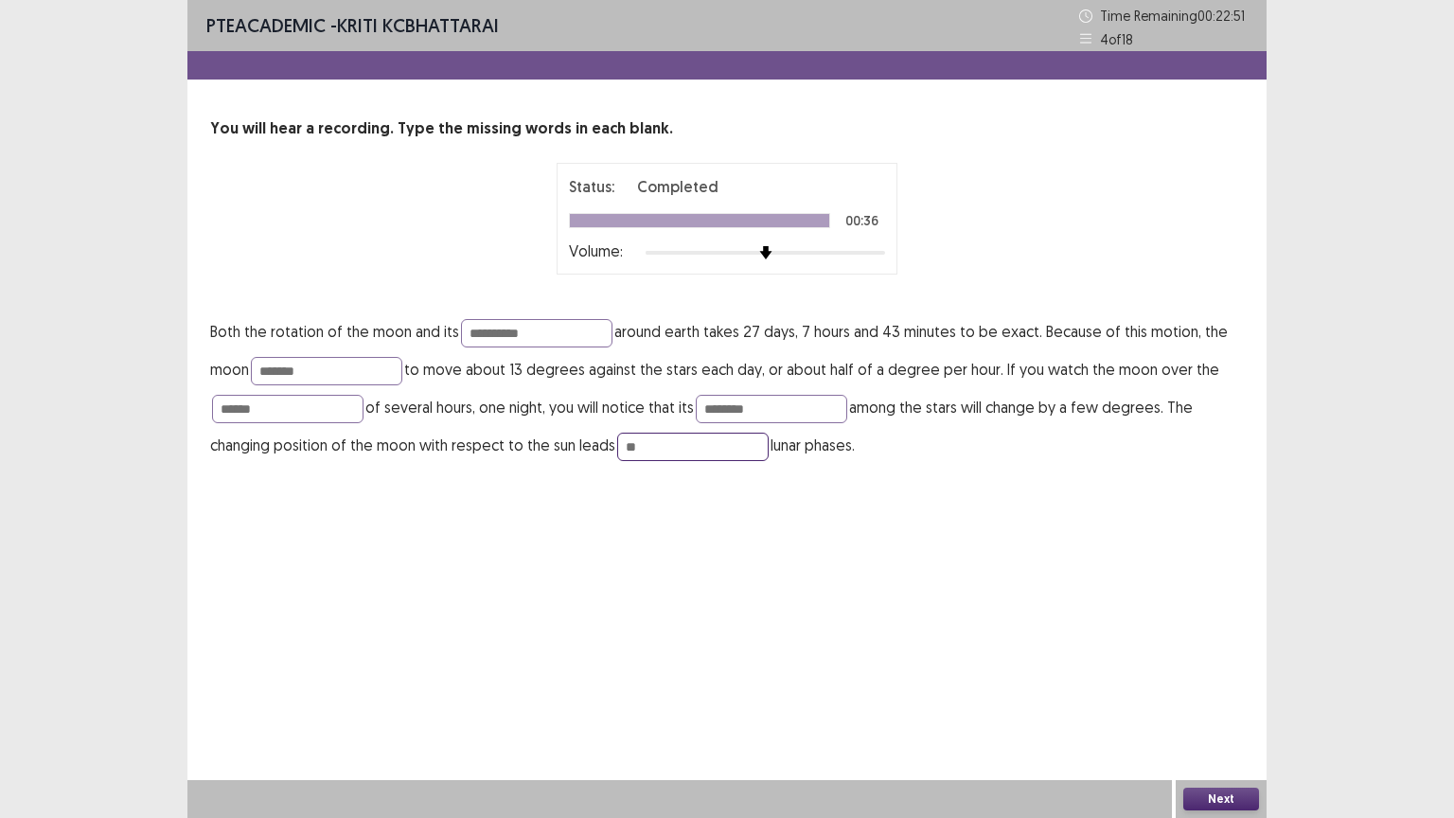
type input "**"
click at [1212, 698] on button "Next" at bounding box center [1221, 799] width 76 height 23
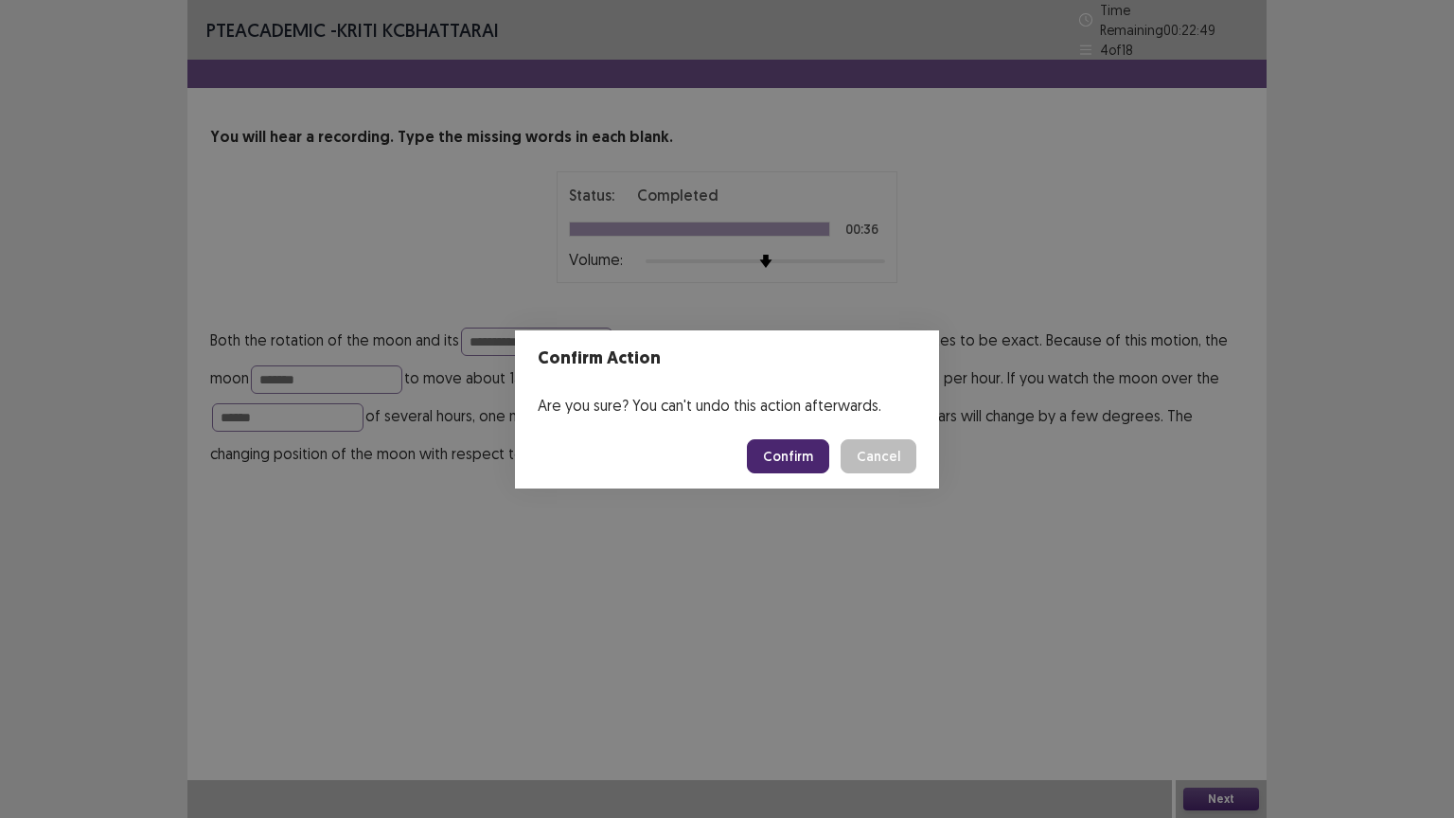
click at [800, 451] on button "Confirm" at bounding box center [788, 456] width 82 height 34
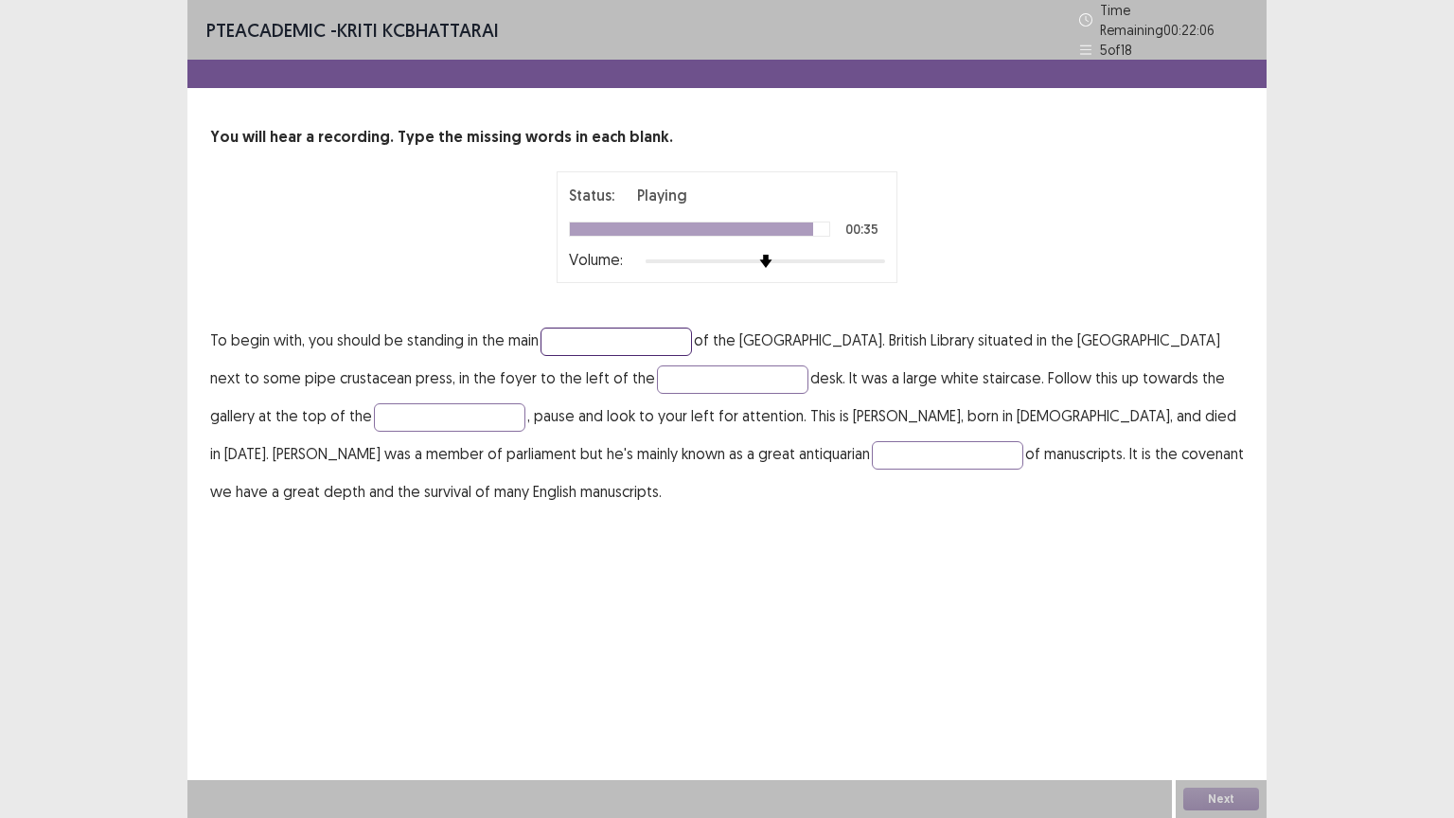
click at [649, 329] on input "text" at bounding box center [616, 342] width 151 height 28
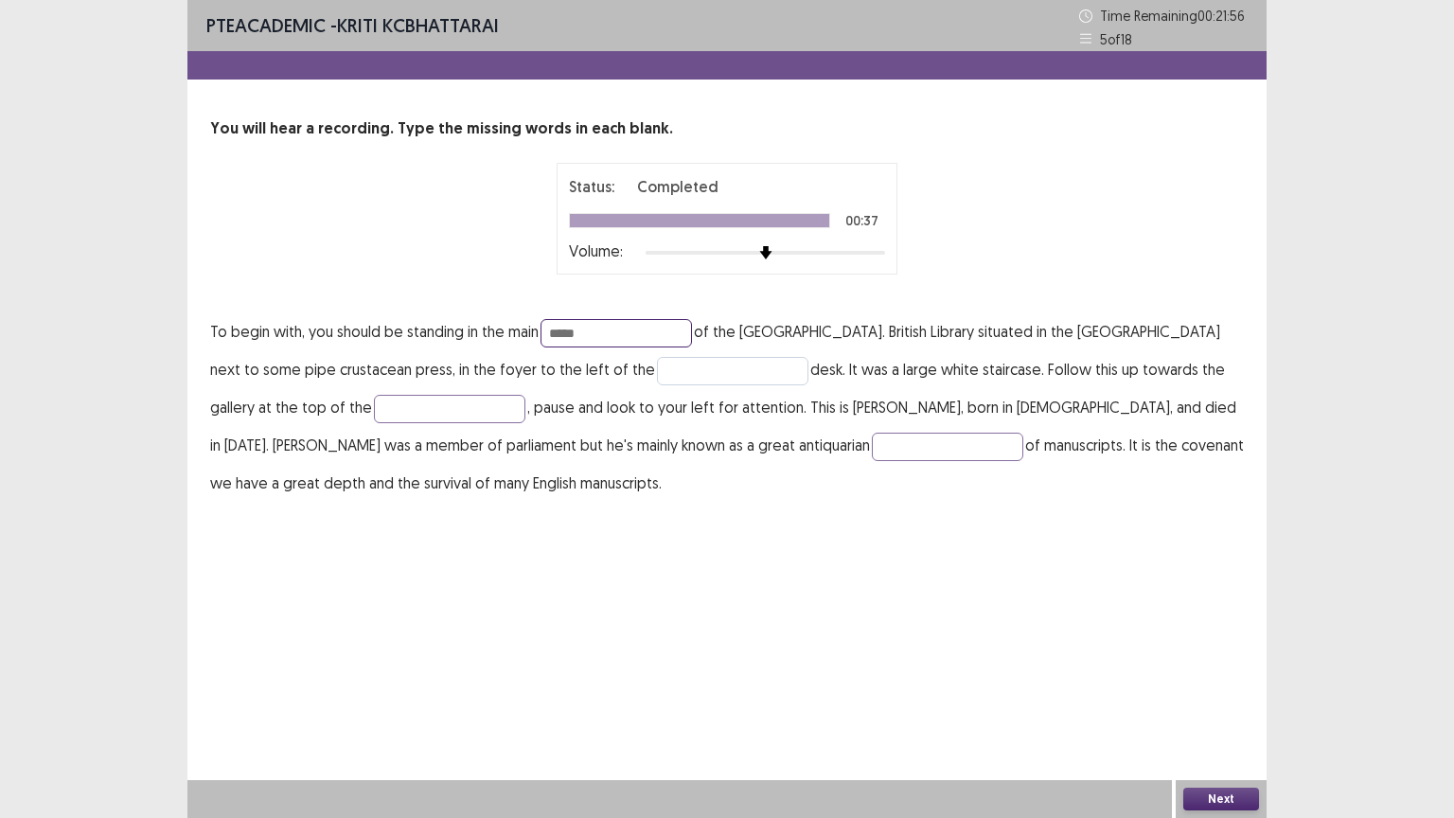
type input "*****"
click at [657, 383] on input "text" at bounding box center [732, 371] width 151 height 28
type input "****"
click at [374, 415] on input "text" at bounding box center [449, 409] width 151 height 28
type input "****"
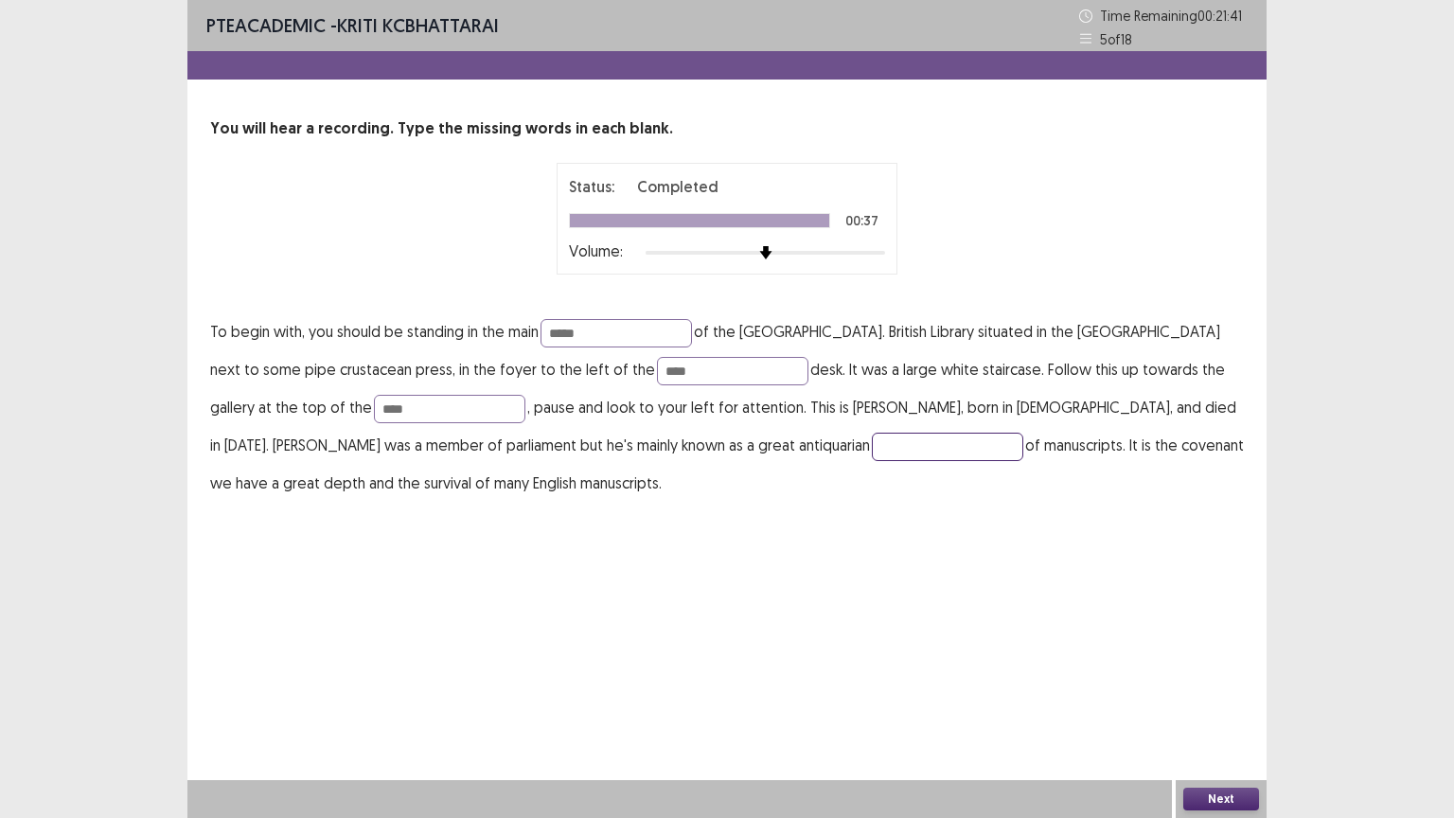
click at [872, 445] on input "text" at bounding box center [947, 447] width 151 height 28
type input "*****"
click at [1232, 698] on button "Next" at bounding box center [1221, 799] width 76 height 23
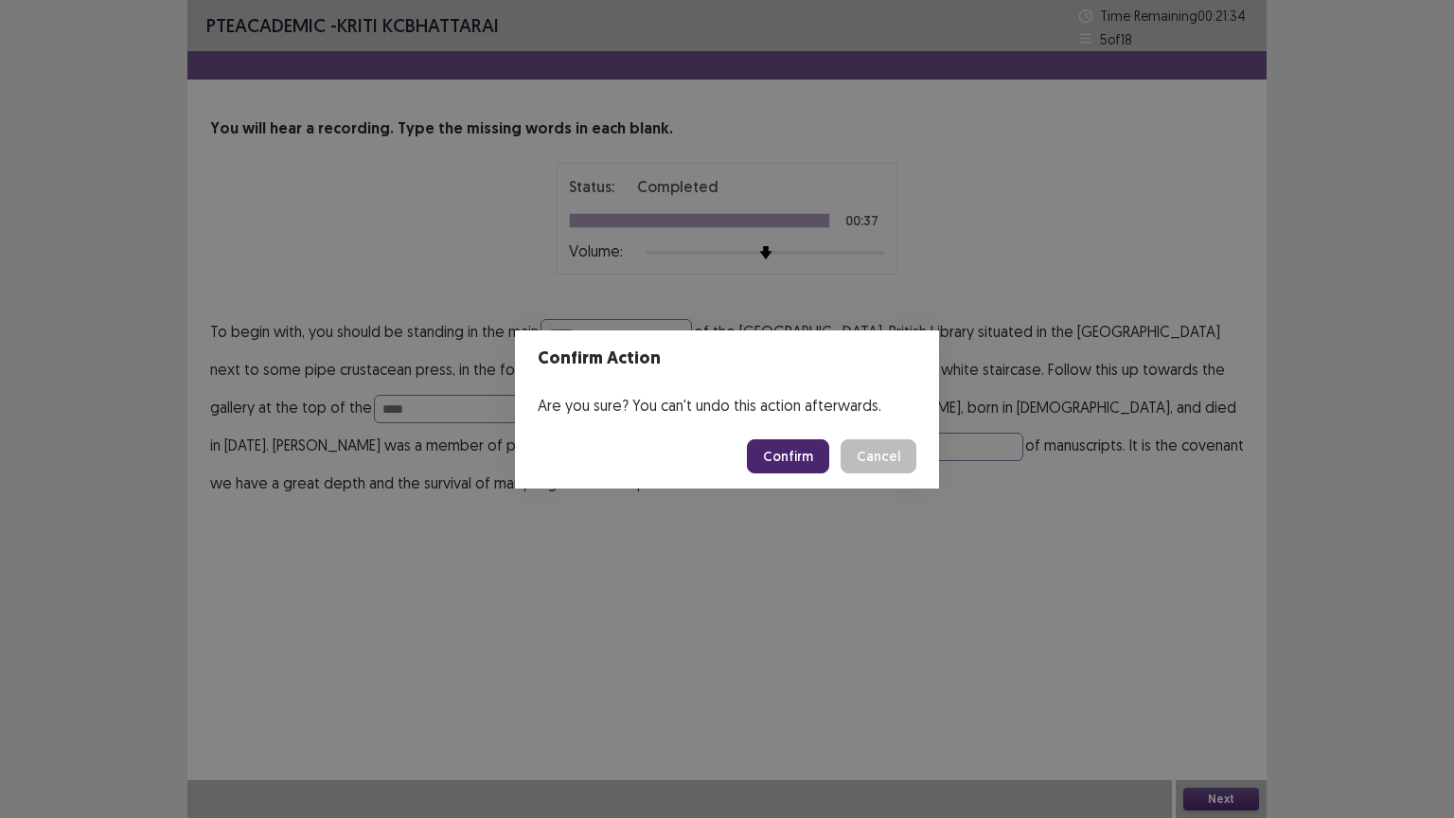
click at [802, 454] on button "Confirm" at bounding box center [788, 456] width 82 height 34
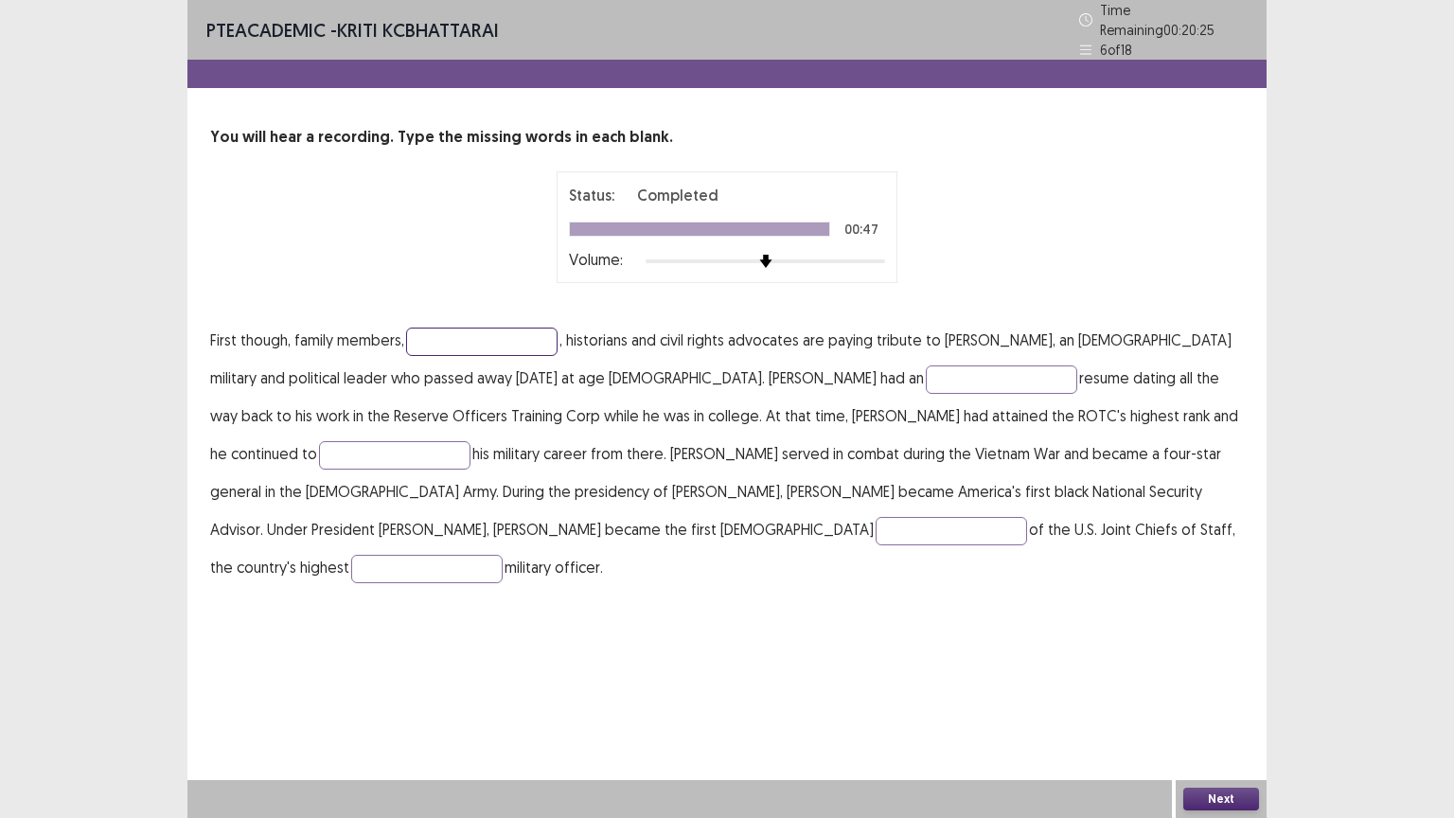
click at [462, 331] on input "text" at bounding box center [481, 342] width 151 height 28
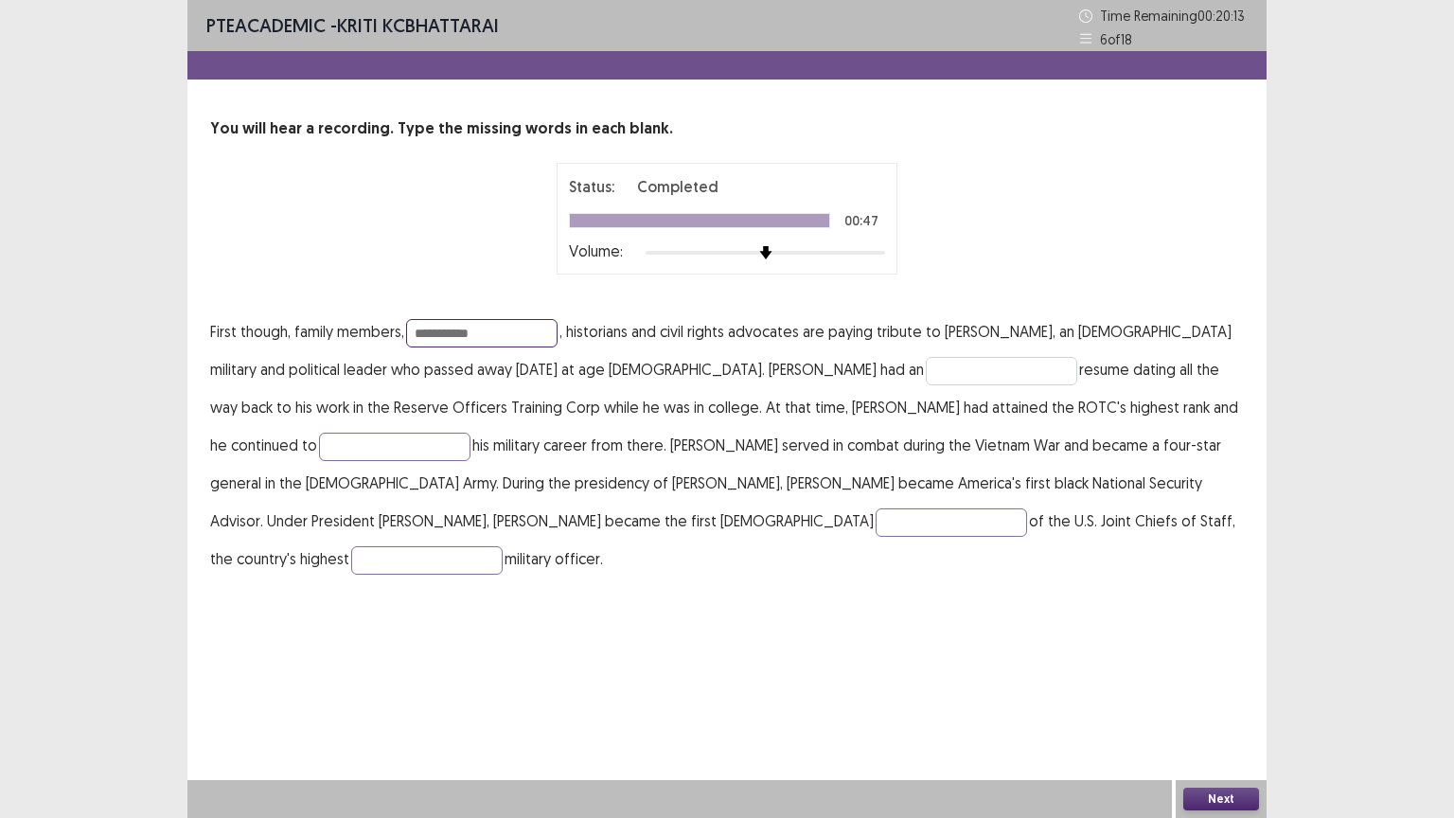
type input "**********"
click at [926, 382] on input "text" at bounding box center [1001, 371] width 151 height 28
type input "**********"
click at [471, 433] on input "text" at bounding box center [394, 447] width 151 height 28
type input "*******"
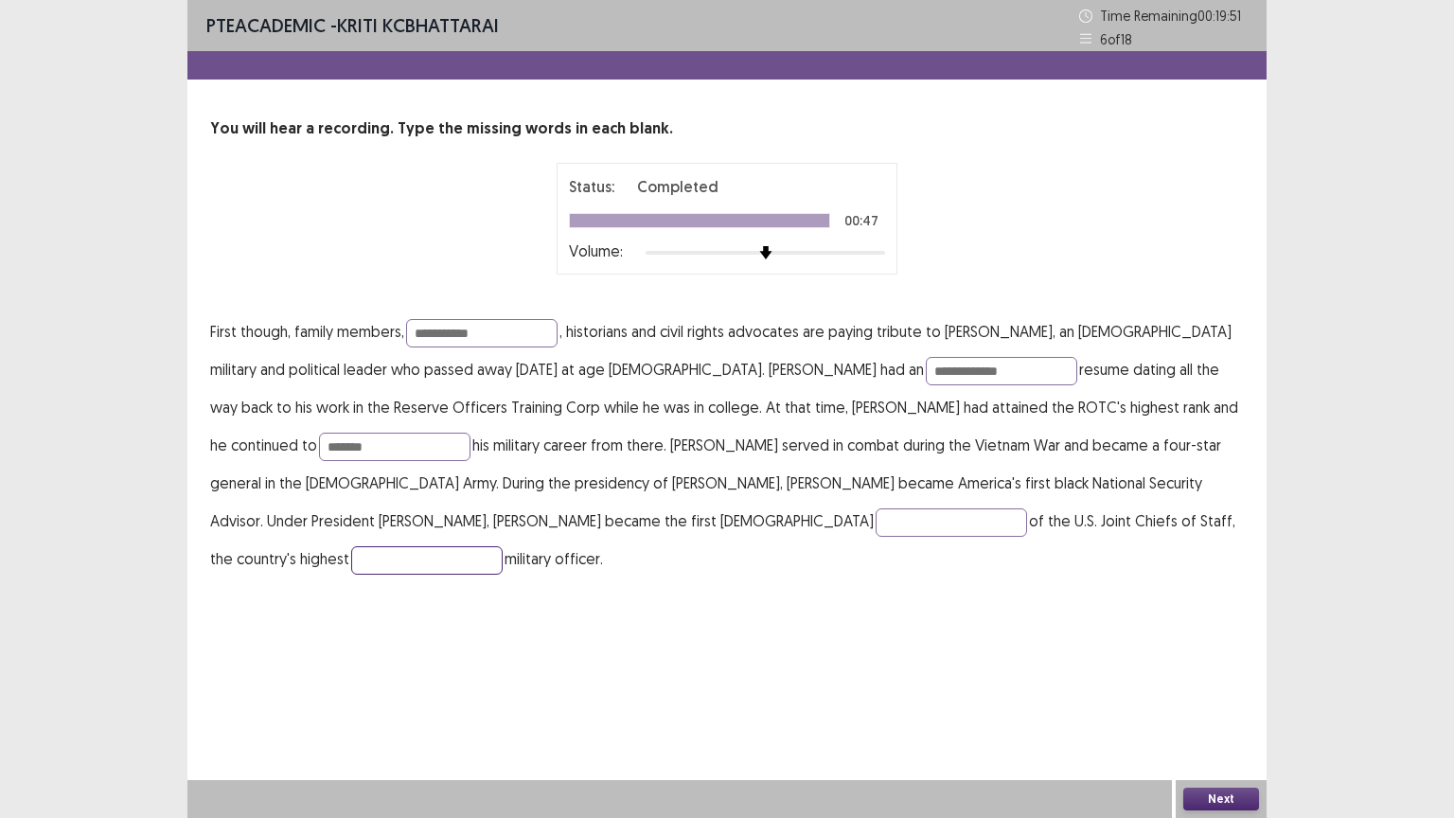
click at [503, 546] on input "text" at bounding box center [426, 560] width 151 height 28
type input "*********"
click at [876, 532] on input "text" at bounding box center [951, 522] width 151 height 28
type input "**********"
click at [481, 239] on div "Status: Completed 00:47 Volume:" at bounding box center [727, 219] width 1034 height 112
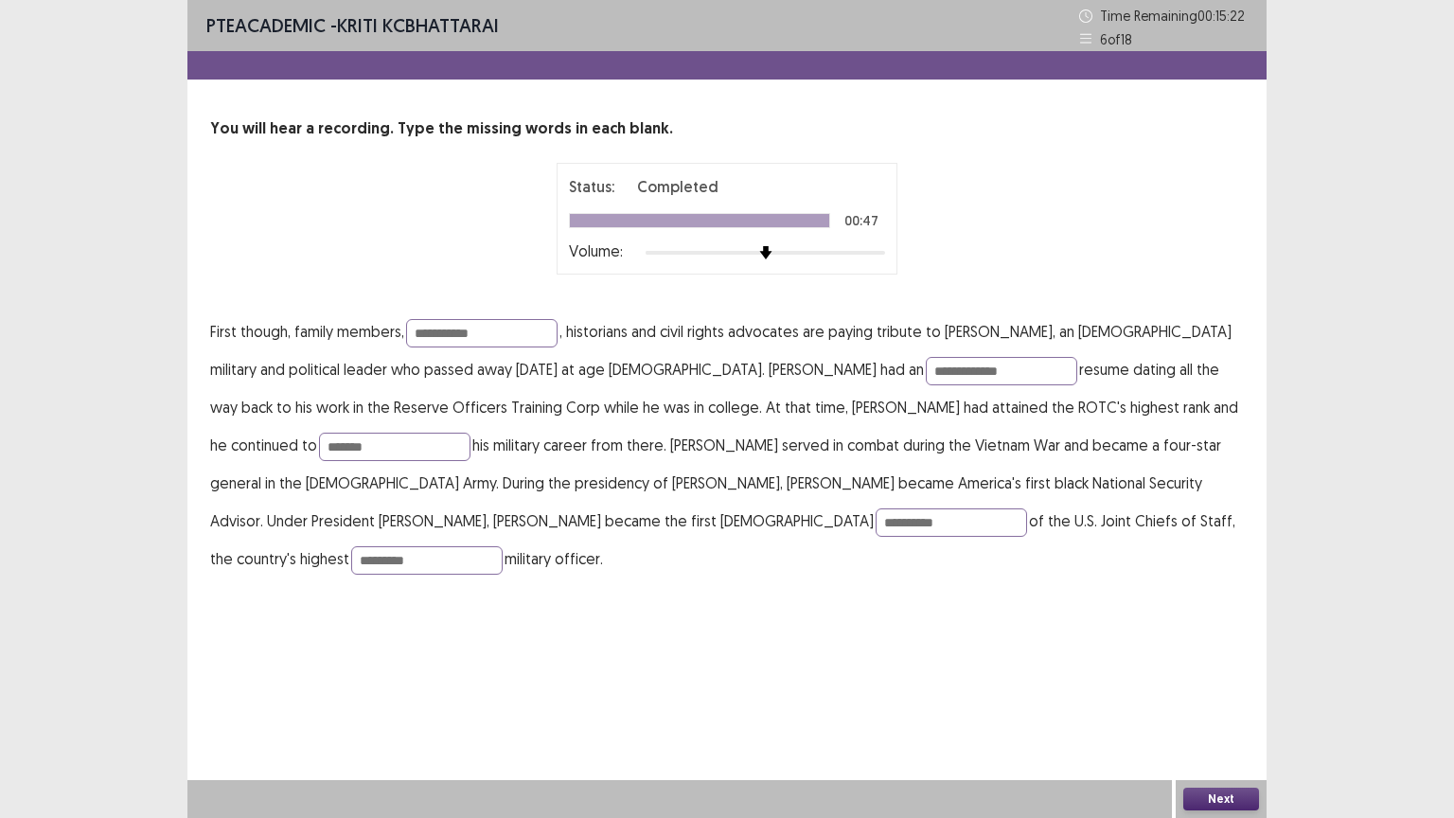
click at [1207, 698] on button "Next" at bounding box center [1221, 799] width 76 height 23
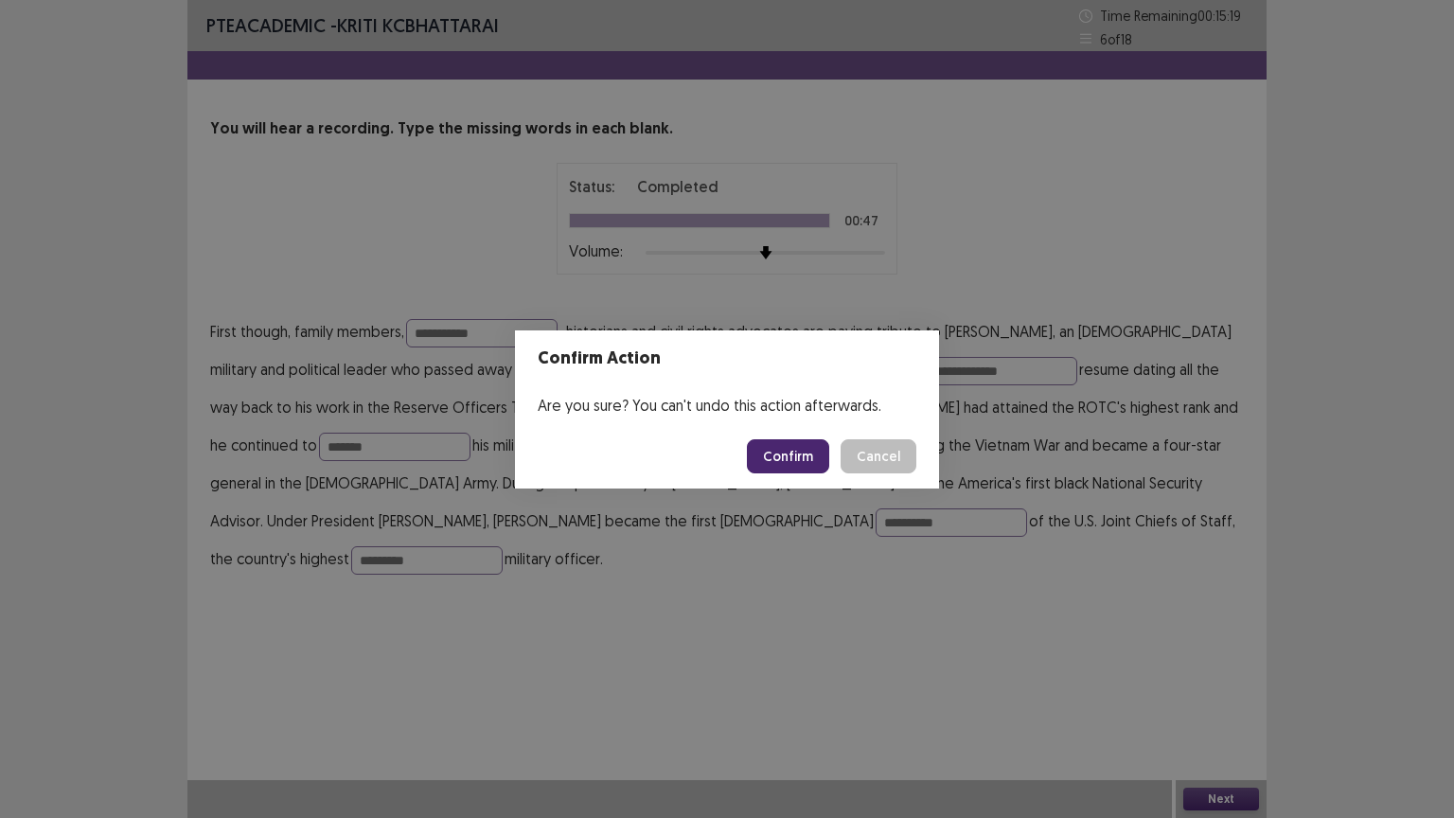
click at [792, 461] on button "Confirm" at bounding box center [788, 456] width 82 height 34
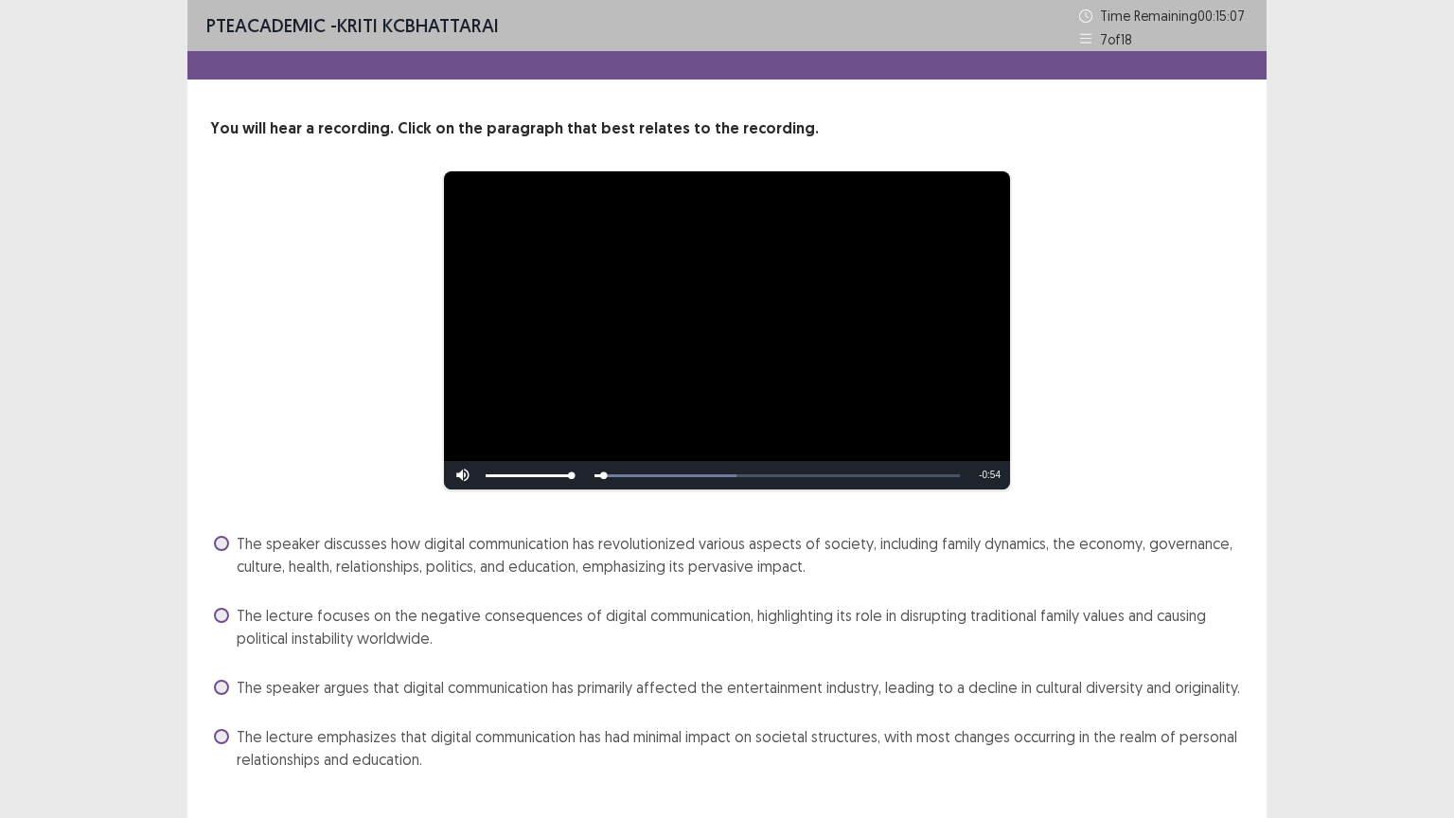
scroll to position [40, 0]
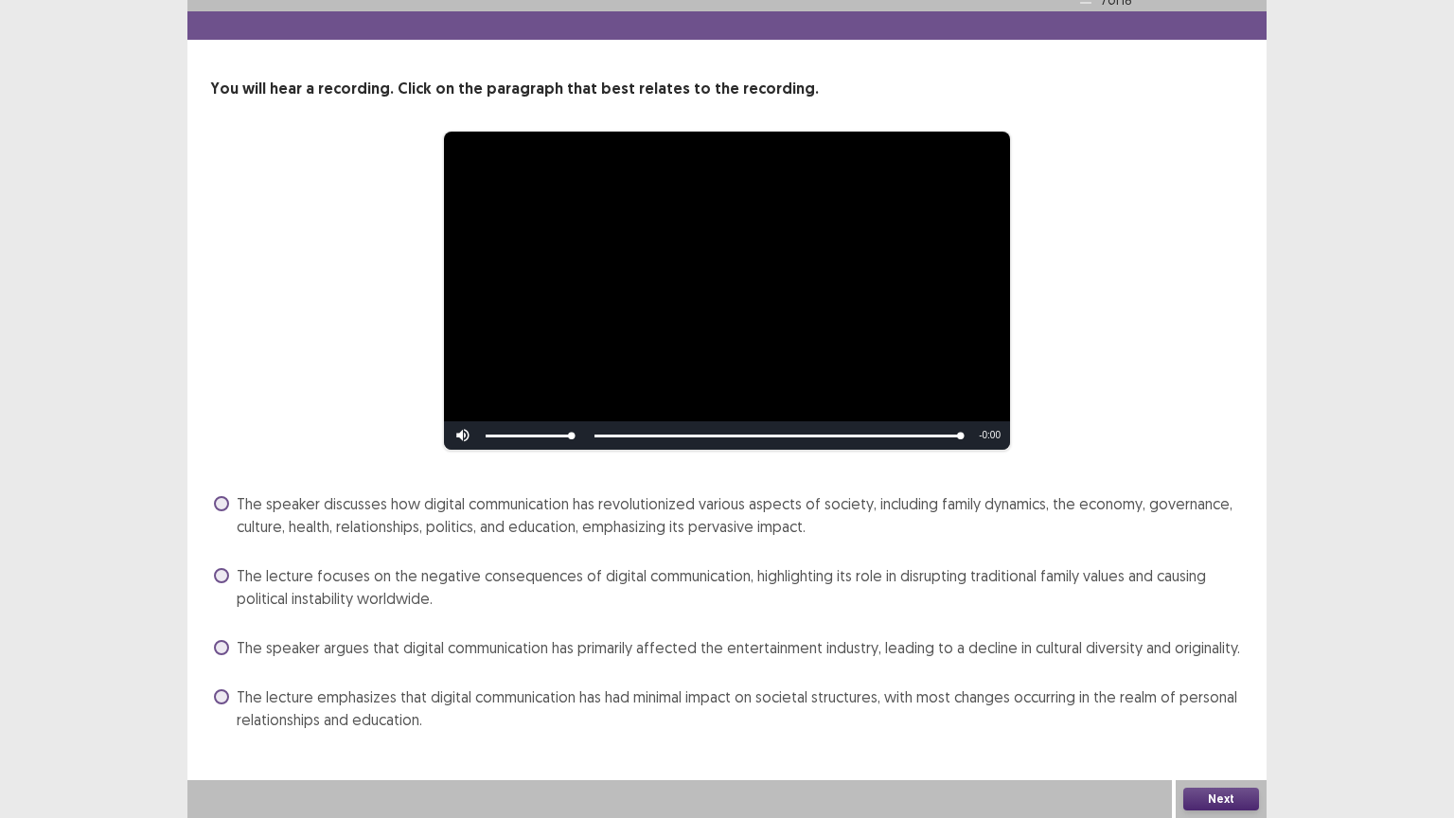
click at [229, 504] on label "The speaker discusses how digital communication has revolutionized various aspe…" at bounding box center [729, 514] width 1030 height 45
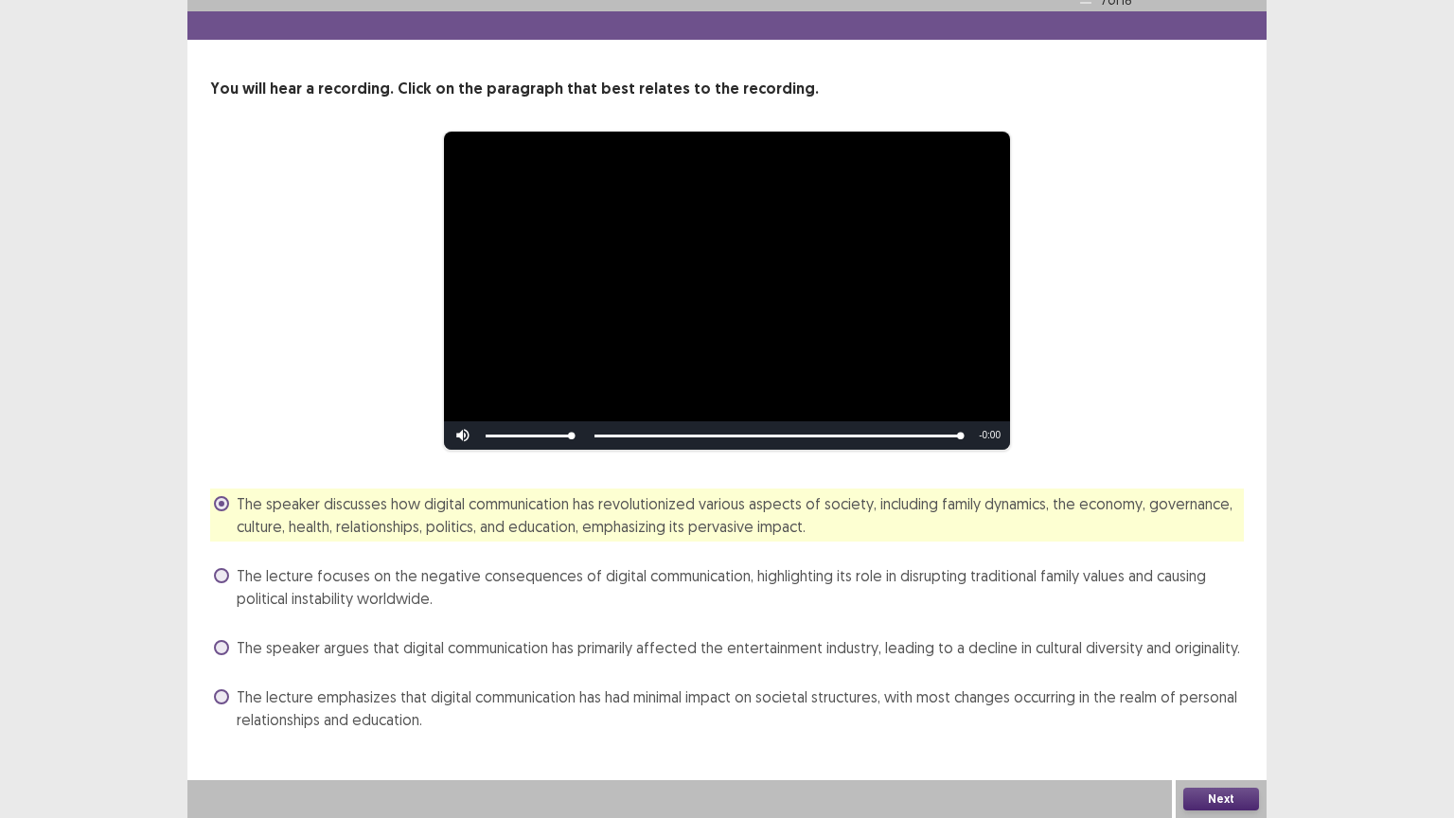
click at [1200, 698] on button "Next" at bounding box center [1221, 799] width 76 height 23
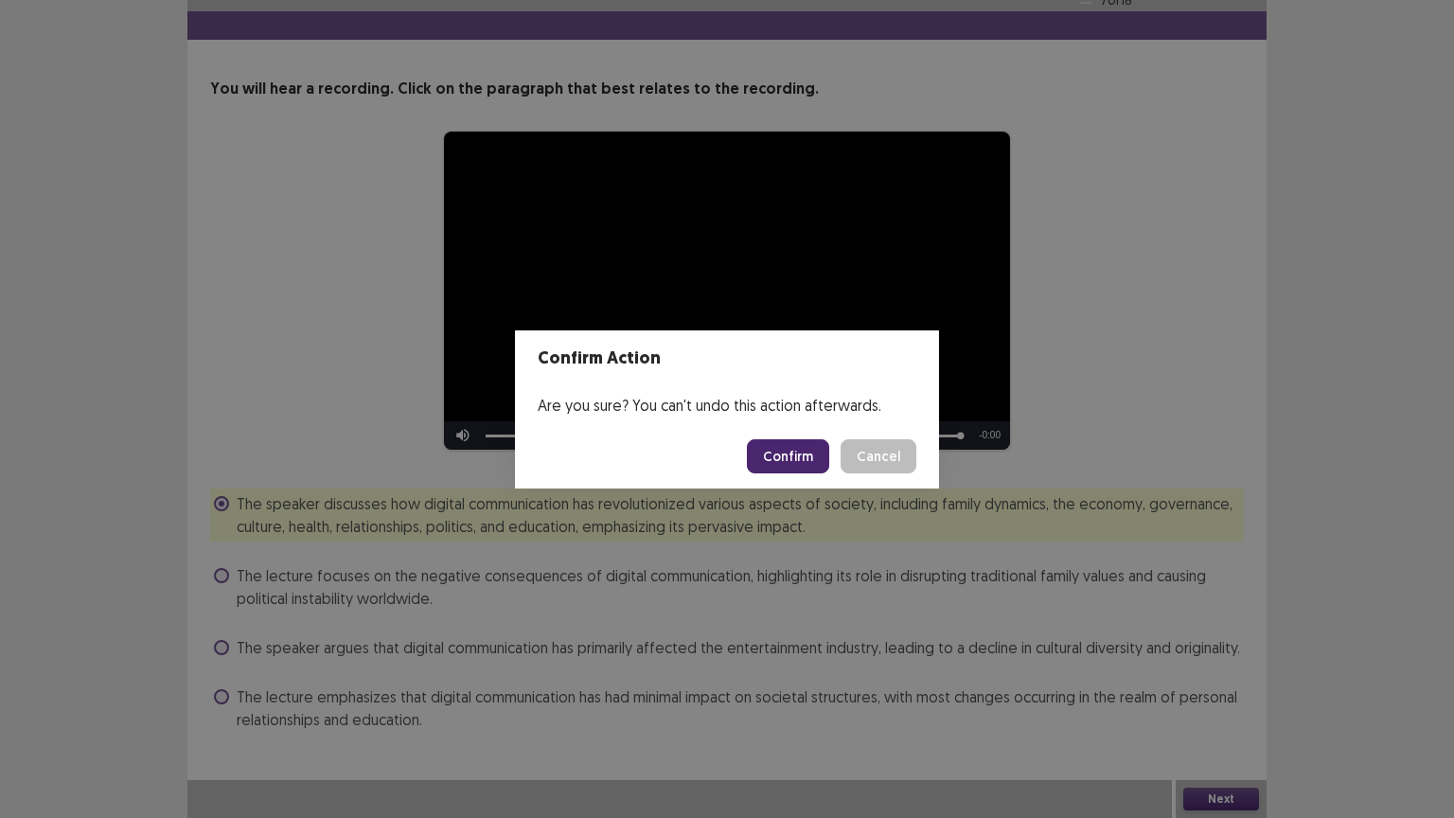
click at [787, 454] on button "Confirm" at bounding box center [788, 456] width 82 height 34
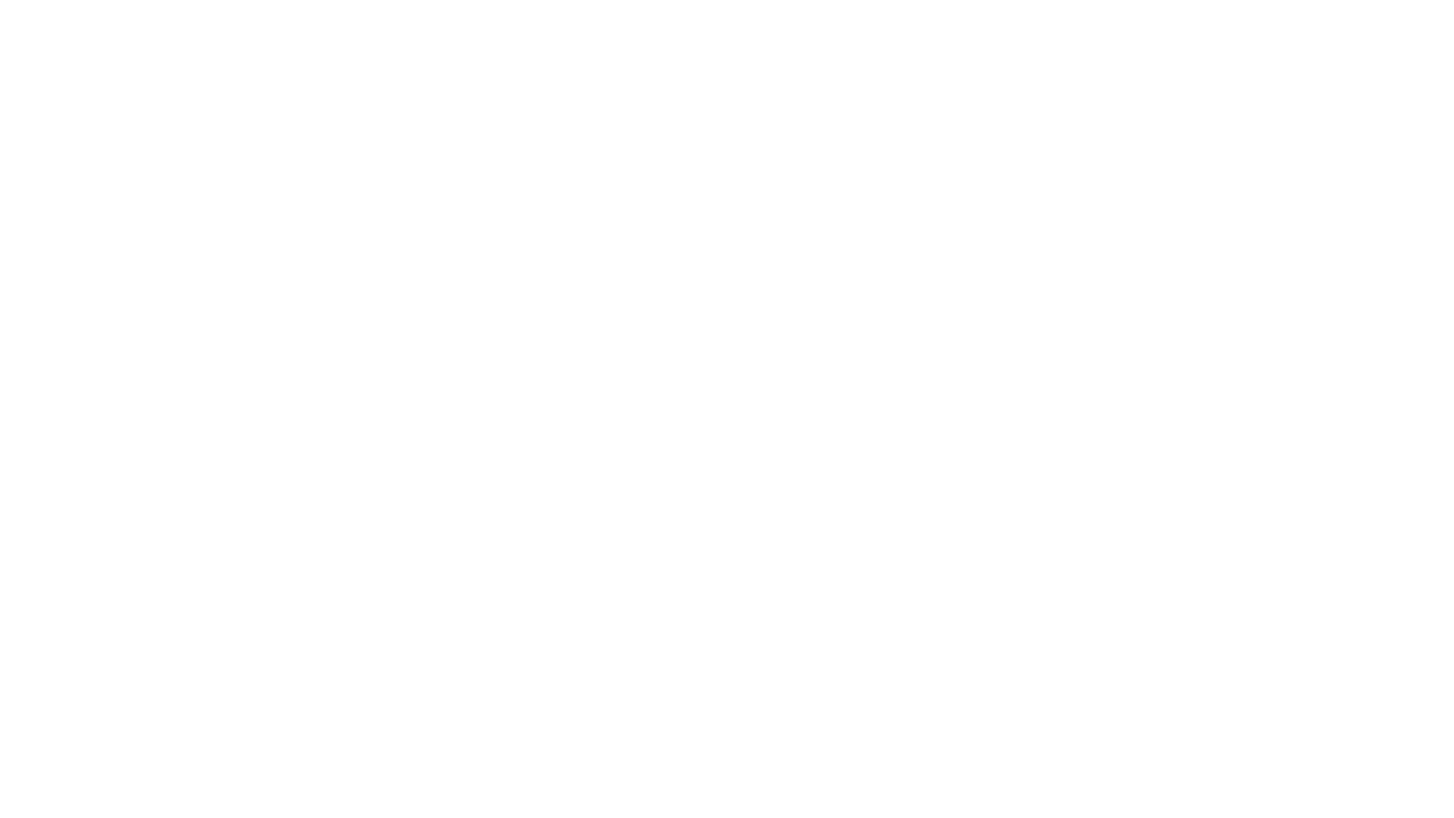
scroll to position [0, 0]
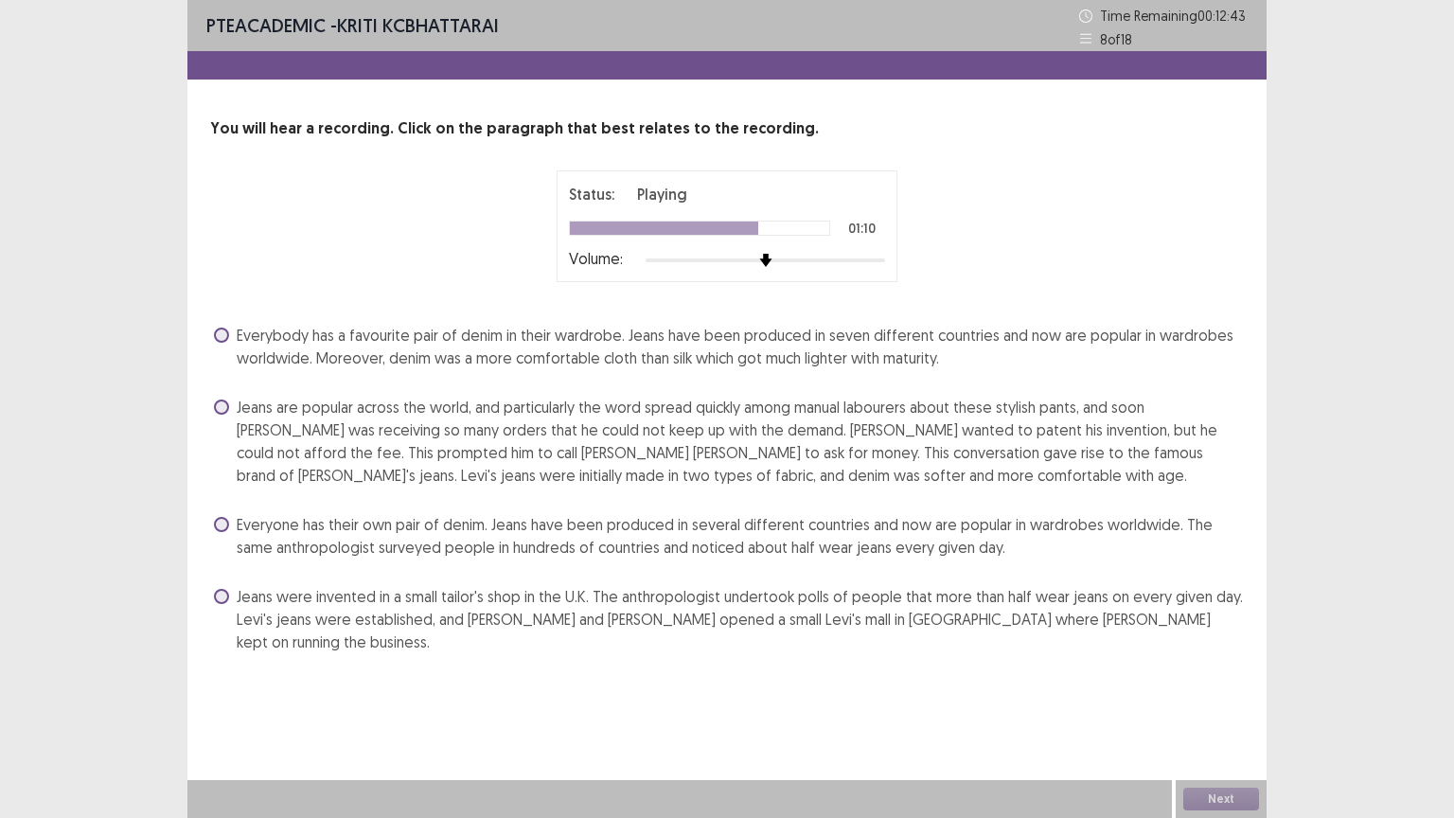
click at [222, 409] on span at bounding box center [221, 407] width 15 height 15
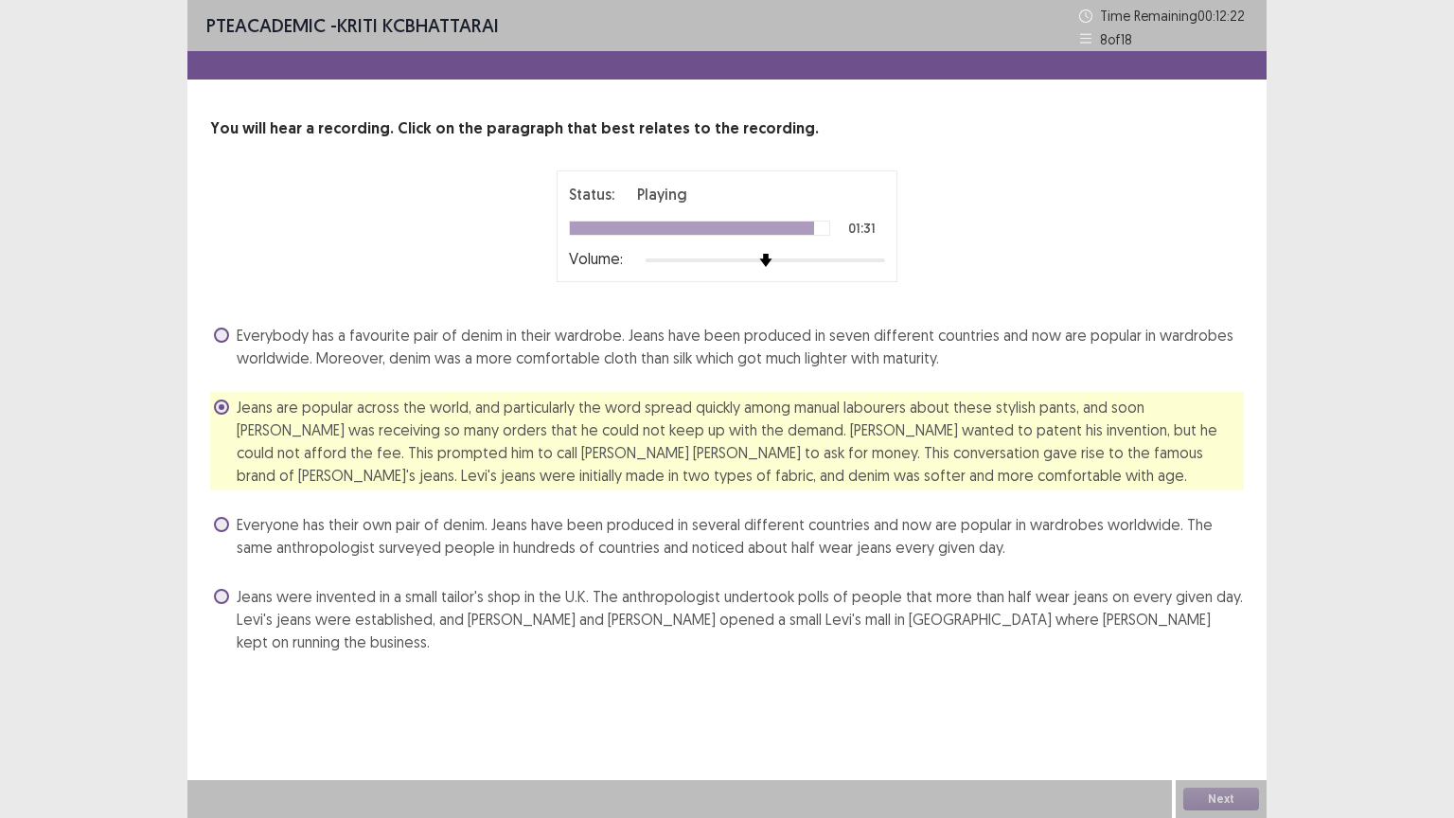
click at [1203, 698] on div "Next" at bounding box center [1221, 799] width 91 height 38
click at [1215, 698] on button "Next" at bounding box center [1221, 799] width 76 height 23
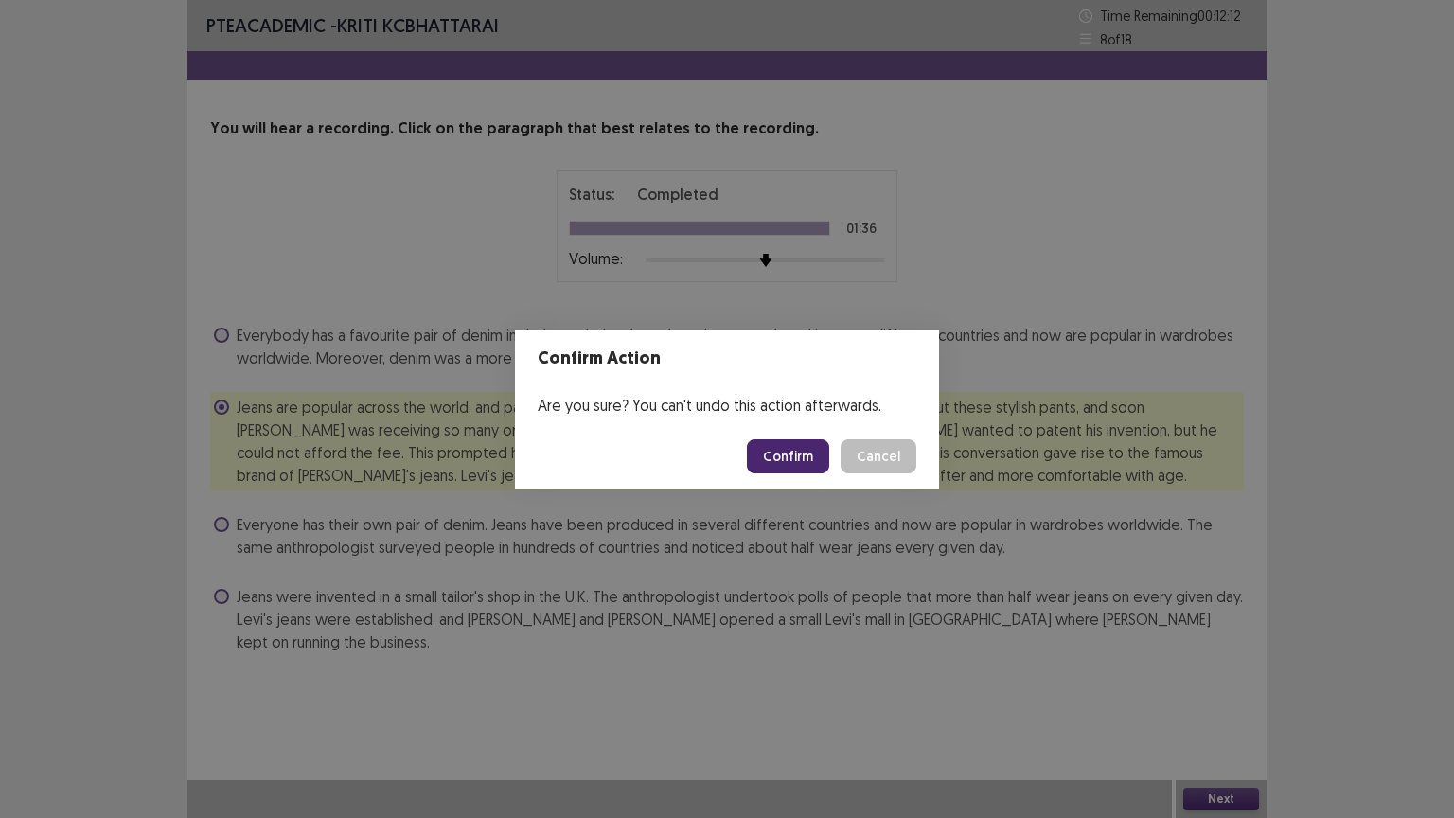
click at [774, 463] on button "Confirm" at bounding box center [788, 456] width 82 height 34
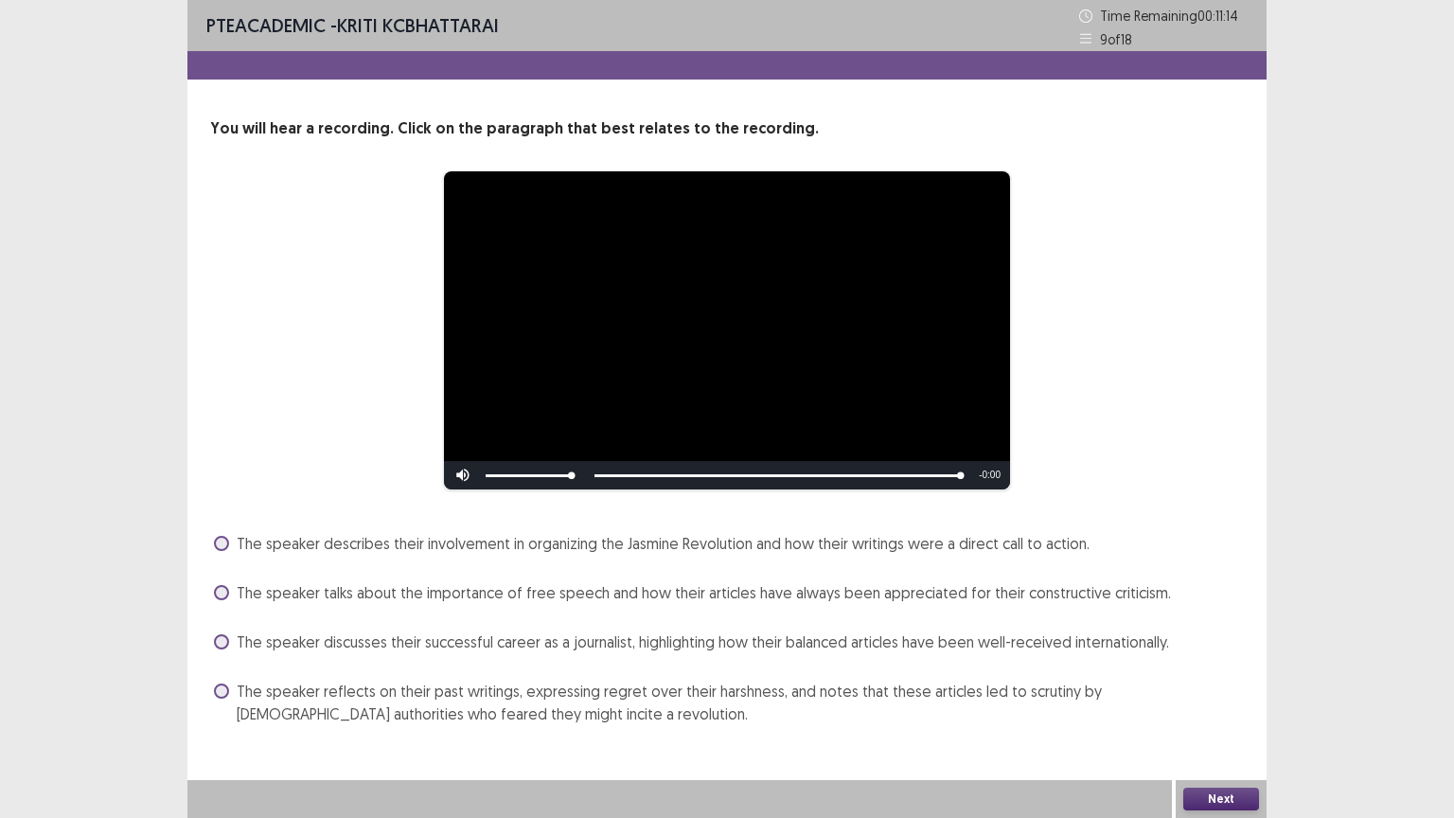
click at [215, 691] on span at bounding box center [221, 691] width 15 height 15
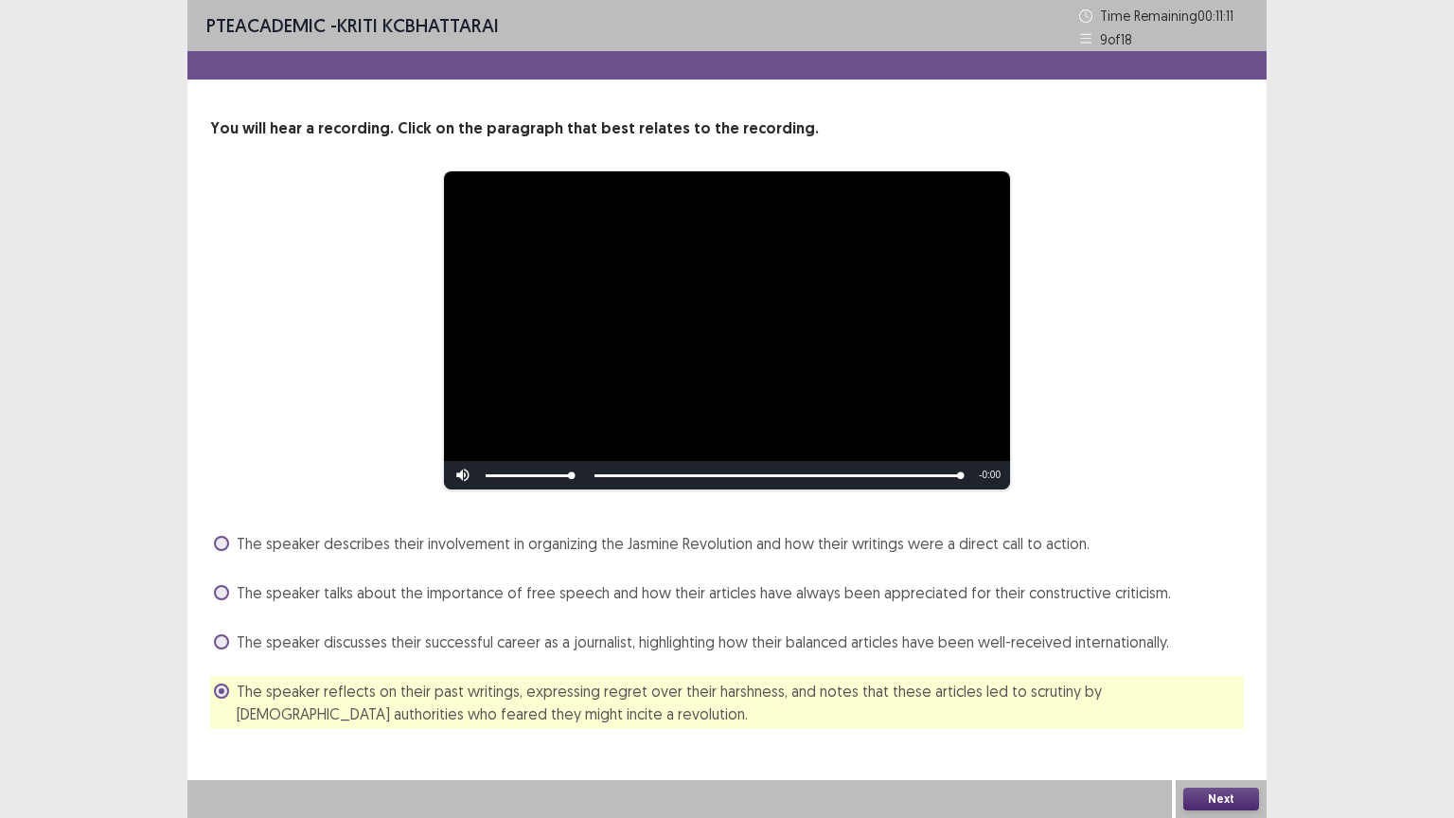
click at [1201, 698] on button "Next" at bounding box center [1221, 799] width 76 height 23
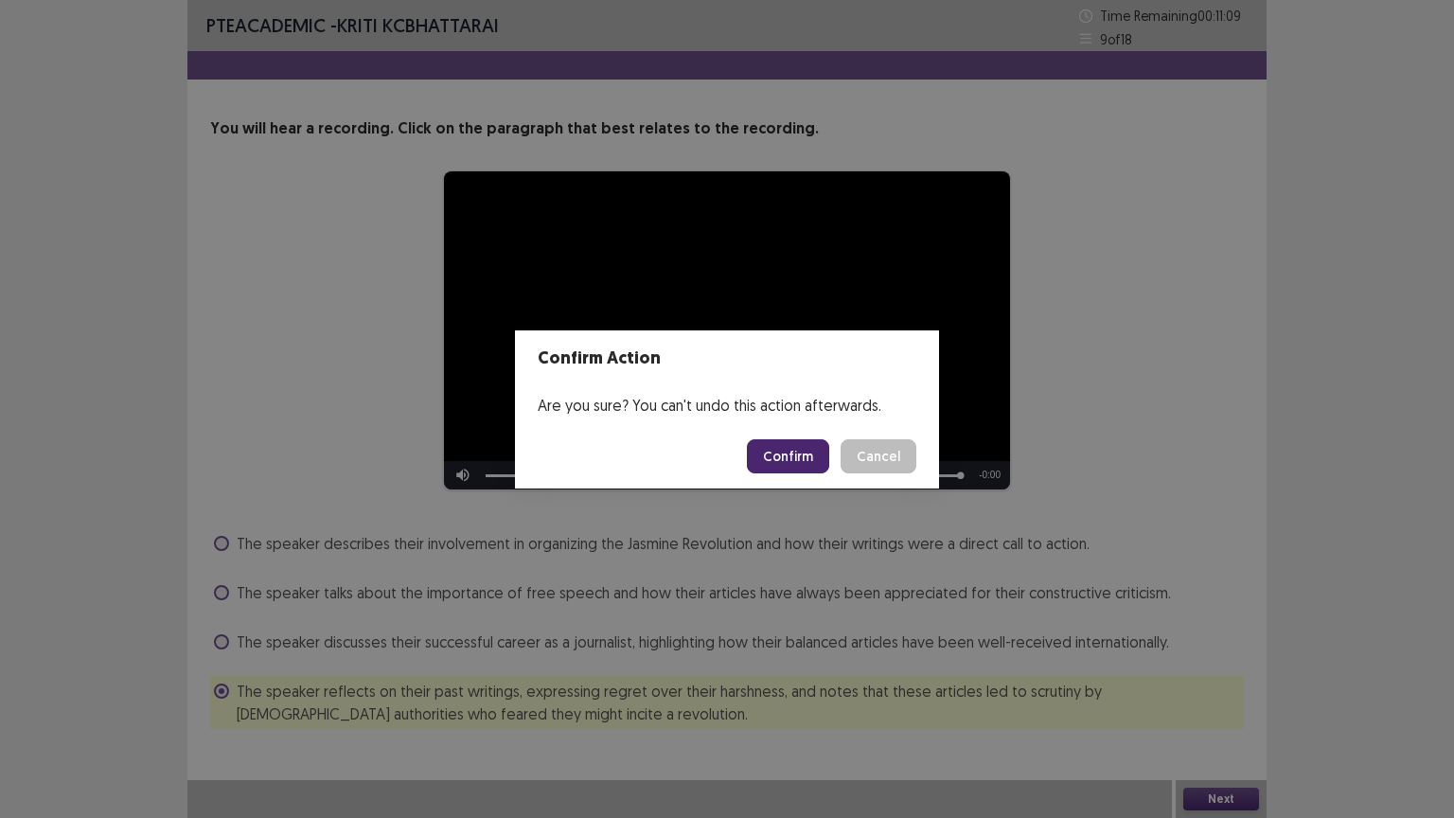
click at [796, 454] on button "Confirm" at bounding box center [788, 456] width 82 height 34
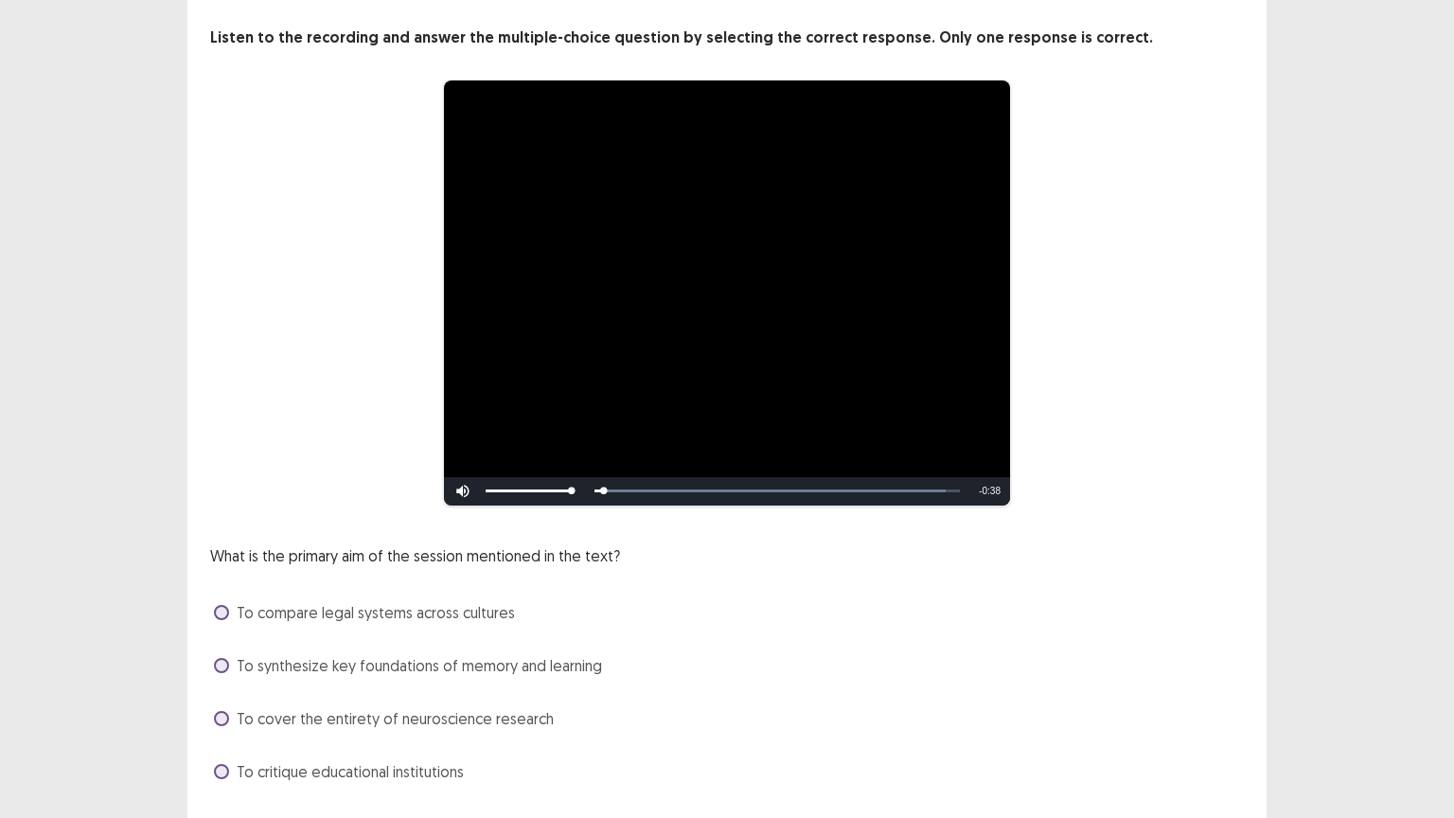
scroll to position [142, 0]
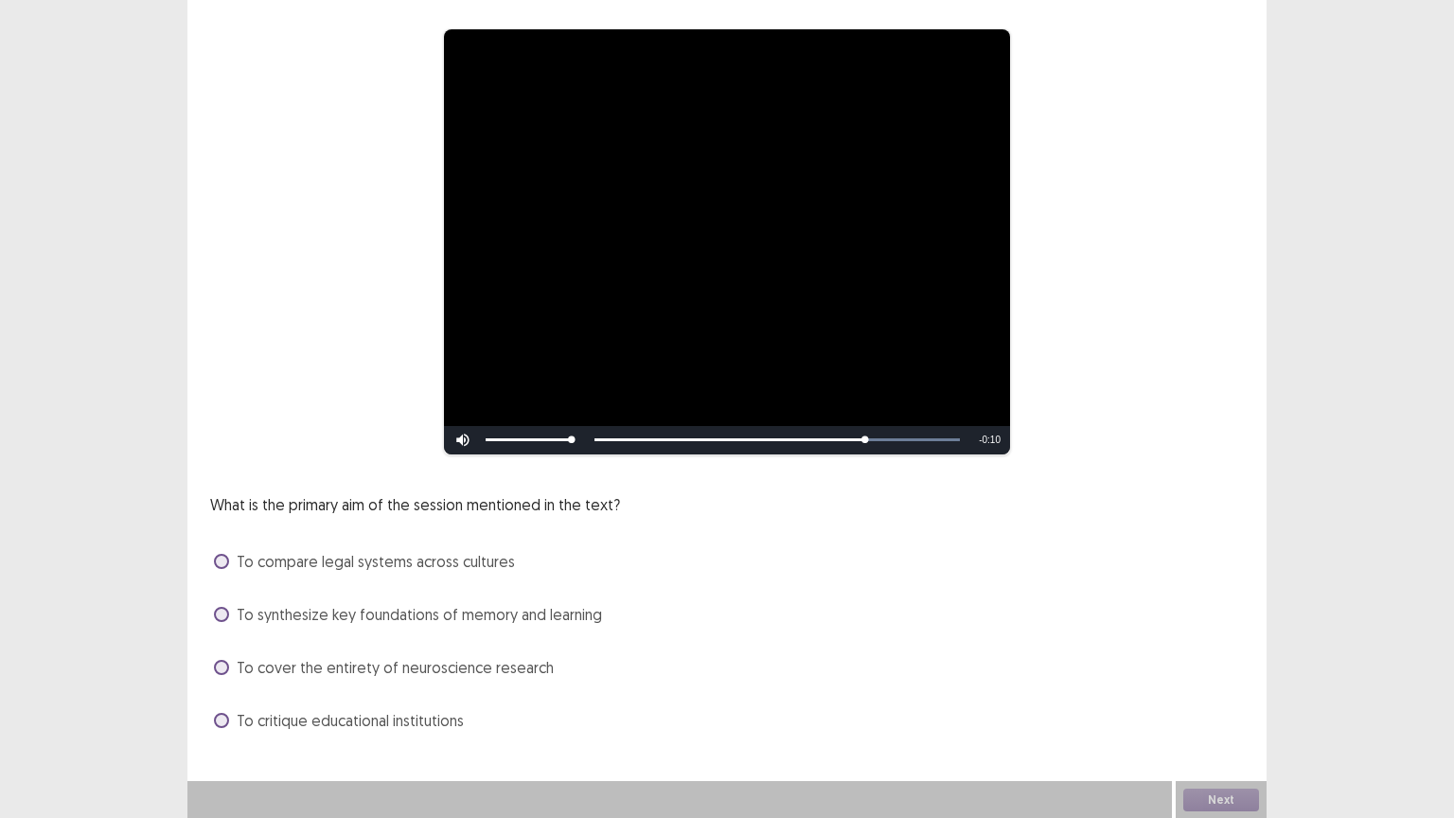
click at [220, 614] on span at bounding box center [221, 614] width 15 height 15
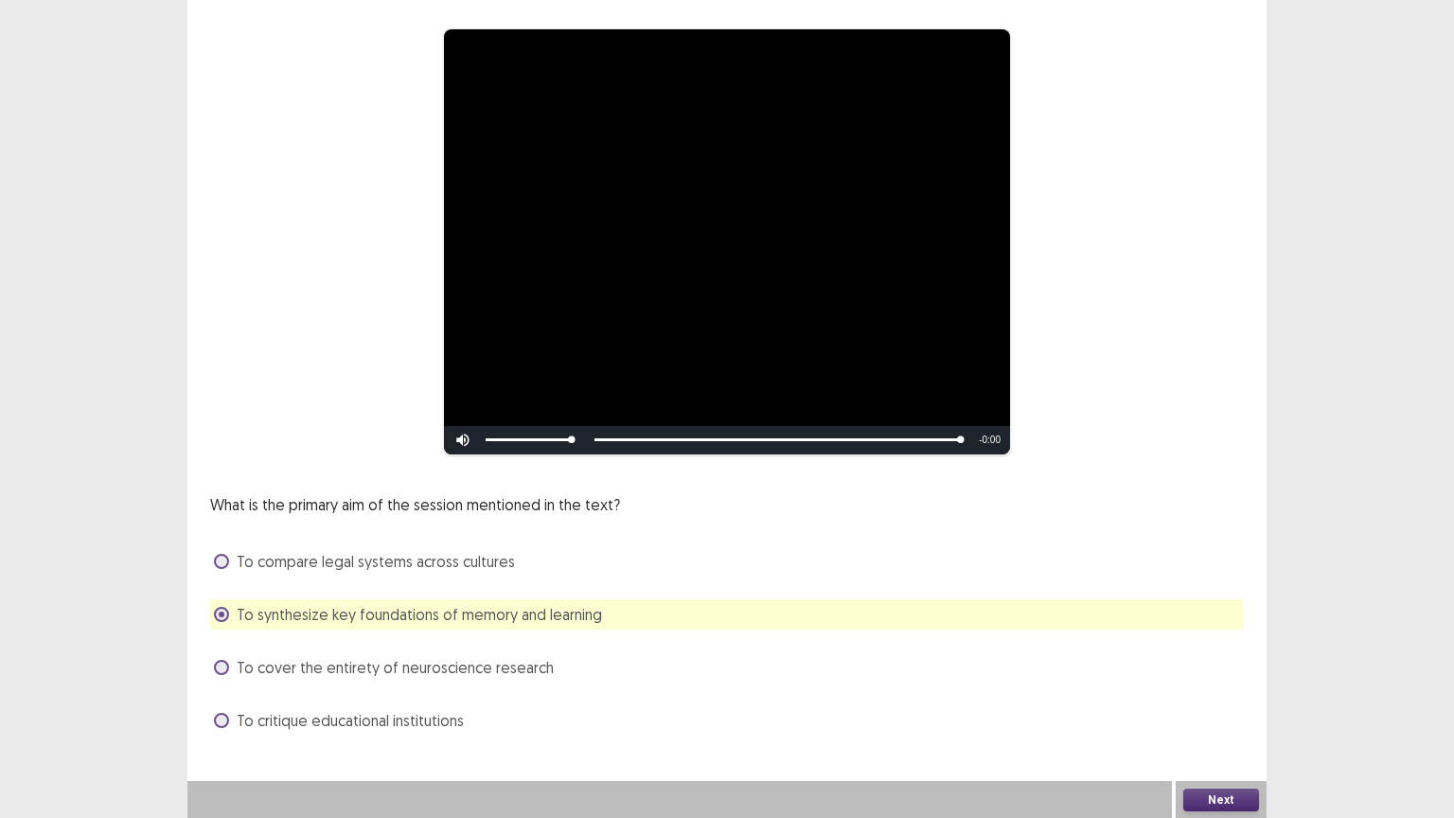
click at [1215, 698] on button "Next" at bounding box center [1221, 800] width 76 height 23
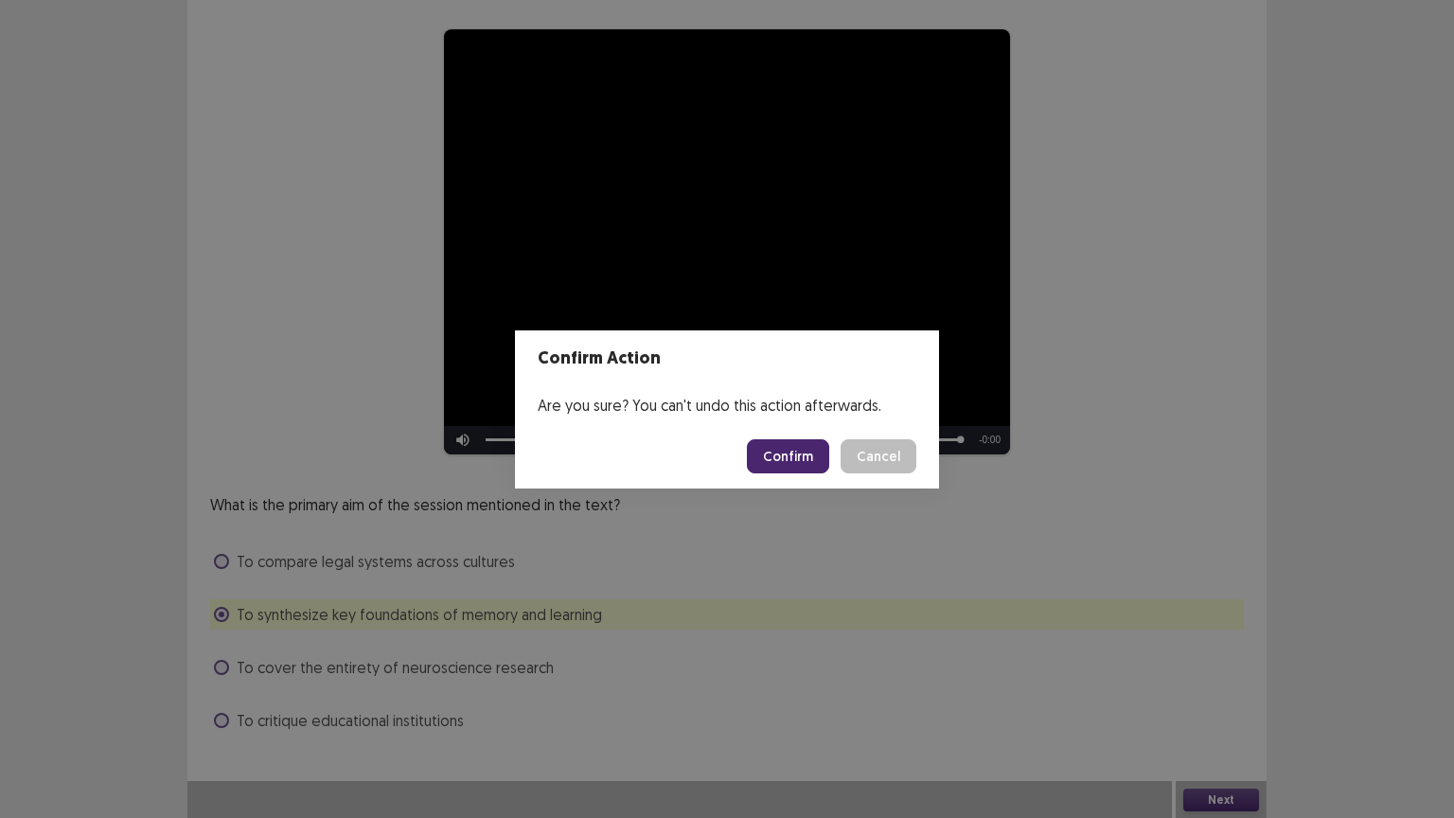
click at [799, 454] on button "Confirm" at bounding box center [788, 456] width 82 height 34
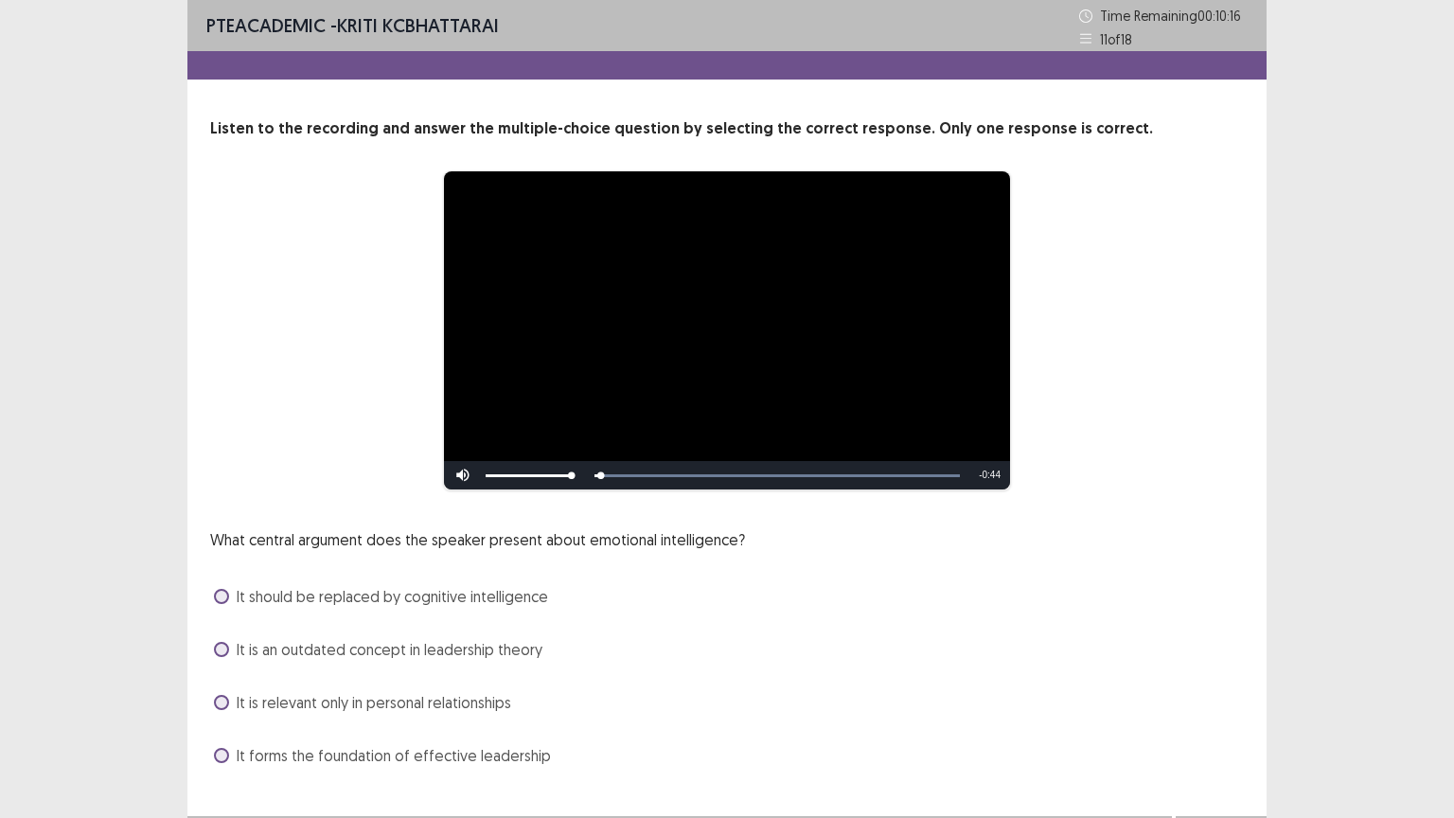
scroll to position [36, 0]
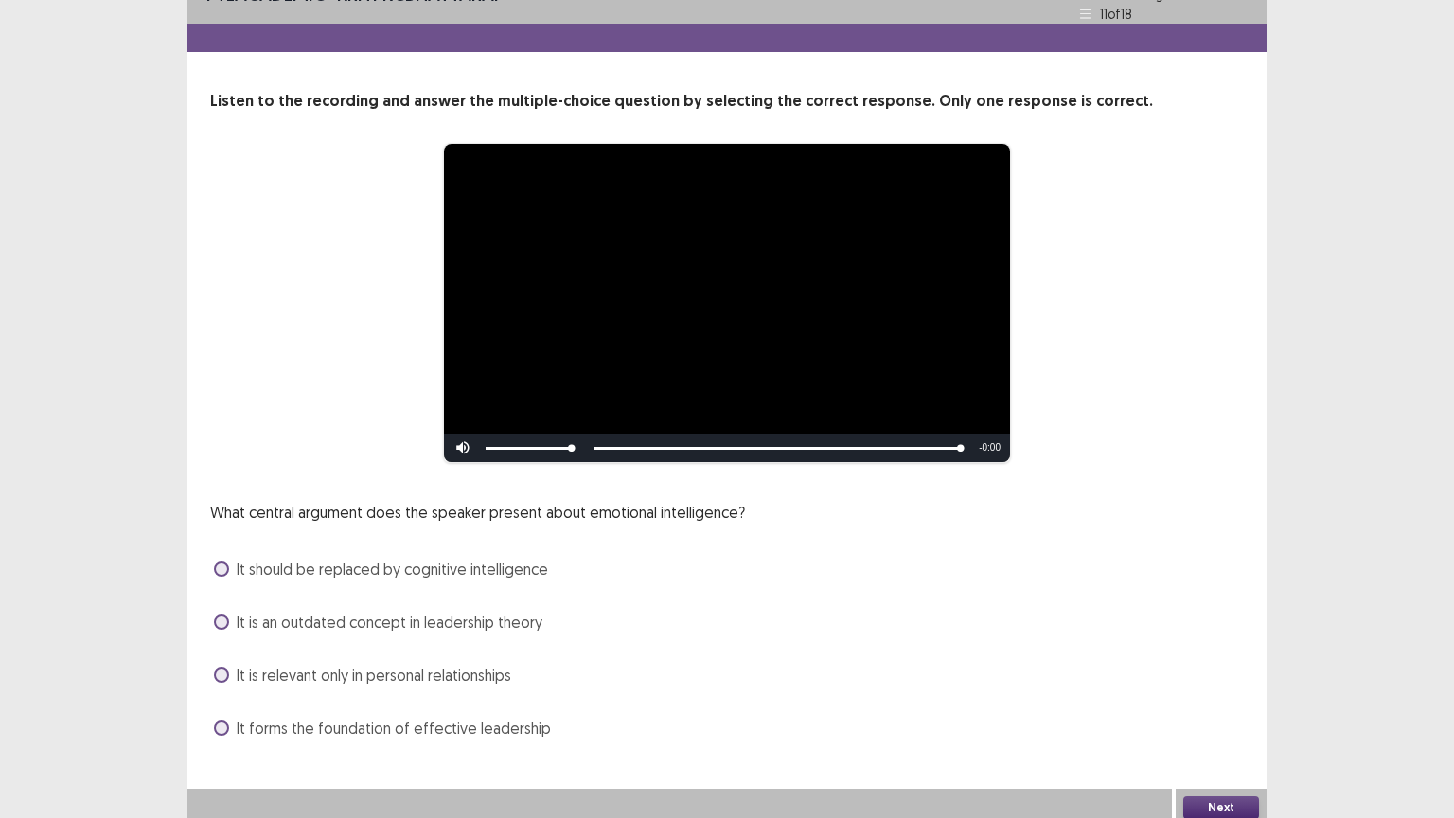
click at [220, 698] on span at bounding box center [221, 728] width 15 height 15
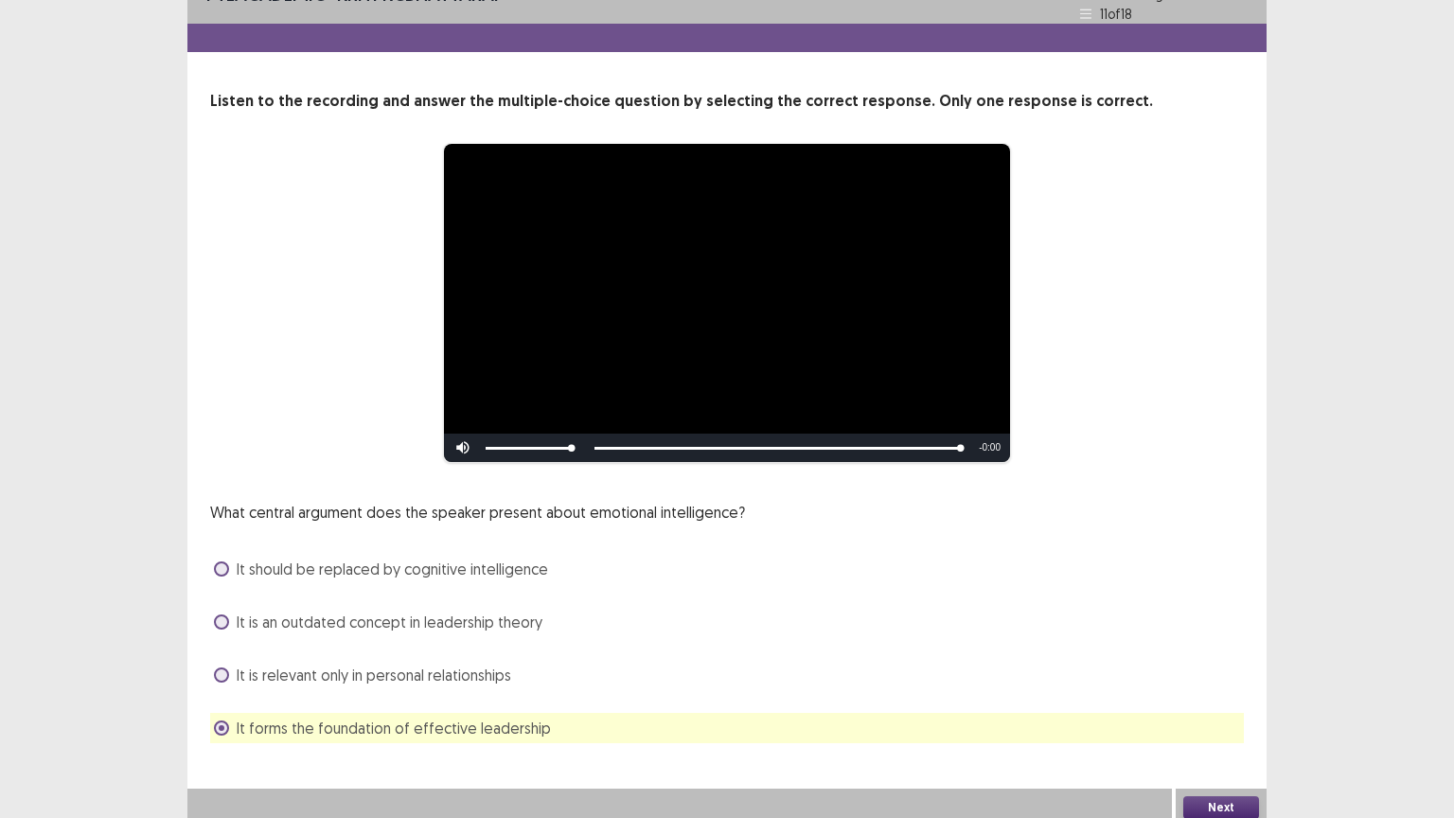
click at [1221, 698] on button "Next" at bounding box center [1221, 807] width 76 height 23
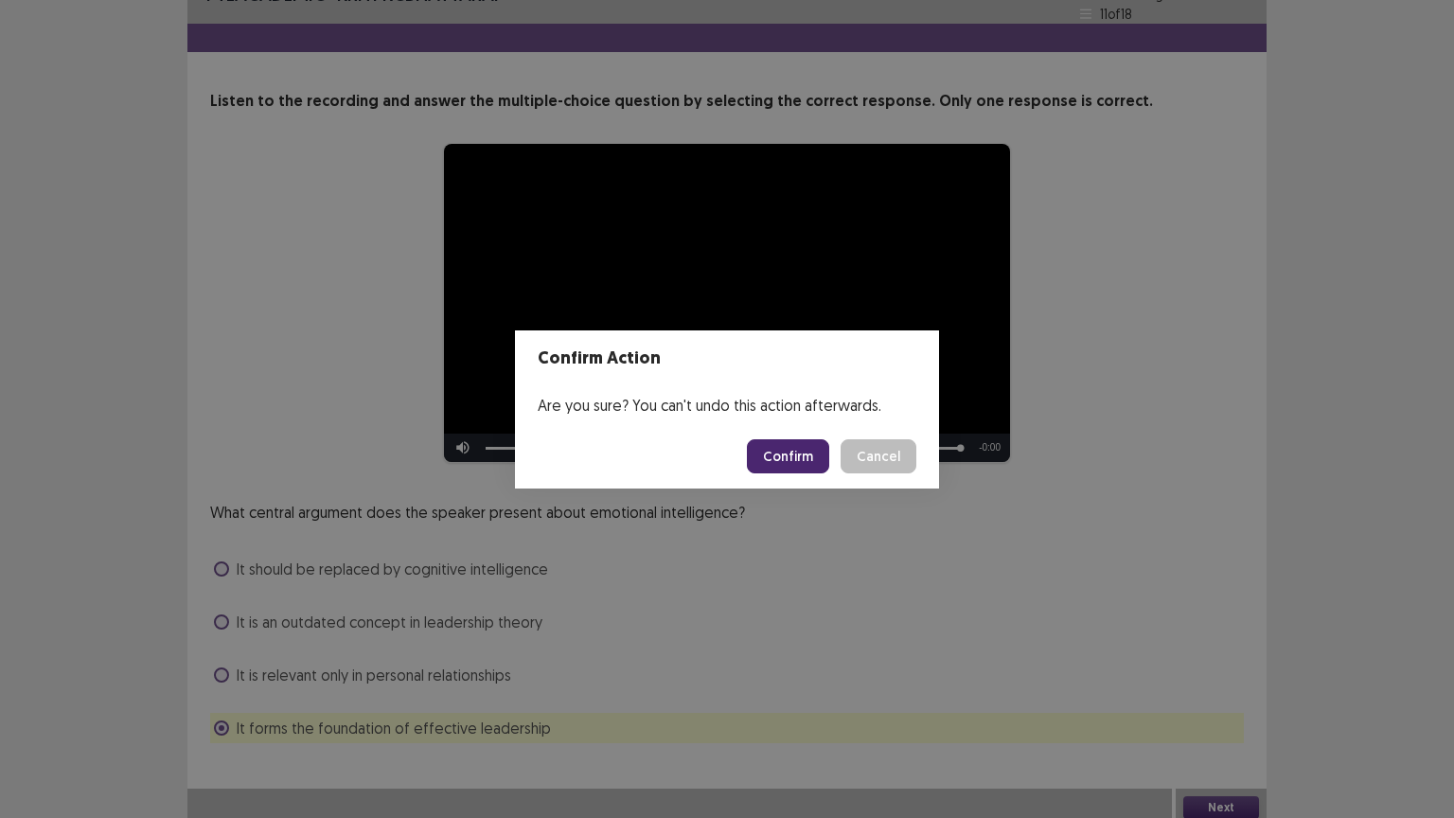
click at [801, 451] on button "Confirm" at bounding box center [788, 456] width 82 height 34
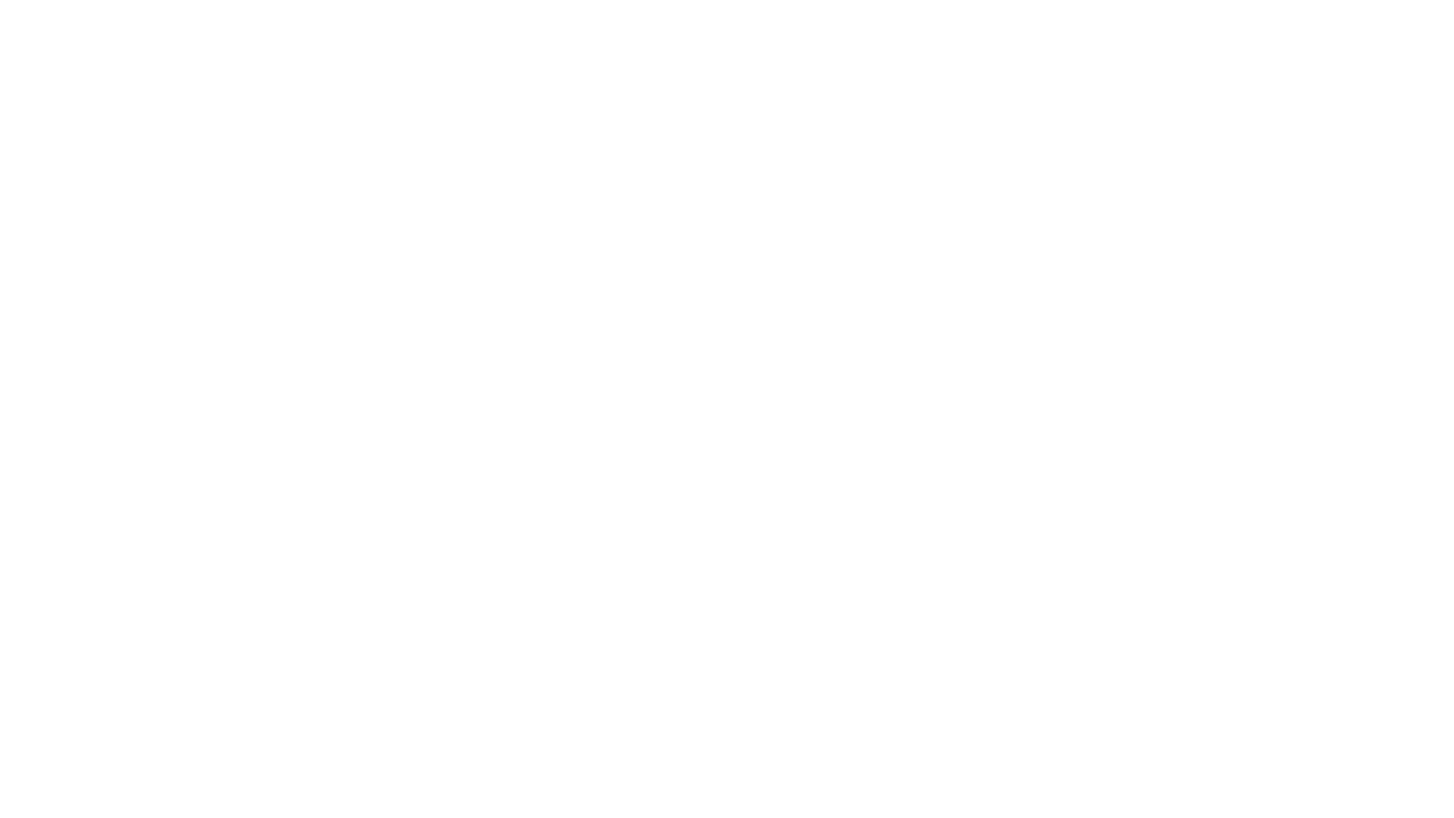
scroll to position [0, 0]
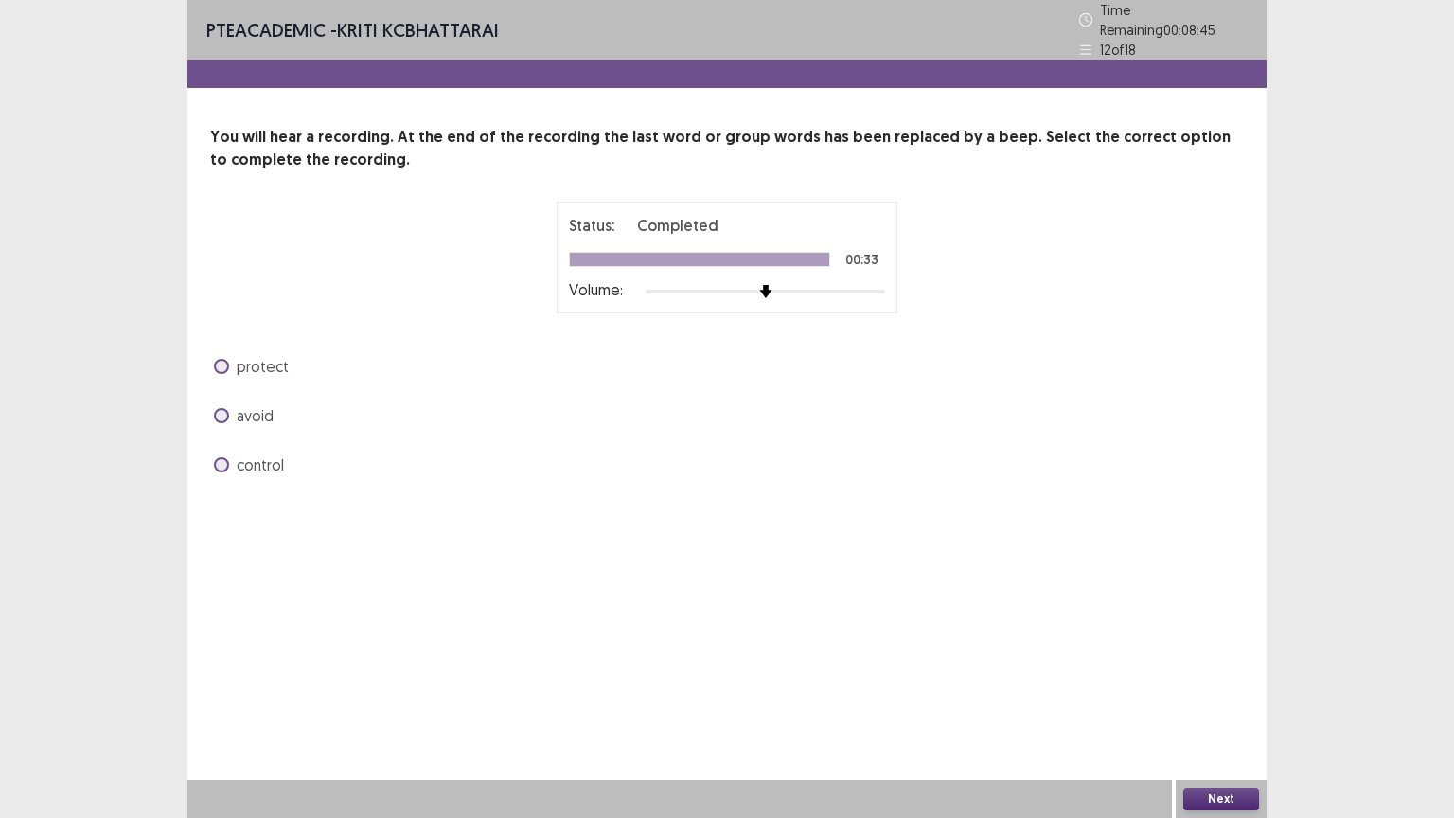
click at [223, 359] on span at bounding box center [221, 366] width 15 height 15
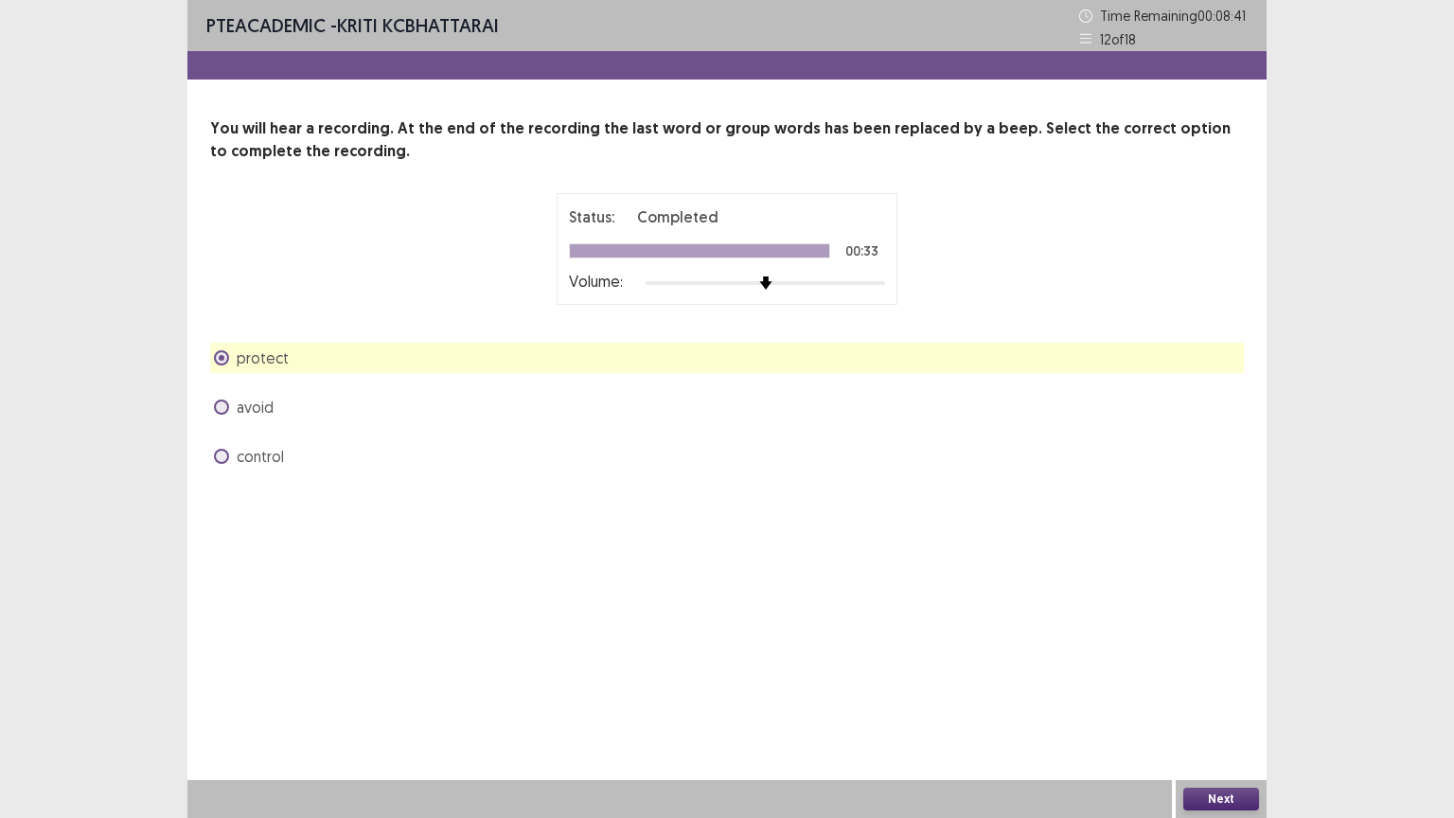
click at [1211, 698] on button "Next" at bounding box center [1221, 799] width 76 height 23
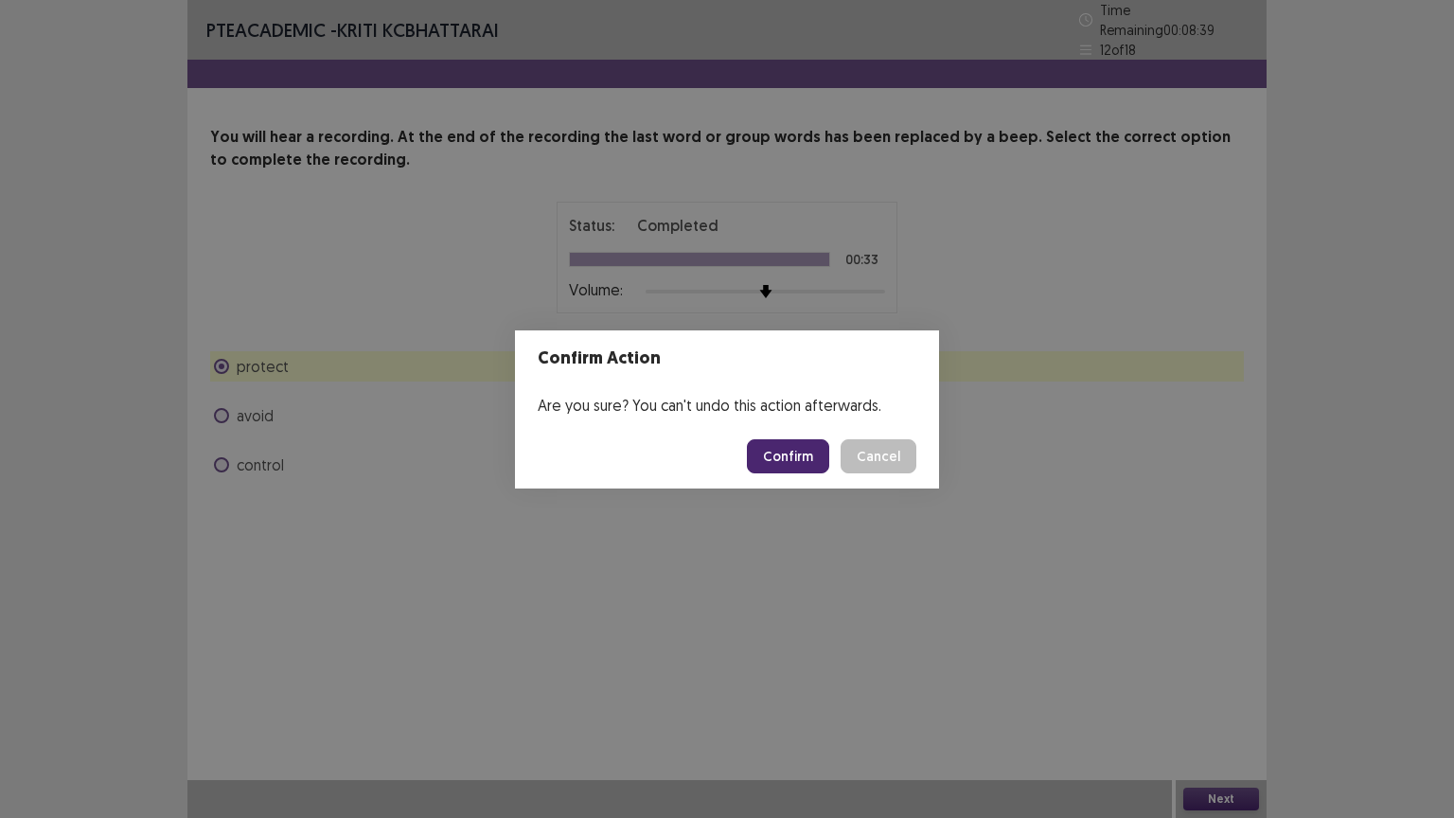
click at [807, 454] on button "Confirm" at bounding box center [788, 456] width 82 height 34
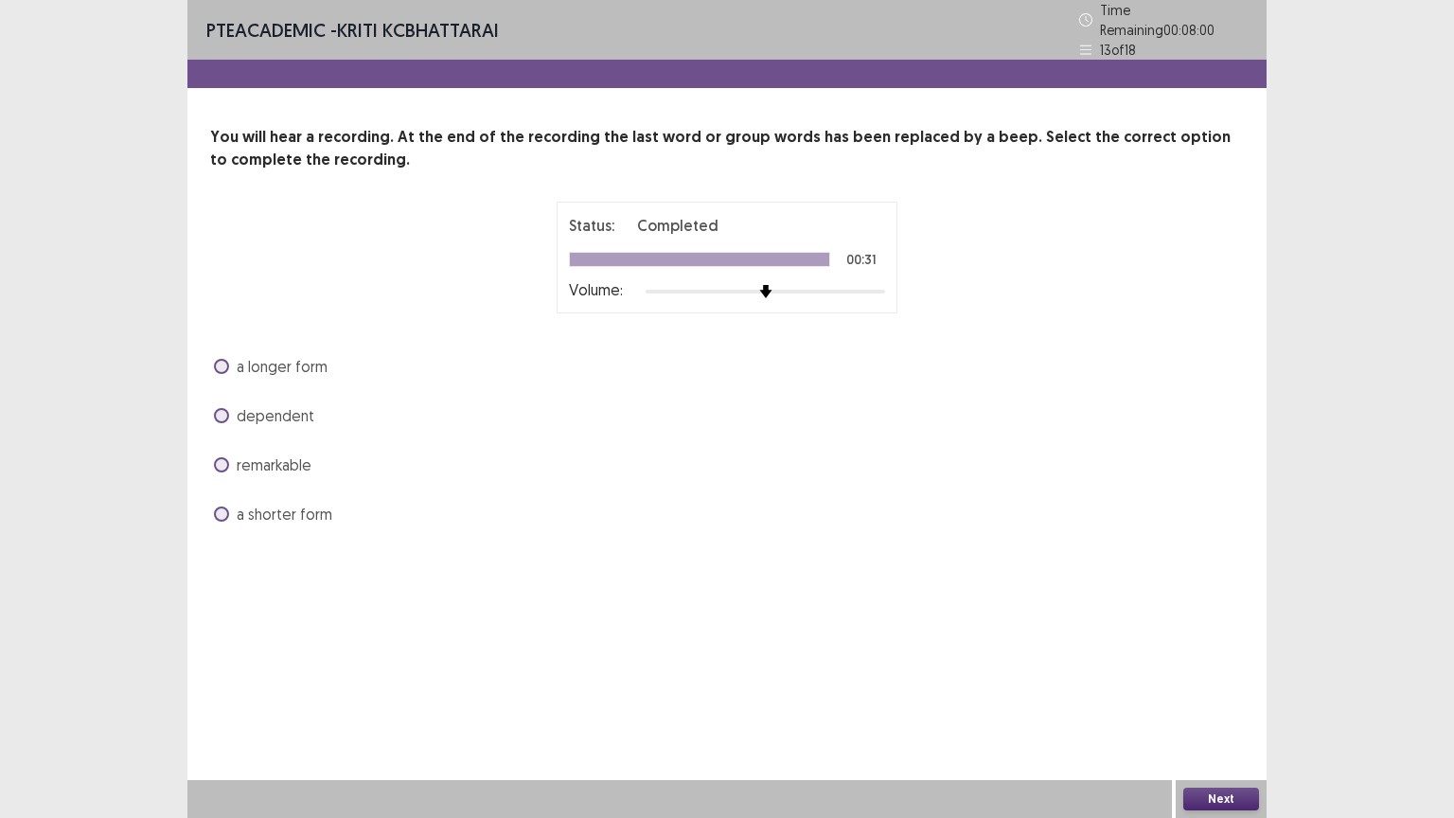
click at [219, 459] on span at bounding box center [221, 464] width 15 height 15
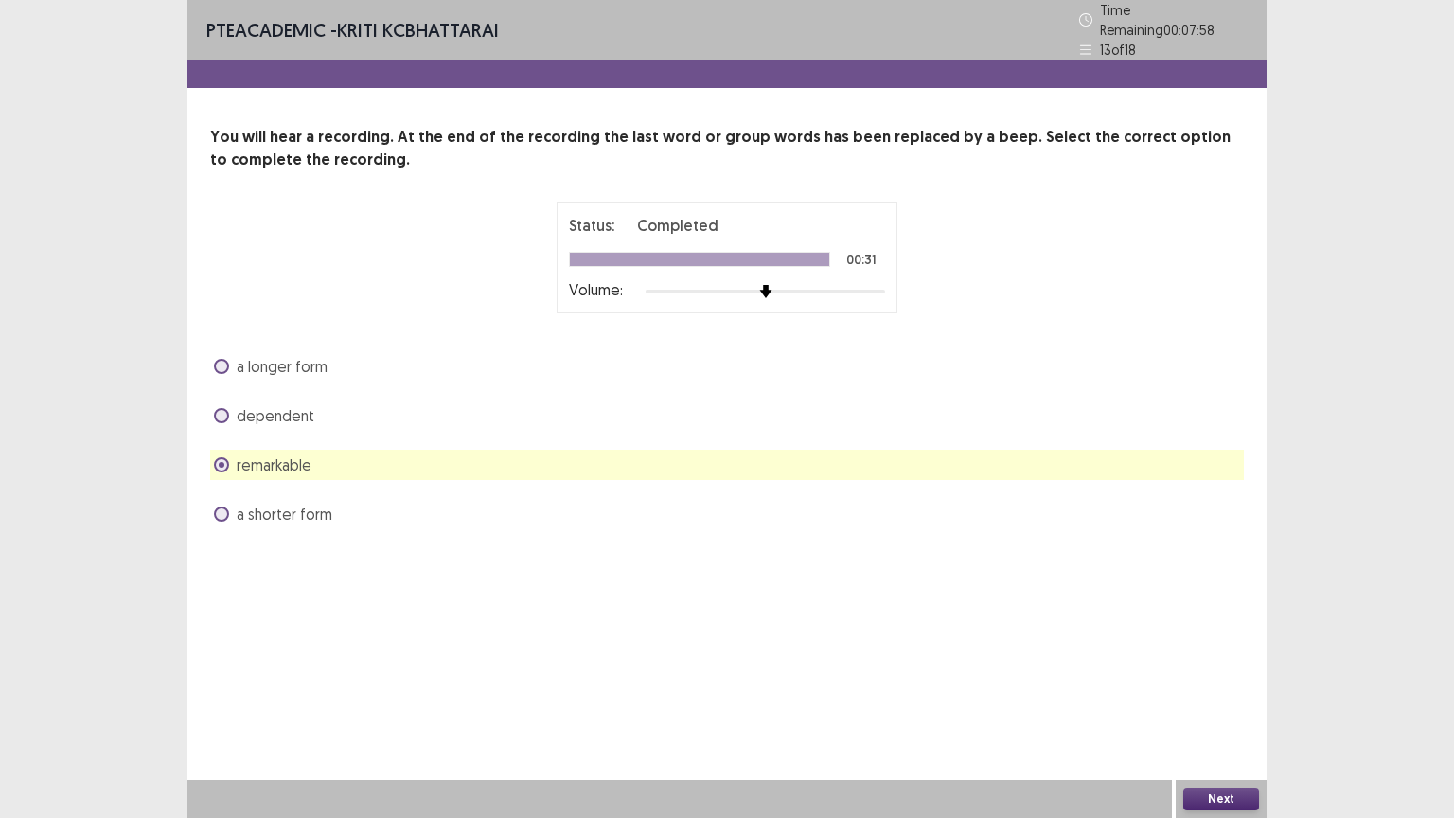
click at [1228, 698] on button "Next" at bounding box center [1221, 799] width 76 height 23
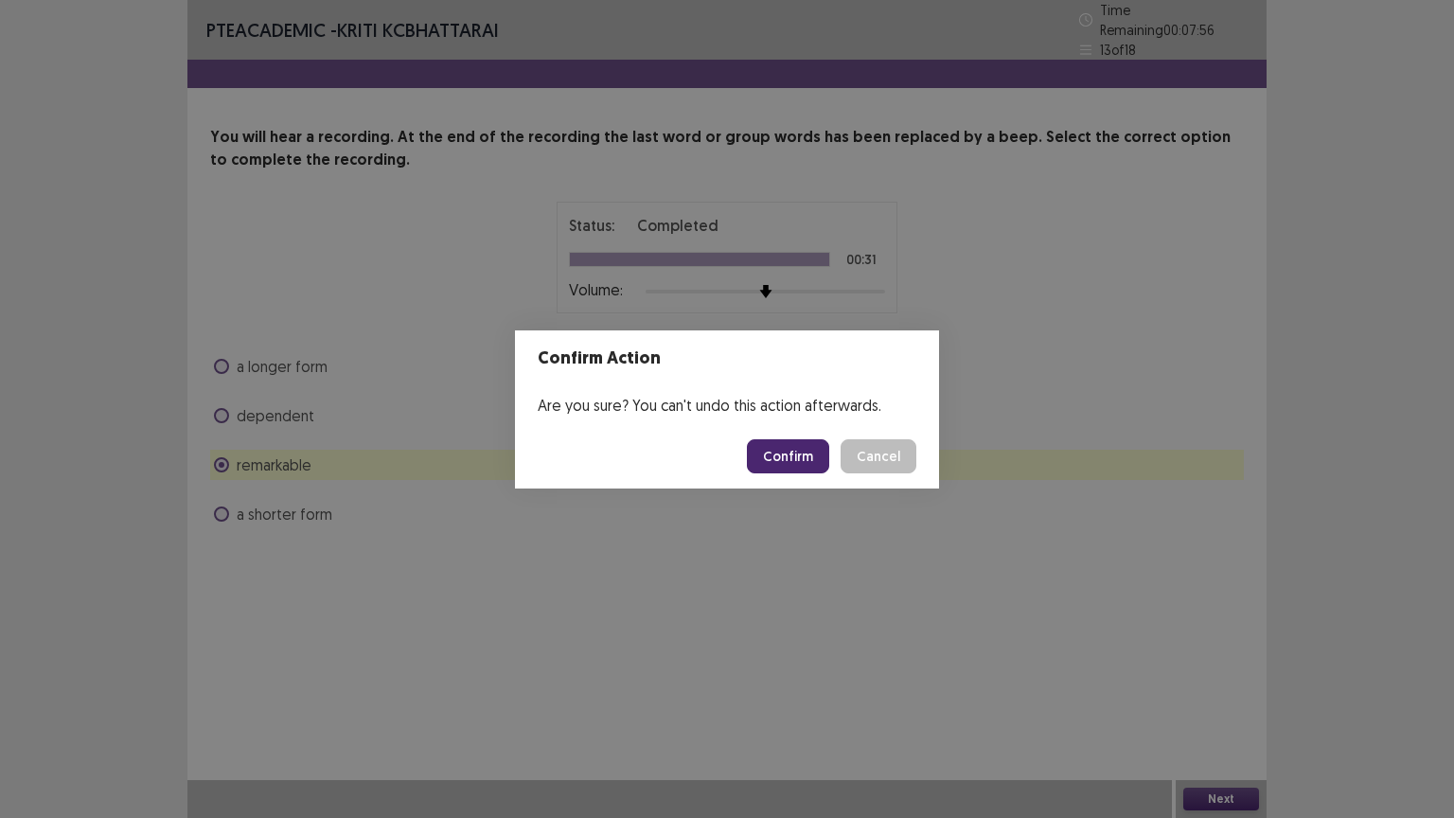
click at [807, 455] on button "Confirm" at bounding box center [788, 456] width 82 height 34
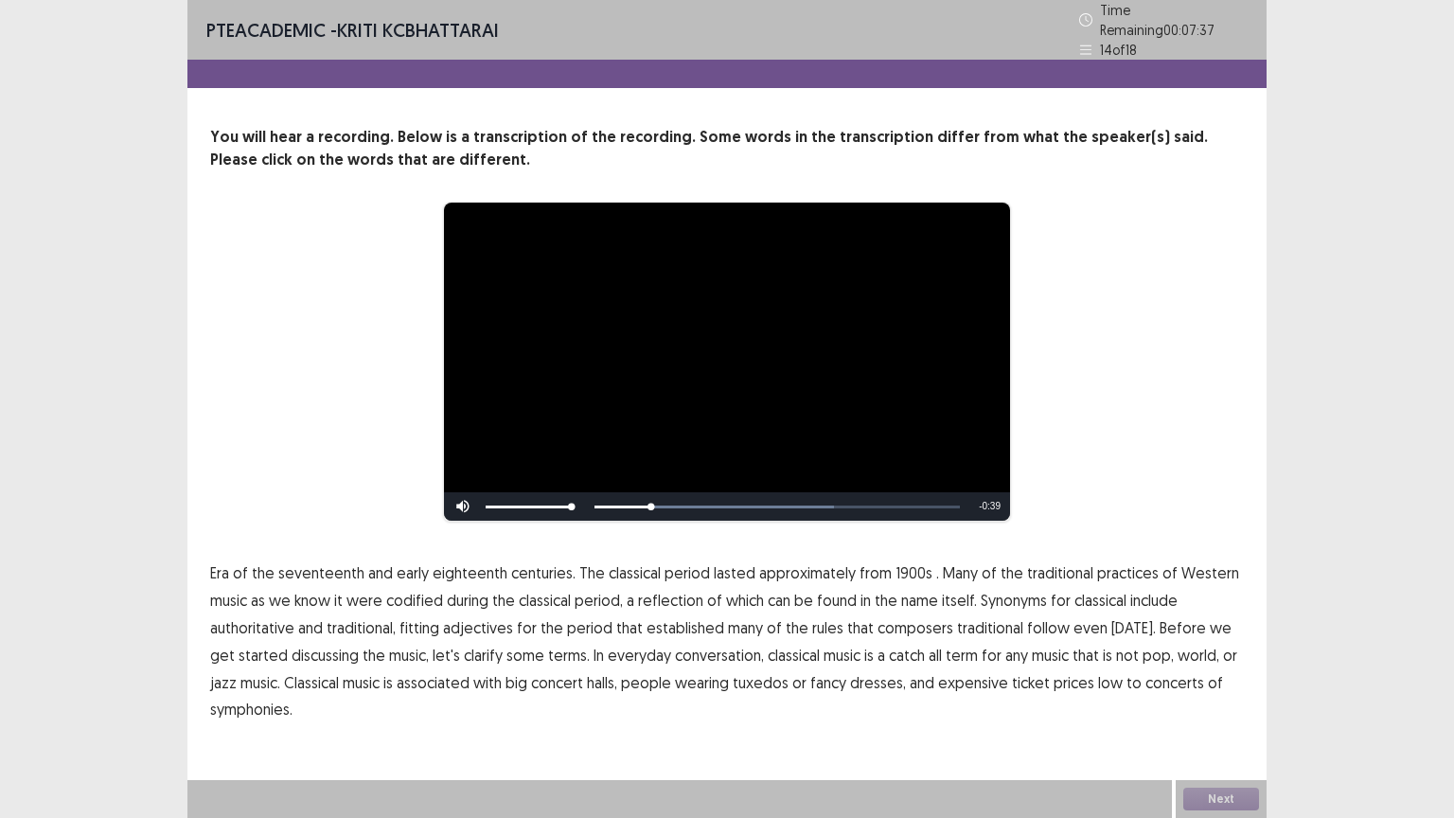
click at [903, 561] on span "1900s" at bounding box center [914, 572] width 37 height 23
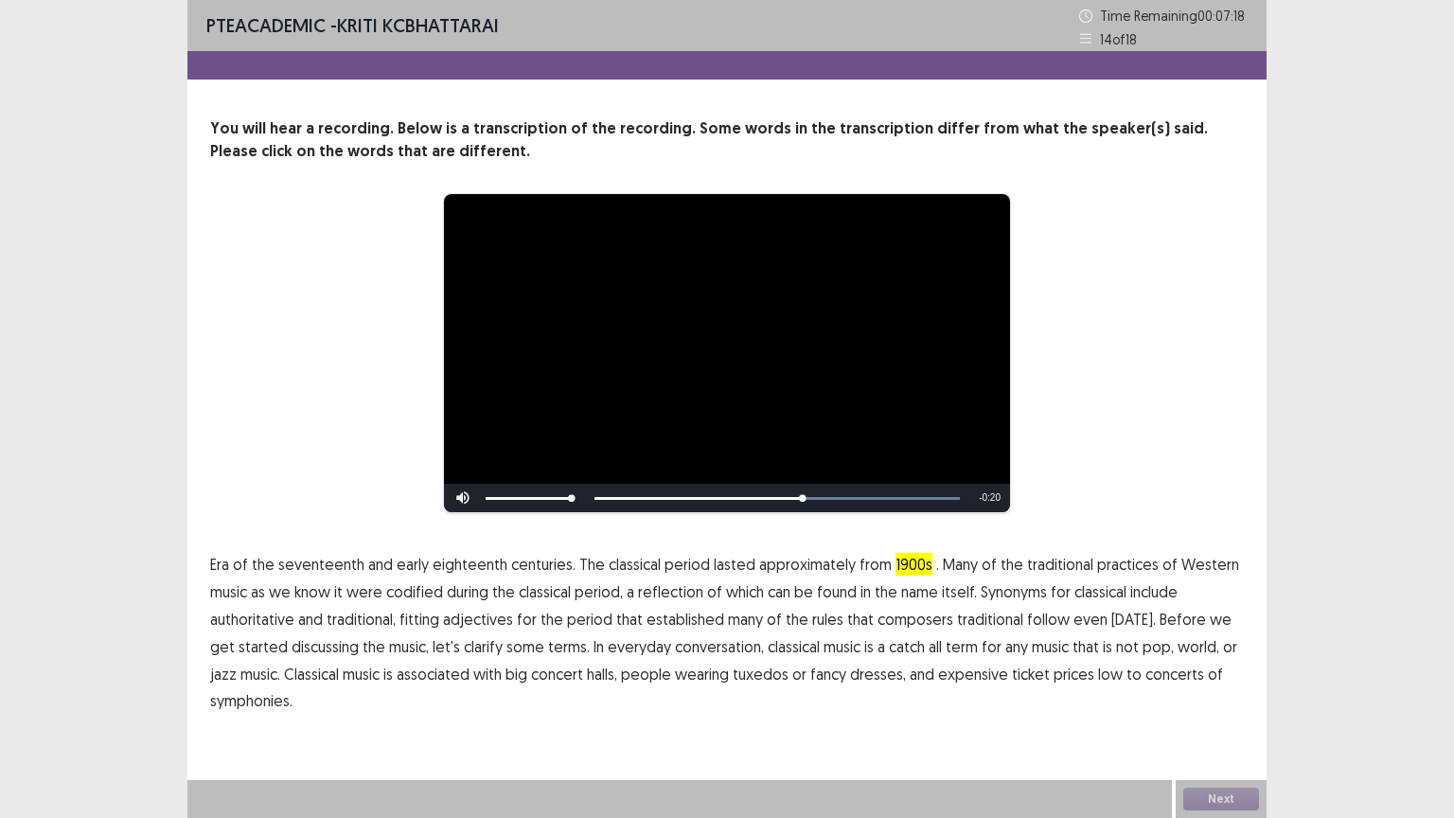
click at [997, 624] on span "traditional" at bounding box center [990, 619] width 66 height 23
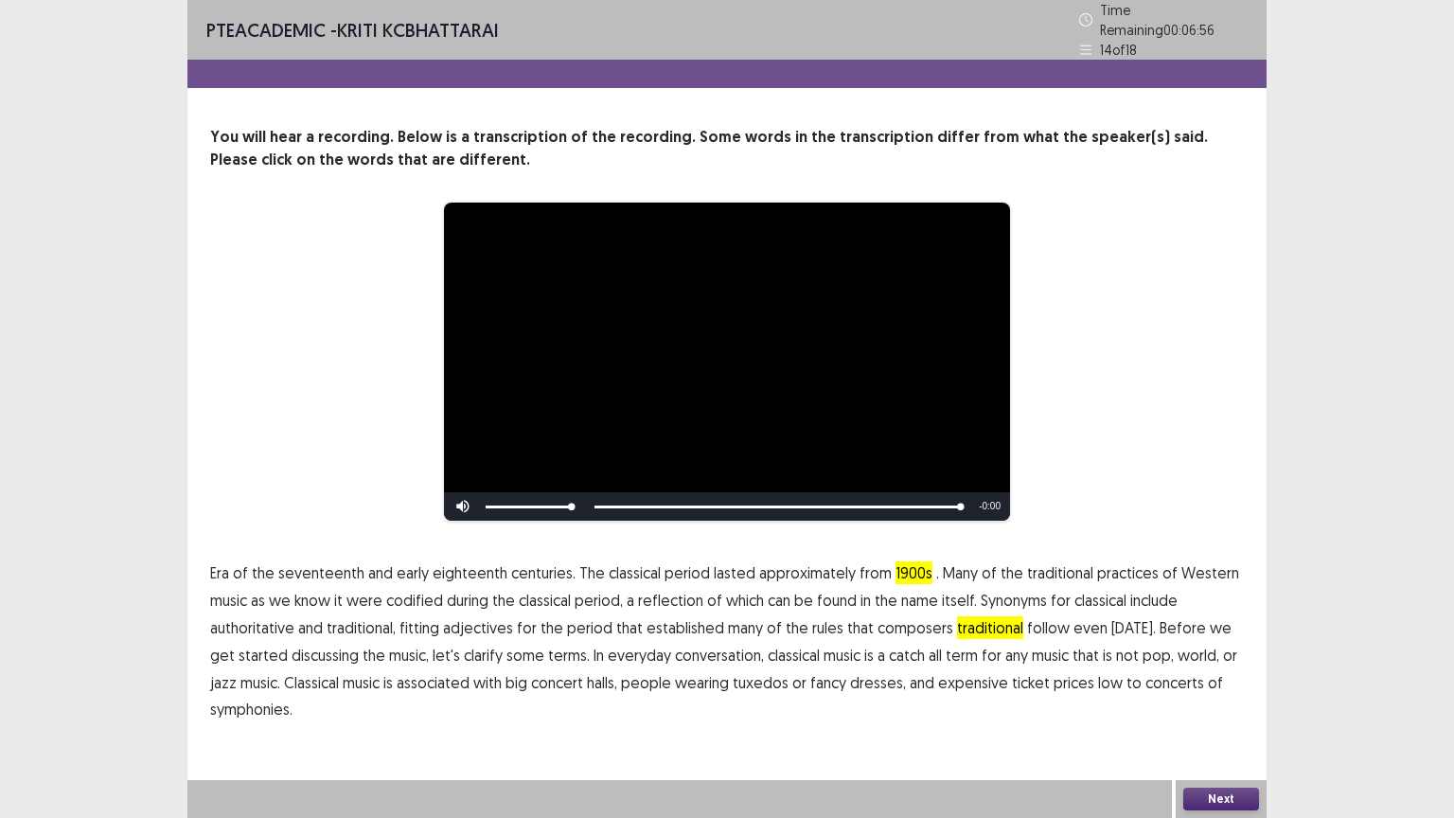
click at [1221, 698] on button "Next" at bounding box center [1221, 799] width 76 height 23
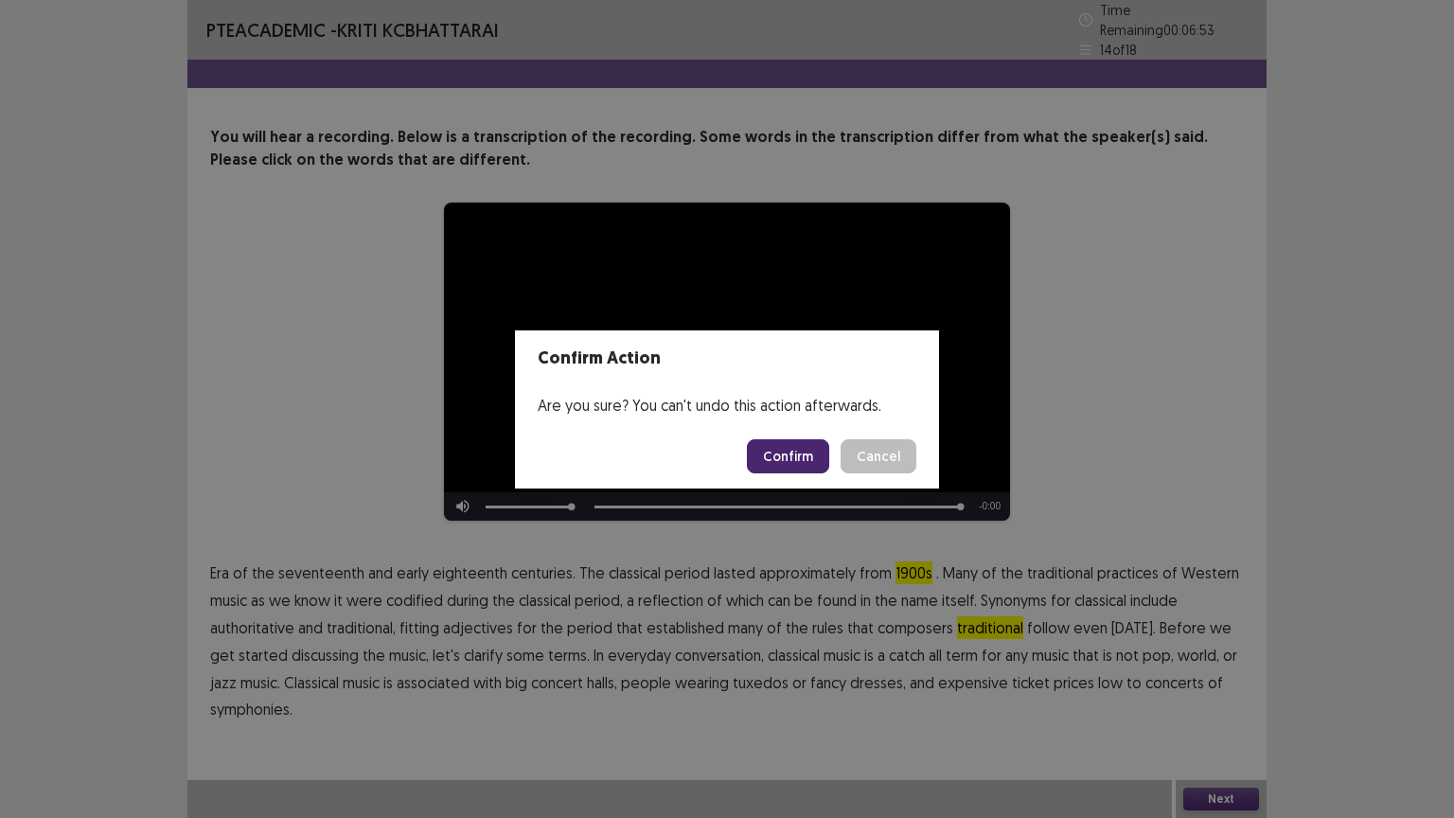
click at [788, 451] on button "Confirm" at bounding box center [788, 456] width 82 height 34
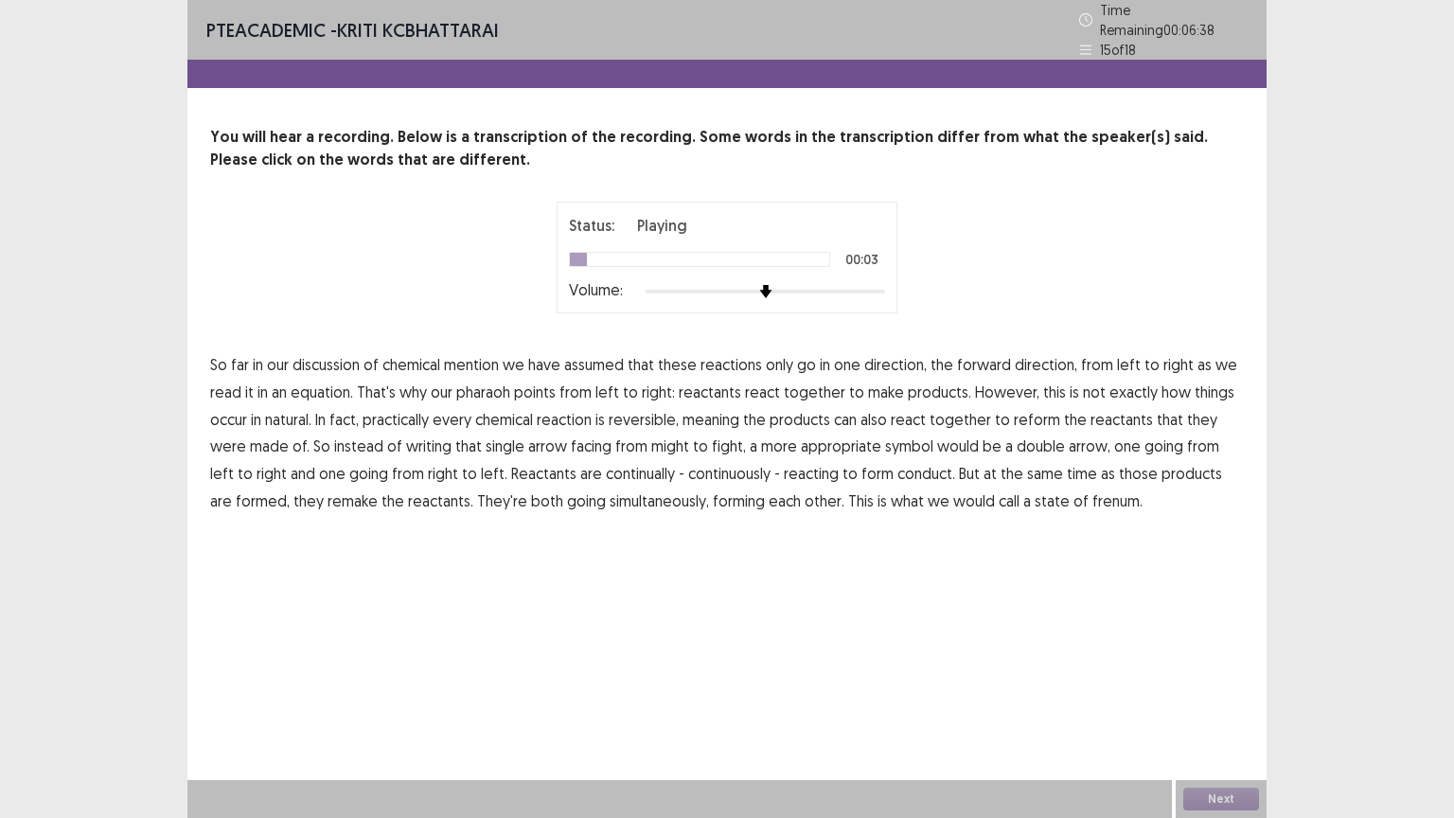
click at [479, 353] on span "mention" at bounding box center [471, 364] width 55 height 23
click at [479, 381] on span "pharaoh" at bounding box center [483, 392] width 54 height 23
click at [651, 439] on span "might" at bounding box center [670, 446] width 38 height 23
click at [606, 470] on span "continually" at bounding box center [640, 473] width 69 height 23
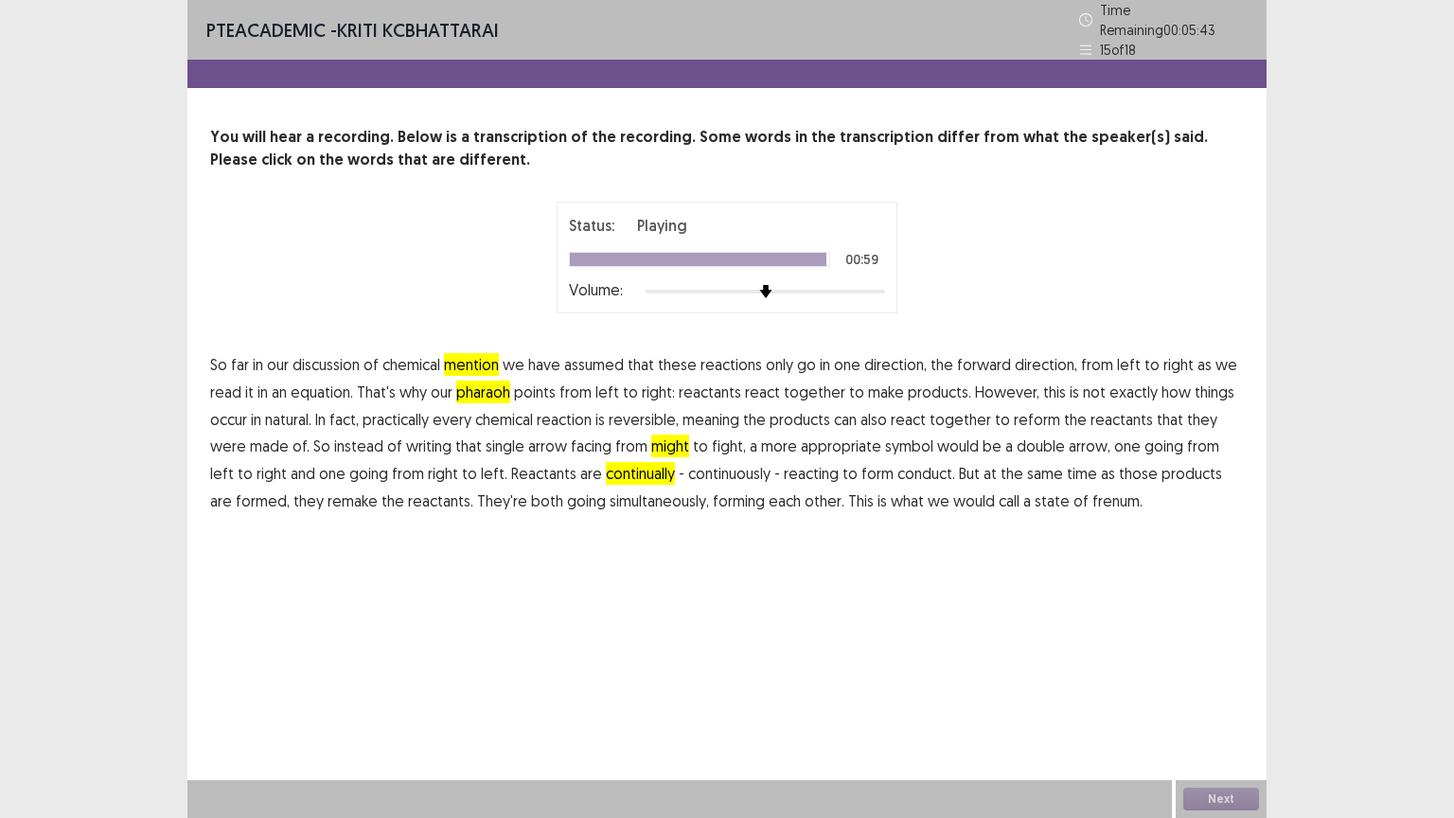
click at [1093, 489] on span "frenum." at bounding box center [1118, 500] width 50 height 23
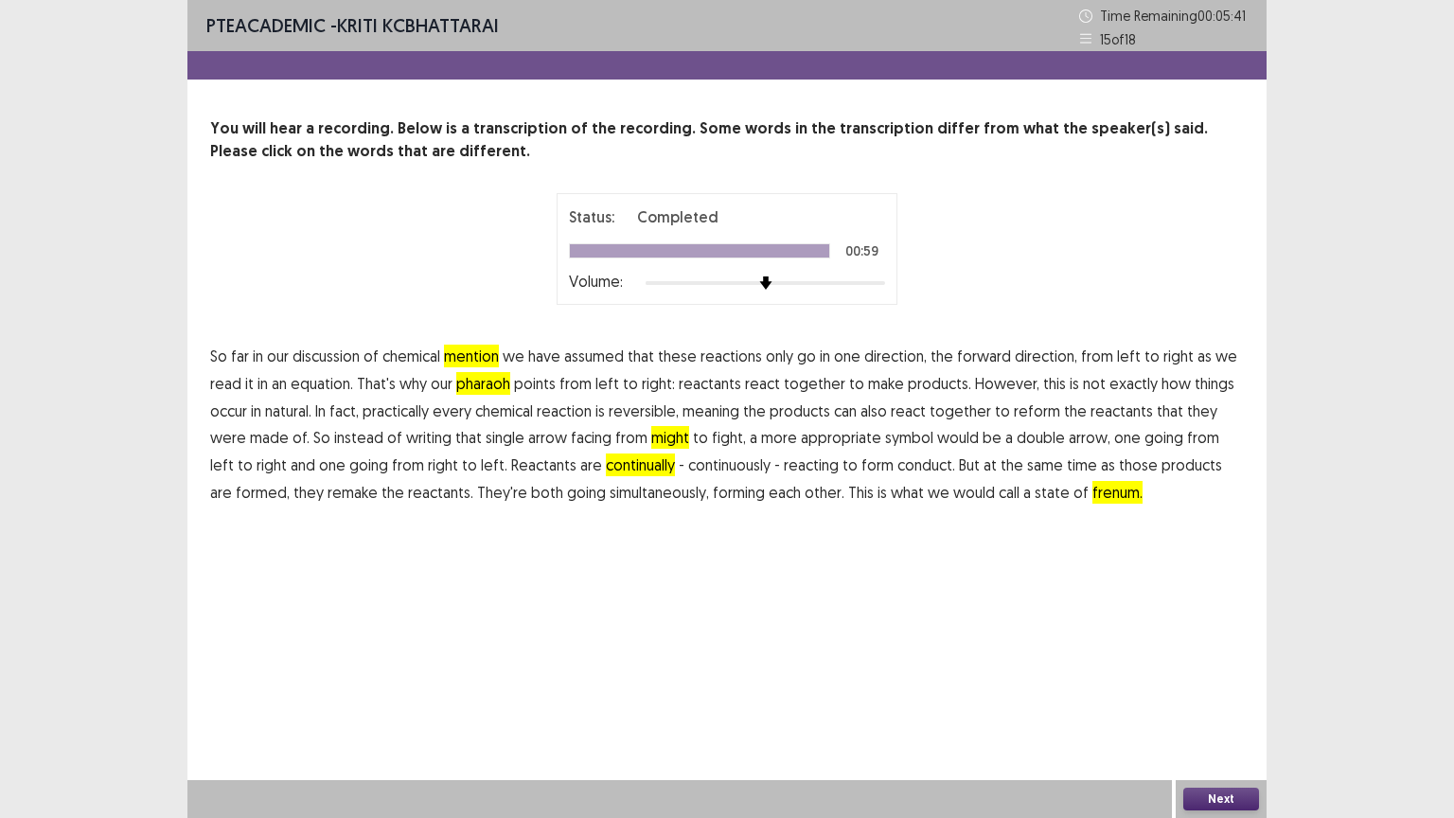
click at [1212, 698] on button "Next" at bounding box center [1221, 799] width 76 height 23
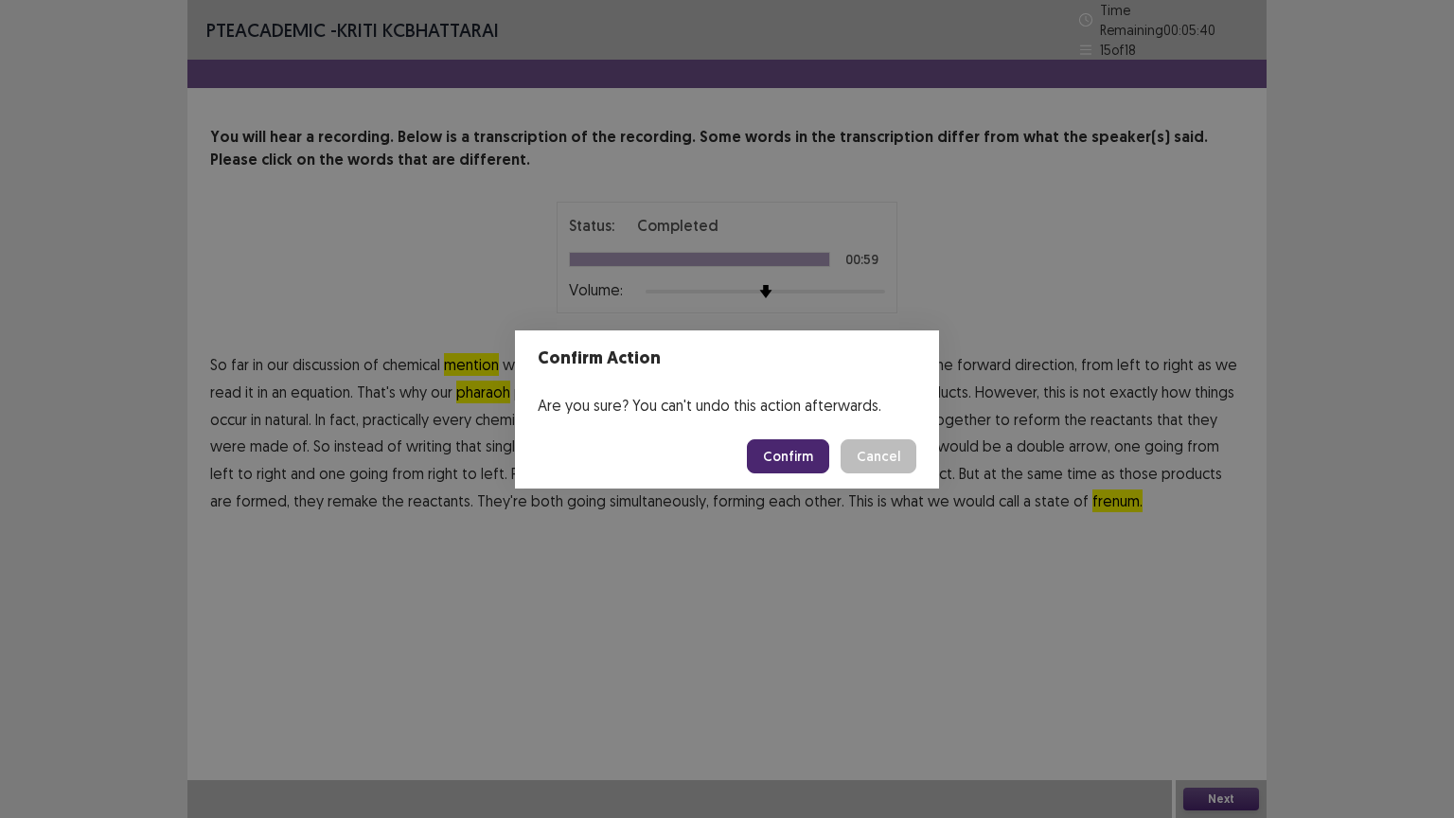
click at [802, 458] on button "Confirm" at bounding box center [788, 456] width 82 height 34
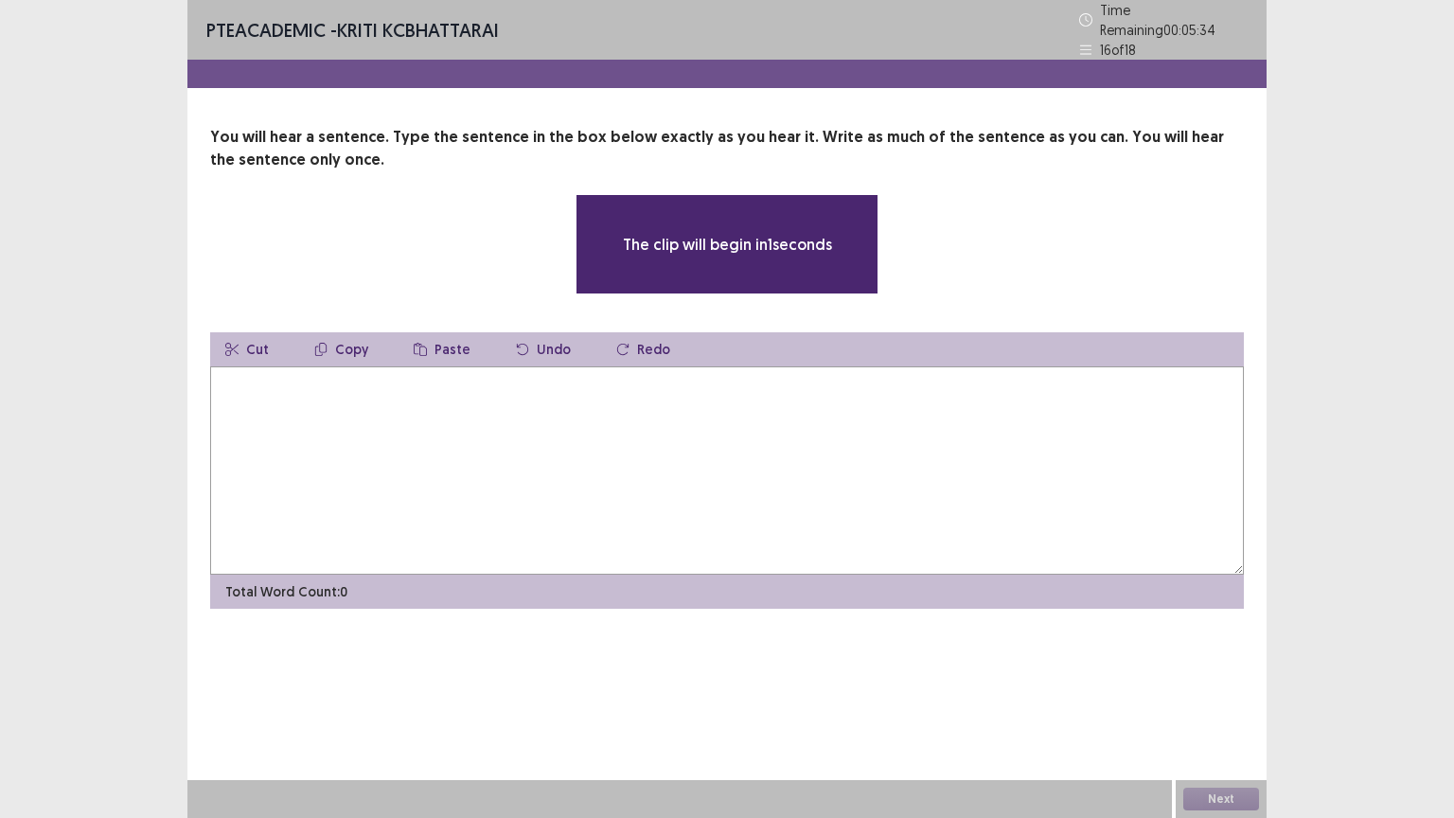
click at [303, 409] on textarea at bounding box center [727, 470] width 1034 height 208
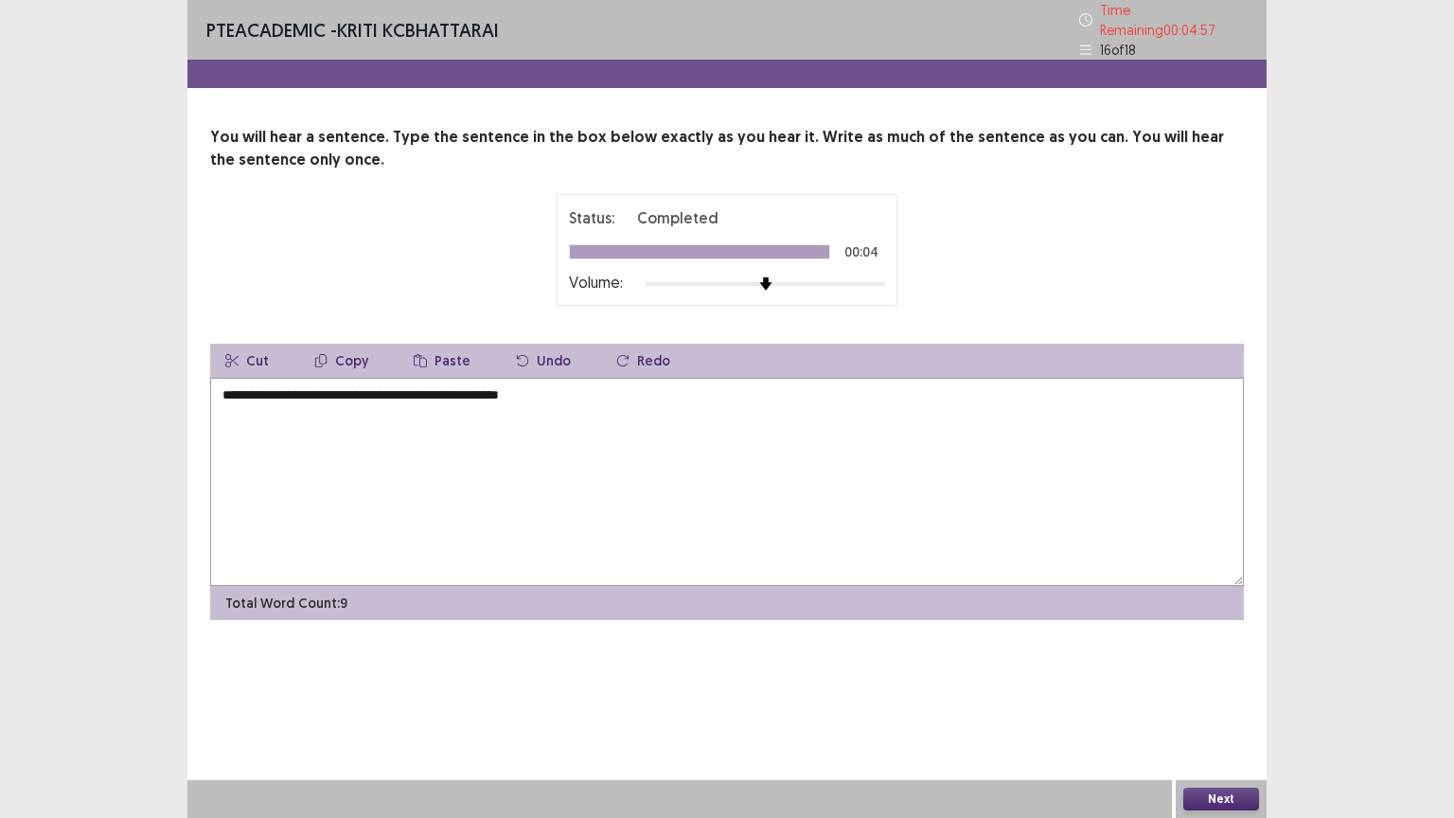
type textarea "**********"
click at [1212, 698] on button "Next" at bounding box center [1221, 799] width 76 height 23
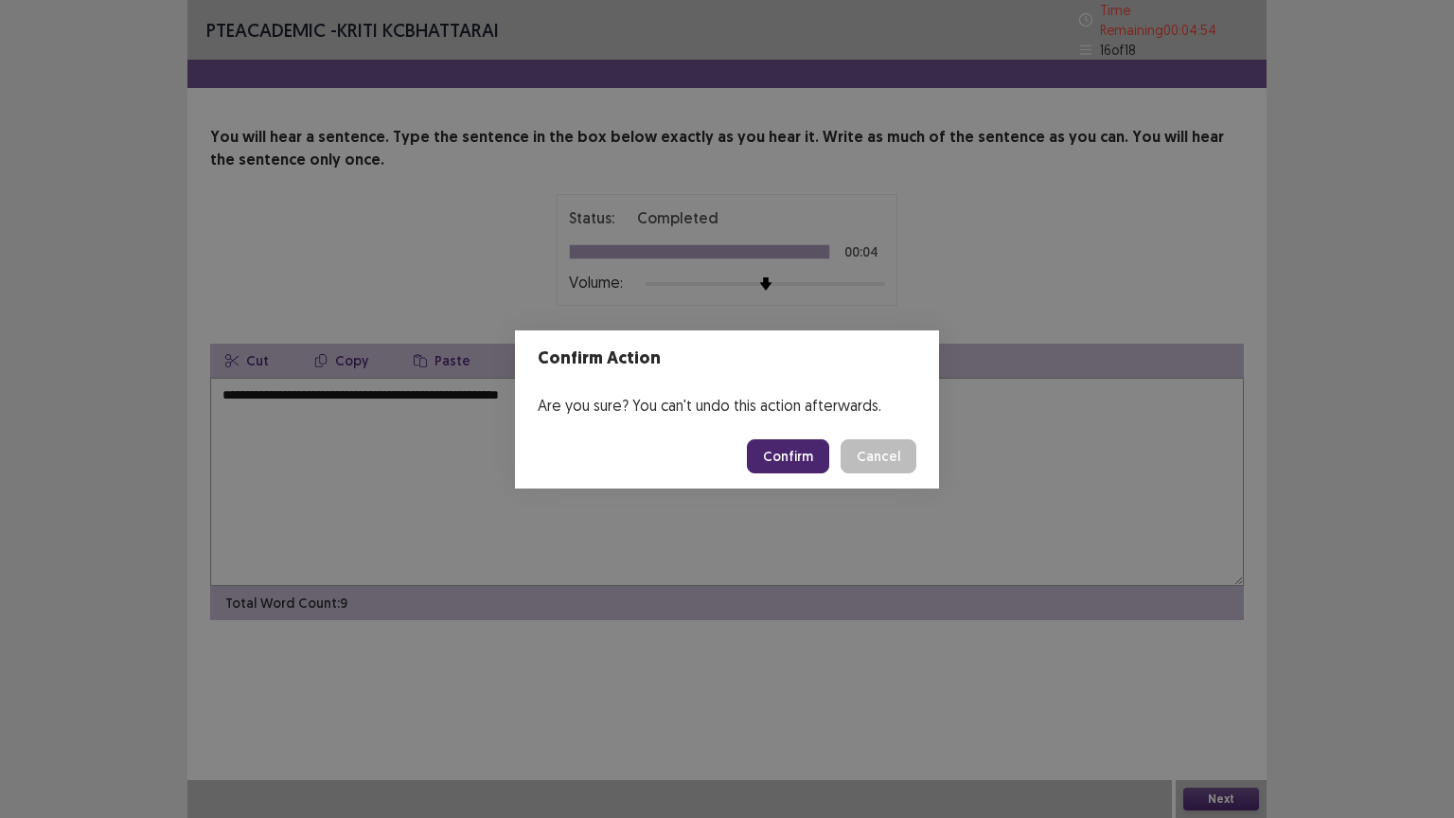
click at [800, 458] on button "Confirm" at bounding box center [788, 456] width 82 height 34
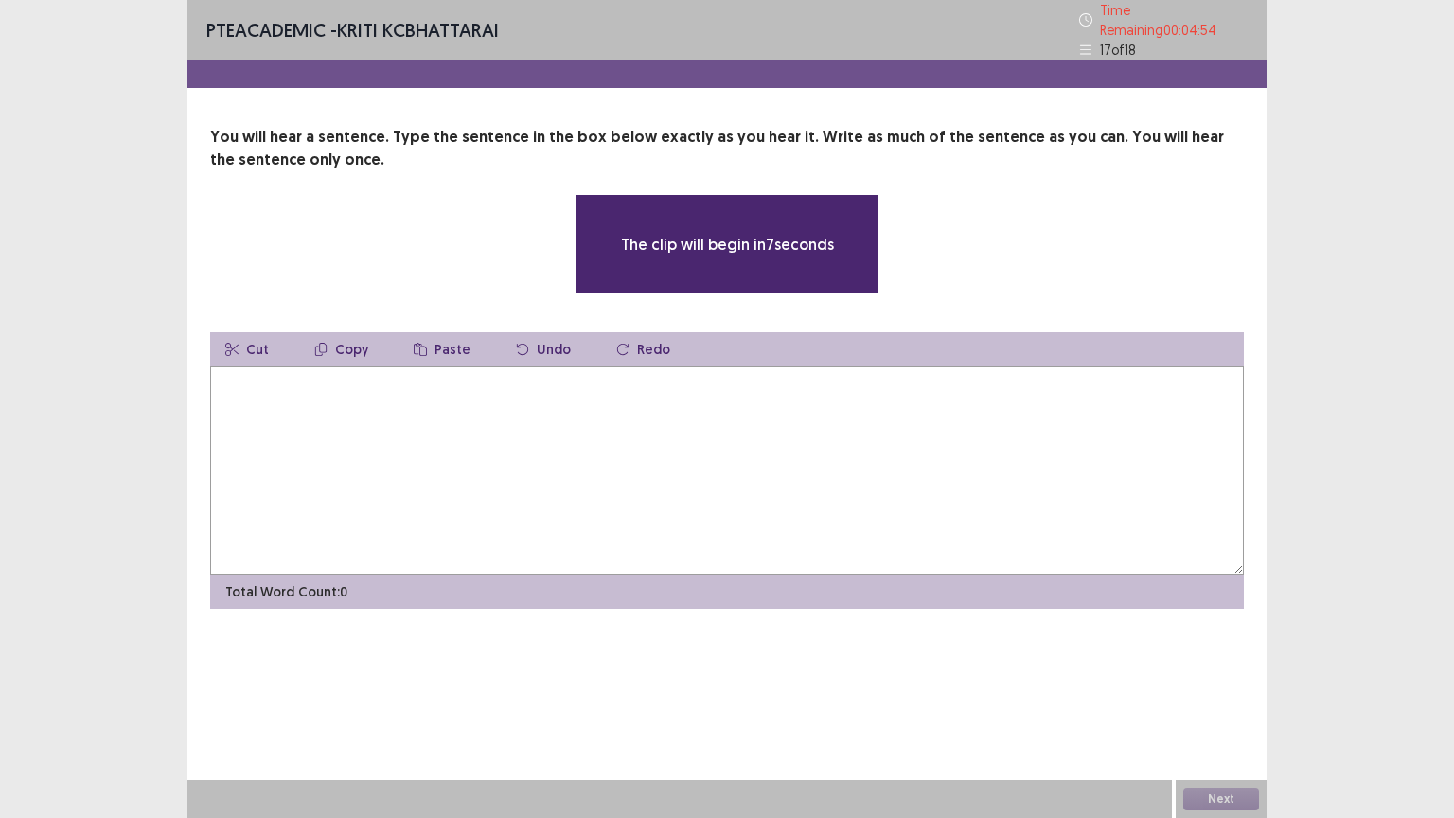
click at [841, 583] on div "Total Word Count: 0" at bounding box center [727, 592] width 1034 height 34
click at [454, 467] on textarea at bounding box center [727, 470] width 1034 height 208
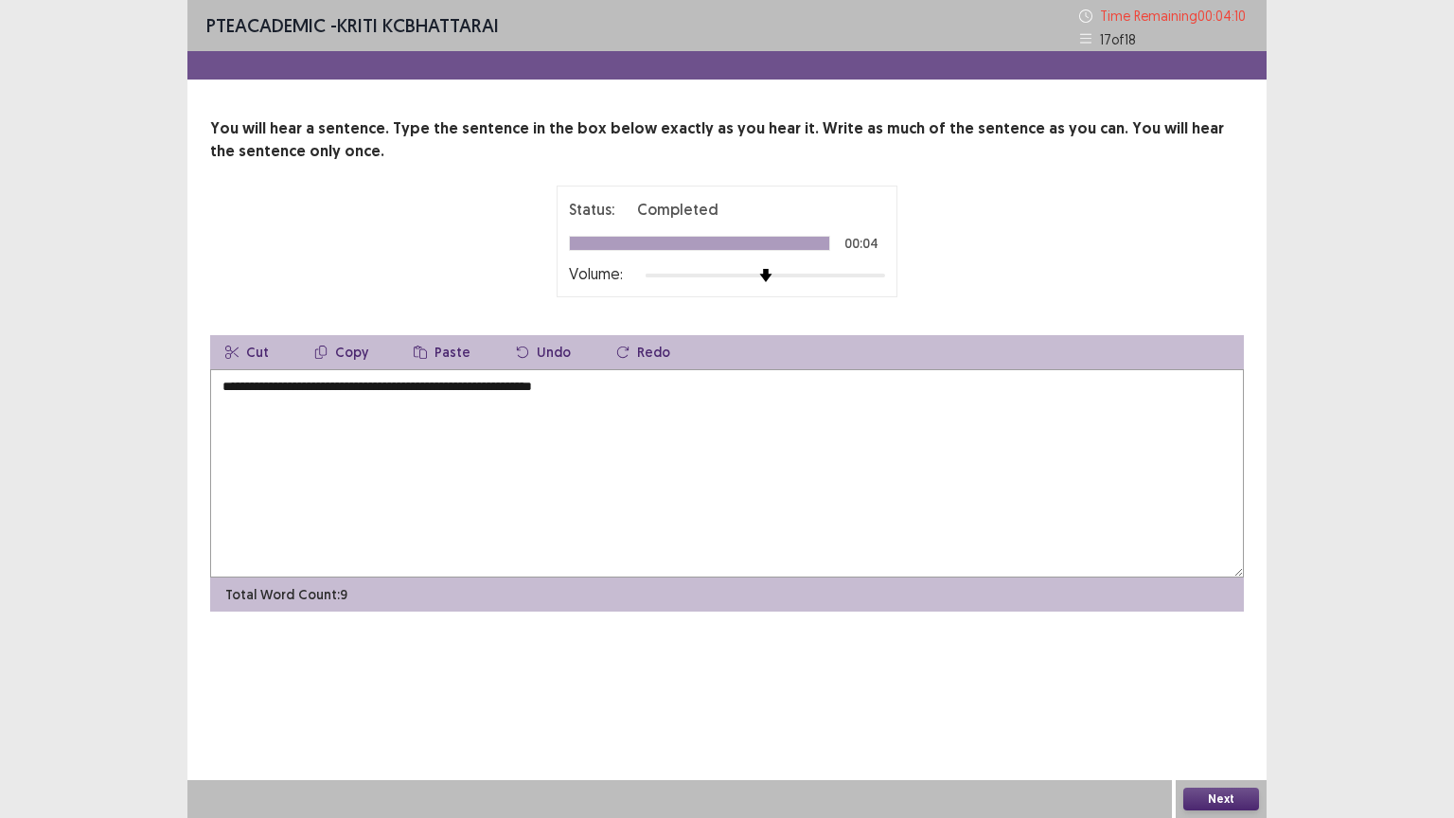
type textarea "**********"
click at [1213, 698] on button "Next" at bounding box center [1221, 799] width 76 height 23
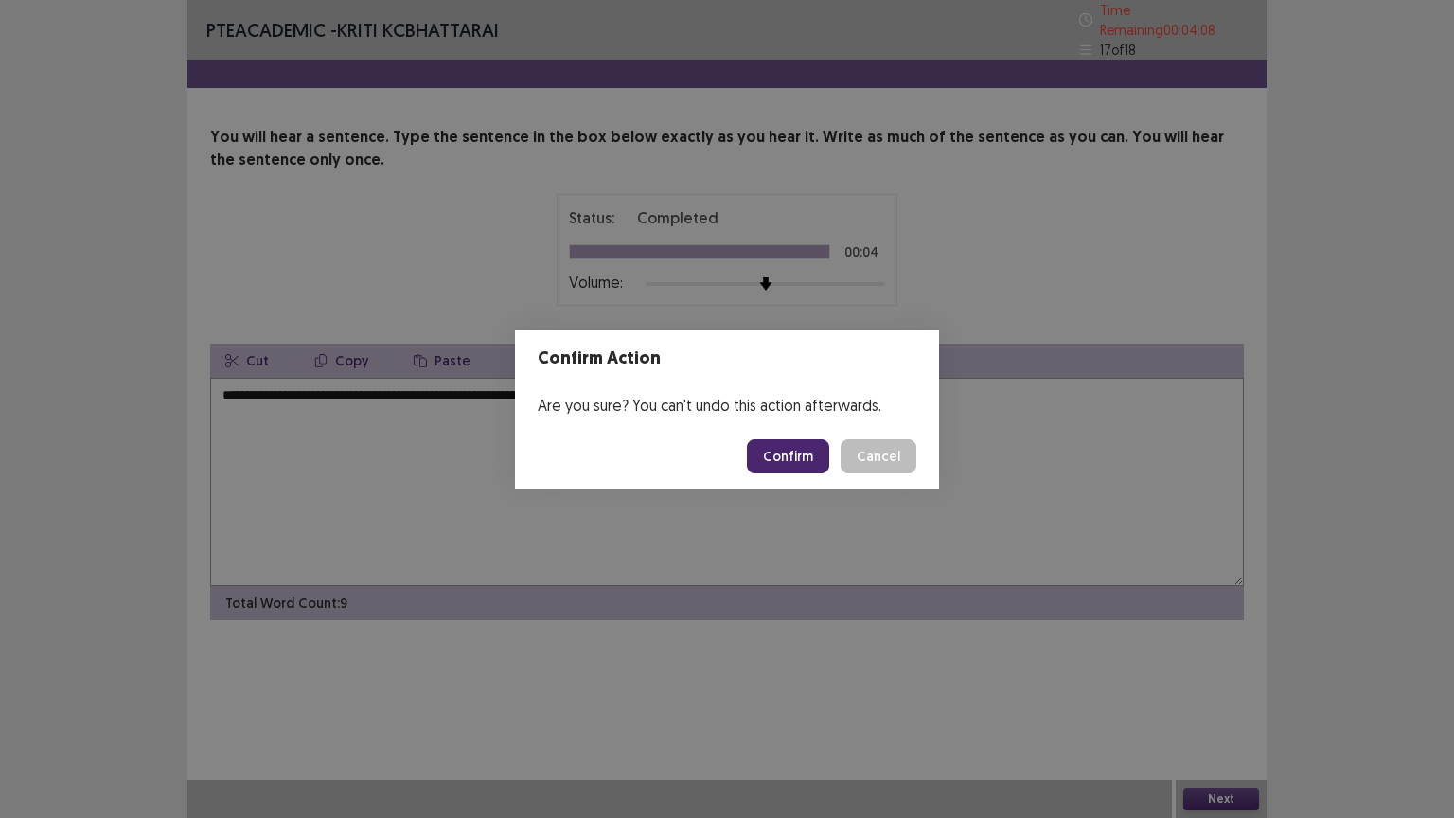
click at [781, 453] on button "Confirm" at bounding box center [788, 456] width 82 height 34
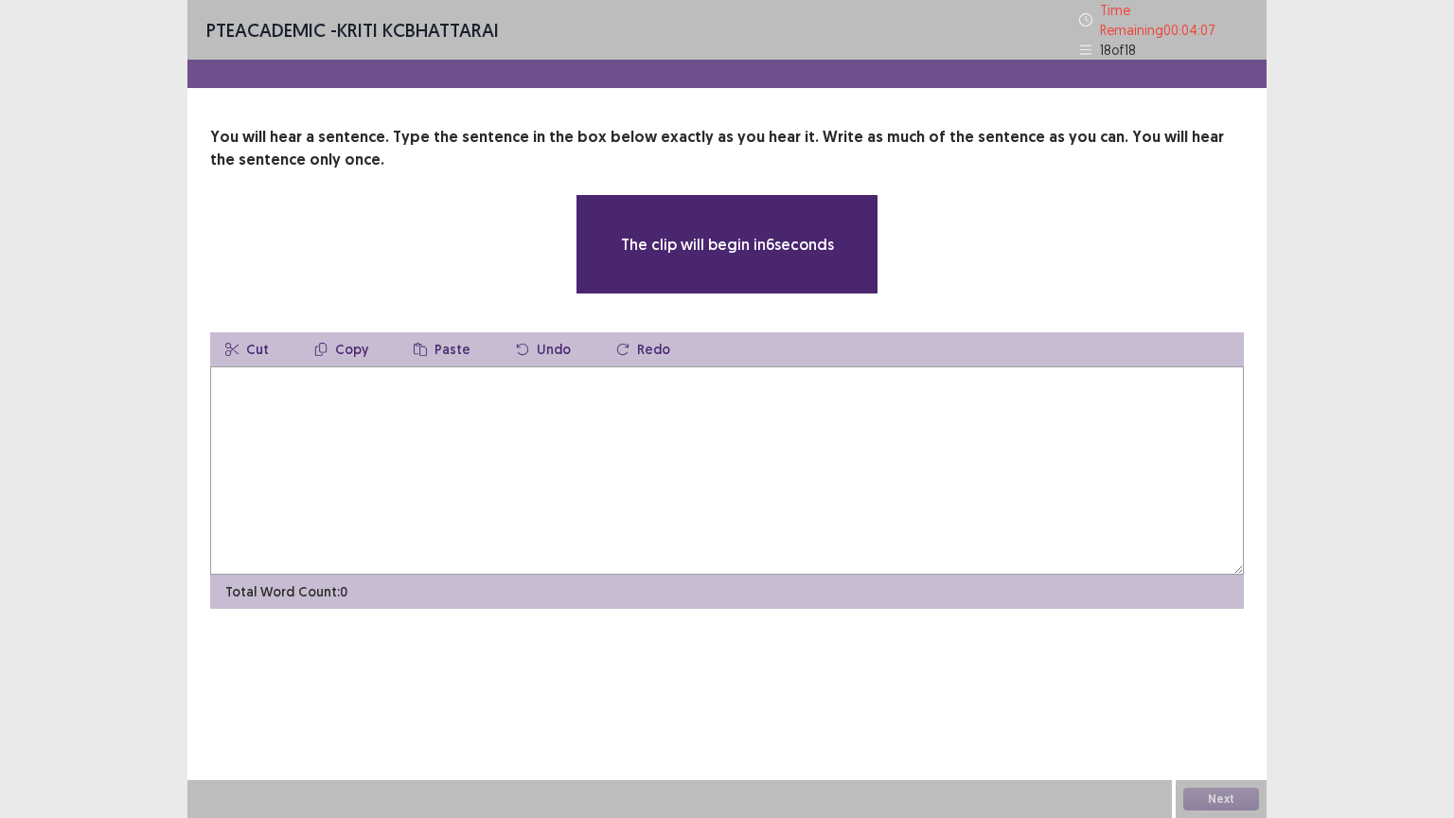
click at [420, 432] on textarea at bounding box center [727, 470] width 1034 height 208
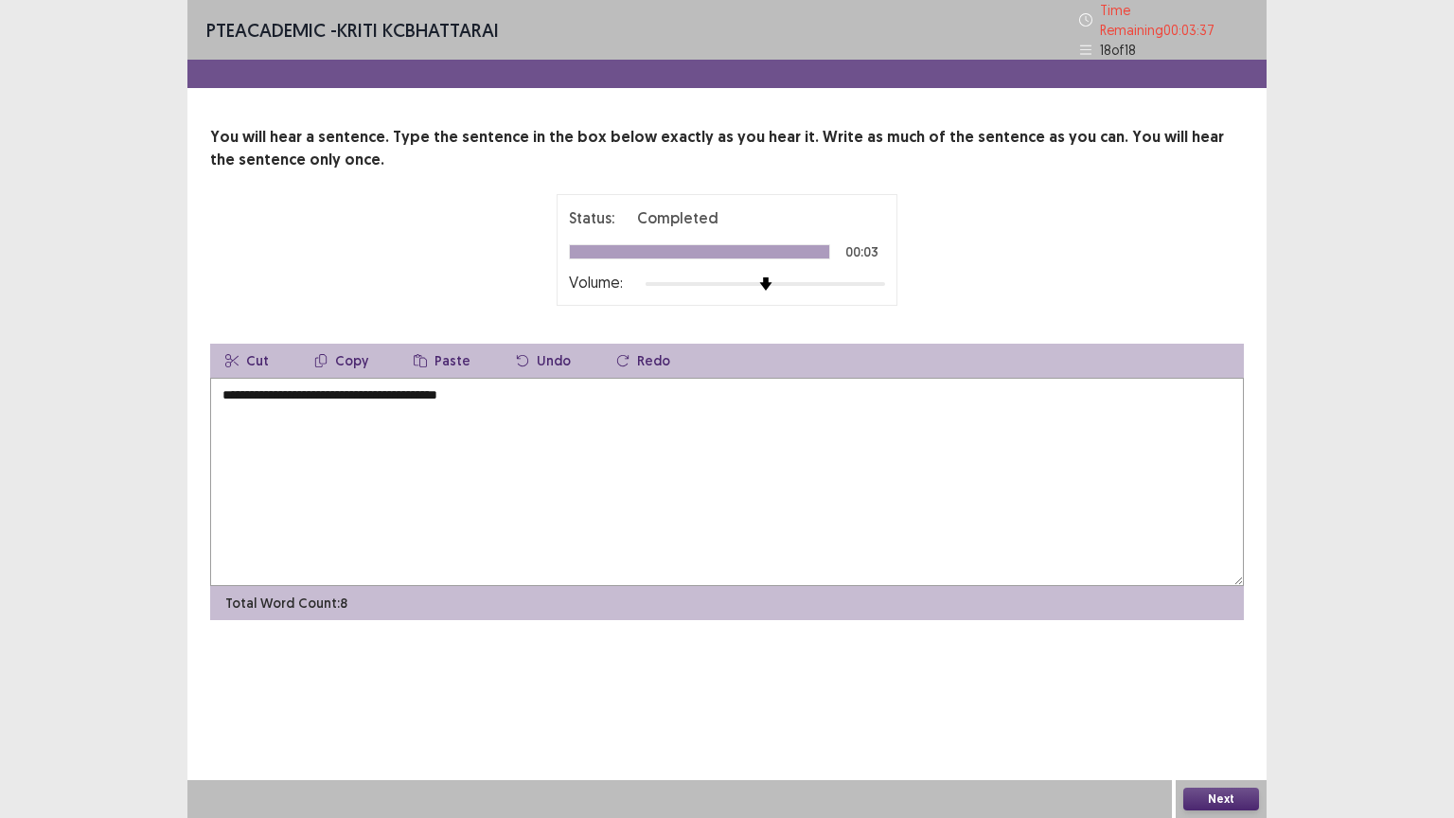
type textarea "**********"
click at [1204, 698] on button "Next" at bounding box center [1221, 799] width 76 height 23
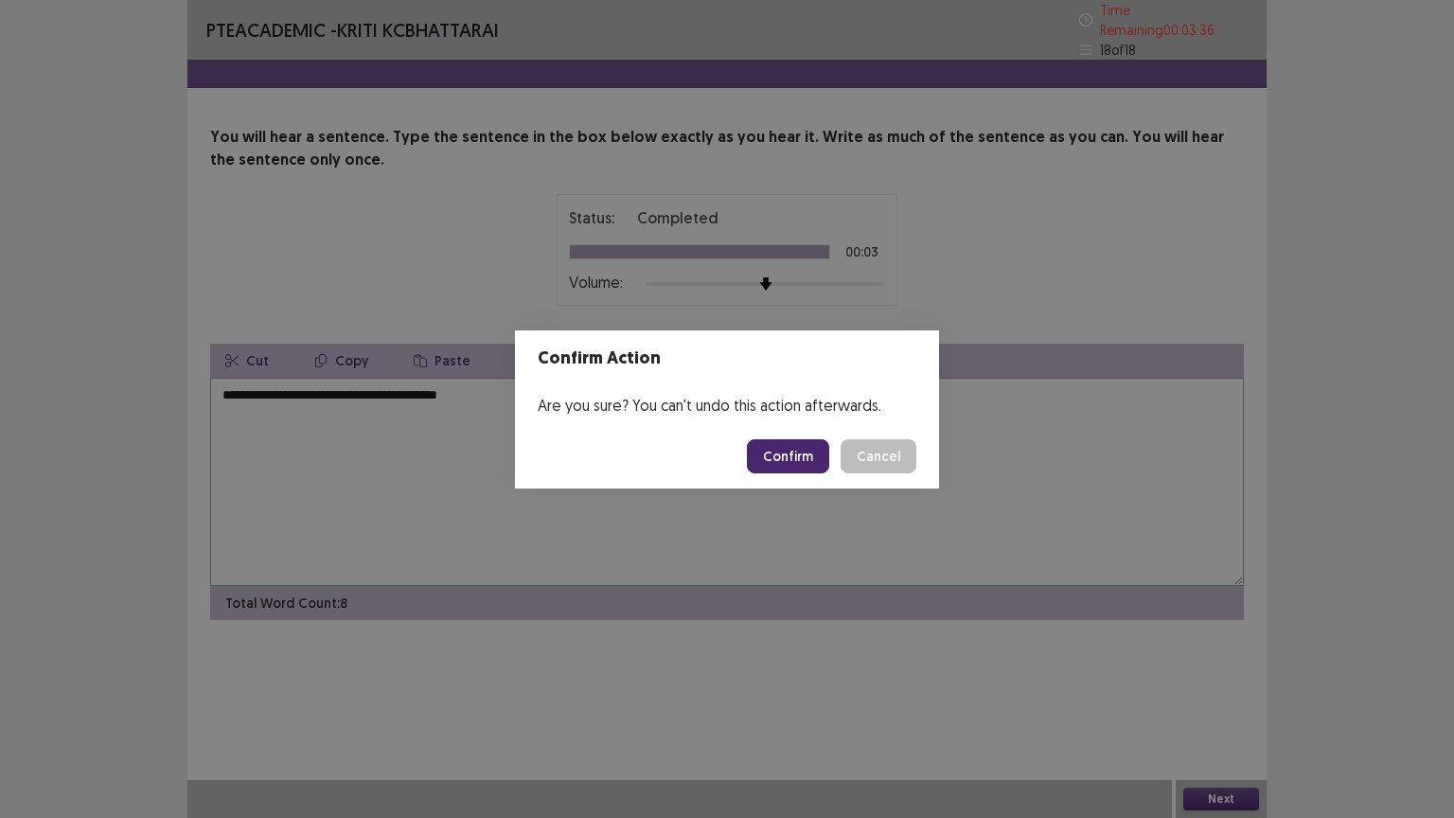
click at [781, 454] on button "Confirm" at bounding box center [788, 456] width 82 height 34
